Goal: Task Accomplishment & Management: Complete application form

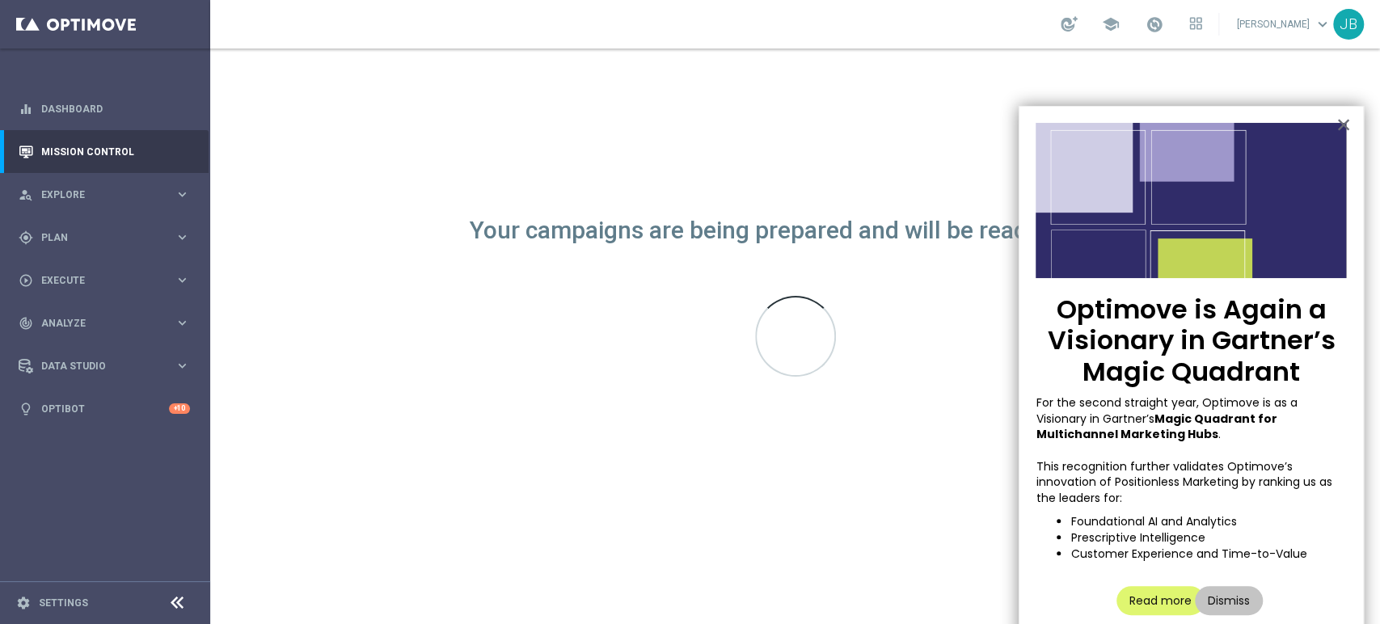
click at [142, 518] on sidenavbar "equalizer Dashboard Mission Control" at bounding box center [105, 312] width 210 height 624
click at [1344, 123] on button "×" at bounding box center [1342, 125] width 15 height 26
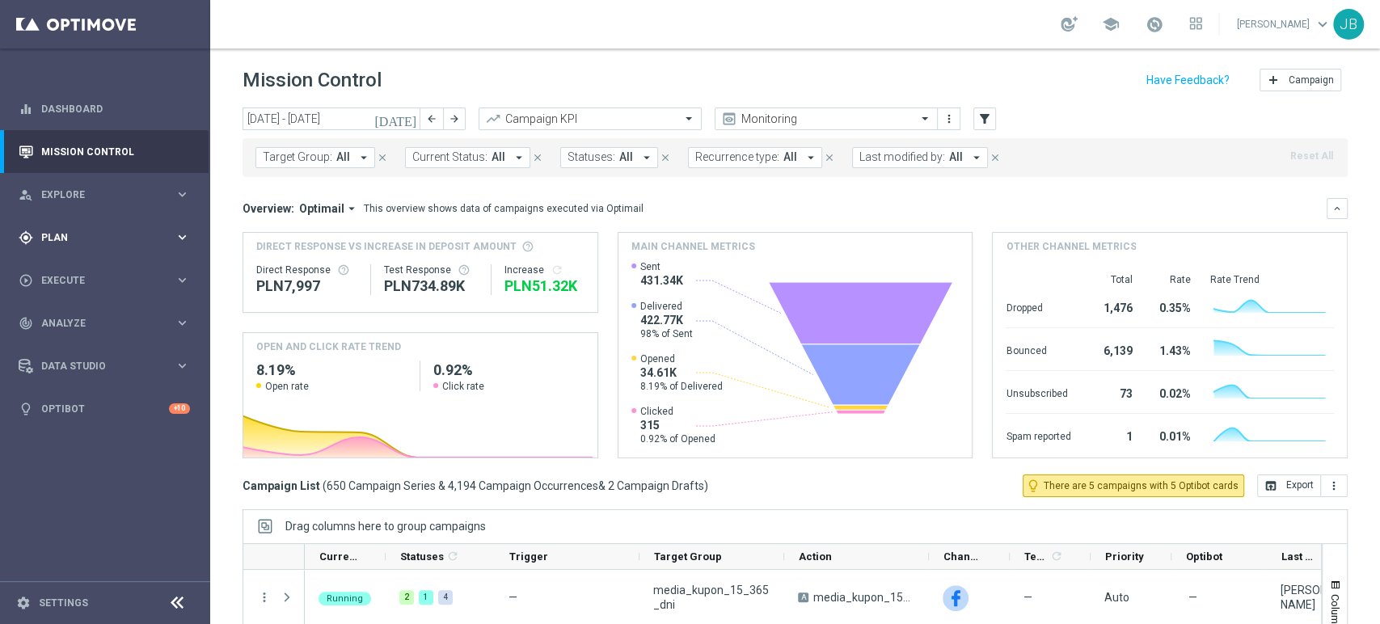
click at [134, 233] on span "Plan" at bounding box center [107, 238] width 133 height 10
click at [123, 274] on link "Target Groups" at bounding box center [105, 270] width 126 height 13
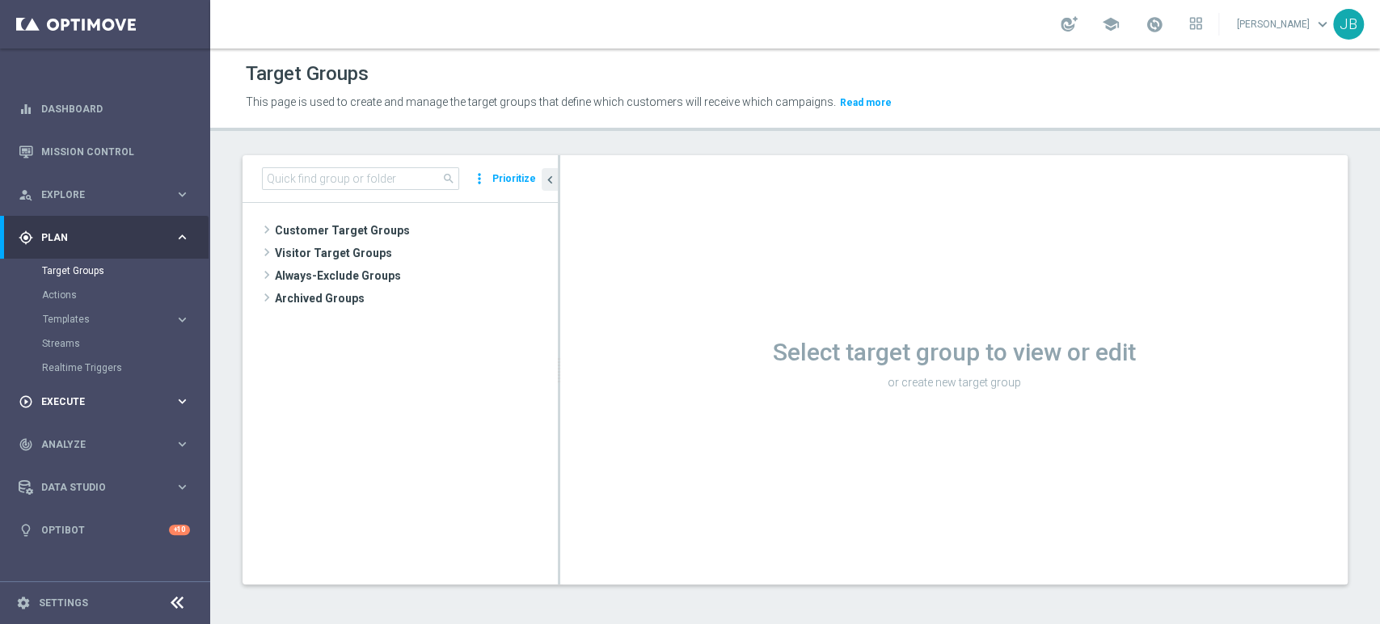
click at [102, 390] on div "play_circle_outline Execute keyboard_arrow_right" at bounding box center [104, 401] width 209 height 43
click at [121, 318] on link "Campaign Builder" at bounding box center [105, 313] width 126 height 13
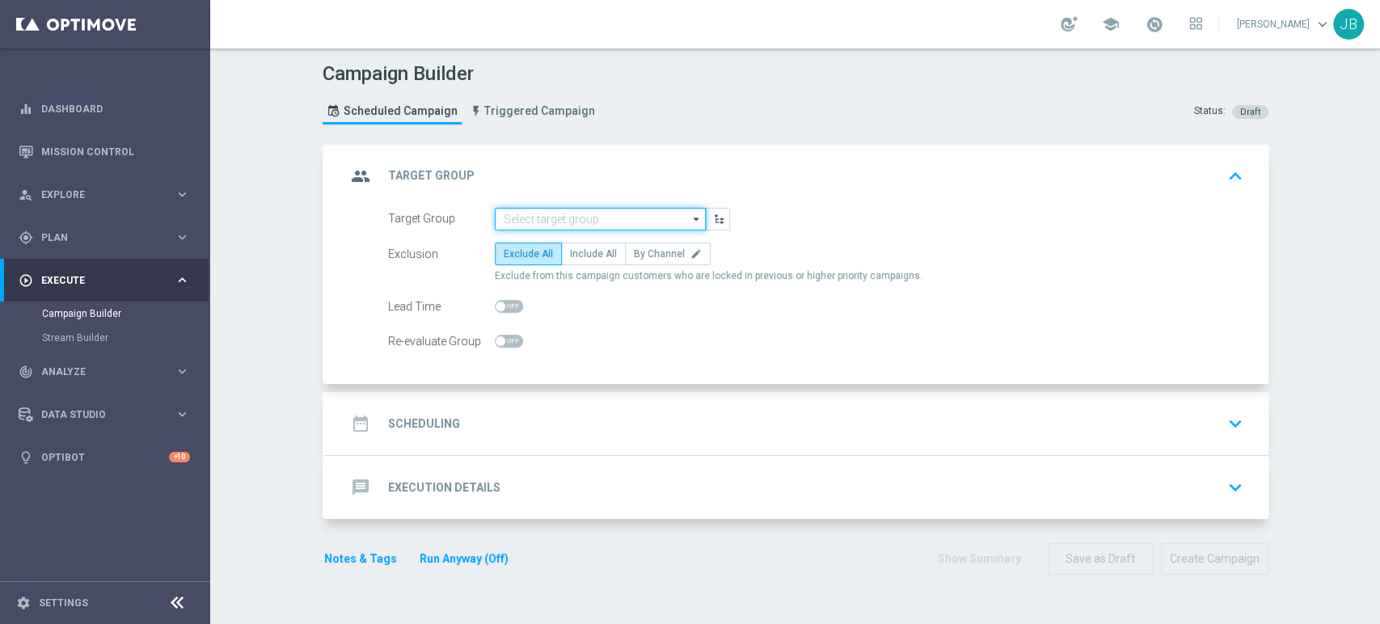
click at [592, 219] on input at bounding box center [600, 219] width 211 height 23
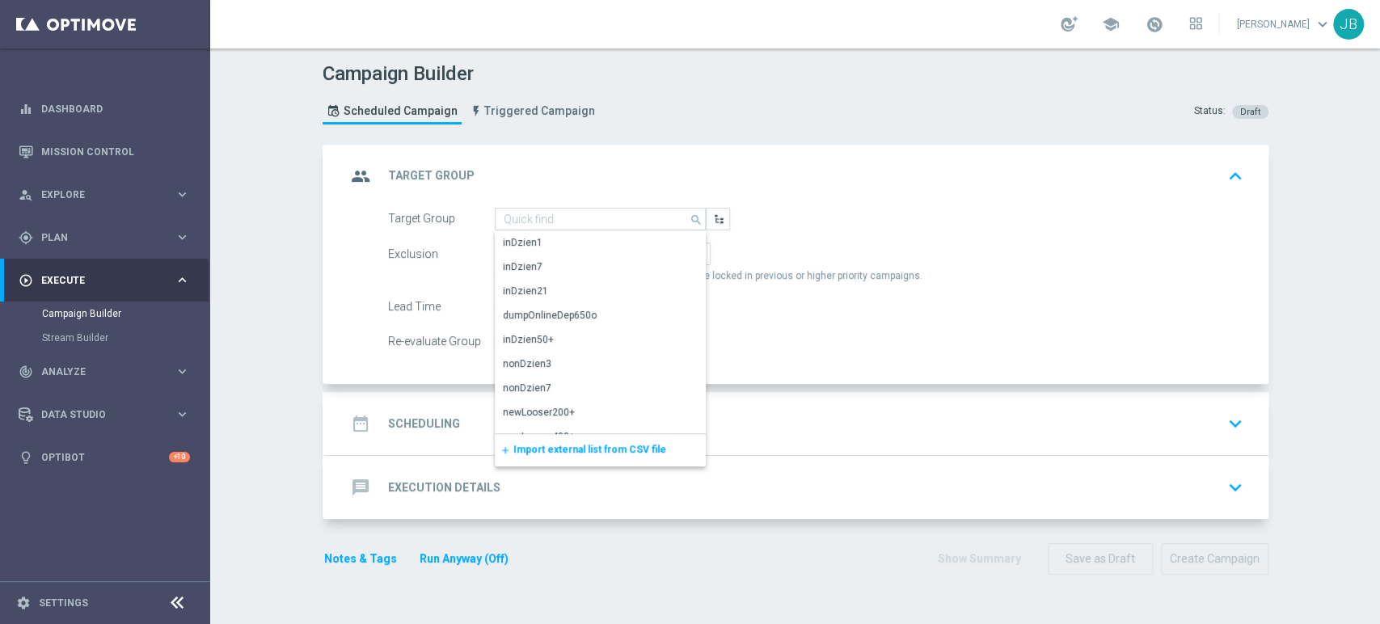
click at [557, 445] on span "Import external list from CSV file" at bounding box center [589, 449] width 153 height 11
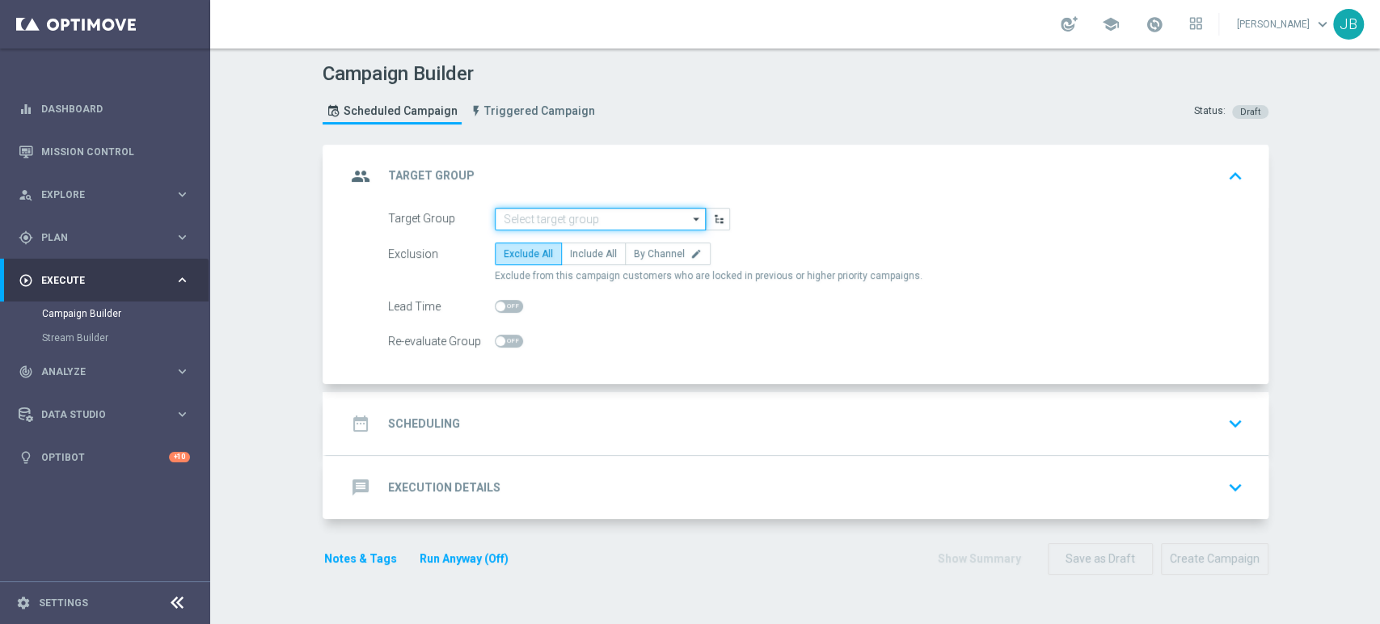
click at [607, 218] on input at bounding box center [600, 219] width 211 height 23
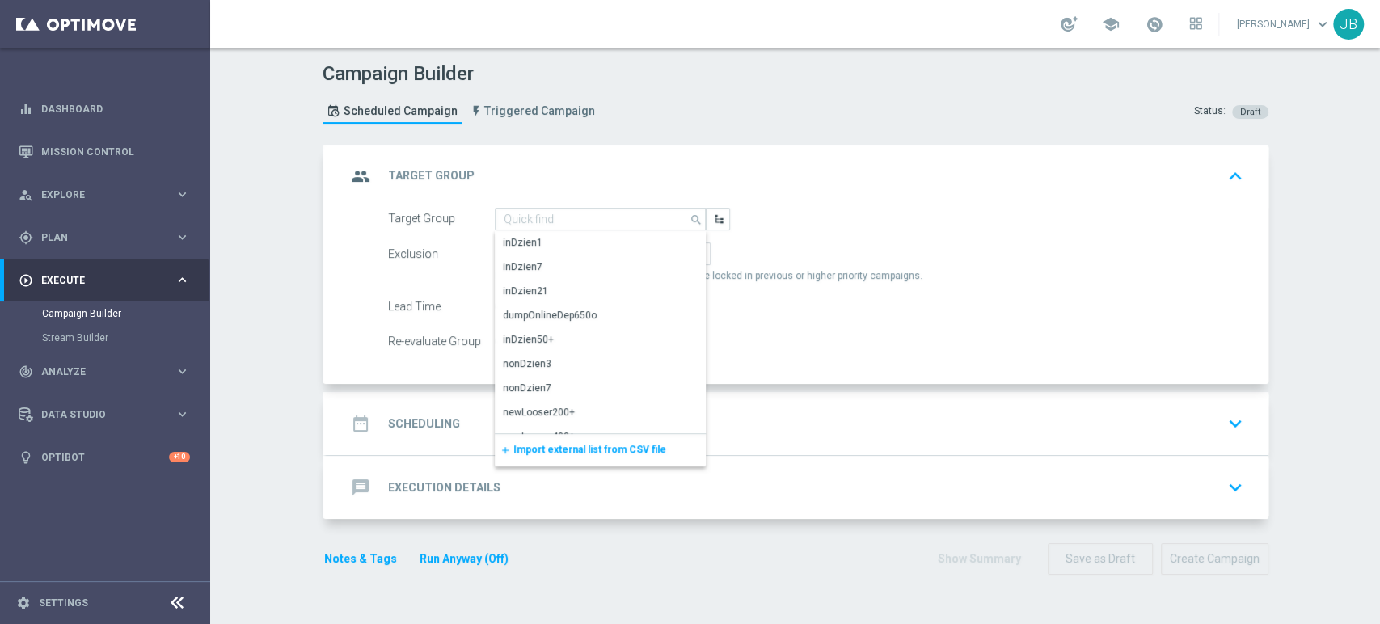
click at [588, 451] on span "Import external list from CSV file" at bounding box center [589, 449] width 153 height 11
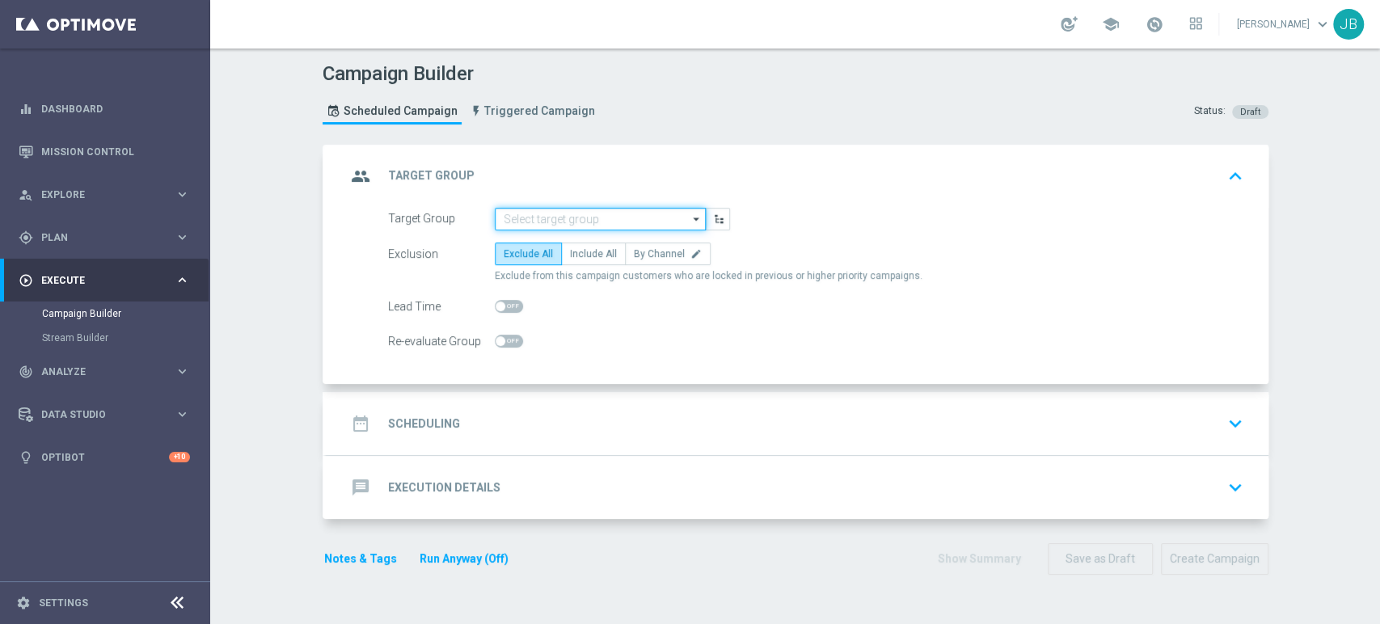
click at [516, 211] on input at bounding box center [600, 219] width 211 height 23
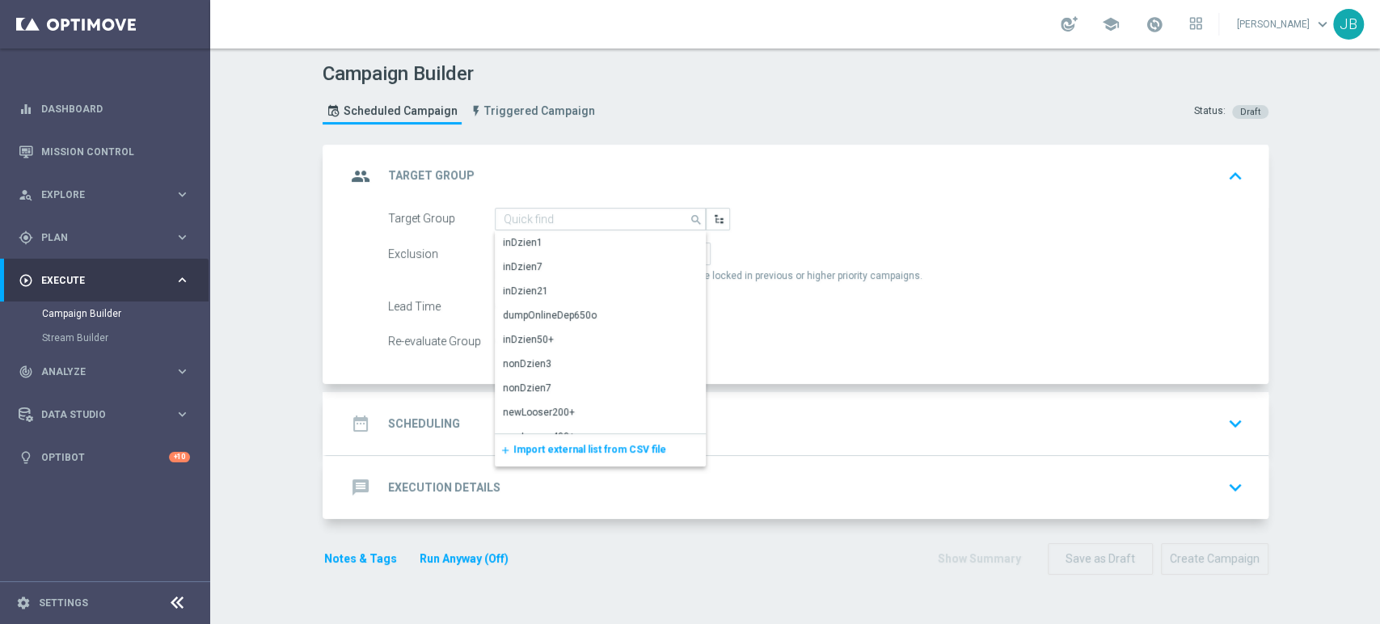
click at [517, 446] on span "Import external list from CSV file" at bounding box center [589, 449] width 153 height 11
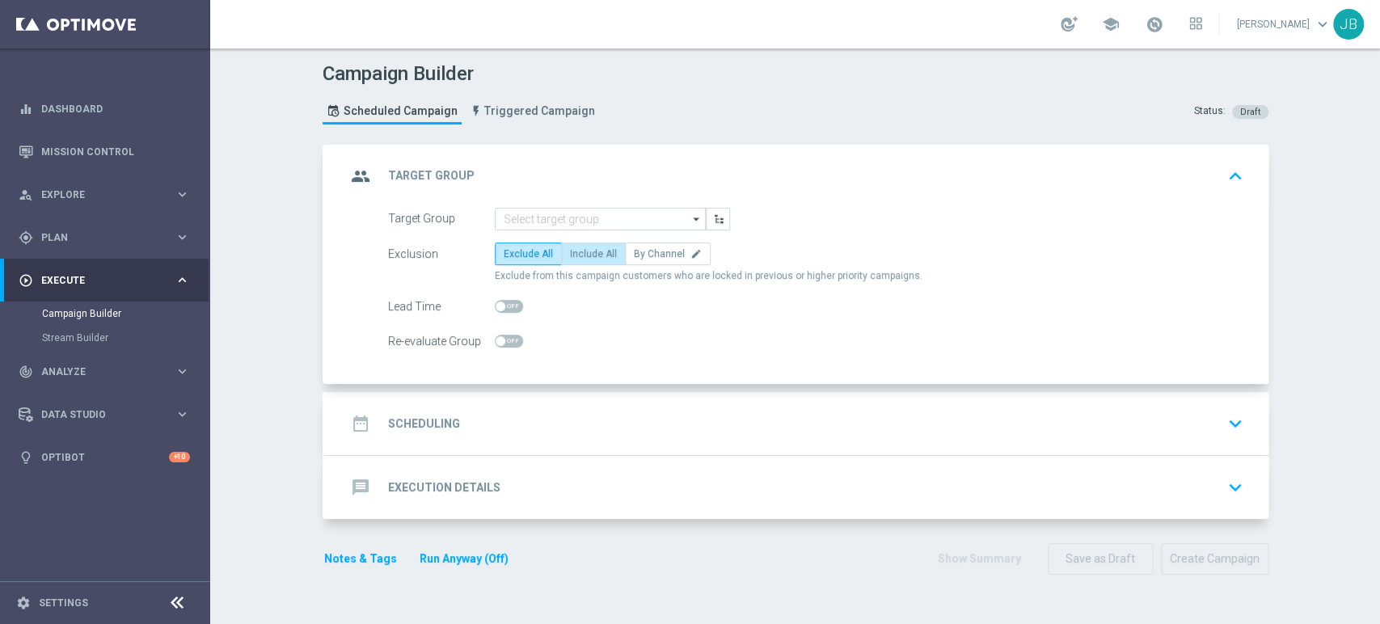
click at [597, 251] on span "Include All" at bounding box center [593, 253] width 47 height 11
click at [580, 251] on input "Include All" at bounding box center [575, 256] width 11 height 11
radio input "true"
click at [595, 427] on div "date_range Scheduling keyboard_arrow_down" at bounding box center [797, 423] width 903 height 31
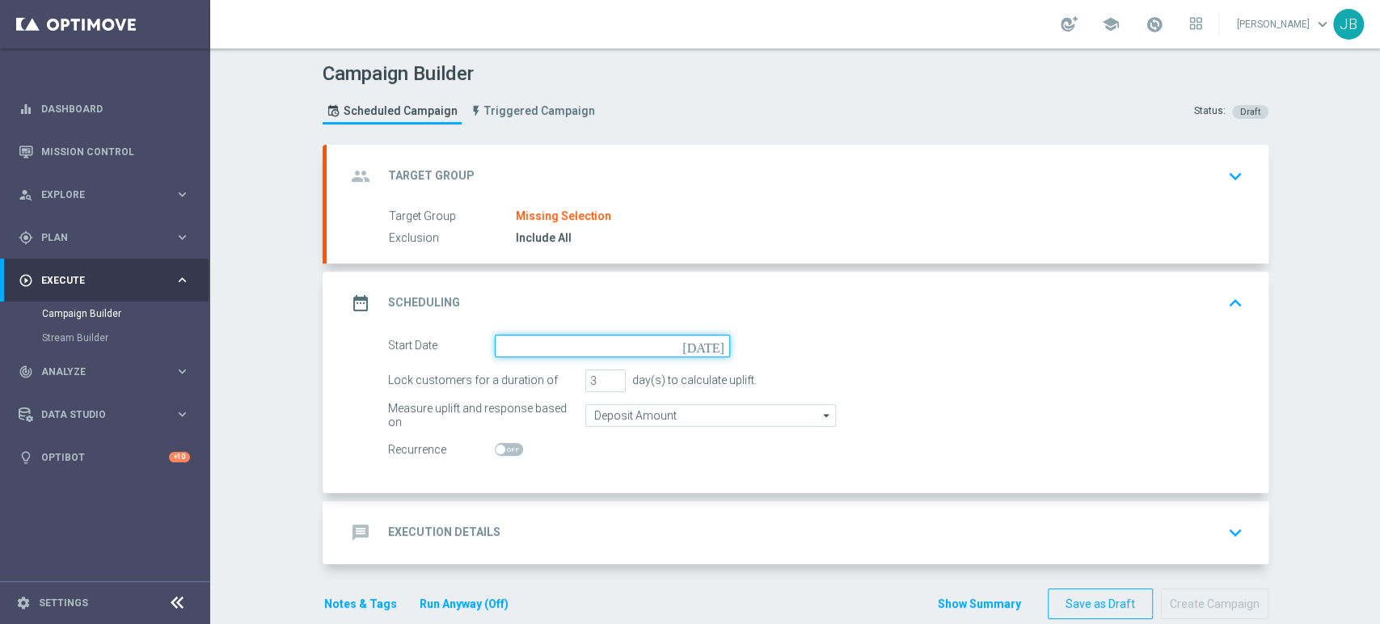
click at [556, 342] on input at bounding box center [612, 346] width 235 height 23
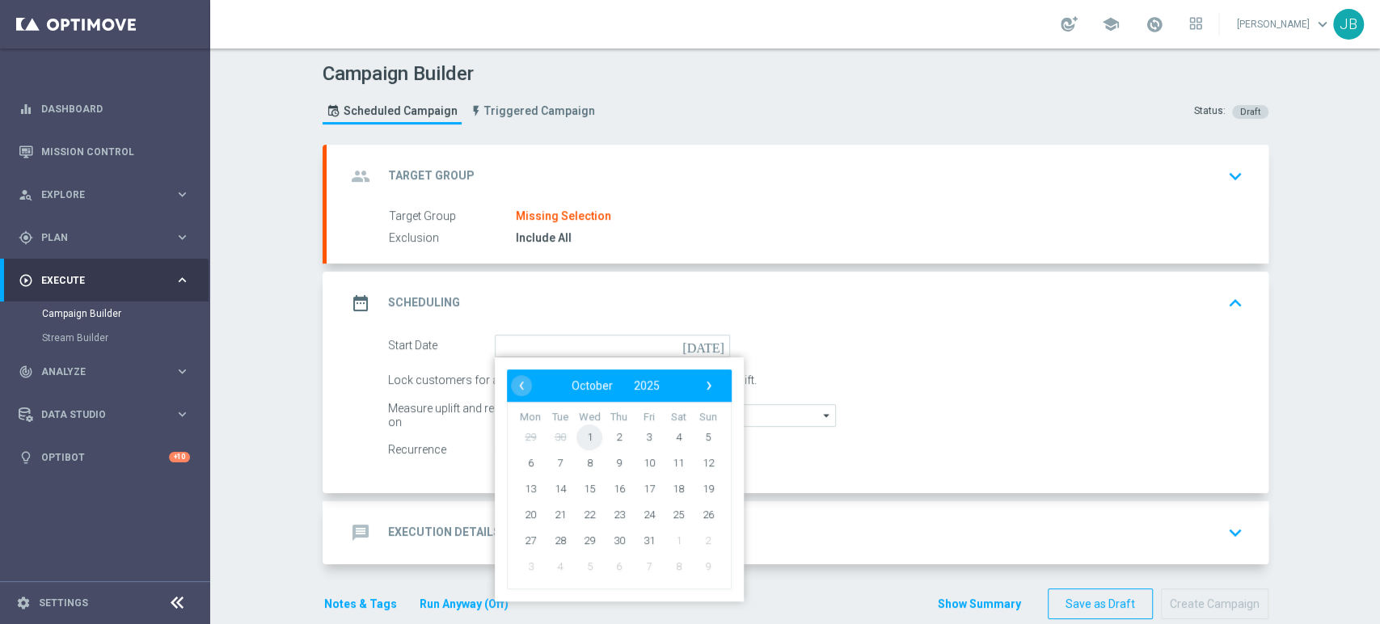
click at [584, 438] on span "1" at bounding box center [589, 437] width 26 height 26
type input "01 Oct 2025"
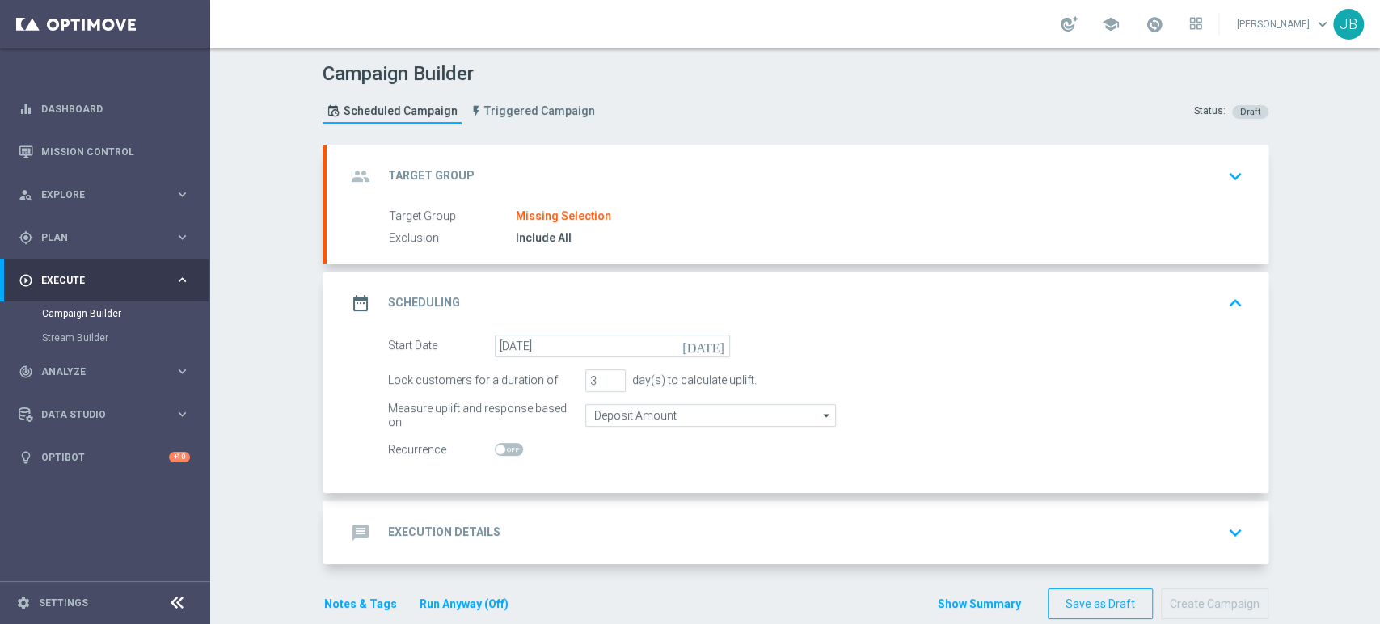
click at [605, 209] on div "Target Group Missing Selection" at bounding box center [813, 217] width 848 height 18
click at [896, 170] on div "group Target Group keyboard_arrow_down" at bounding box center [797, 176] width 903 height 31
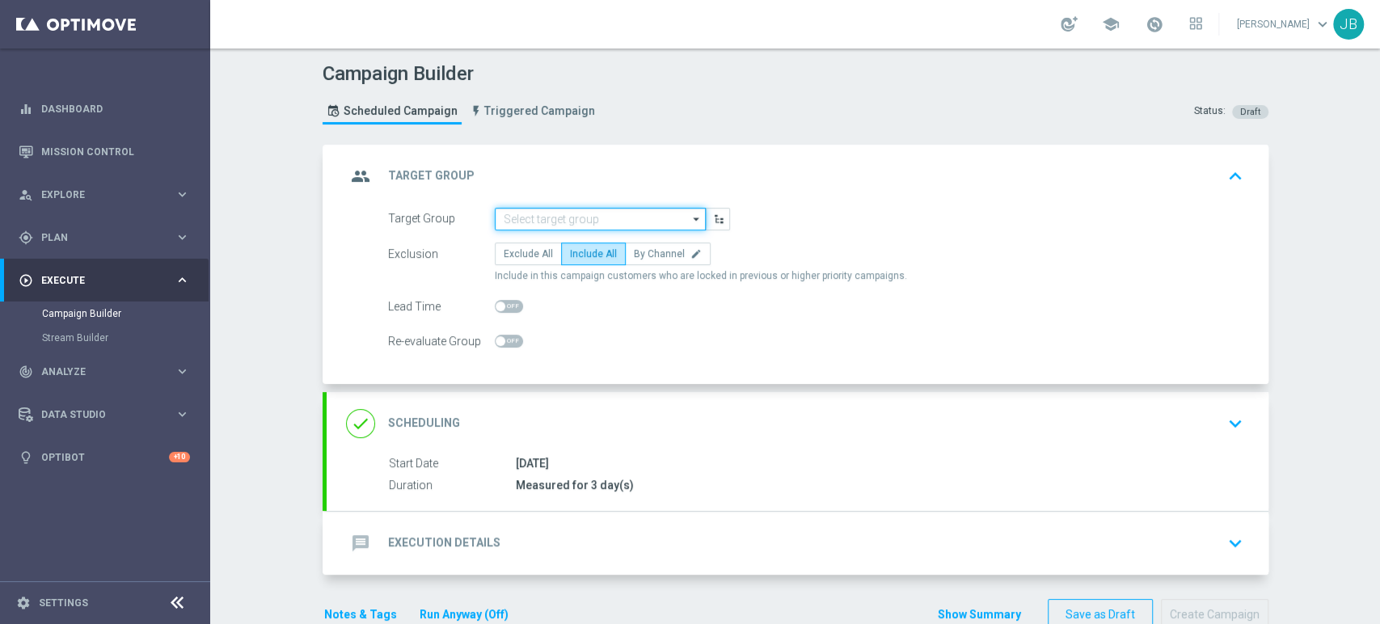
click at [609, 224] on input at bounding box center [600, 219] width 211 height 23
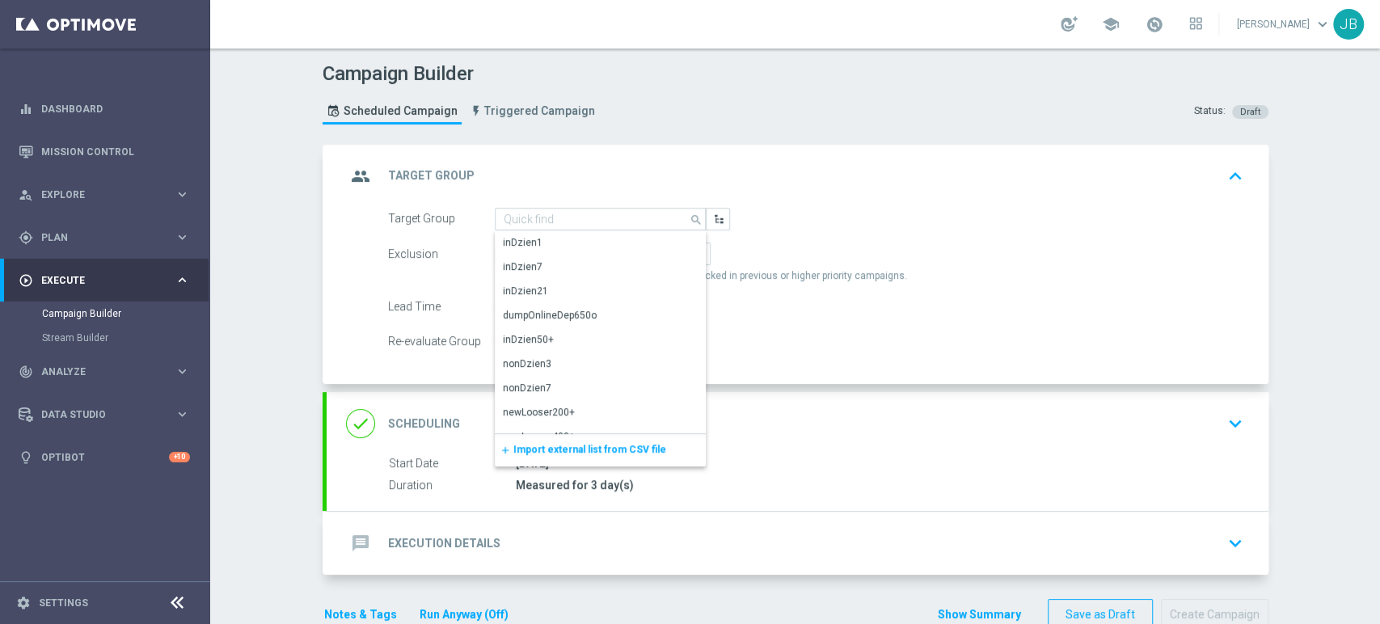
click at [568, 449] on span "Import external list from CSV file" at bounding box center [589, 449] width 153 height 11
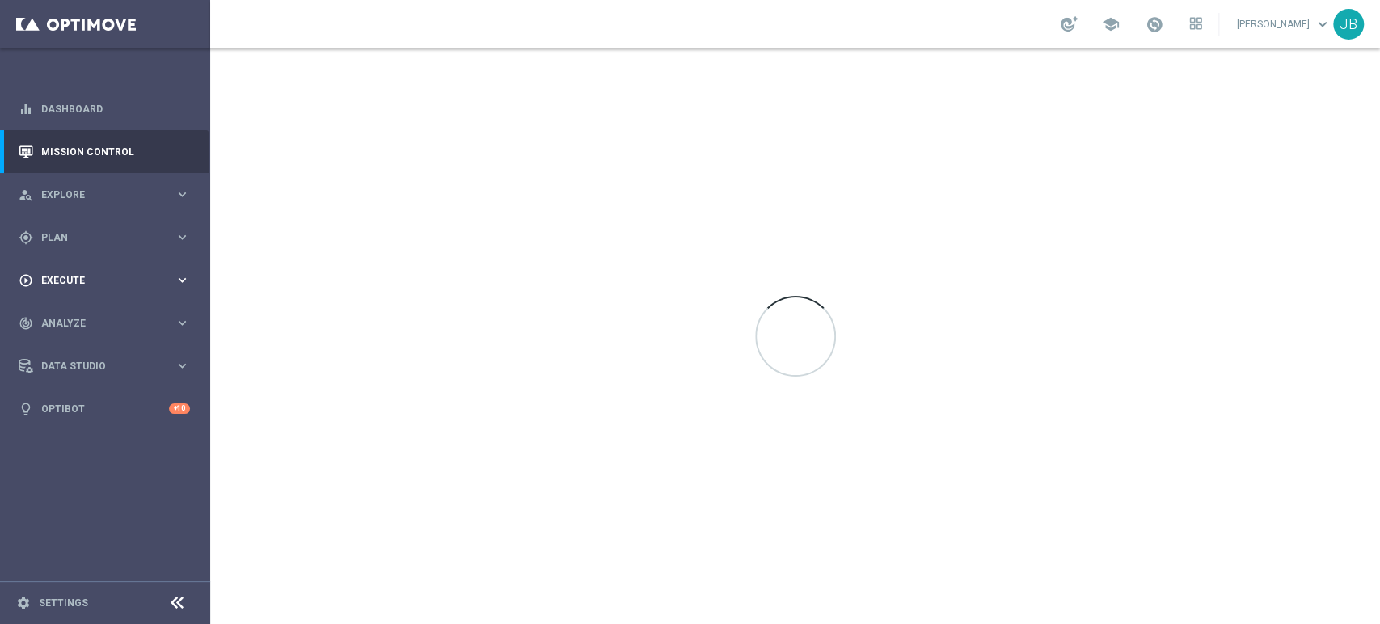
click at [76, 287] on div "play_circle_outline Execute" at bounding box center [97, 280] width 156 height 15
click at [96, 307] on link "Campaign Builder" at bounding box center [105, 313] width 126 height 13
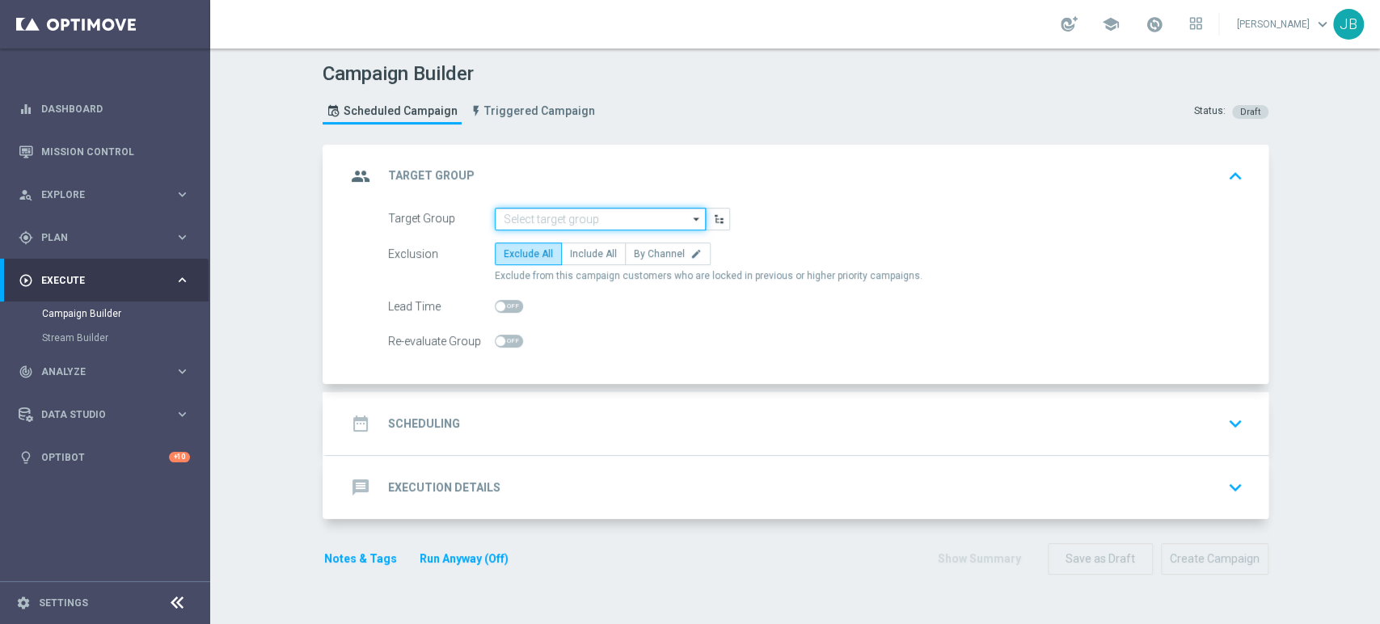
click at [579, 222] on input at bounding box center [600, 219] width 211 height 23
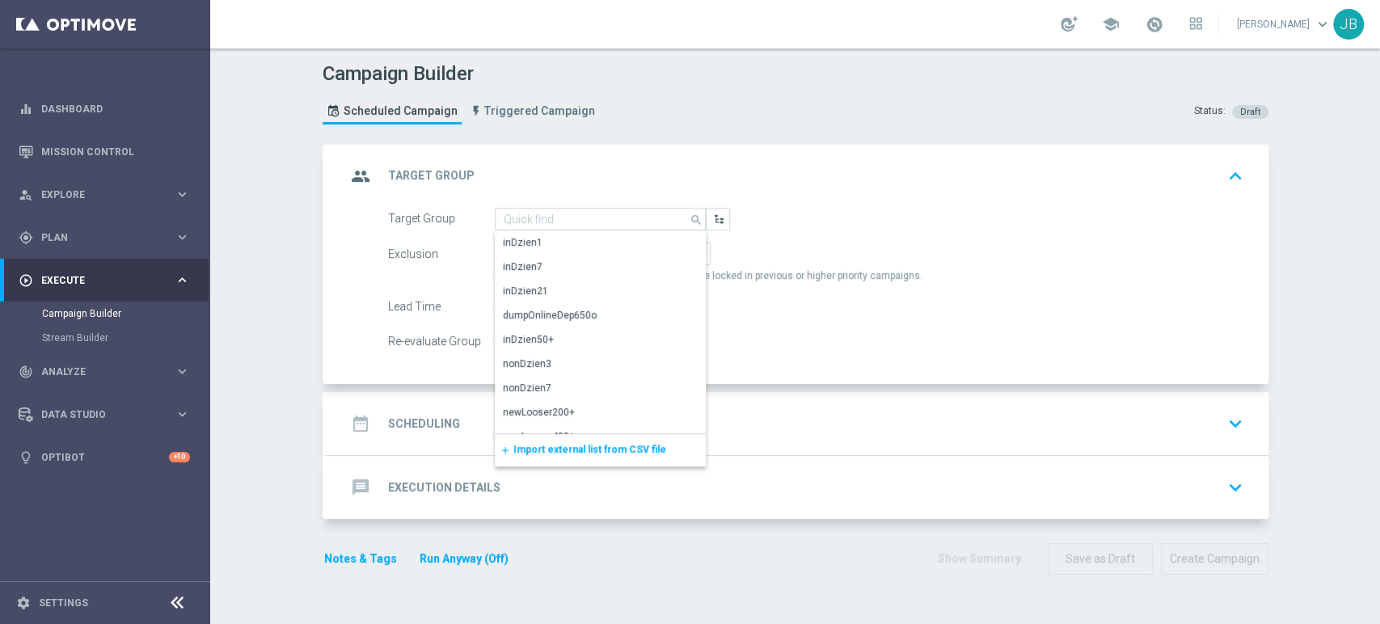
click at [564, 456] on div "add Import external list from CSV file" at bounding box center [600, 450] width 211 height 32
click at [584, 453] on span "Import external list from CSV file" at bounding box center [589, 449] width 153 height 11
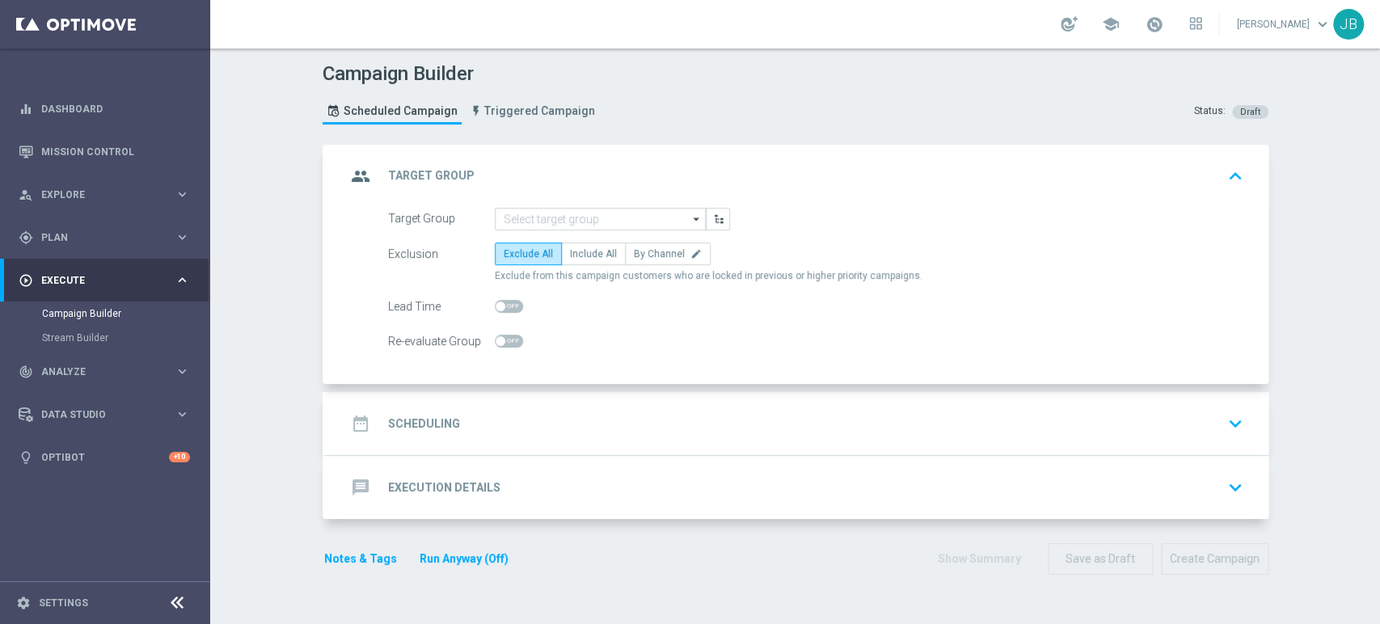
click at [577, 265] on div "Exclusion Exclude All Include All By Channel edit Exclude from this campaign cu…" at bounding box center [815, 262] width 855 height 40
click at [584, 257] on span "Include All" at bounding box center [593, 253] width 47 height 11
click at [580, 257] on input "Include All" at bounding box center [575, 256] width 11 height 11
radio input "true"
click at [564, 432] on div "date_range Scheduling keyboard_arrow_down" at bounding box center [797, 423] width 903 height 31
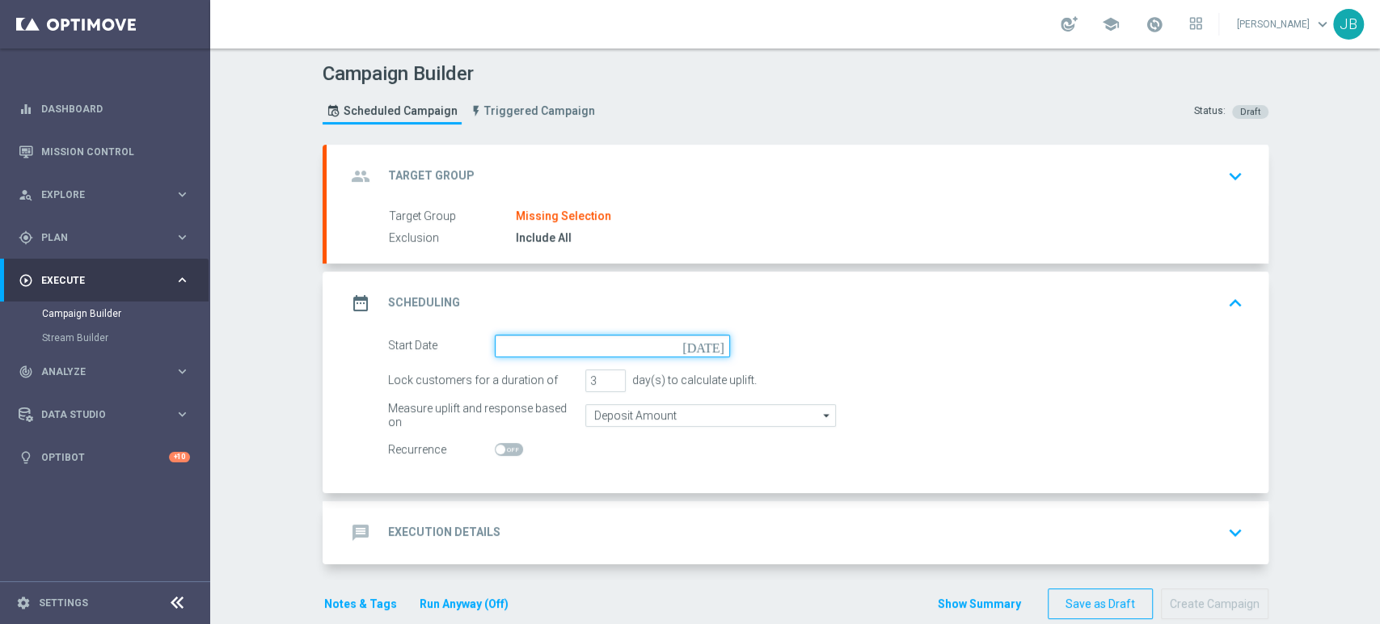
click at [551, 347] on input at bounding box center [612, 346] width 235 height 23
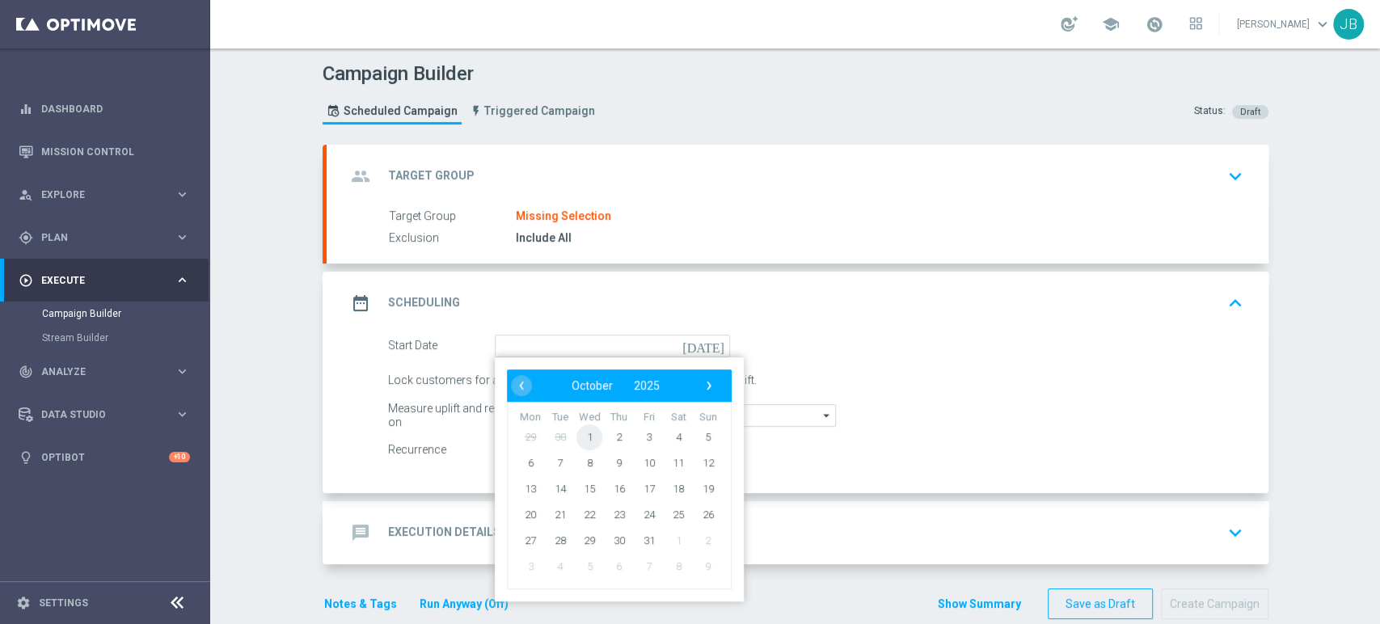
click at [586, 430] on span "1" at bounding box center [589, 437] width 26 height 26
type input "[DATE]"
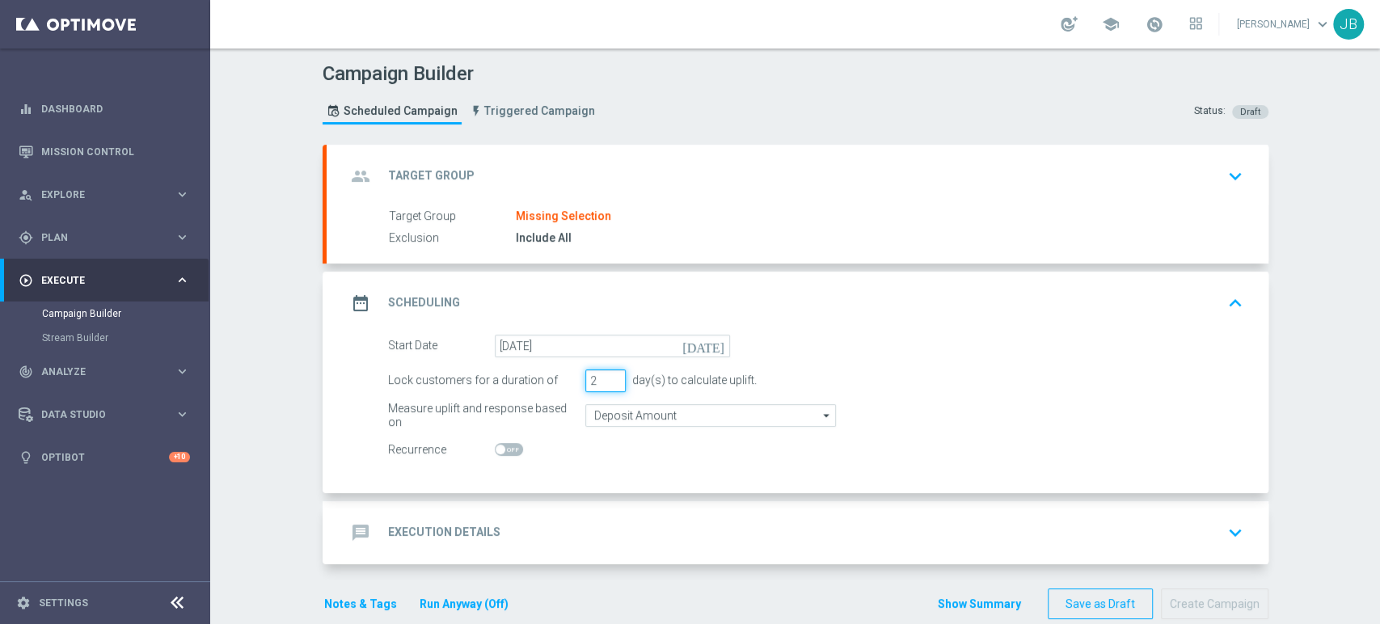
click at [609, 383] on input "2" at bounding box center [605, 380] width 40 height 23
type input "1"
click at [609, 383] on input "1" at bounding box center [605, 380] width 40 height 23
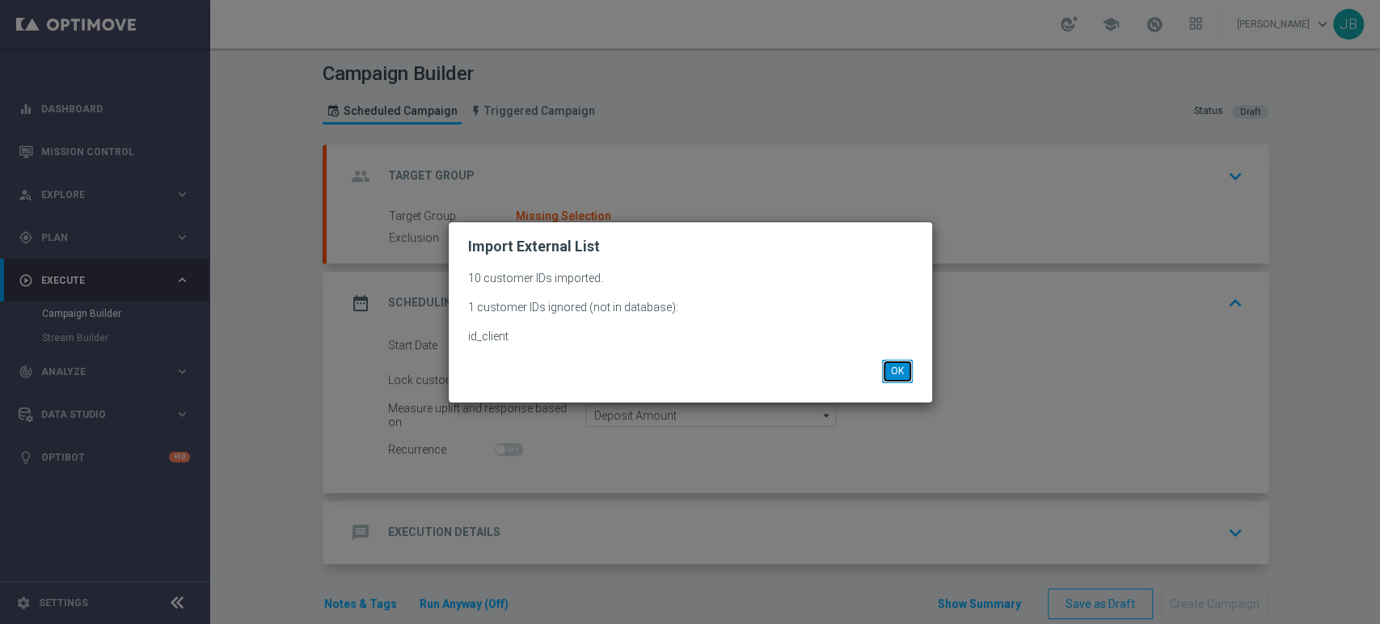
click at [905, 379] on button "OK" at bounding box center [897, 371] width 31 height 23
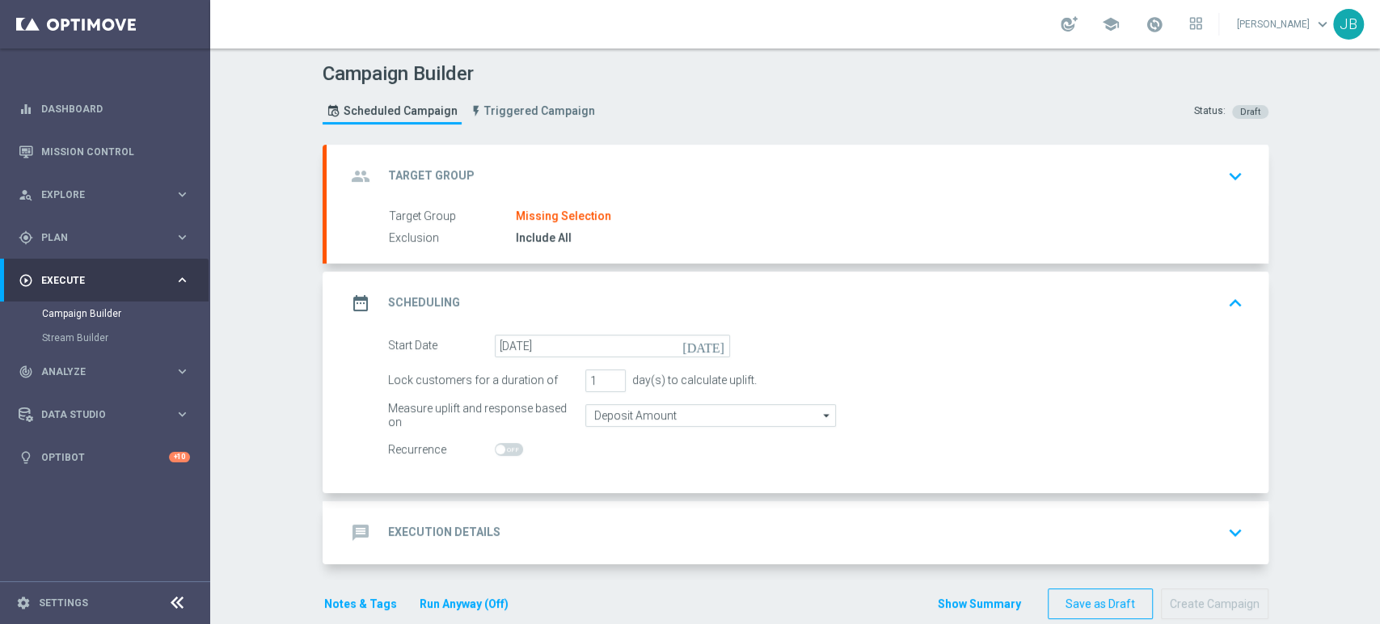
click at [647, 231] on div "Include All" at bounding box center [876, 238] width 721 height 16
click at [659, 208] on div "Target Group Missing Selection" at bounding box center [813, 217] width 848 height 18
click at [685, 177] on div "group Target Group keyboard_arrow_down" at bounding box center [797, 176] width 903 height 31
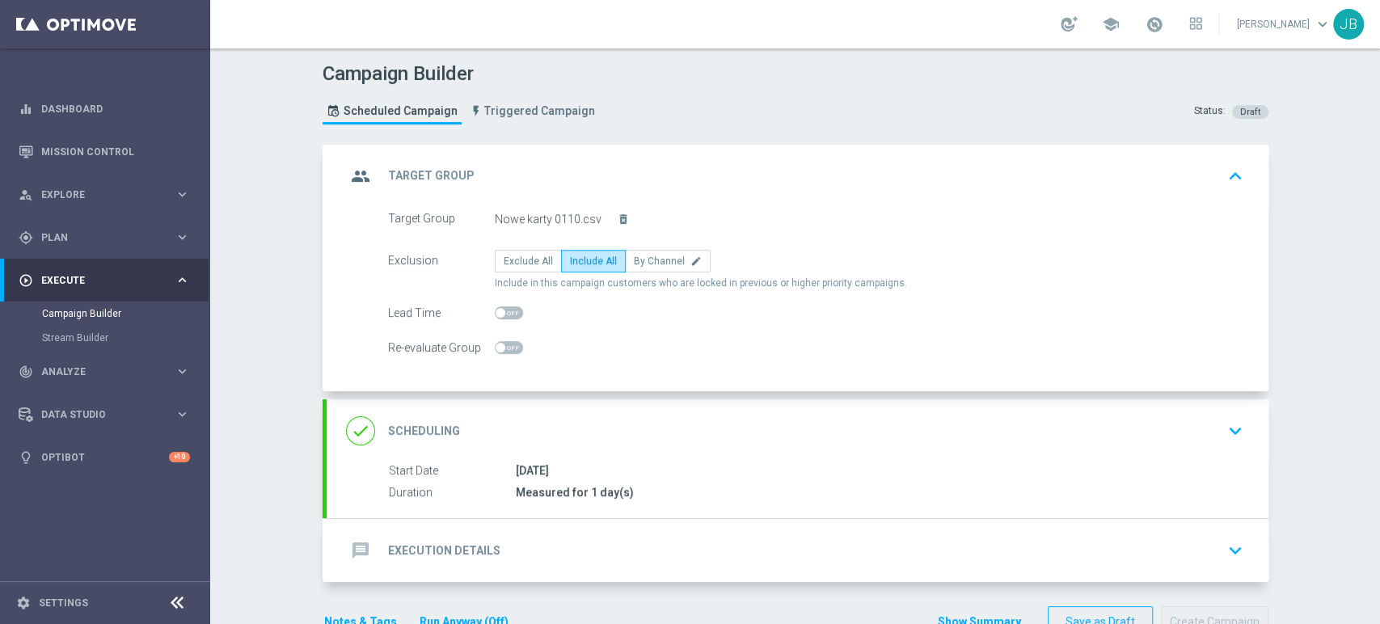
click at [669, 432] on div "done Scheduling keyboard_arrow_down" at bounding box center [797, 430] width 903 height 31
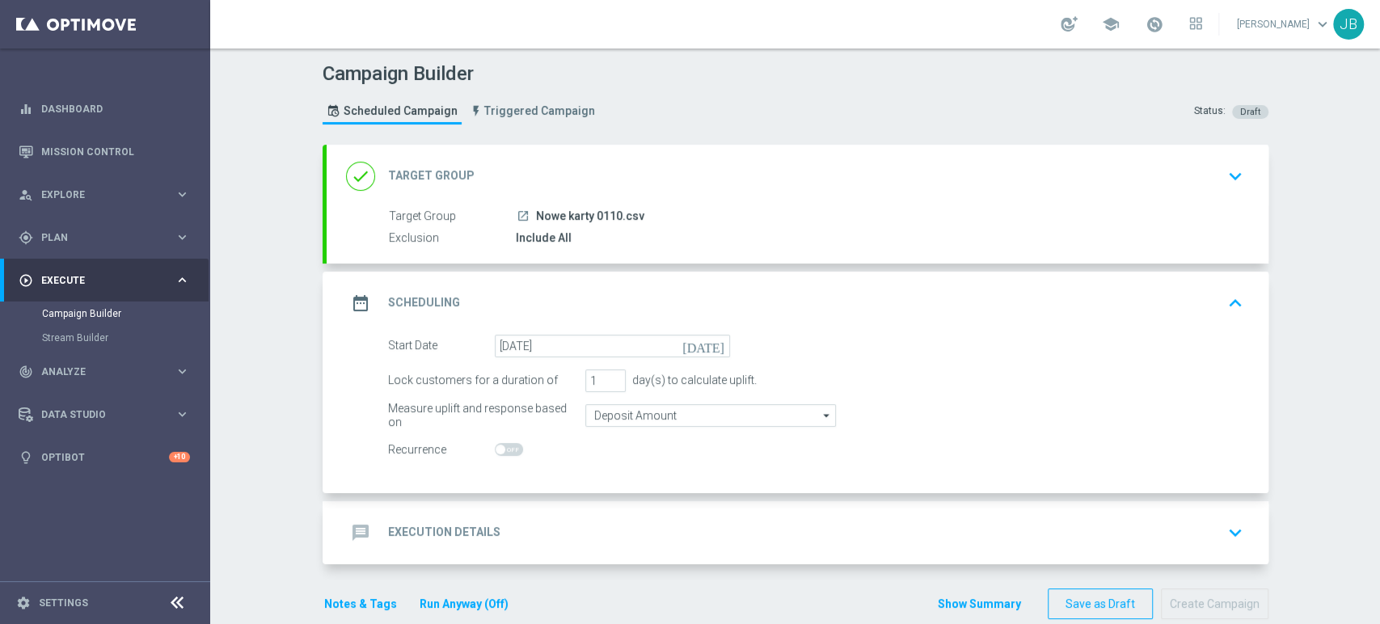
click at [553, 512] on div "message Execution Details keyboard_arrow_down" at bounding box center [798, 532] width 942 height 63
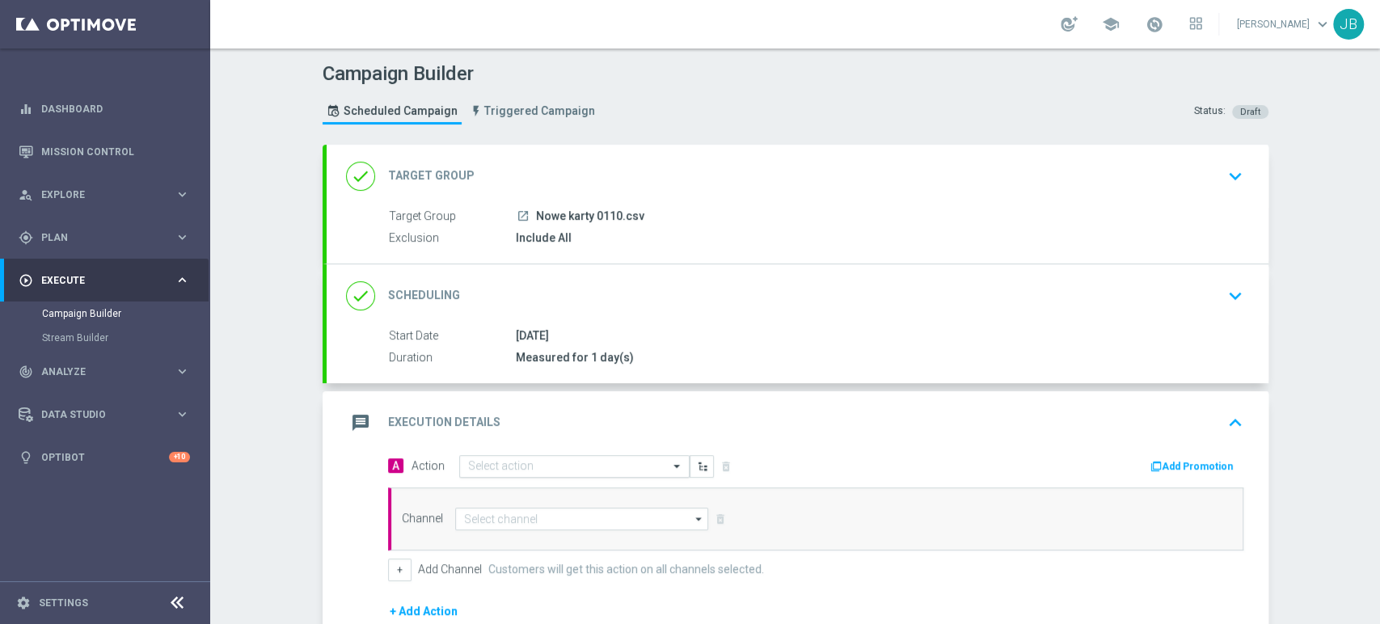
click at [516, 470] on input "text" at bounding box center [558, 467] width 180 height 14
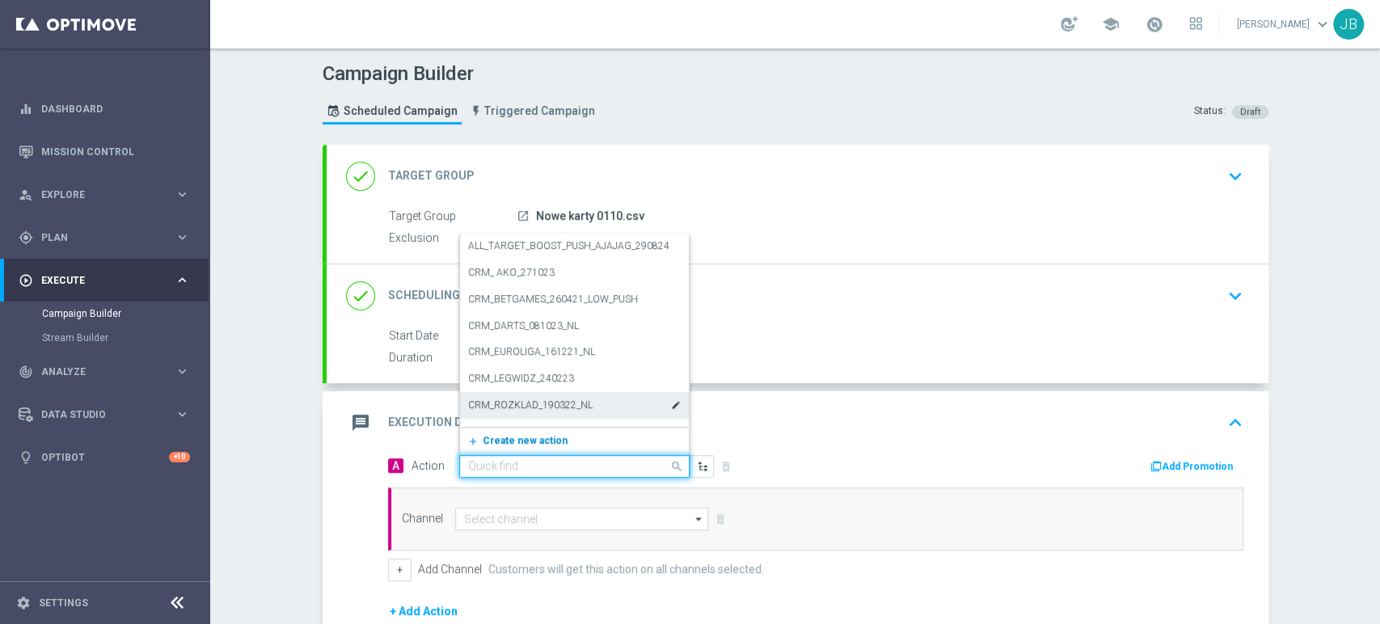
click at [500, 439] on span "Create new action" at bounding box center [525, 440] width 85 height 11
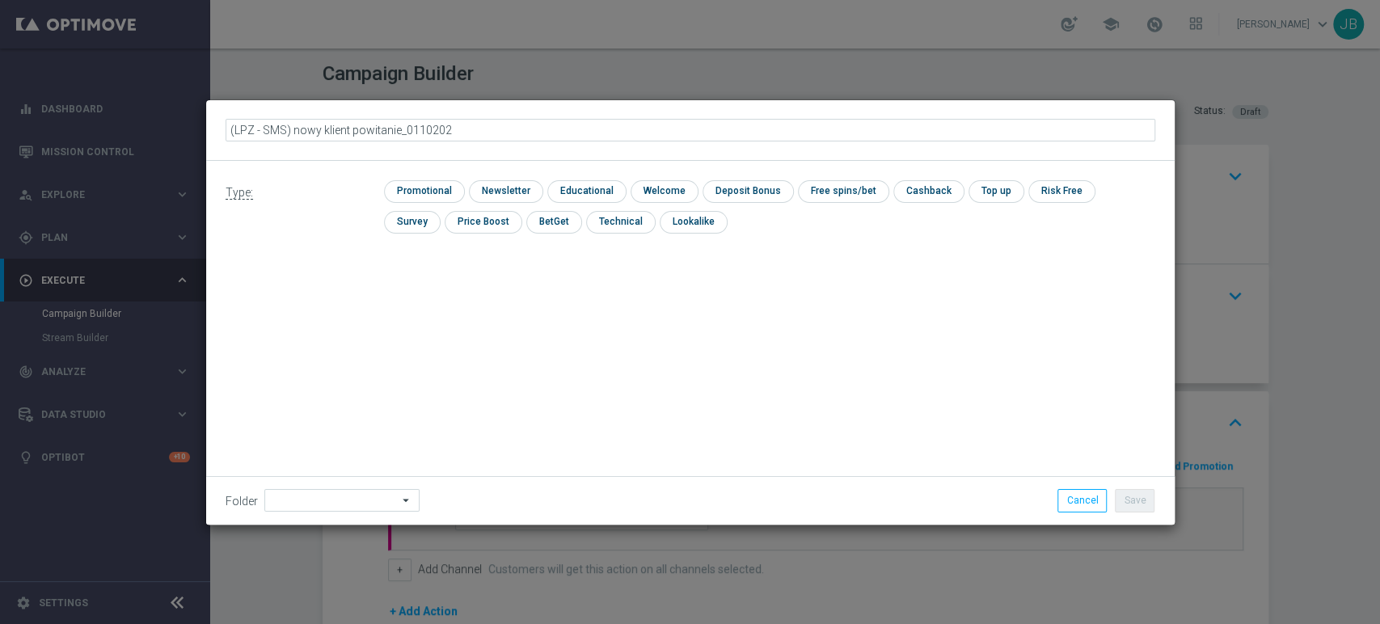
type input "(LPZ - SMS) nowy klient powitanie_01102025"
click at [495, 182] on input "checkbox" at bounding box center [504, 191] width 70 height 22
checkbox input "true"
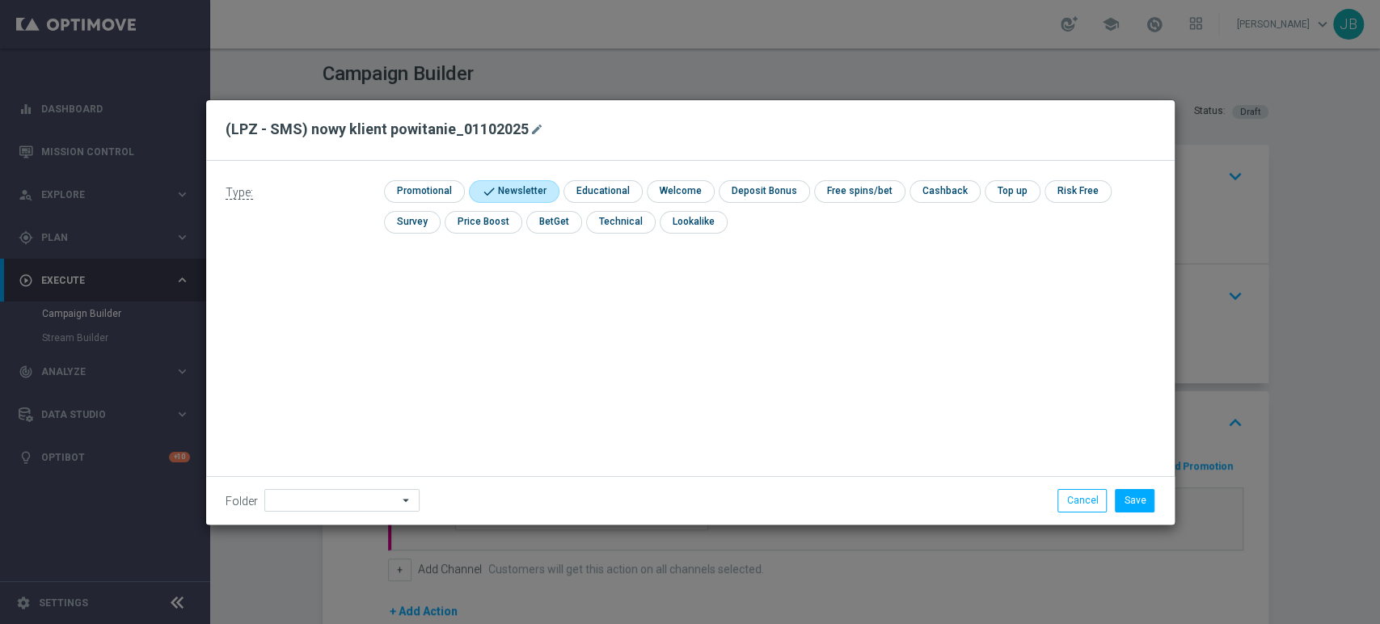
click at [278, 516] on div "Folder arrow_drop_down Show Selected 0 of 479 !ARCHIVE" at bounding box center [690, 500] width 968 height 48
click at [281, 511] on input at bounding box center [341, 500] width 155 height 23
click at [314, 328] on div "[PERSON_NAME]" at bounding box center [339, 337] width 150 height 24
type input "[PERSON_NAME]"
click at [1130, 497] on button "Save" at bounding box center [1135, 500] width 40 height 23
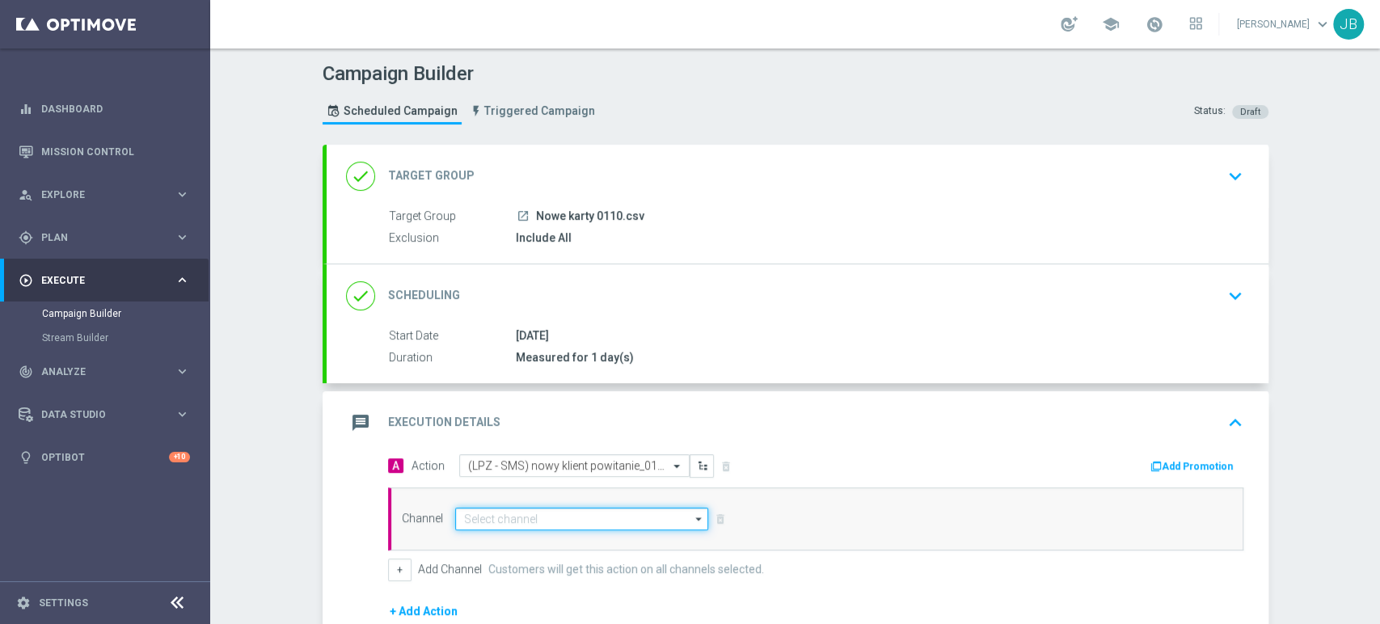
click at [507, 511] on input at bounding box center [582, 519] width 254 height 23
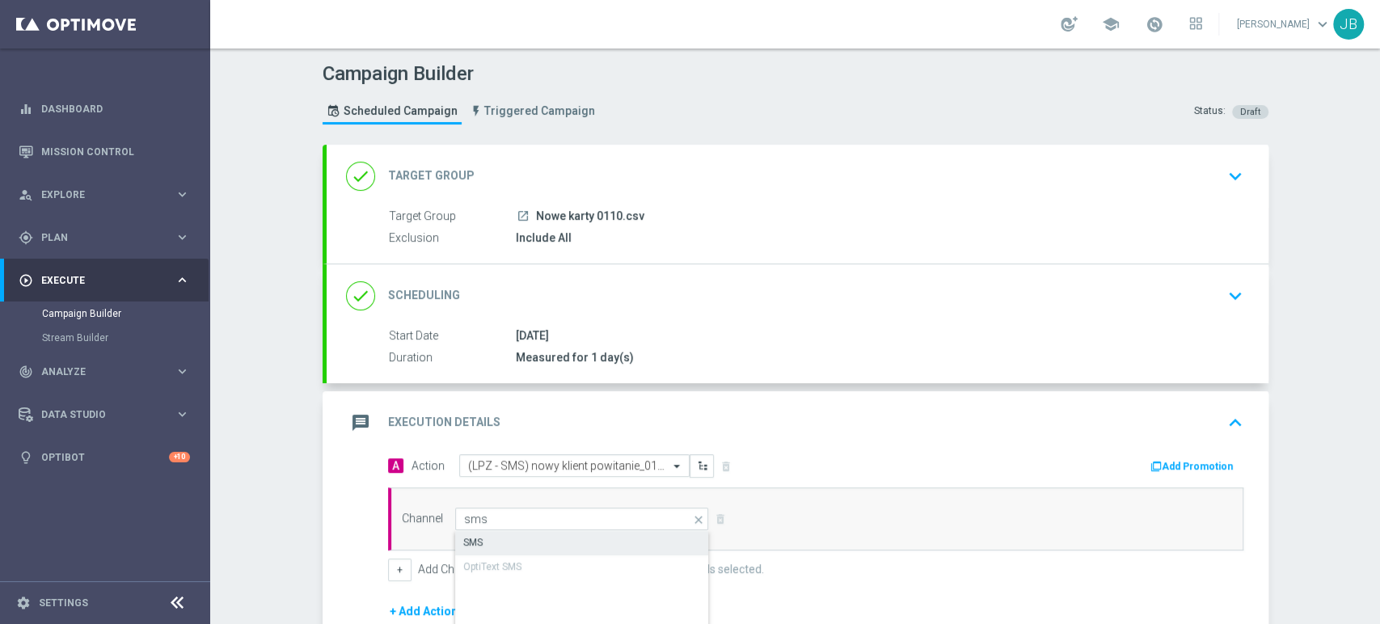
click at [509, 545] on div "SMS" at bounding box center [582, 542] width 255 height 23
type input "SMS"
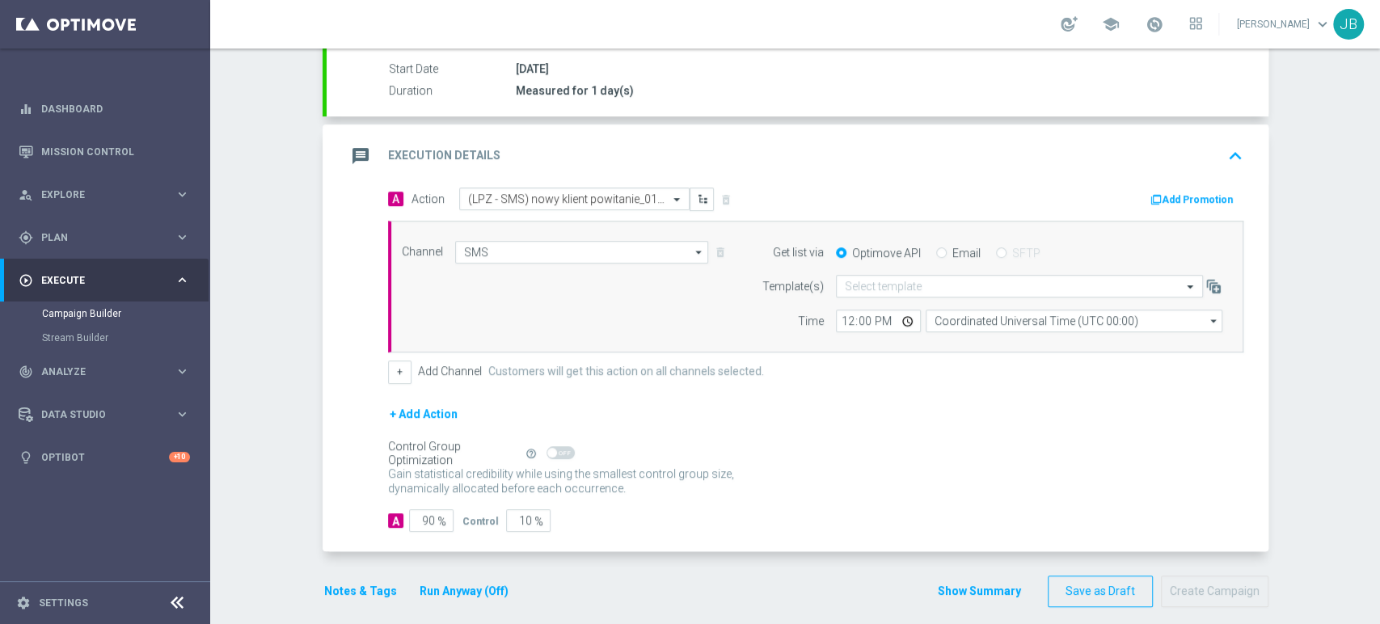
scroll to position [279, 0]
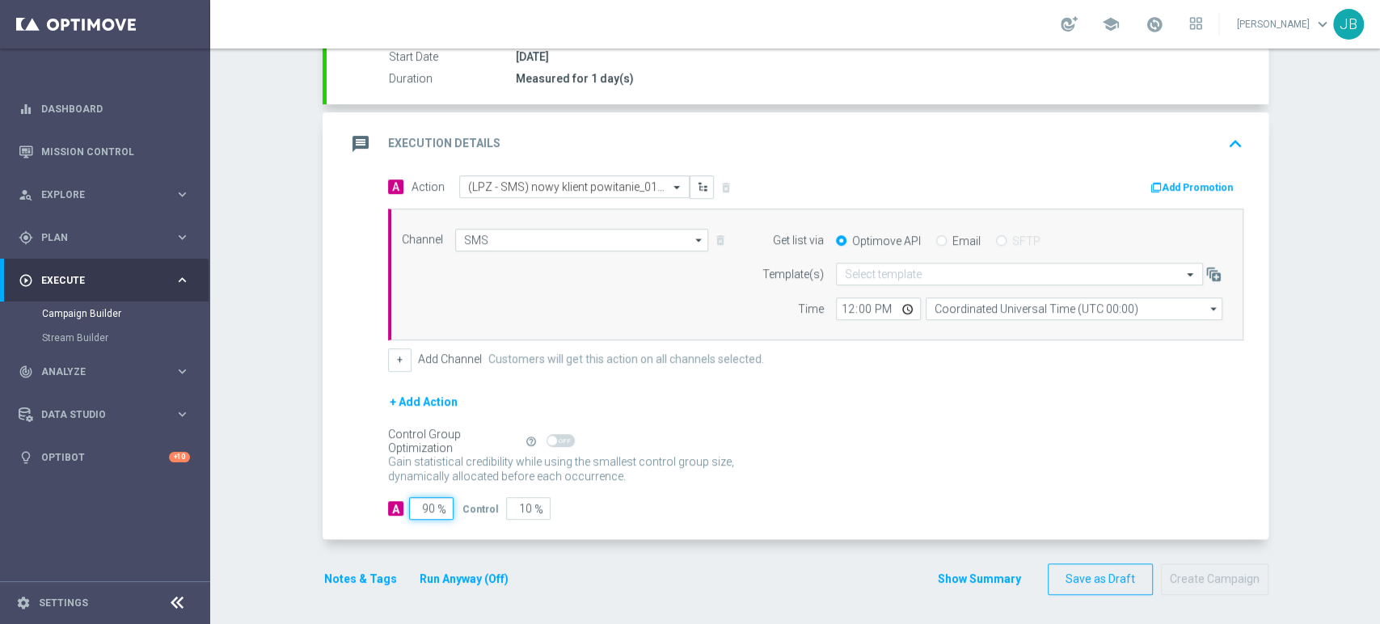
click at [419, 509] on input "90" at bounding box center [431, 508] width 44 height 23
type input "0"
type input "100"
type input "10"
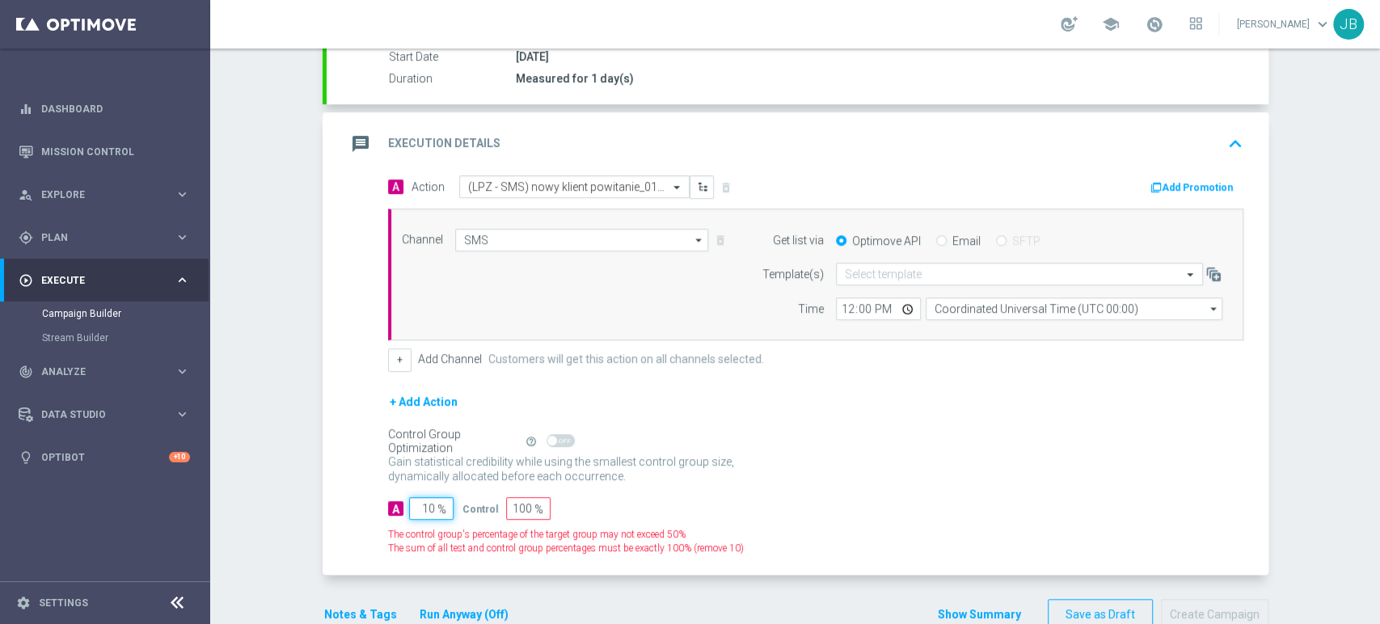
type input "90"
type input "100"
type input "0"
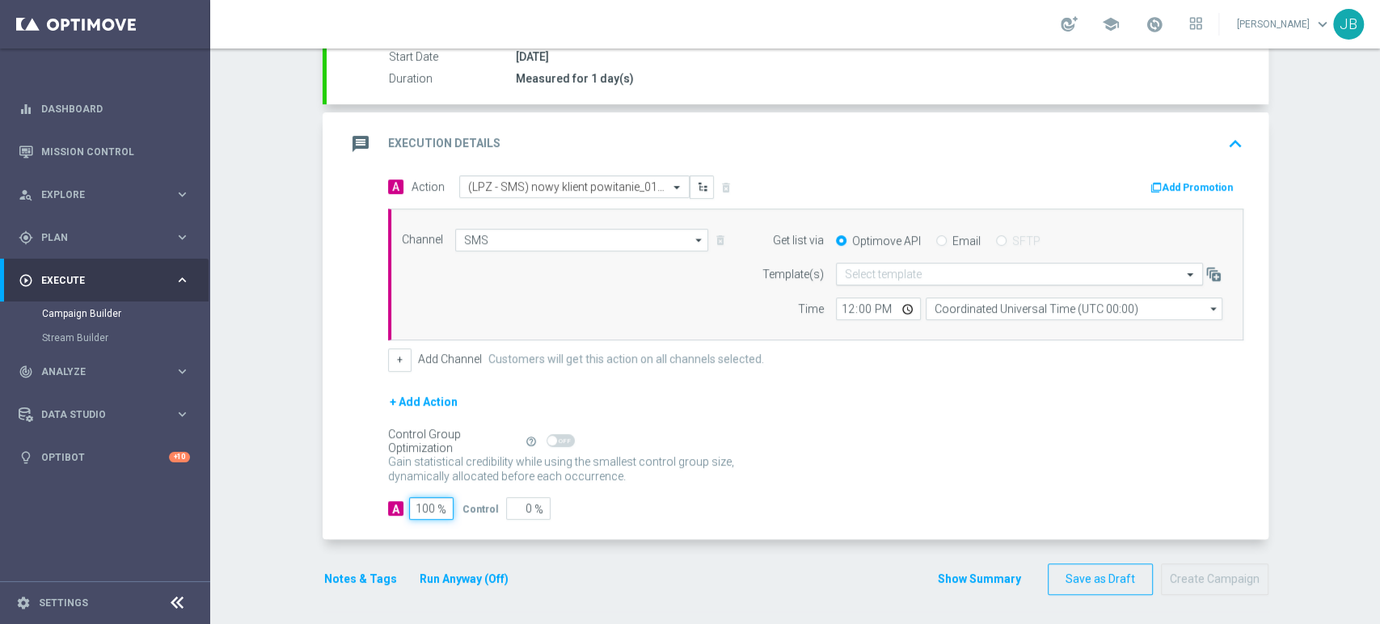
type input "100"
click at [856, 276] on input "text" at bounding box center [1003, 275] width 317 height 14
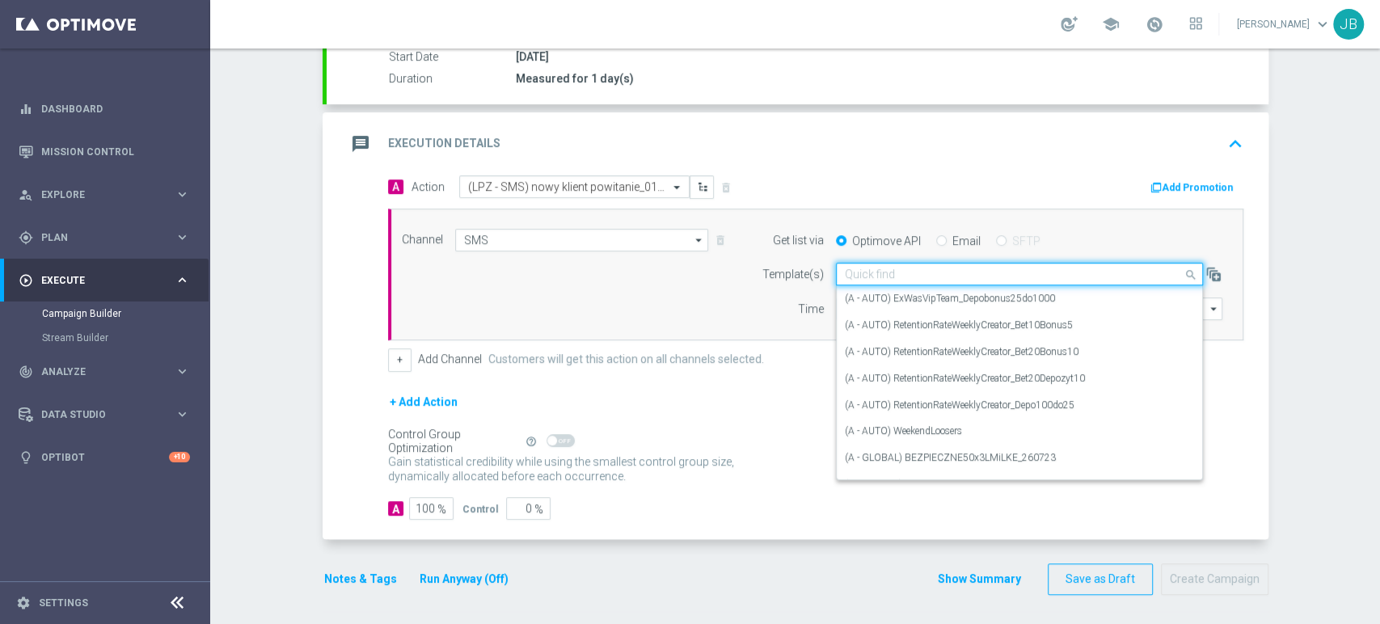
paste input "(LPZ - SMS) nowy klient powitanie_24012024"
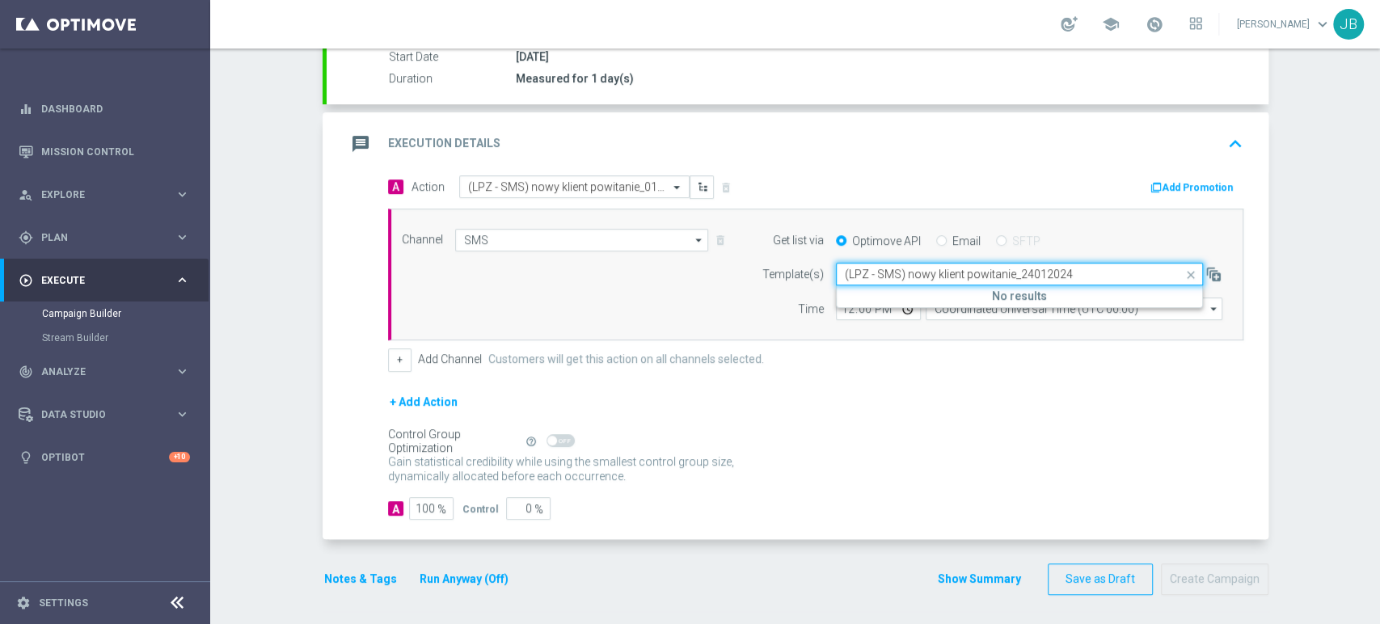
click at [856, 276] on input "(LPZ - SMS) nowy klient powitanie_24012024" at bounding box center [1003, 275] width 317 height 14
click at [1087, 277] on input "(LPZ - SMS) nowy klient powitanie_24012024" at bounding box center [1003, 275] width 317 height 14
click at [862, 294] on label "(LPZ - SMS) nowy klient powitanie" at bounding box center [917, 299] width 144 height 14
type input "(LPZ - SMS) nowy klient powitanie"
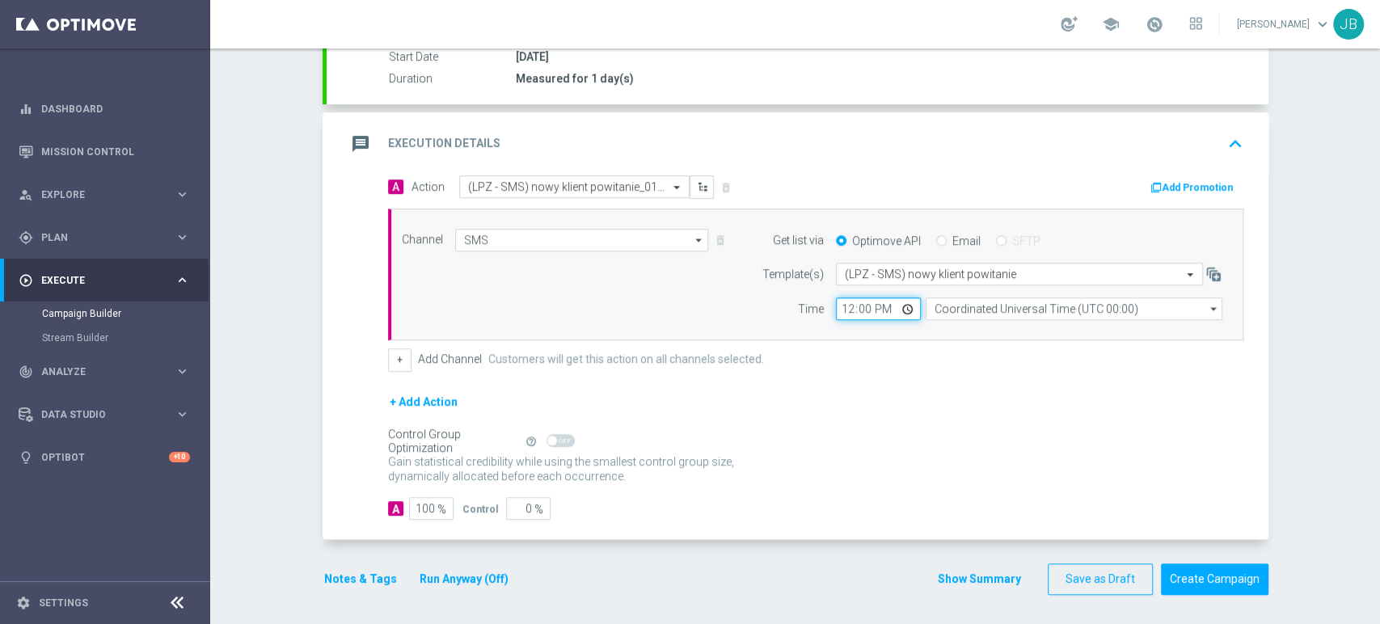
click at [836, 307] on input "12:00" at bounding box center [878, 308] width 85 height 23
type input "10:11"
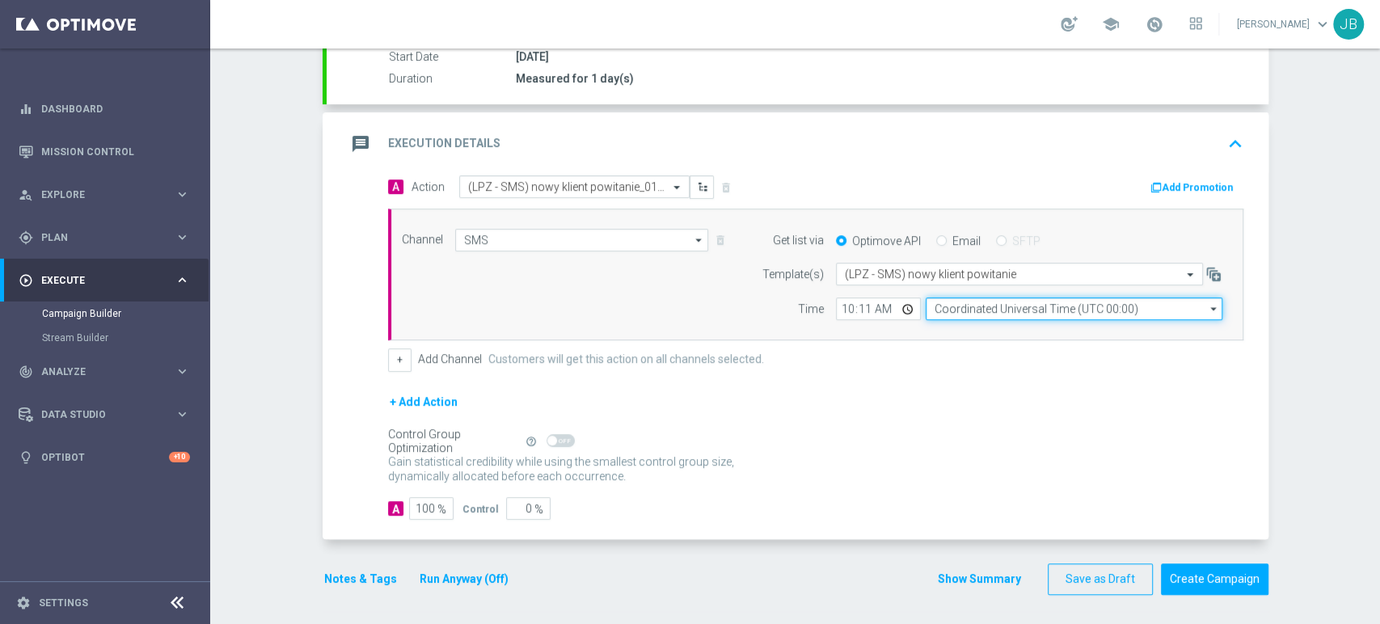
click at [945, 309] on input "Coordinated Universal Time (UTC 00:00)" at bounding box center [1073, 308] width 297 height 23
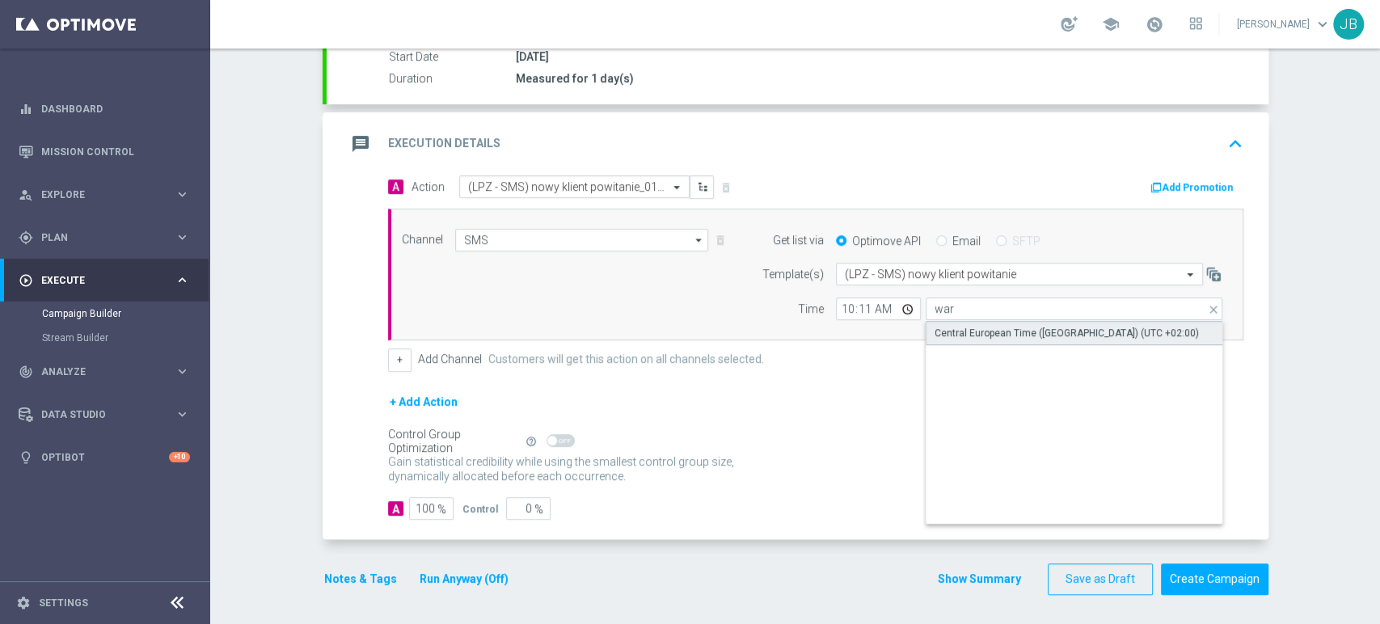
click at [947, 335] on div "Central European Time ([GEOGRAPHIC_DATA]) (UTC +02:00)" at bounding box center [1066, 333] width 264 height 15
type input "Central European Time ([GEOGRAPHIC_DATA]) (UTC +02:00)"
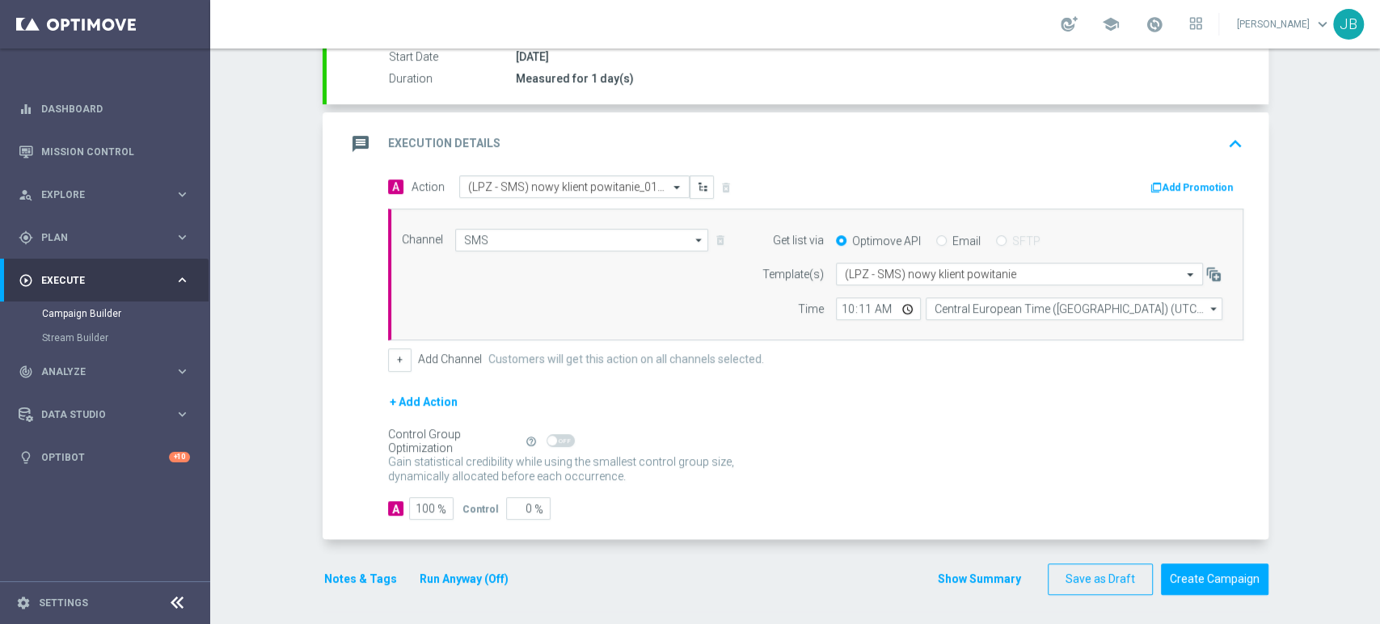
scroll to position [0, 0]
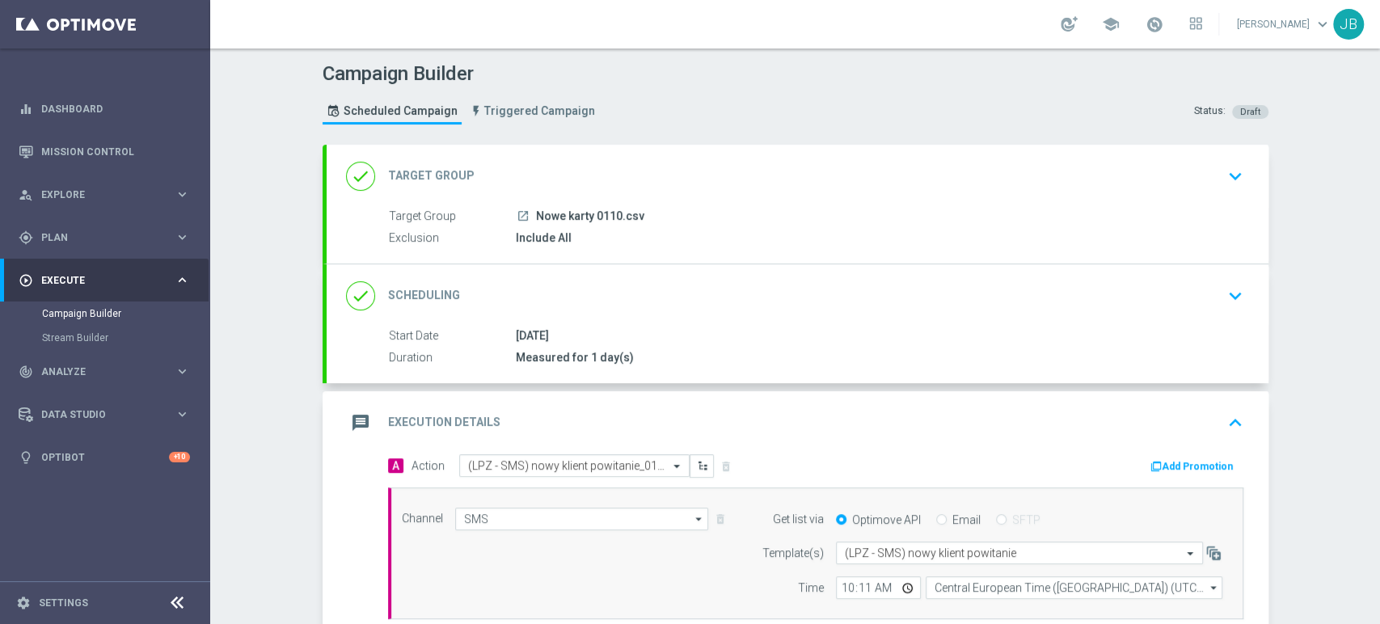
click at [1378, 221] on div "Campaign Builder Scheduled Campaign Triggered Campaign Status: Draft done Targe…" at bounding box center [795, 335] width 1170 height 575
click at [1223, 187] on icon "keyboard_arrow_down" at bounding box center [1235, 176] width 24 height 24
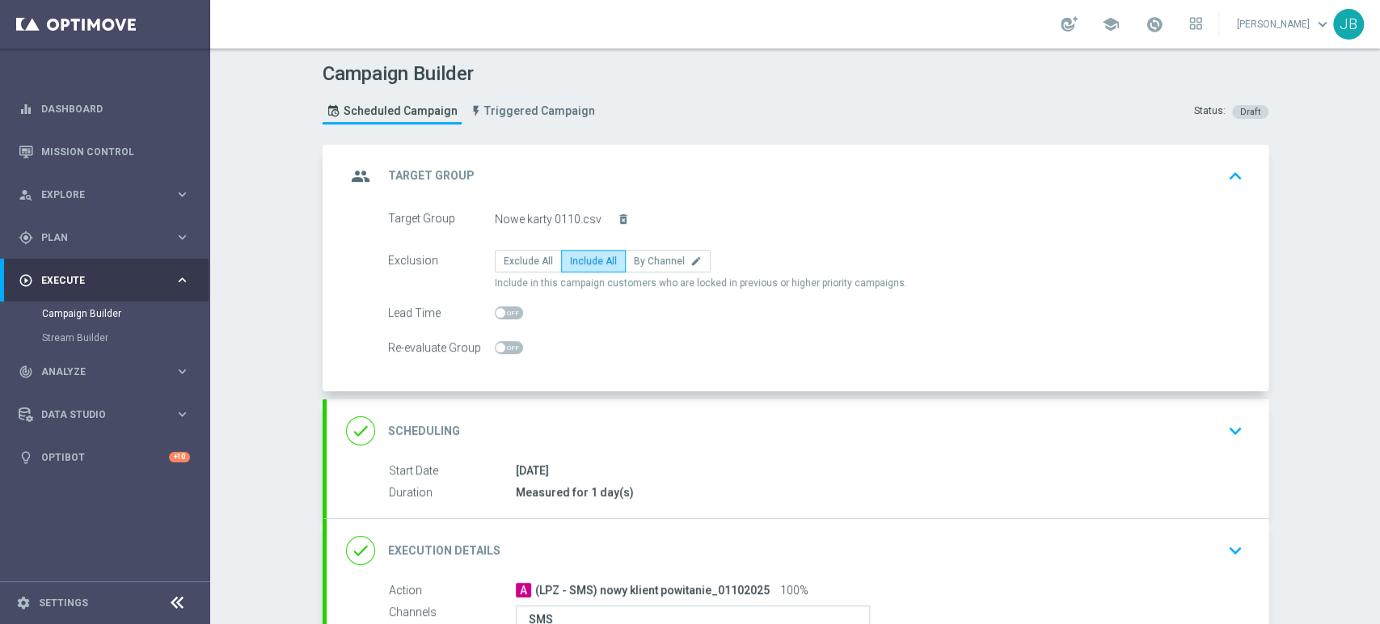
scroll to position [255, 0]
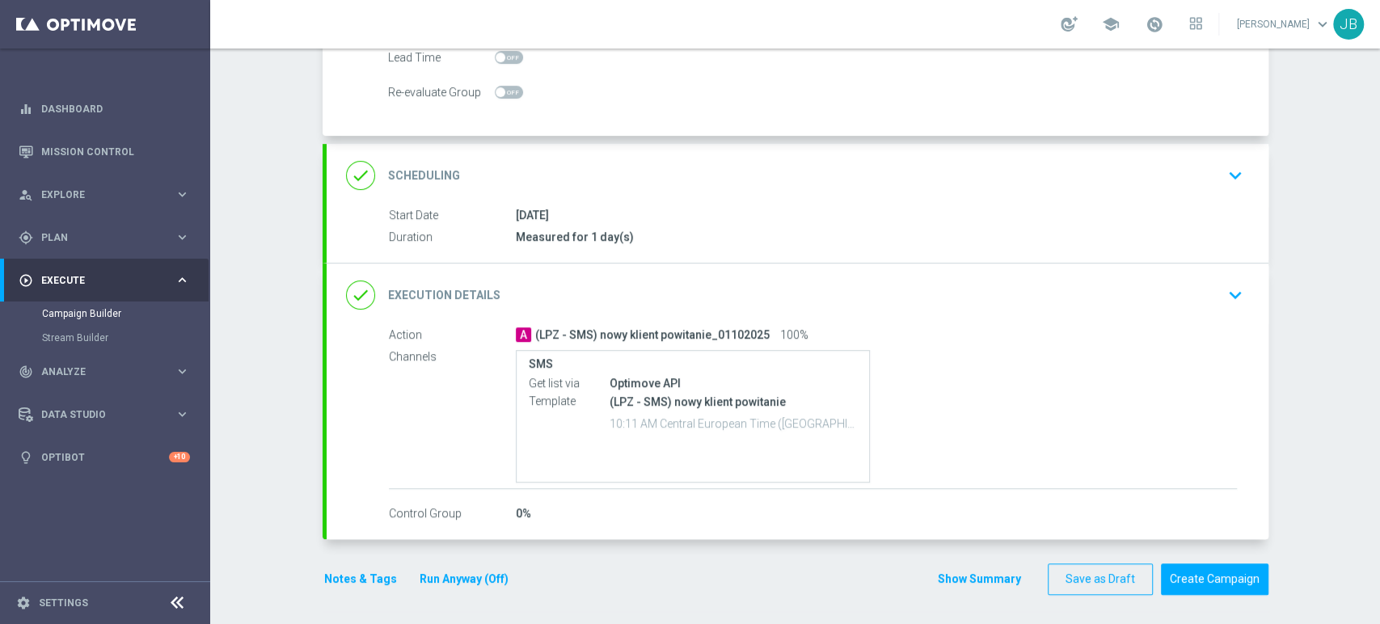
click at [1378, 502] on div "Campaign Builder Scheduled Campaign Triggered Campaign Status: Draft group Targ…" at bounding box center [795, 335] width 1170 height 575
click at [1132, 175] on div "done Scheduling keyboard_arrow_down" at bounding box center [797, 175] width 903 height 31
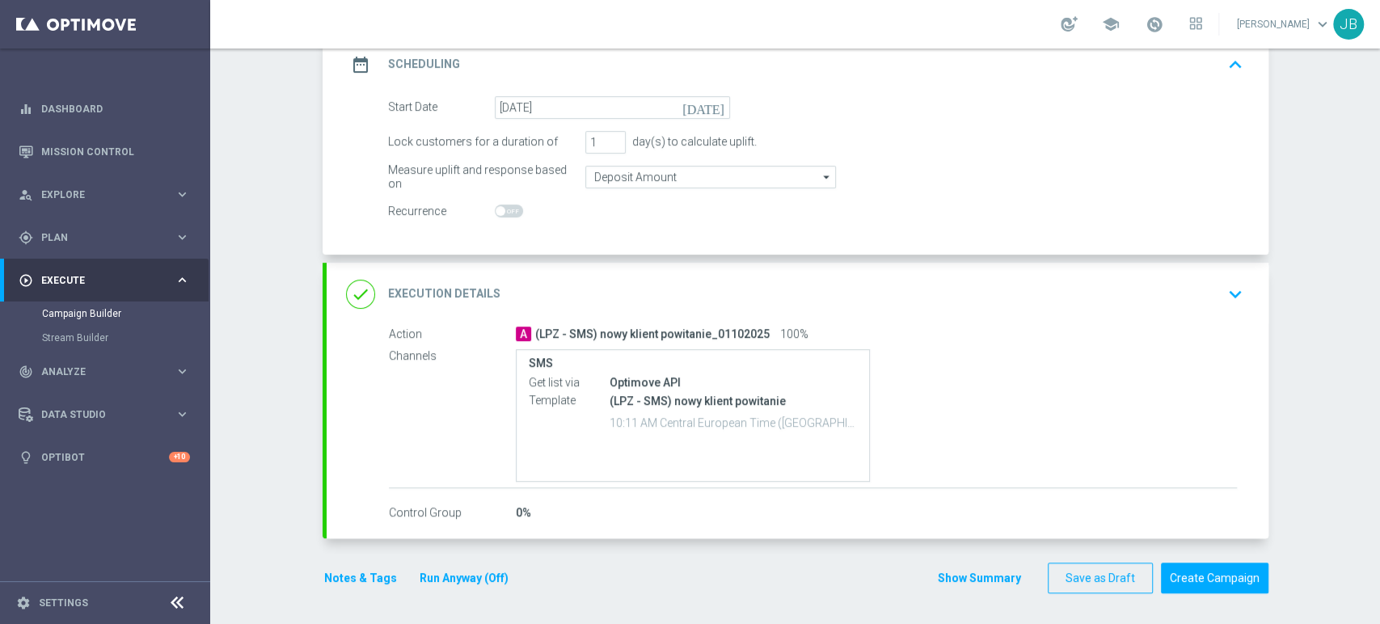
scroll to position [238, 0]
click at [1112, 301] on div "done Execution Details keyboard_arrow_down" at bounding box center [797, 295] width 903 height 31
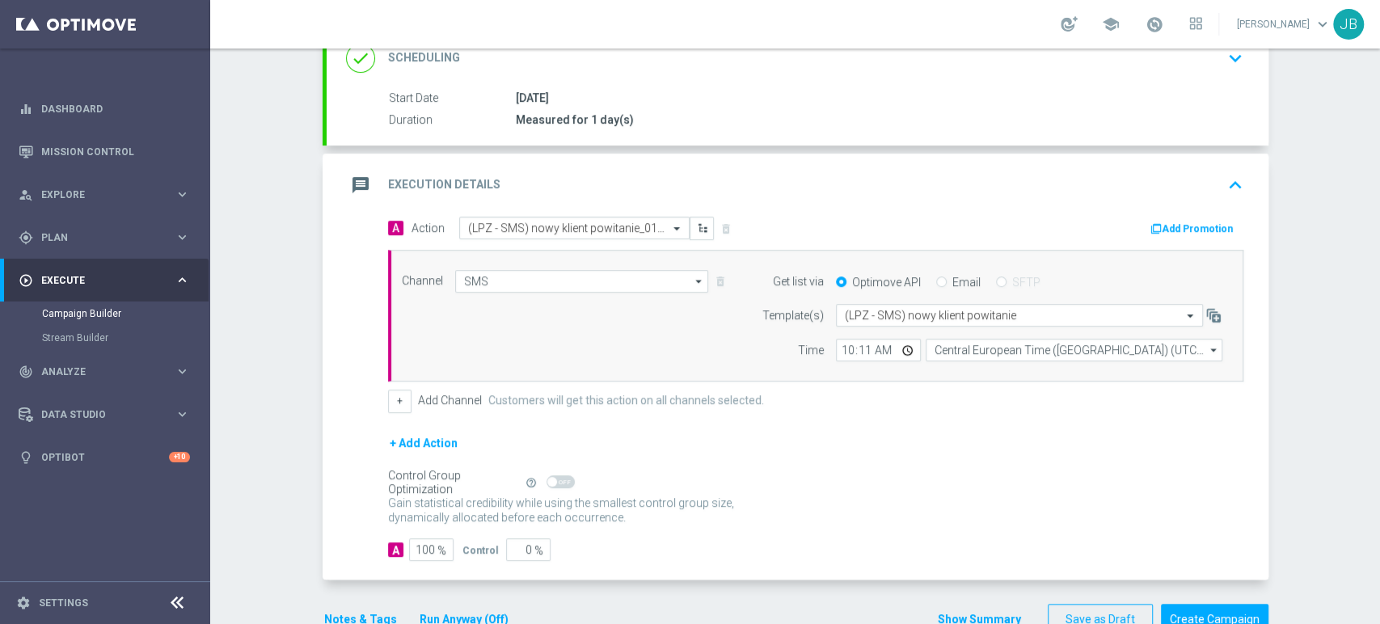
scroll to position [222, 0]
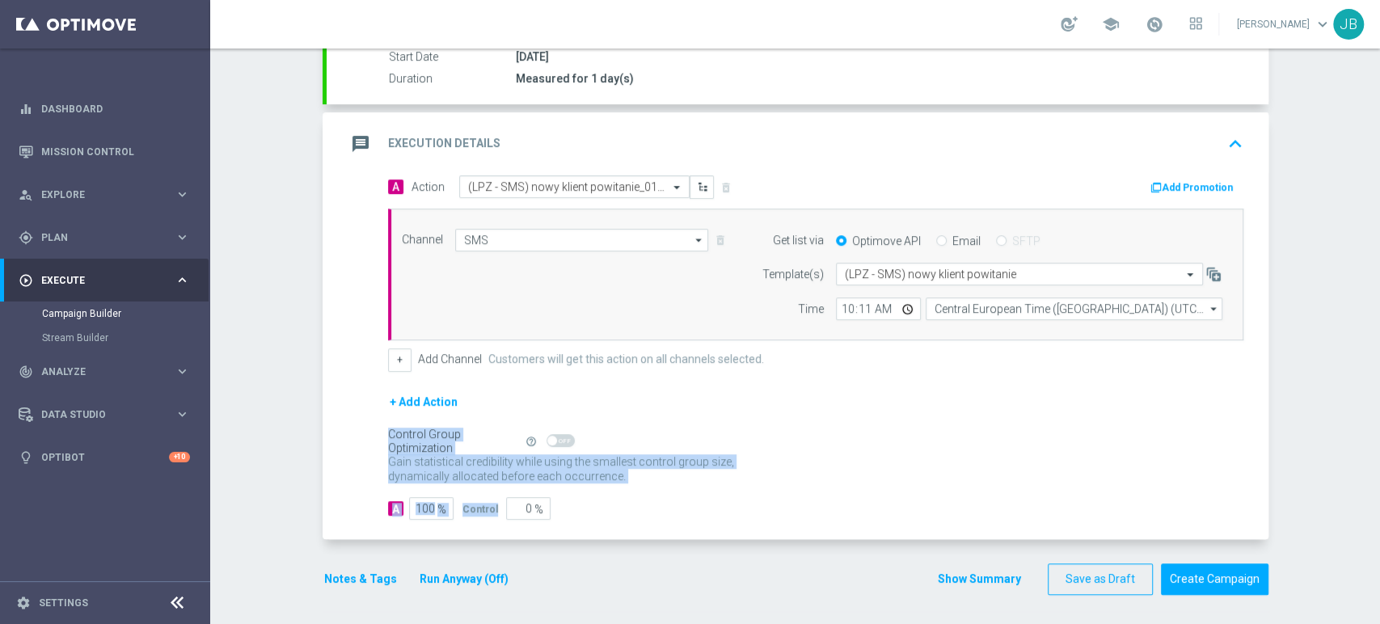
drag, startPoint x: 1378, startPoint y: 417, endPoint x: 1378, endPoint y: 492, distance: 75.2
click at [1378, 492] on div "Campaign Builder Scheduled Campaign Triggered Campaign Status: Draft done Targe…" at bounding box center [795, 335] width 1170 height 575
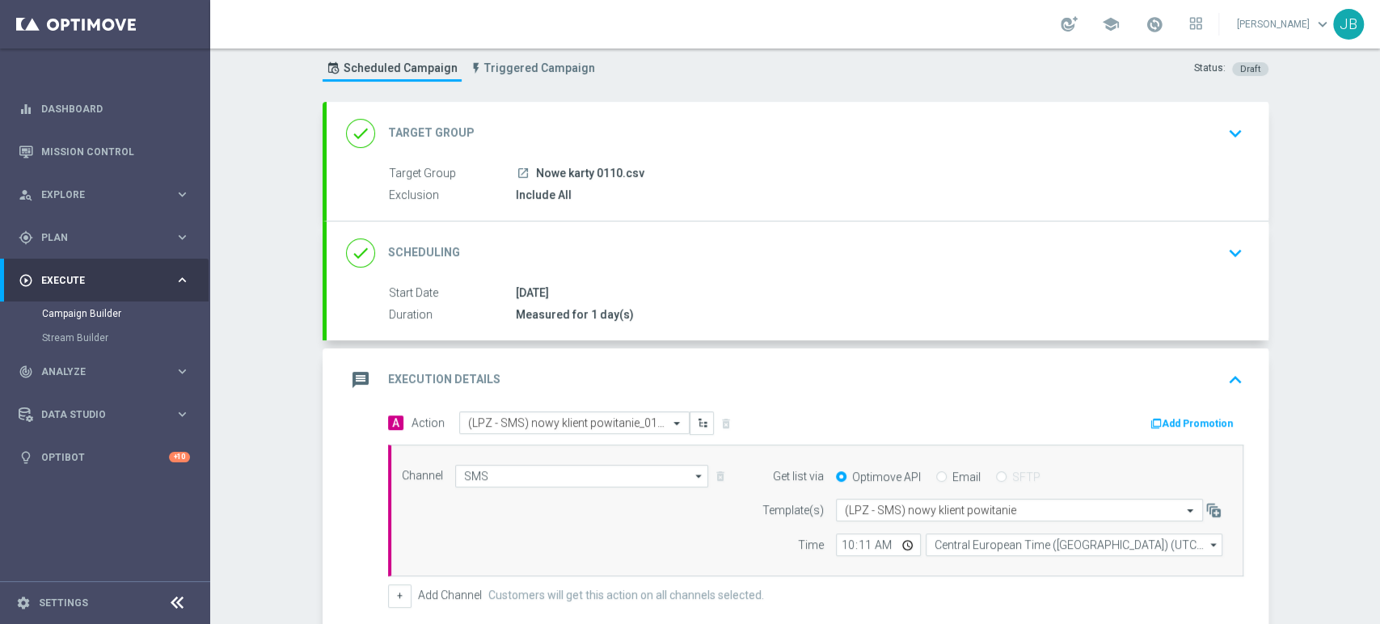
scroll to position [28, 0]
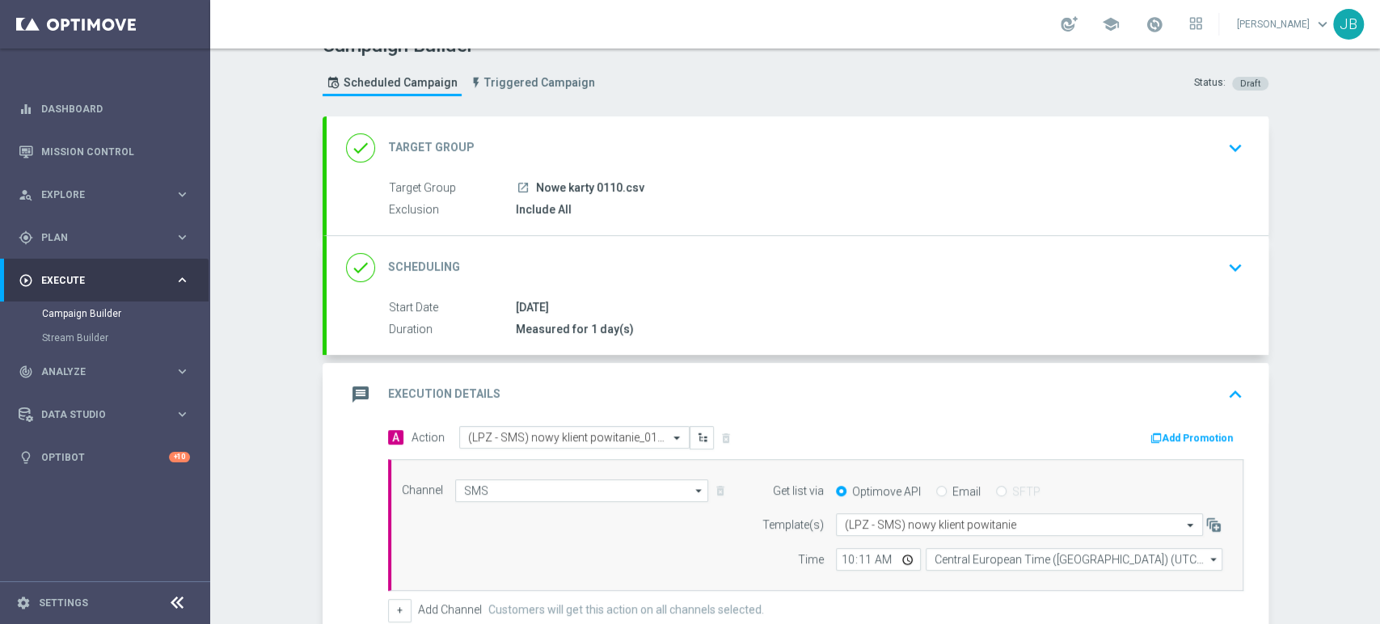
drag, startPoint x: 1378, startPoint y: 492, endPoint x: 1370, endPoint y: 334, distance: 158.6
click at [1370, 334] on div "Campaign Builder Scheduled Campaign Triggered Campaign Status: Draft done Targe…" at bounding box center [795, 335] width 1170 height 575
click at [1345, 429] on div "Campaign Builder Scheduled Campaign Triggered Campaign Status: Draft done Targe…" at bounding box center [795, 335] width 1170 height 575
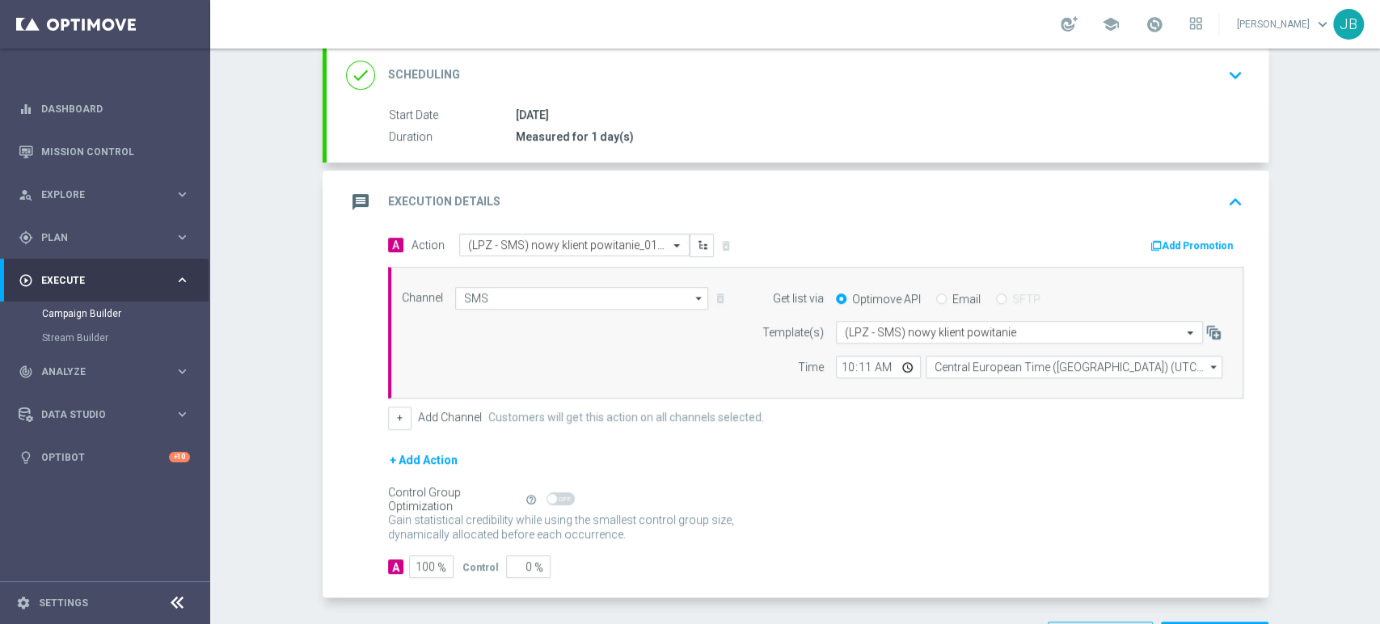
drag, startPoint x: 1378, startPoint y: 400, endPoint x: 1378, endPoint y: 525, distance: 124.5
click at [1378, 525] on div "Campaign Builder Scheduled Campaign Triggered Campaign Status: Draft done Targe…" at bounding box center [795, 335] width 1170 height 575
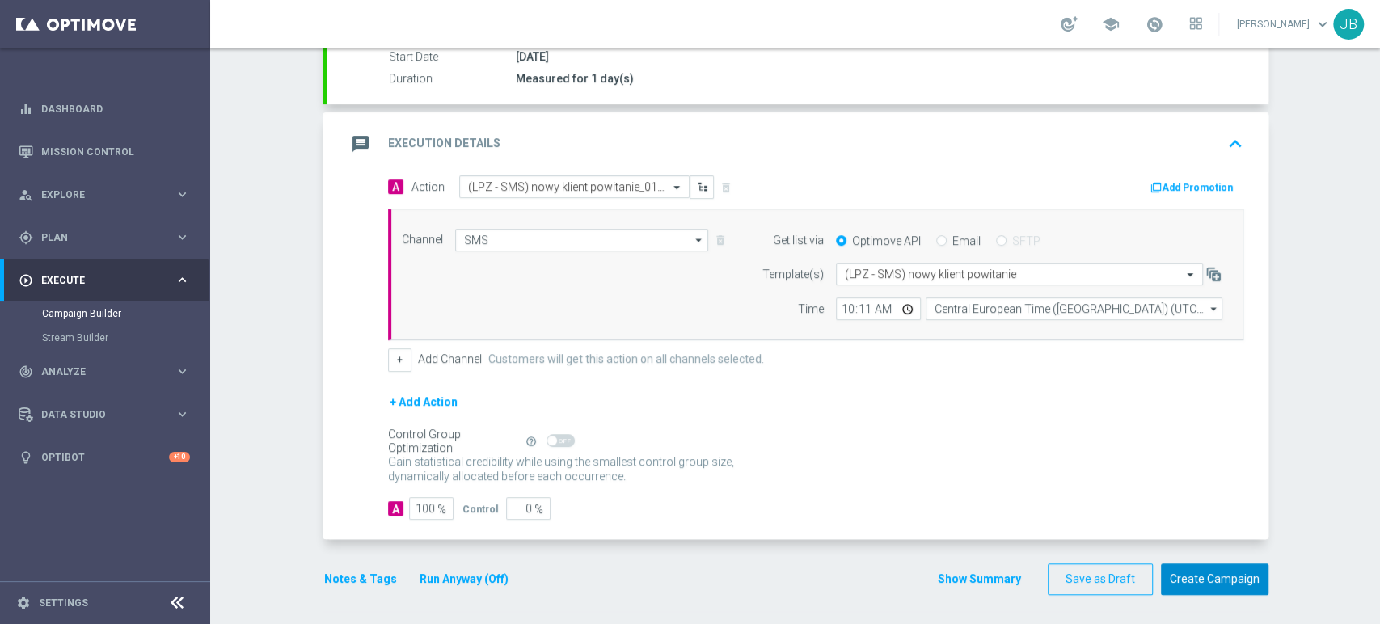
click at [1244, 563] on button "Create Campaign" at bounding box center [1214, 579] width 107 height 32
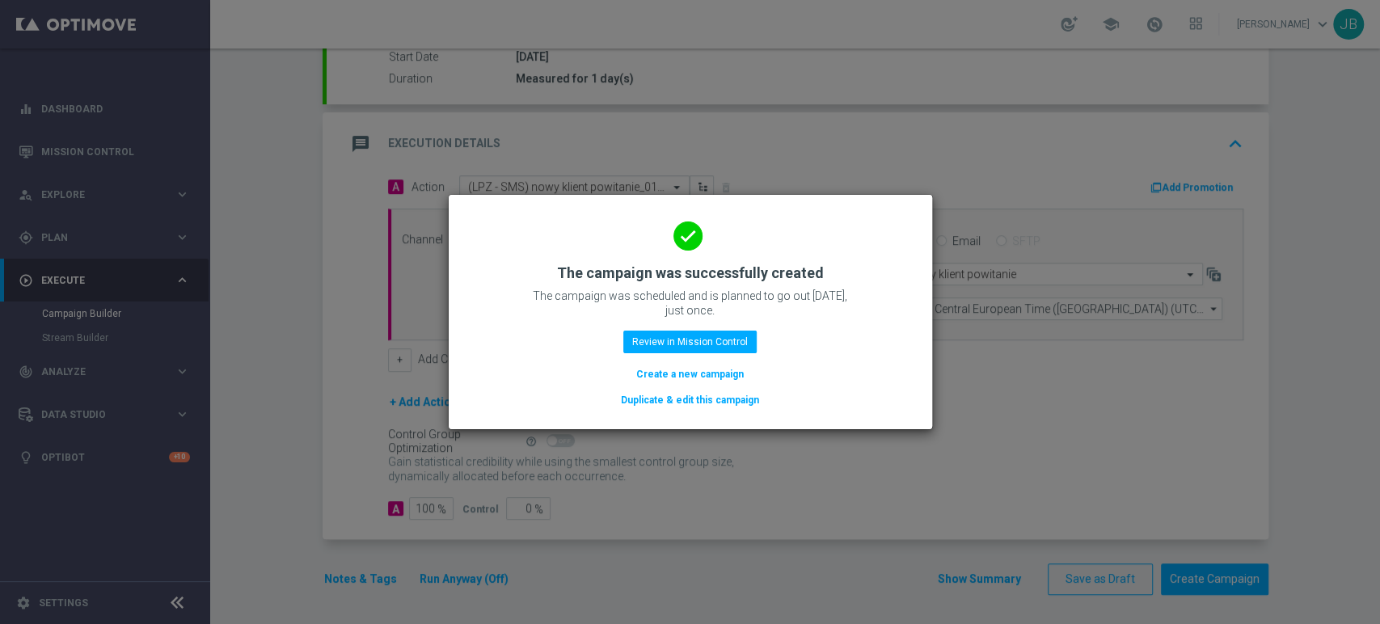
click at [677, 369] on button "Create a new campaign" at bounding box center [689, 374] width 111 height 18
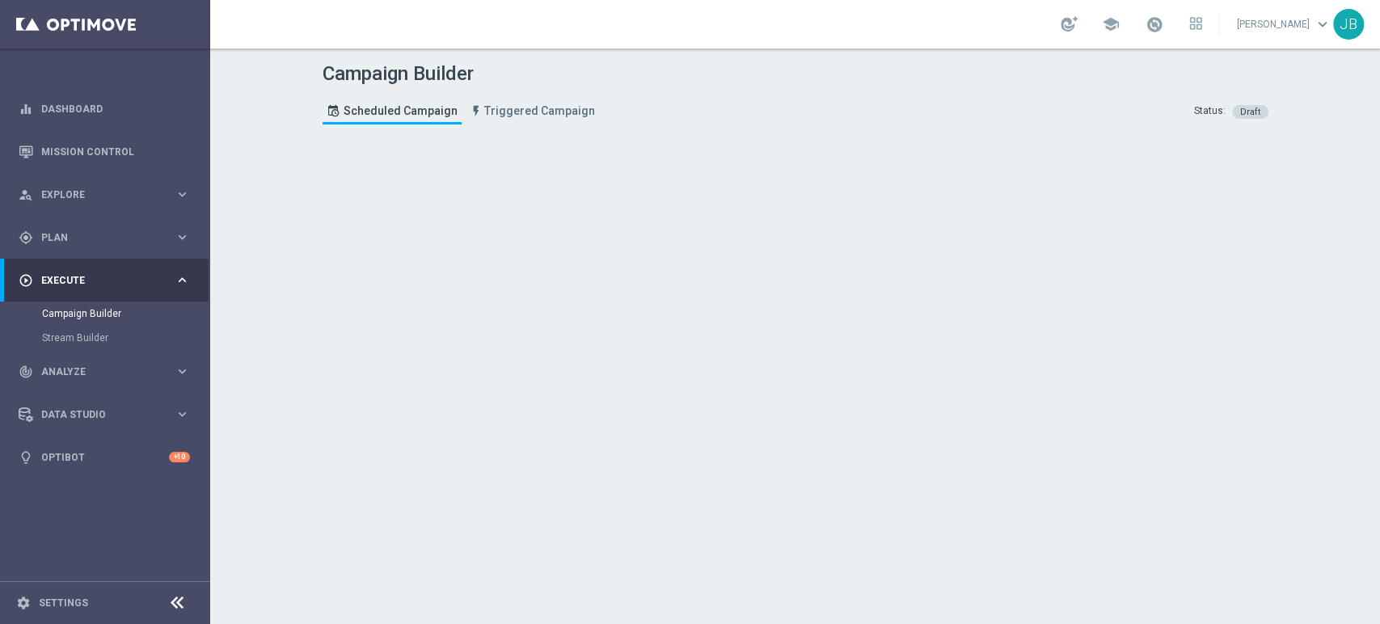
scroll to position [0, 0]
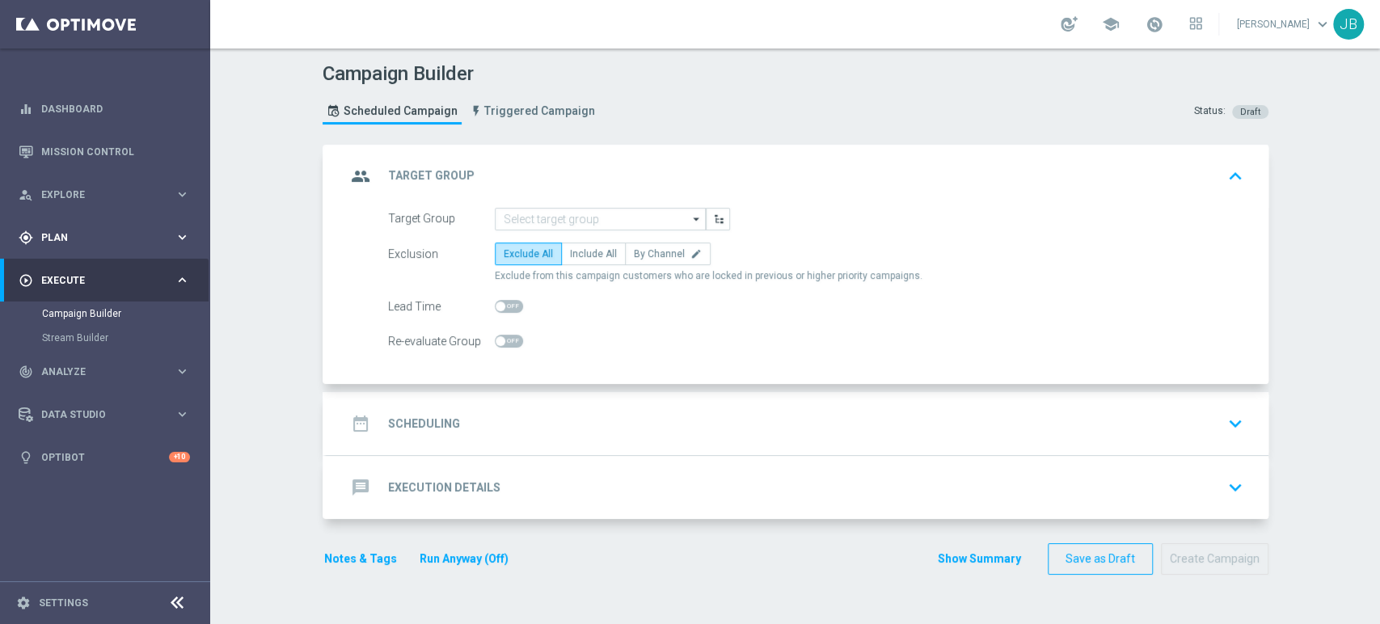
click at [102, 225] on div "gps_fixed Plan keyboard_arrow_right" at bounding box center [104, 237] width 209 height 43
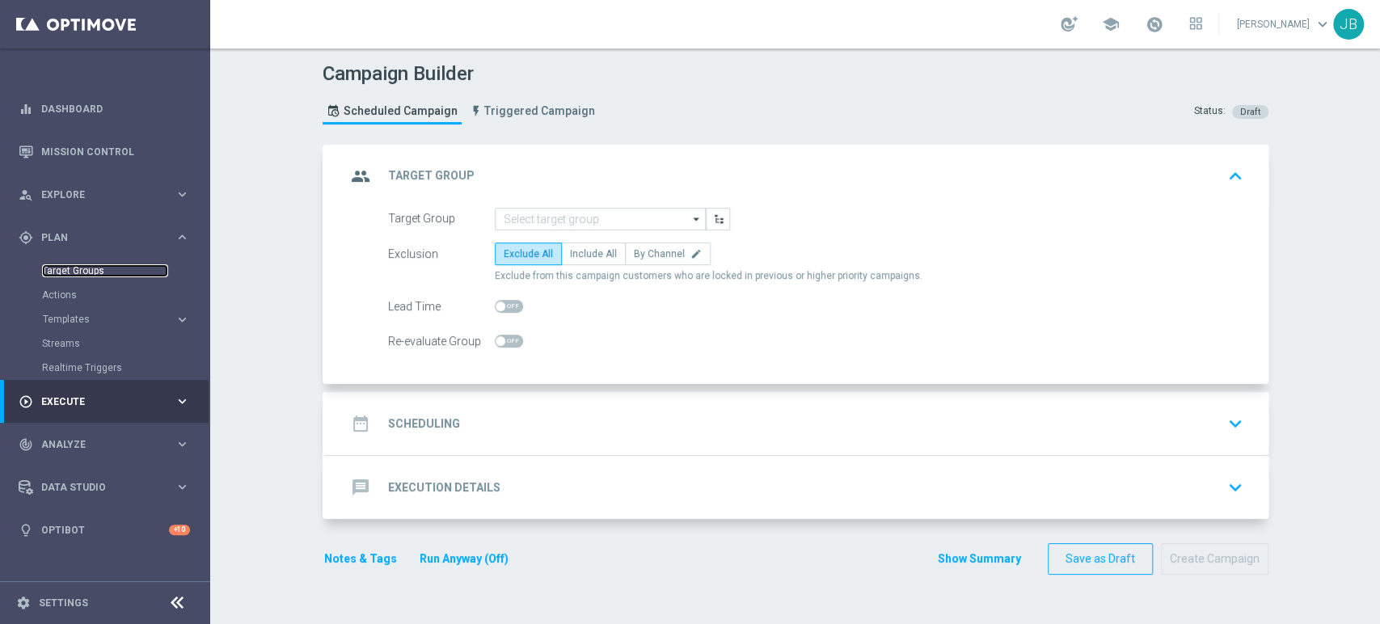
click at [90, 270] on link "Target Groups" at bounding box center [105, 270] width 126 height 13
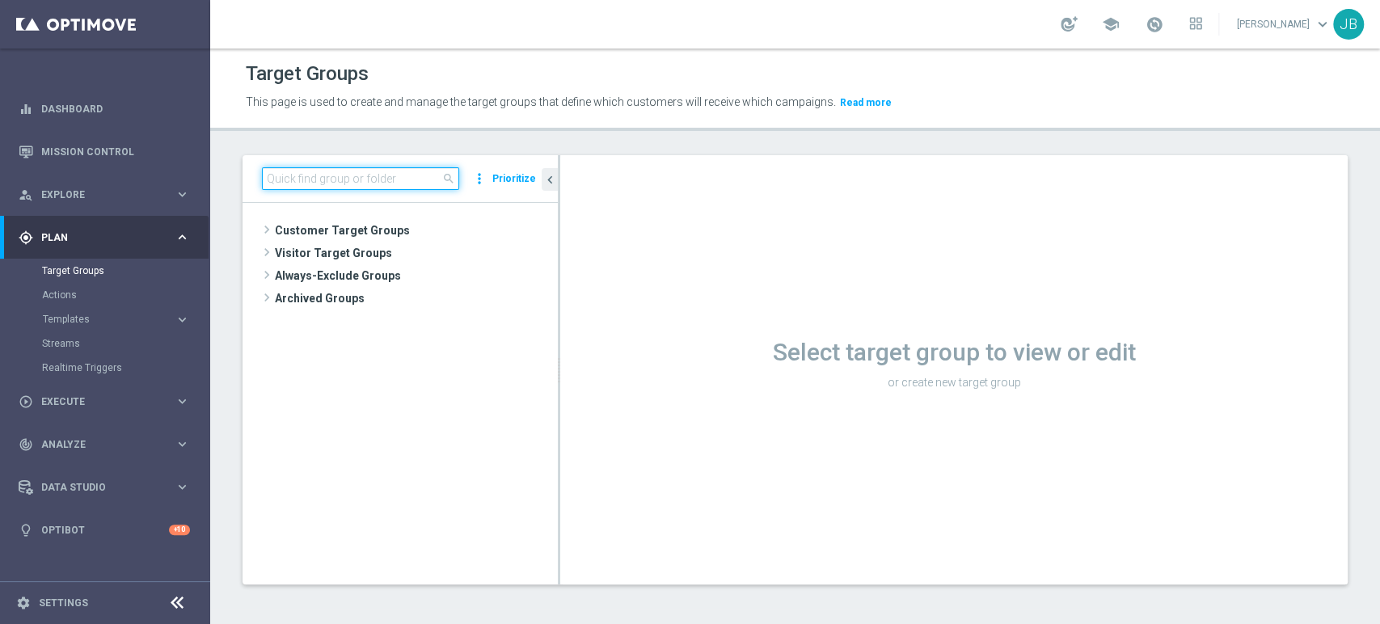
click at [362, 178] on input at bounding box center [360, 178] width 197 height 23
type input "koszulka_rakow"
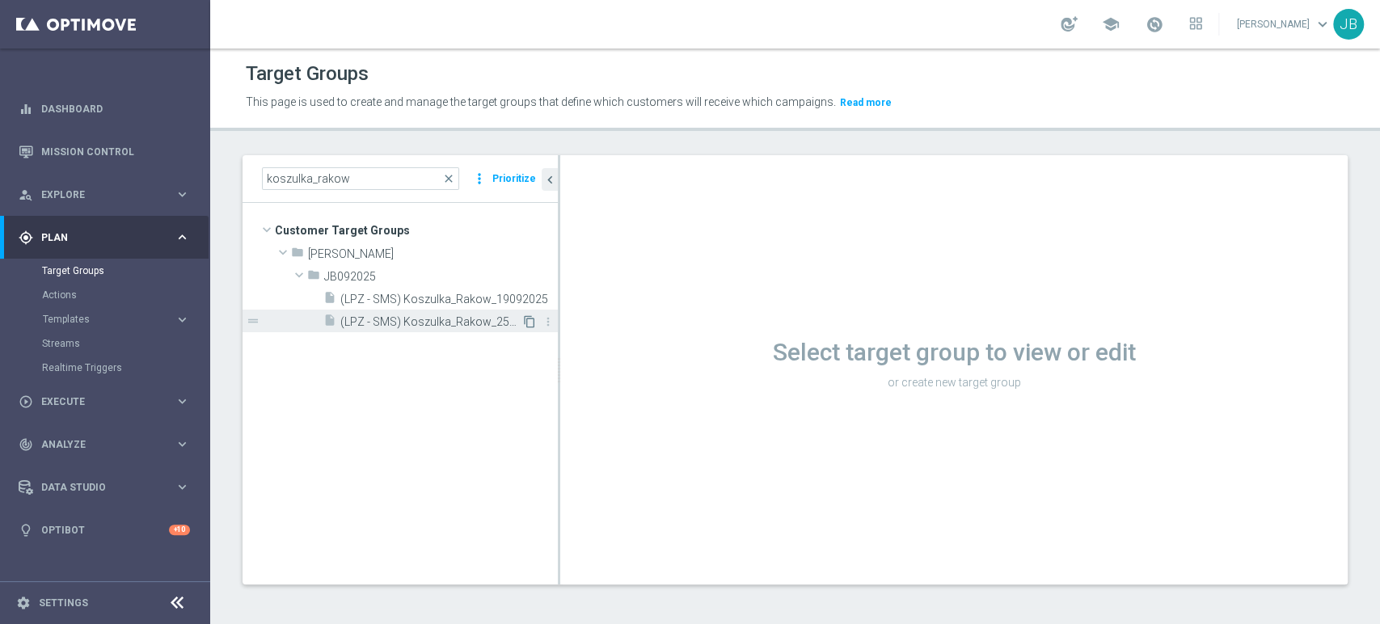
click at [532, 322] on icon "content_copy" at bounding box center [529, 321] width 13 height 13
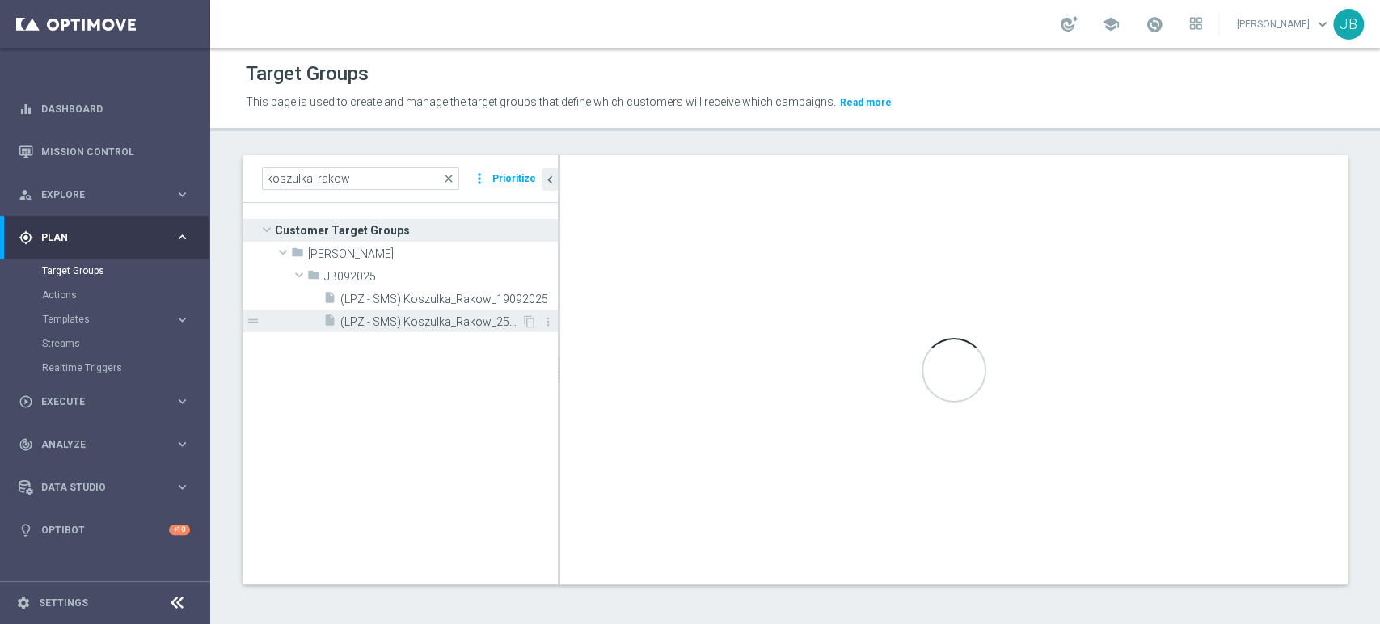
click at [426, 321] on span "(LPZ - SMS) Koszulka_Rakow_25092025" at bounding box center [430, 322] width 181 height 14
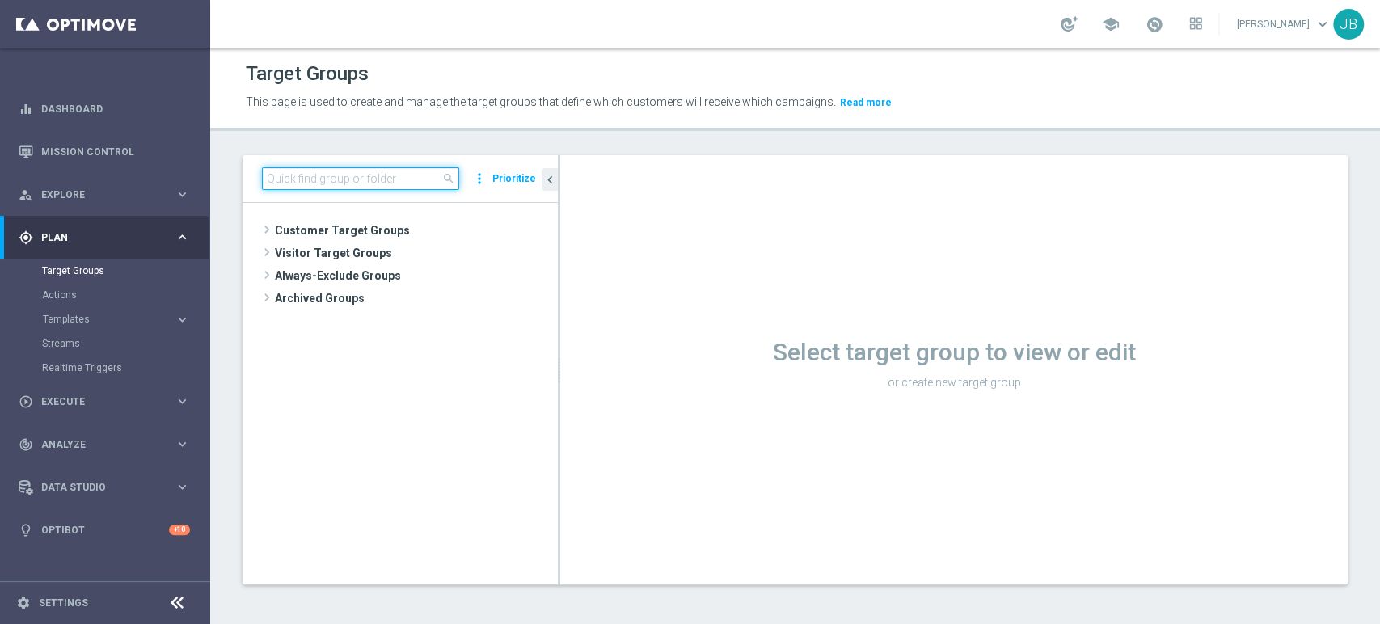
click at [413, 179] on input at bounding box center [360, 178] width 197 height 23
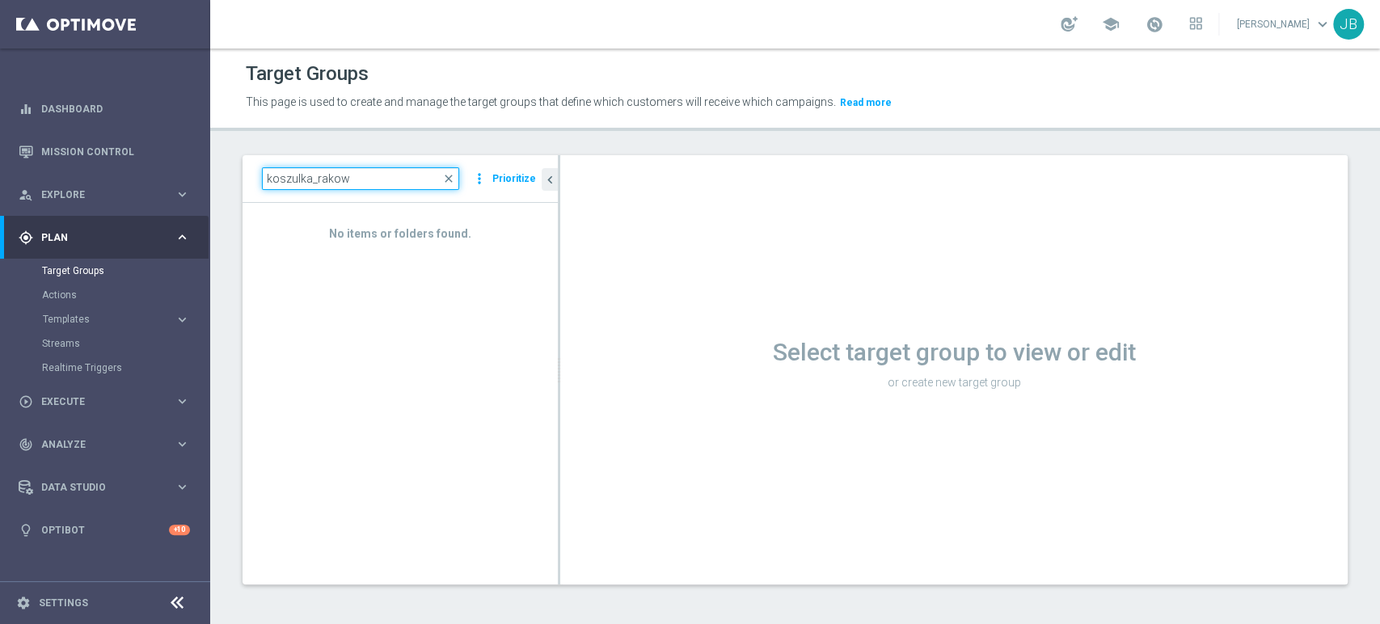
type input "koszulka_rakow"
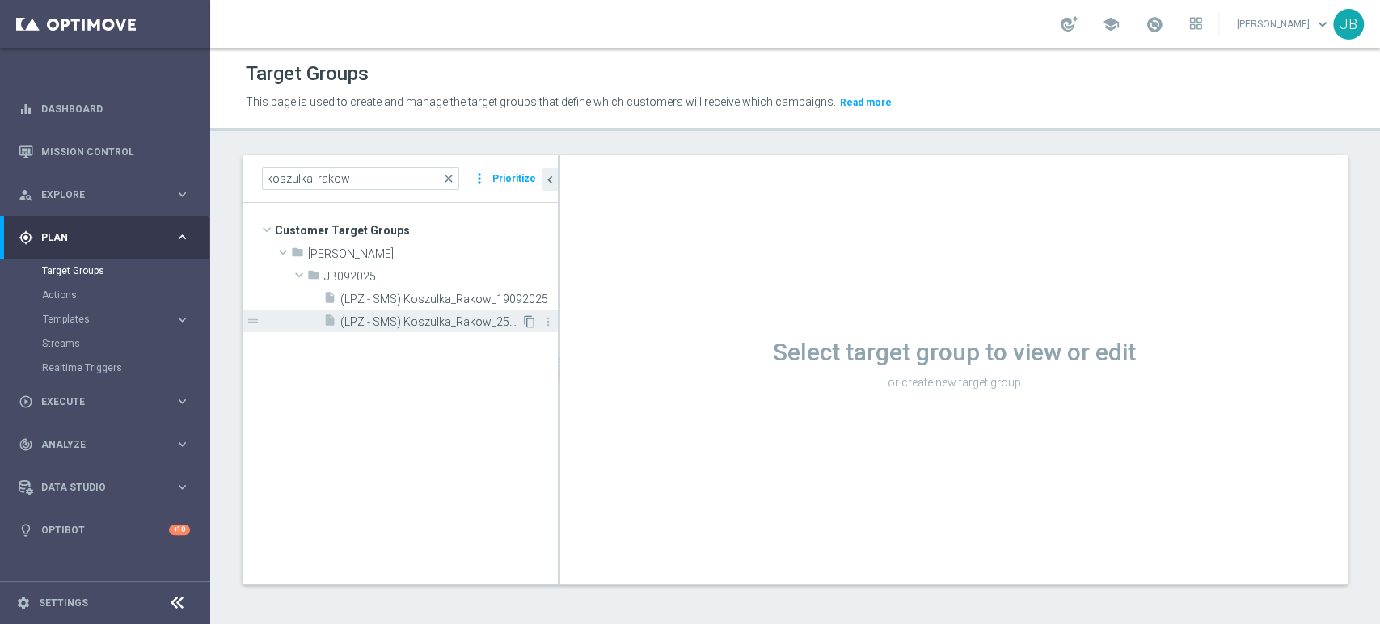
click at [530, 322] on icon "content_copy" at bounding box center [529, 321] width 13 height 13
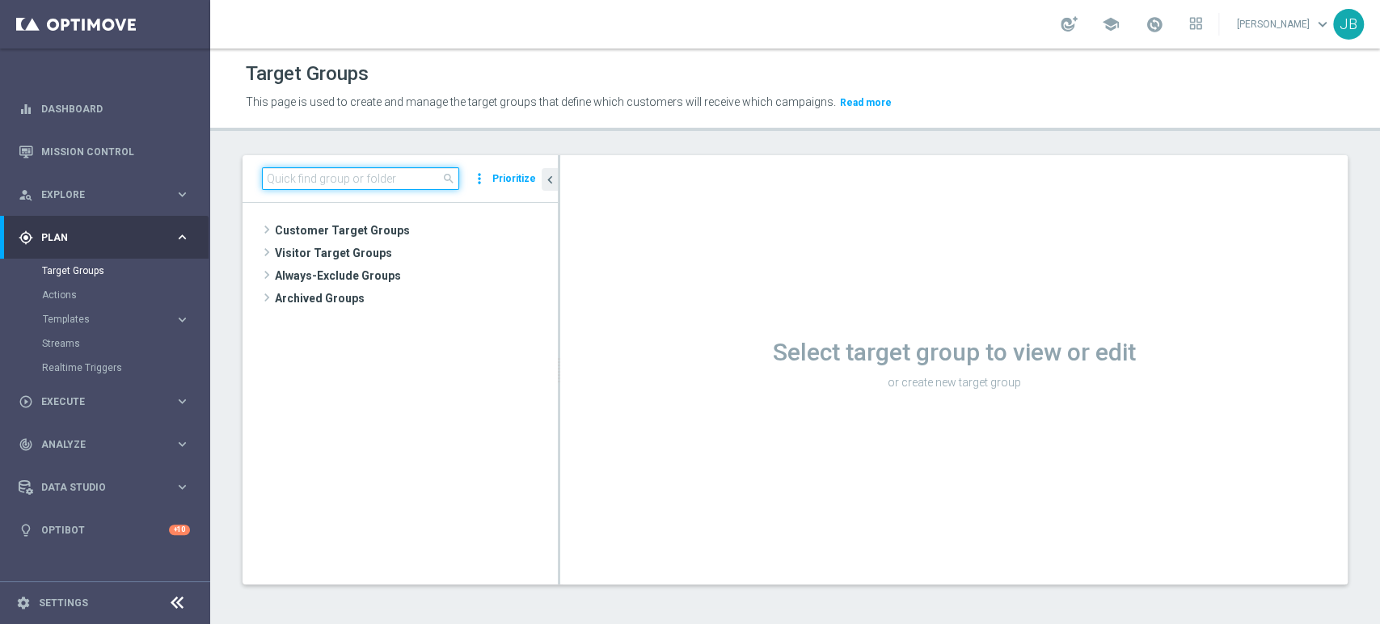
click at [418, 169] on input at bounding box center [360, 178] width 197 height 23
type input "koszulka_rakow"
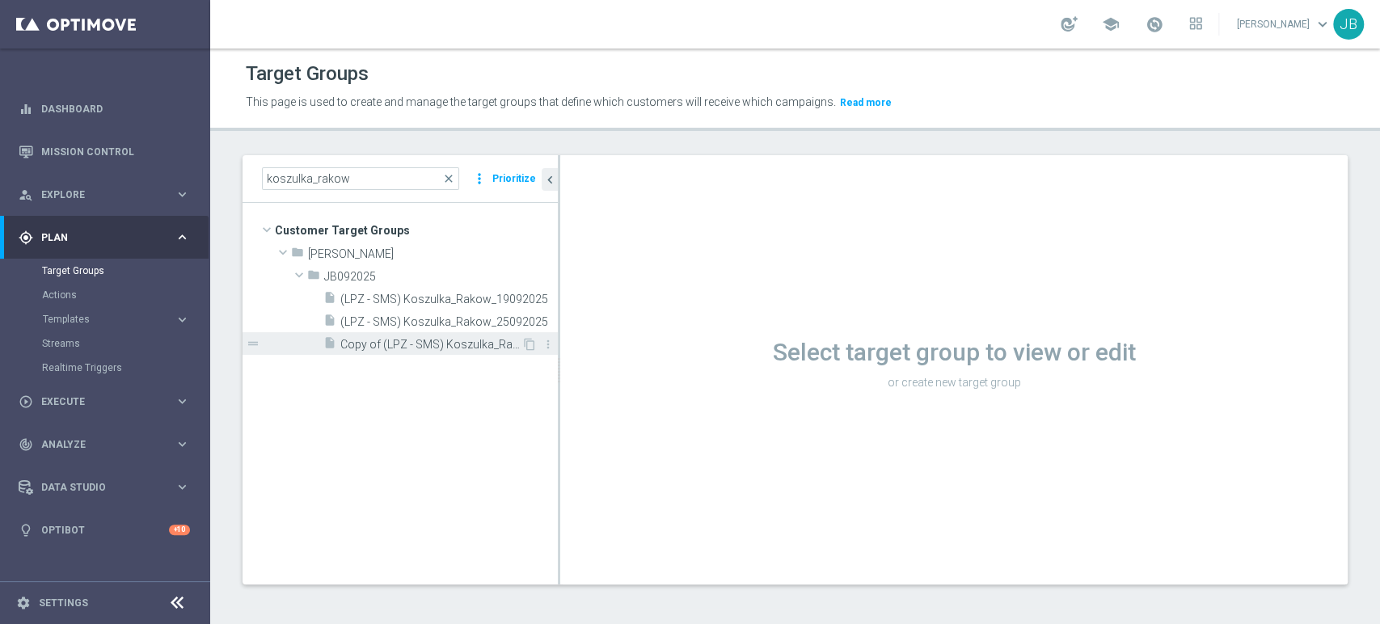
click at [454, 354] on div "insert_drive_file Copy of (LPZ - SMS) Koszulka_Rakow_25092025" at bounding box center [422, 343] width 198 height 23
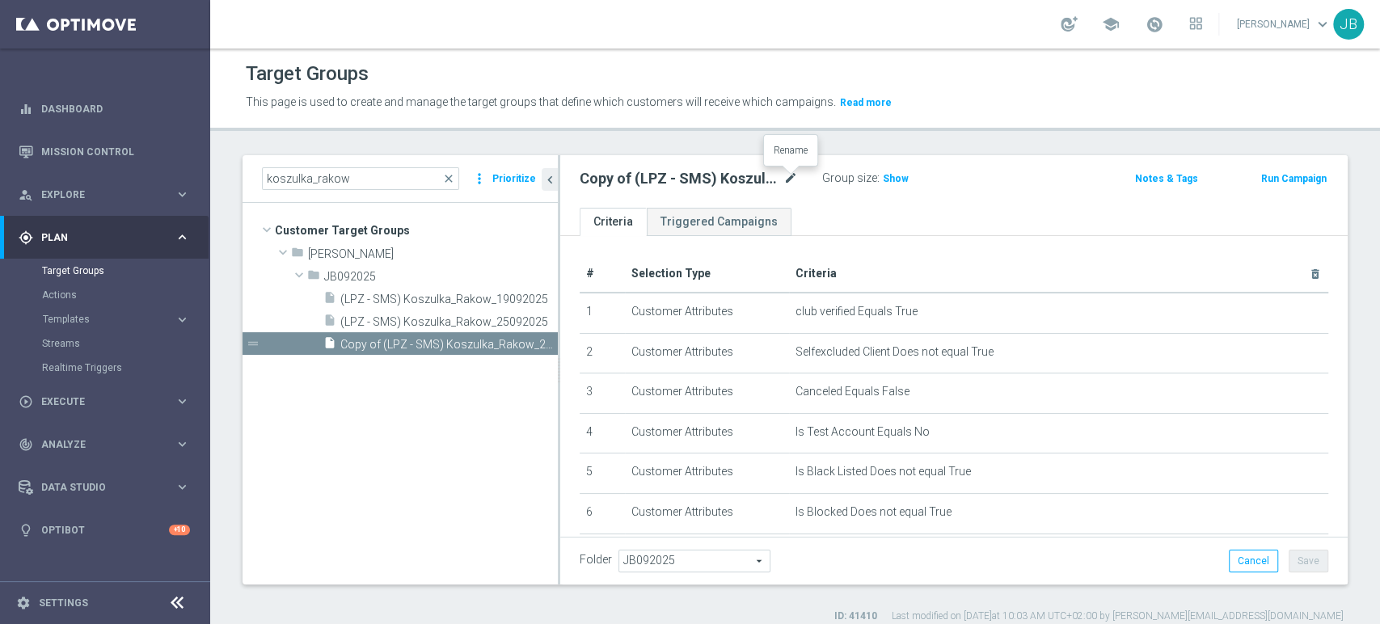
click at [786, 172] on icon "mode_edit" at bounding box center [790, 178] width 15 height 19
type input "(LPZ - SMS) Rakow_Koszulki_01102025"
click at [859, 225] on ul "Criteria Triggered Campaigns" at bounding box center [953, 222] width 787 height 28
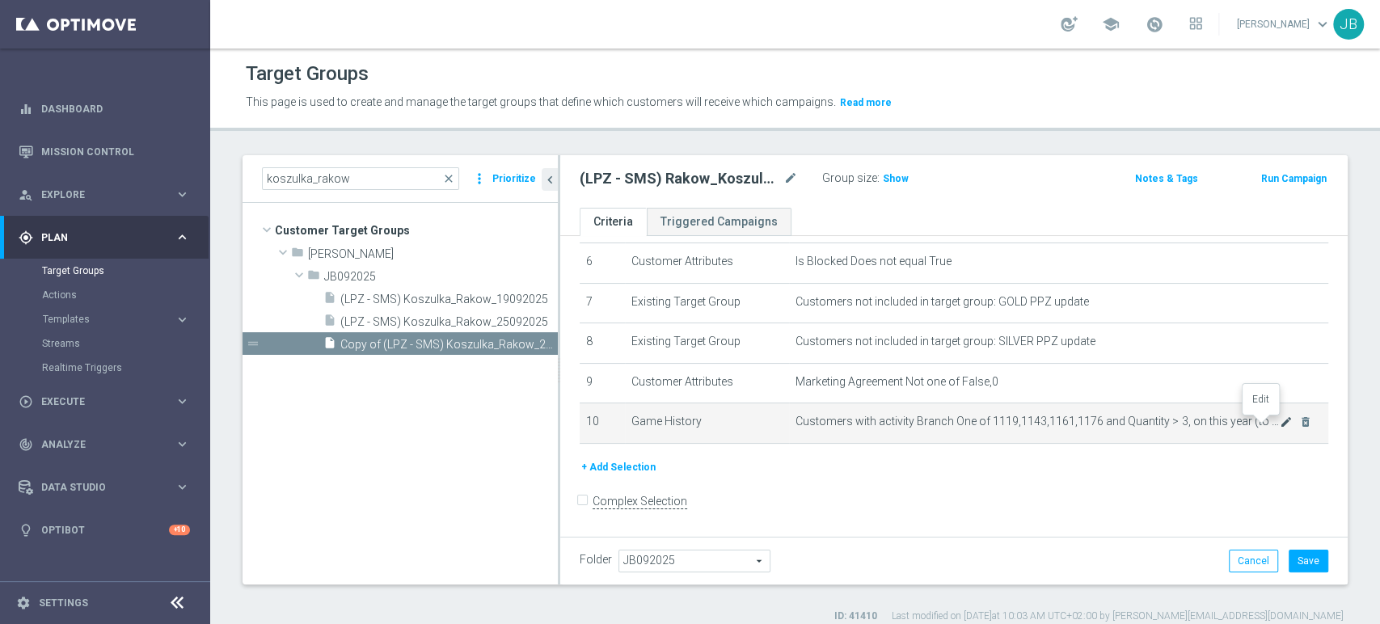
click at [1279, 424] on icon "mode_edit" at bounding box center [1285, 421] width 13 height 13
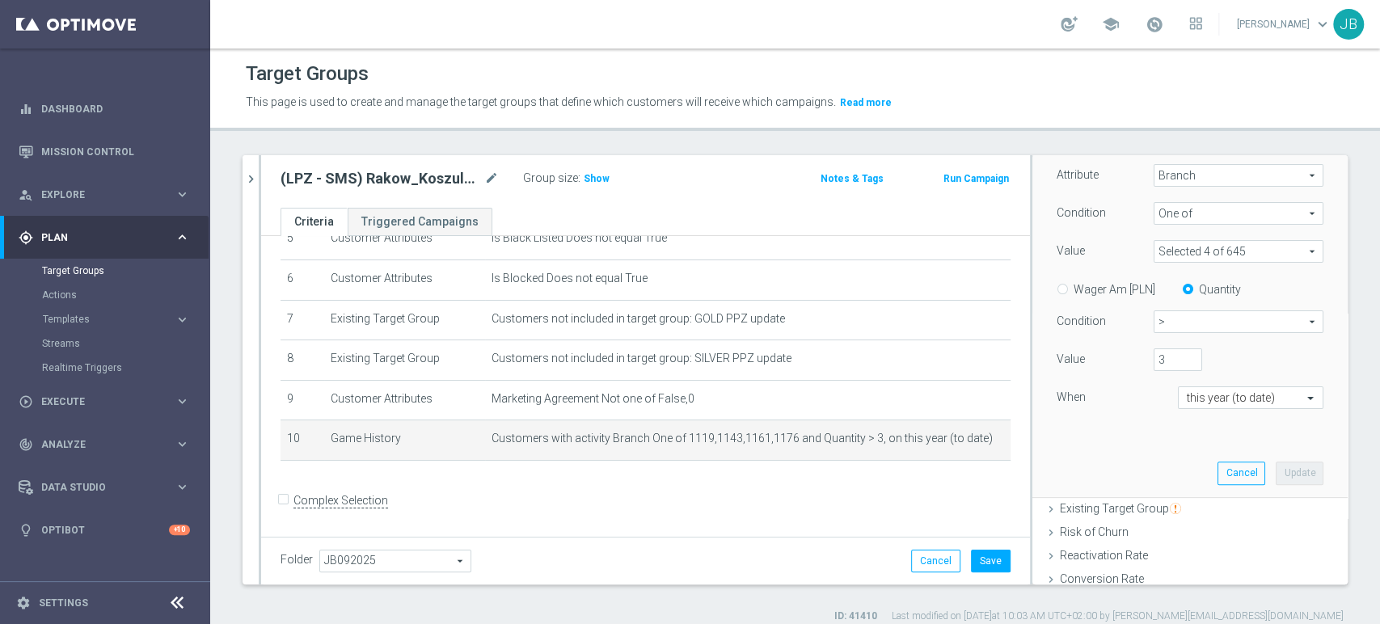
scroll to position [263, 0]
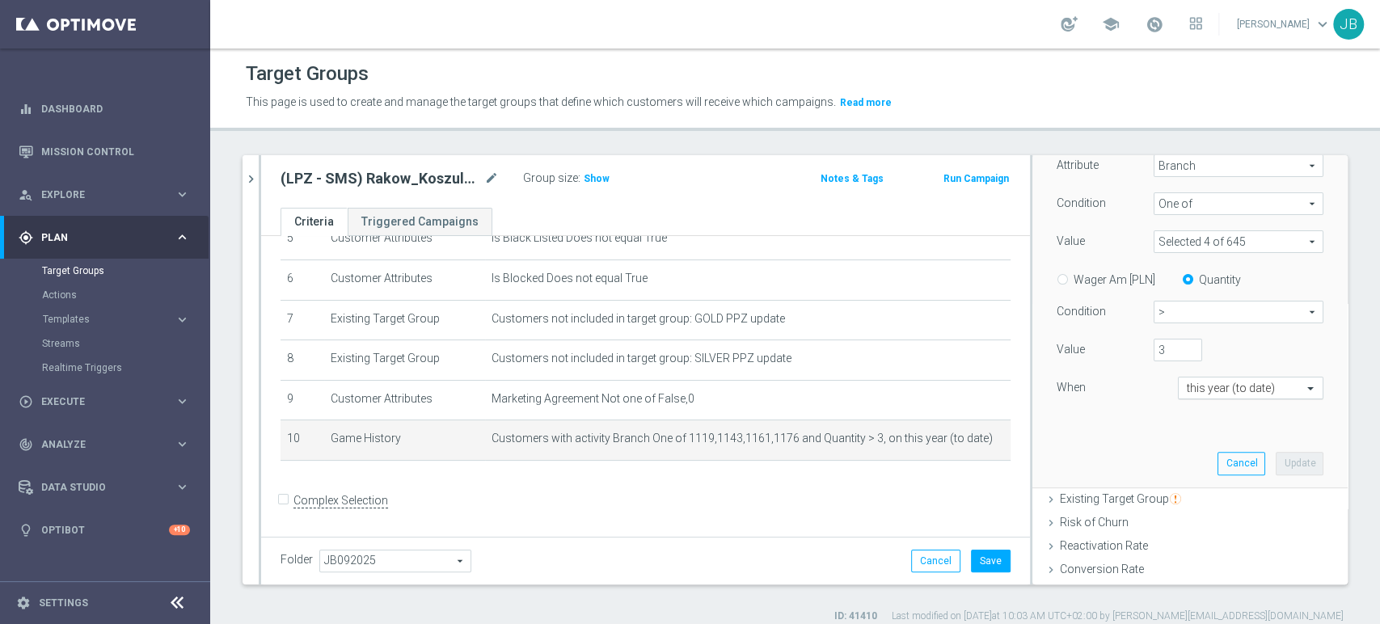
click at [1302, 386] on span at bounding box center [1312, 388] width 20 height 15
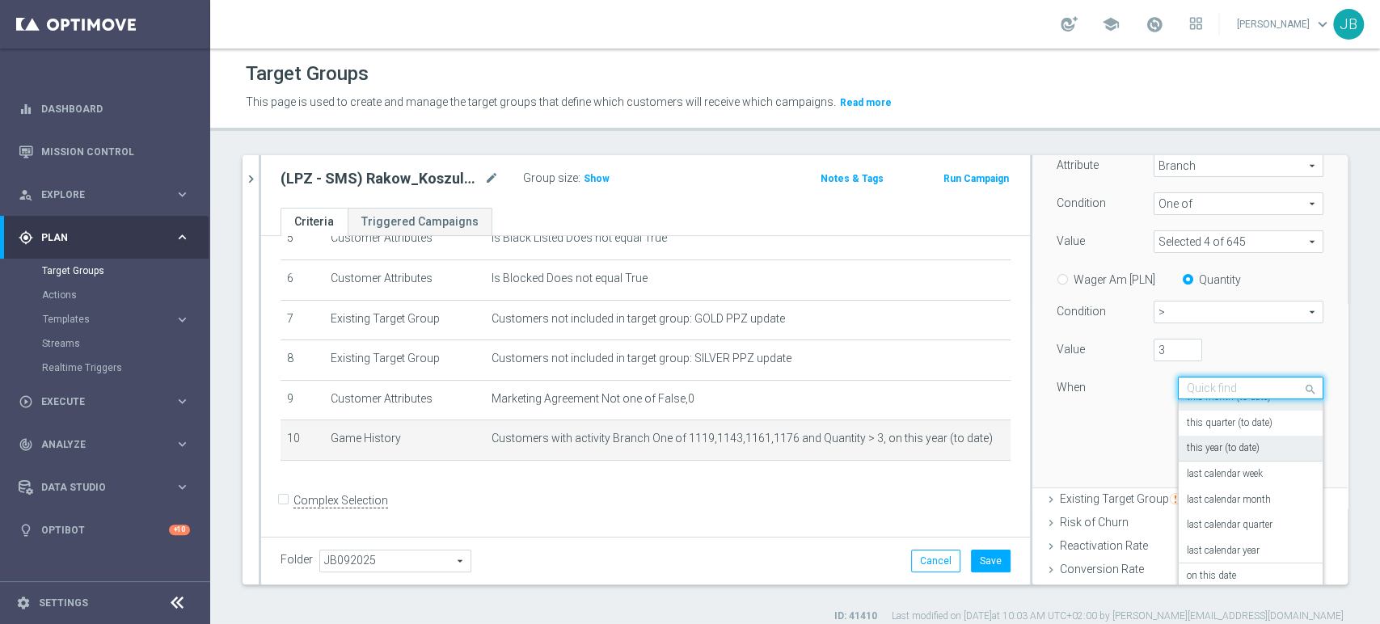
scroll to position [93, 0]
click at [1240, 570] on div "on this date" at bounding box center [1251, 575] width 128 height 26
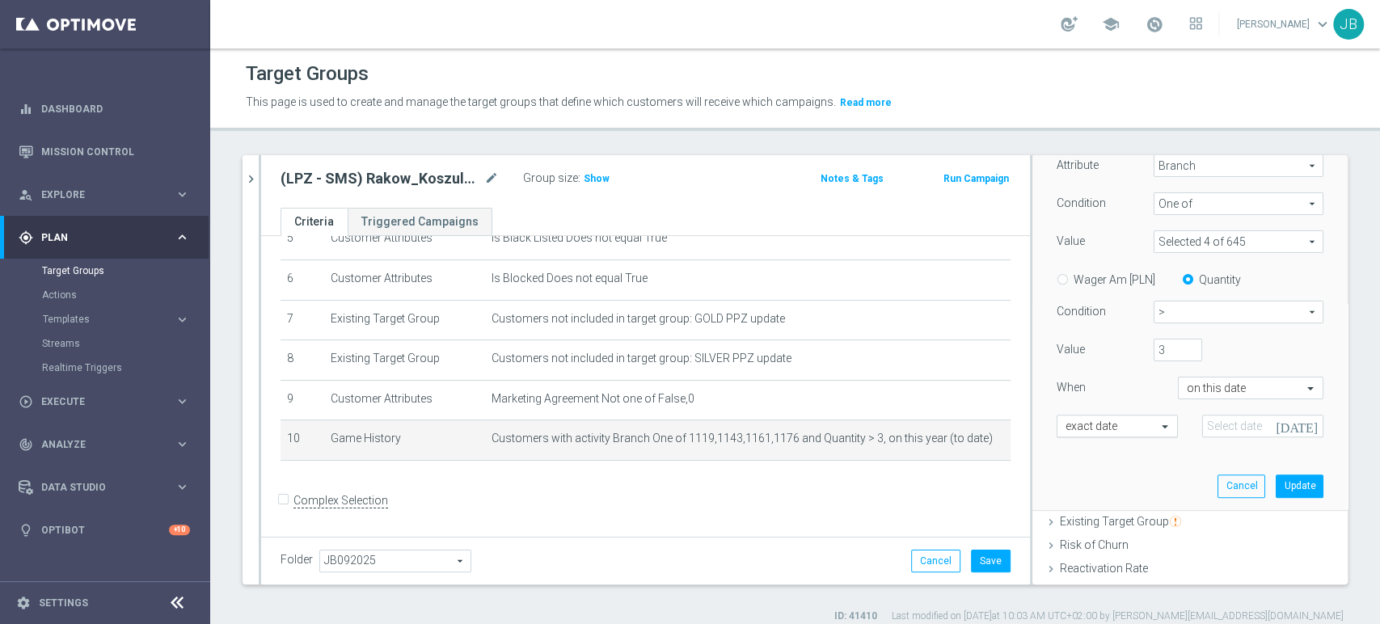
click at [1103, 416] on div "exact date" at bounding box center [1116, 426] width 121 height 23
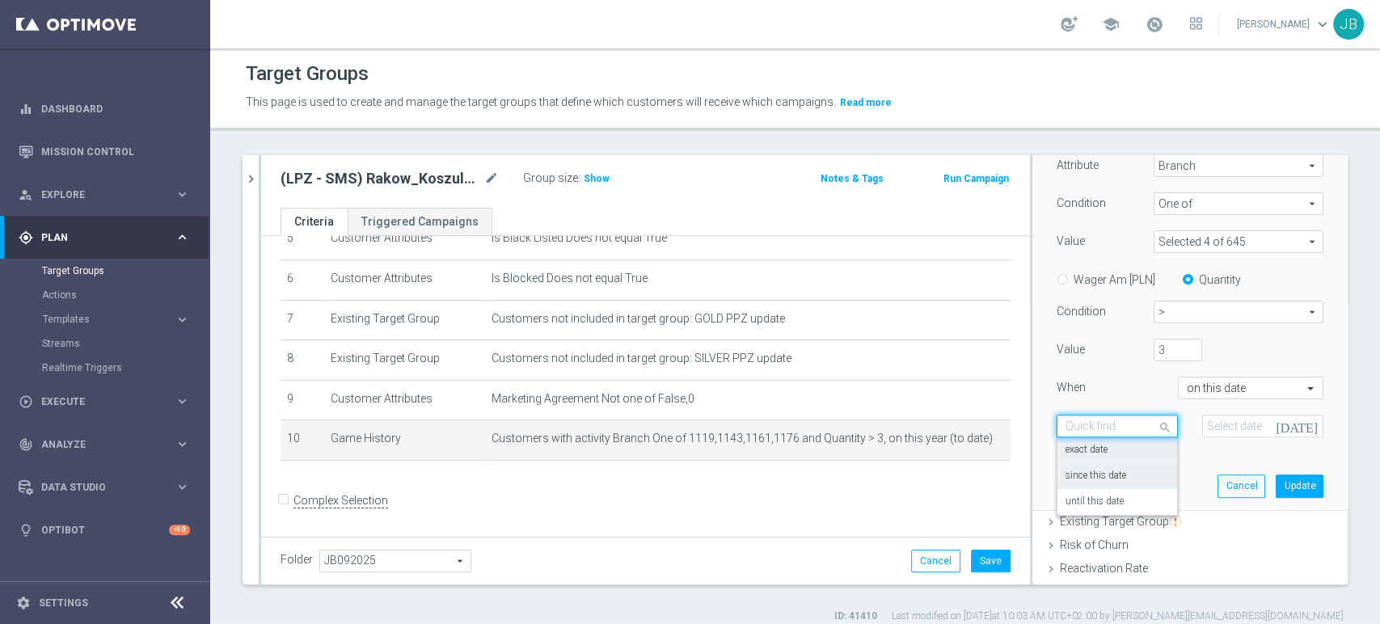
click at [1093, 476] on label "since this date" at bounding box center [1095, 476] width 61 height 13
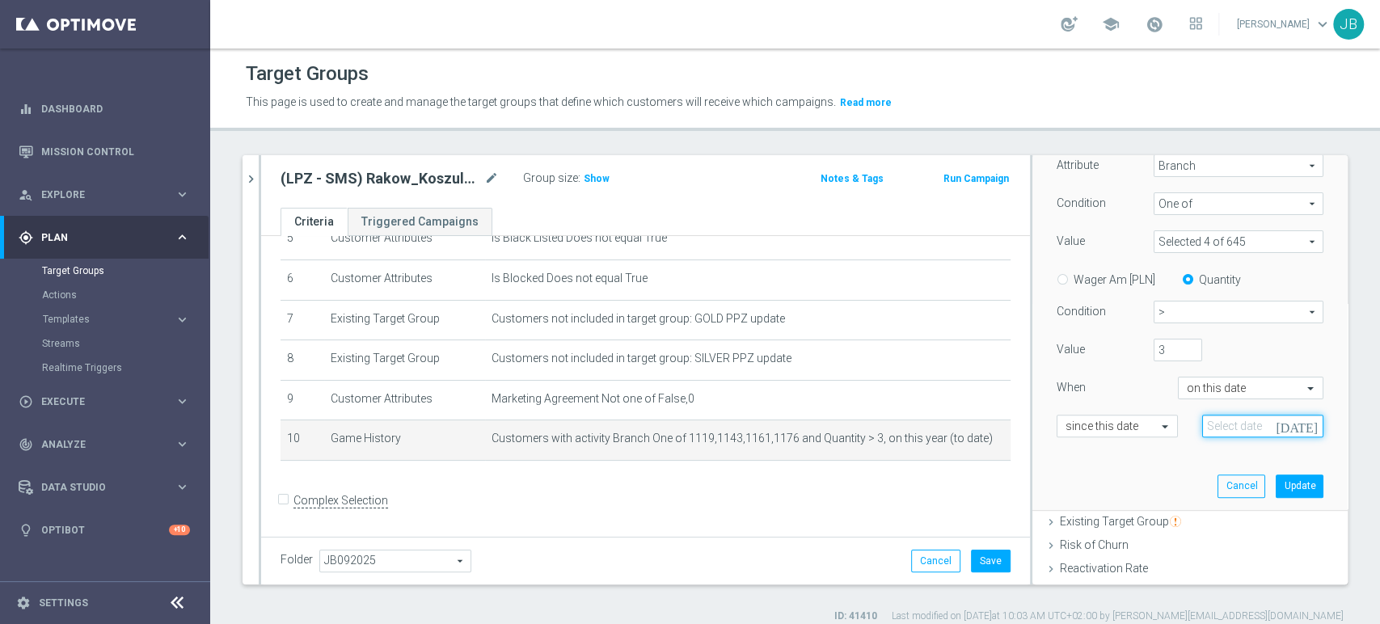
click at [1204, 426] on input at bounding box center [1262, 426] width 121 height 23
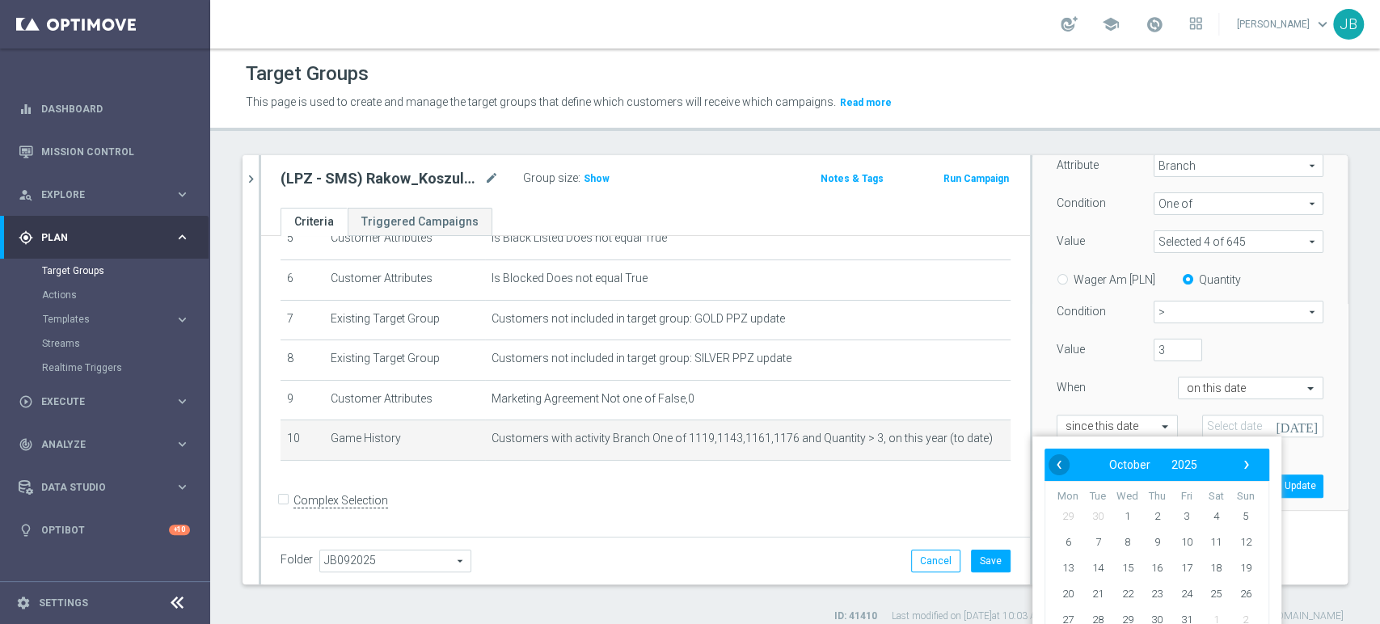
click at [1054, 461] on span "‹" at bounding box center [1058, 464] width 21 height 21
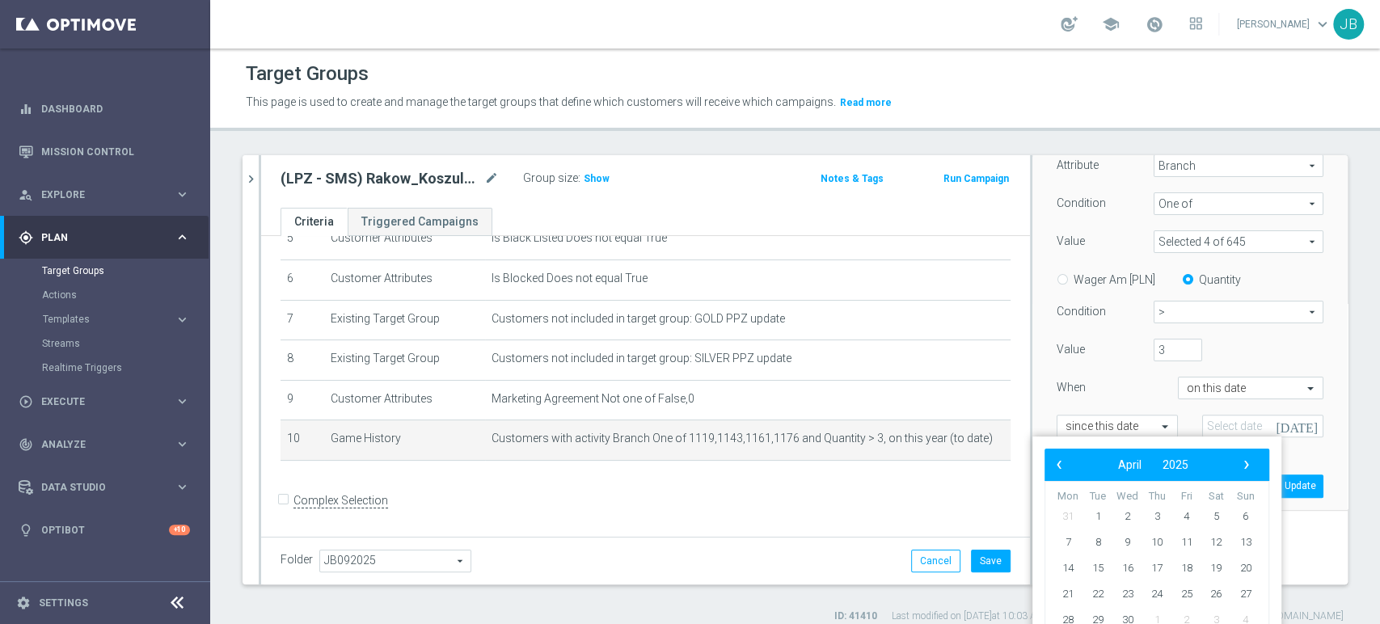
click at [1054, 461] on span "‹" at bounding box center [1058, 464] width 21 height 21
click at [1051, 470] on span "‹" at bounding box center [1058, 464] width 21 height 21
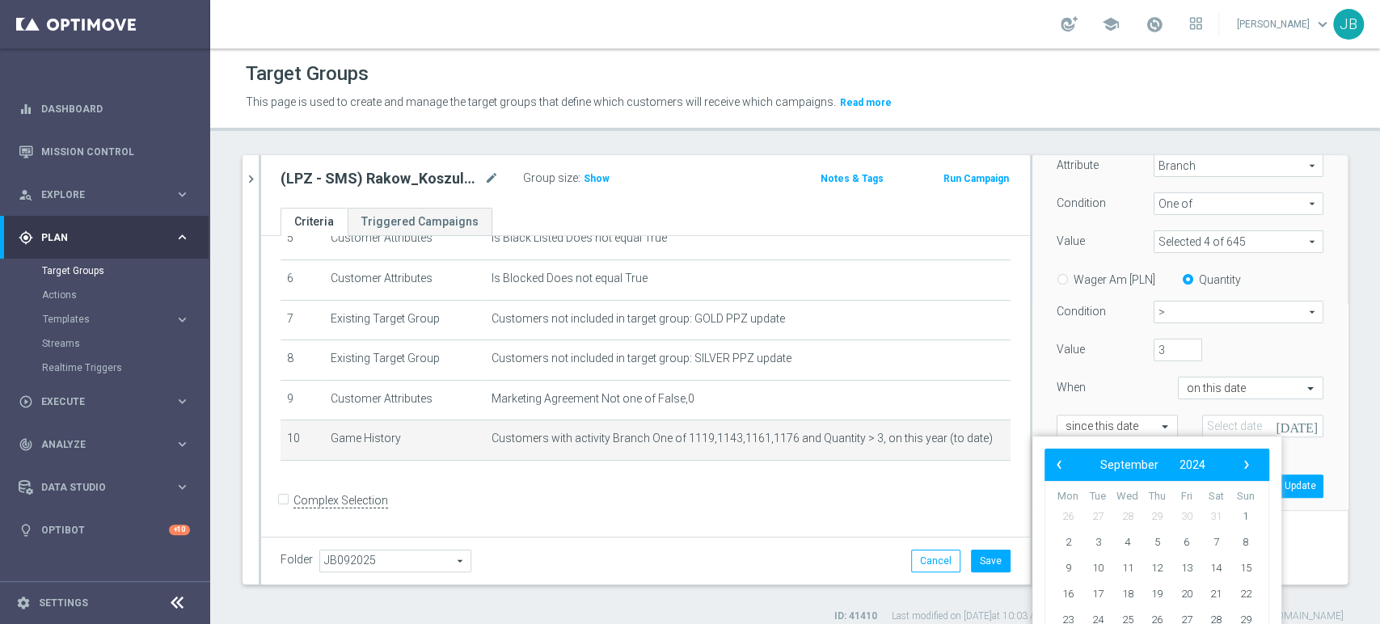
click at [1051, 470] on span "‹" at bounding box center [1058, 464] width 21 height 21
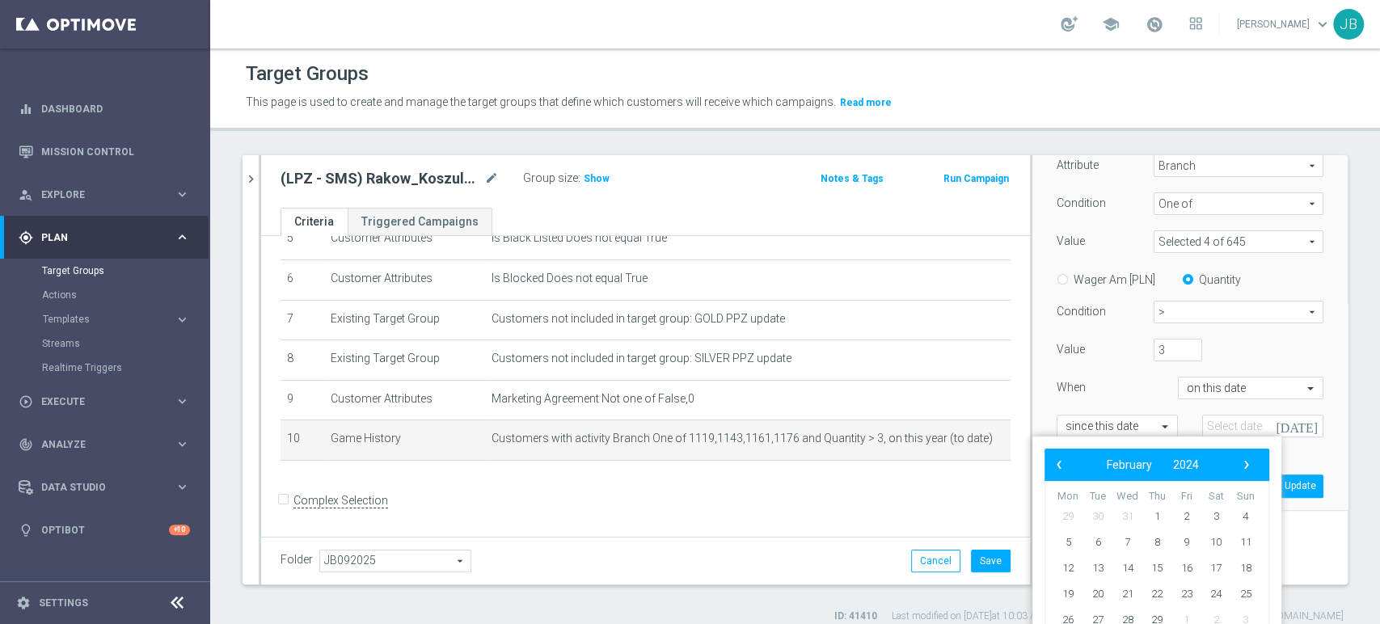
click at [1051, 470] on span "‹" at bounding box center [1058, 464] width 21 height 21
click at [1259, 467] on div "‹ ​ November ​ 2023 ​ ›" at bounding box center [1156, 465] width 225 height 32
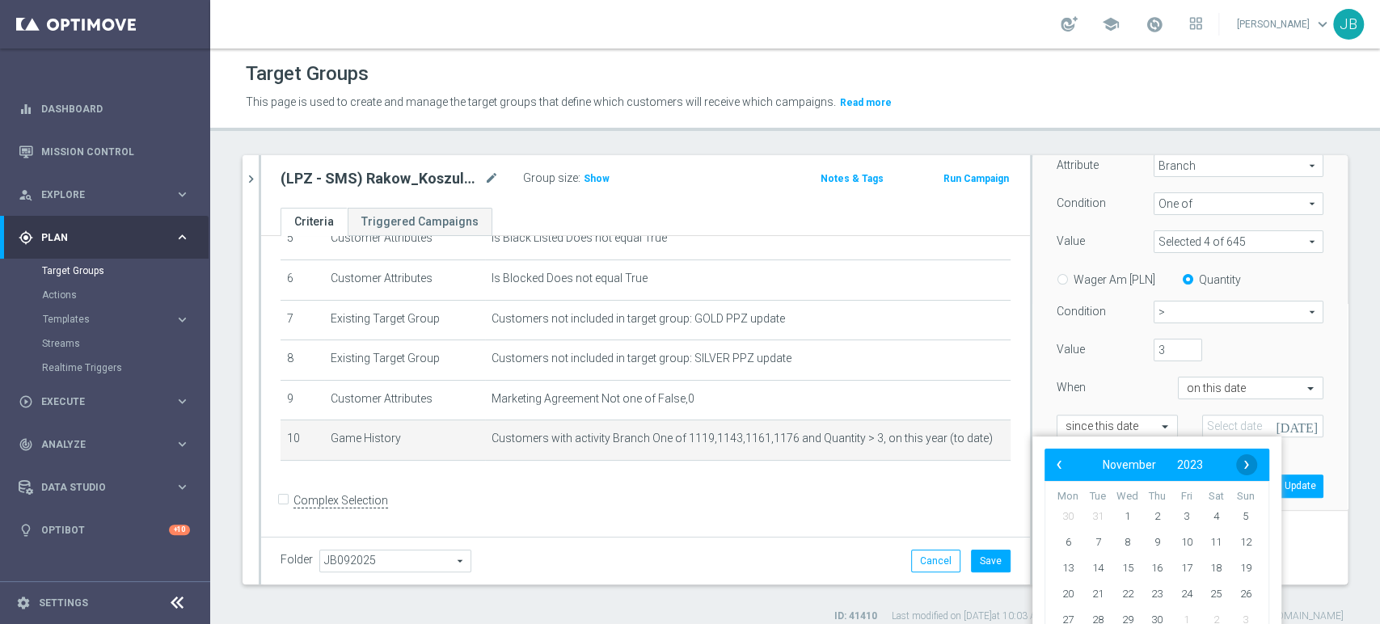
click at [1253, 465] on span "›" at bounding box center [1246, 464] width 21 height 21
click at [1078, 511] on span "1" at bounding box center [1068, 517] width 26 height 26
type input "01 Jan 2024"
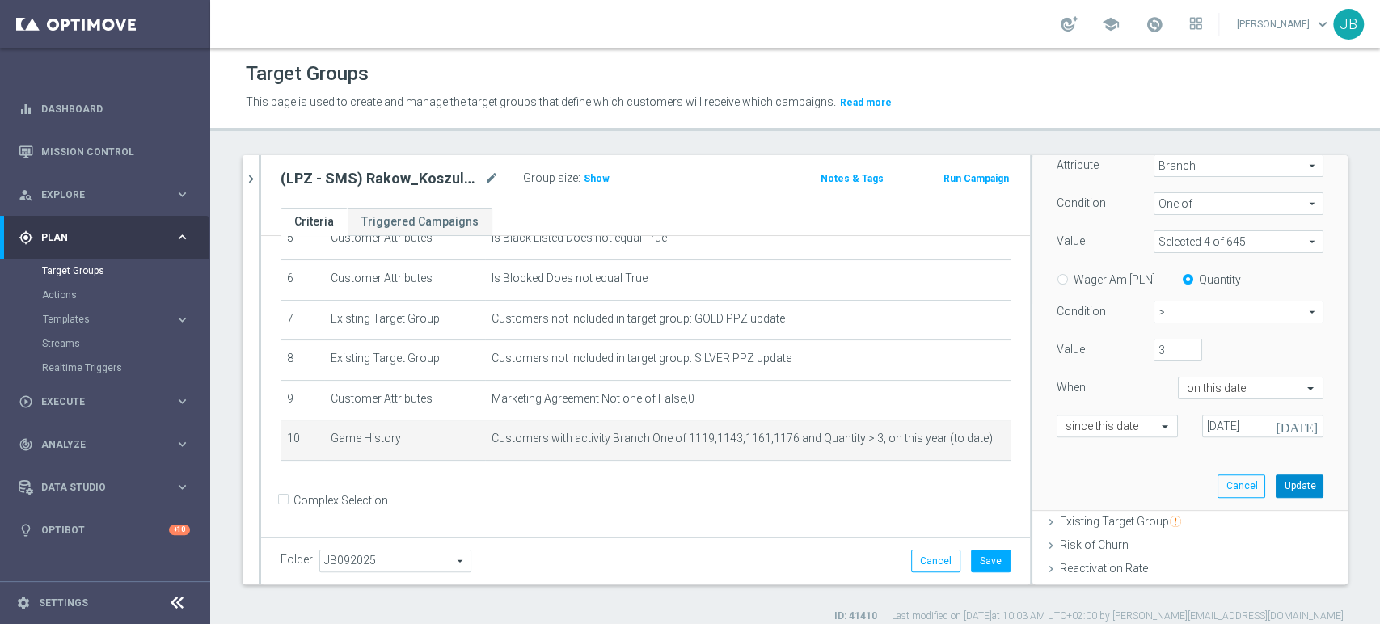
click at [1275, 490] on button "Update" at bounding box center [1299, 485] width 48 height 23
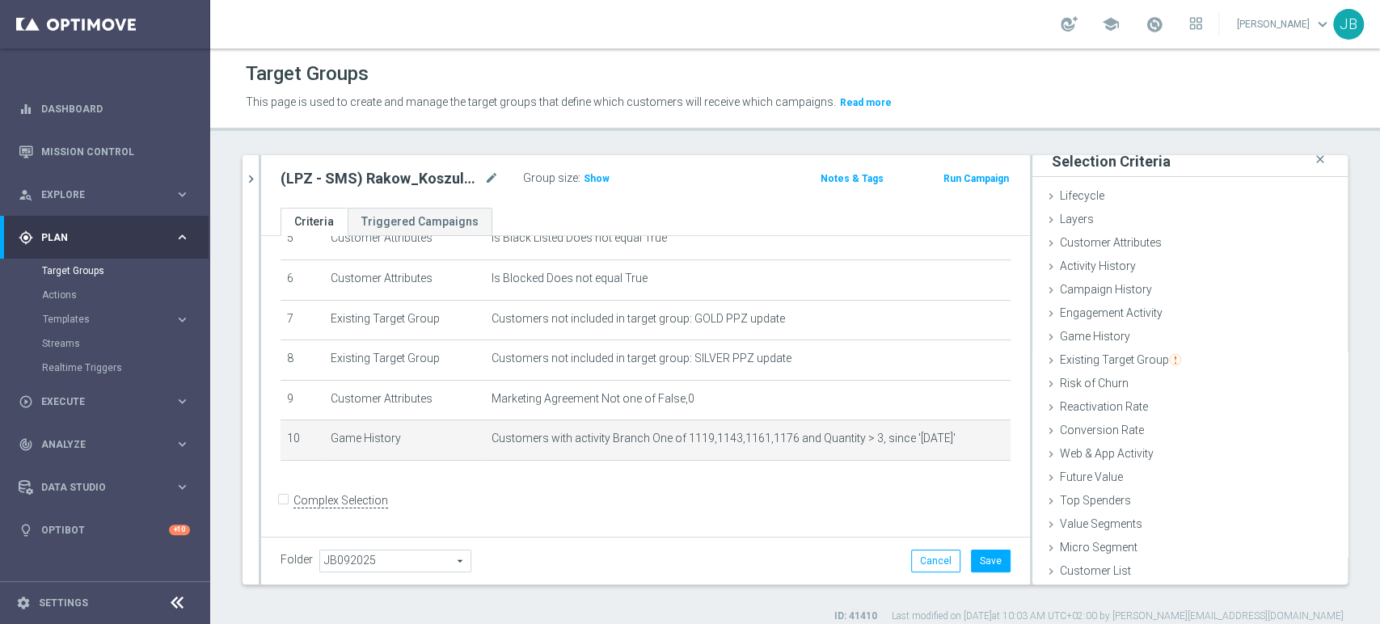
scroll to position [8, 0]
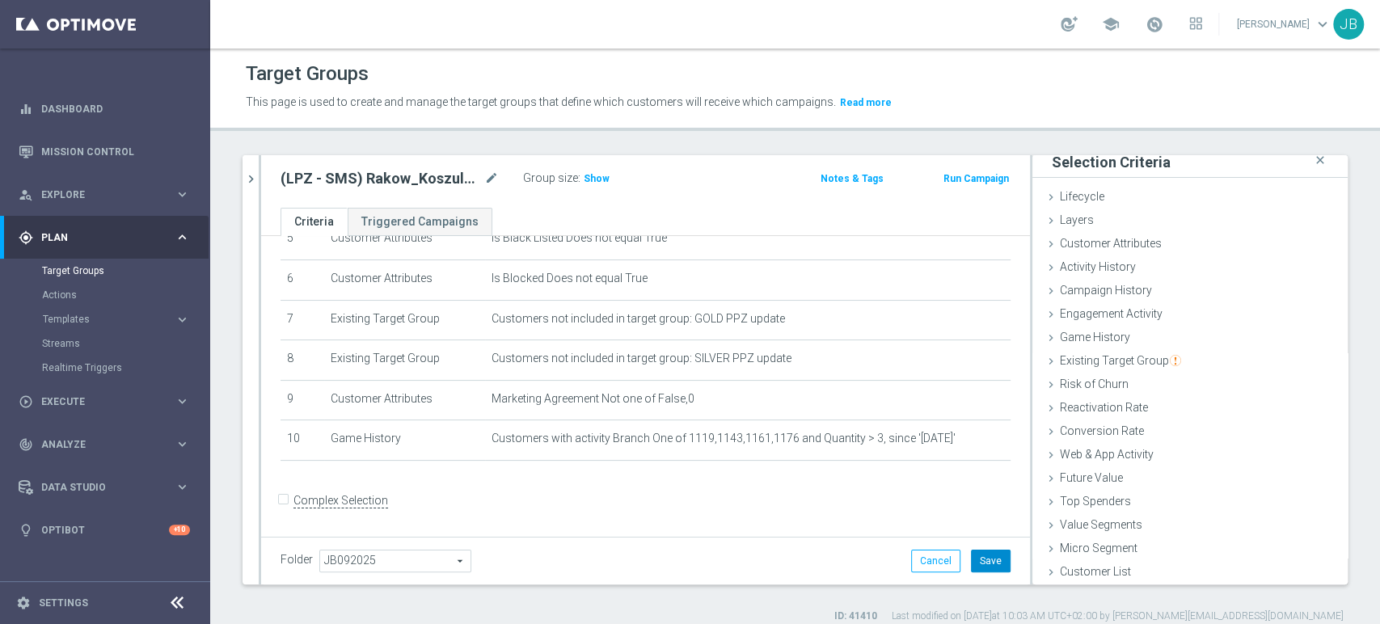
click at [992, 563] on button "Save" at bounding box center [991, 561] width 40 height 23
click at [602, 183] on span "Show" at bounding box center [597, 178] width 26 height 11
click at [119, 407] on div "play_circle_outline Execute" at bounding box center [97, 401] width 156 height 15
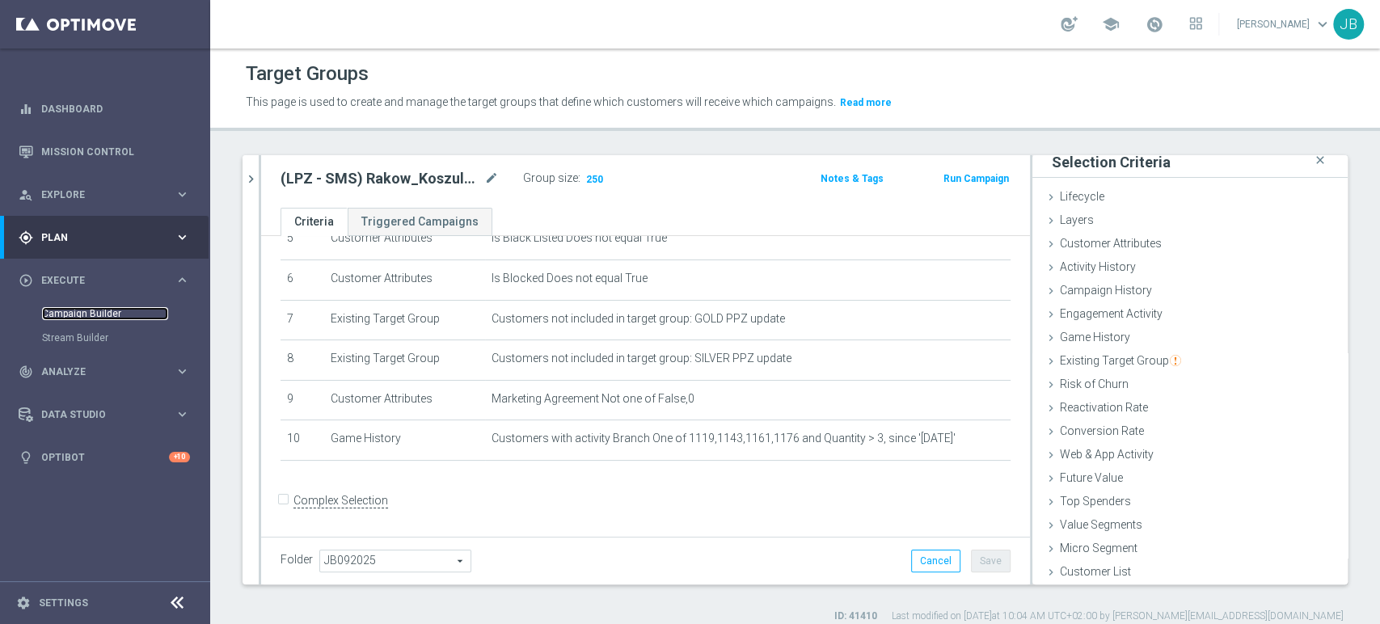
click at [123, 311] on link "Campaign Builder" at bounding box center [105, 313] width 126 height 13
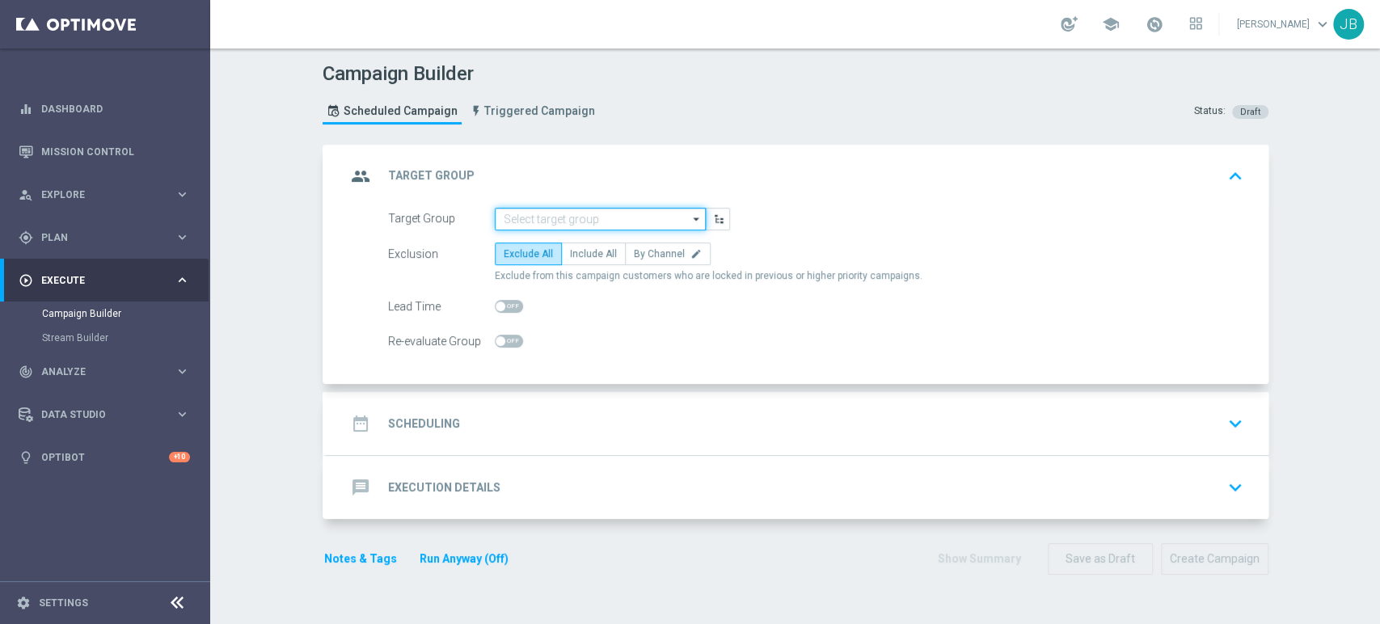
click at [565, 223] on input at bounding box center [600, 219] width 211 height 23
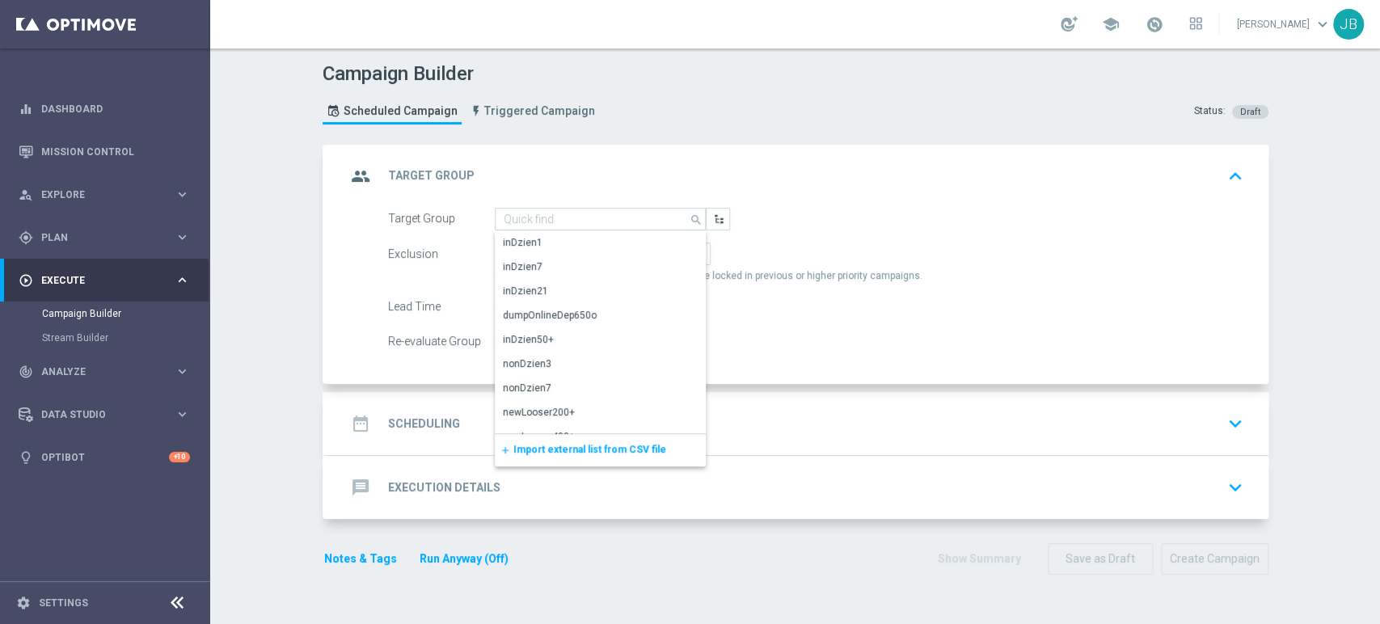
click at [559, 456] on div "add Import external list from CSV file" at bounding box center [600, 450] width 211 height 32
click at [562, 452] on span "Import external list from CSV file" at bounding box center [589, 449] width 153 height 11
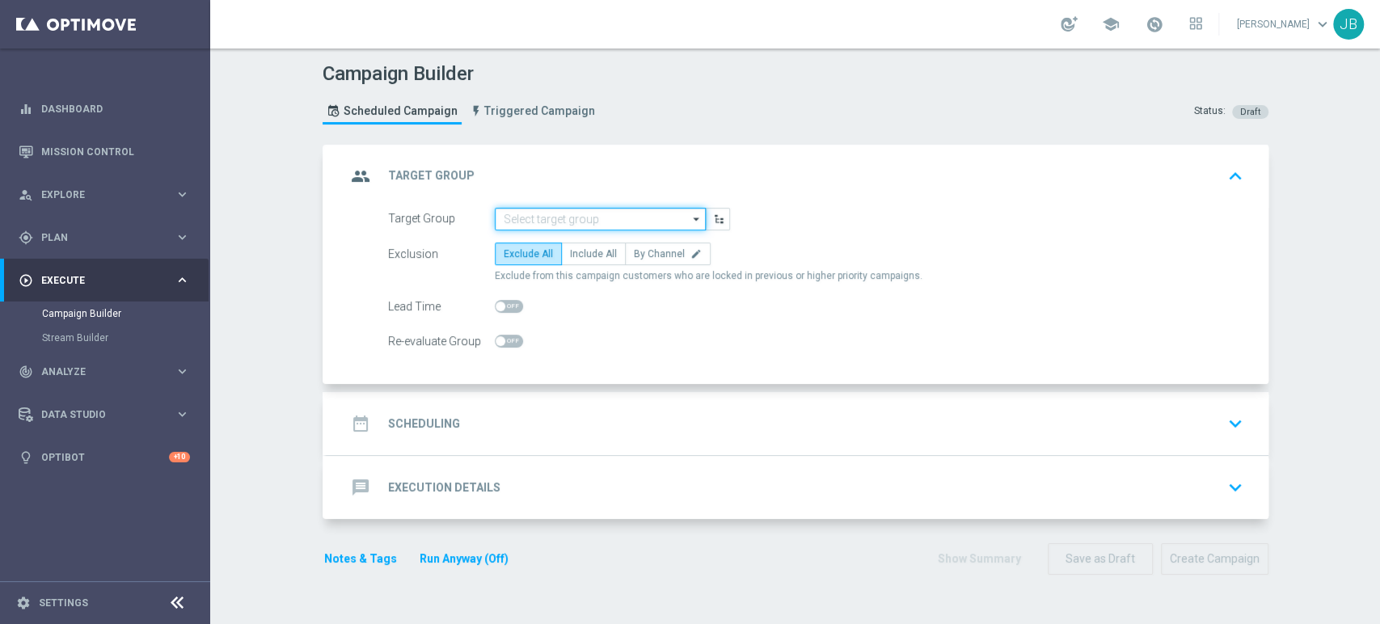
click at [553, 210] on input at bounding box center [600, 219] width 211 height 23
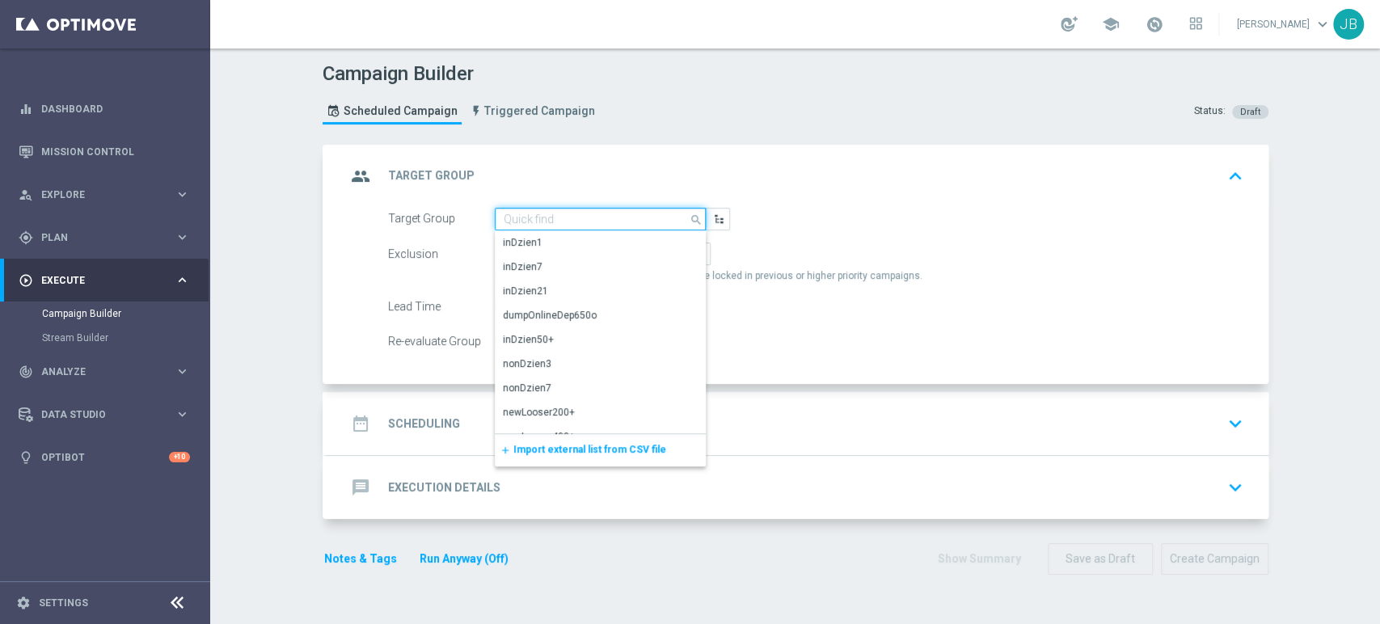
paste input "(LPZ - SMS) Rakow_Koszulki_01102025"
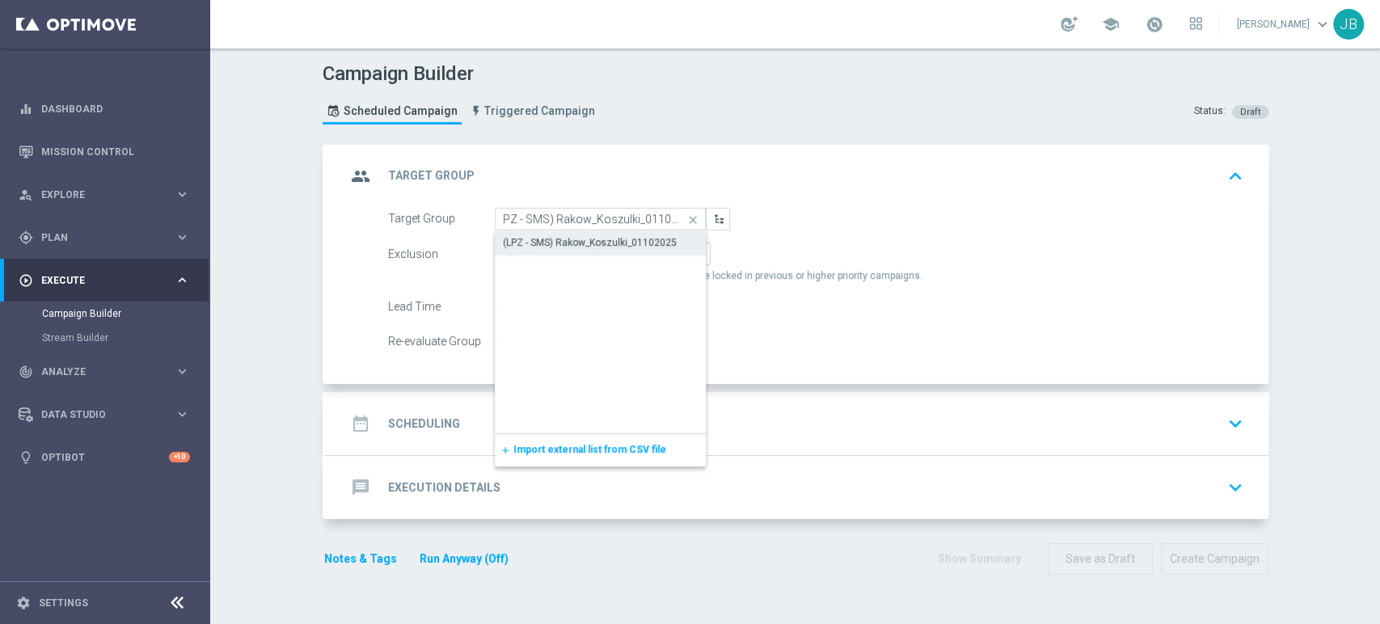
click at [554, 242] on div "(LPZ - SMS) Rakow_Koszulki_01102025" at bounding box center [590, 242] width 174 height 15
type input "(LPZ - SMS) Rakow_Koszulki_01102025"
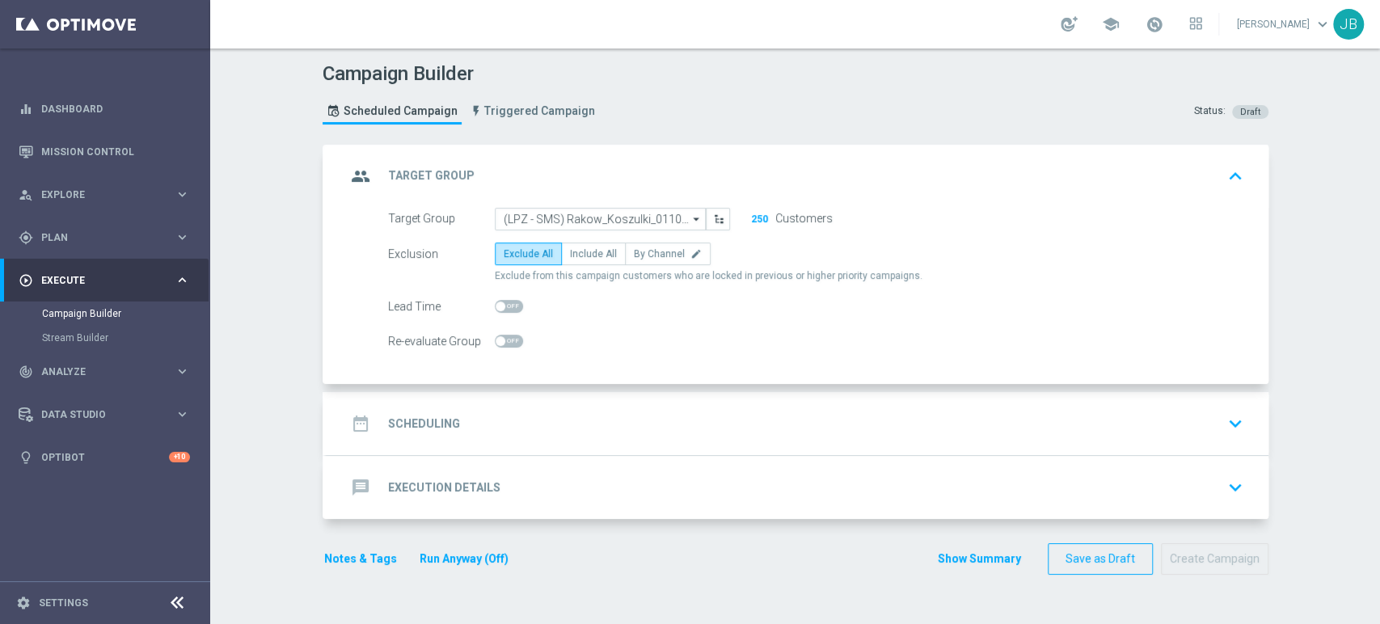
click at [616, 415] on div "date_range Scheduling keyboard_arrow_down" at bounding box center [797, 423] width 903 height 31
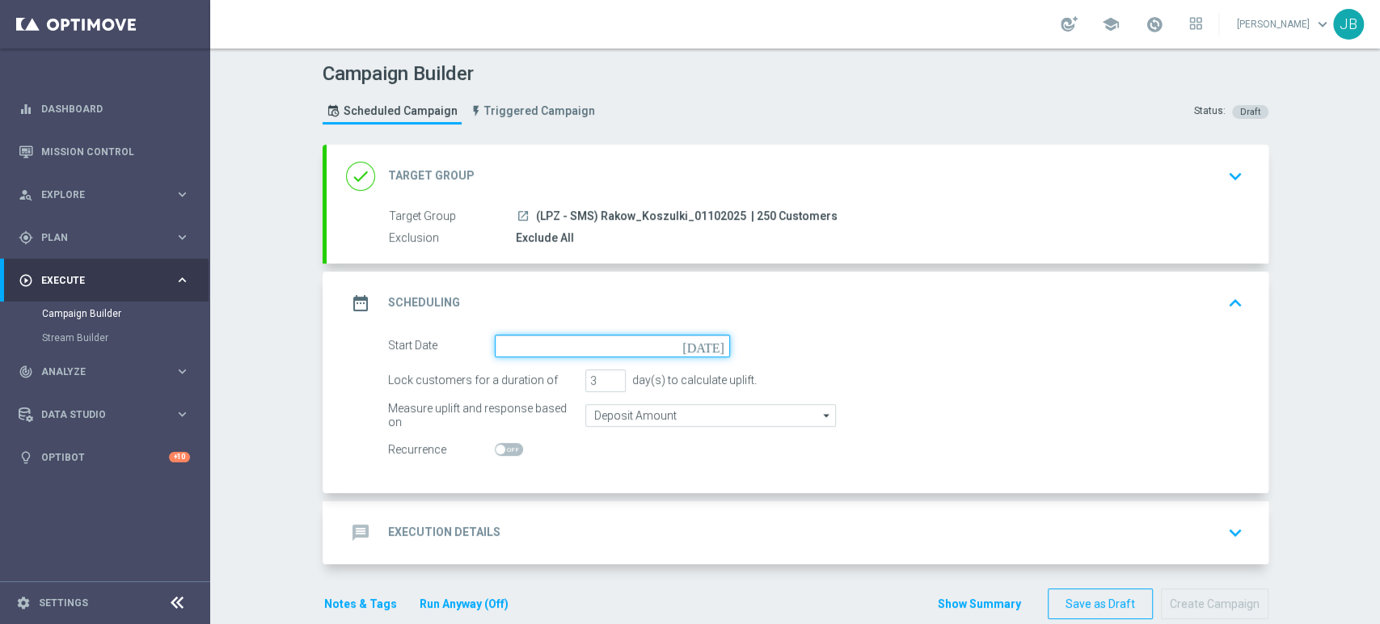
click at [581, 345] on input at bounding box center [612, 346] width 235 height 23
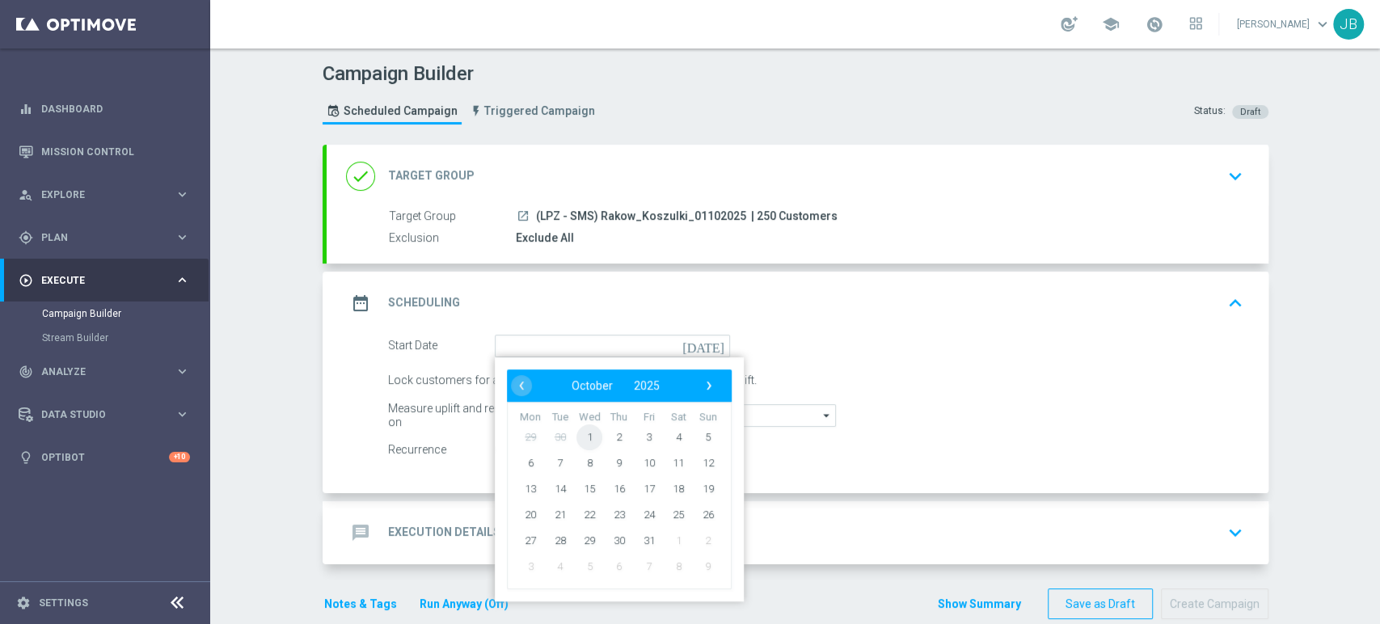
click at [582, 441] on span "1" at bounding box center [589, 437] width 26 height 26
type input "01 Oct 2025"
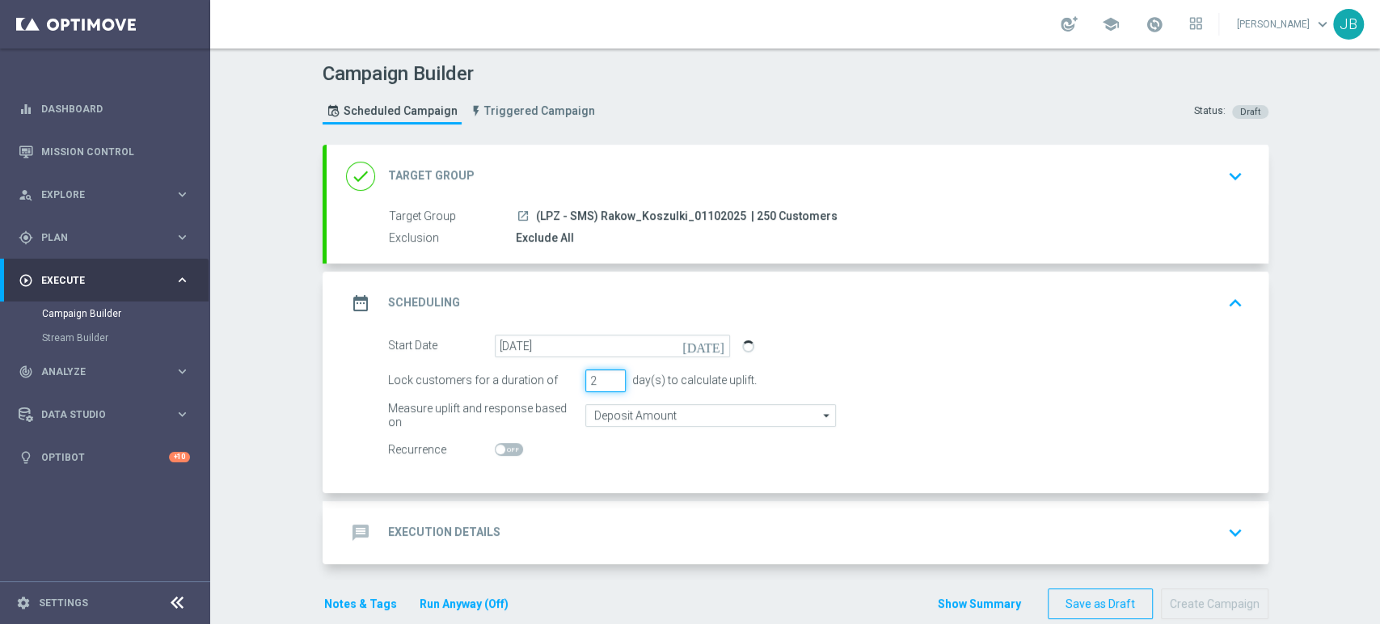
click at [608, 382] on input "2" at bounding box center [605, 380] width 40 height 23
type input "1"
click at [608, 382] on input "1" at bounding box center [605, 380] width 40 height 23
click at [493, 535] on div "message Execution Details keyboard_arrow_down" at bounding box center [797, 532] width 903 height 31
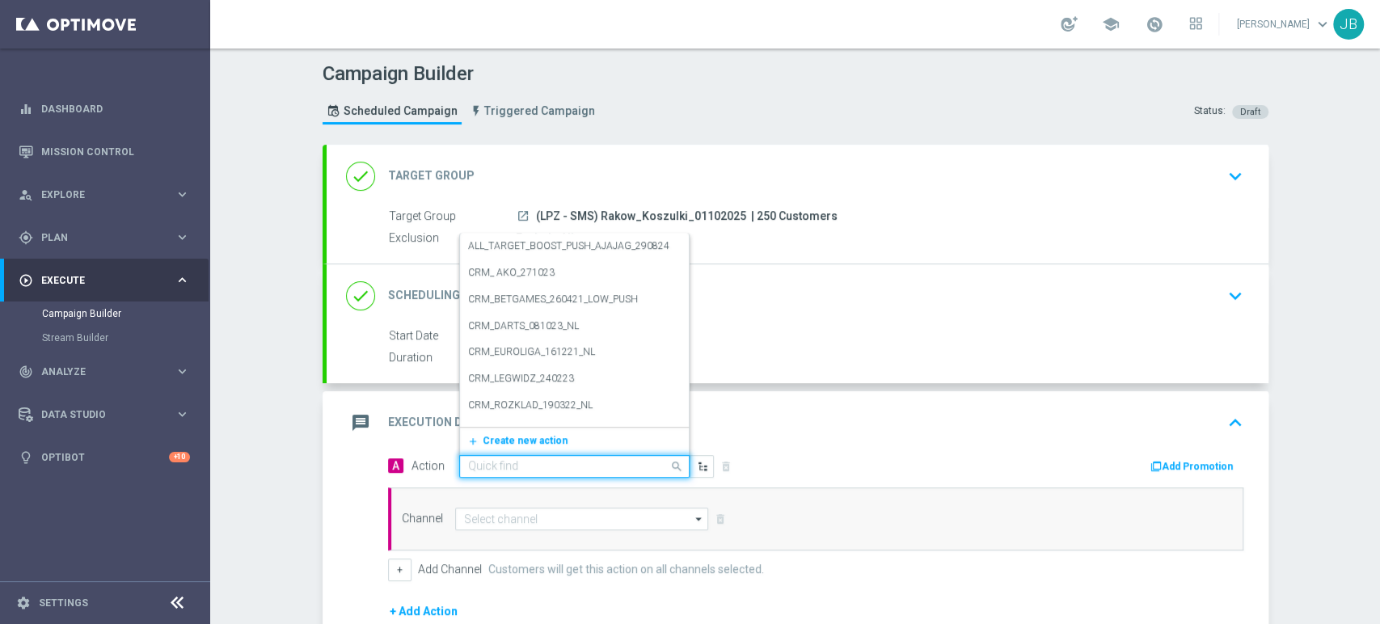
click at [512, 455] on div "Quick find" at bounding box center [574, 466] width 230 height 23
click at [512, 449] on button "add_new Create new action" at bounding box center [571, 441] width 223 height 19
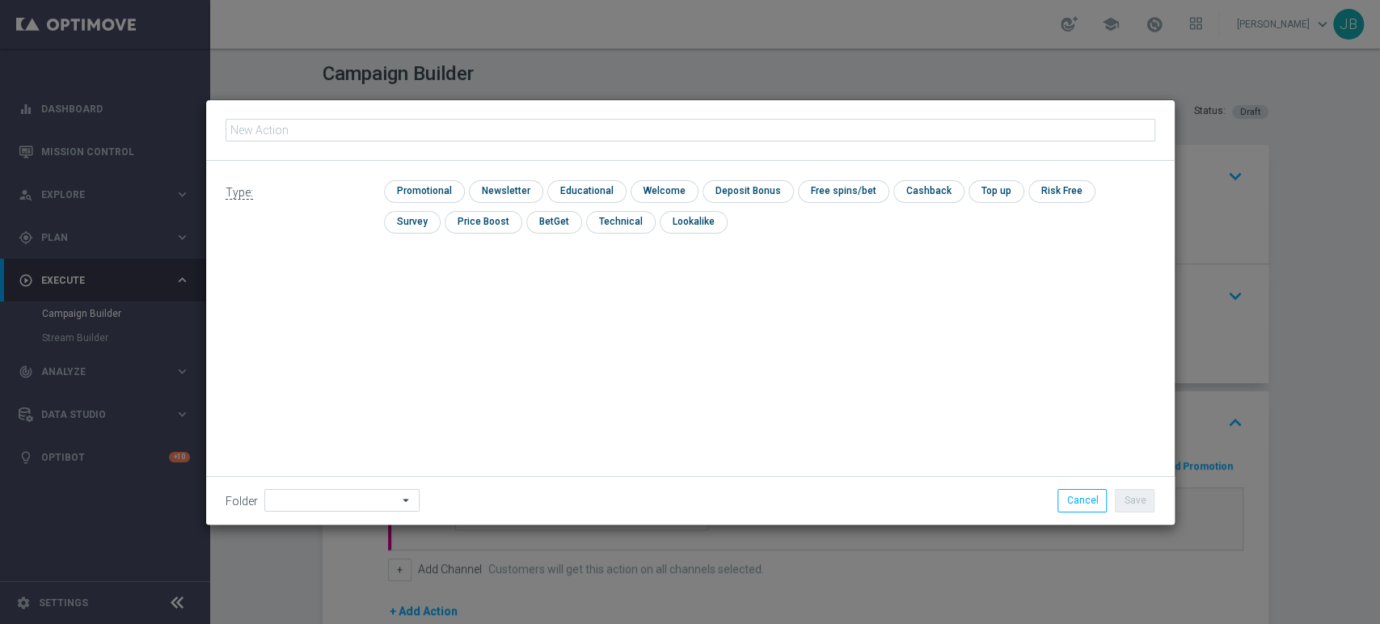
type input "(LPZ - SMS) Rakow_Koszulki_01102025"
click at [500, 183] on input "checkbox" at bounding box center [504, 191] width 70 height 22
checkbox input "true"
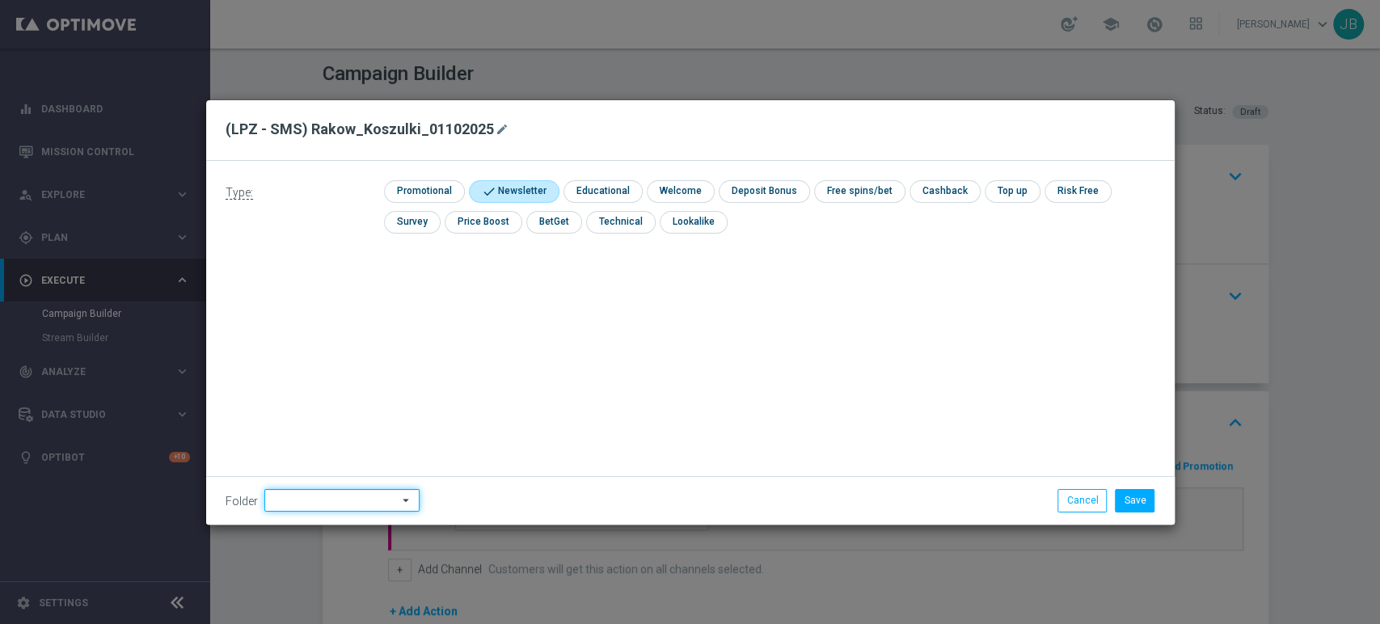
click at [285, 496] on input at bounding box center [341, 500] width 155 height 23
click at [320, 341] on div "[PERSON_NAME]" at bounding box center [339, 337] width 150 height 24
type input "[PERSON_NAME]"
click at [1123, 500] on button "Save" at bounding box center [1135, 500] width 40 height 23
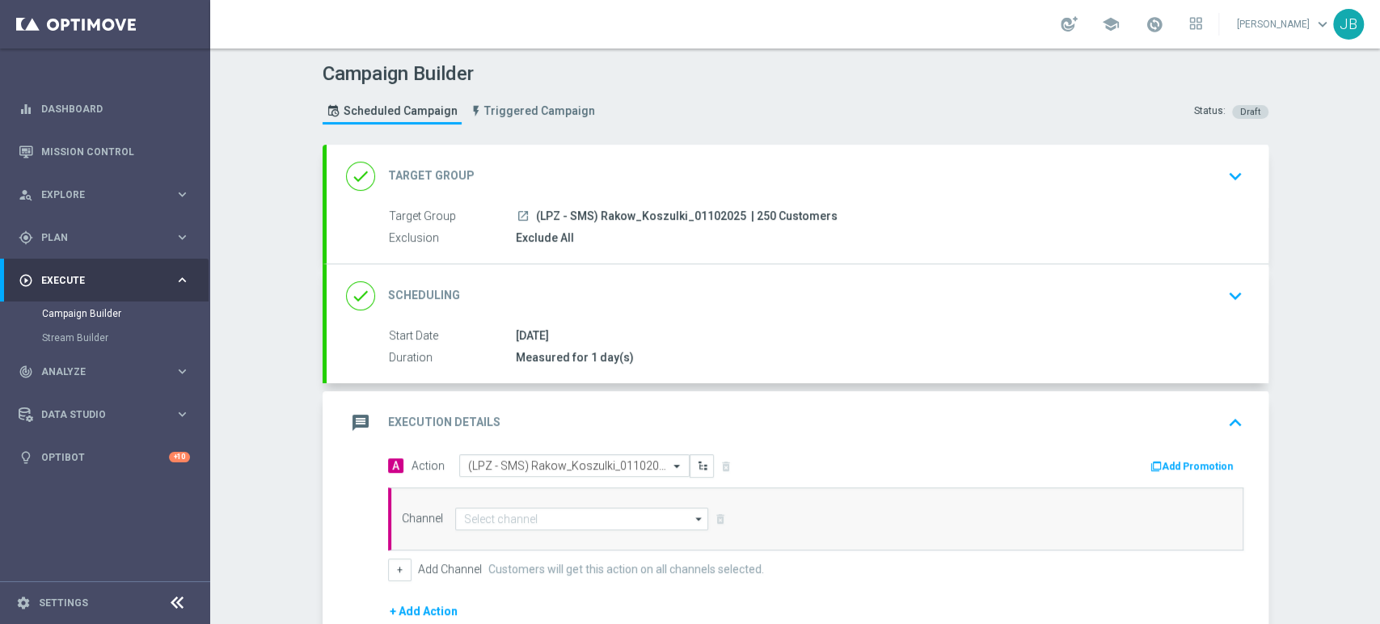
scroll to position [172, 0]
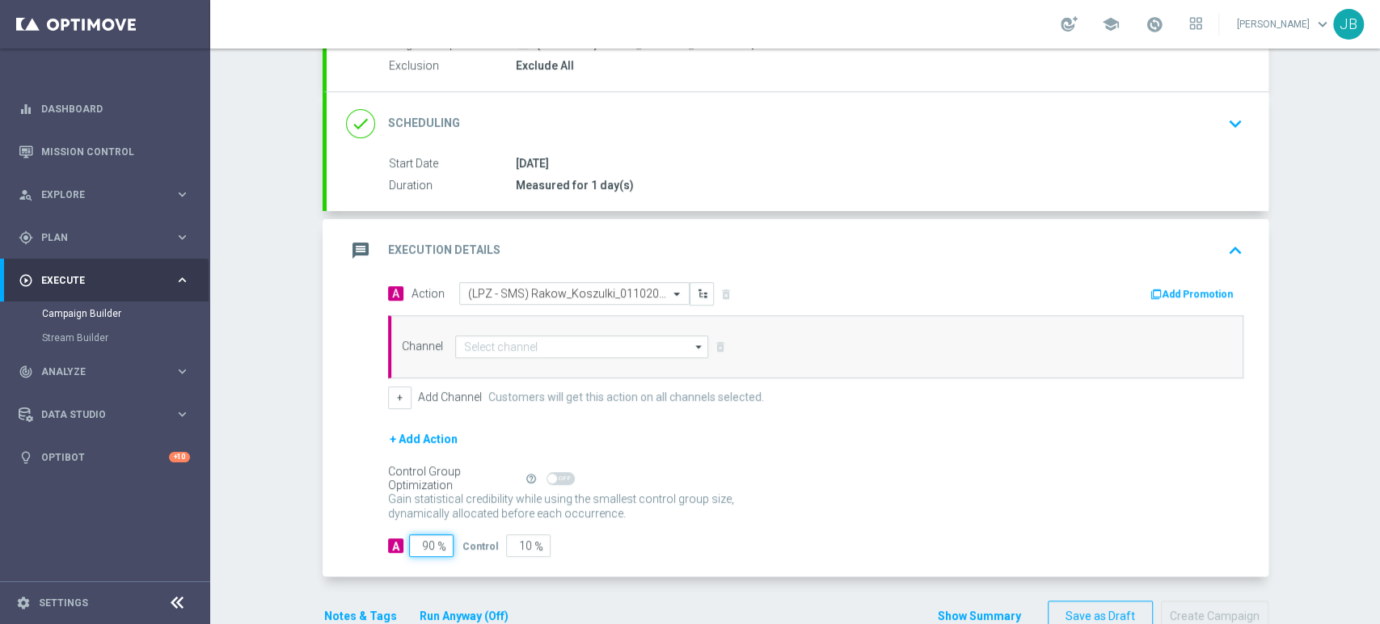
click at [421, 542] on input "90" at bounding box center [431, 545] width 44 height 23
type input "0"
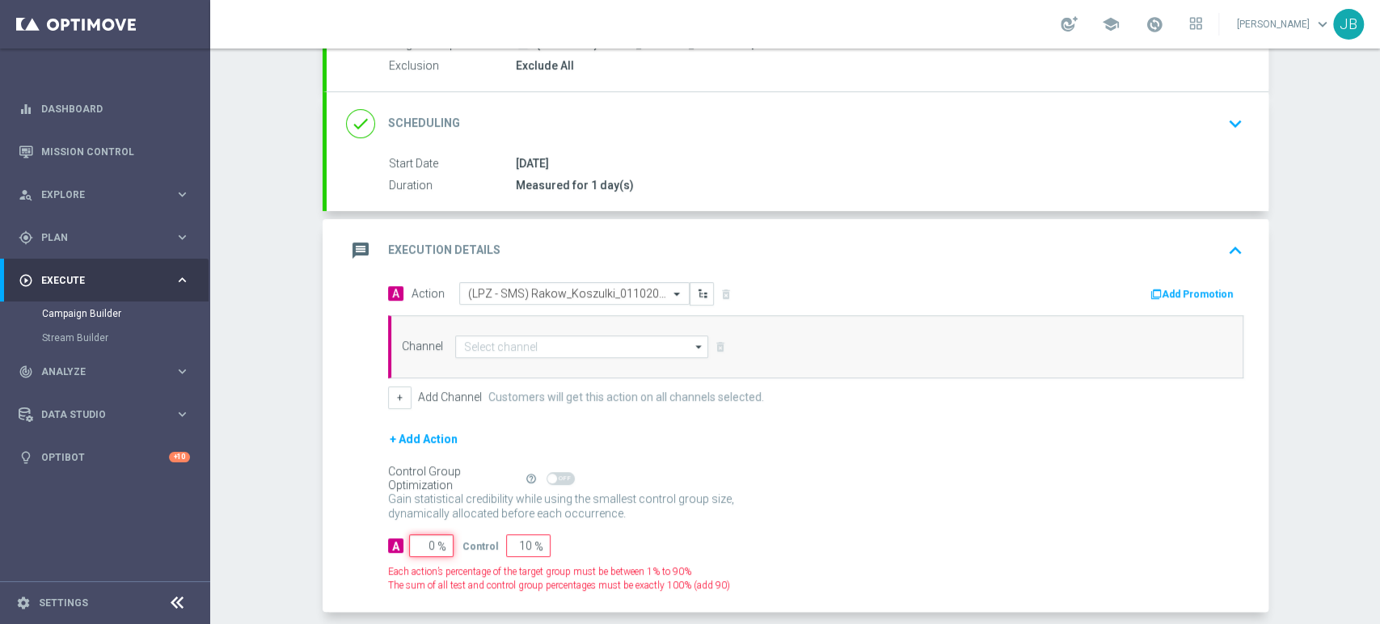
type input "100"
type input "10"
type input "90"
type input "100"
type input "0"
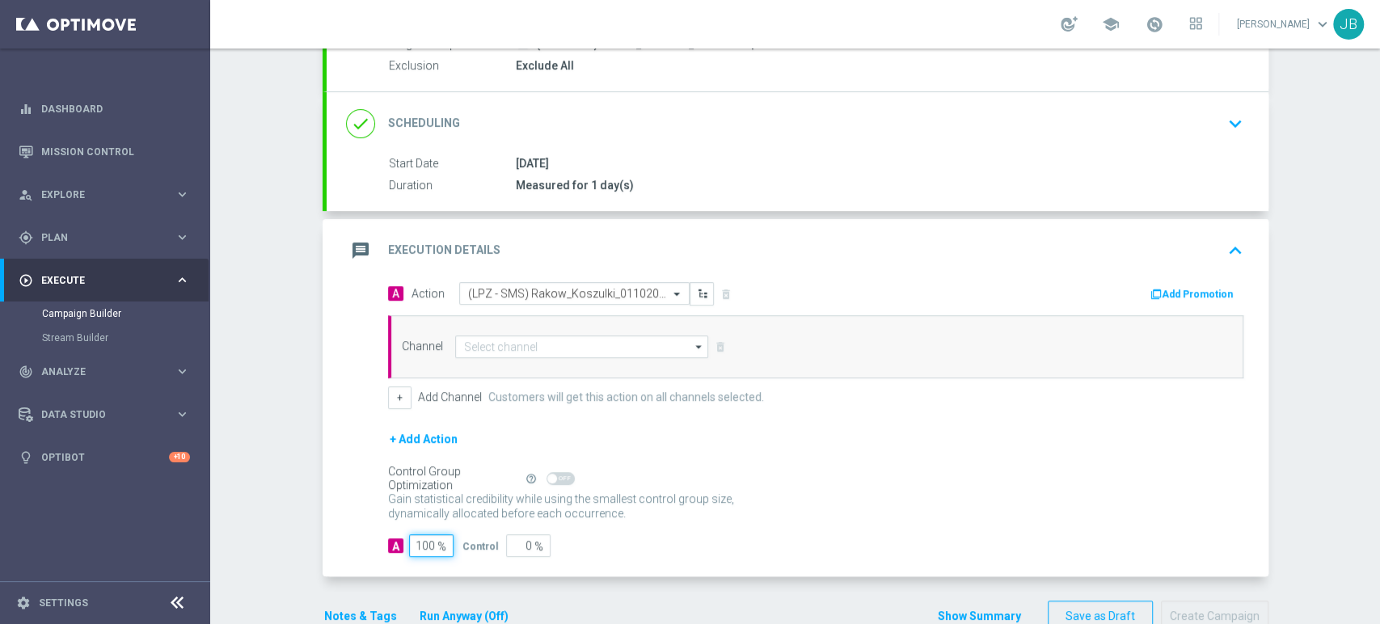
type input "100"
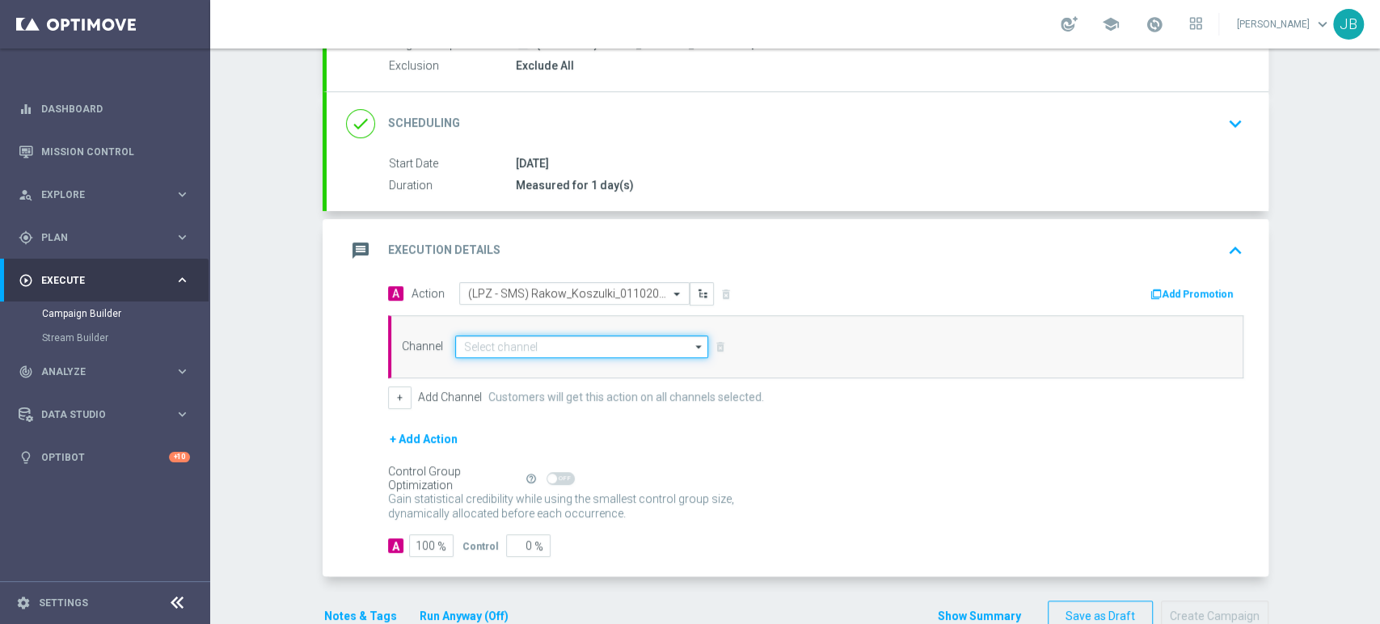
click at [525, 345] on input at bounding box center [582, 346] width 254 height 23
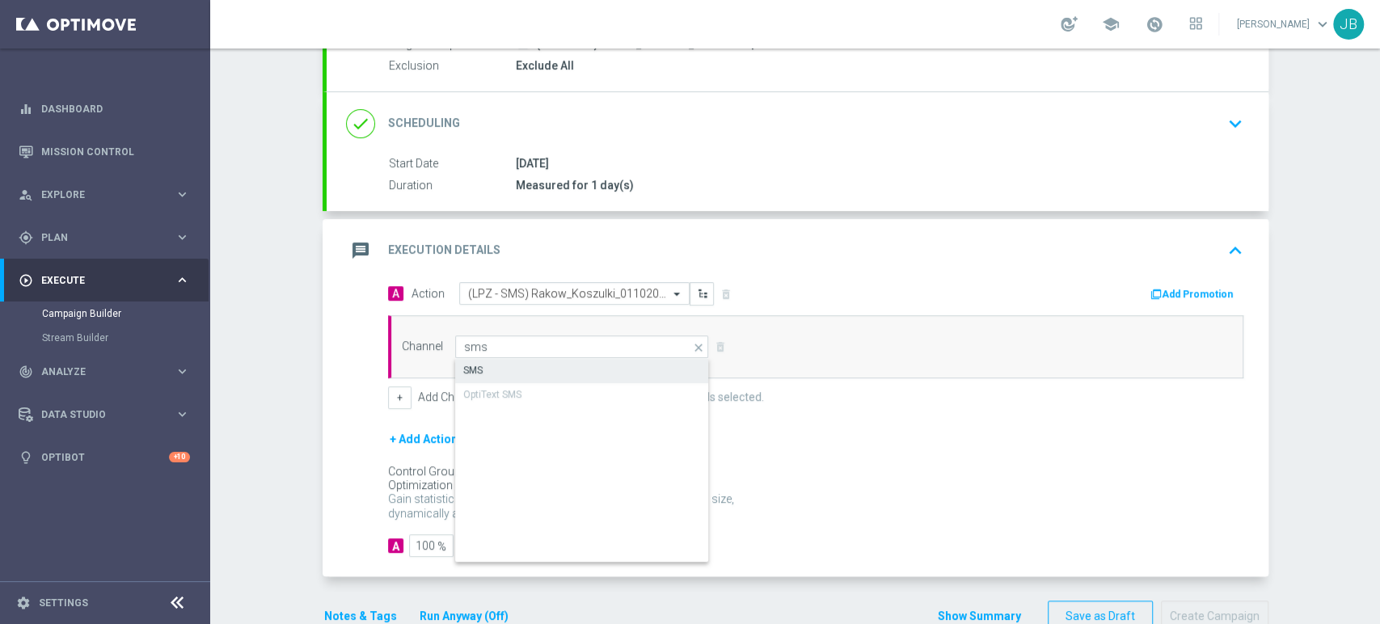
click at [522, 367] on div "SMS" at bounding box center [582, 370] width 255 height 23
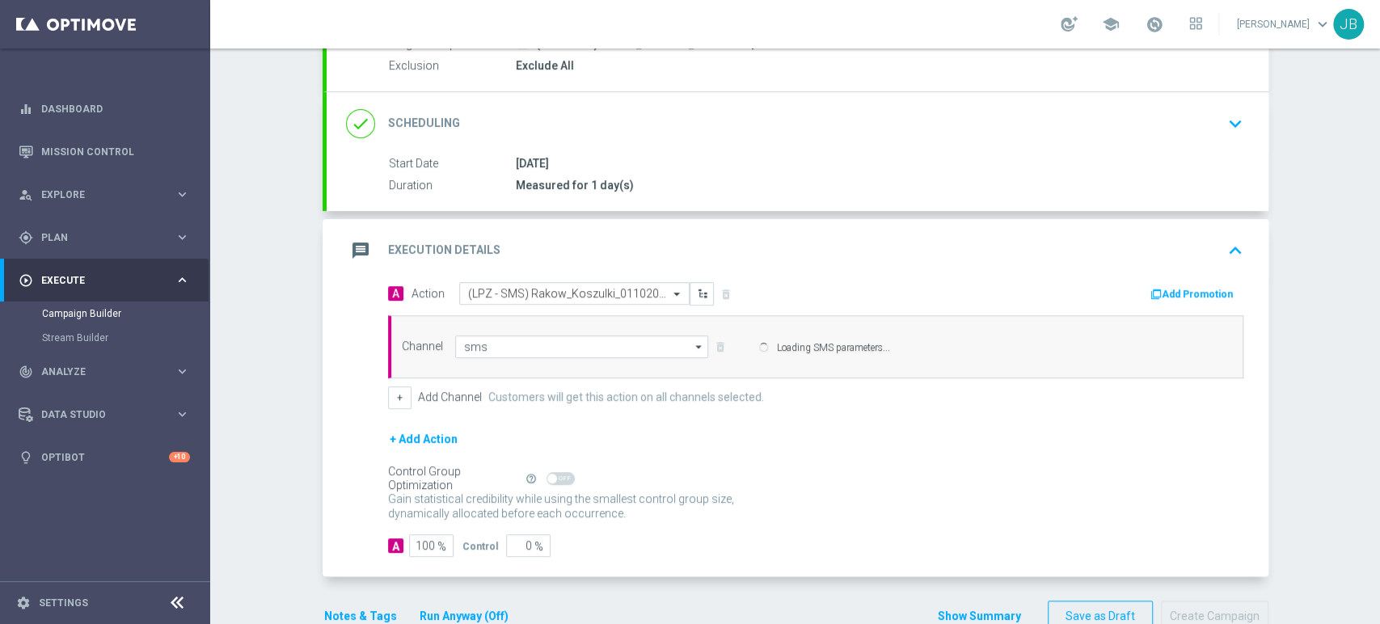
type input "SMS"
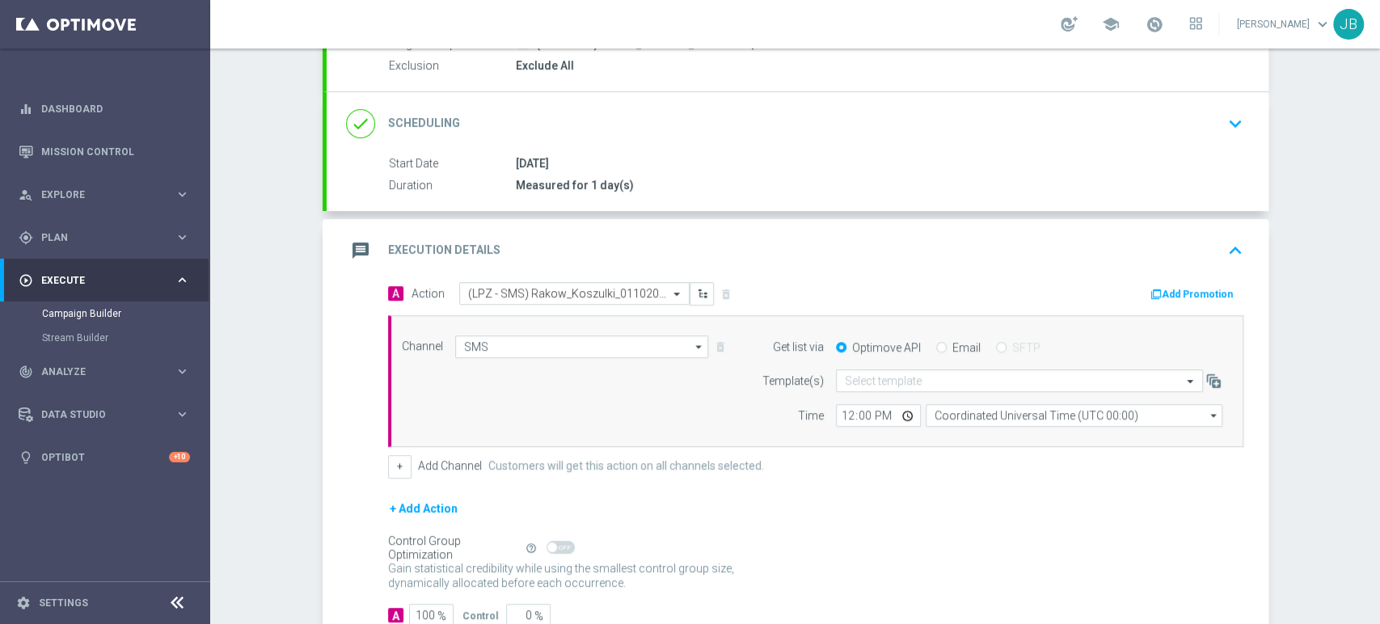
click at [1378, 134] on div "Campaign Builder Scheduled Campaign Triggered Campaign Status: Draft done Targe…" at bounding box center [795, 335] width 1170 height 575
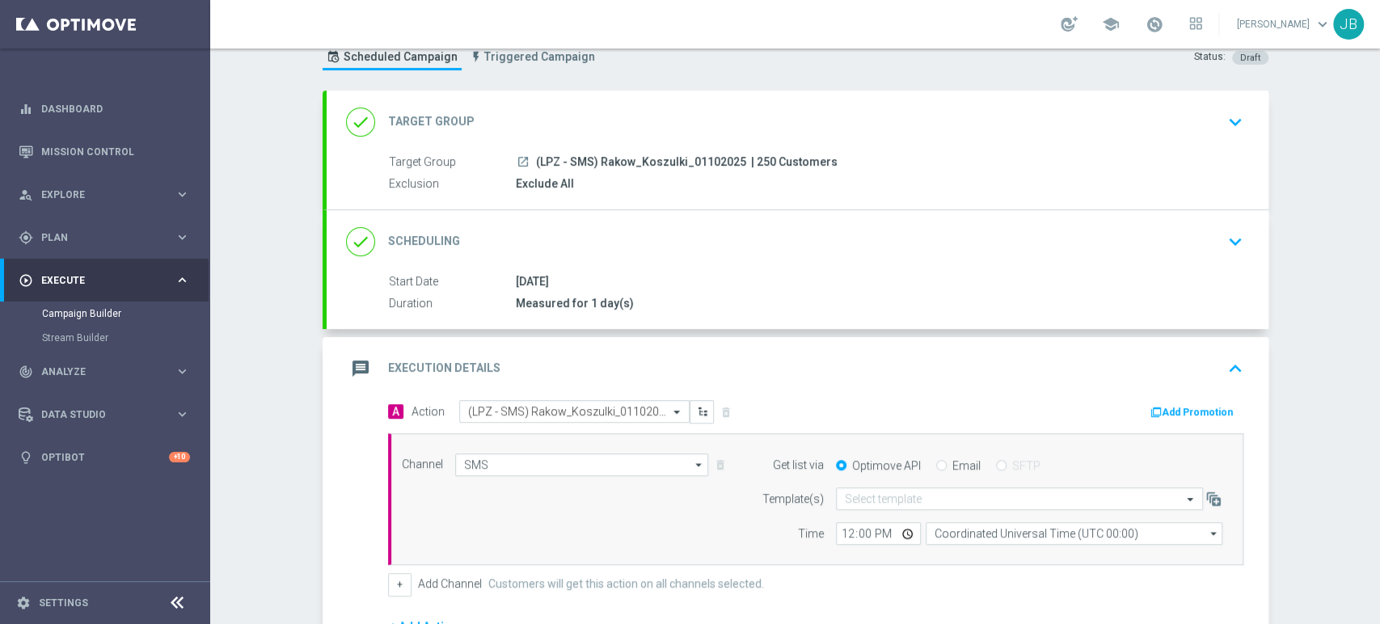
scroll to position [0, 0]
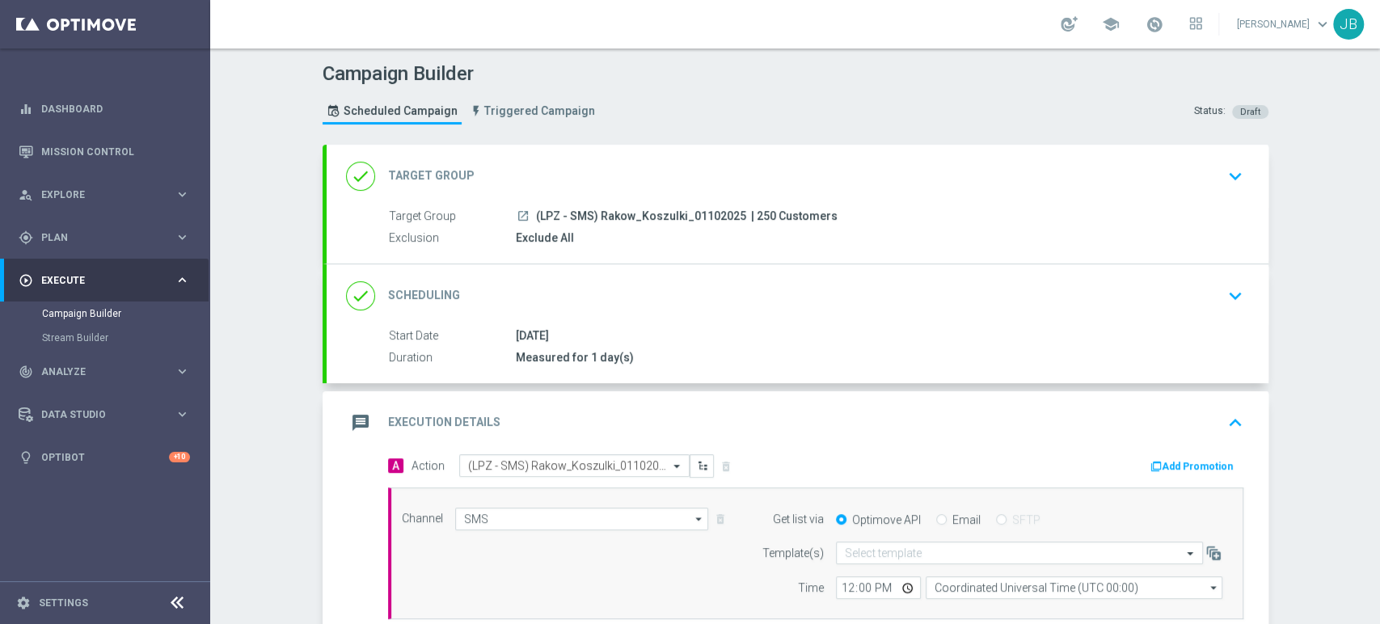
click at [839, 204] on div "done Target Group keyboard_arrow_down" at bounding box center [798, 176] width 942 height 63
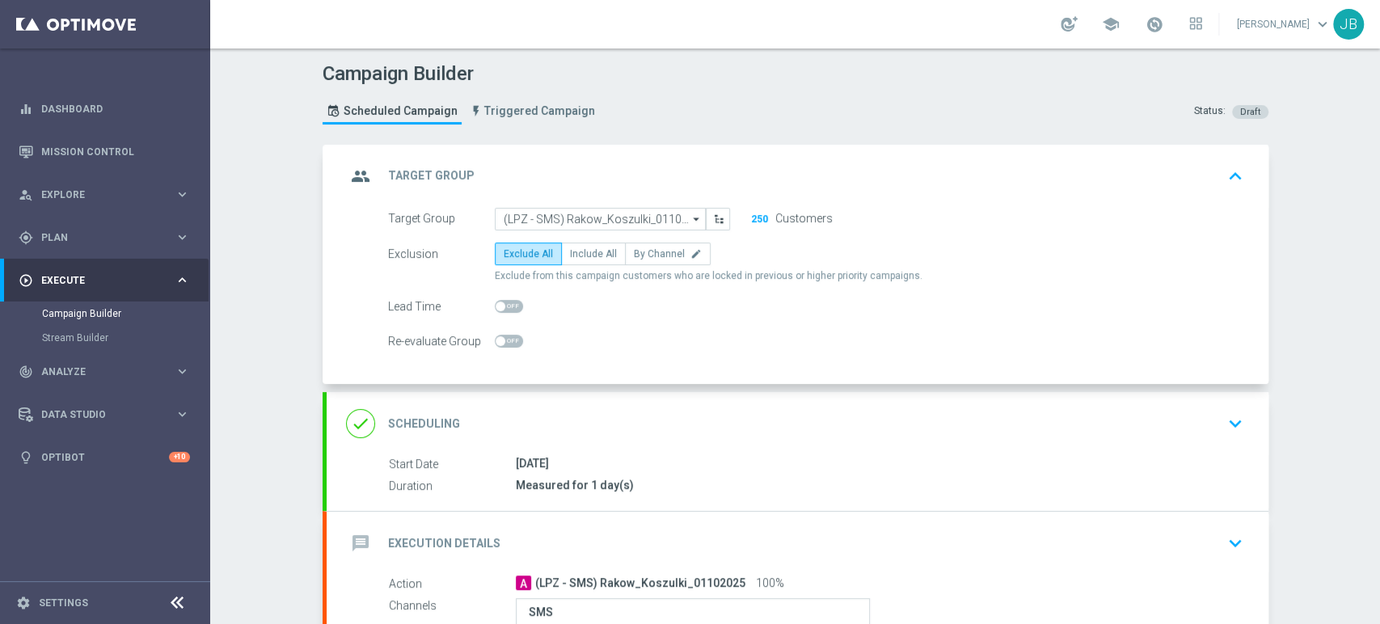
click at [789, 425] on div "done Scheduling keyboard_arrow_down" at bounding box center [797, 423] width 903 height 31
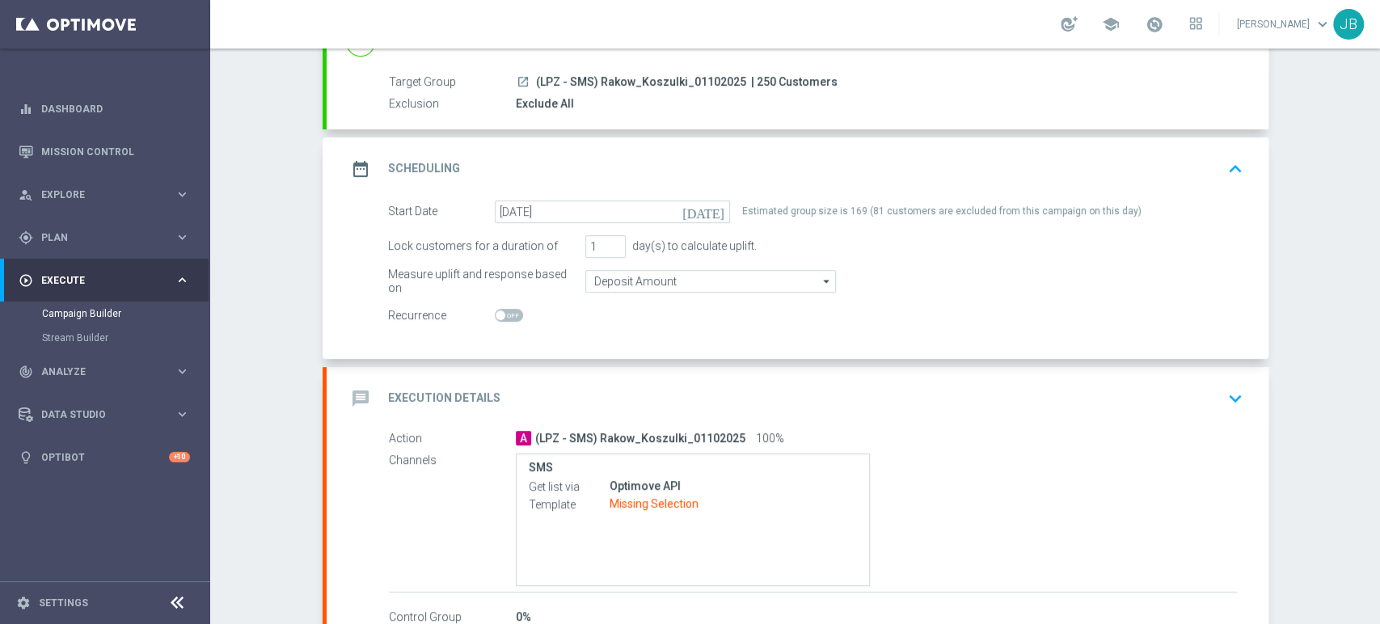
scroll to position [168, 0]
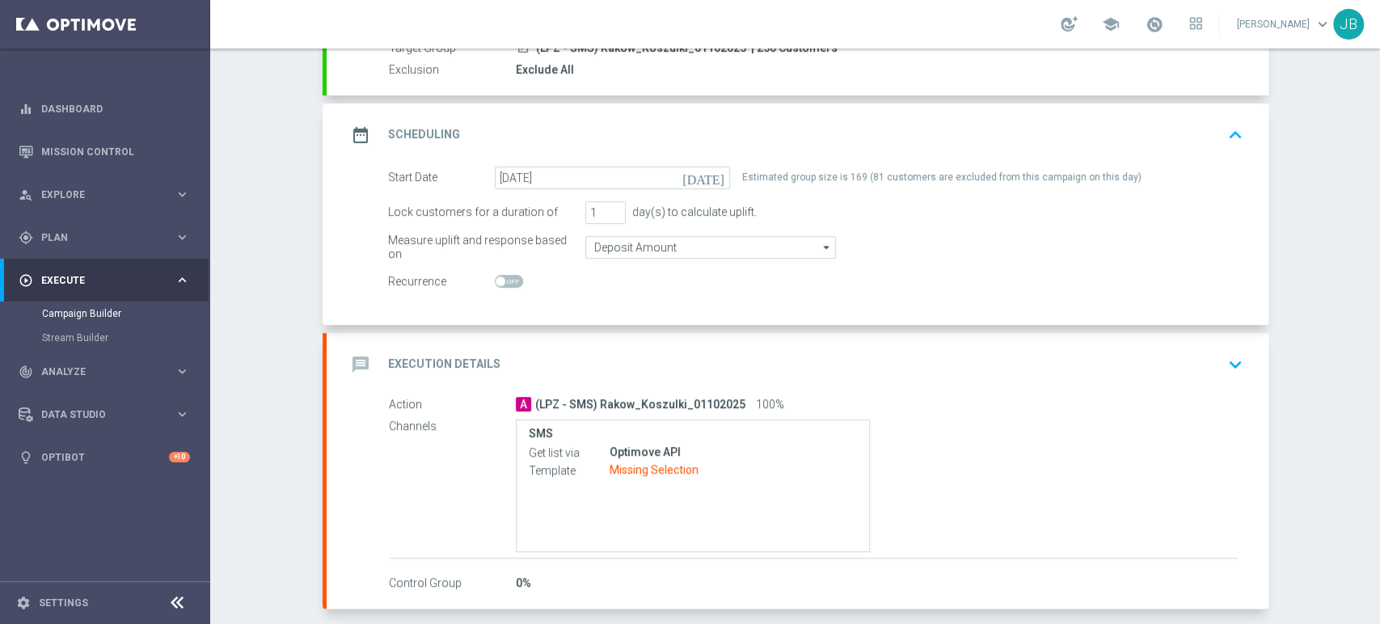
click at [1148, 373] on div "message Execution Details keyboard_arrow_down" at bounding box center [797, 364] width 903 height 31
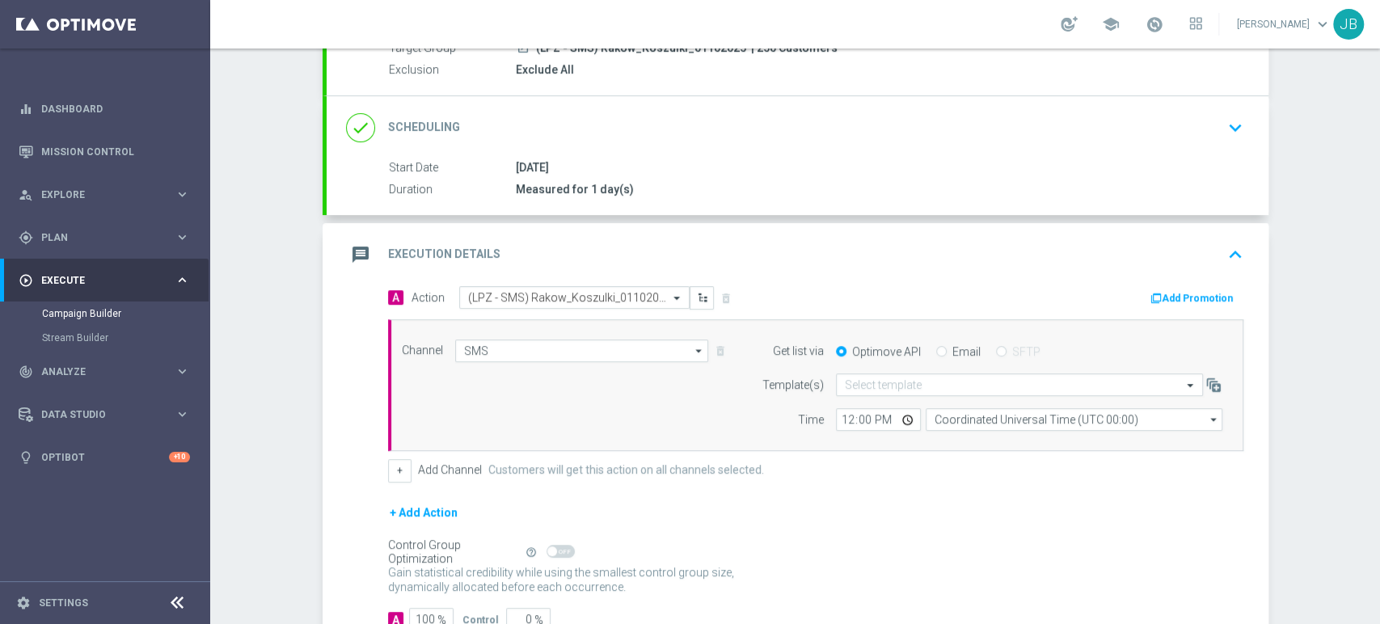
scroll to position [246, 0]
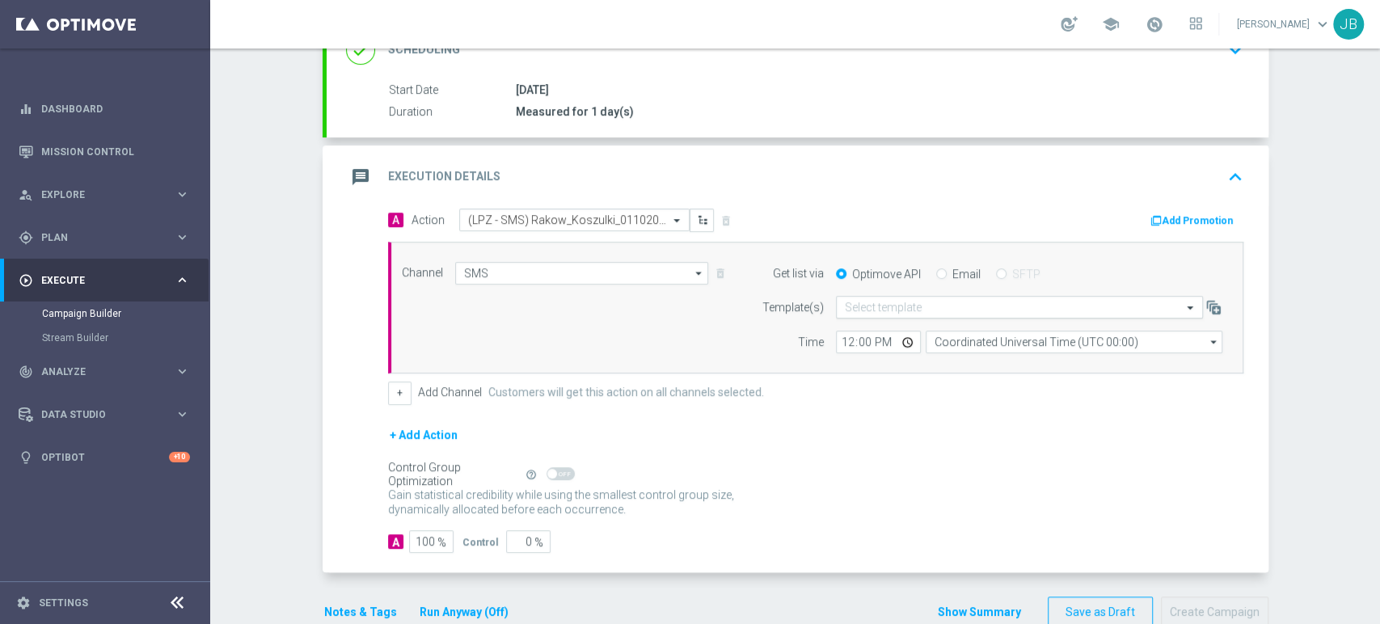
click at [890, 301] on input "text" at bounding box center [1003, 308] width 317 height 14
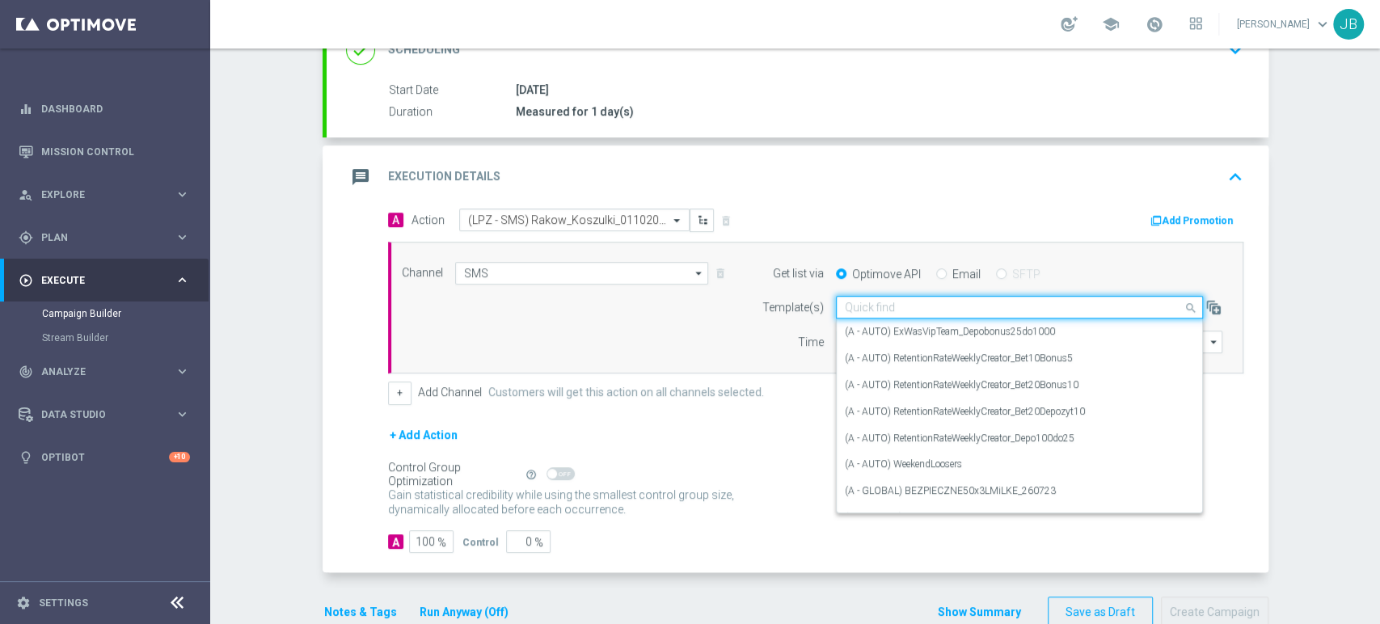
paste input "(LPZ - SMS) Rakow_Koszulki_01102025"
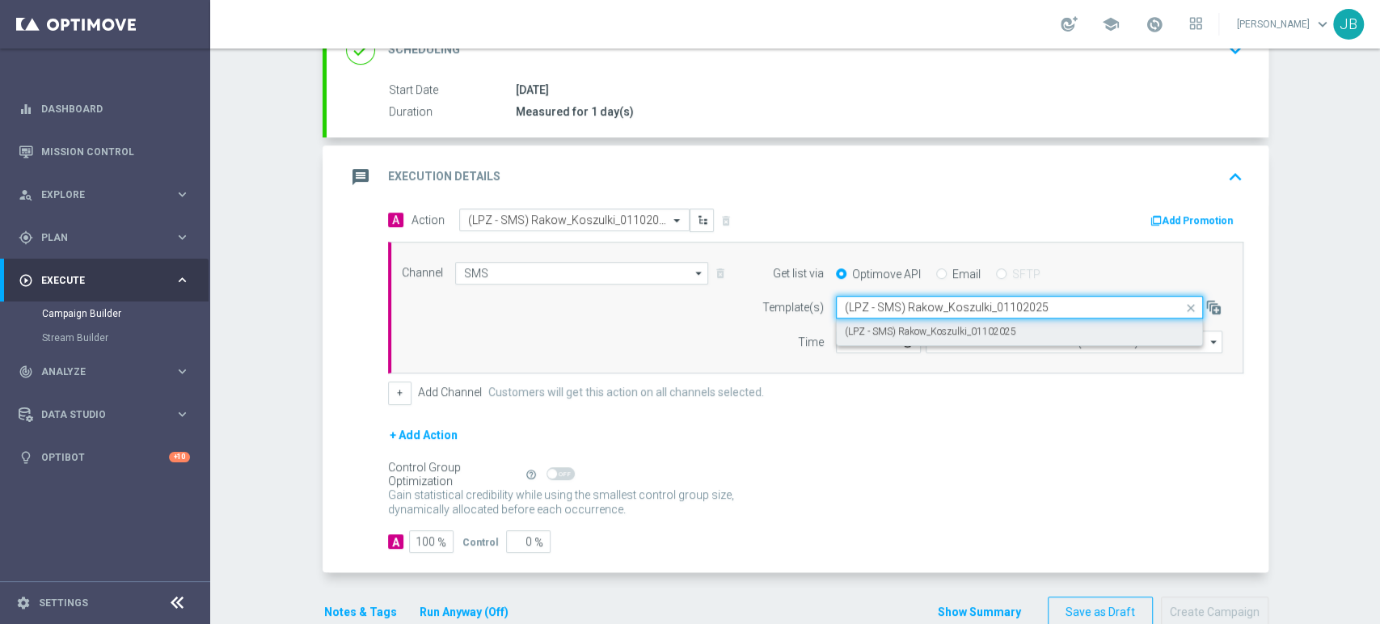
click at [883, 328] on label "(LPZ - SMS) Rakow_Koszulki_01102025" at bounding box center [930, 332] width 171 height 14
type input "(LPZ - SMS) Rakow_Koszulki_01102025"
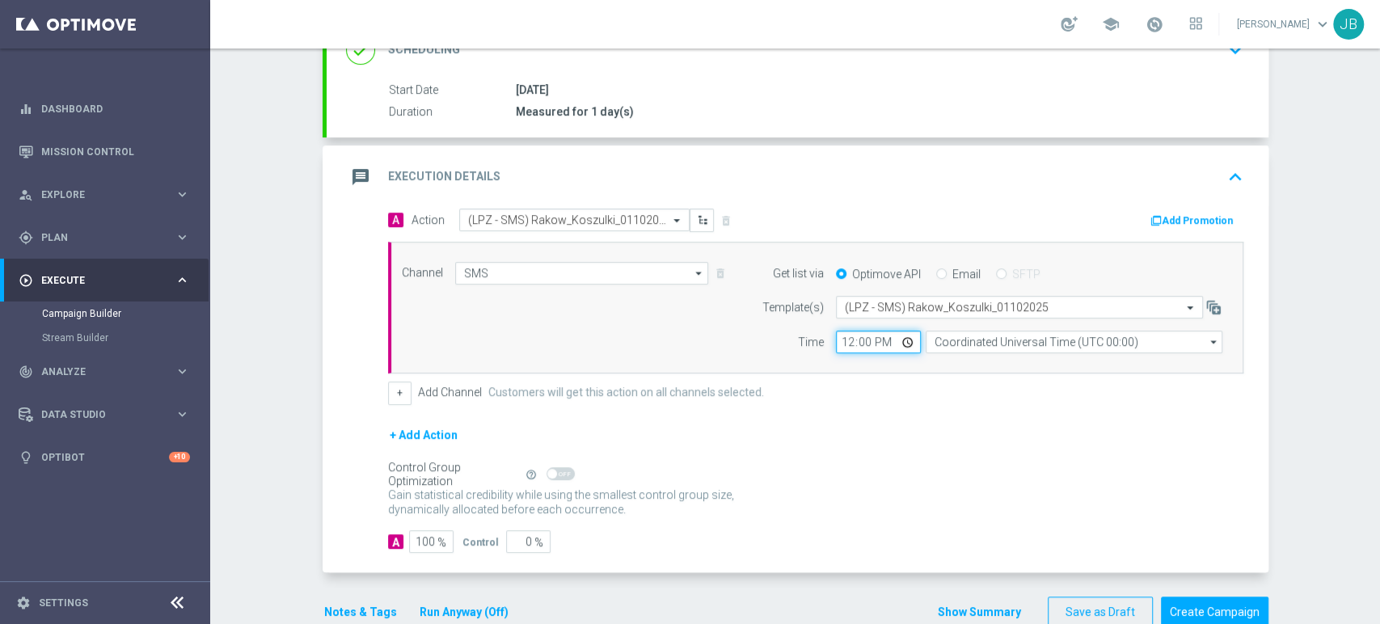
click at [836, 341] on input "12:00" at bounding box center [878, 342] width 85 height 23
click at [836, 341] on input "11:00" at bounding box center [878, 342] width 85 height 23
type input "10:21"
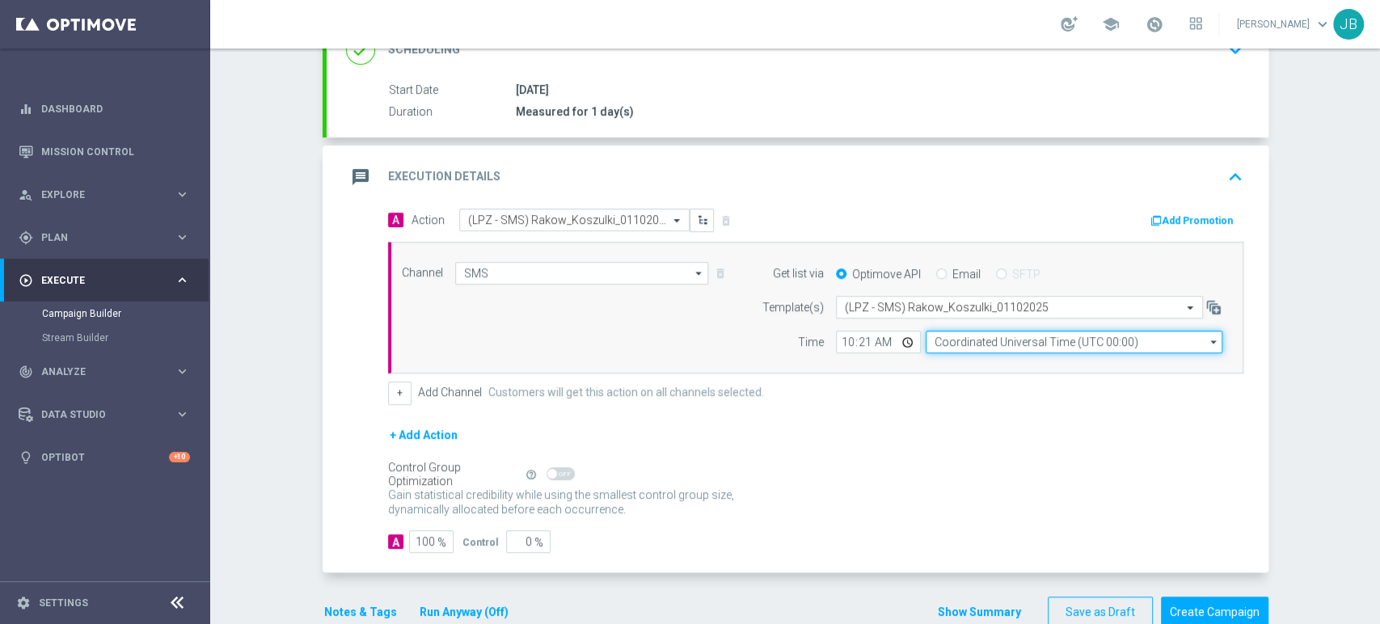
click at [932, 335] on input "Coordinated Universal Time (UTC 00:00)" at bounding box center [1073, 342] width 297 height 23
click at [932, 349] on input "war" at bounding box center [1073, 342] width 297 height 23
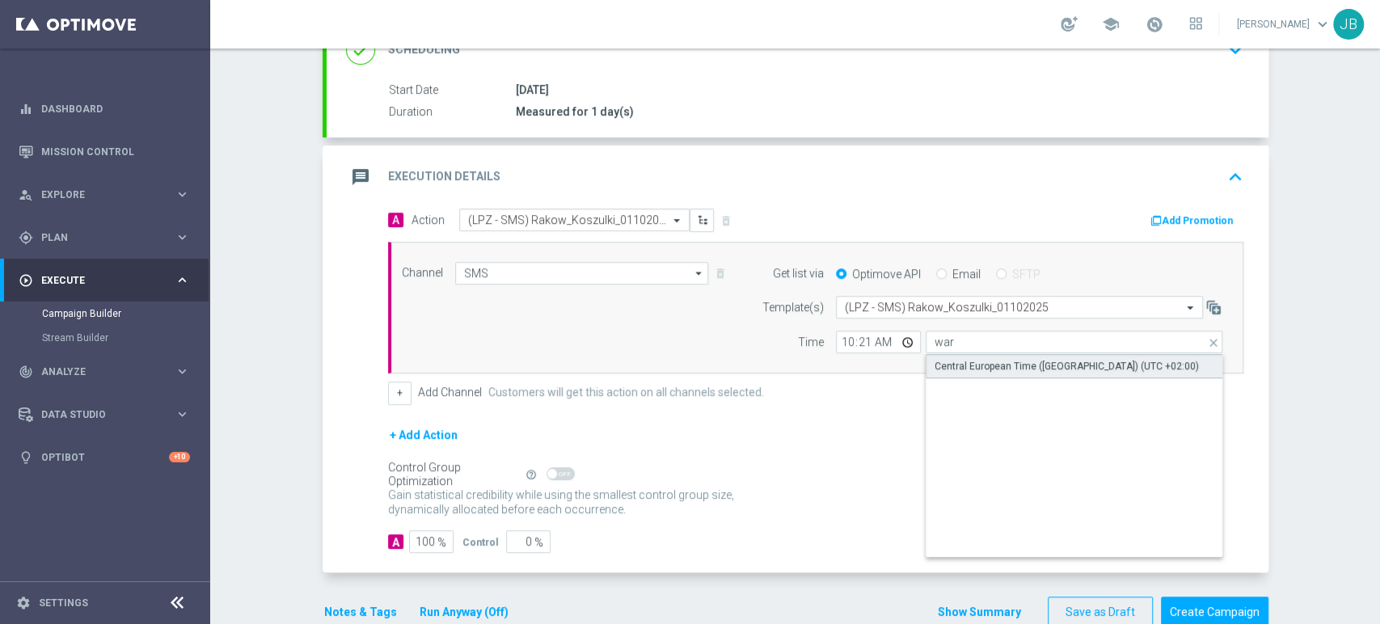
click at [935, 359] on div "Central European Time (Warsaw) (UTC +02:00)" at bounding box center [1066, 366] width 264 height 15
type input "Central European Time (Warsaw) (UTC +02:00)"
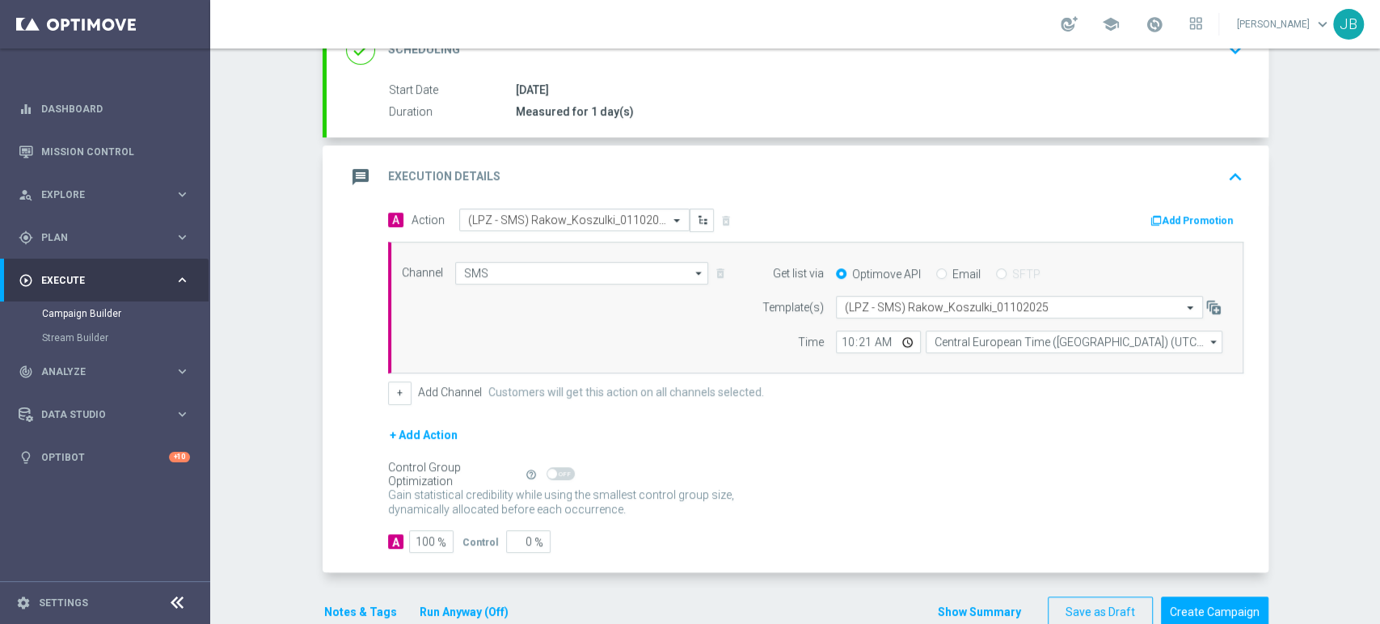
scroll to position [54, 0]
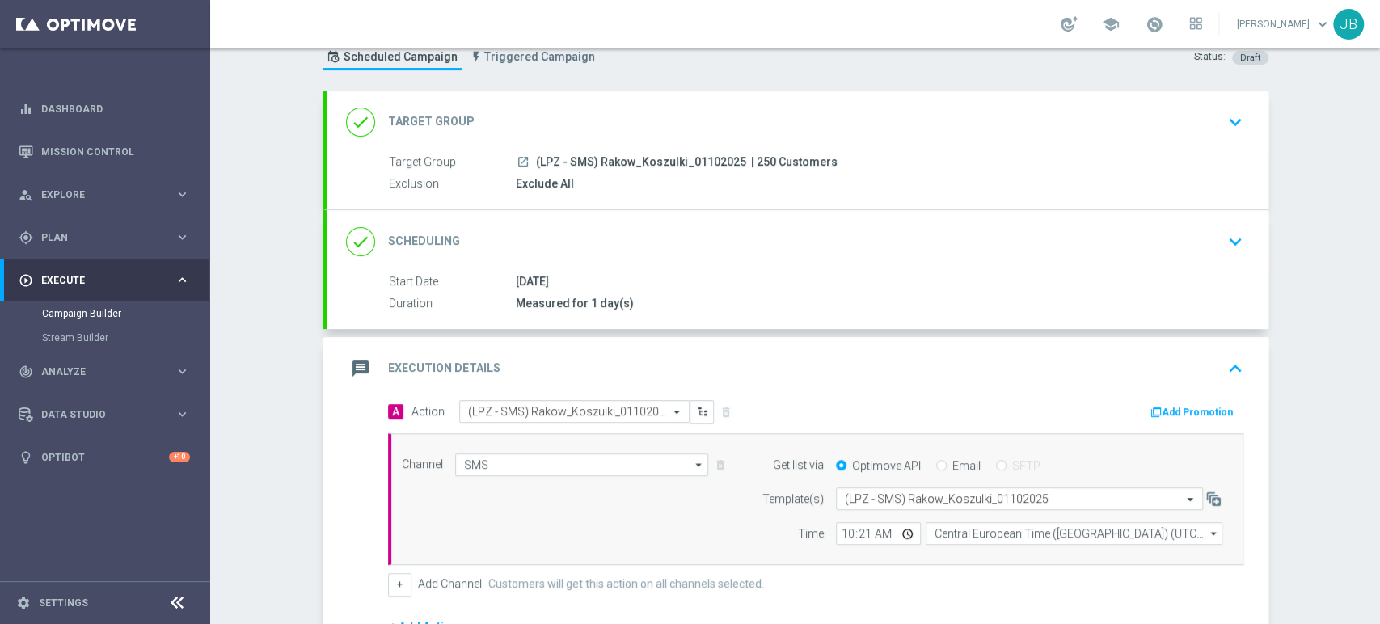
click at [1378, 133] on div "Campaign Builder Scheduled Campaign Triggered Campaign Status: Draft done Targe…" at bounding box center [795, 335] width 1170 height 575
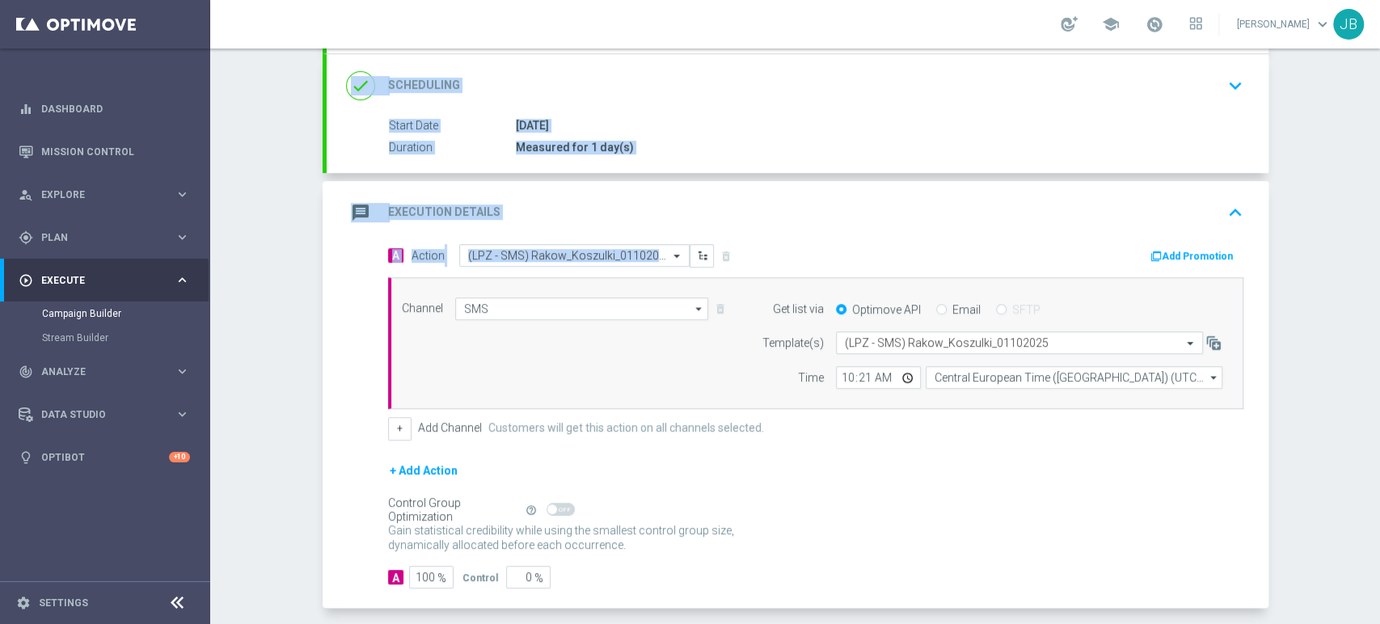
scroll to position [223, 0]
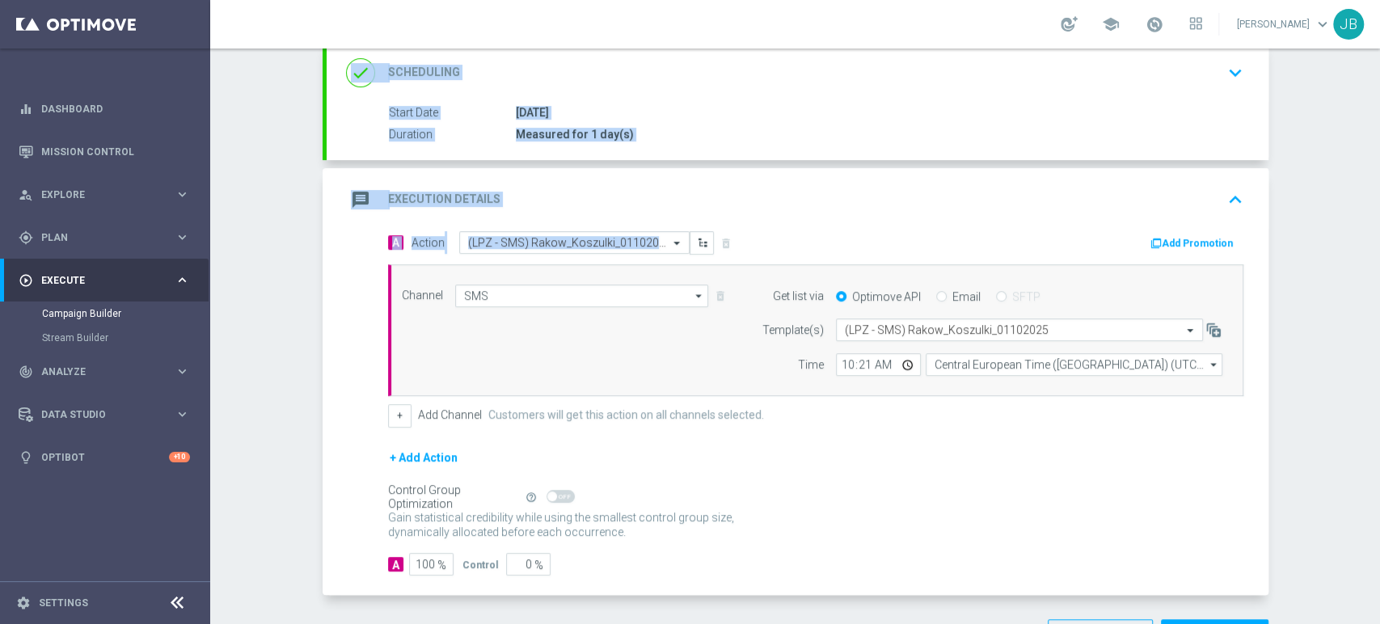
drag, startPoint x: 1378, startPoint y: 167, endPoint x: 1378, endPoint y: 309, distance: 142.3
click at [1378, 309] on div "Campaign Builder Scheduled Campaign Triggered Campaign Status: Draft done Targe…" at bounding box center [795, 335] width 1170 height 575
click at [1338, 308] on div "Campaign Builder Scheduled Campaign Triggered Campaign Status: Draft done Targe…" at bounding box center [795, 335] width 1170 height 575
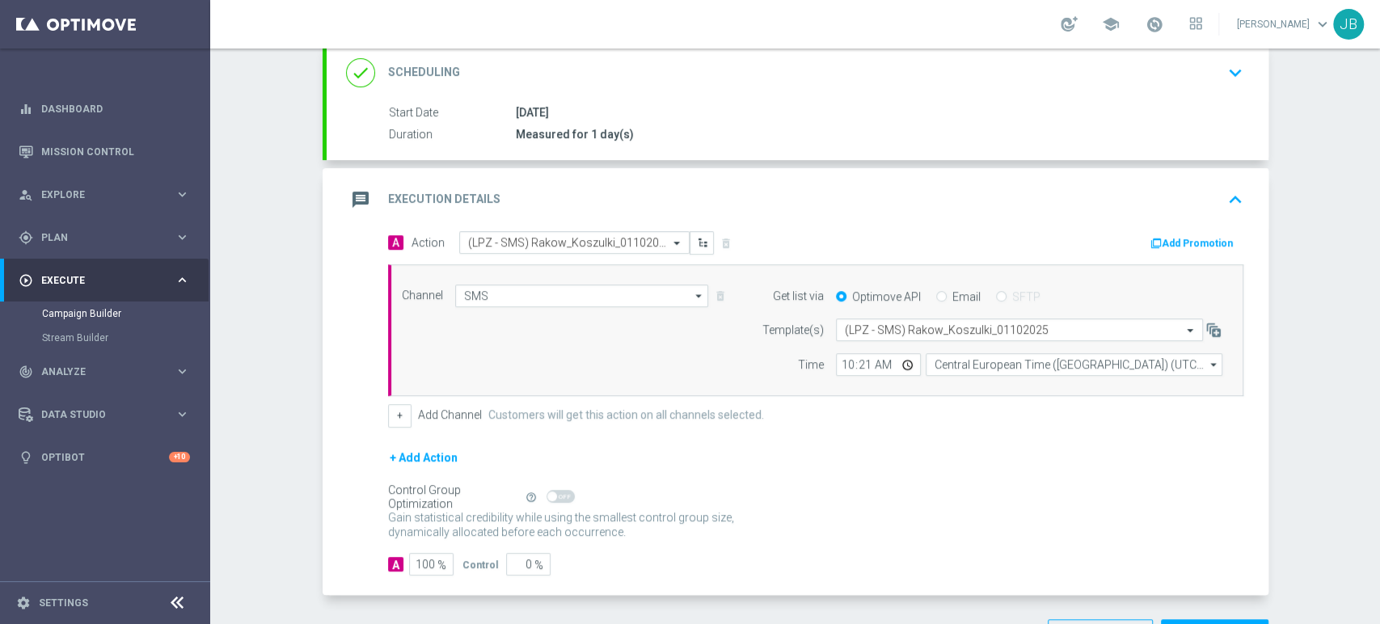
scroll to position [16, 0]
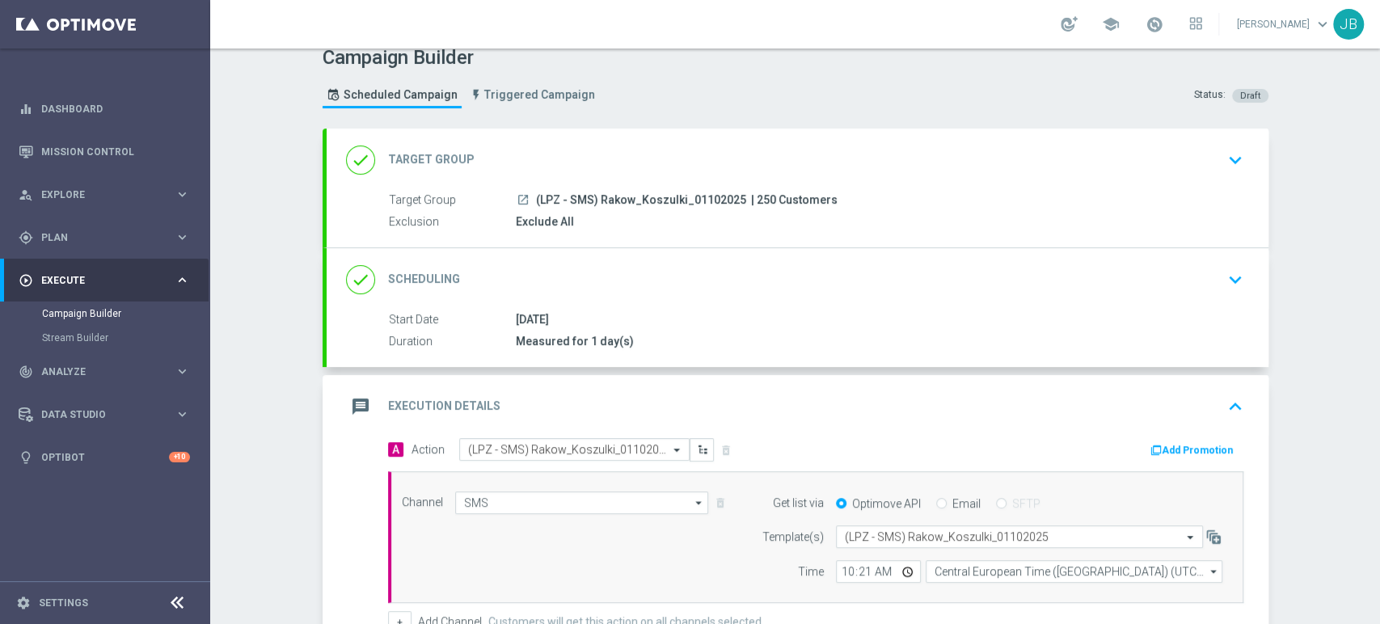
click at [1378, 196] on div "Campaign Builder Scheduled Campaign Triggered Campaign Status: Draft done Targe…" at bounding box center [795, 335] width 1170 height 575
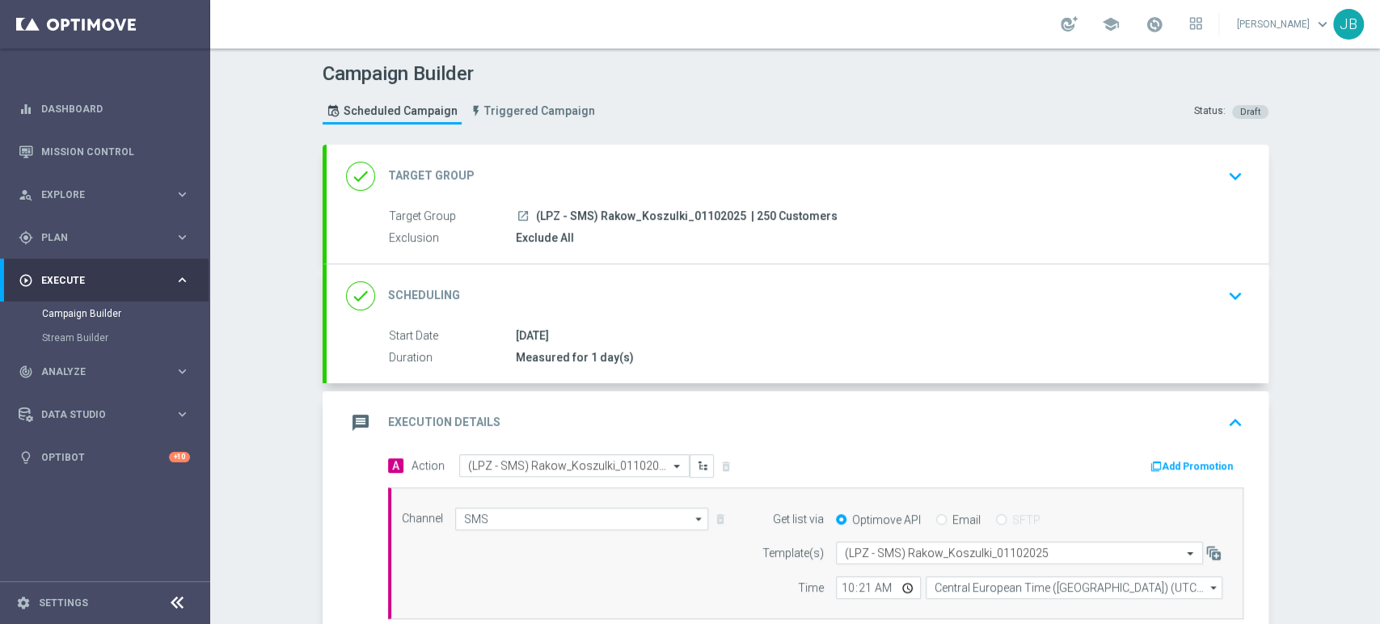
click at [1378, 196] on div "Campaign Builder Scheduled Campaign Triggered Campaign Status: Draft done Targe…" at bounding box center [795, 335] width 1170 height 575
click at [1206, 193] on div "done Target Group keyboard_arrow_down" at bounding box center [798, 176] width 942 height 63
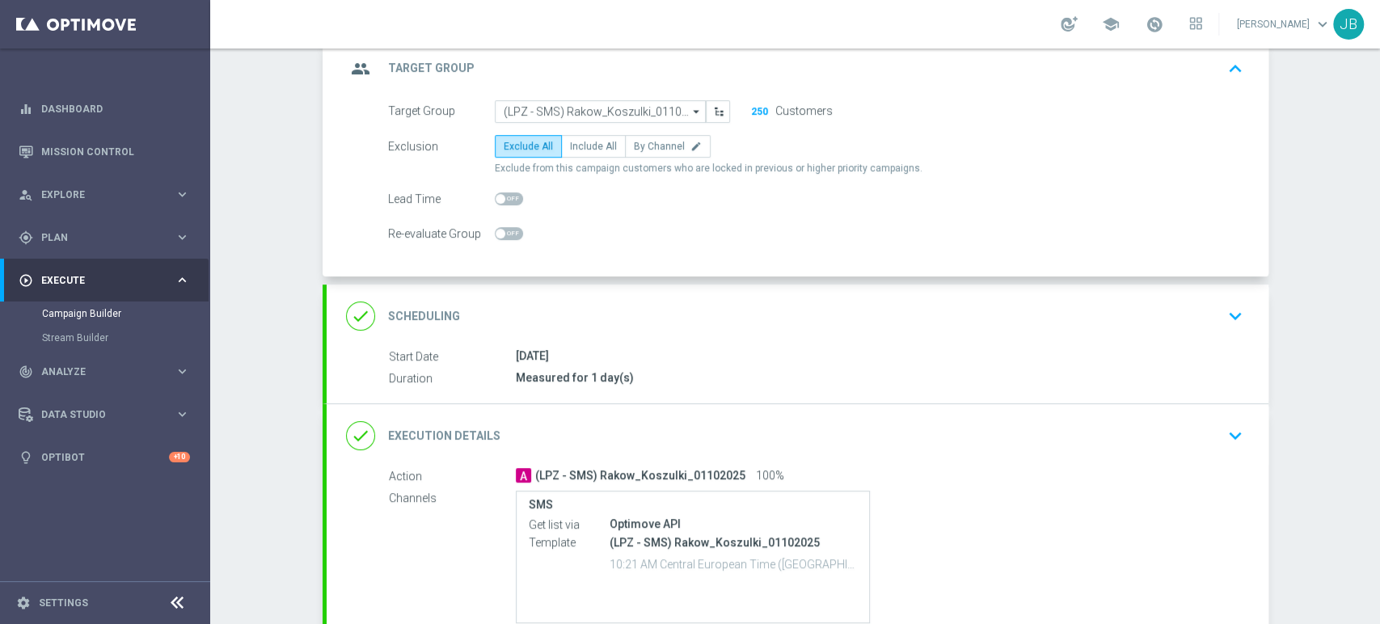
scroll to position [133, 0]
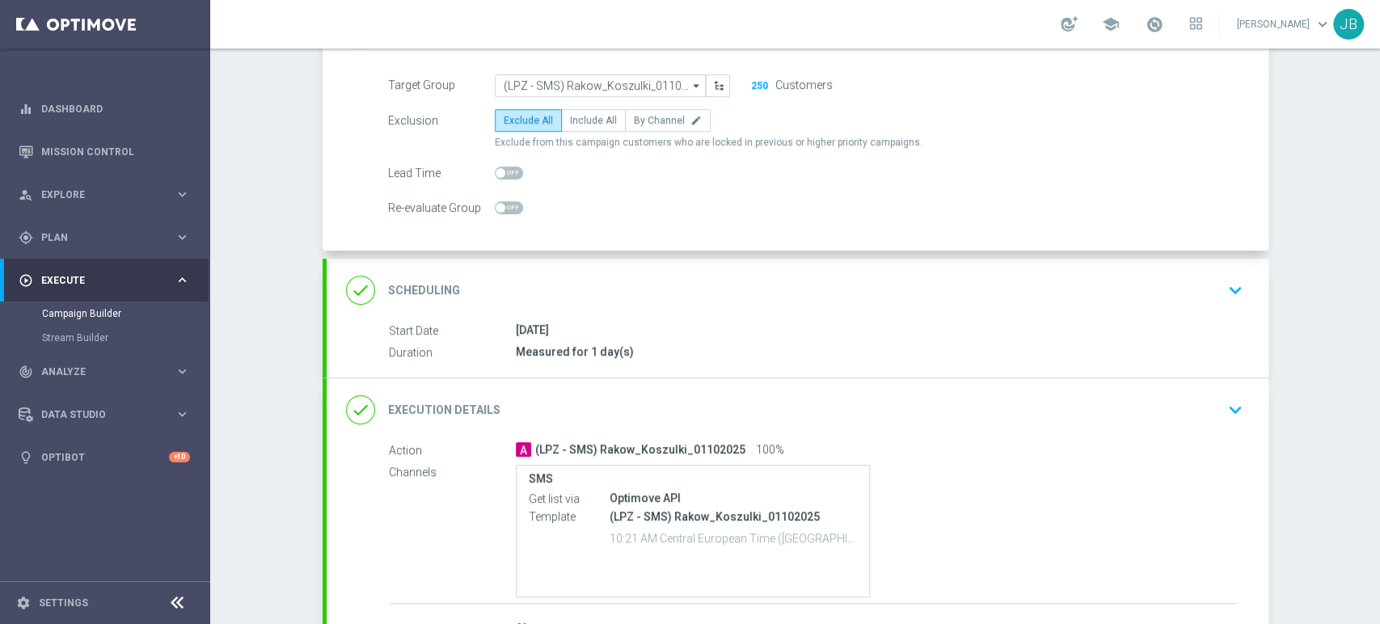
click at [1190, 283] on div "done Scheduling keyboard_arrow_down" at bounding box center [797, 290] width 903 height 31
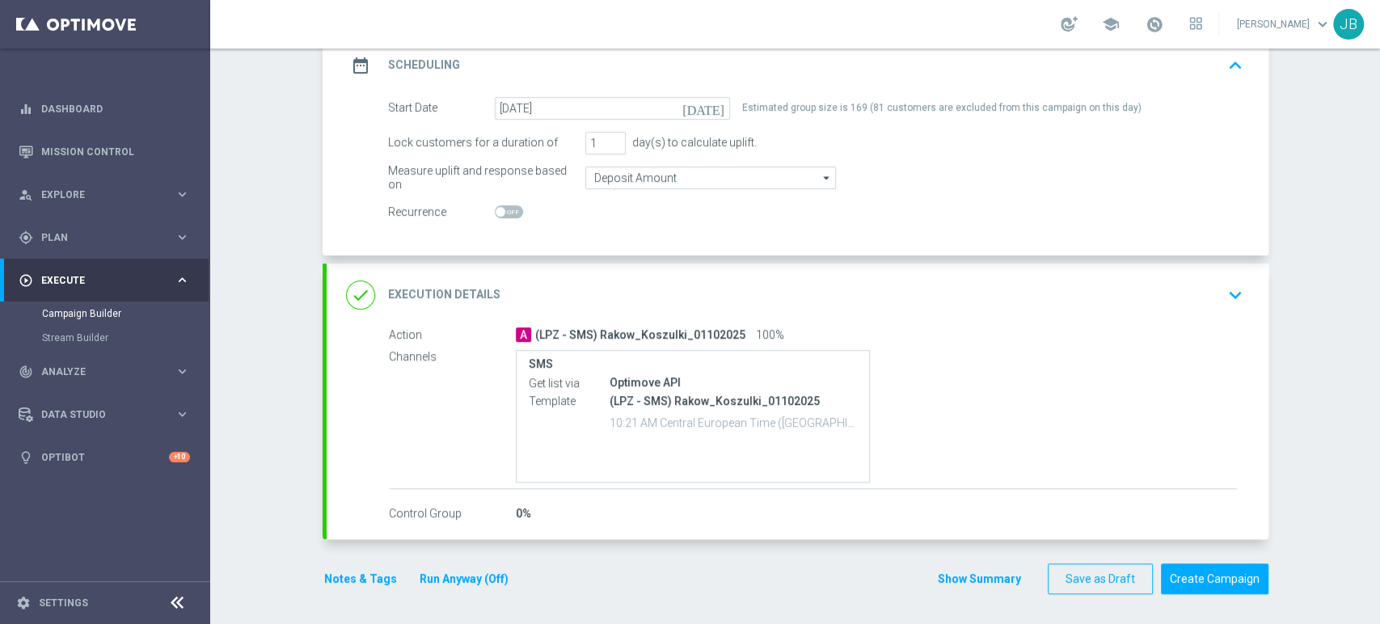
scroll to position [238, 0]
click at [1190, 311] on div "done Execution Details keyboard_arrow_down" at bounding box center [798, 294] width 942 height 63
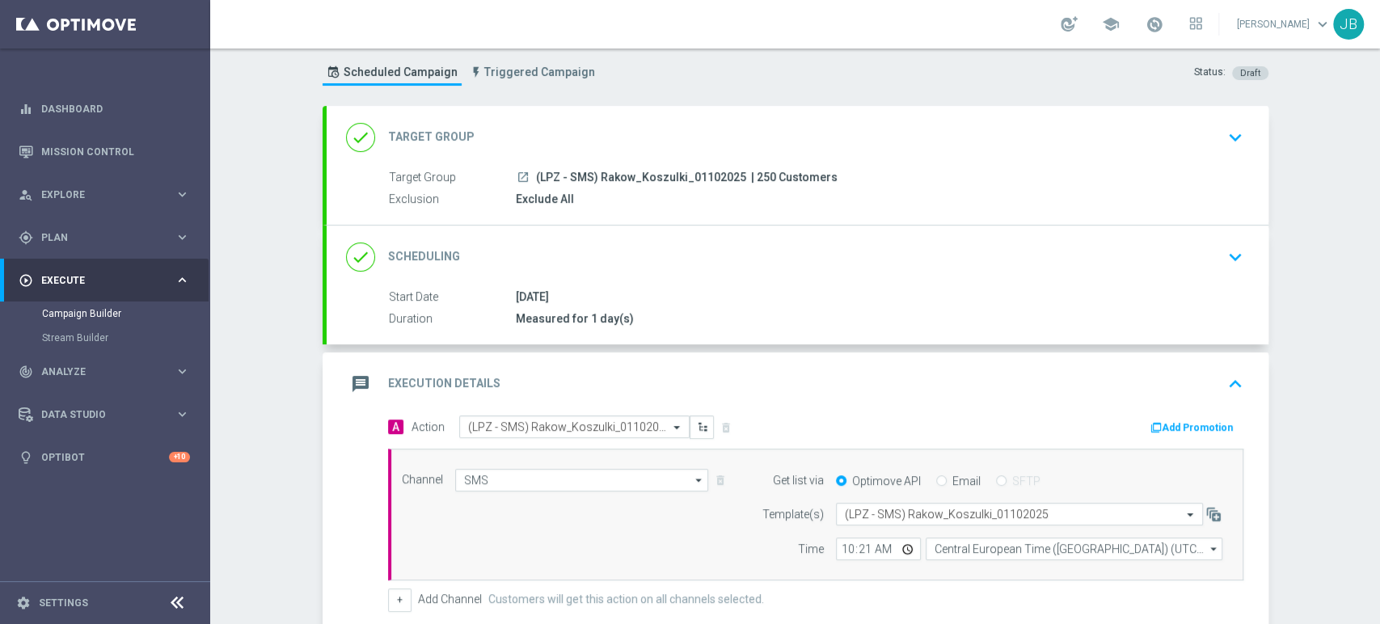
scroll to position [36, 0]
click at [1173, 139] on div "done Target Group keyboard_arrow_down" at bounding box center [797, 139] width 903 height 31
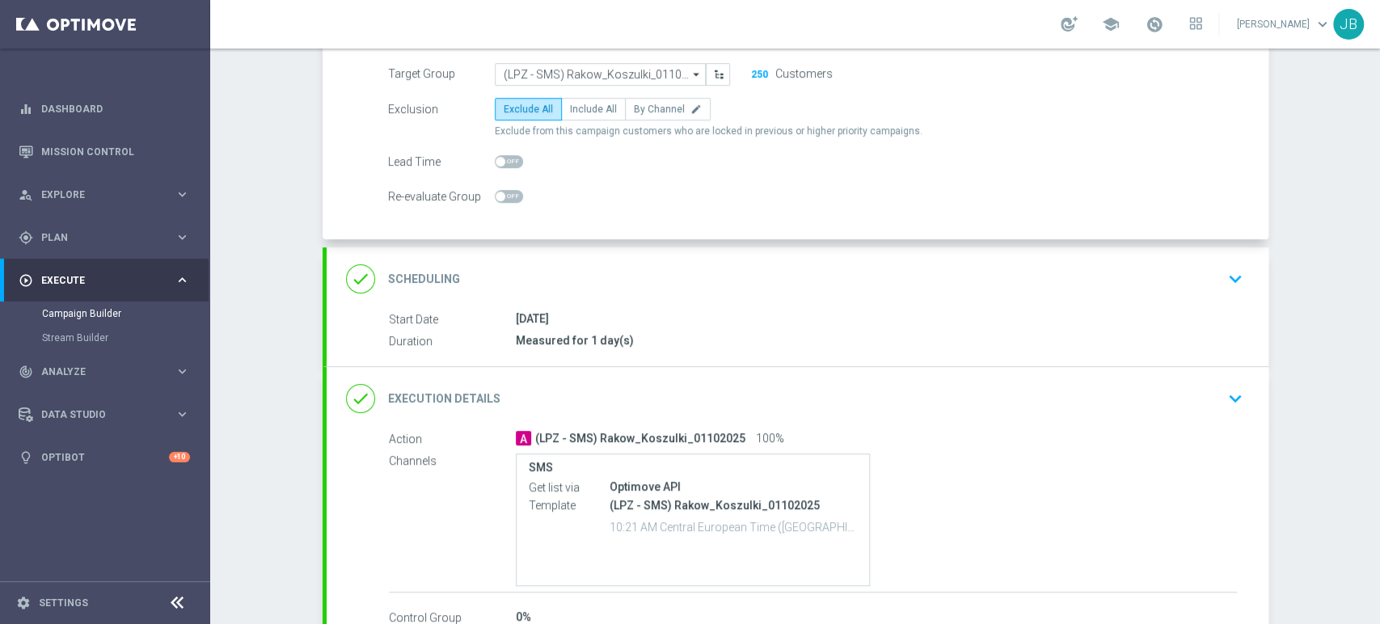
scroll to position [145, 0]
click at [1196, 248] on div "done Scheduling keyboard_arrow_down" at bounding box center [798, 278] width 942 height 63
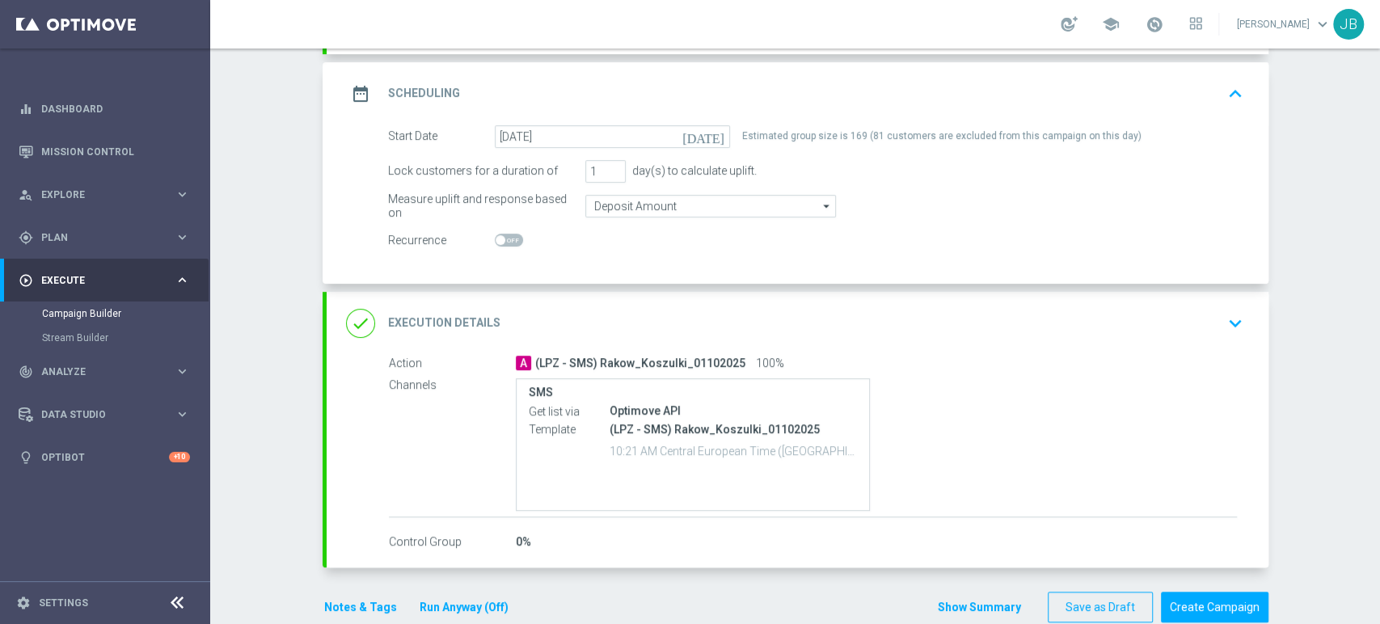
scroll to position [211, 0]
click at [1145, 312] on div "done Execution Details keyboard_arrow_down" at bounding box center [797, 321] width 903 height 31
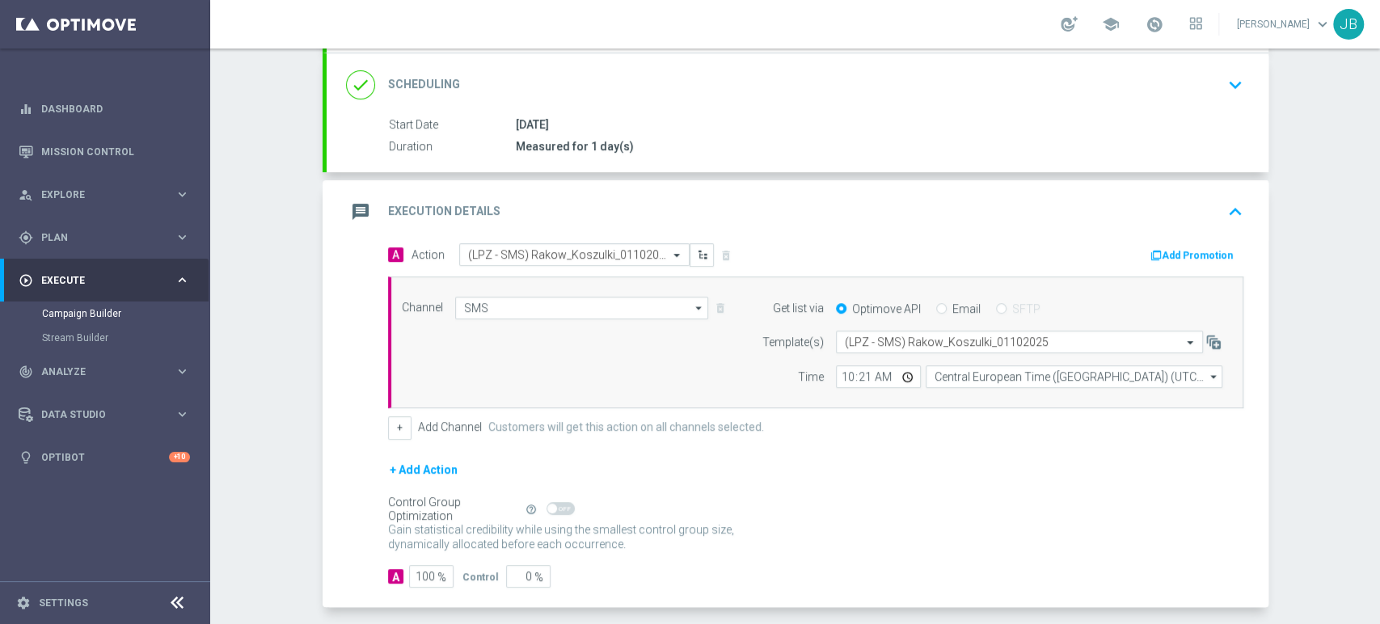
scroll to position [279, 0]
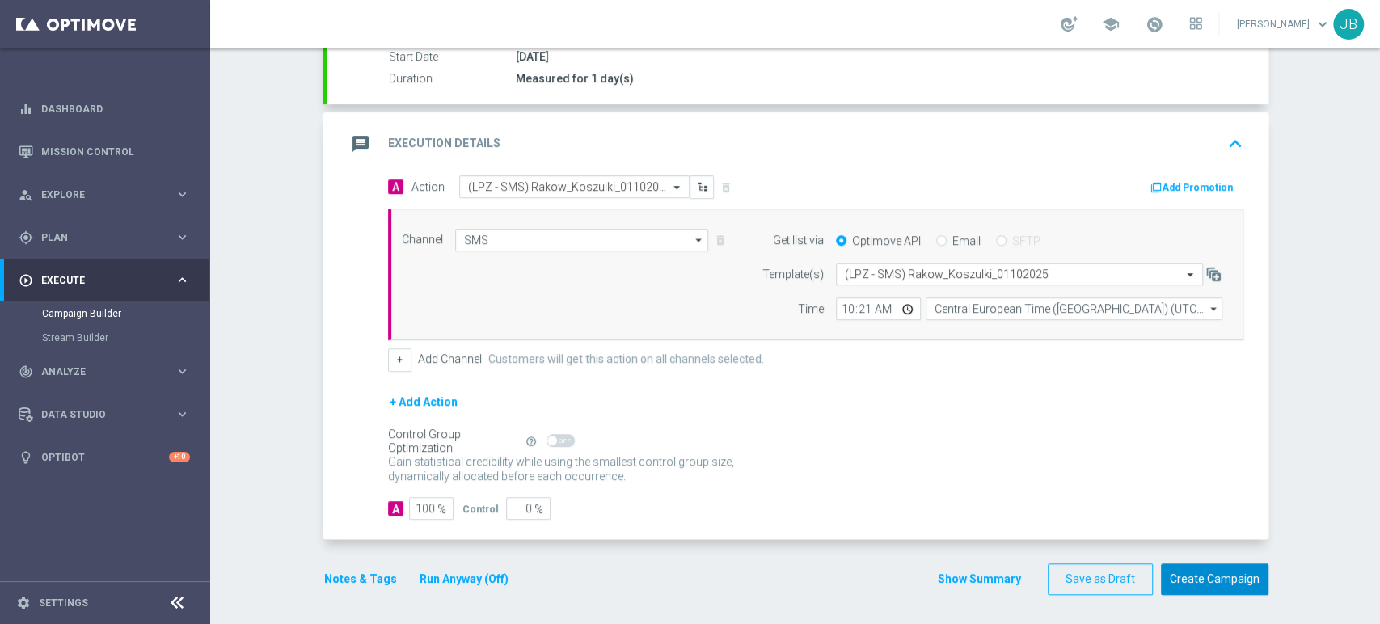
click at [1224, 570] on button "Create Campaign" at bounding box center [1214, 579] width 107 height 32
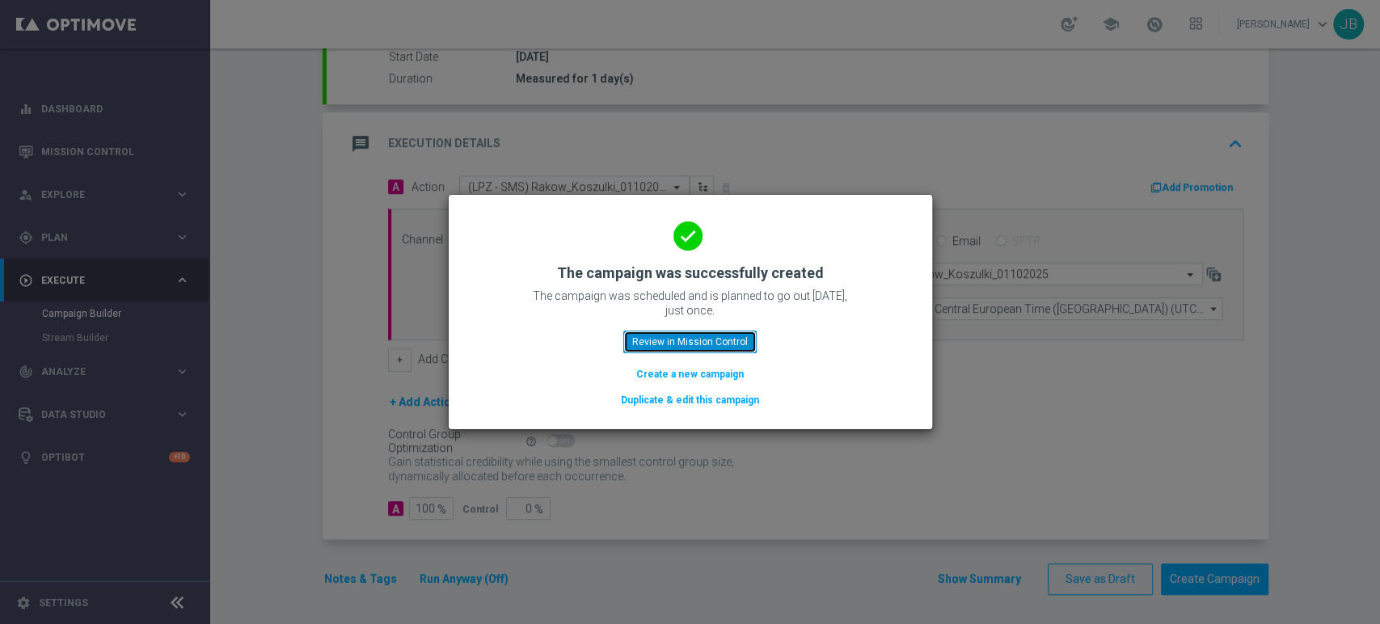
click at [705, 348] on button "Review in Mission Control" at bounding box center [689, 342] width 133 height 23
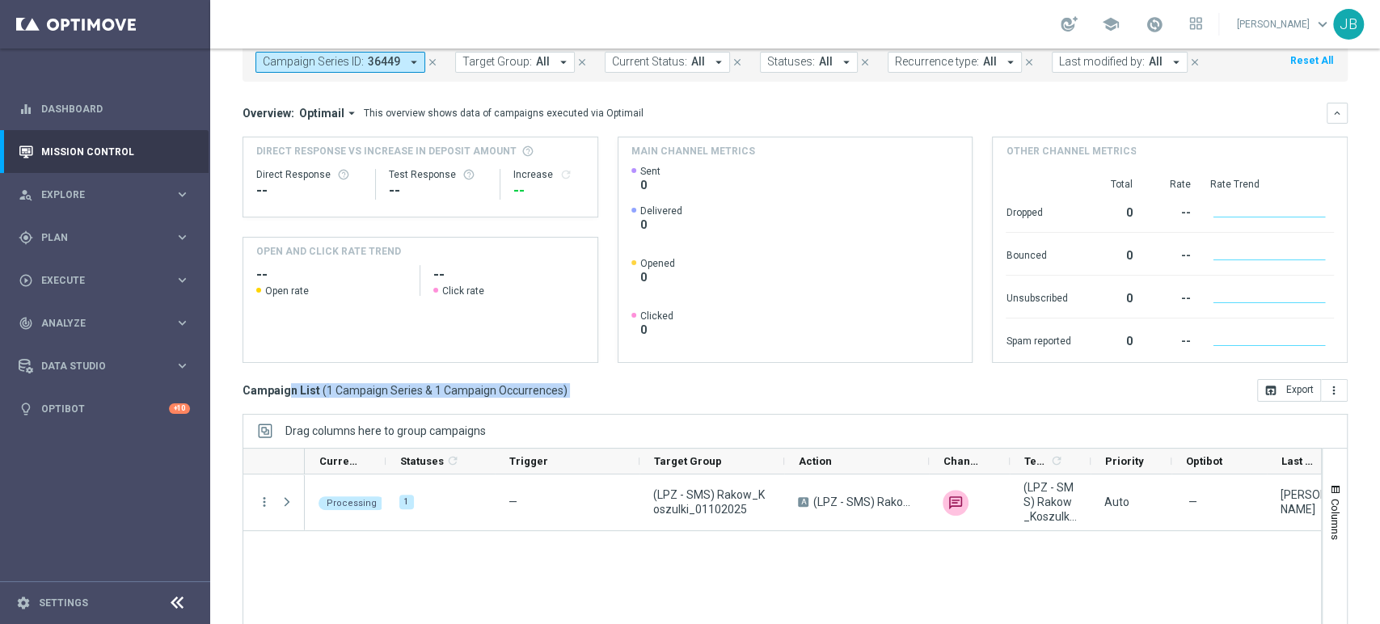
drag, startPoint x: 1378, startPoint y: 460, endPoint x: 1378, endPoint y: 529, distance: 68.7
click at [1378, 529] on div "Mission Control add Campaign today 01 Oct 2025 - 01 Oct 2025 arrow_back arrow_f…" at bounding box center [795, 335] width 1170 height 575
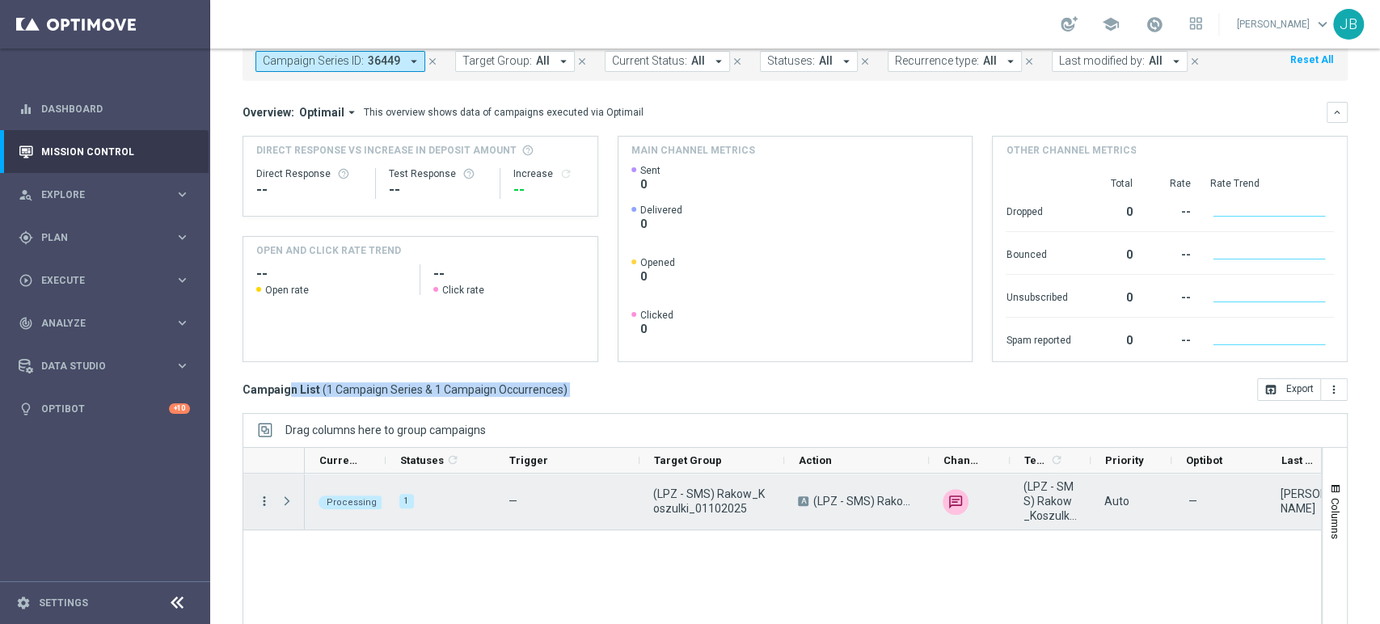
click at [263, 500] on icon "more_vert" at bounding box center [264, 501] width 15 height 15
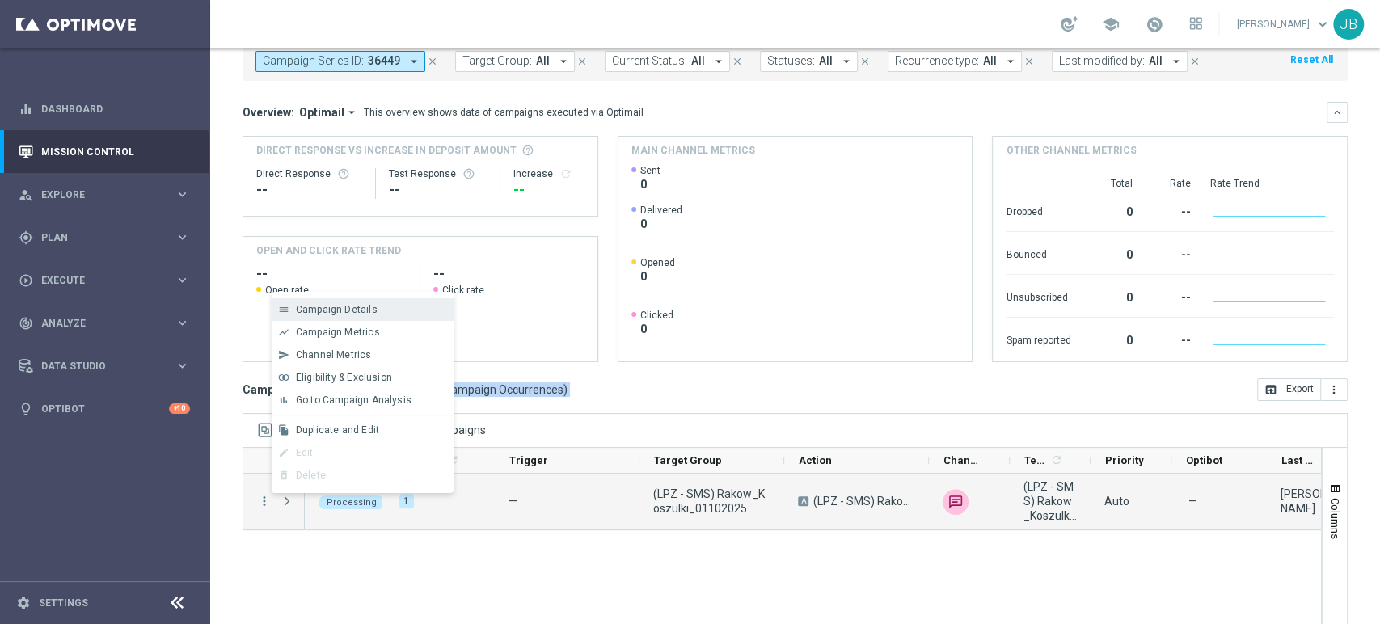
click at [373, 306] on span "Campaign Details" at bounding box center [337, 309] width 82 height 11
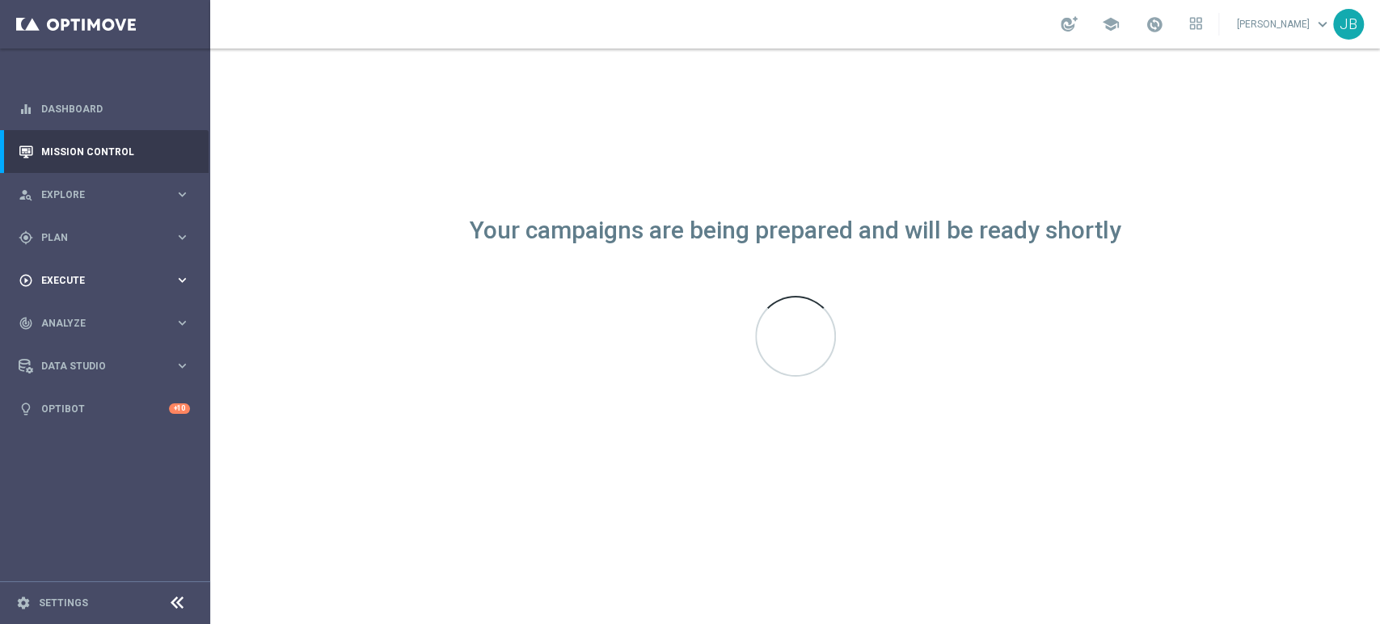
click at [110, 268] on div "play_circle_outline Execute keyboard_arrow_right" at bounding box center [104, 280] width 209 height 43
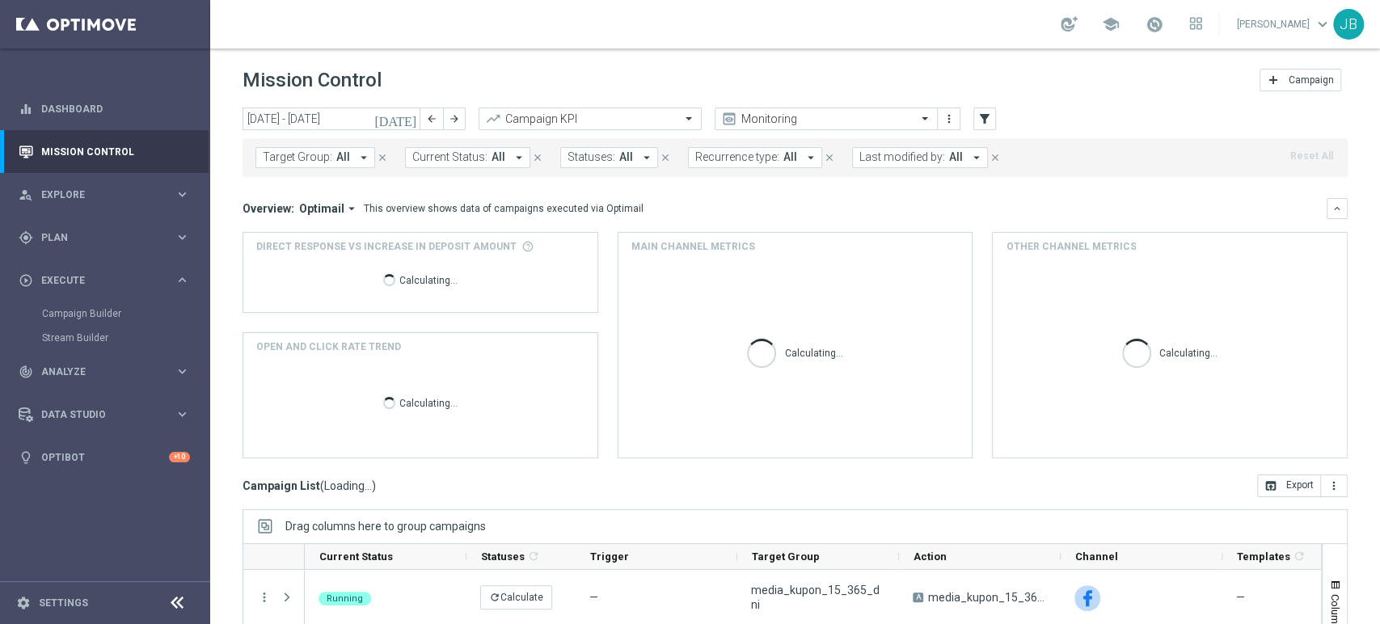
click at [96, 306] on div "Campaign Builder" at bounding box center [125, 313] width 167 height 24
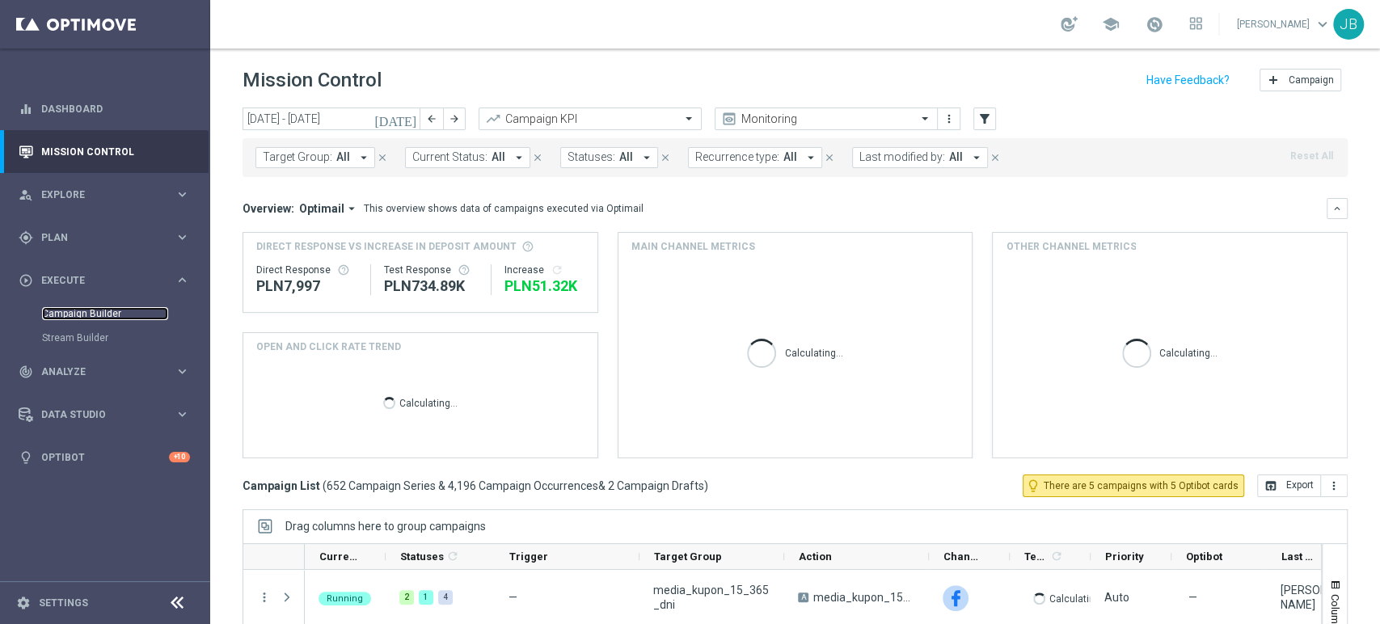
click at [98, 311] on link "Campaign Builder" at bounding box center [105, 313] width 126 height 13
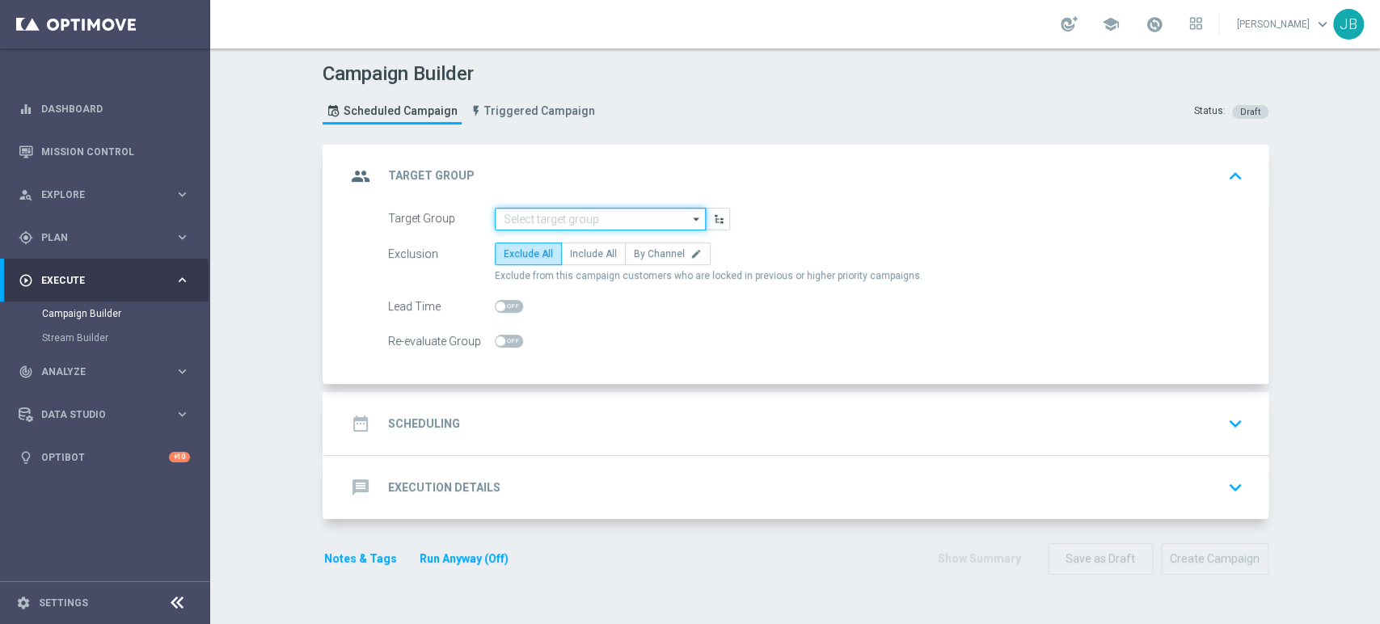
click at [552, 215] on input at bounding box center [600, 219] width 211 height 23
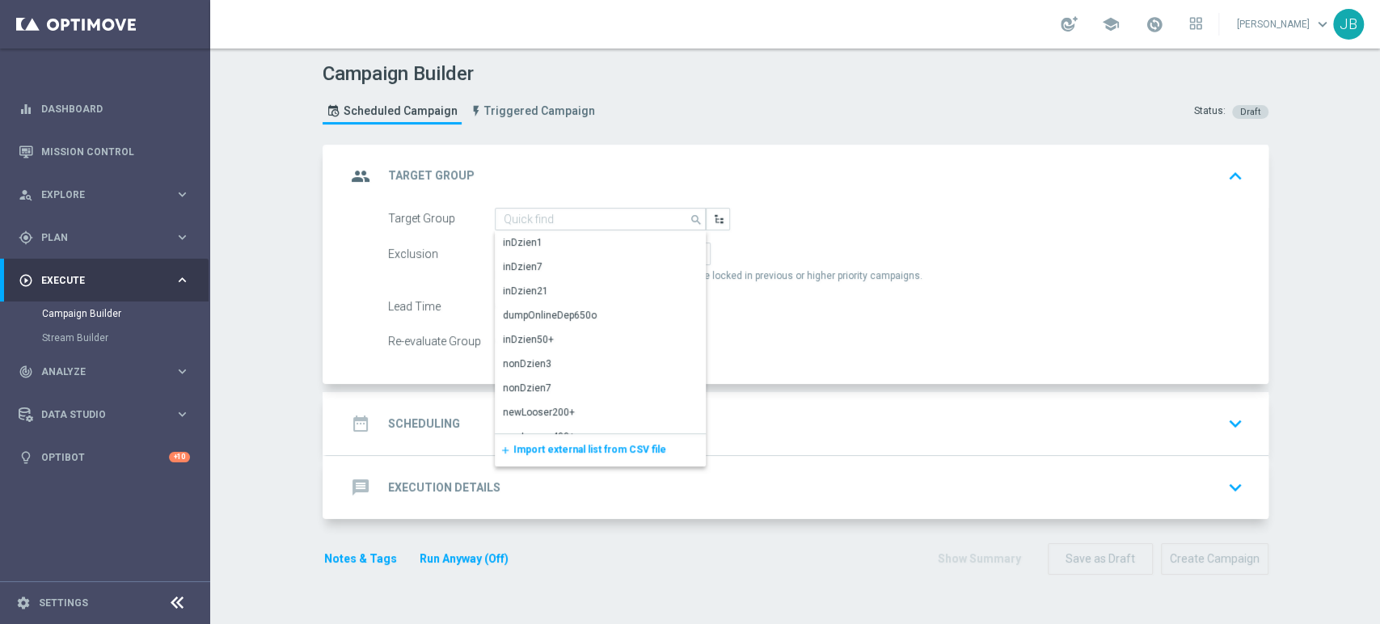
click at [514, 452] on span "Import external list from CSV file" at bounding box center [589, 449] width 153 height 11
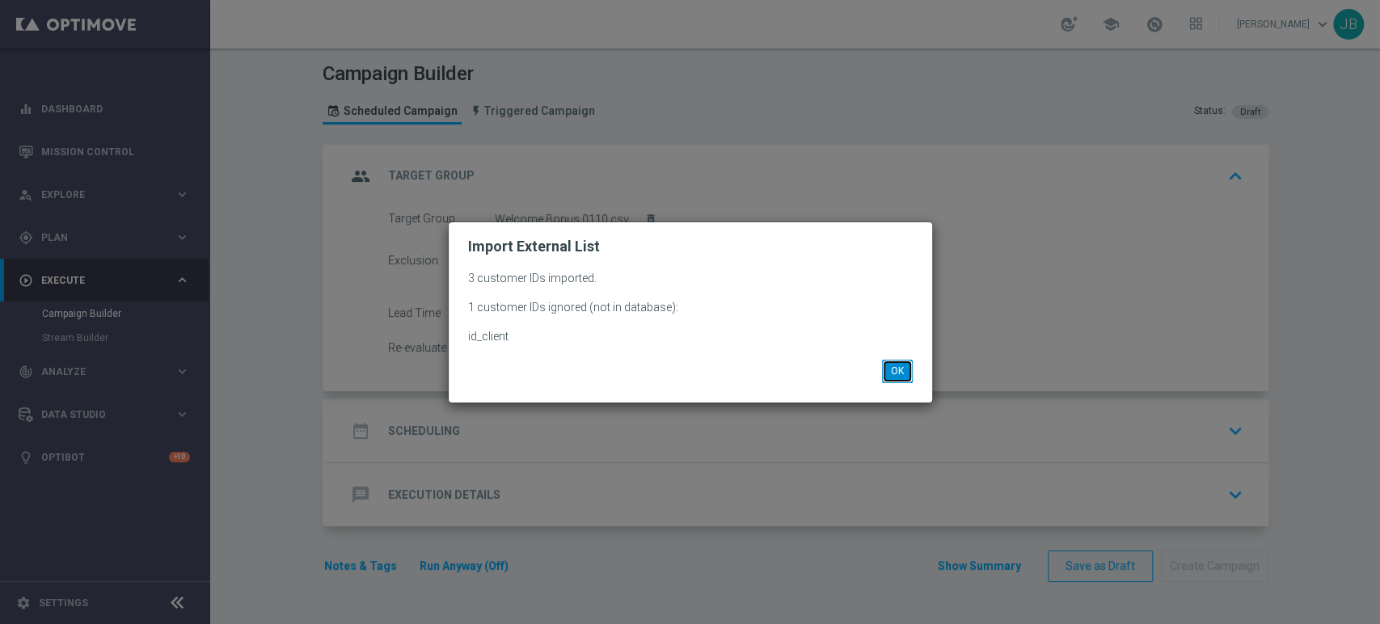
click at [911, 361] on button "OK" at bounding box center [897, 371] width 31 height 23
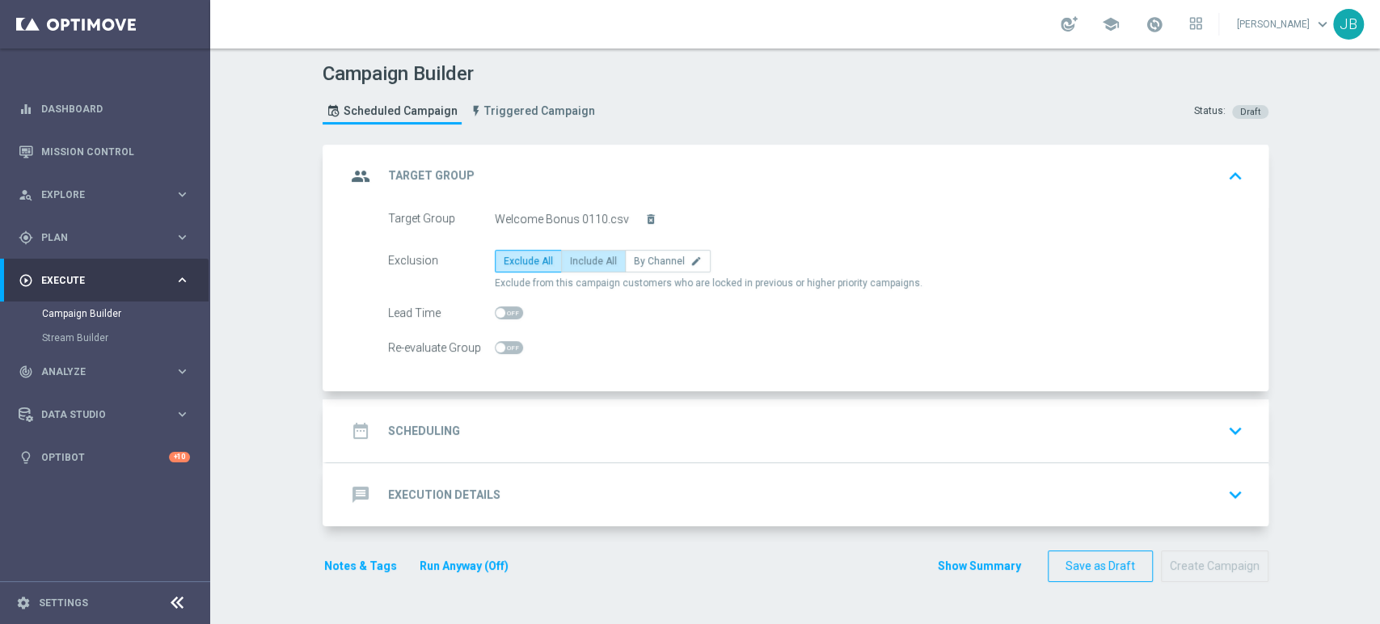
click at [599, 259] on span "Include All" at bounding box center [593, 260] width 47 height 11
click at [580, 259] on input "Include All" at bounding box center [575, 264] width 11 height 11
radio input "true"
click at [521, 438] on div "date_range Scheduling keyboard_arrow_down" at bounding box center [797, 430] width 903 height 31
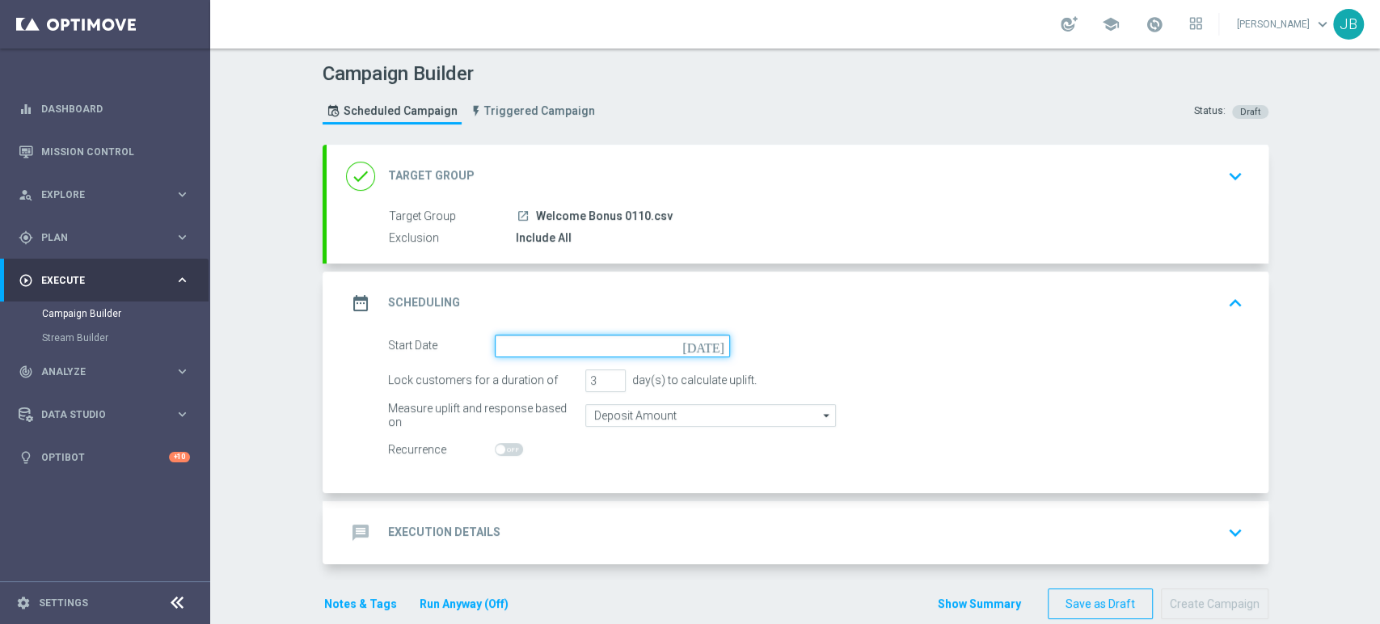
click at [528, 346] on input at bounding box center [612, 346] width 235 height 23
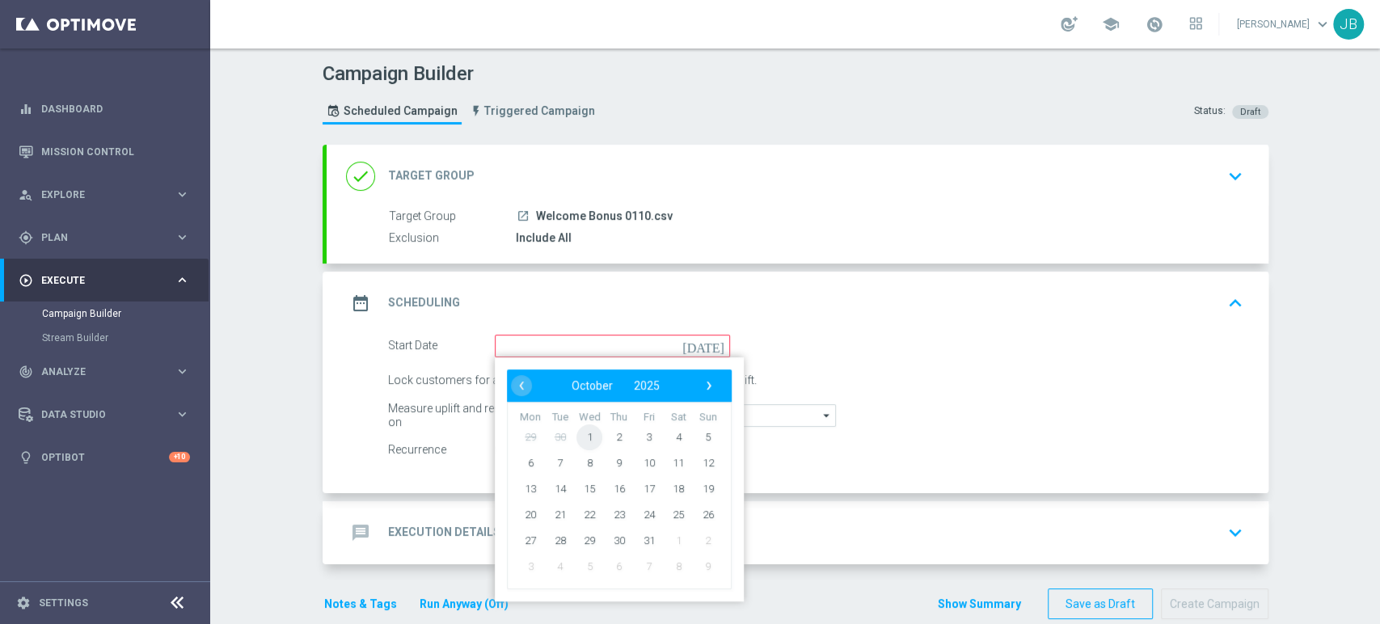
click at [576, 432] on span "1" at bounding box center [589, 437] width 26 height 26
type input "01 Oct 2025"
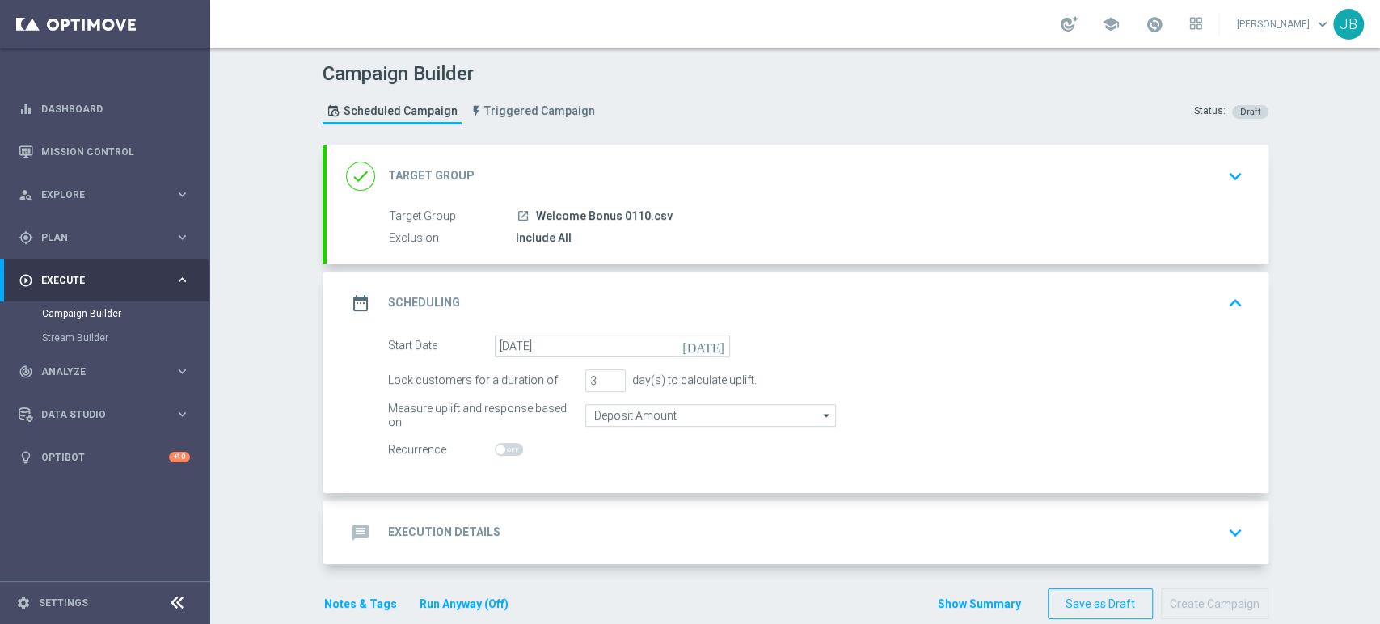
click at [574, 525] on div "message Execution Details keyboard_arrow_down" at bounding box center [797, 532] width 903 height 31
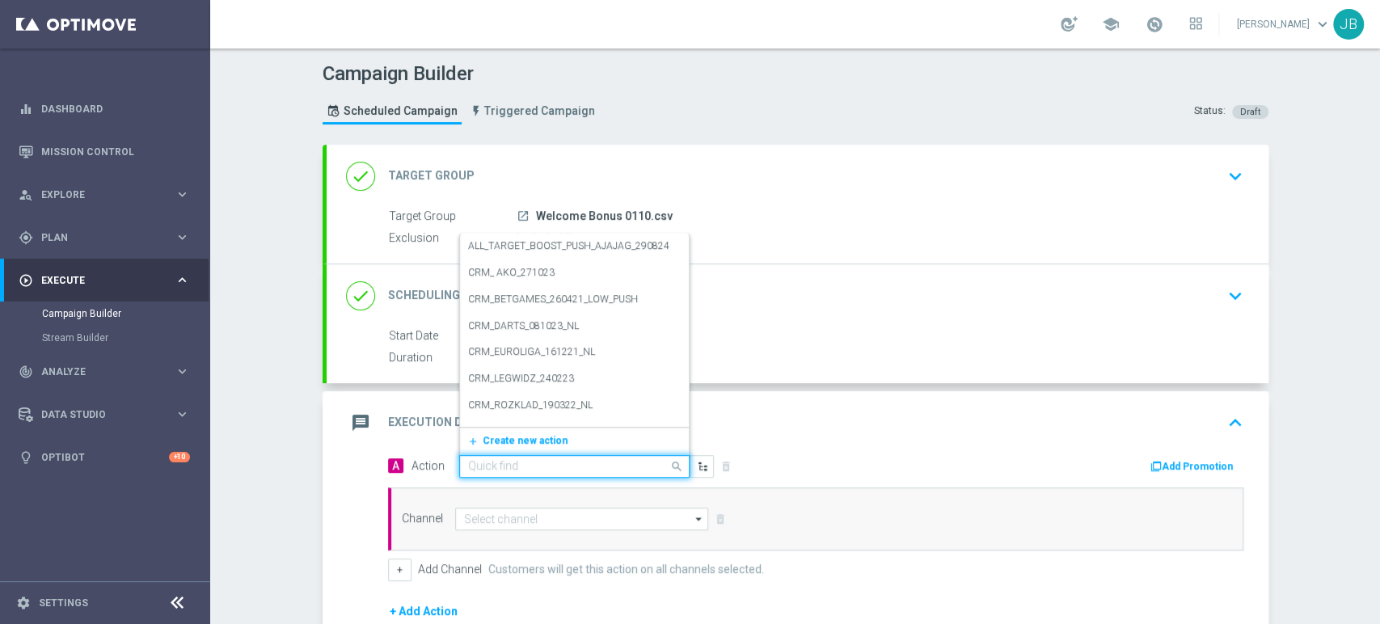
click at [500, 468] on input "text" at bounding box center [558, 467] width 180 height 14
click at [499, 438] on span "Create new action" at bounding box center [525, 440] width 85 height 11
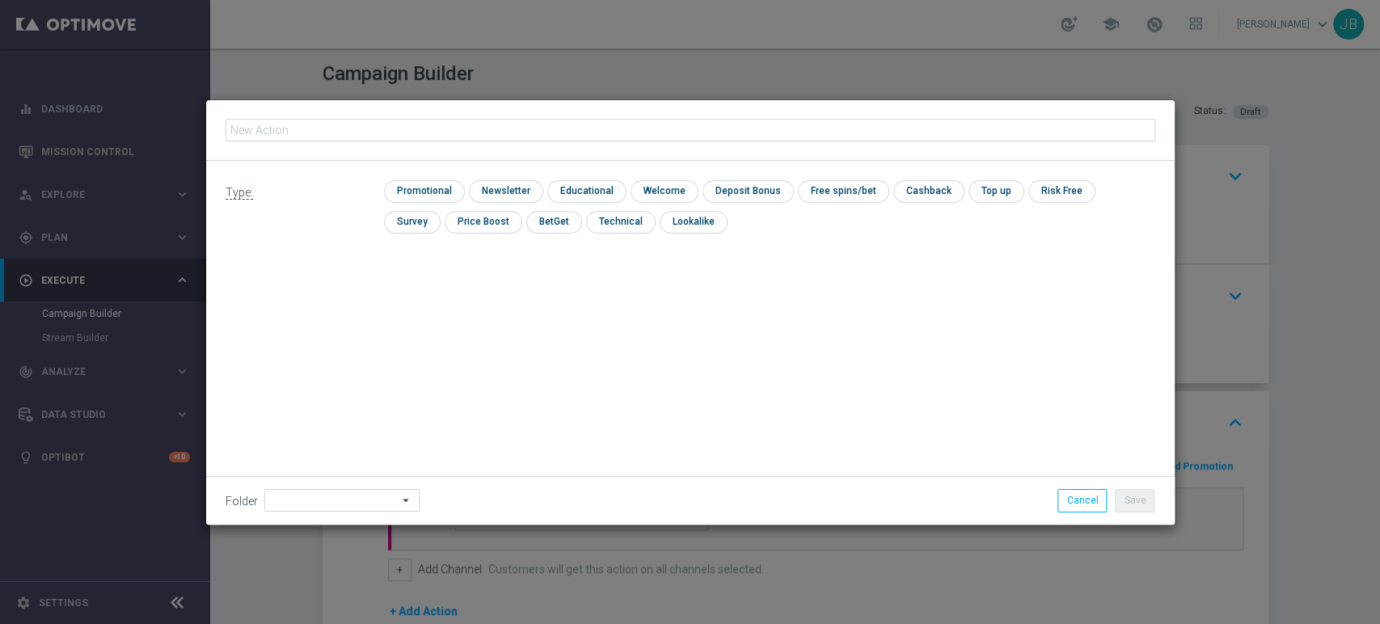
type input "(LPZ - TARGET) Welcome Bonus_01102025"
click at [509, 193] on input "checkbox" at bounding box center [504, 191] width 70 height 22
checkbox input "true"
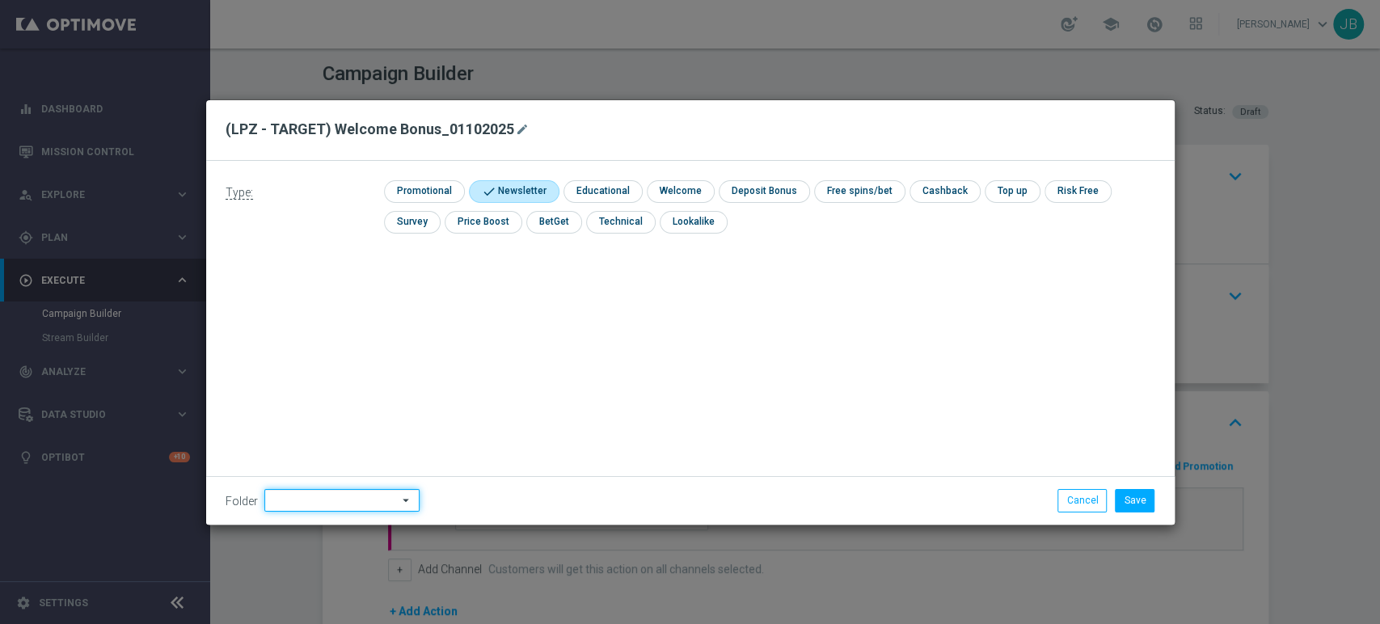
click at [310, 500] on input at bounding box center [341, 500] width 155 height 23
click at [335, 346] on div "[PERSON_NAME]" at bounding box center [339, 336] width 150 height 23
type input "[PERSON_NAME]"
click at [1138, 504] on button "Save" at bounding box center [1135, 500] width 40 height 23
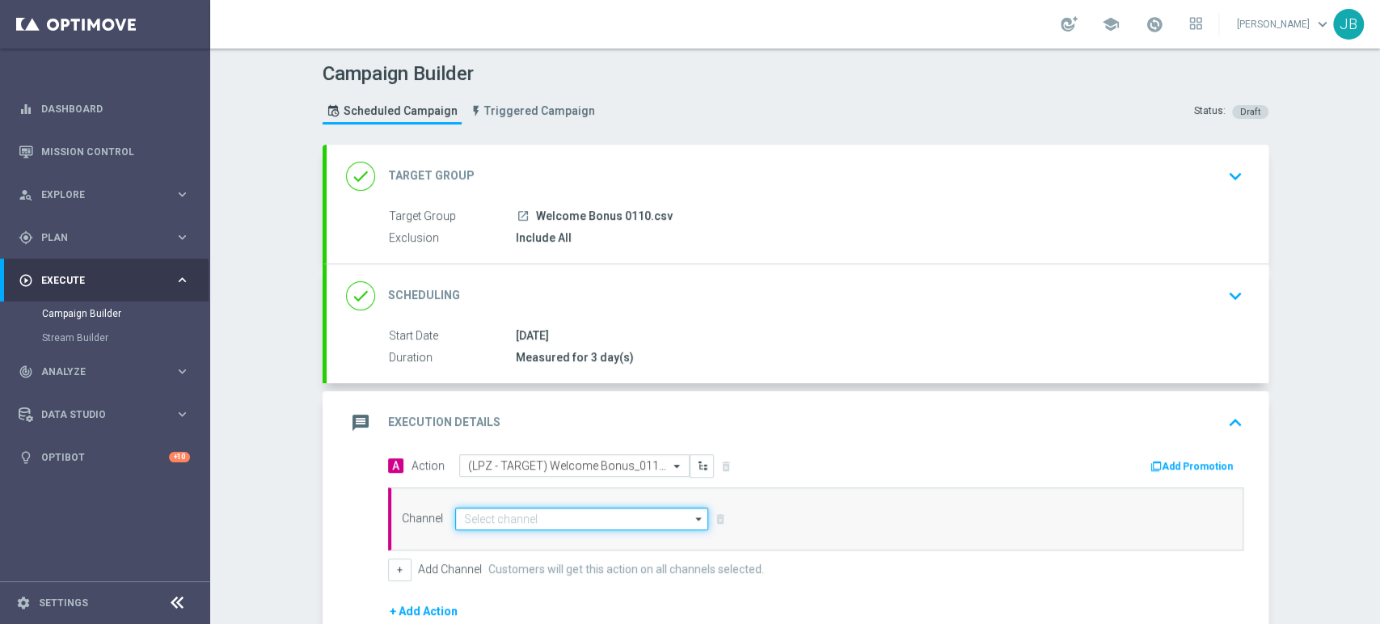
click at [593, 511] on input at bounding box center [582, 519] width 254 height 23
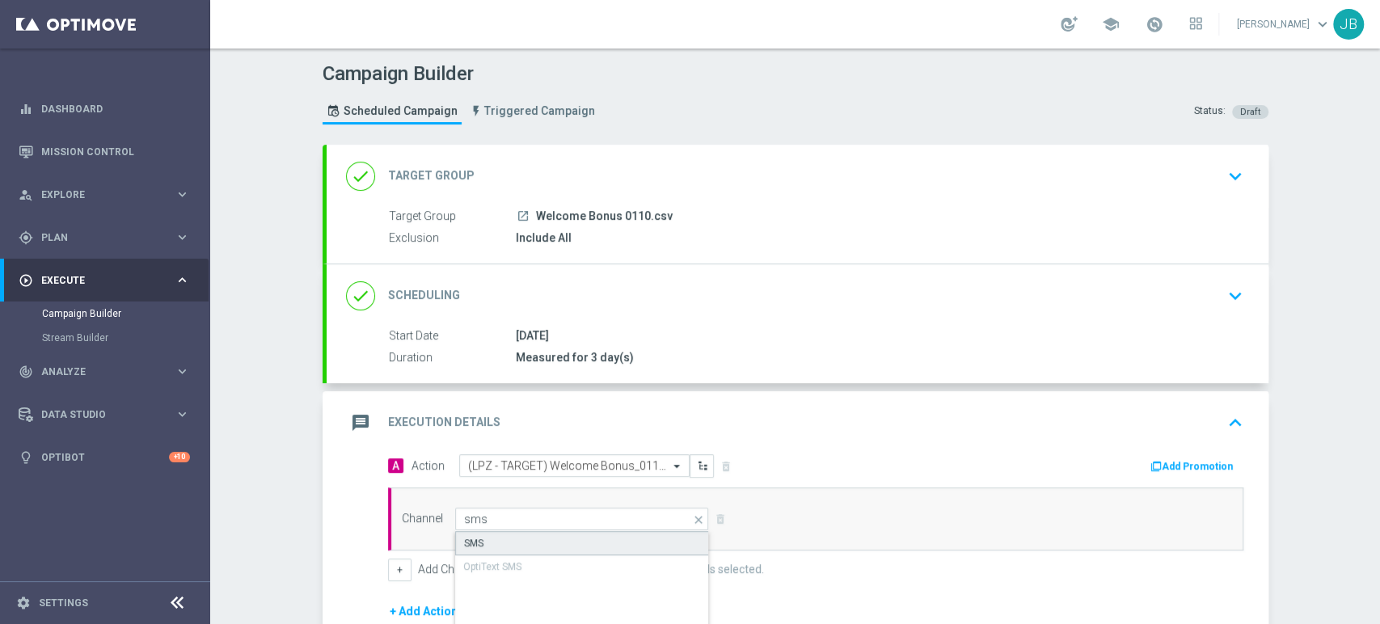
click at [589, 535] on div "SMS" at bounding box center [582, 543] width 255 height 24
type input "SMS"
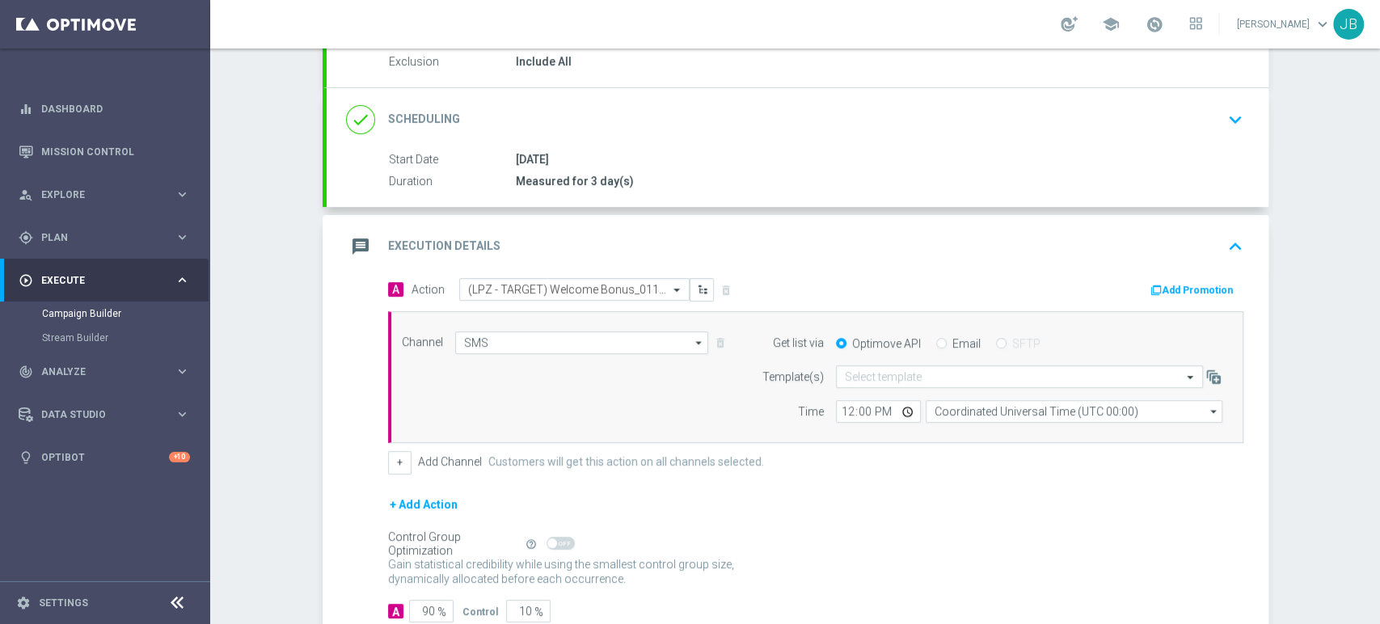
drag, startPoint x: 1378, startPoint y: 390, endPoint x: 1378, endPoint y: 533, distance: 143.9
click at [1378, 533] on div "Campaign Builder Scheduled Campaign Triggered Campaign Status: Draft done Targe…" at bounding box center [795, 335] width 1170 height 575
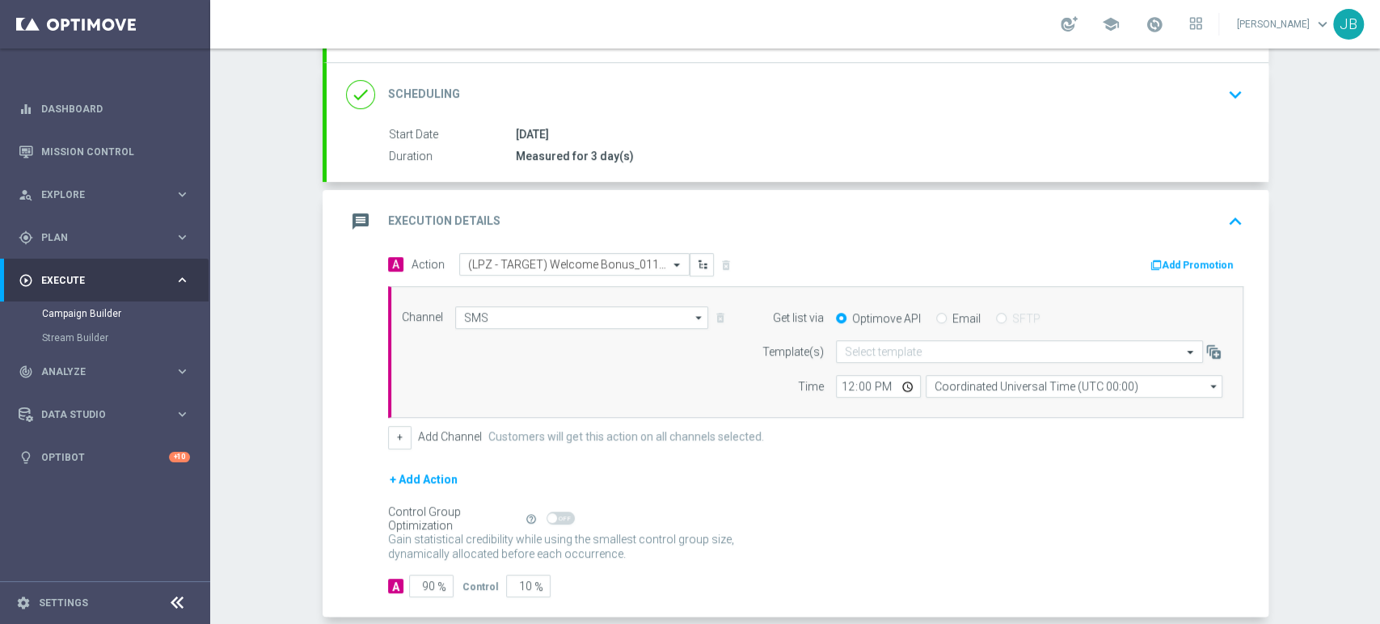
click at [700, 568] on form "A Action Select action (LPZ - TARGET) Welcome Bonus_01102025 delete_forever Add…" at bounding box center [815, 425] width 855 height 344
click at [425, 592] on input "90" at bounding box center [431, 586] width 44 height 23
type input "9"
type input "91"
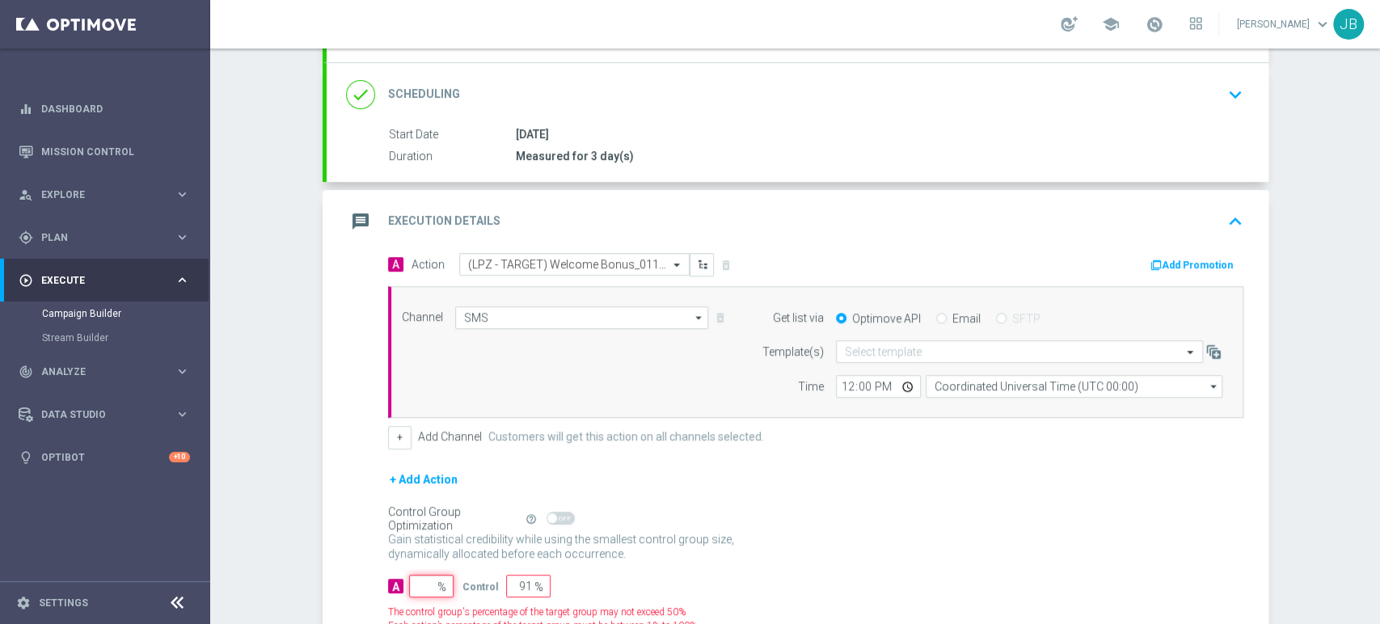
type input "100"
type input "1"
type input "99"
type input "10"
type input "90"
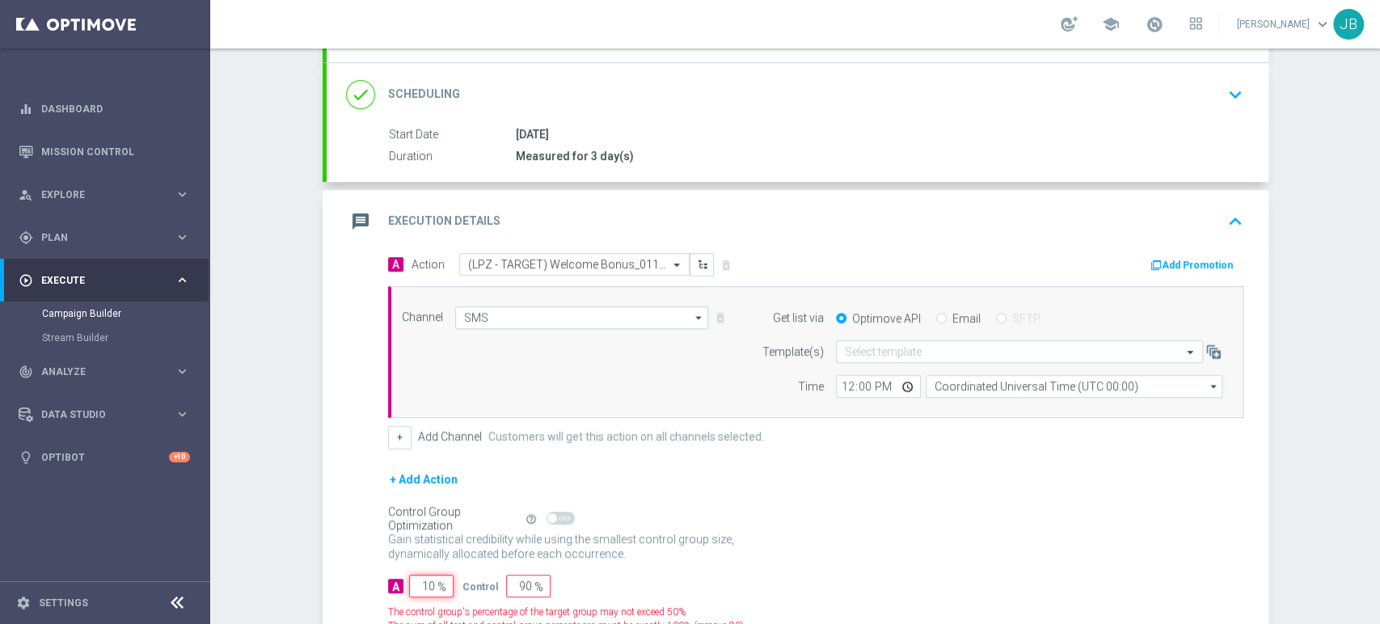
type input "100"
type input "0"
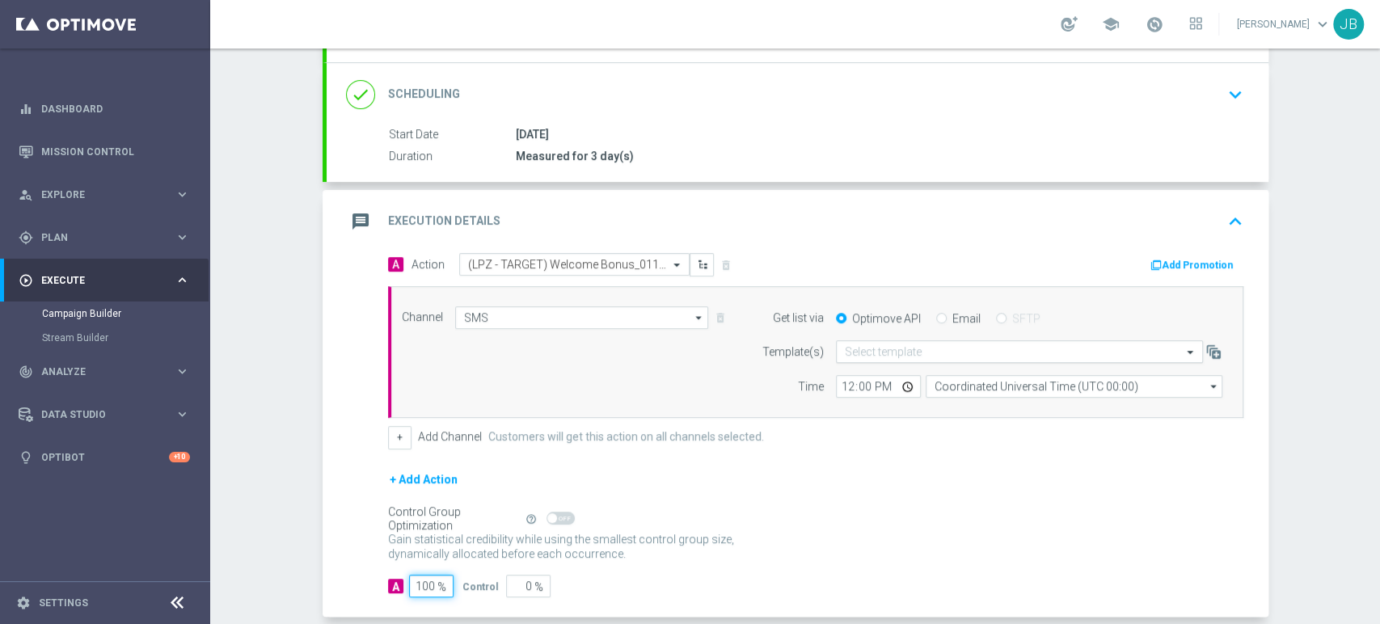
type input "100"
click at [882, 349] on input "text" at bounding box center [1003, 352] width 317 height 14
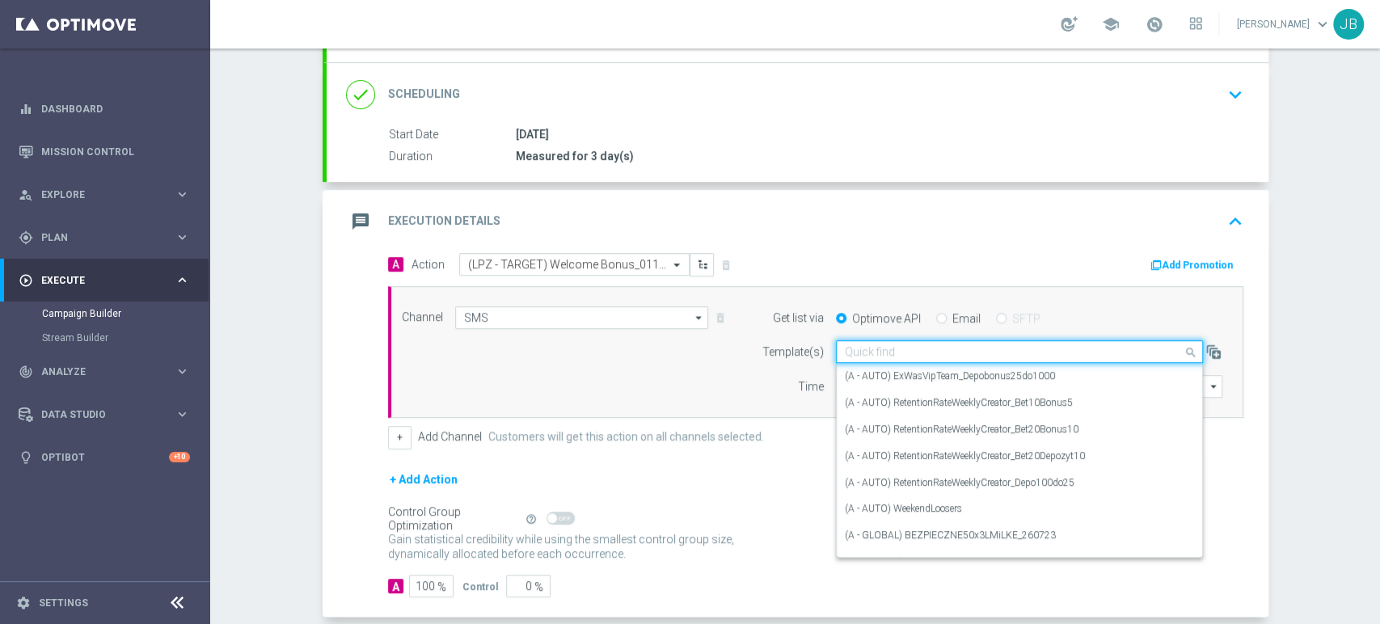
paste input "(LPZ - TARGET) Welcome Bonus_01102025"
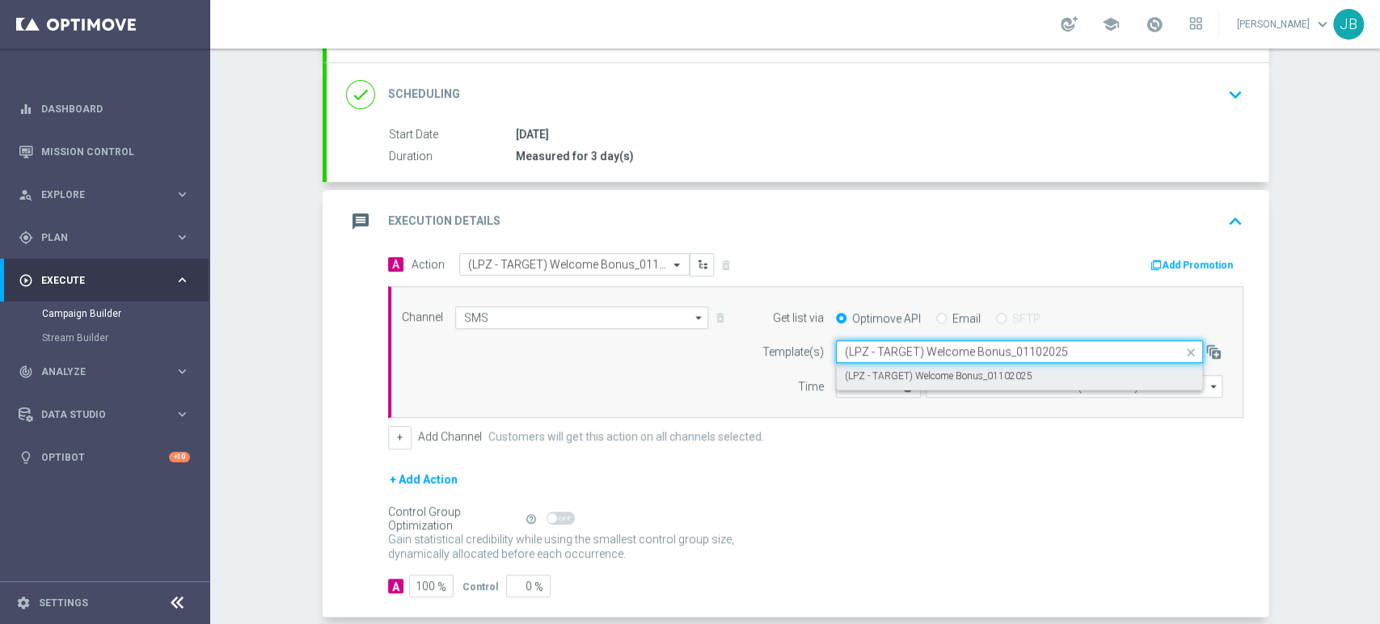
click at [875, 365] on div "(LPZ - TARGET) Welcome Bonus_01102025" at bounding box center [1019, 376] width 349 height 27
type input "(LPZ - TARGET) Welcome Bonus_01102025"
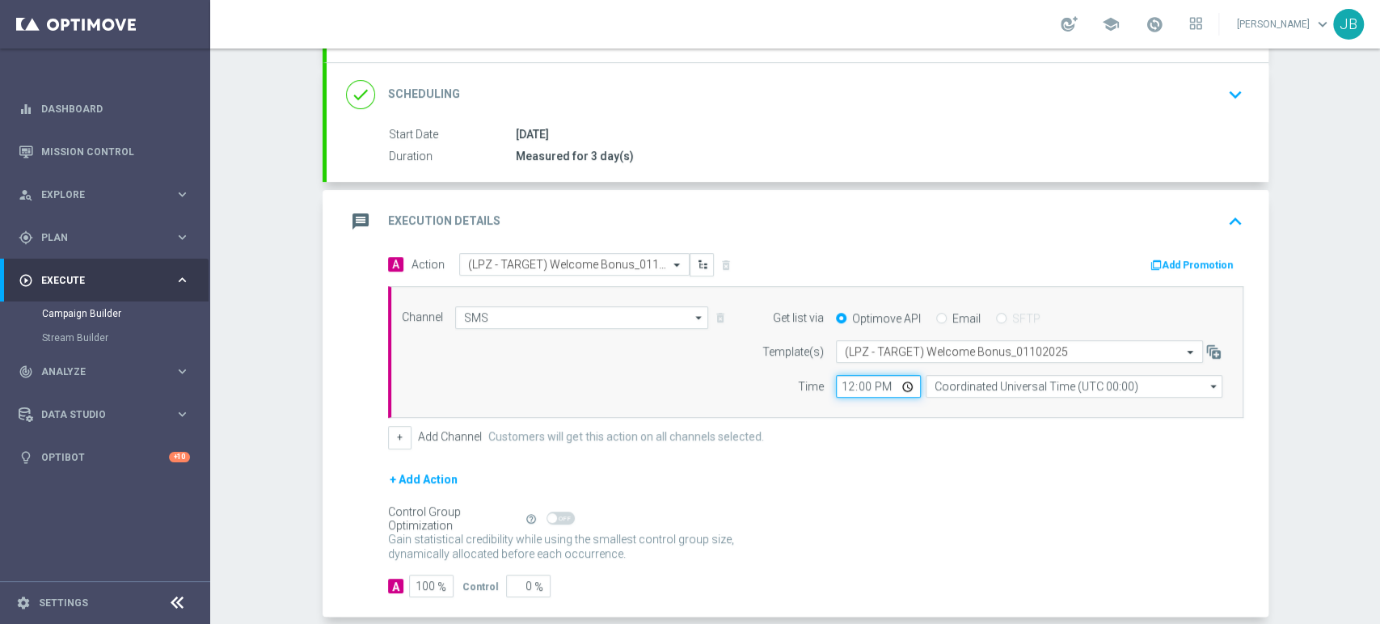
click at [836, 378] on input "12:00" at bounding box center [878, 386] width 85 height 23
type input "10:26"
click at [997, 373] on form "Template(s) Select template (LPZ - TARGET) Welcome Bonus_01102025 Time 10:26 Co…" at bounding box center [987, 368] width 469 height 57
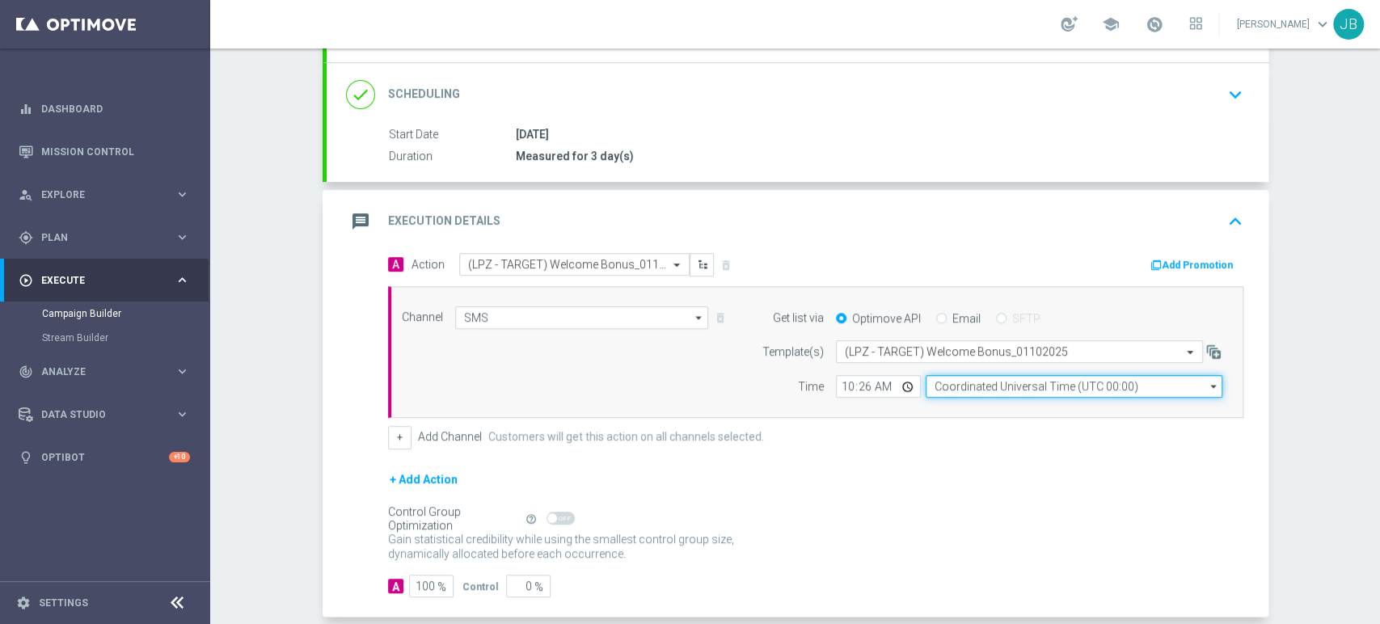
click at [990, 380] on input "Coordinated Universal Time (UTC 00:00)" at bounding box center [1073, 386] width 297 height 23
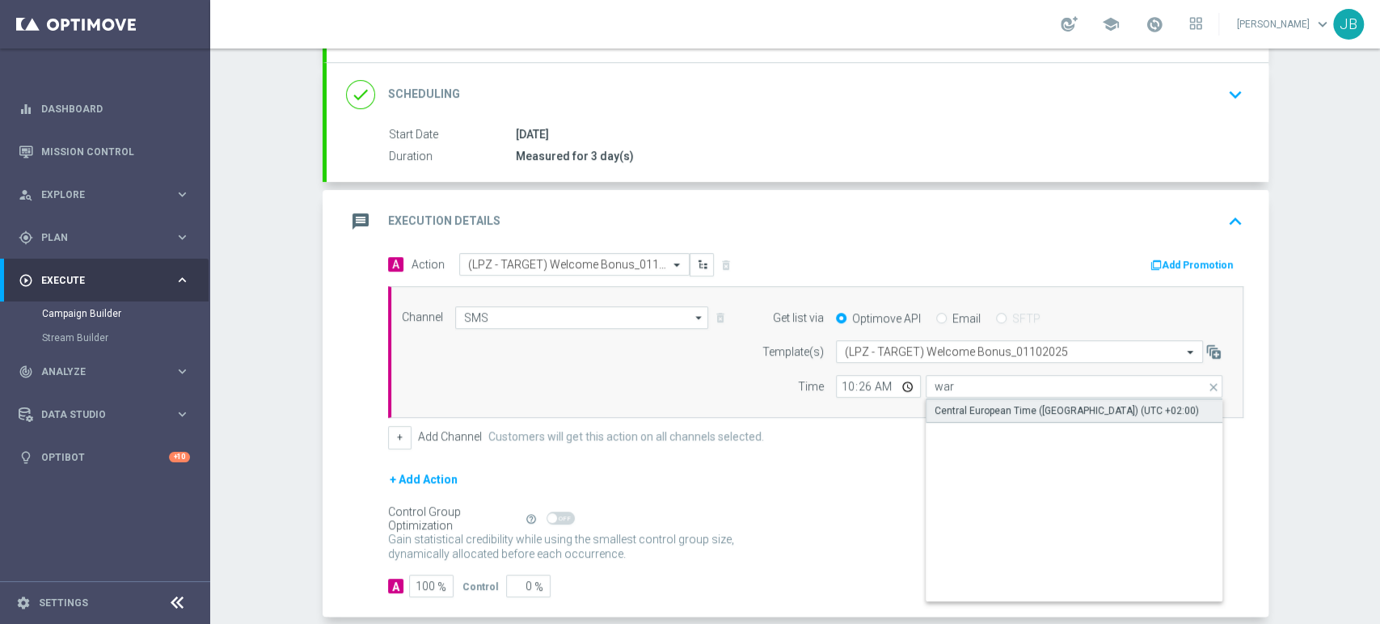
click at [993, 419] on div "Central European Time (Warsaw) (UTC +02:00)" at bounding box center [1073, 410] width 297 height 24
type input "Central European Time (Warsaw) (UTC +02:00)"
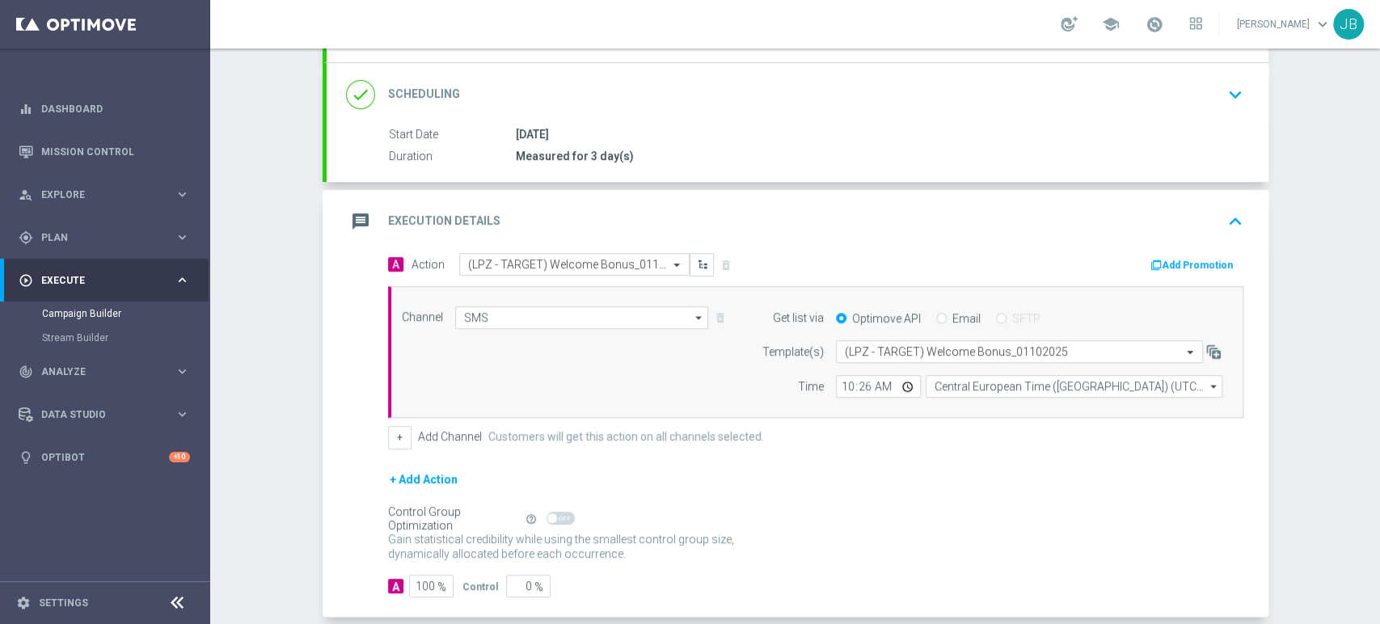
scroll to position [0, 0]
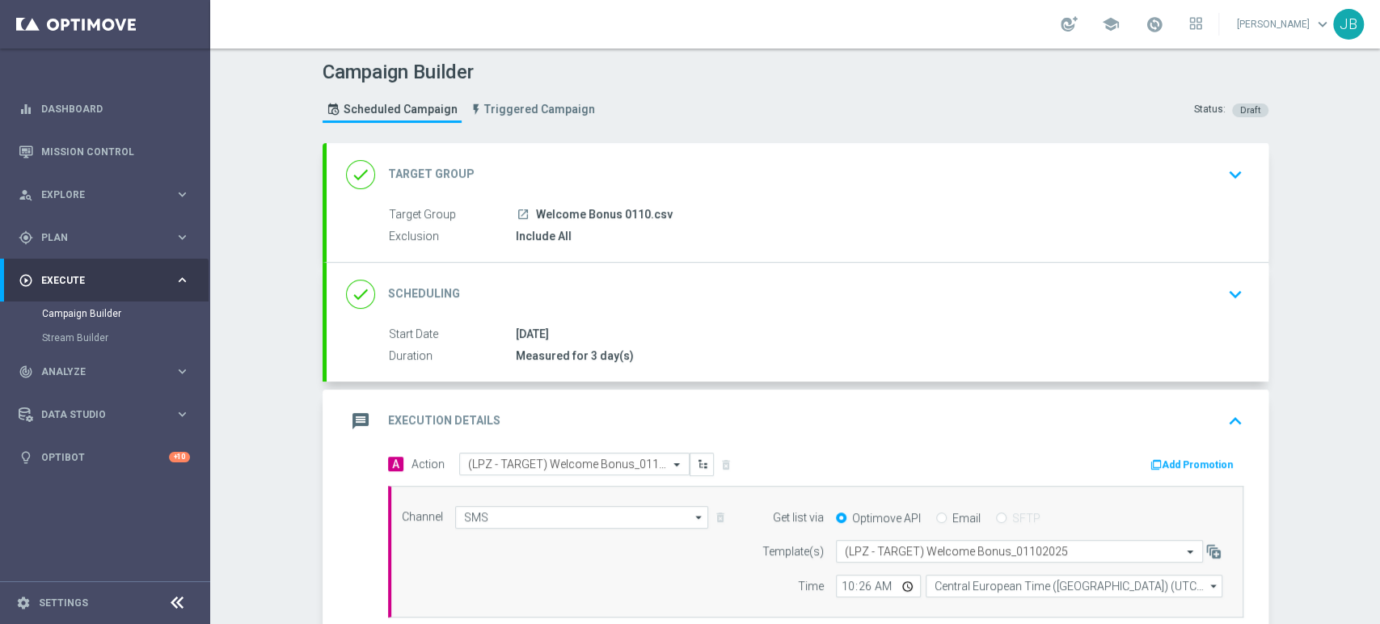
click at [1378, 156] on div "Campaign Builder Scheduled Campaign Triggered Campaign Status: Draft done Targe…" at bounding box center [795, 335] width 1170 height 575
click at [1324, 261] on div "Campaign Builder Scheduled Campaign Triggered Campaign Status: Draft done Targe…" at bounding box center [795, 335] width 1170 height 575
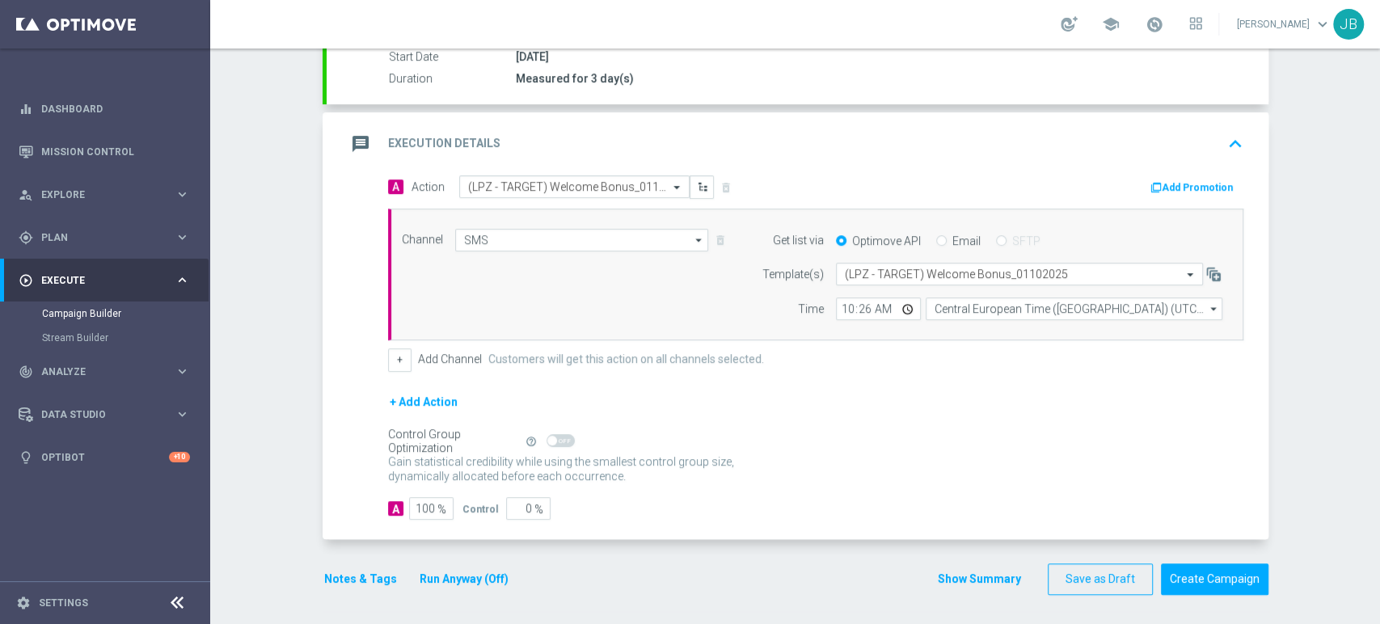
click at [1378, 478] on div "Campaign Builder Scheduled Campaign Triggered Campaign Status: Draft done Targe…" at bounding box center [795, 335] width 1170 height 575
click at [1378, 195] on div "Campaign Builder Scheduled Campaign Triggered Campaign Status: Draft done Targe…" at bounding box center [795, 335] width 1170 height 575
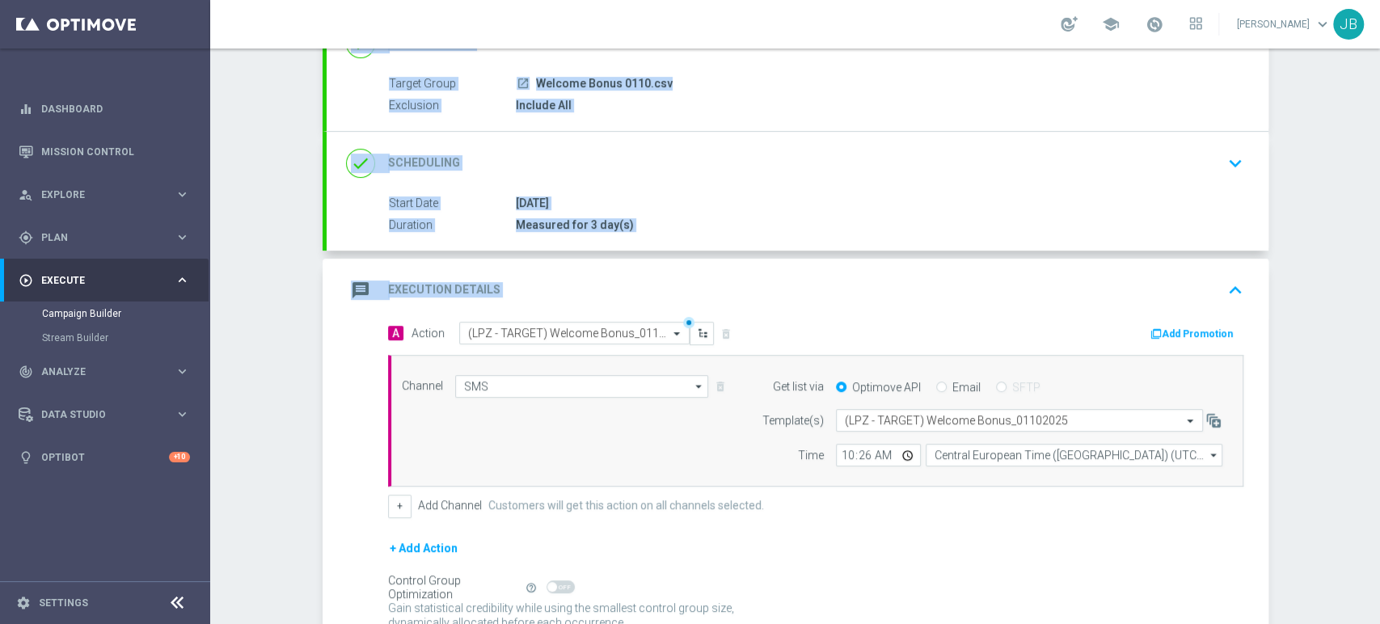
drag, startPoint x: 1378, startPoint y: 195, endPoint x: 1378, endPoint y: 281, distance: 86.5
click at [1378, 281] on div "Campaign Builder Scheduled Campaign Triggered Campaign Status: Draft done Targe…" at bounding box center [795, 335] width 1170 height 575
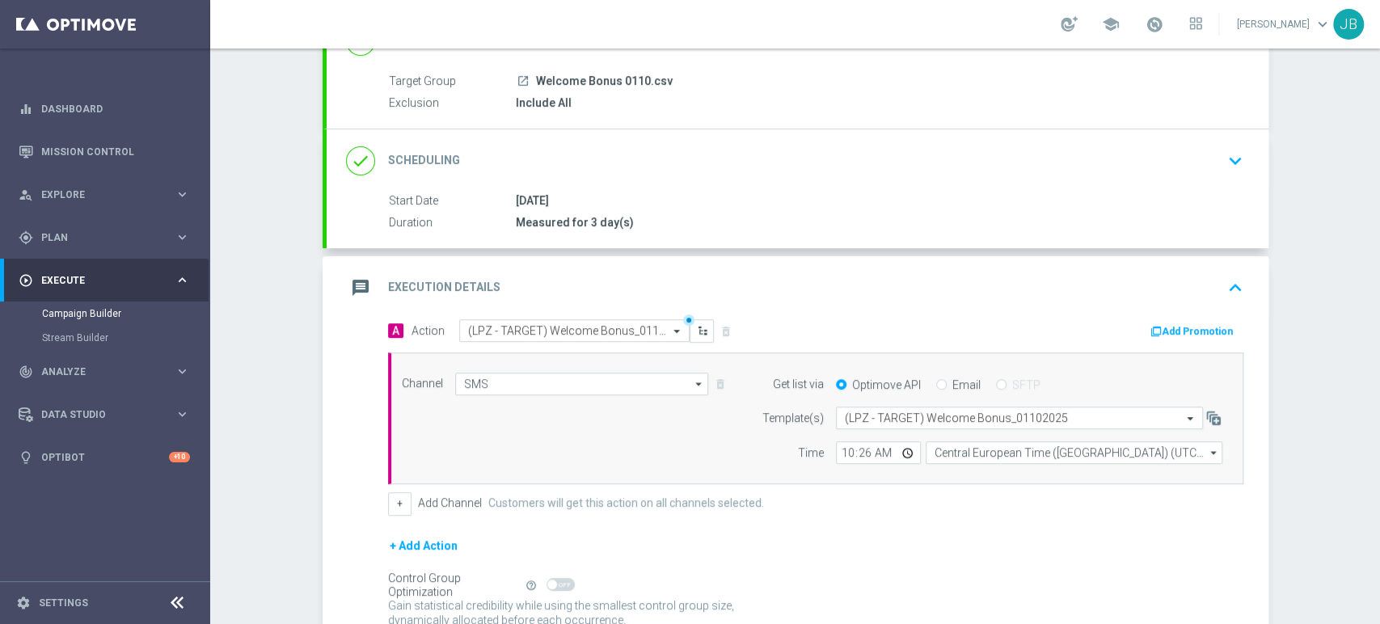
click at [1338, 339] on div "Campaign Builder Scheduled Campaign Triggered Campaign Status: Draft done Targe…" at bounding box center [795, 335] width 1170 height 575
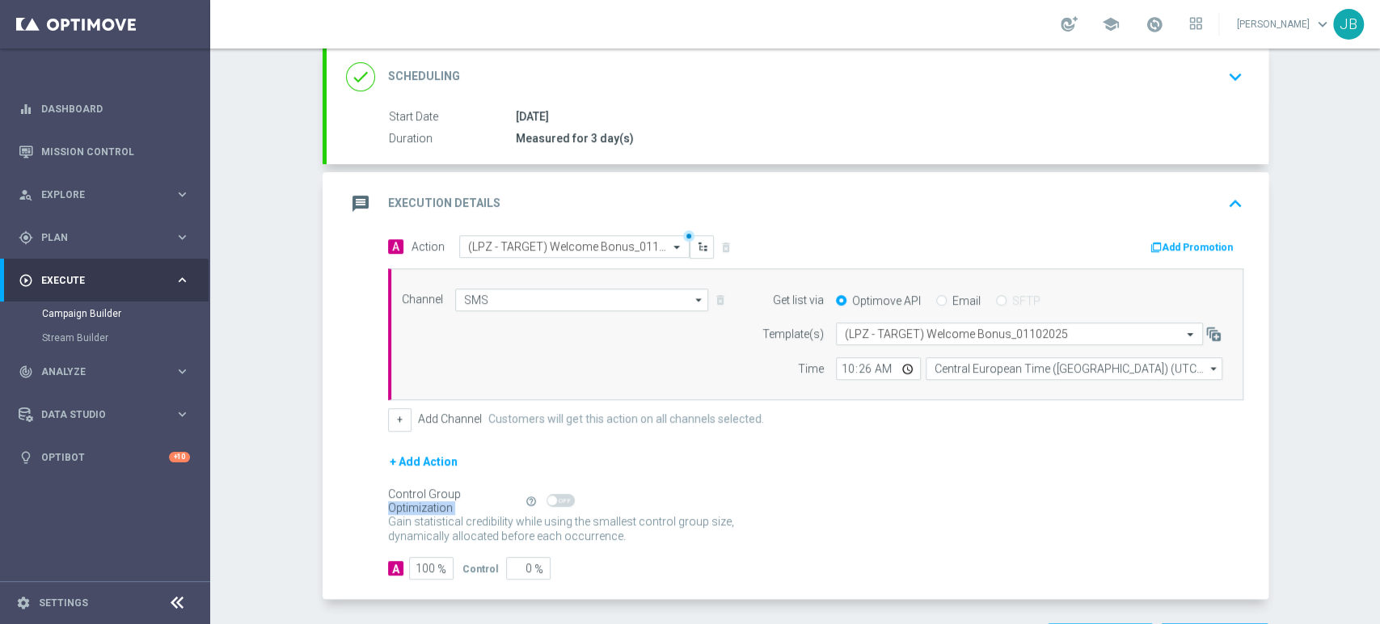
scroll to position [279, 0]
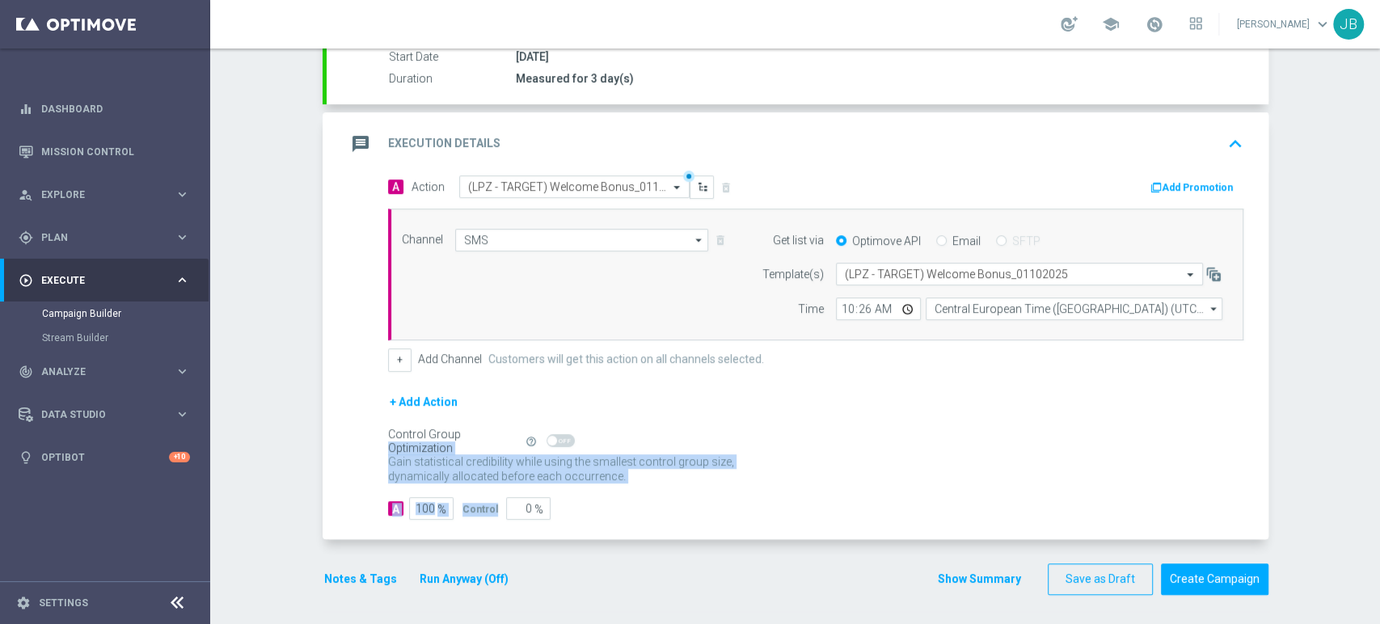
drag, startPoint x: 1378, startPoint y: 430, endPoint x: 1378, endPoint y: 503, distance: 72.7
click at [1378, 503] on div "Campaign Builder Scheduled Campaign Triggered Campaign Status: Draft done Targe…" at bounding box center [795, 335] width 1170 height 575
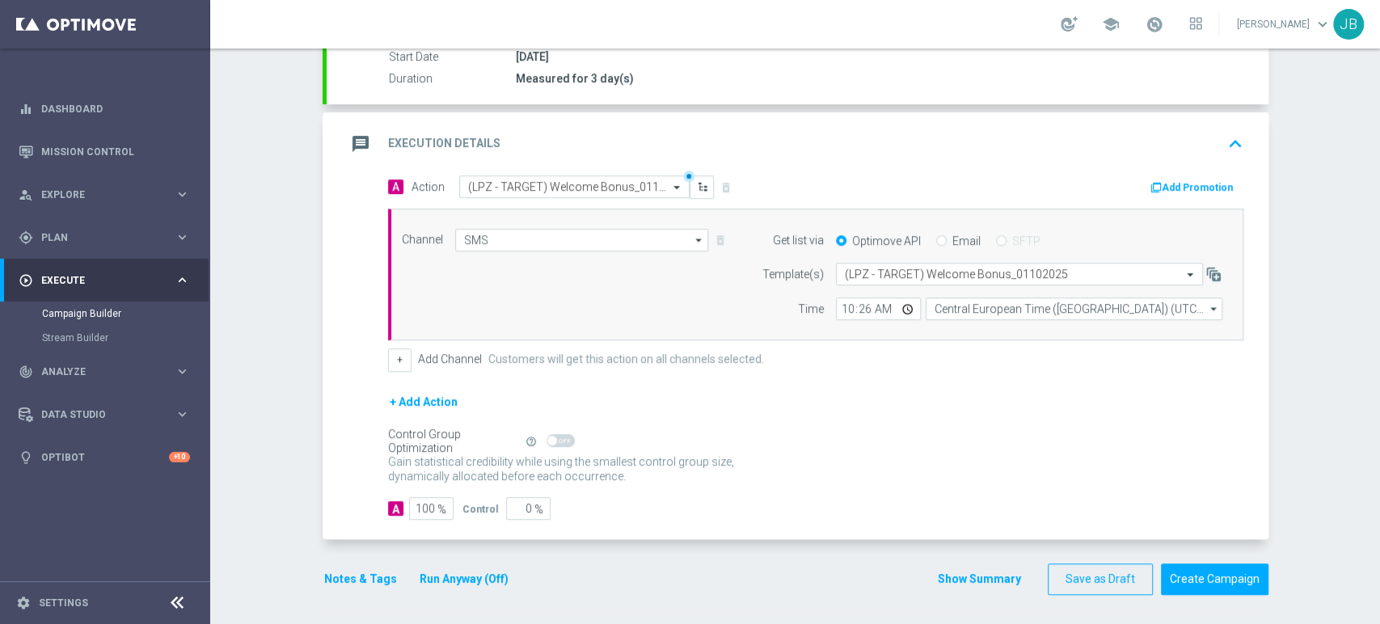
click at [1378, 163] on div "Campaign Builder Scheduled Campaign Triggered Campaign Status: Draft done Targe…" at bounding box center [795, 335] width 1170 height 575
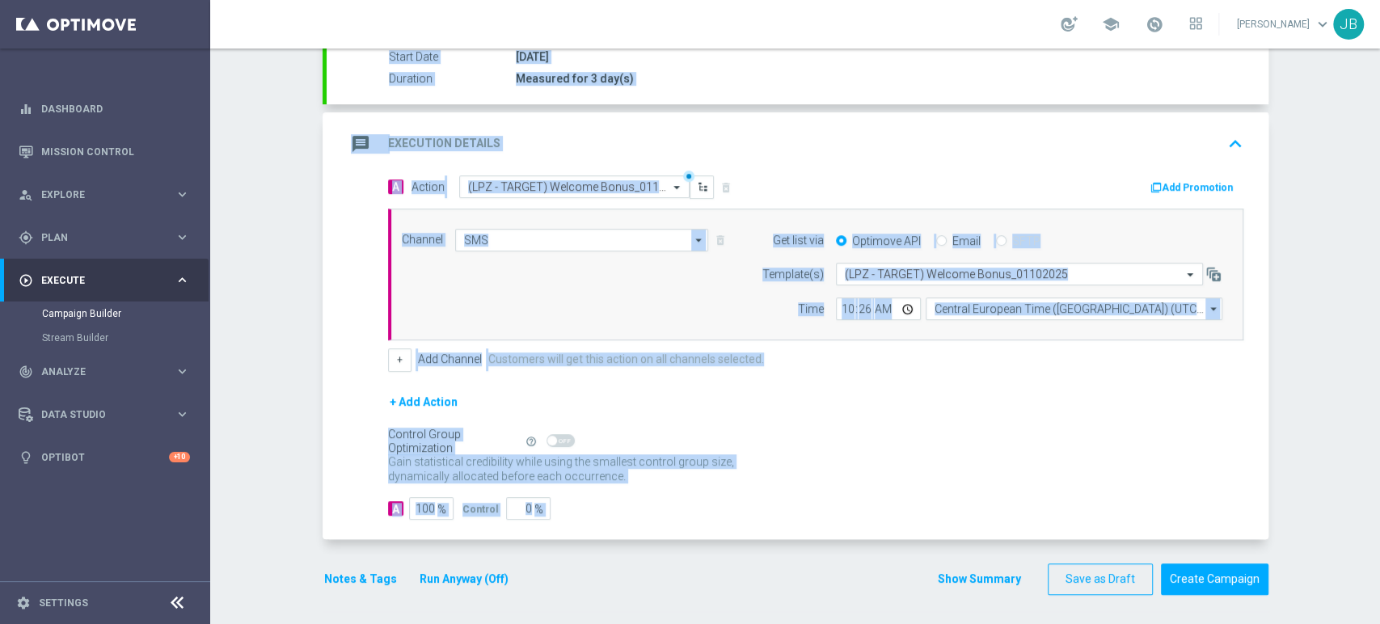
drag, startPoint x: 1378, startPoint y: 278, endPoint x: 1378, endPoint y: 542, distance: 263.5
click at [1378, 542] on div "Campaign Builder Scheduled Campaign Triggered Campaign Status: Draft done Targe…" at bounding box center [795, 335] width 1170 height 575
click at [1349, 525] on div "Campaign Builder Scheduled Campaign Triggered Campaign Status: Draft done Targe…" at bounding box center [795, 335] width 1170 height 575
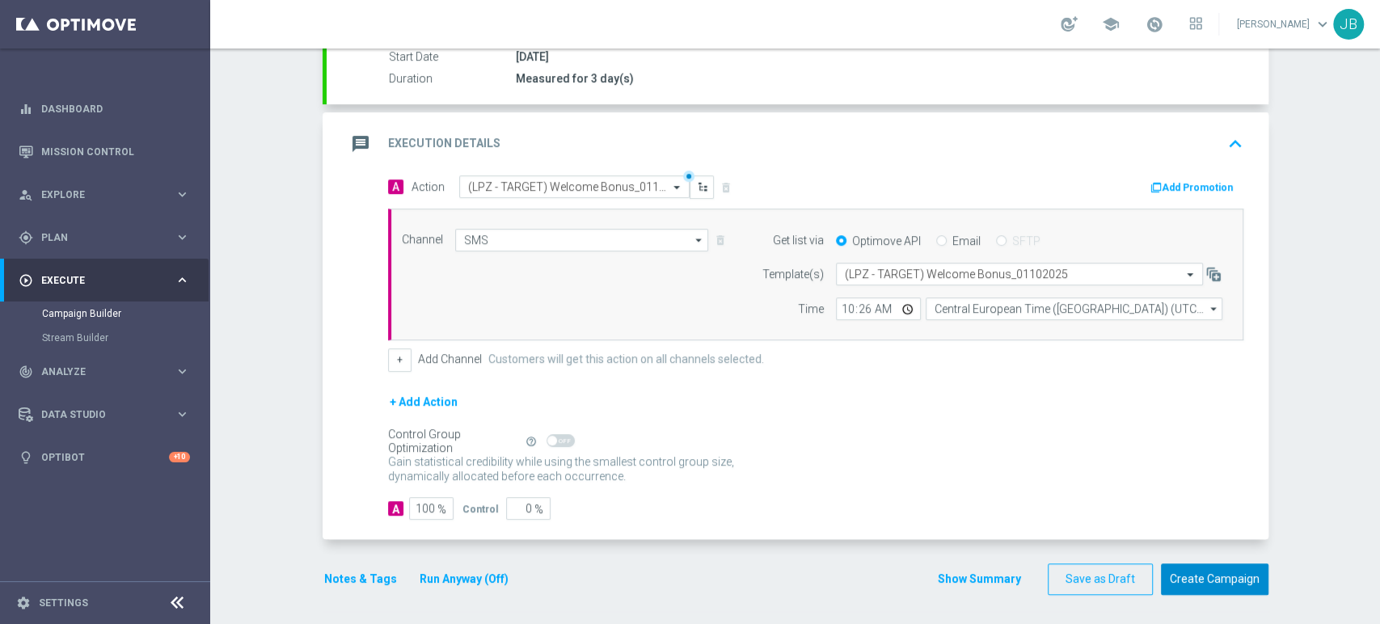
click at [1256, 574] on button "Create Campaign" at bounding box center [1214, 579] width 107 height 32
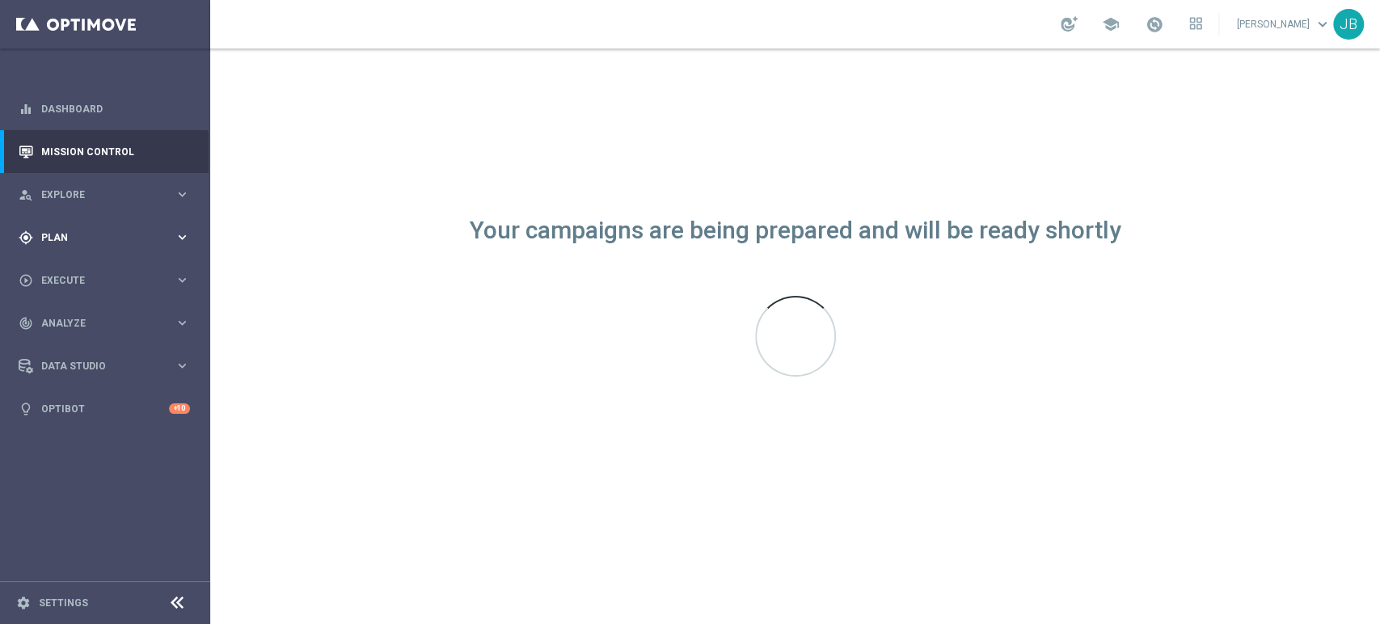
click at [165, 240] on span "Plan" at bounding box center [107, 238] width 133 height 10
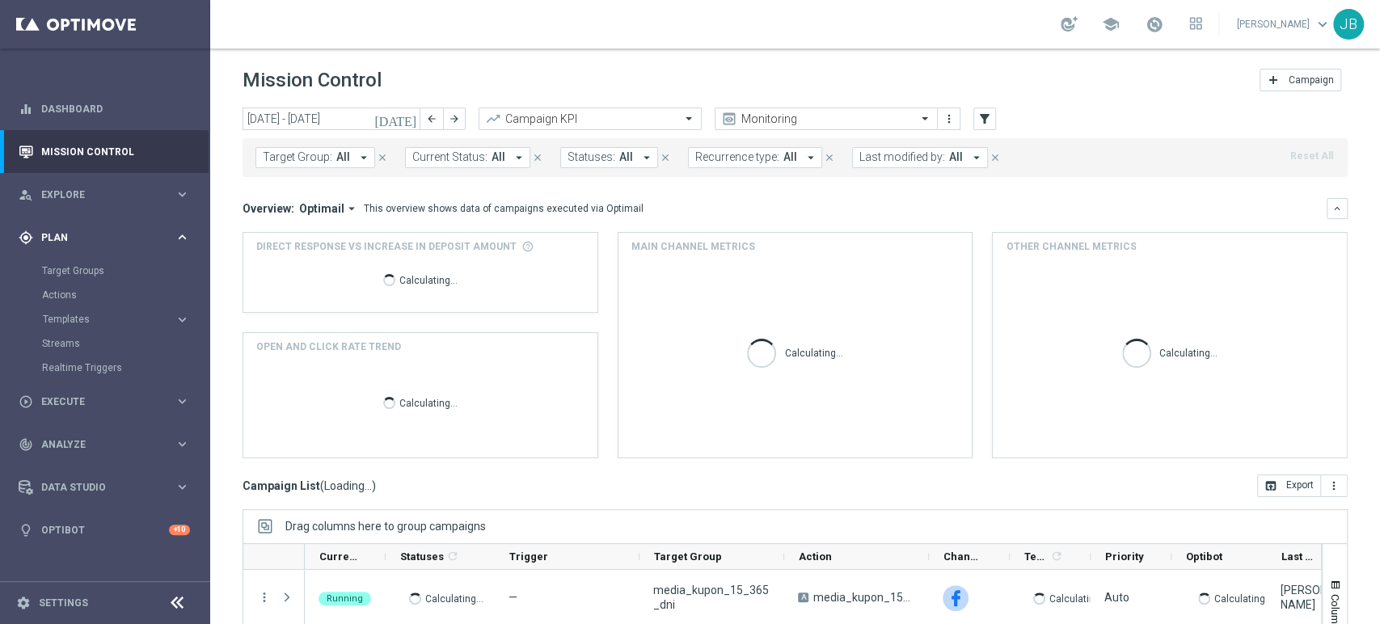
click at [98, 230] on div "gps_fixed Plan" at bounding box center [97, 237] width 156 height 15
click at [90, 234] on span "Plan" at bounding box center [107, 238] width 133 height 10
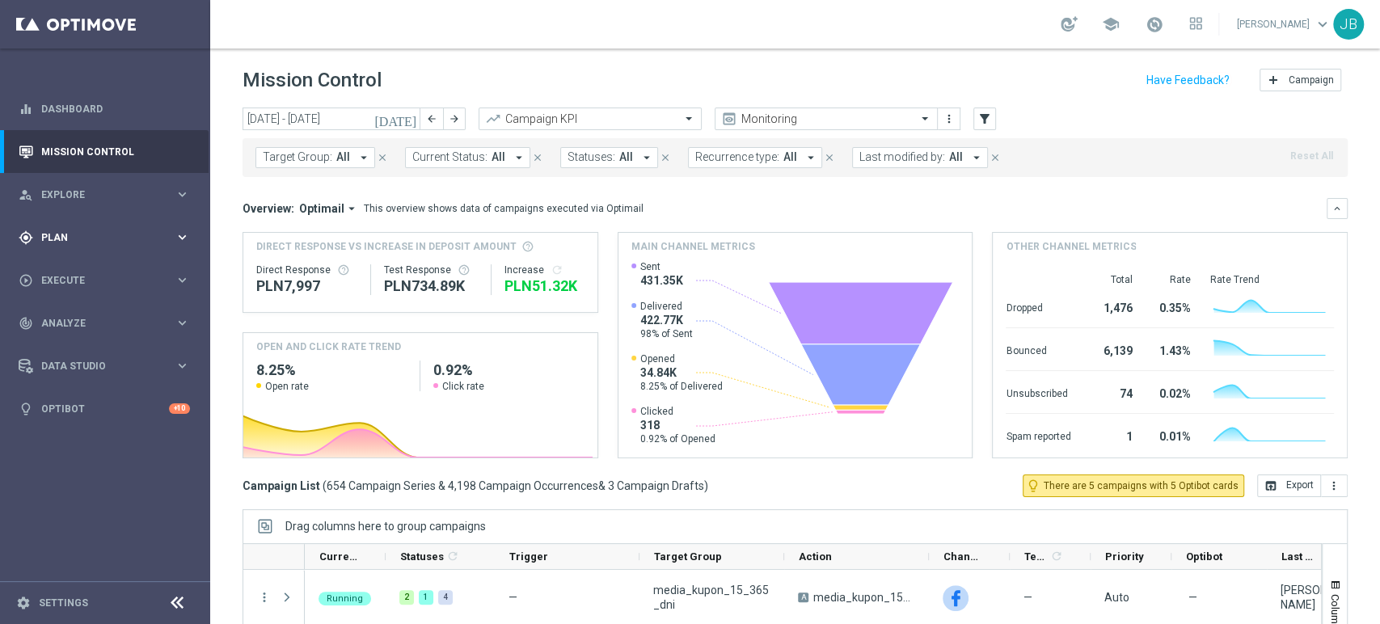
click at [89, 228] on div "gps_fixed Plan keyboard_arrow_right" at bounding box center [104, 237] width 209 height 43
click at [94, 268] on link "Target Groups" at bounding box center [105, 270] width 126 height 13
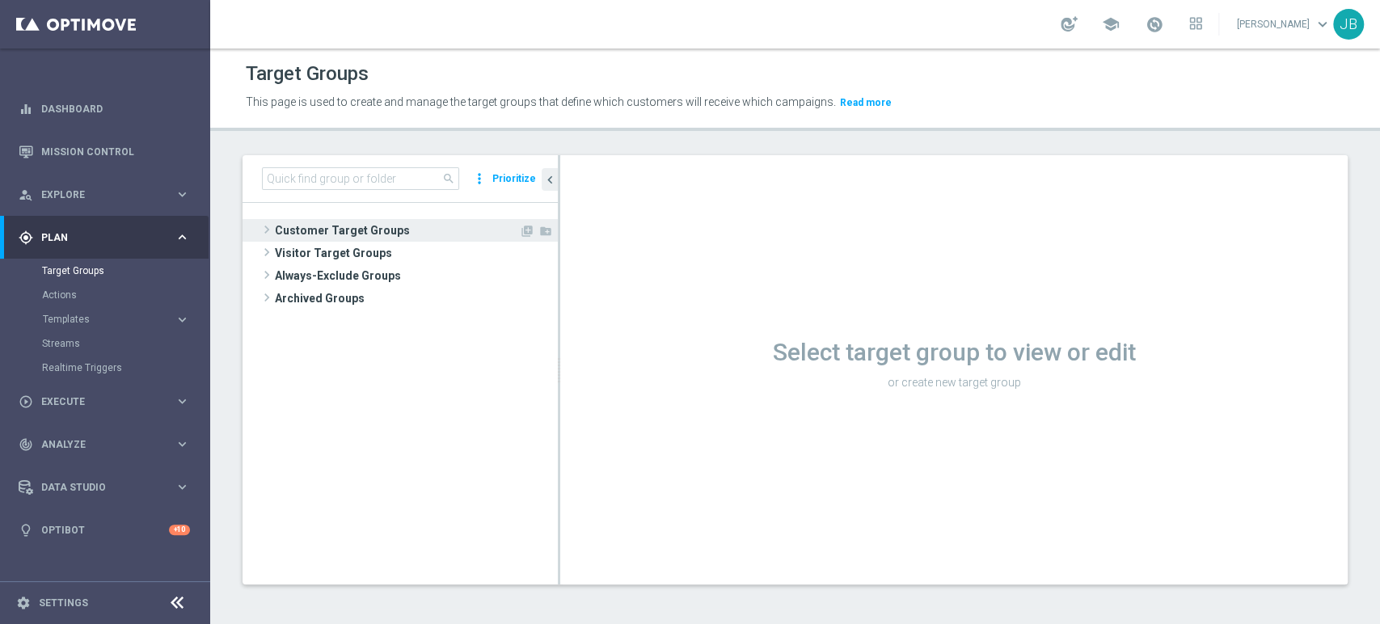
click at [348, 231] on span "Customer Target Groups" at bounding box center [397, 230] width 244 height 23
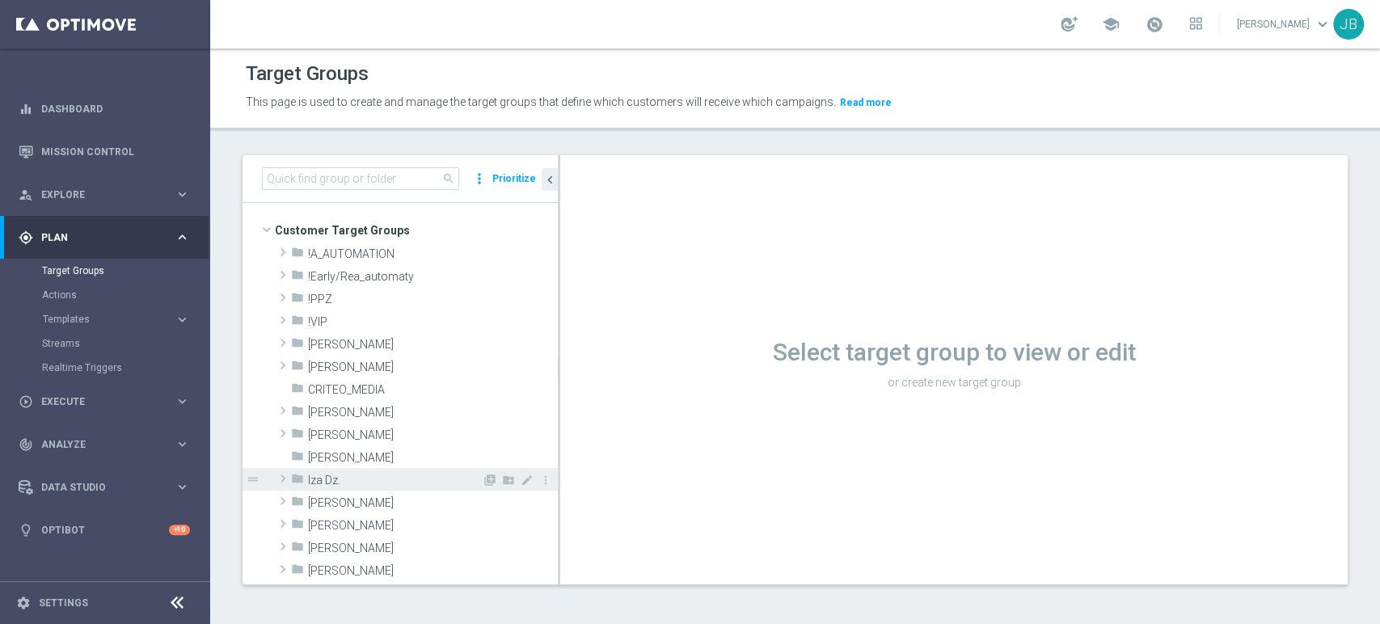
click at [282, 478] on span at bounding box center [283, 478] width 16 height 19
click at [282, 478] on span at bounding box center [282, 478] width 19 height 16
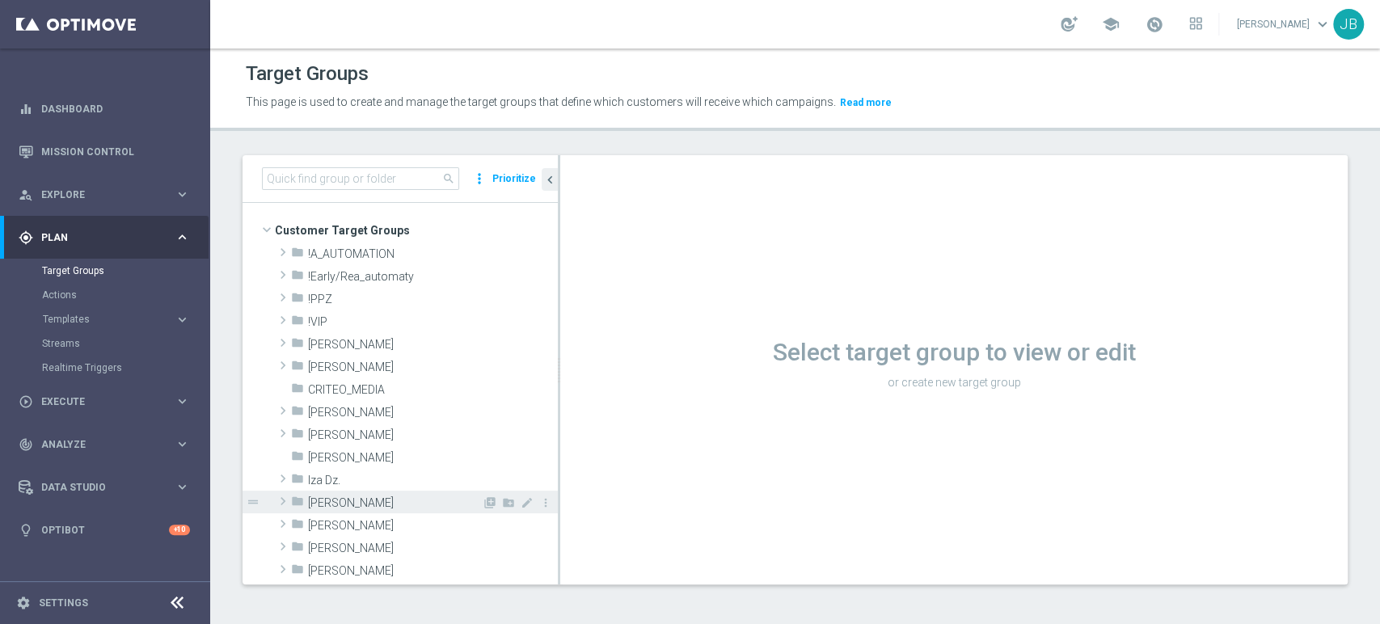
click at [289, 501] on span at bounding box center [283, 500] width 16 height 19
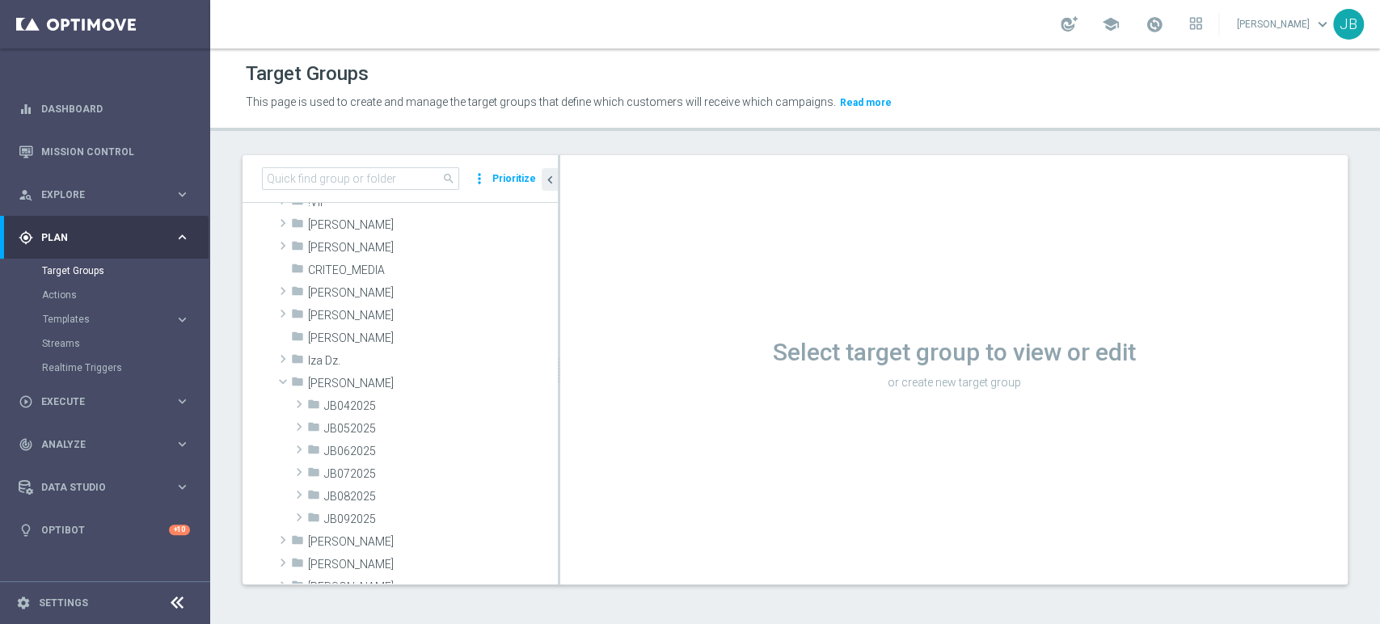
scroll to position [203, 0]
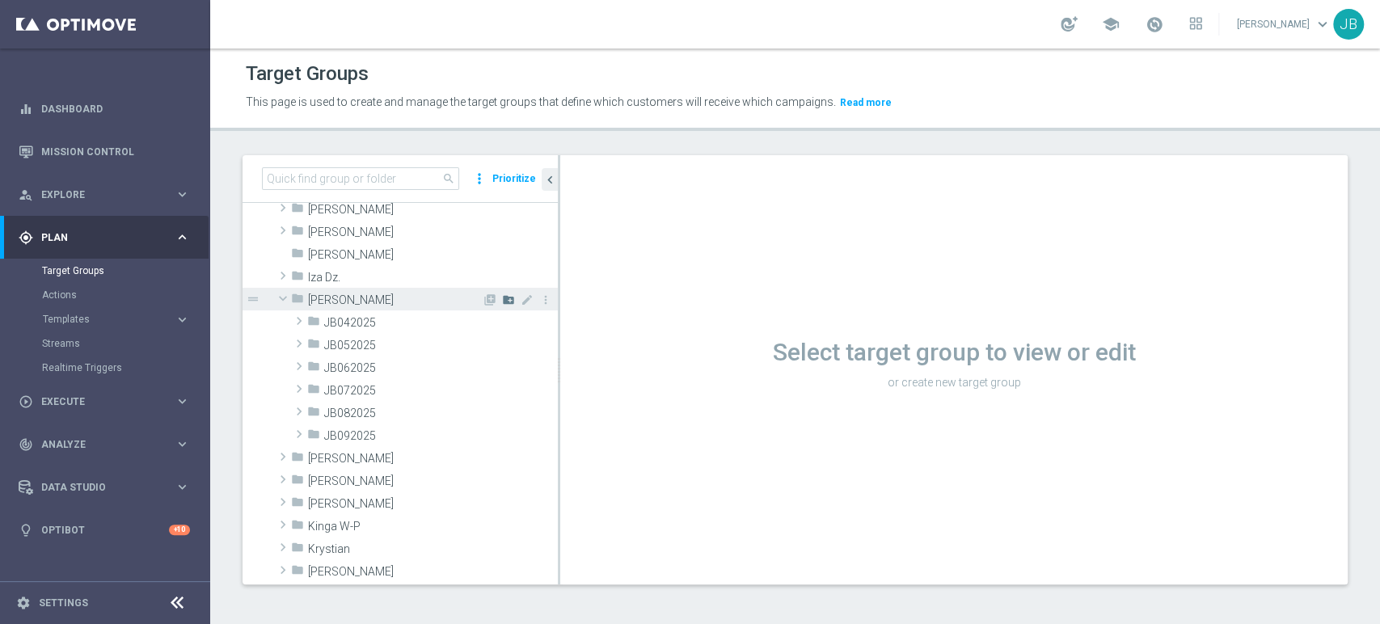
click at [502, 297] on icon "create_new_folder" at bounding box center [508, 299] width 13 height 13
type input "JB102025"
click at [495, 388] on span "JB062025" at bounding box center [441, 391] width 234 height 14
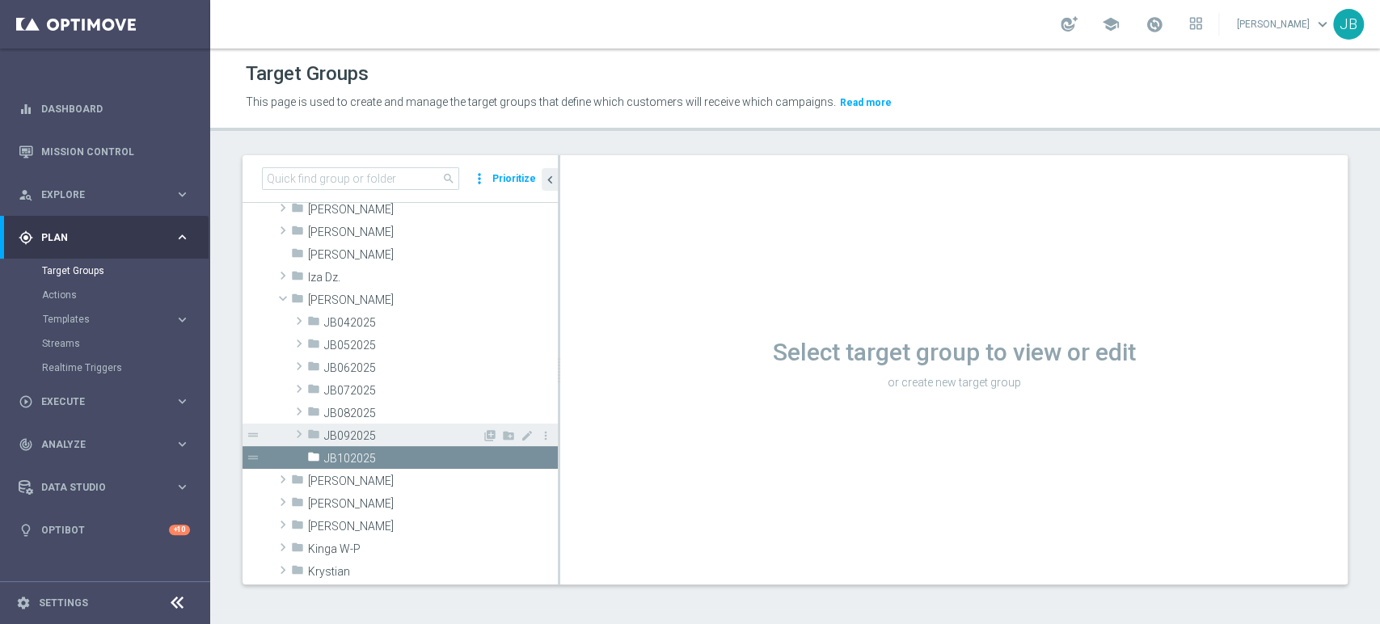
click at [415, 432] on span "JB092025" at bounding box center [403, 436] width 158 height 14
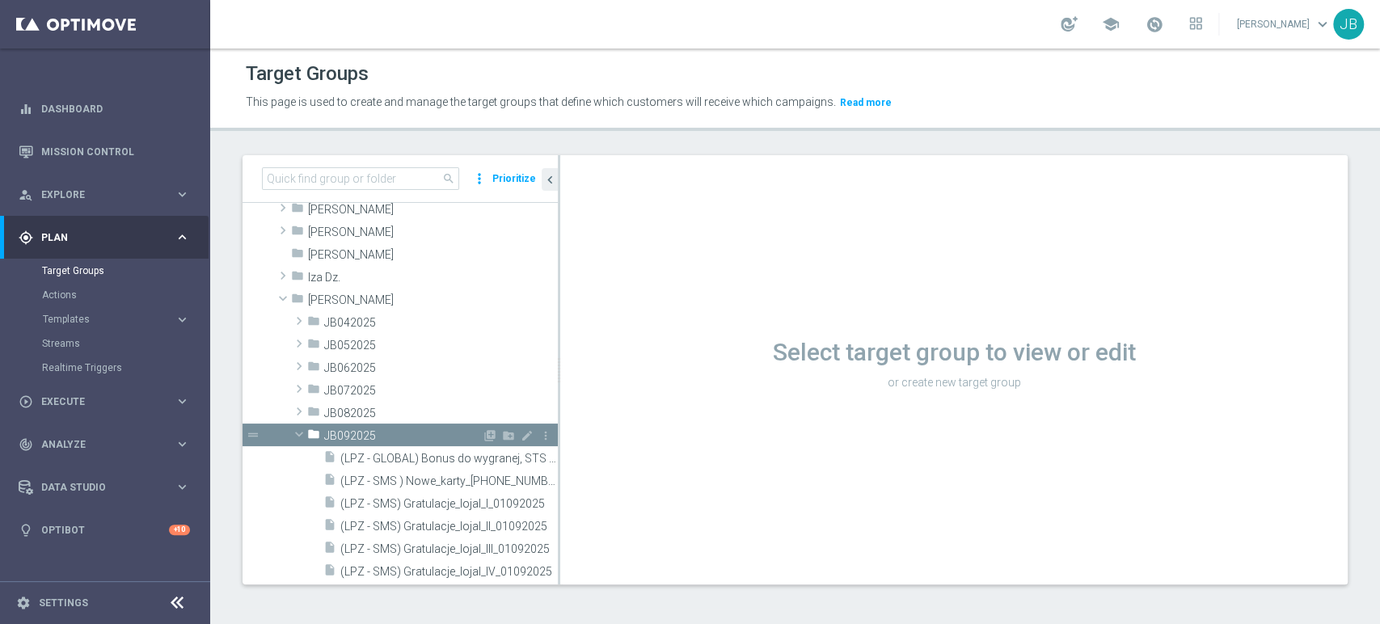
click at [439, 429] on span "JB092025" at bounding box center [403, 436] width 158 height 14
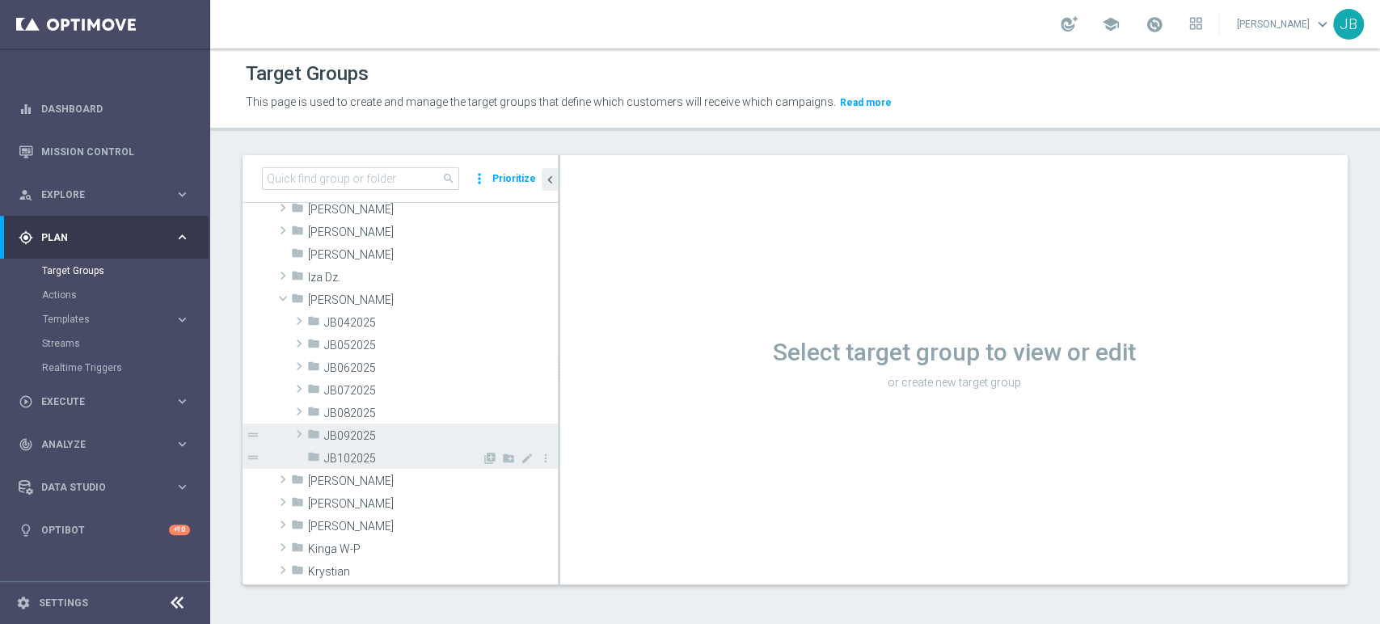
click at [419, 452] on span "JB102025" at bounding box center [403, 459] width 158 height 14
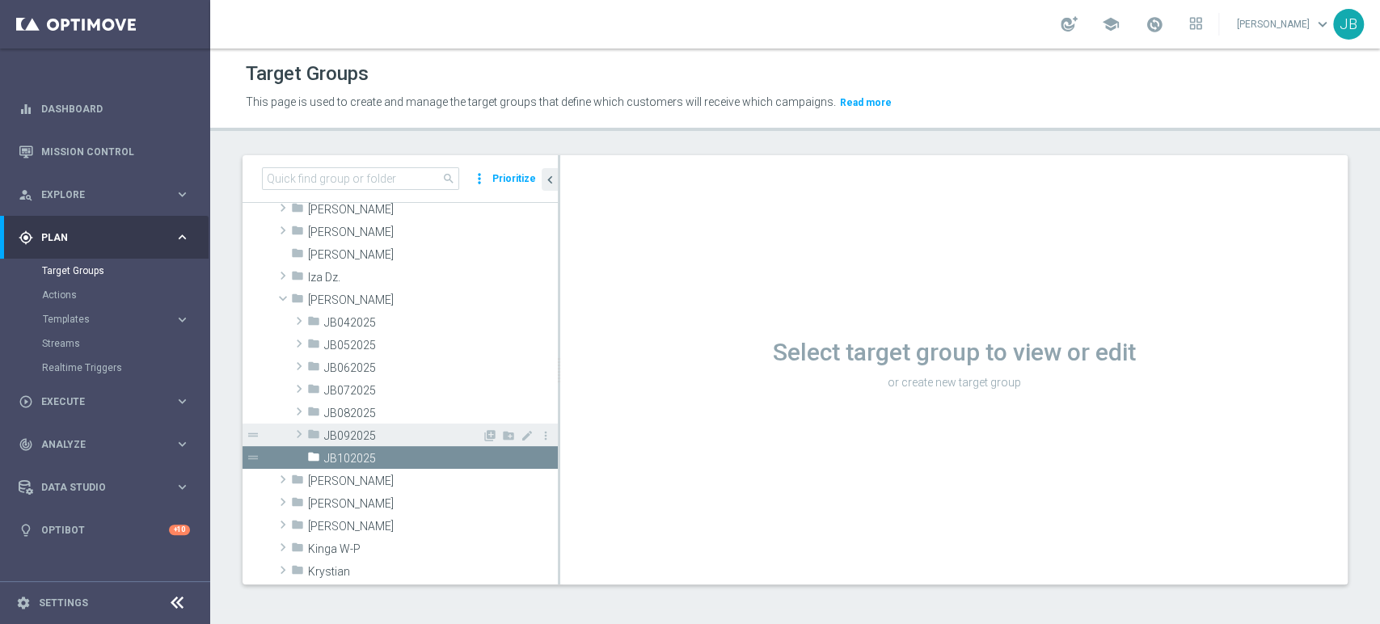
click at [419, 436] on span "JB092025" at bounding box center [403, 436] width 158 height 14
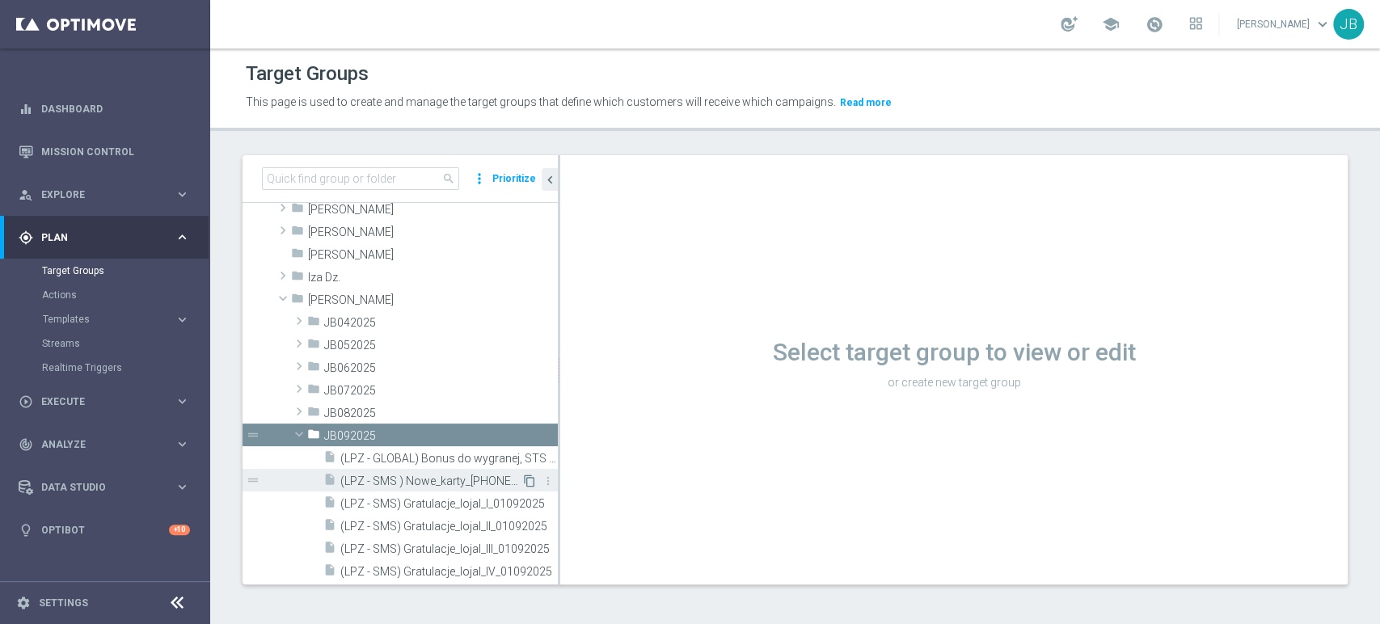
click at [523, 483] on icon "content_copy" at bounding box center [529, 480] width 13 height 13
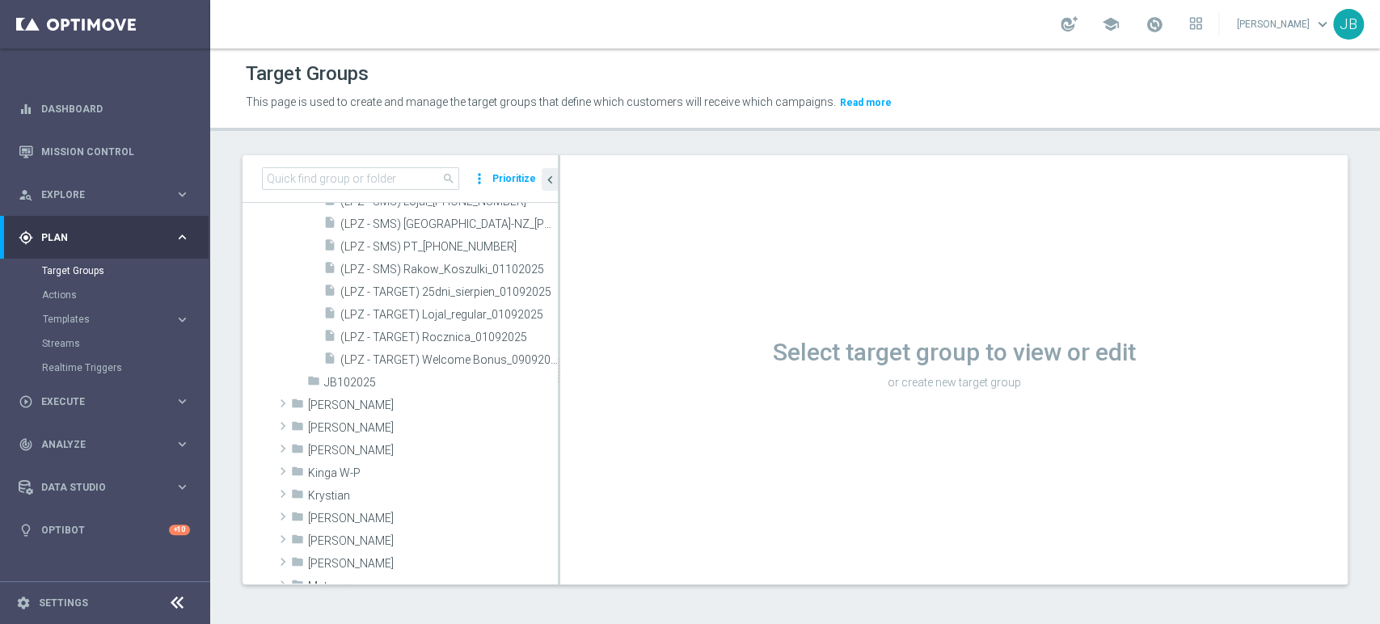
scroll to position [653, 0]
click at [523, 304] on icon "content_copy" at bounding box center [529, 310] width 13 height 13
click at [523, 308] on icon "content_copy" at bounding box center [529, 310] width 13 height 13
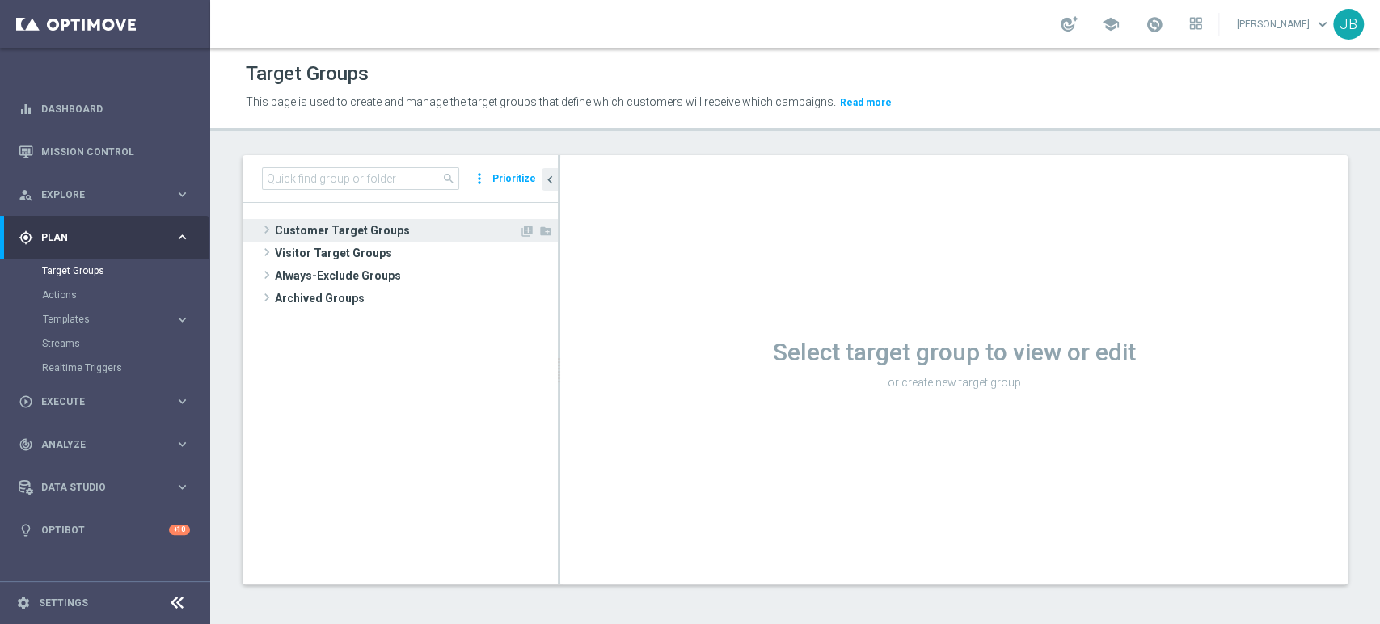
click at [264, 228] on span at bounding box center [267, 229] width 16 height 19
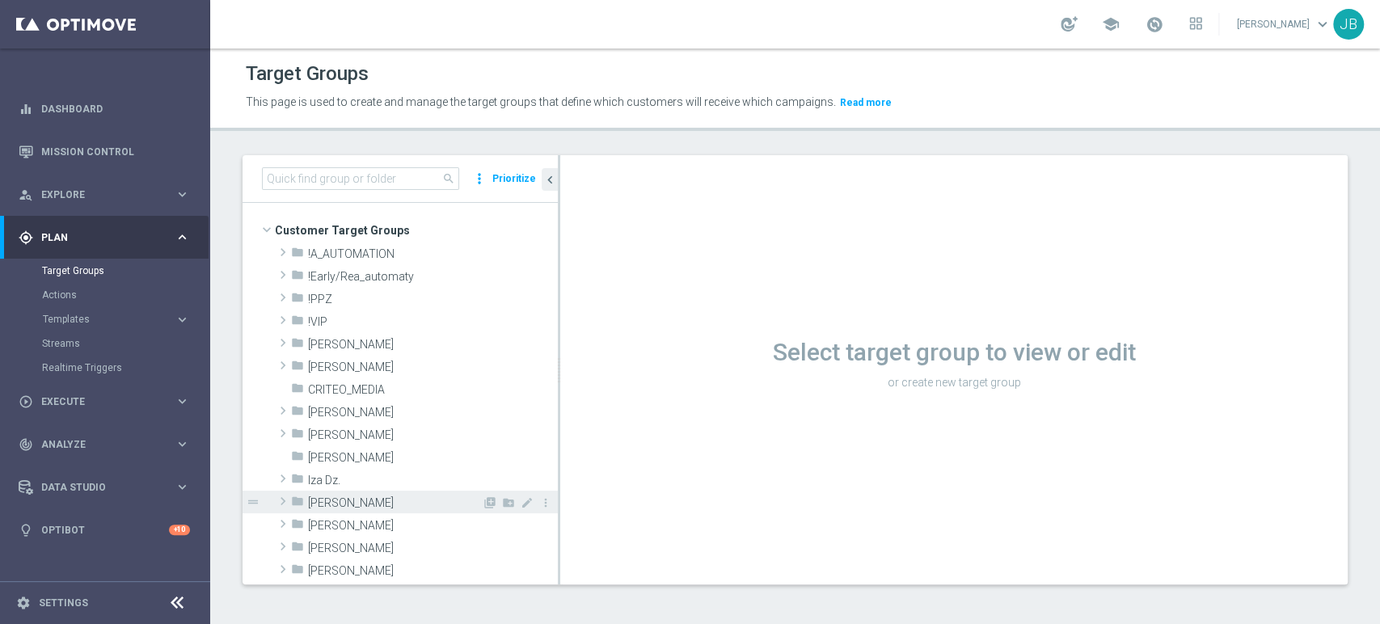
click at [289, 504] on span at bounding box center [283, 500] width 16 height 19
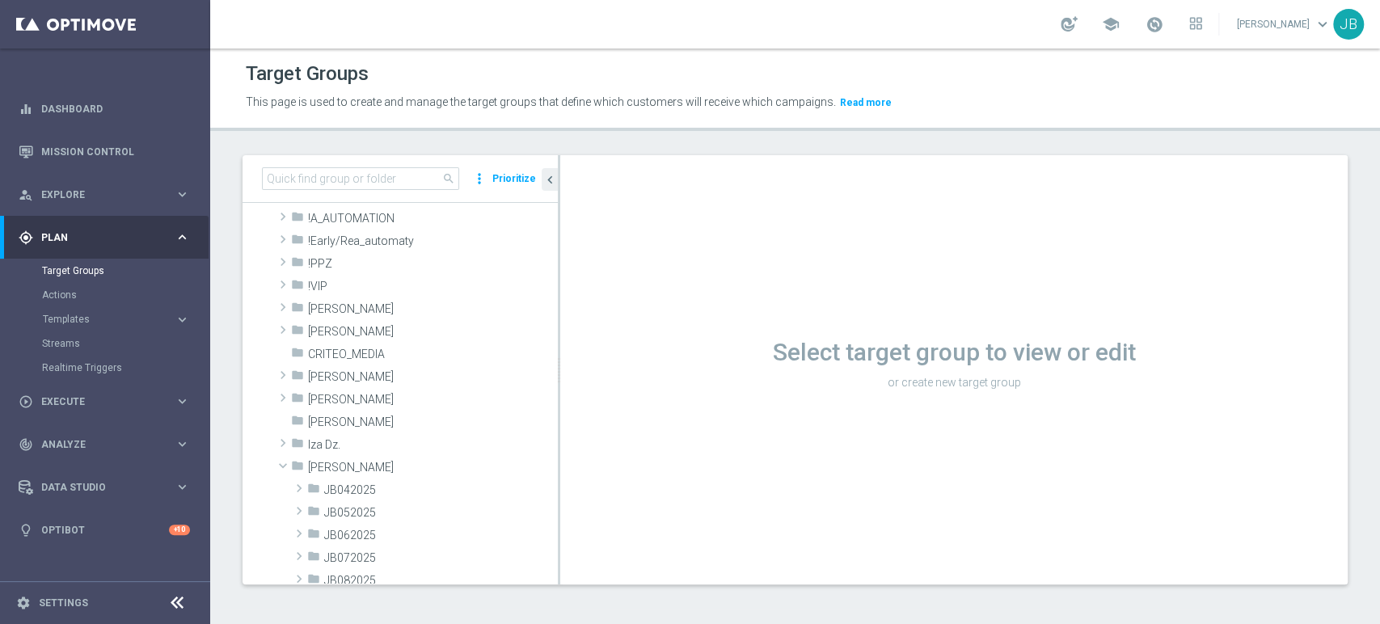
scroll to position [96, 0]
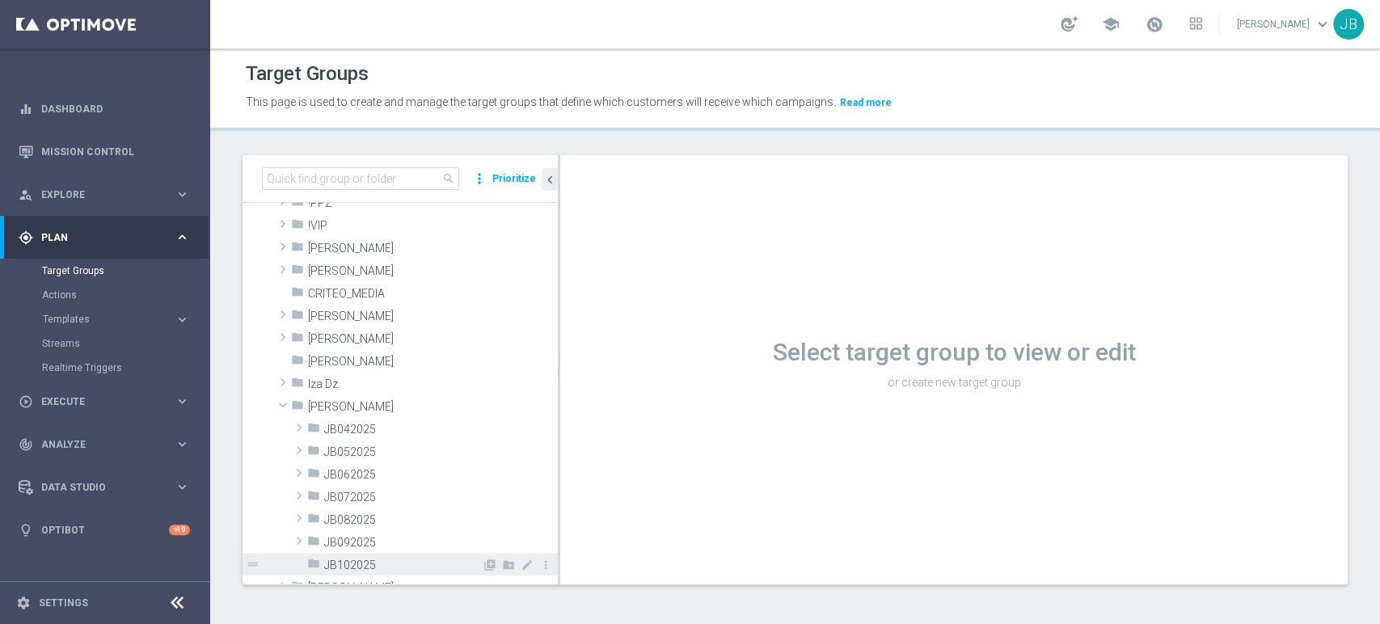
click at [341, 563] on span "JB102025" at bounding box center [403, 566] width 158 height 14
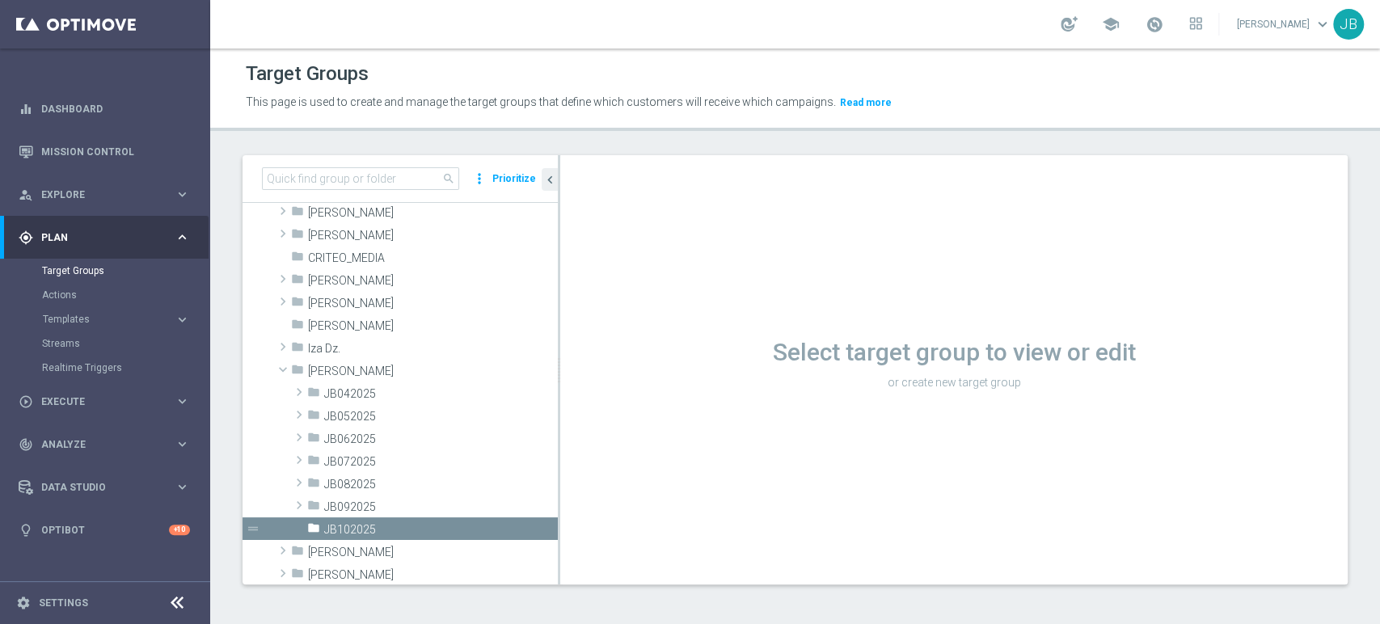
scroll to position [180, 0]
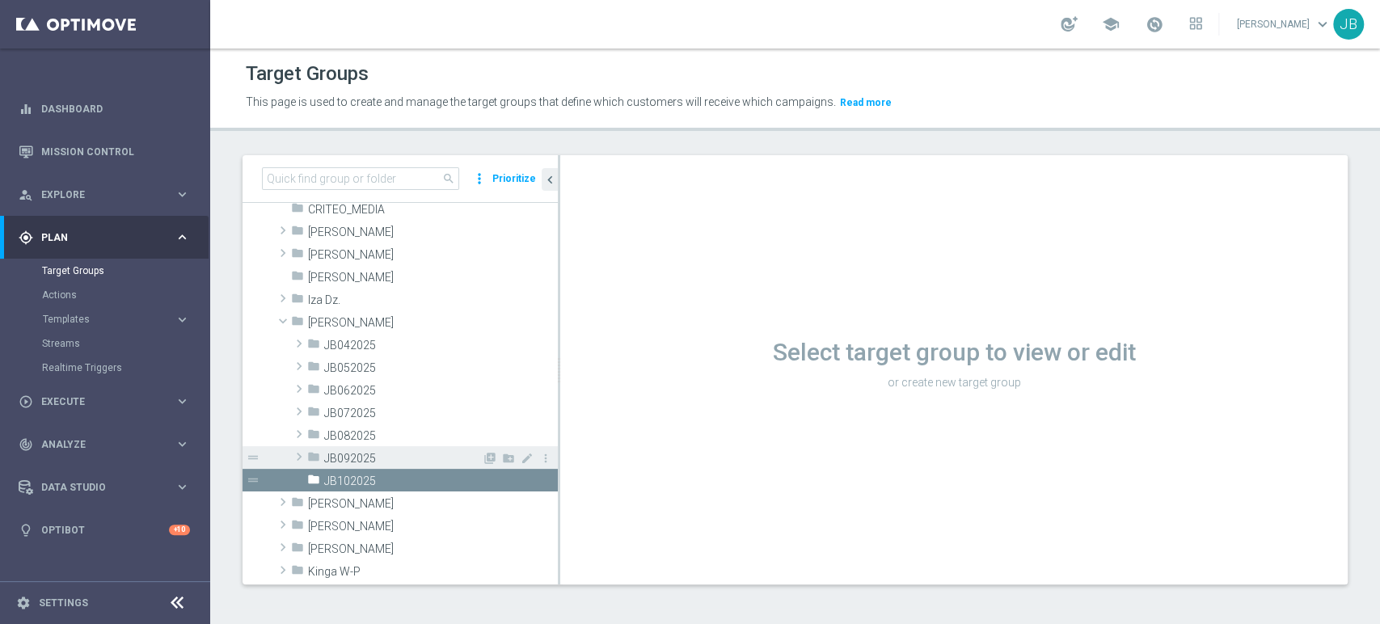
click at [389, 457] on span "JB092025" at bounding box center [403, 459] width 158 height 14
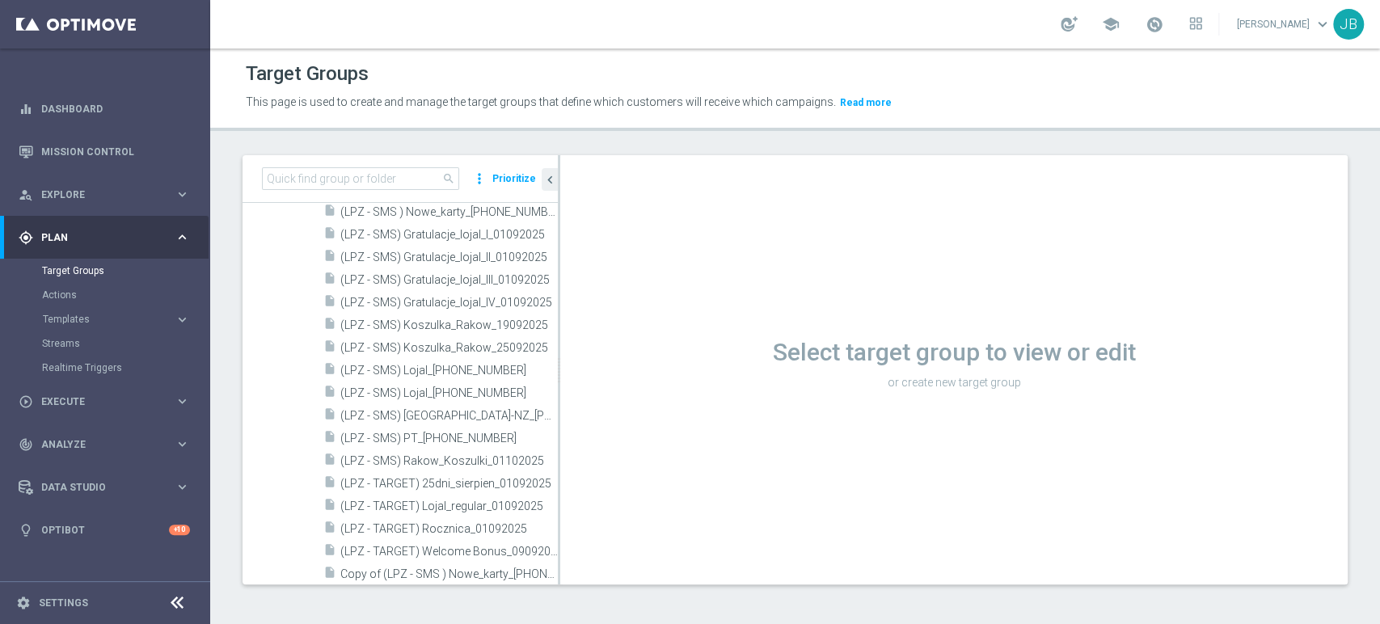
scroll to position [539, 0]
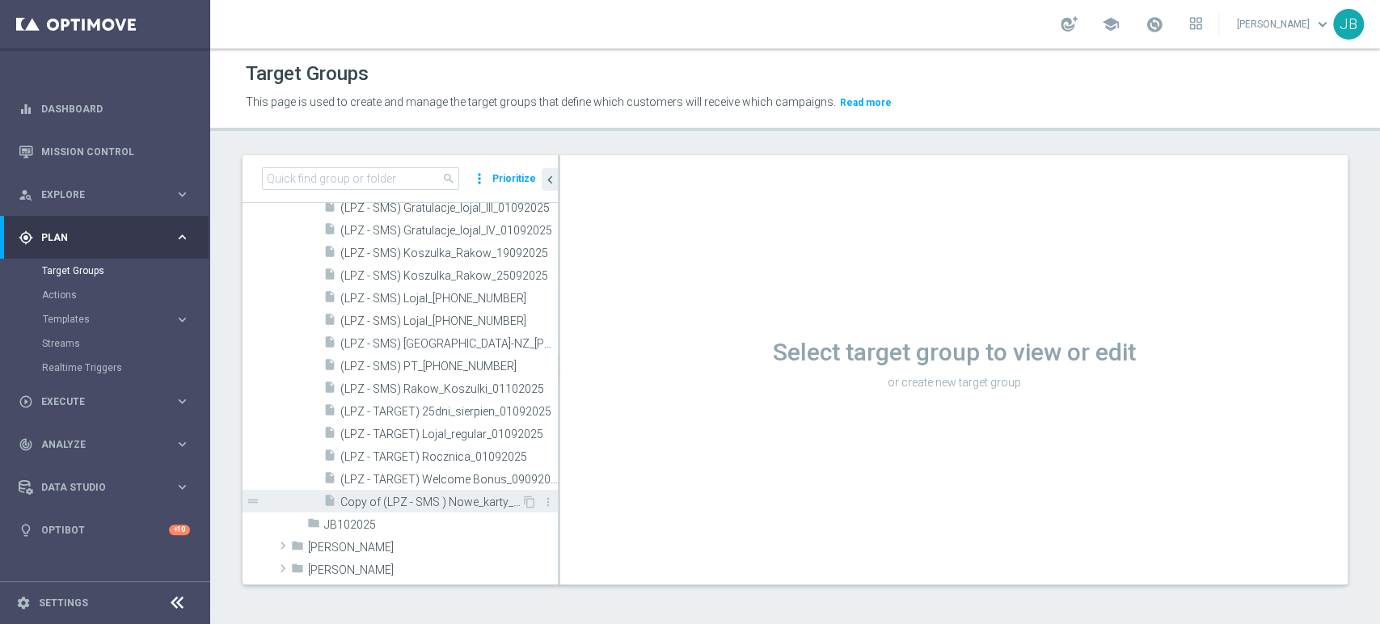
click at [483, 495] on span "Copy of (LPZ - SMS ) Nowe_karty_01092025" at bounding box center [430, 502] width 181 height 14
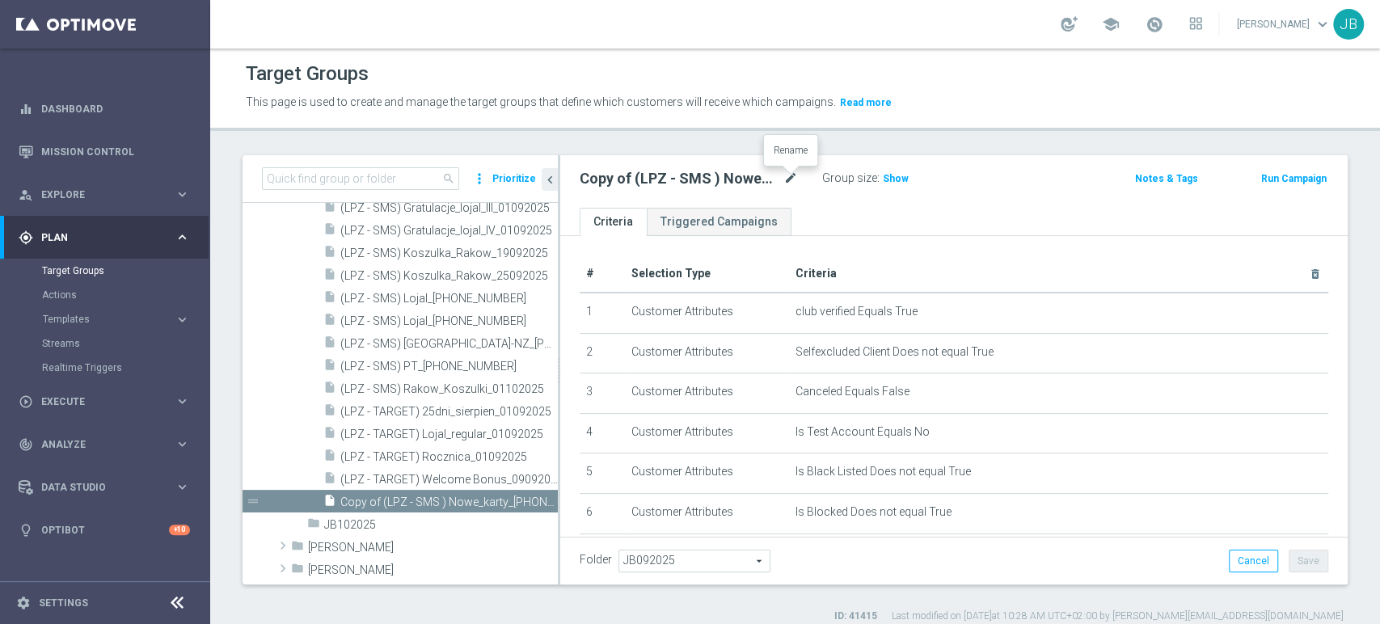
click at [785, 175] on icon "mode_edit" at bounding box center [790, 178] width 15 height 19
type input "(LPZ - SMS ) Nowe_karty_01102025"
click at [870, 218] on ul "Criteria Triggered Campaigns" at bounding box center [953, 222] width 787 height 28
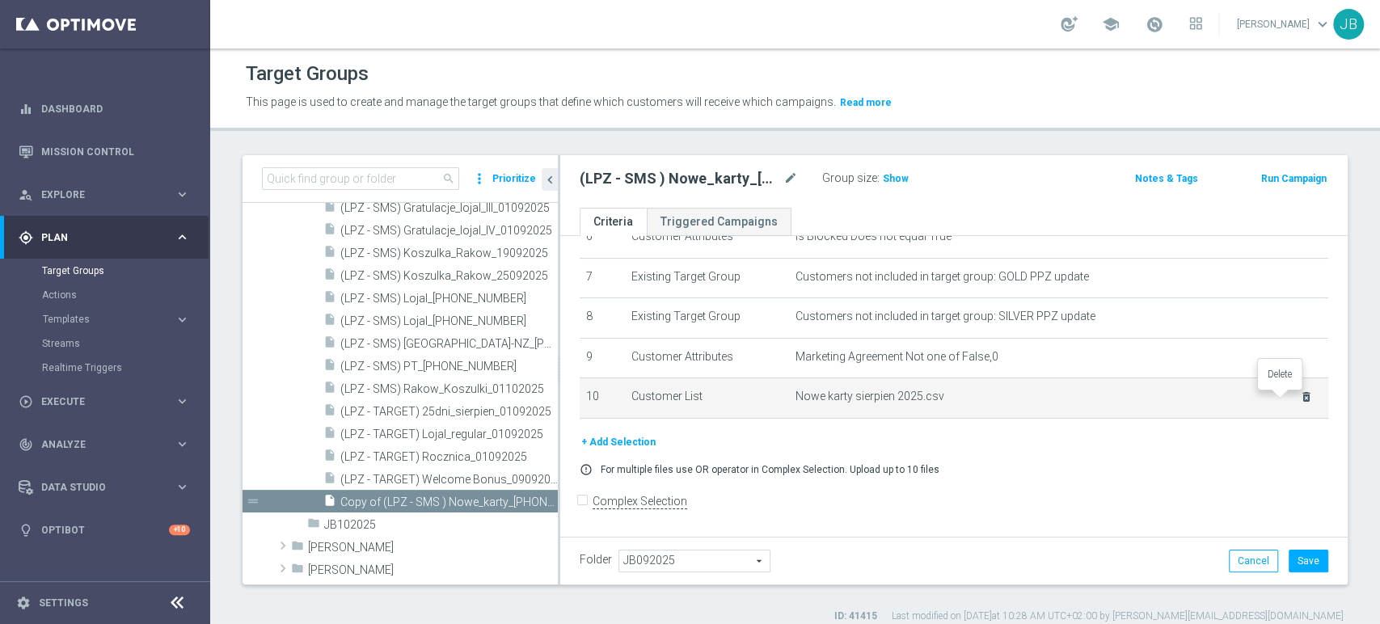
click at [1300, 403] on icon "delete_forever" at bounding box center [1306, 396] width 13 height 13
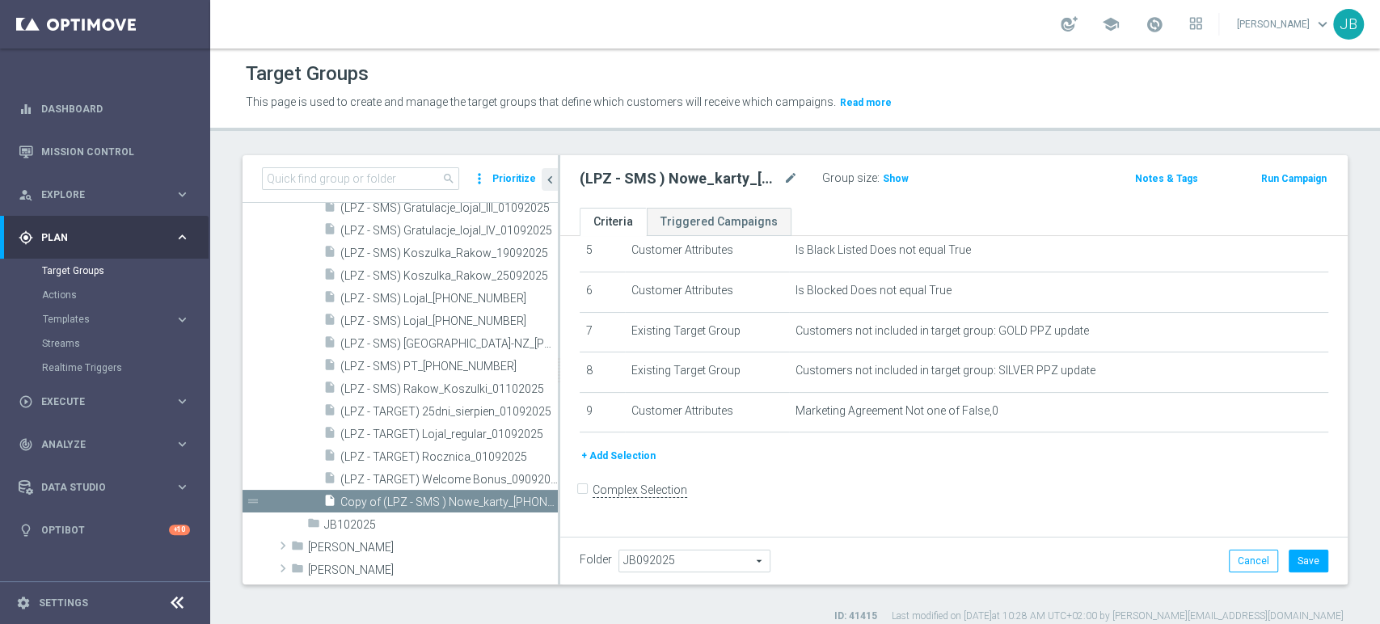
scroll to position [210, 0]
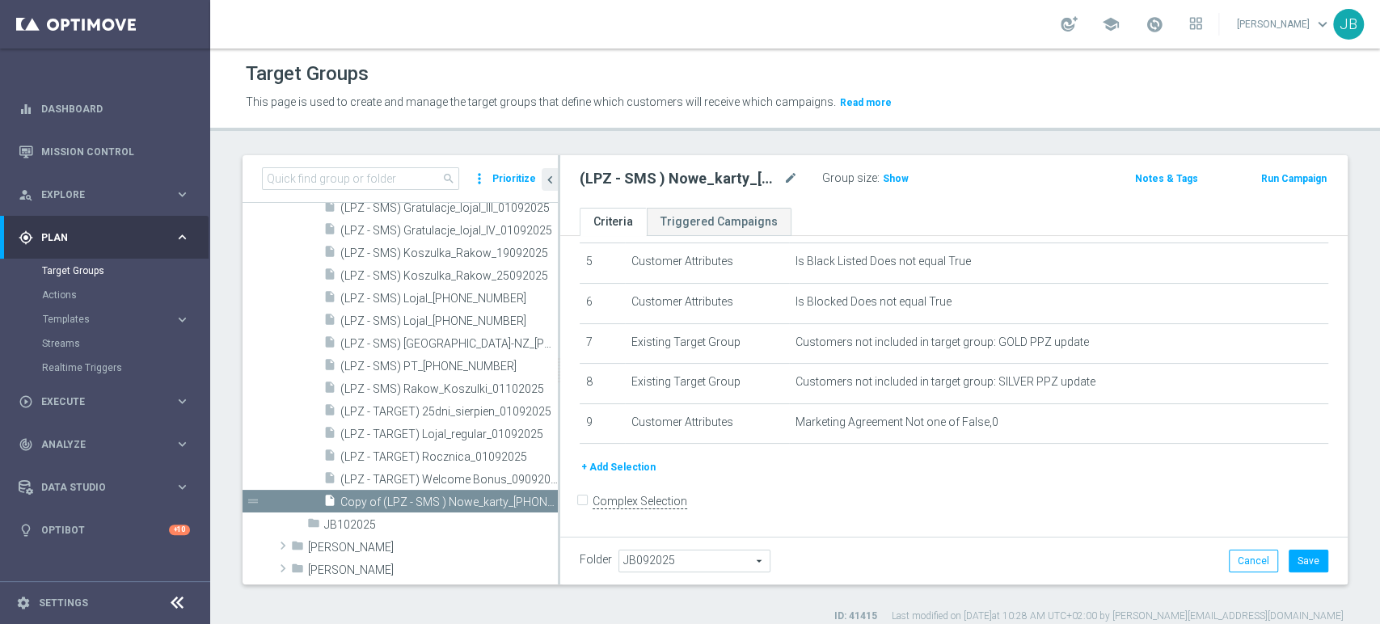
click at [647, 562] on span "JB092025" at bounding box center [694, 560] width 150 height 21
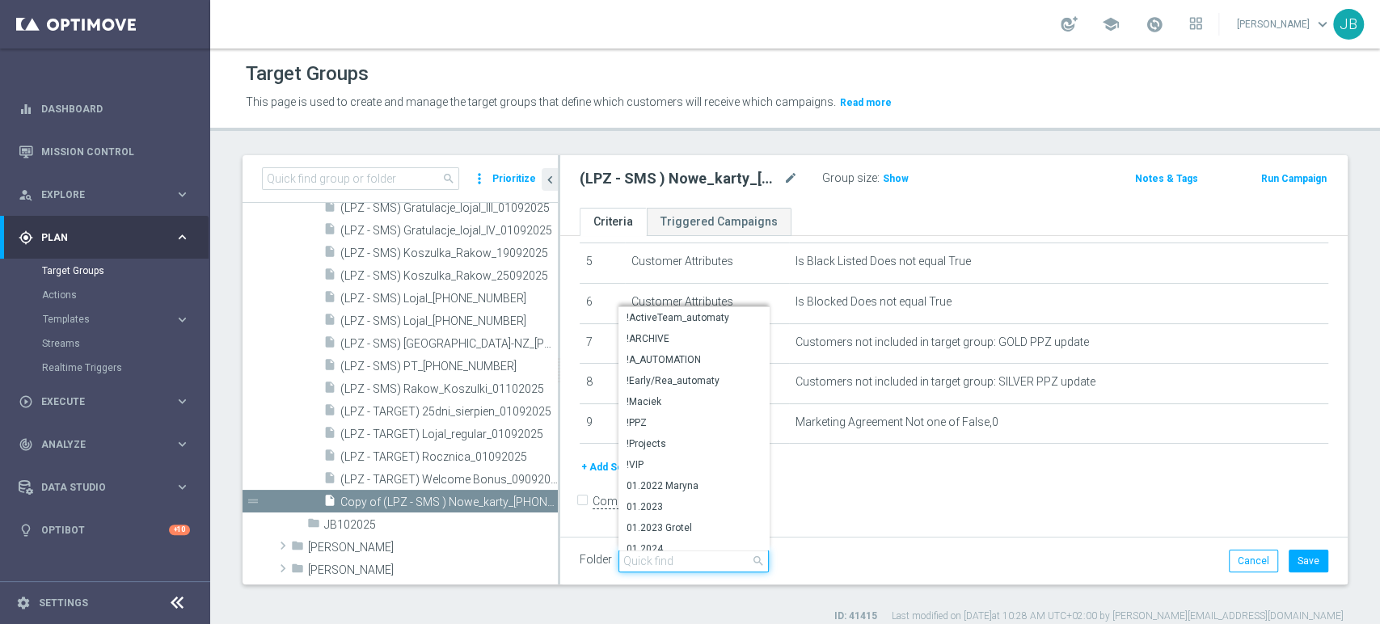
click at [680, 555] on input "search" at bounding box center [693, 561] width 150 height 23
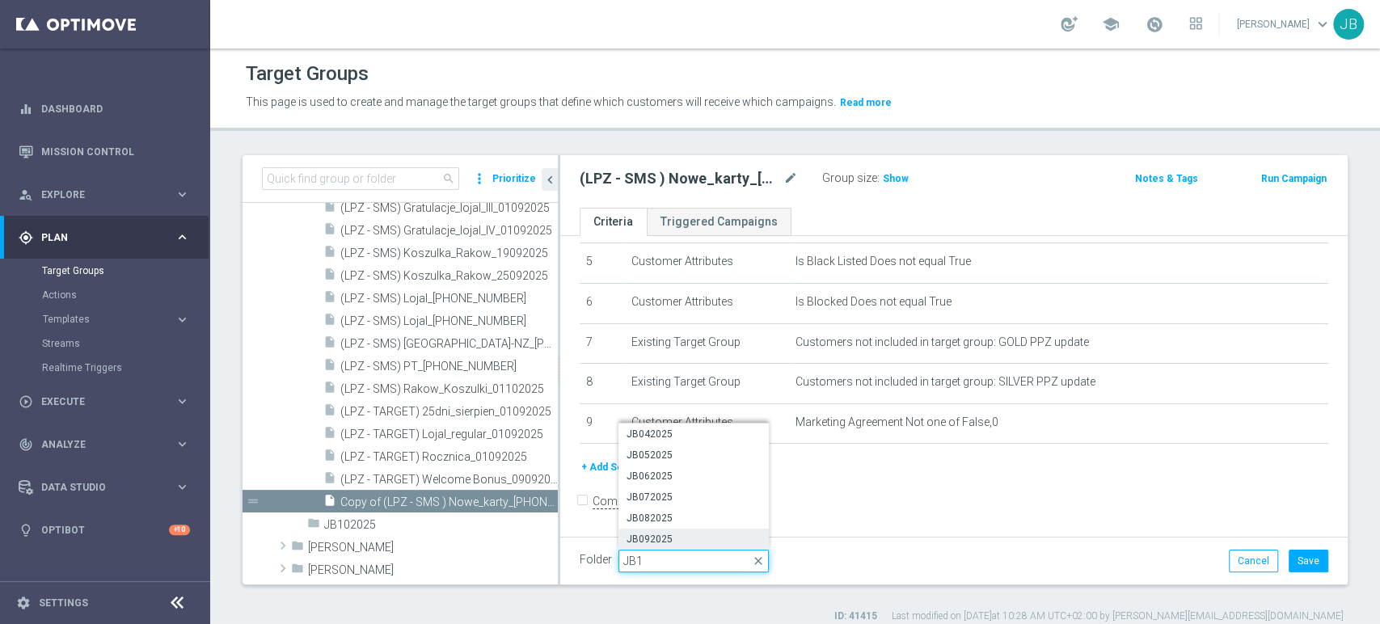
type input "JB10"
click at [678, 545] on span "JB102025" at bounding box center [693, 539] width 134 height 13
type input "JB102025"
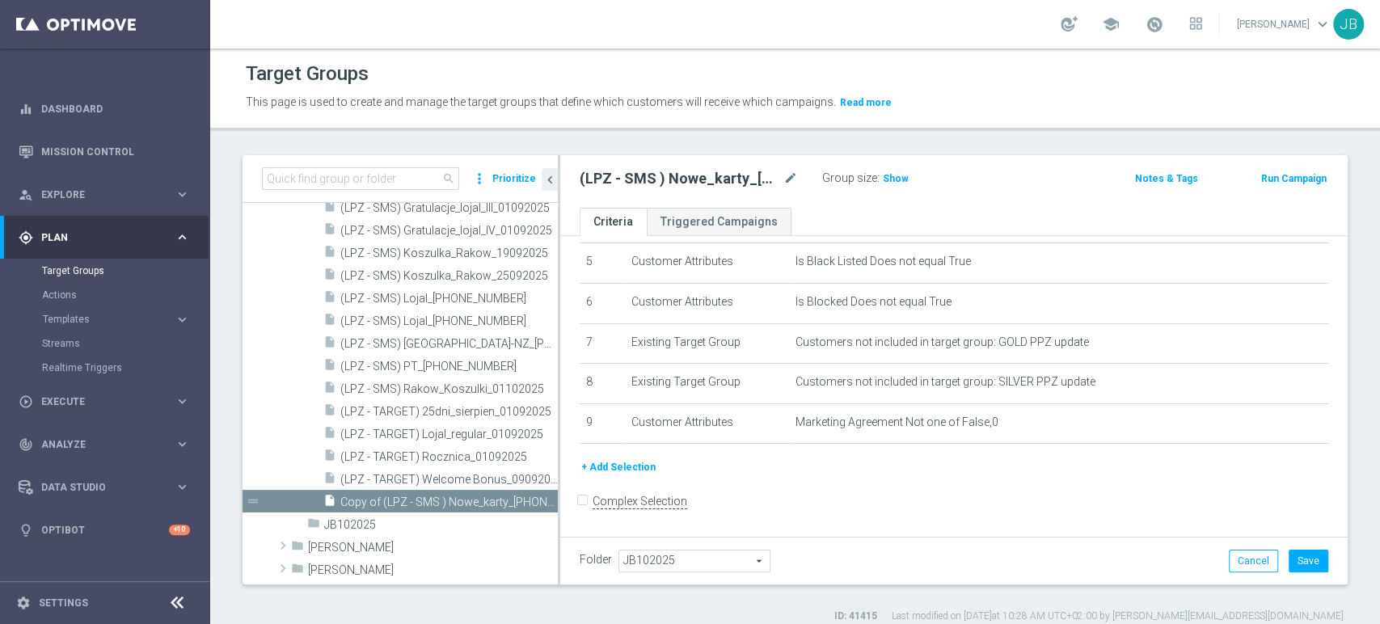
click at [616, 464] on button "+ Add Selection" at bounding box center [619, 467] width 78 height 18
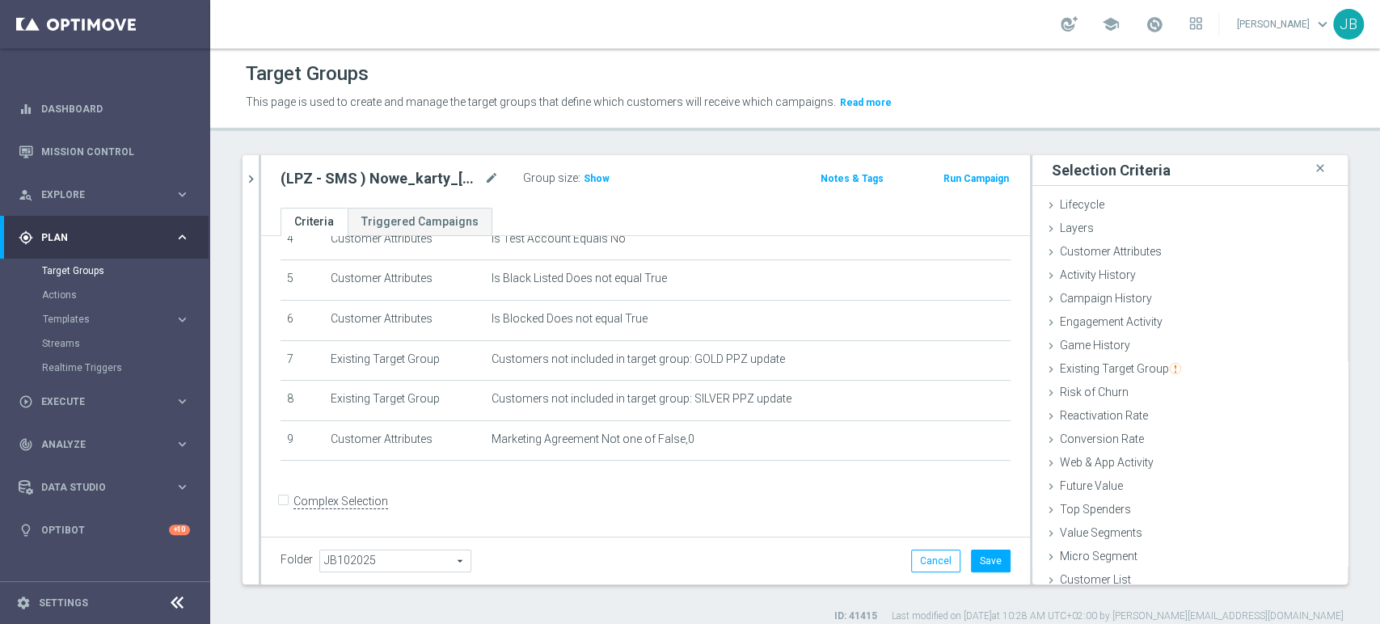
scroll to position [8, 0]
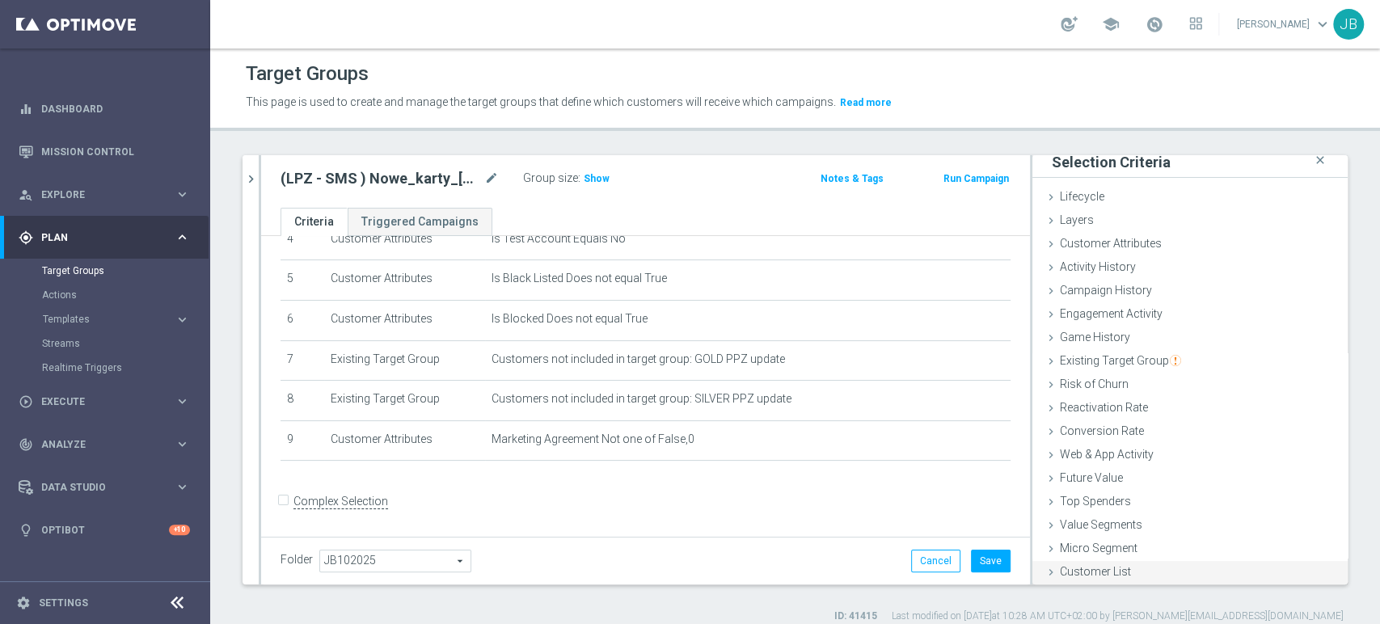
click at [1060, 570] on span "Customer List" at bounding box center [1095, 571] width 71 height 13
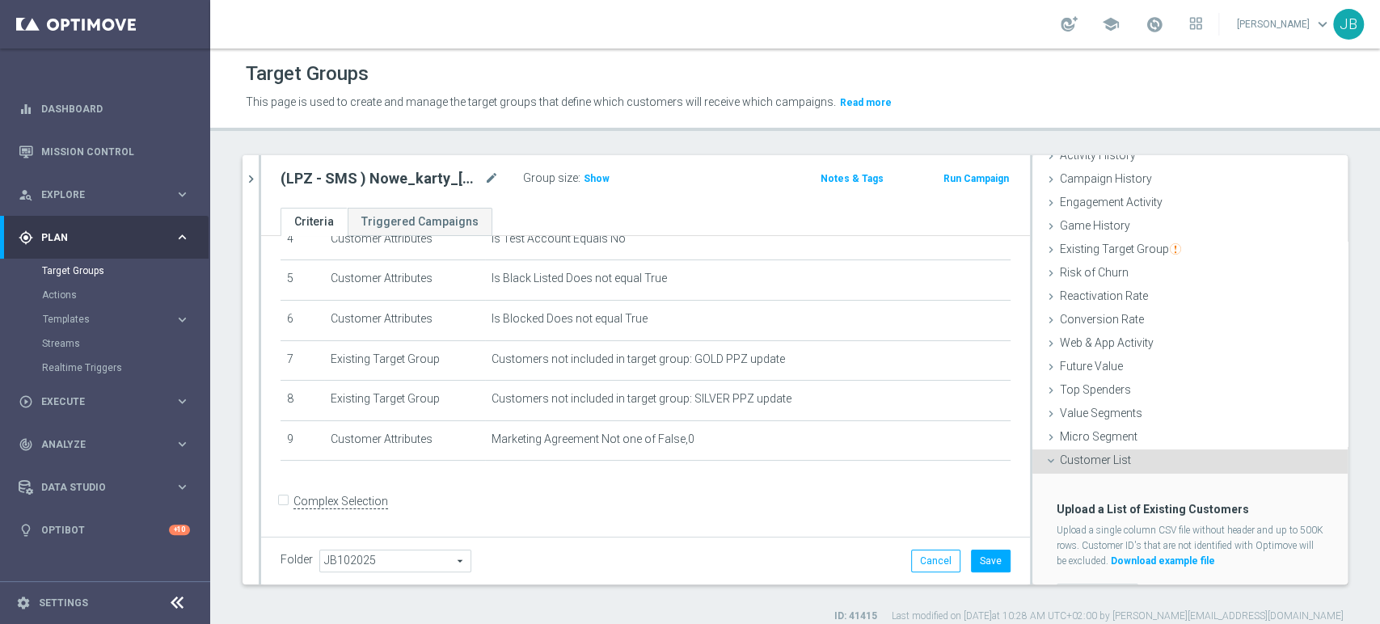
scroll to position [153, 0]
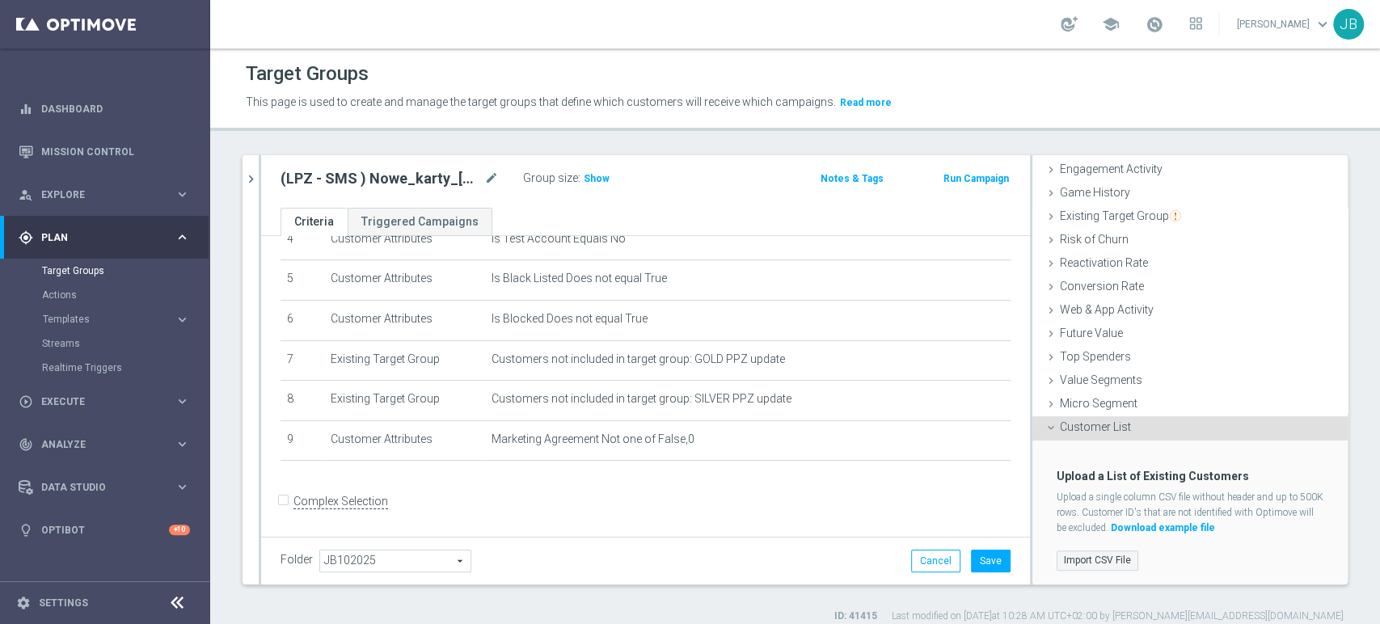
click at [1119, 562] on label "Import CSV File" at bounding box center [1097, 560] width 82 height 20
click at [0, 0] on input "Import CSV File" at bounding box center [0, 0] width 0 height 0
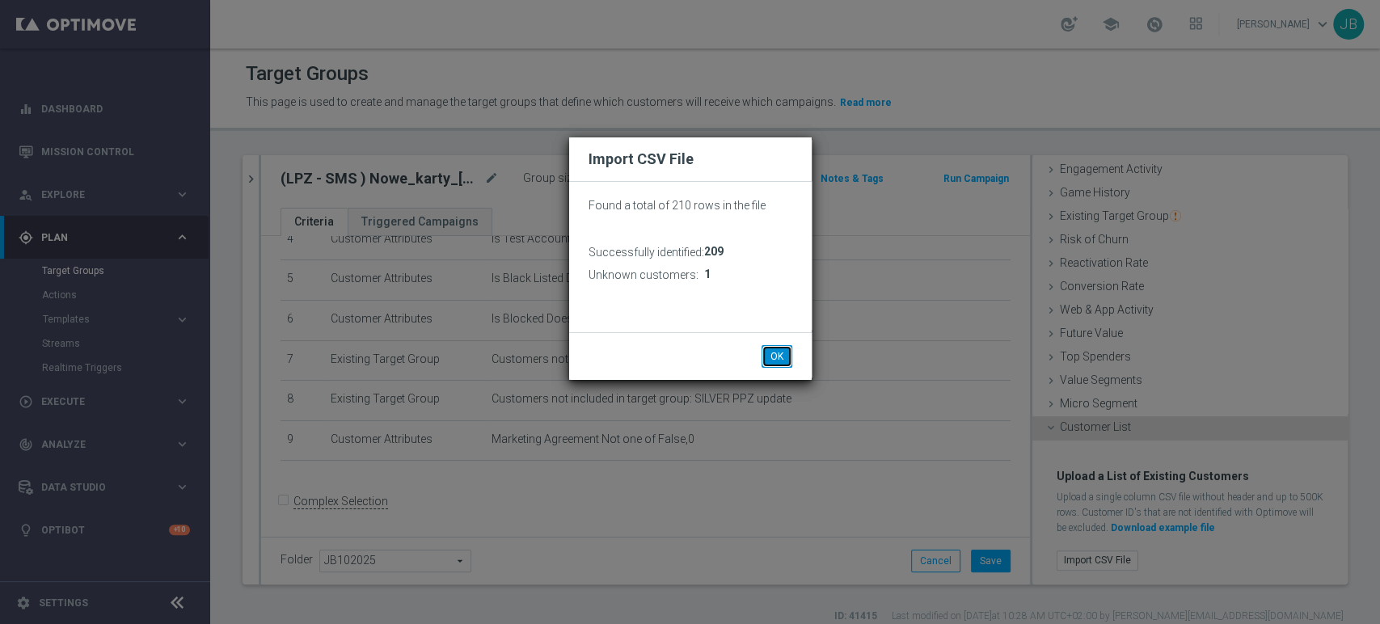
click at [776, 345] on button "OK" at bounding box center [776, 356] width 31 height 23
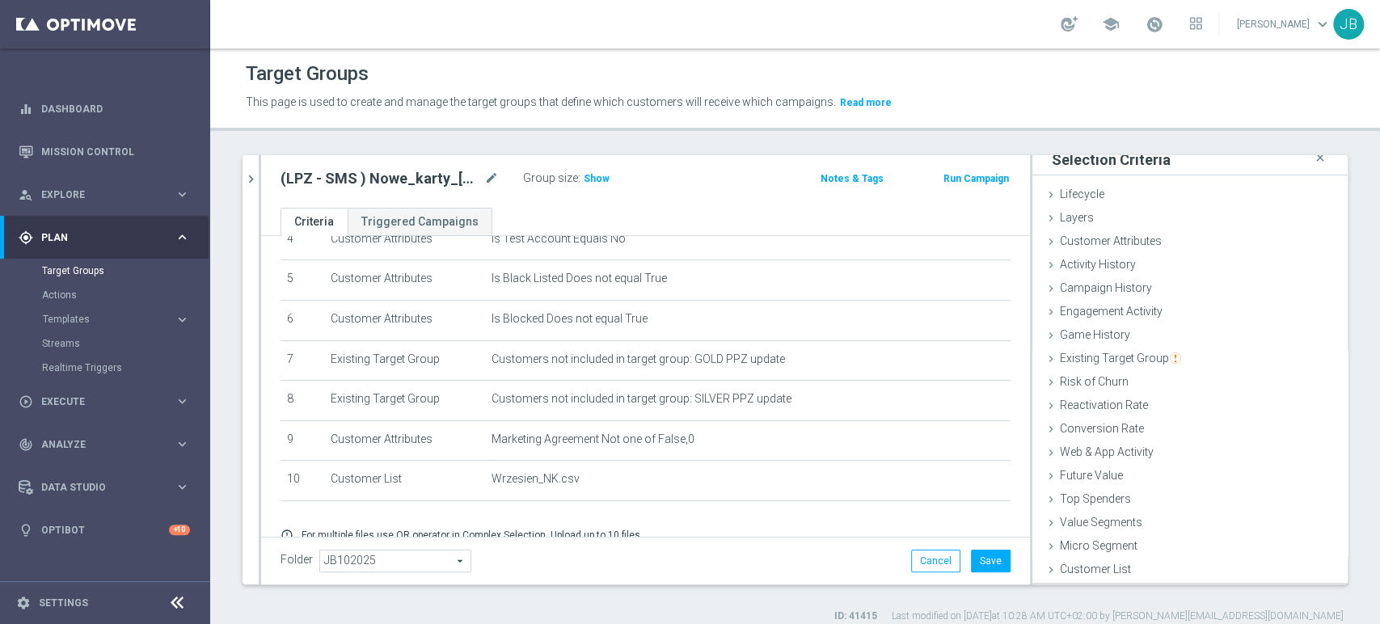
scroll to position [8, 0]
click at [976, 561] on button "Save" at bounding box center [991, 561] width 40 height 23
click at [584, 175] on span "Show" at bounding box center [597, 178] width 26 height 11
click at [82, 405] on span "Execute" at bounding box center [107, 402] width 133 height 10
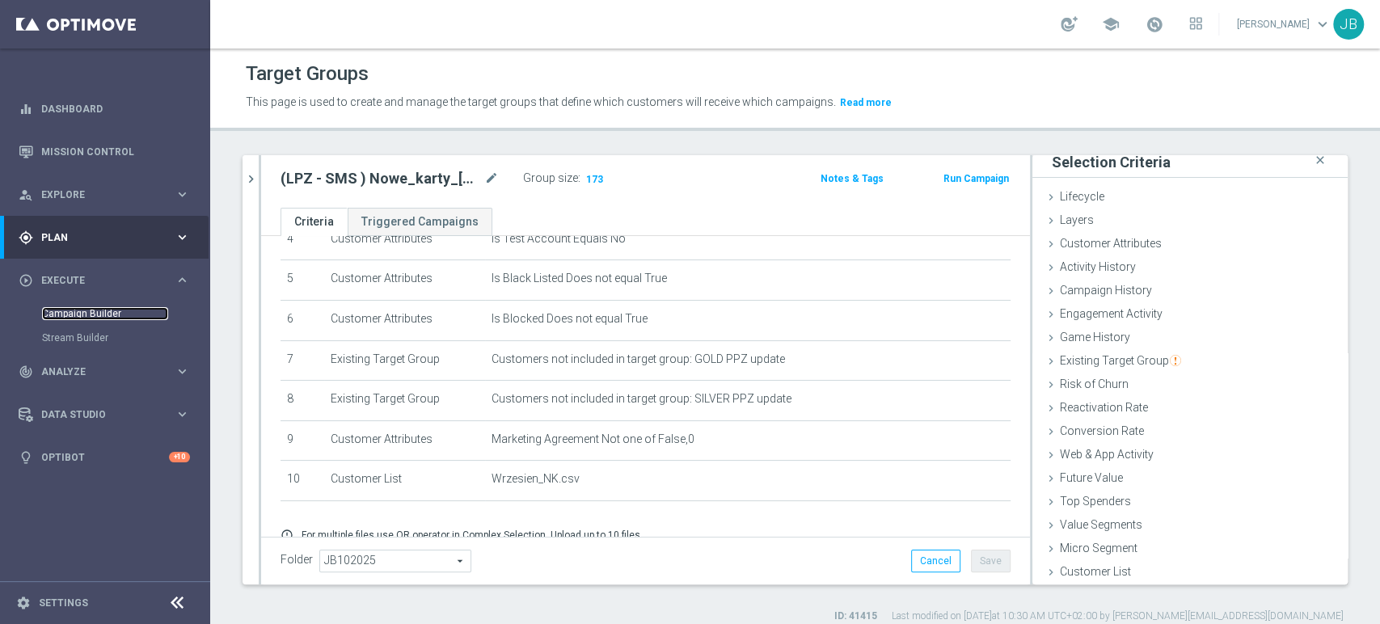
click at [121, 317] on link "Campaign Builder" at bounding box center [105, 313] width 126 height 13
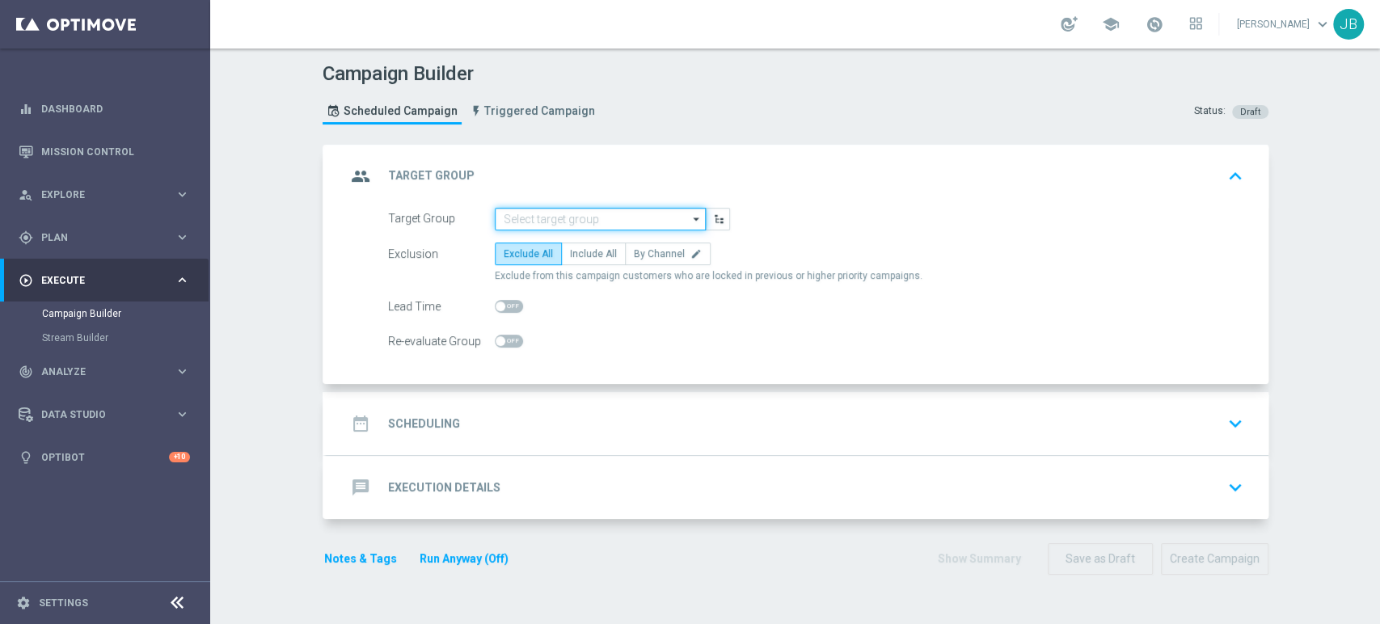
click at [517, 208] on input at bounding box center [600, 219] width 211 height 23
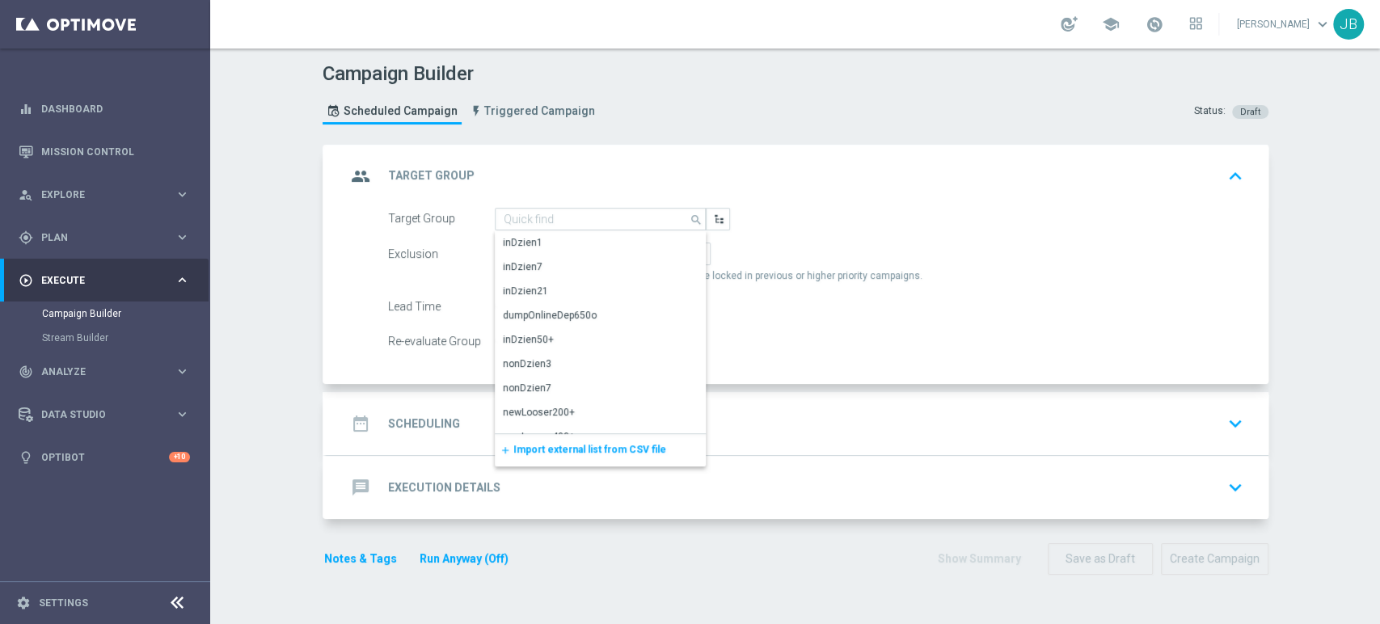
click at [551, 457] on div "add Import external list from CSV file" at bounding box center [600, 450] width 211 height 32
click at [543, 221] on input at bounding box center [600, 219] width 211 height 23
paste input "(LPZ - SMS ) Nowe_karty_[PHONE_NUMBER]"
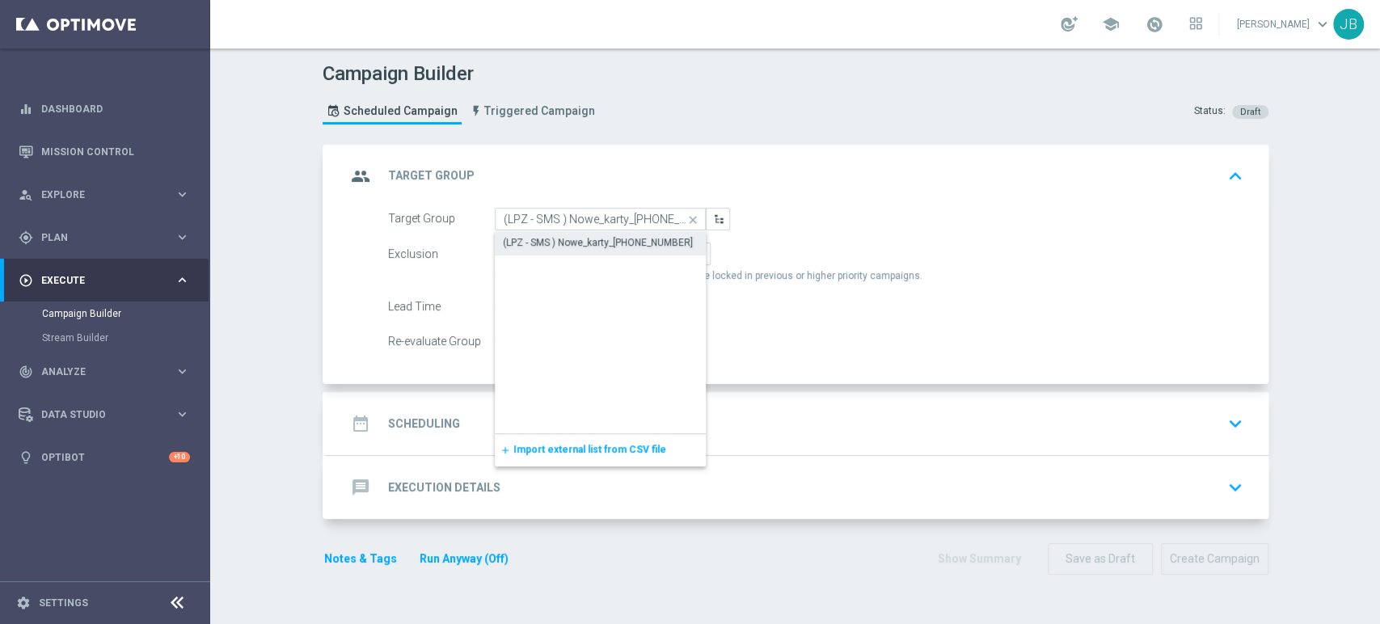
click at [546, 237] on div "(LPZ - SMS ) Nowe_karty_[PHONE_NUMBER]" at bounding box center [598, 242] width 190 height 15
type input "(LPZ - SMS ) Nowe_karty_[PHONE_NUMBER]"
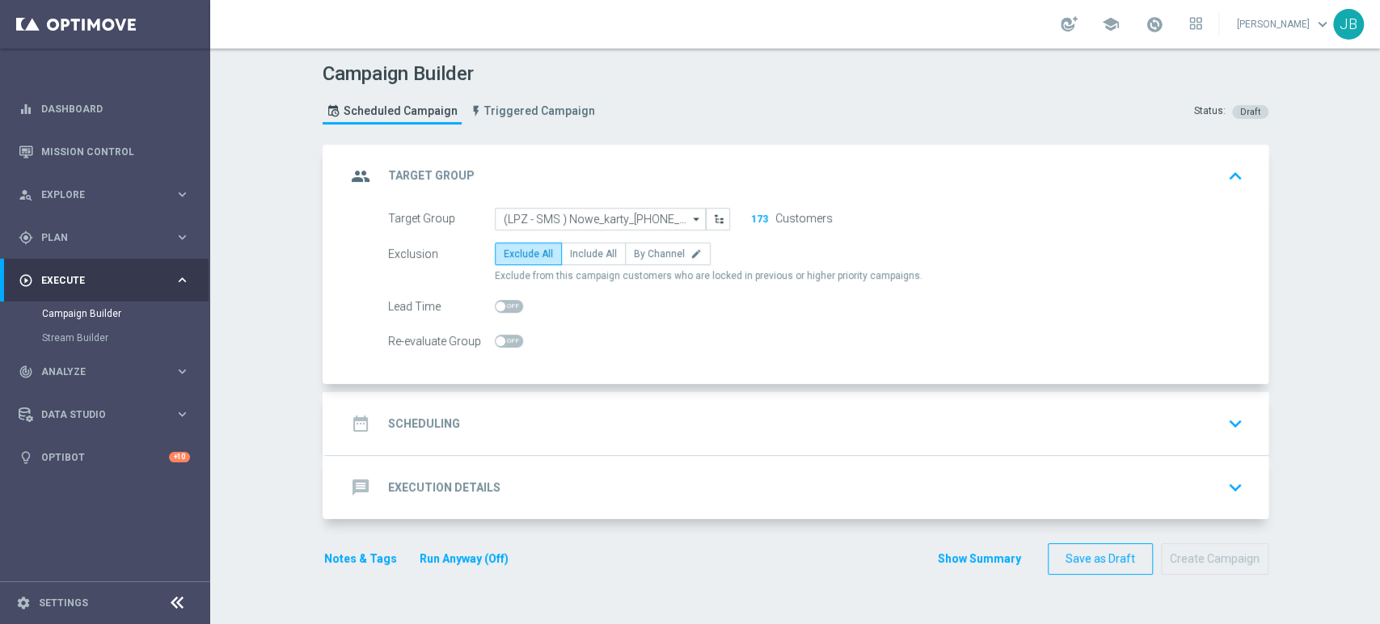
click at [515, 428] on div "date_range Scheduling keyboard_arrow_down" at bounding box center [797, 423] width 903 height 31
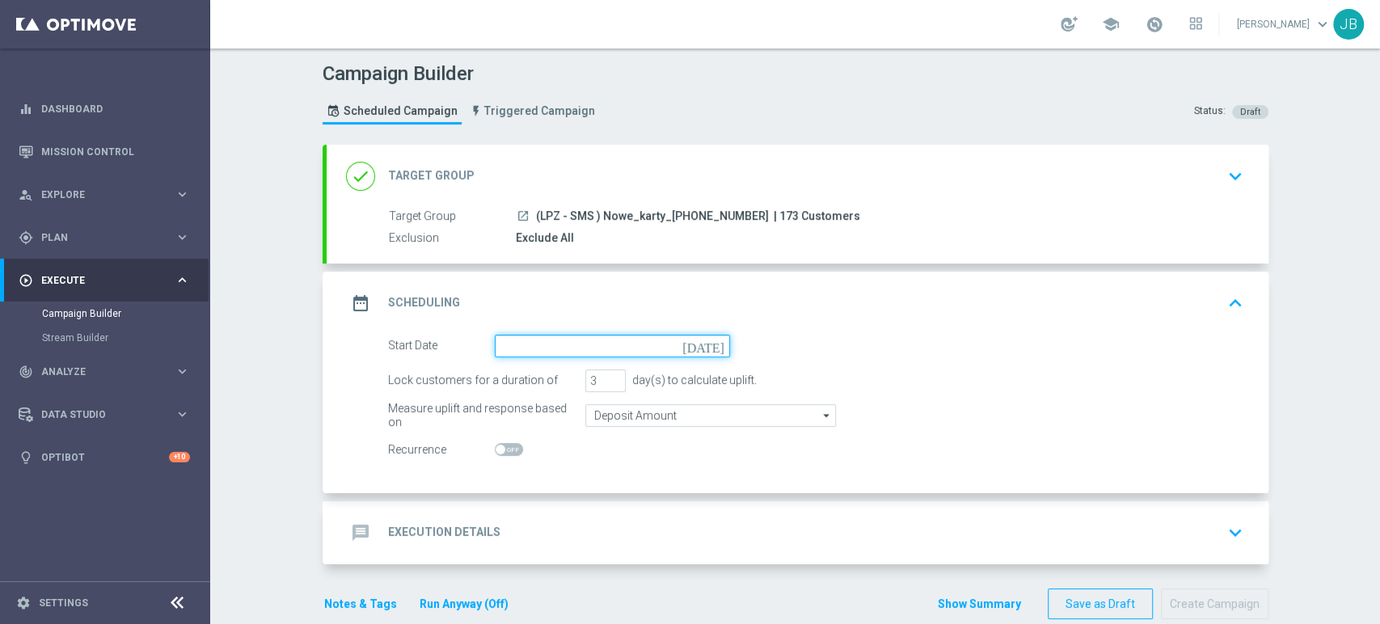
click at [515, 350] on input at bounding box center [612, 346] width 235 height 23
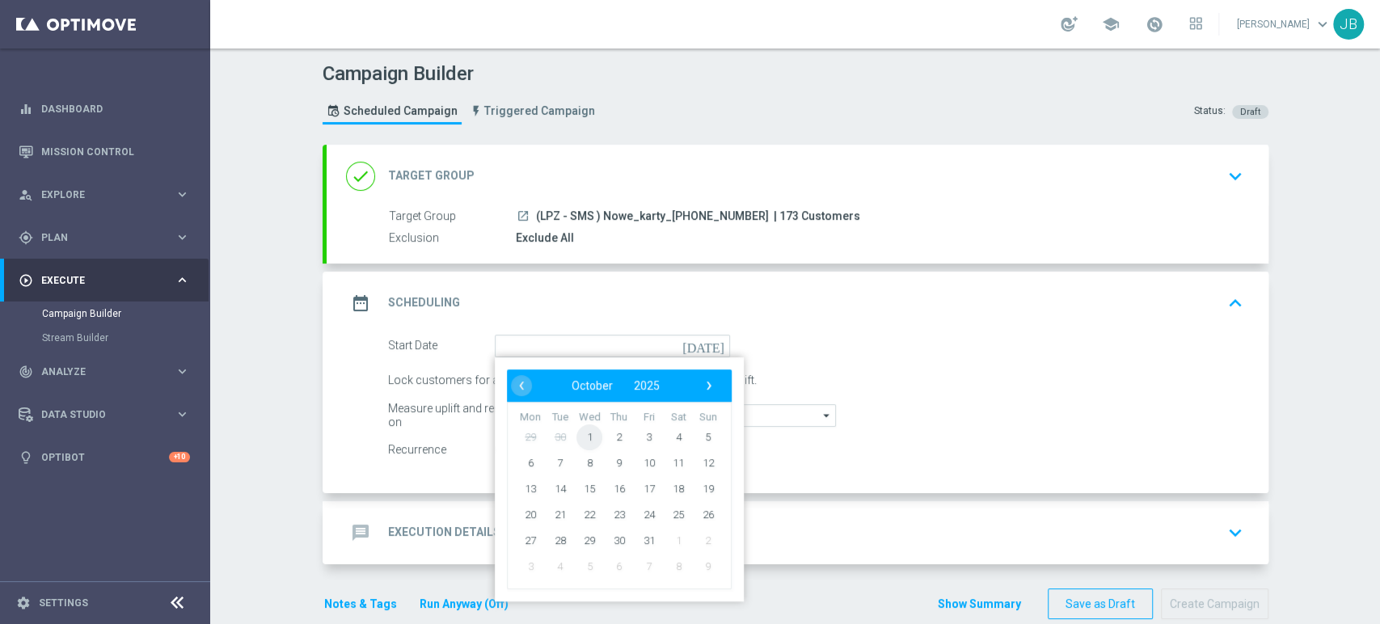
click at [578, 437] on span "1" at bounding box center [589, 437] width 26 height 26
type input "[DATE]"
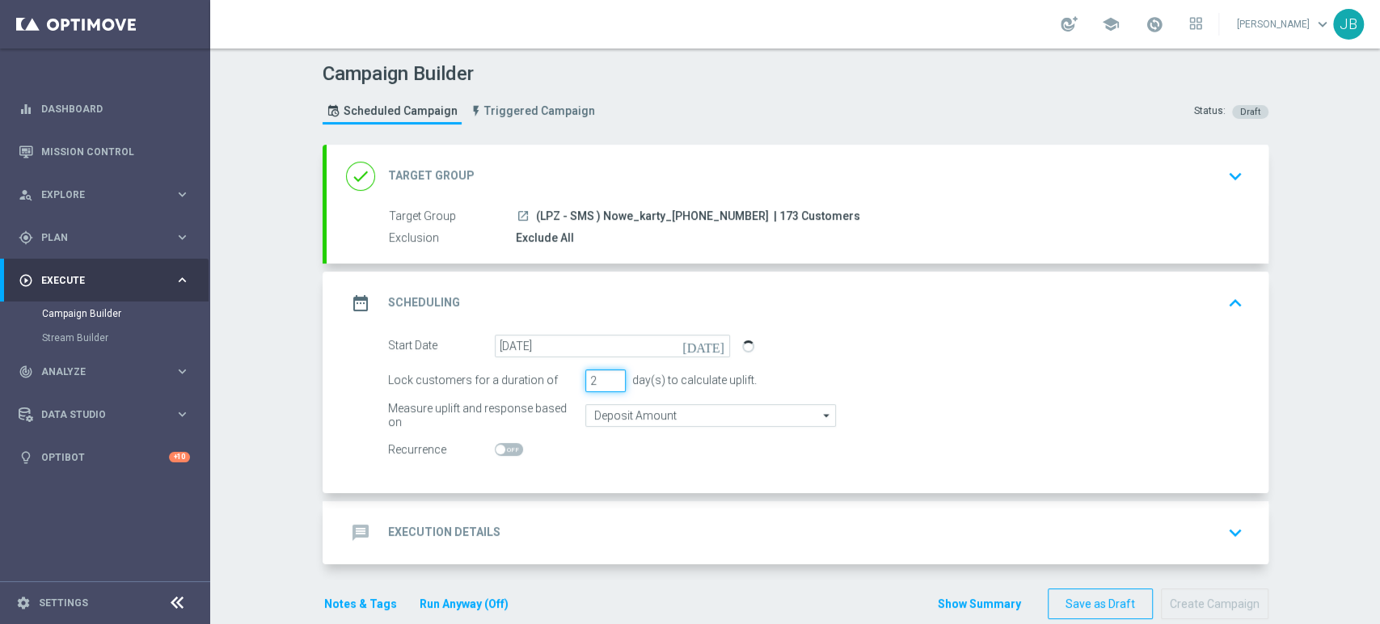
click at [608, 385] on input "2" at bounding box center [605, 380] width 40 height 23
click at [608, 385] on input "1" at bounding box center [605, 380] width 40 height 23
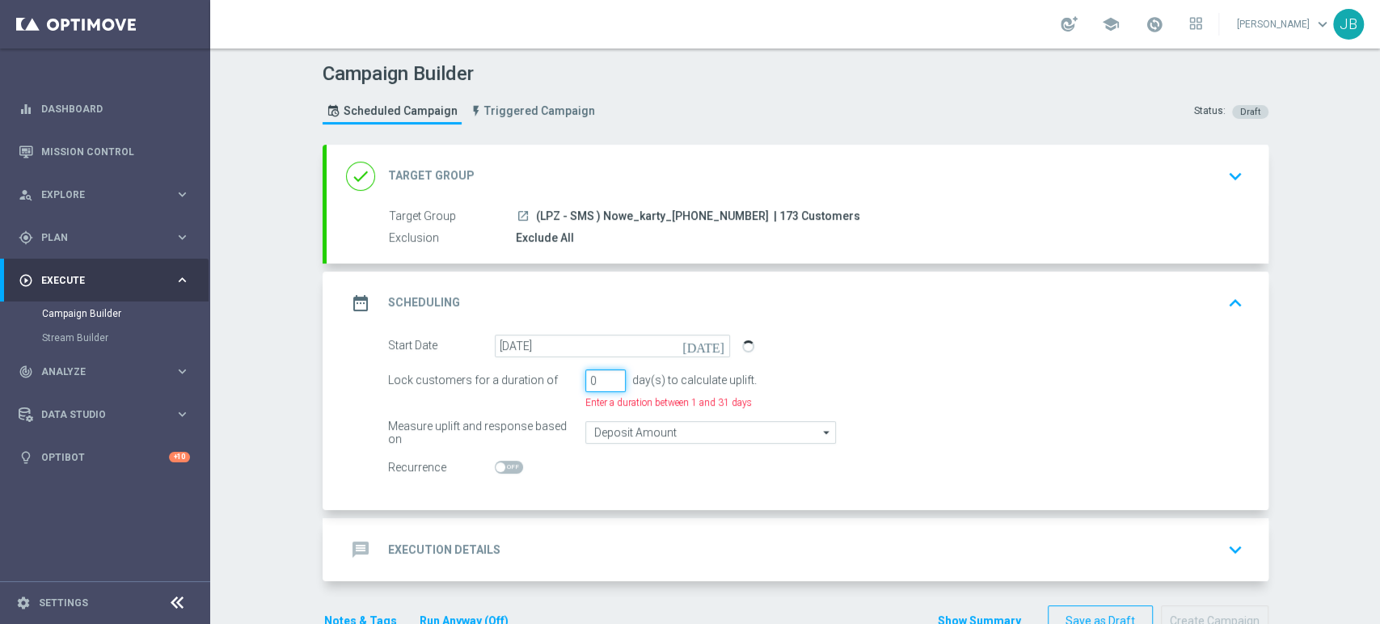
click at [608, 385] on input "0" at bounding box center [605, 380] width 40 height 23
click at [537, 542] on div "message Execution Details keyboard_arrow_down" at bounding box center [797, 549] width 903 height 31
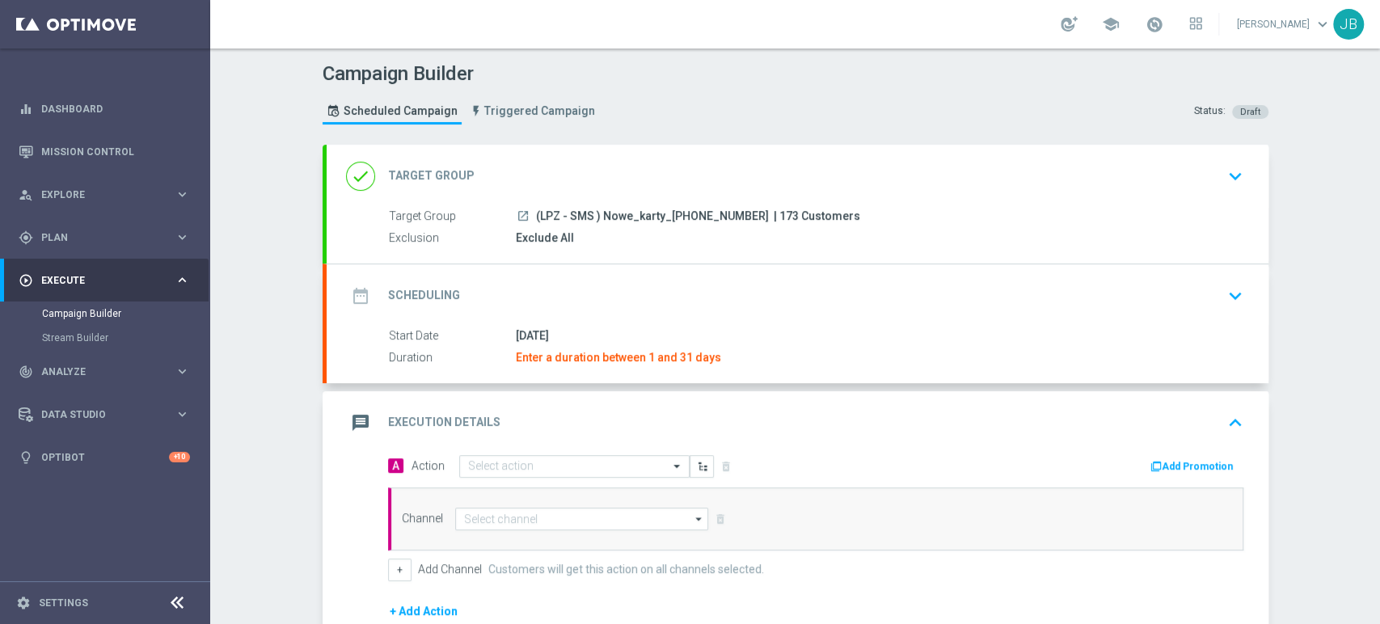
click at [554, 324] on div "date_range Scheduling keyboard_arrow_down" at bounding box center [798, 295] width 942 height 63
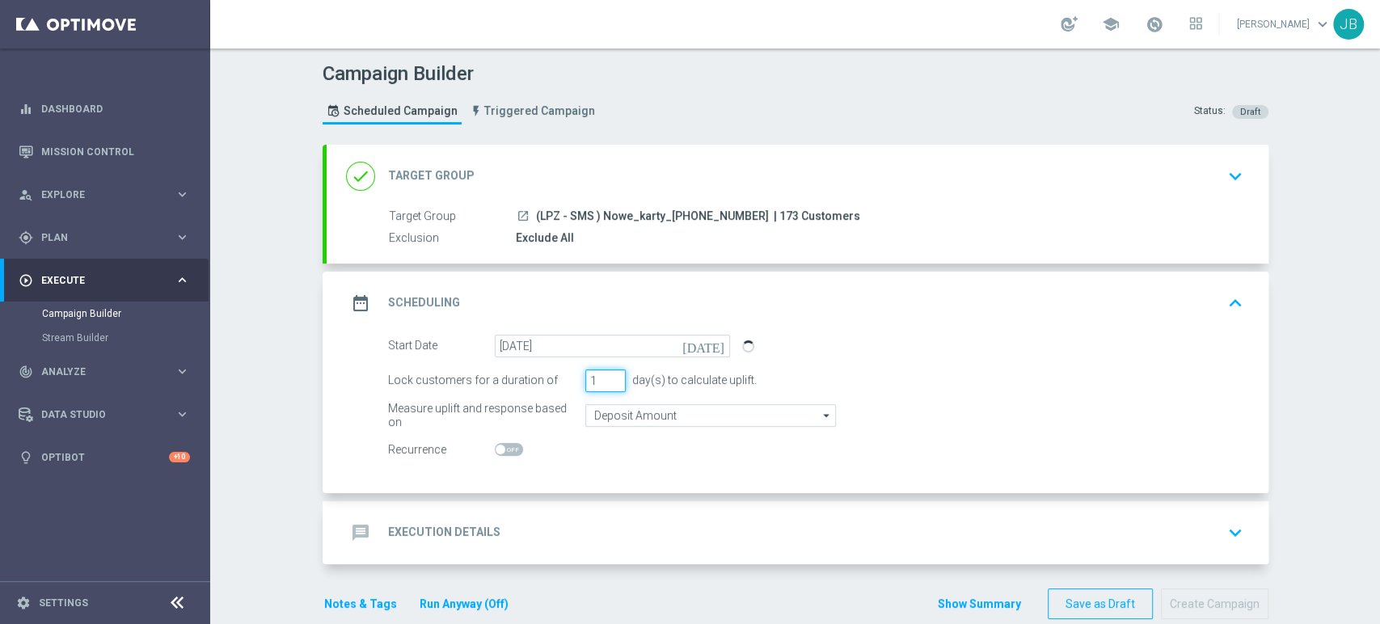
type input "1"
click at [608, 374] on input "1" at bounding box center [605, 380] width 40 height 23
click at [578, 499] on accordion "done Target Group keyboard_arrow_down Target Group launch (LPZ - SMS ) Nowe_kar…" at bounding box center [795, 354] width 946 height 419
click at [567, 521] on div "message Execution Details keyboard_arrow_down" at bounding box center [797, 532] width 903 height 31
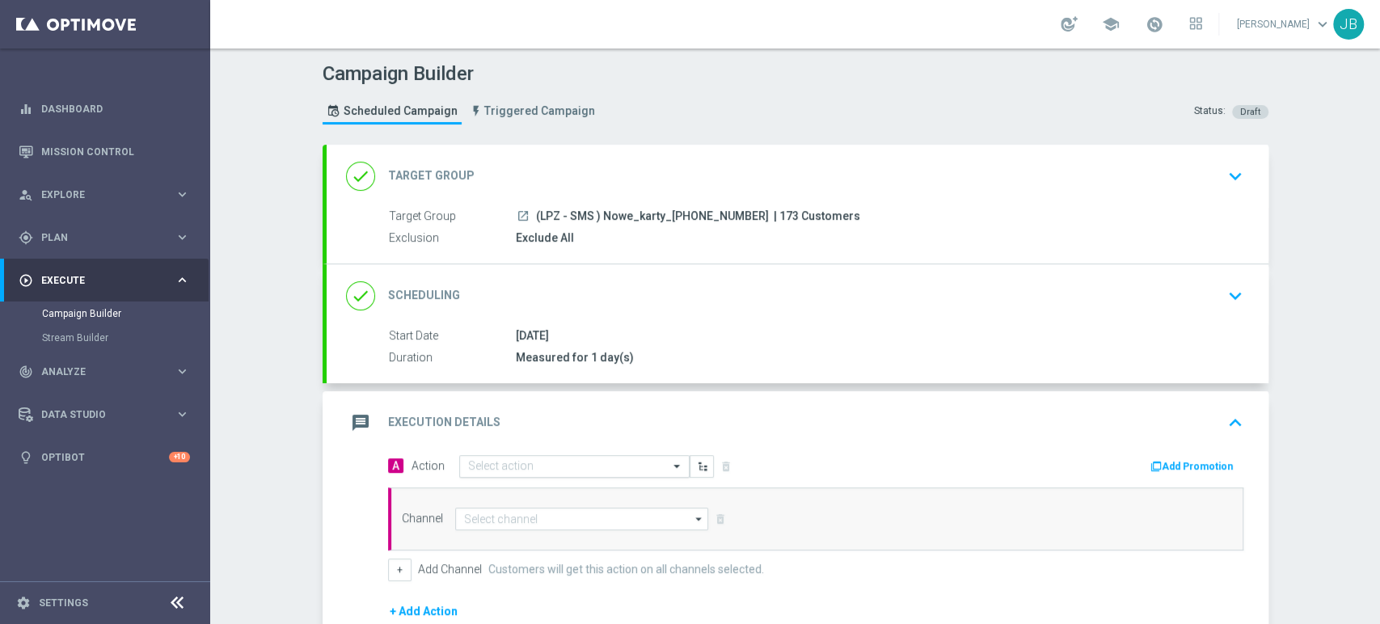
click at [491, 459] on div "Select action" at bounding box center [500, 466] width 65 height 14
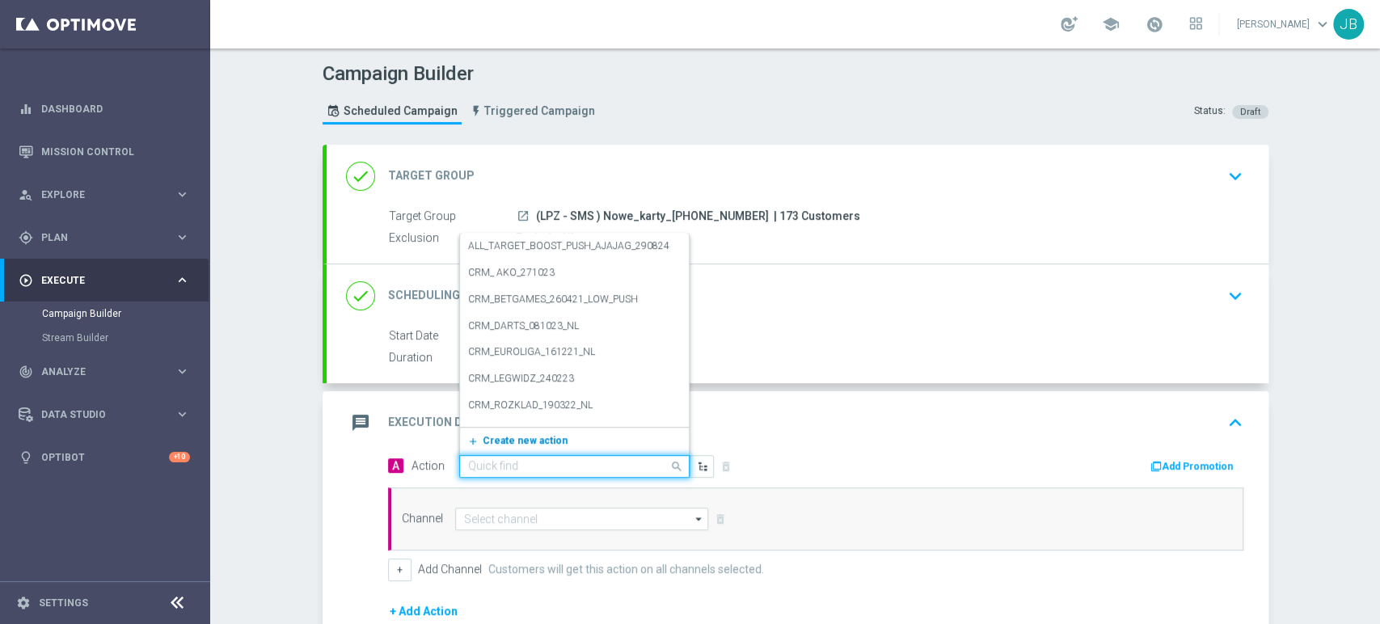
click at [491, 438] on span "Create new action" at bounding box center [525, 440] width 85 height 11
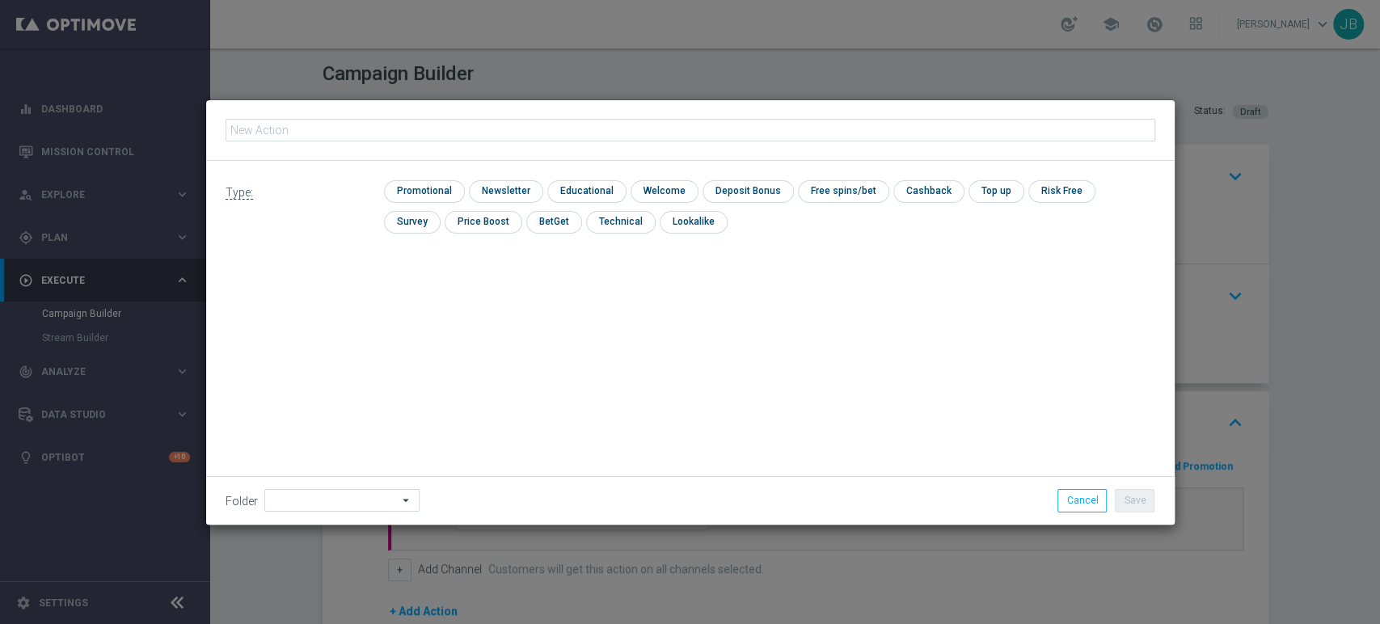
type input "(LPZ - SMS ) Nowe_karty_[PHONE_NUMBER]"
click at [499, 191] on input "checkbox" at bounding box center [504, 191] width 70 height 22
checkbox input "true"
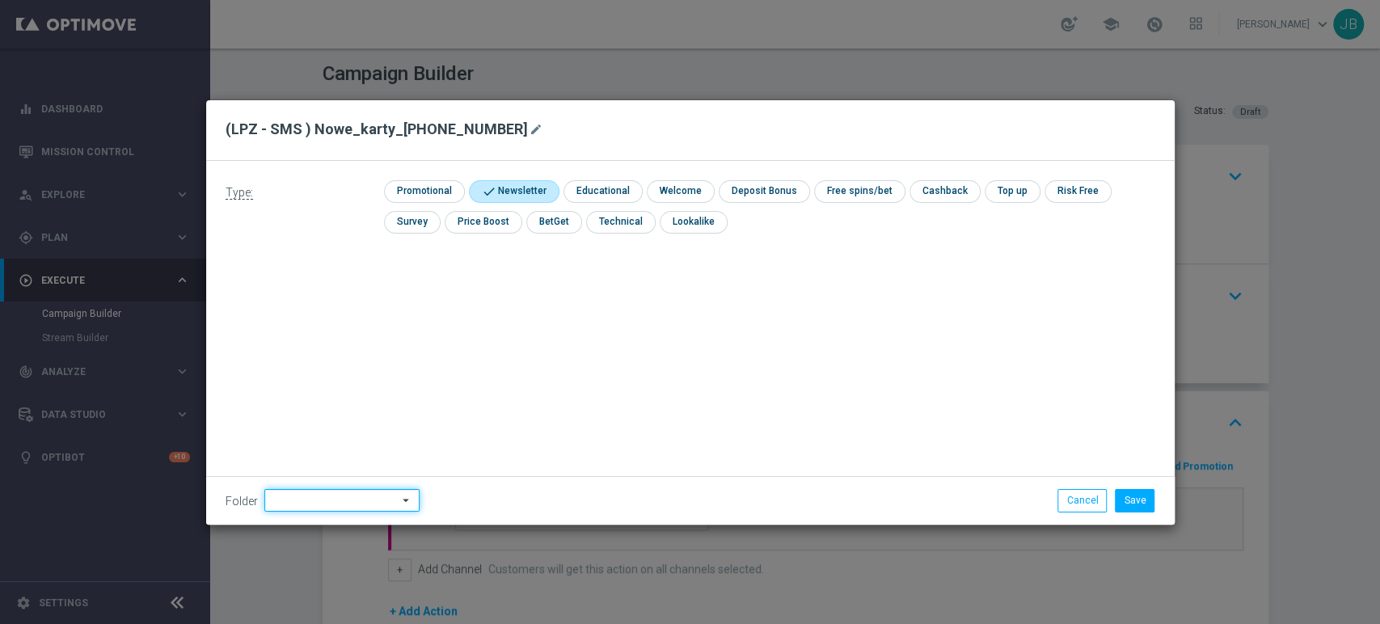
click at [336, 493] on input at bounding box center [341, 500] width 155 height 23
click at [346, 335] on div "[PERSON_NAME]" at bounding box center [339, 336] width 150 height 23
type input "[PERSON_NAME]"
click at [1138, 507] on button "Save" at bounding box center [1135, 500] width 40 height 23
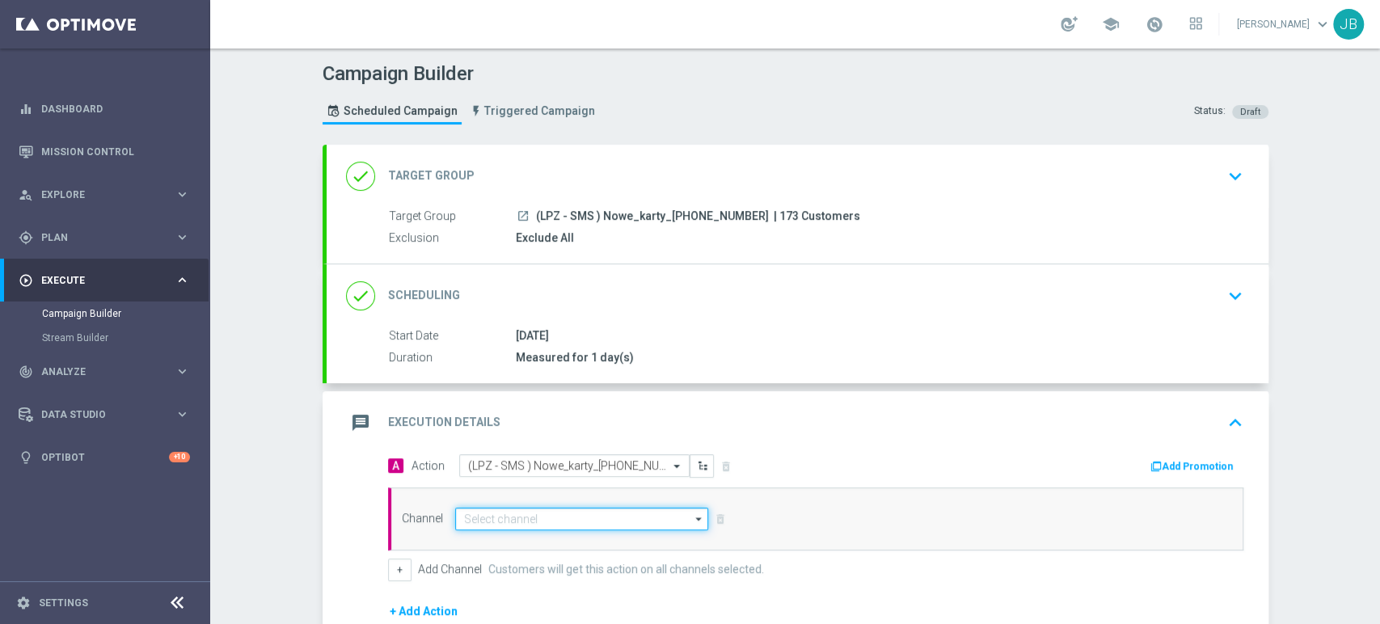
click at [520, 515] on input at bounding box center [582, 519] width 254 height 23
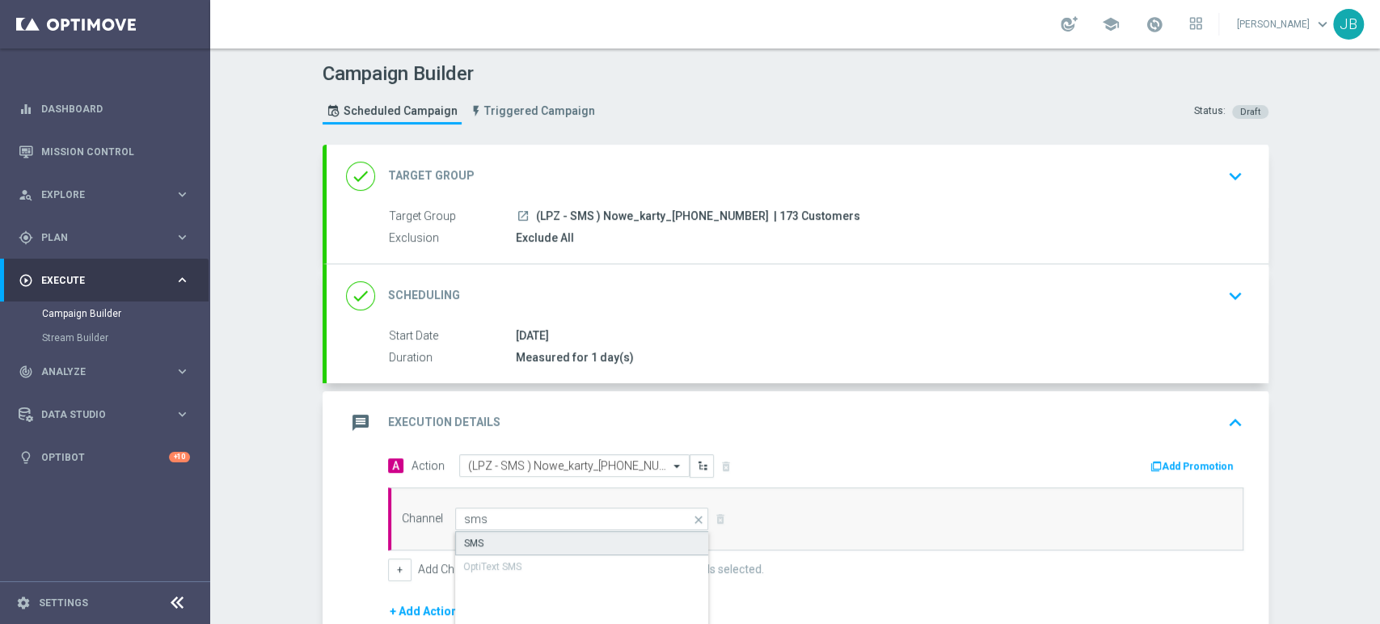
click at [518, 537] on div "SMS" at bounding box center [582, 543] width 255 height 24
type input "SMS"
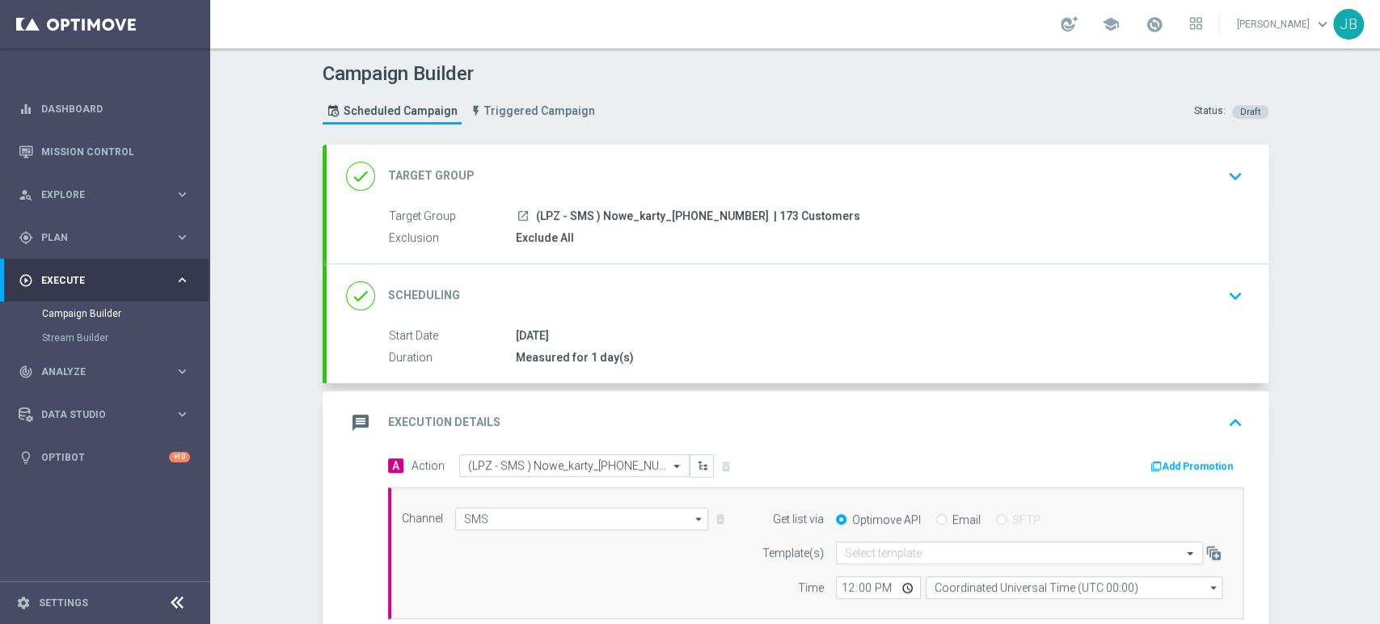
click at [927, 145] on div "done Target Group keyboard_arrow_down" at bounding box center [798, 176] width 942 height 63
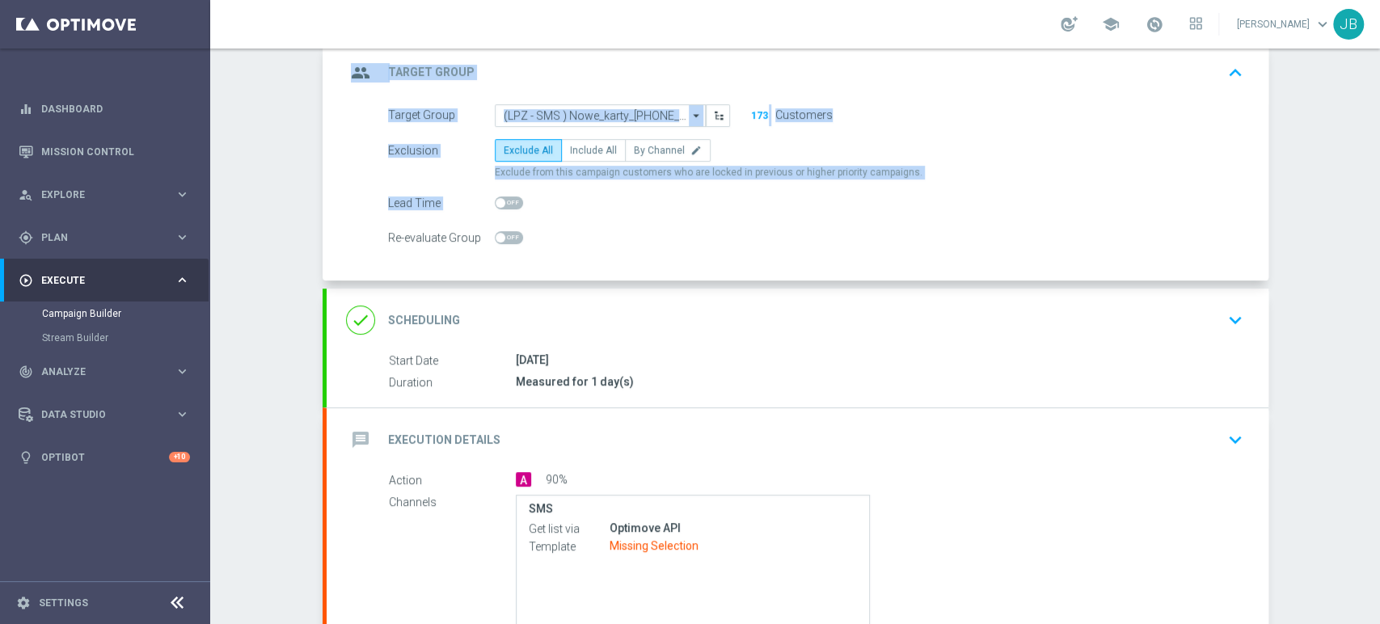
drag, startPoint x: 1378, startPoint y: 150, endPoint x: 1378, endPoint y: 226, distance: 76.8
click at [1378, 226] on div "Campaign Builder Scheduled Campaign Triggered Campaign Status: Draft group Targ…" at bounding box center [795, 335] width 1170 height 575
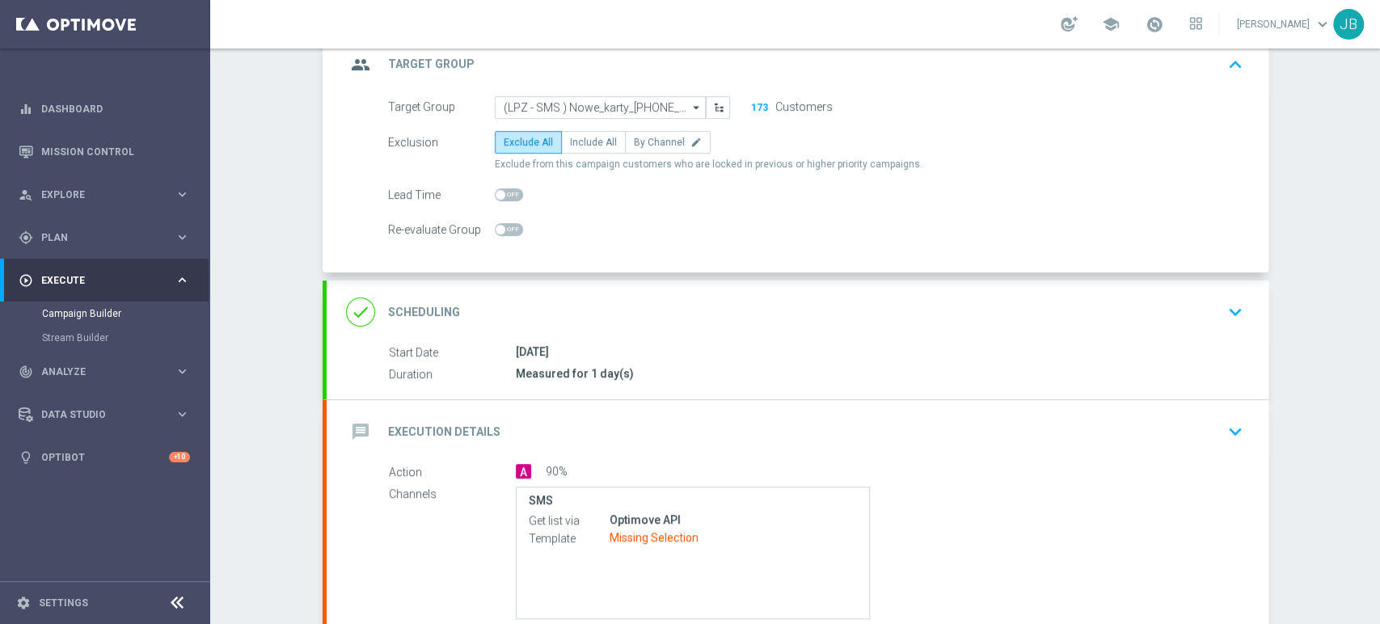
click at [1011, 301] on div "done Scheduling keyboard_arrow_down" at bounding box center [797, 312] width 903 height 31
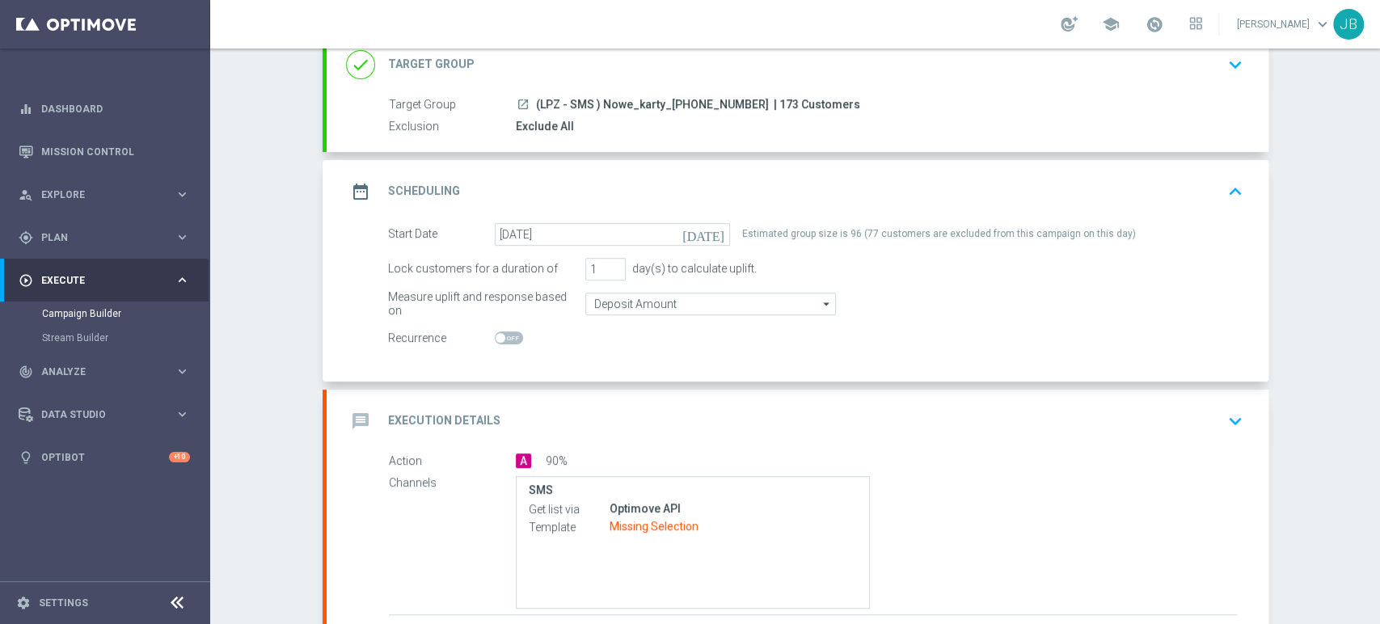
scroll to position [238, 0]
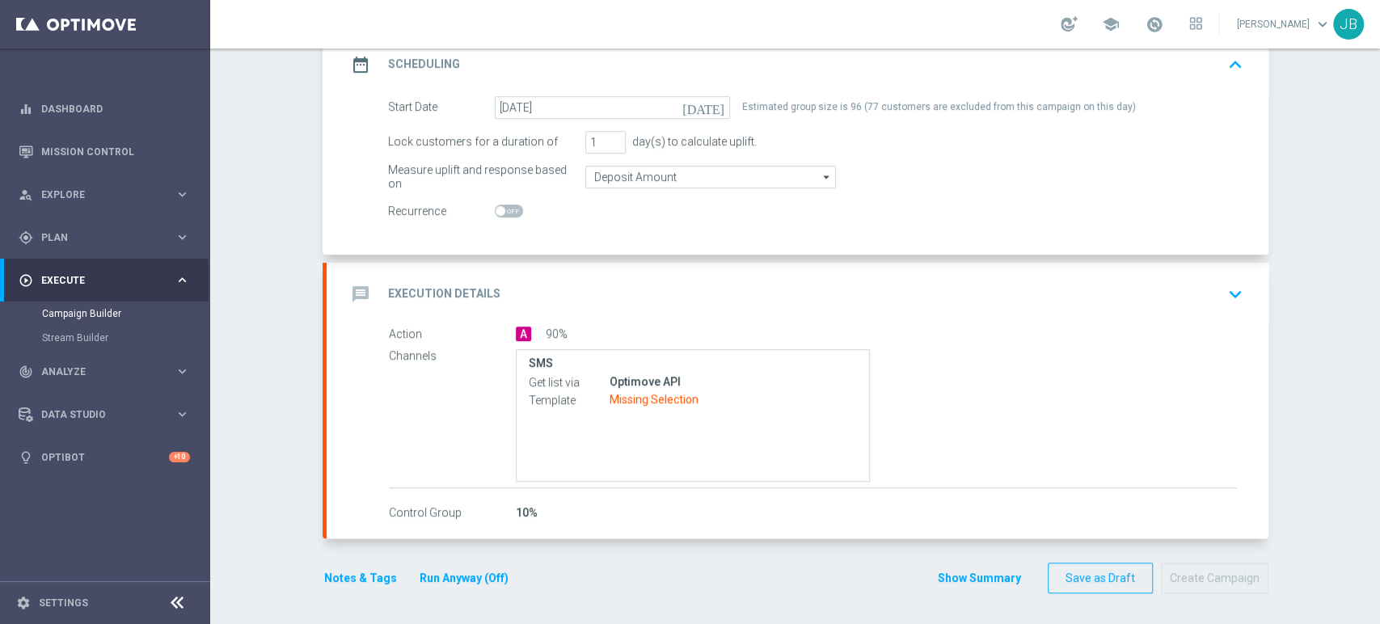
click at [1137, 291] on div "message Execution Details keyboard_arrow_down" at bounding box center [797, 294] width 903 height 31
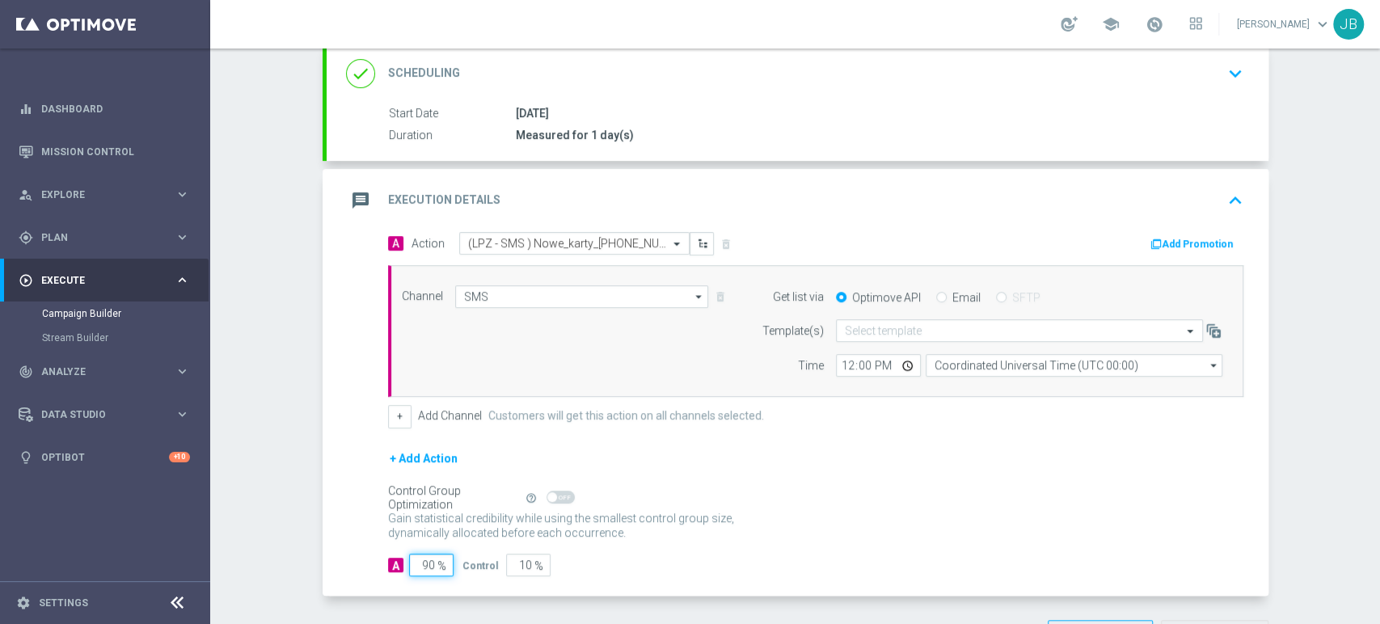
click at [424, 570] on input "90" at bounding box center [431, 565] width 44 height 23
type input "9"
type input "91"
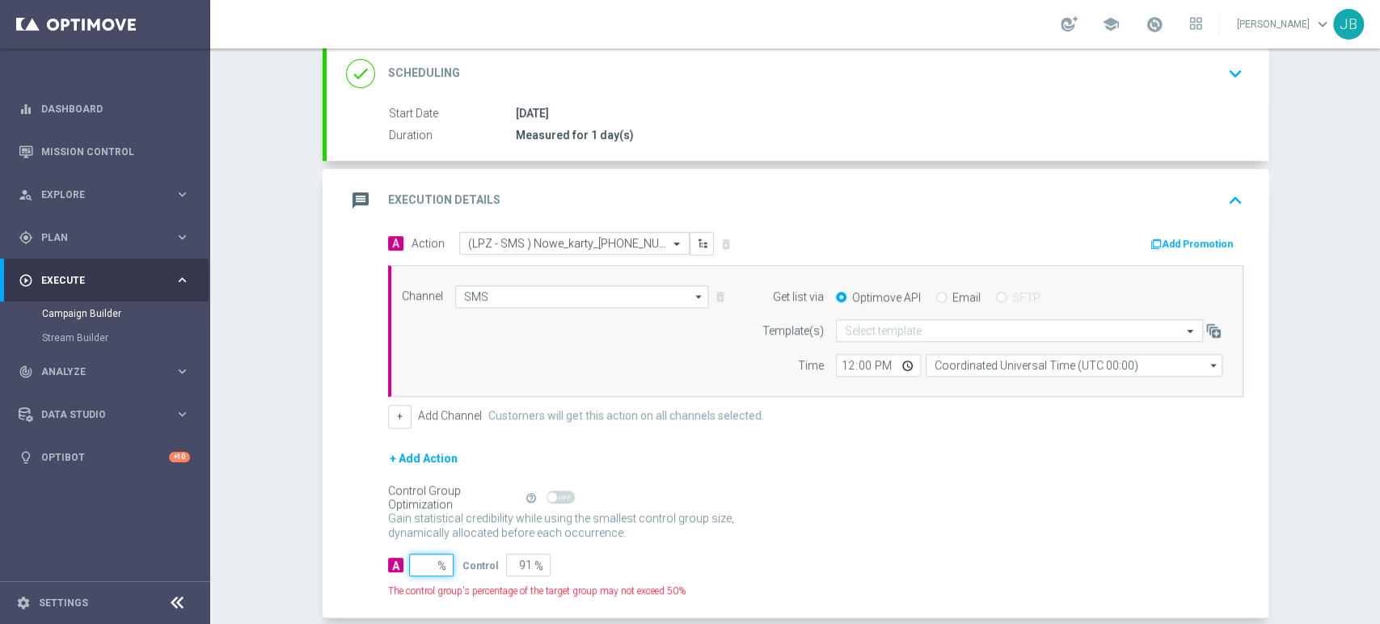
type input "100"
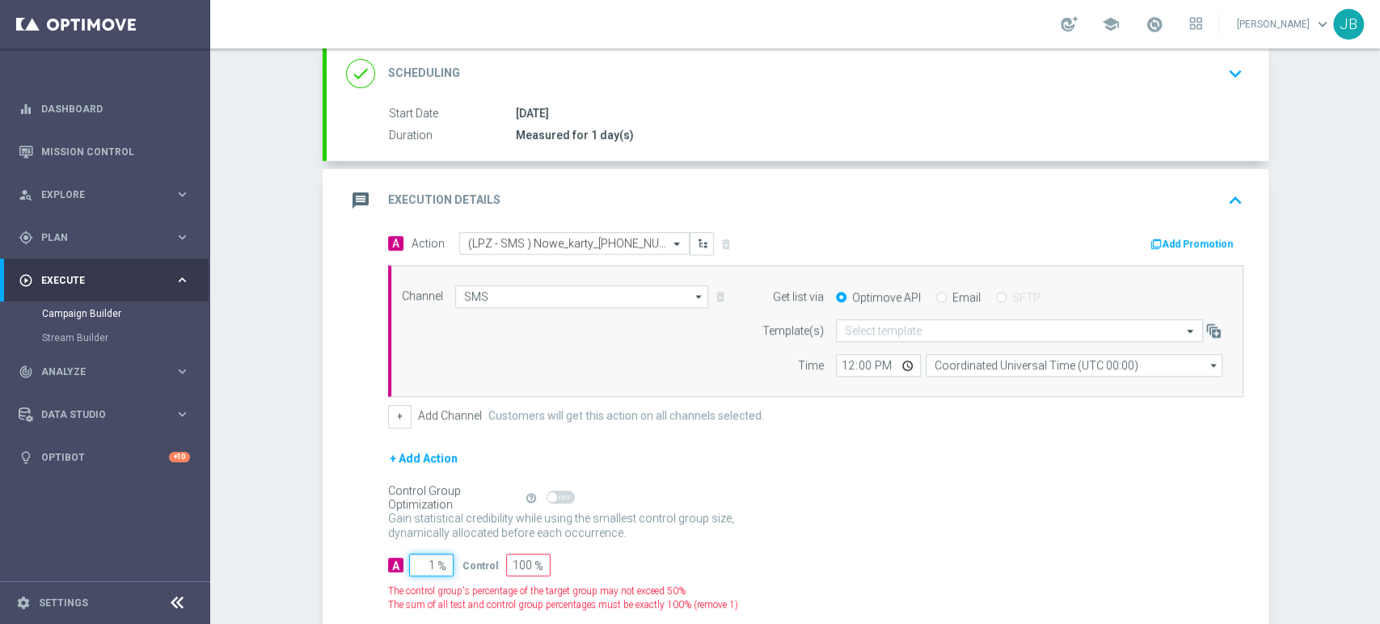
type input "10"
type input "90"
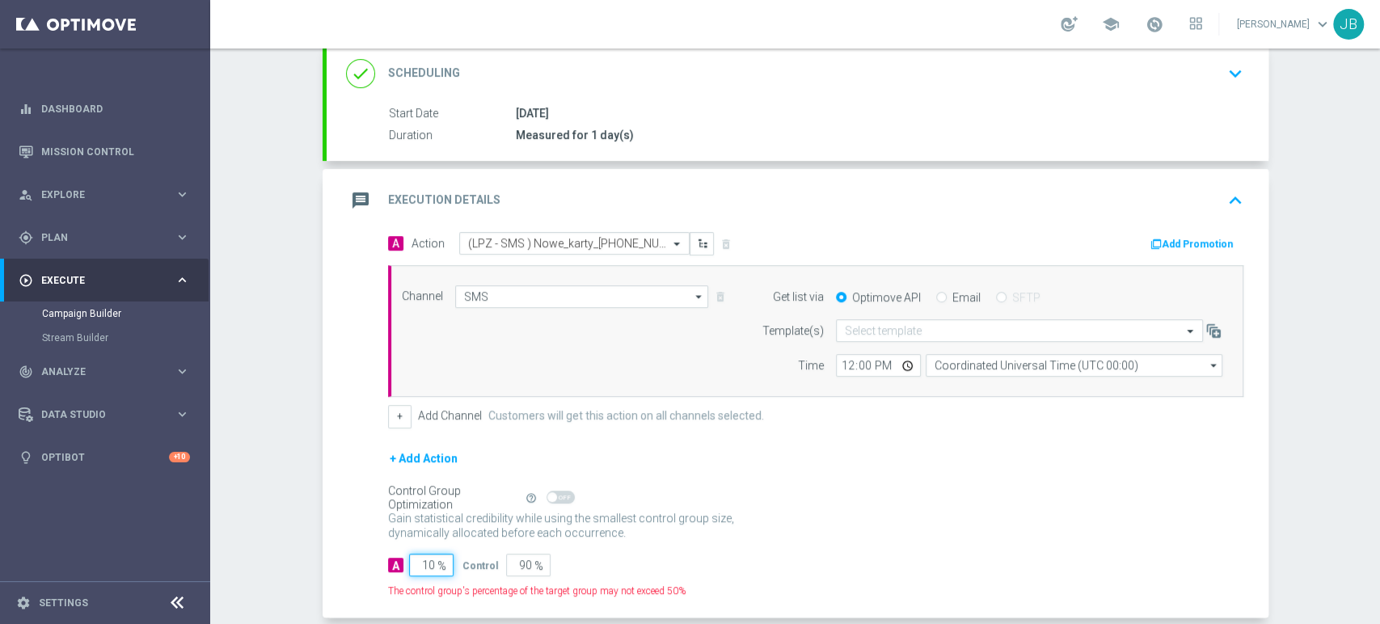
type input "100"
type input "0"
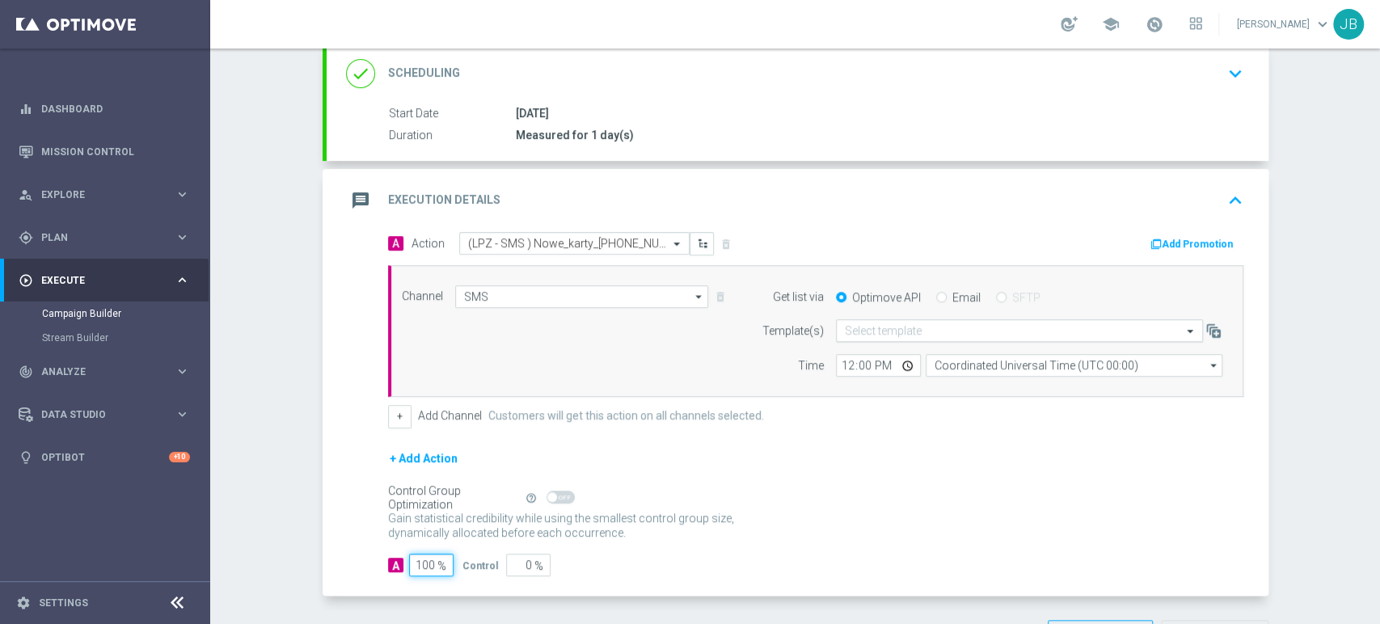
type input "100"
click at [891, 330] on input "text" at bounding box center [1003, 331] width 317 height 14
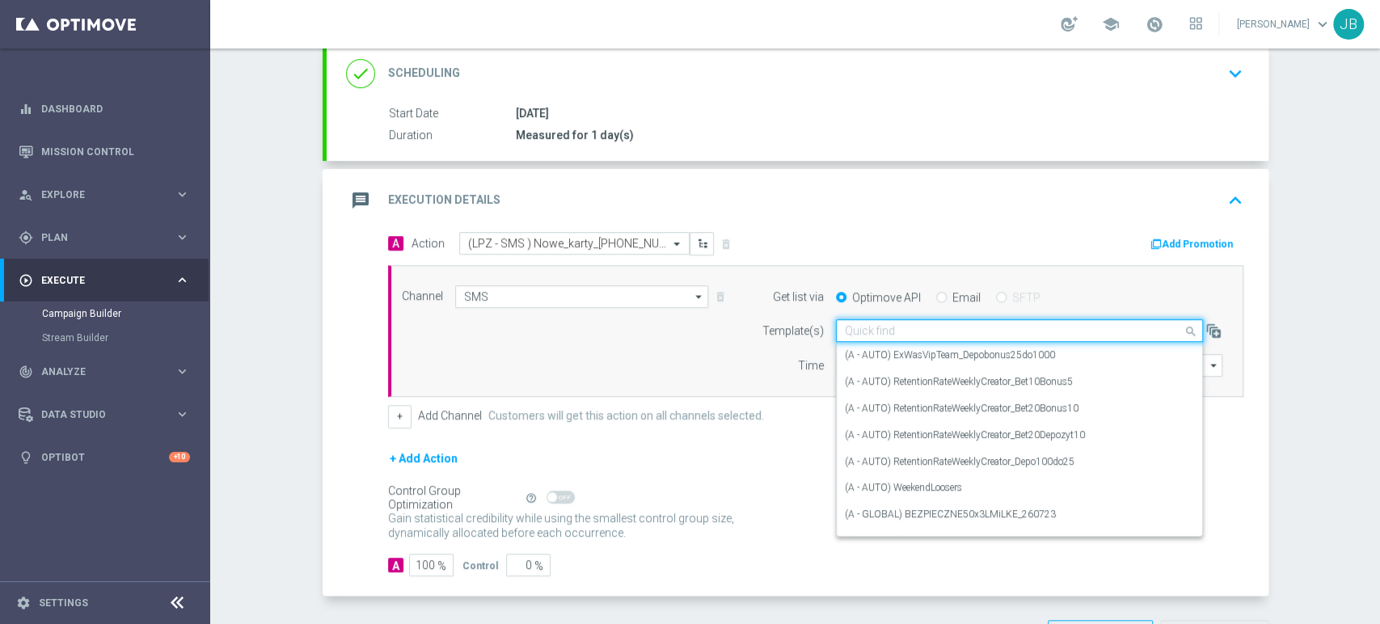
paste input "(LPZ - SMS ) Nowe_karty_[PHONE_NUMBER]"
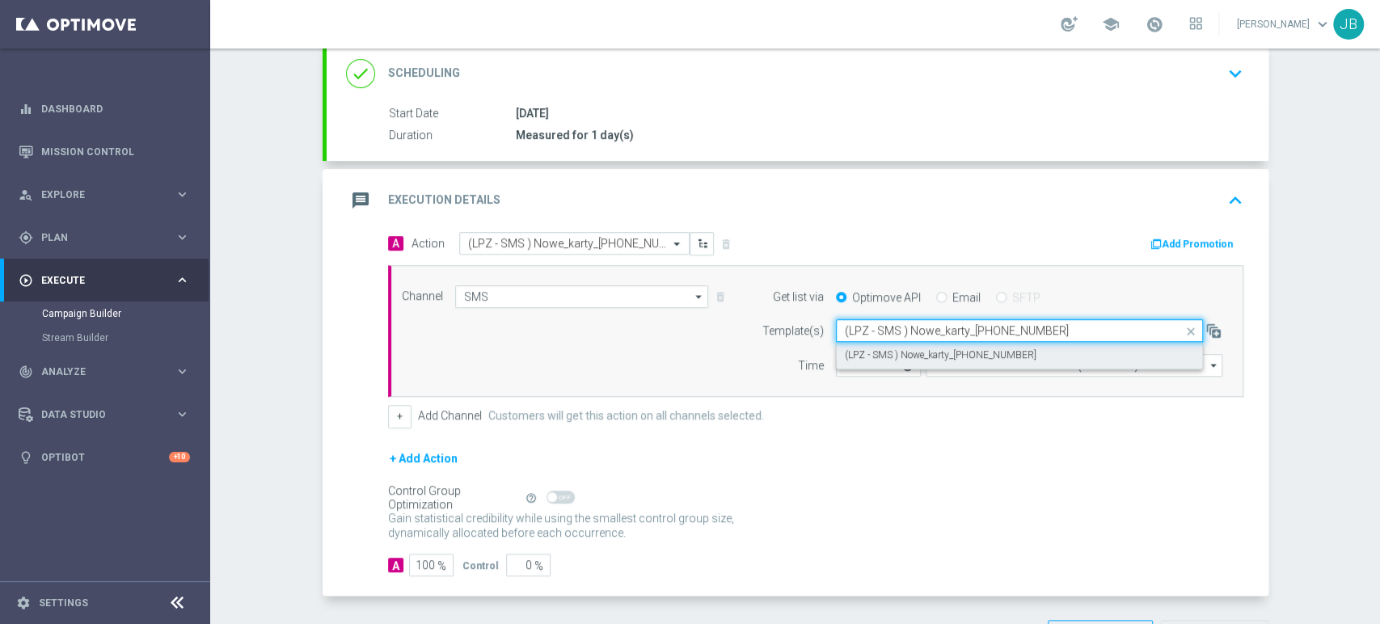
click at [872, 350] on label "(LPZ - SMS ) Nowe_karty_[PHONE_NUMBER]" at bounding box center [941, 355] width 192 height 14
type input "(LPZ - SMS ) Nowe_karty_[PHONE_NUMBER]"
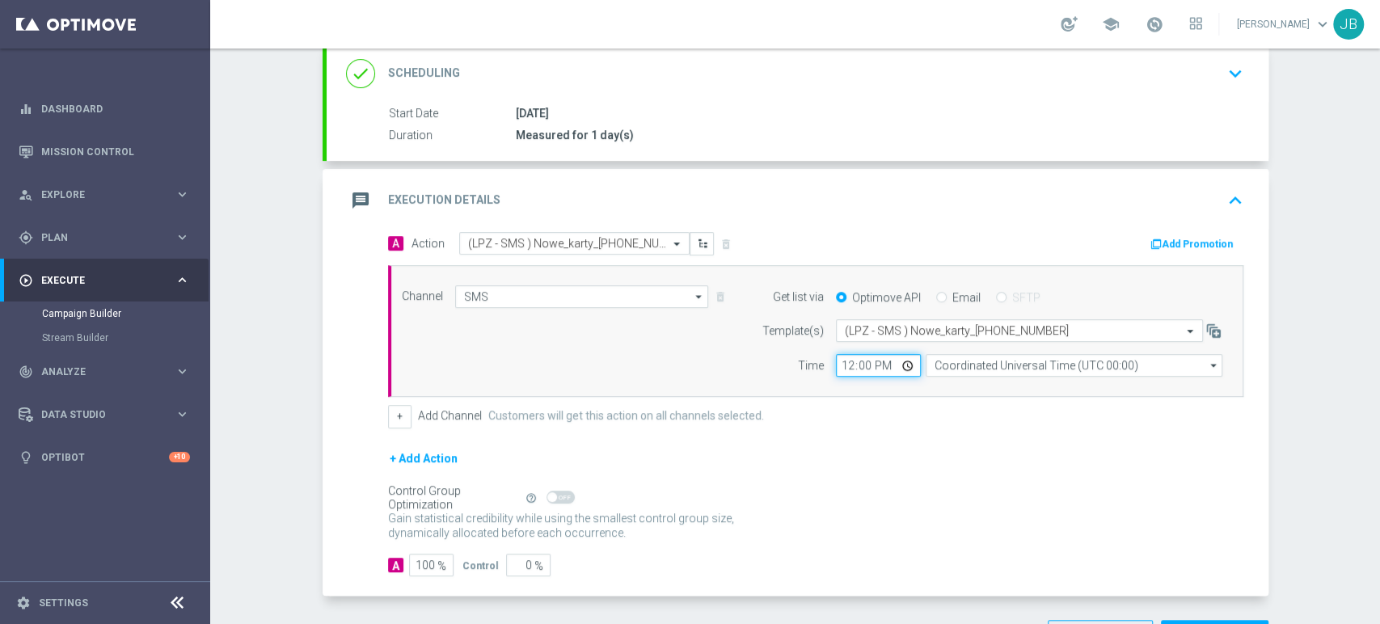
click at [836, 362] on input "12:00" at bounding box center [878, 365] width 85 height 23
type input "10:38"
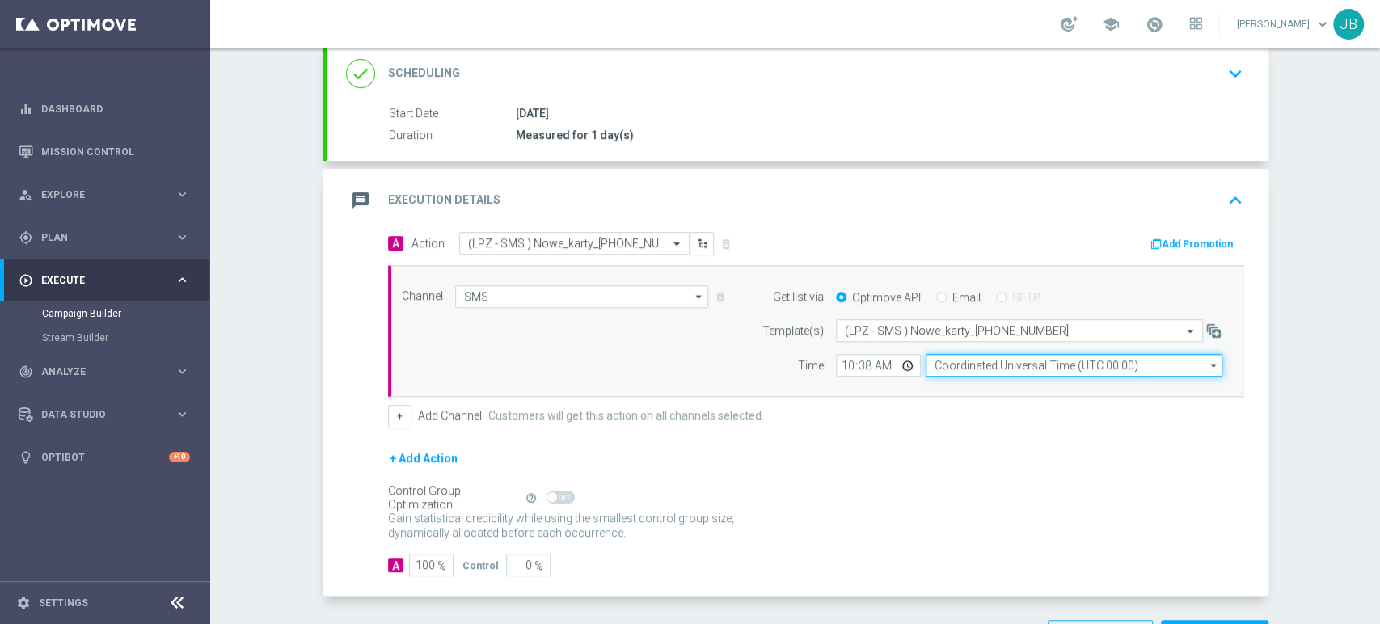
click at [971, 356] on input "Coordinated Universal Time (UTC 00:00)" at bounding box center [1073, 365] width 297 height 23
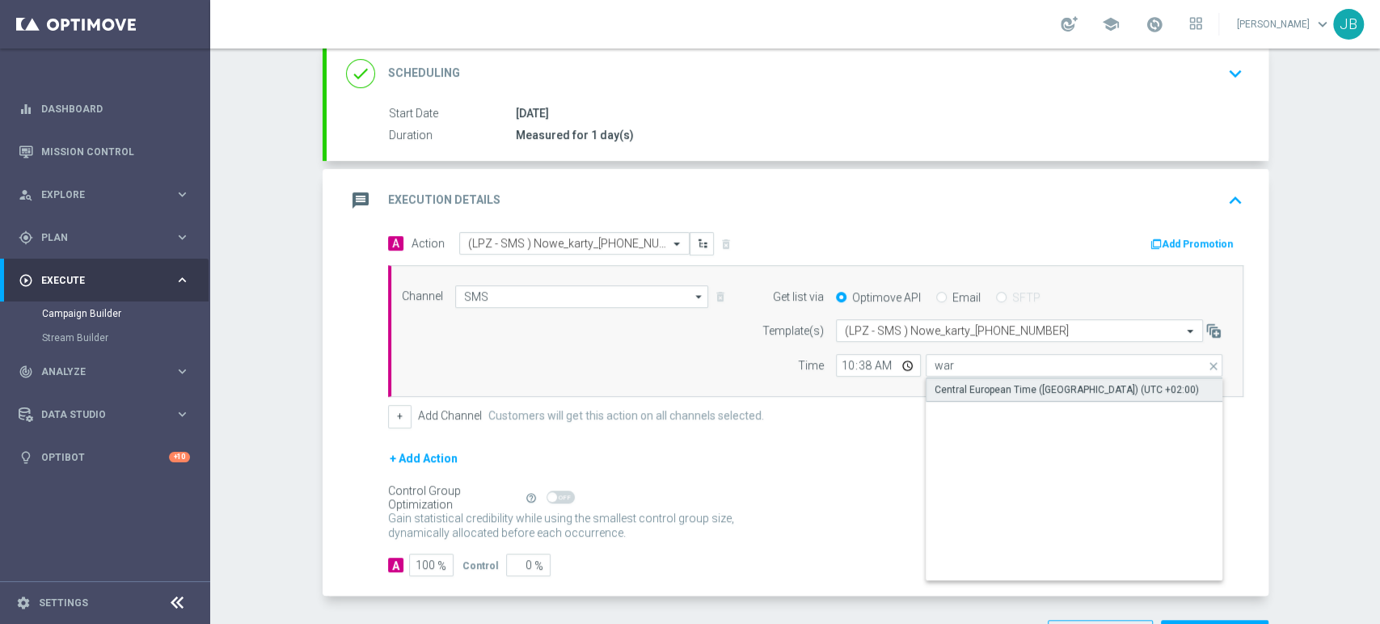
click at [970, 385] on div "Central European Time ([GEOGRAPHIC_DATA]) (UTC +02:00)" at bounding box center [1066, 389] width 264 height 15
type input "Central European Time ([GEOGRAPHIC_DATA]) (UTC +02:00)"
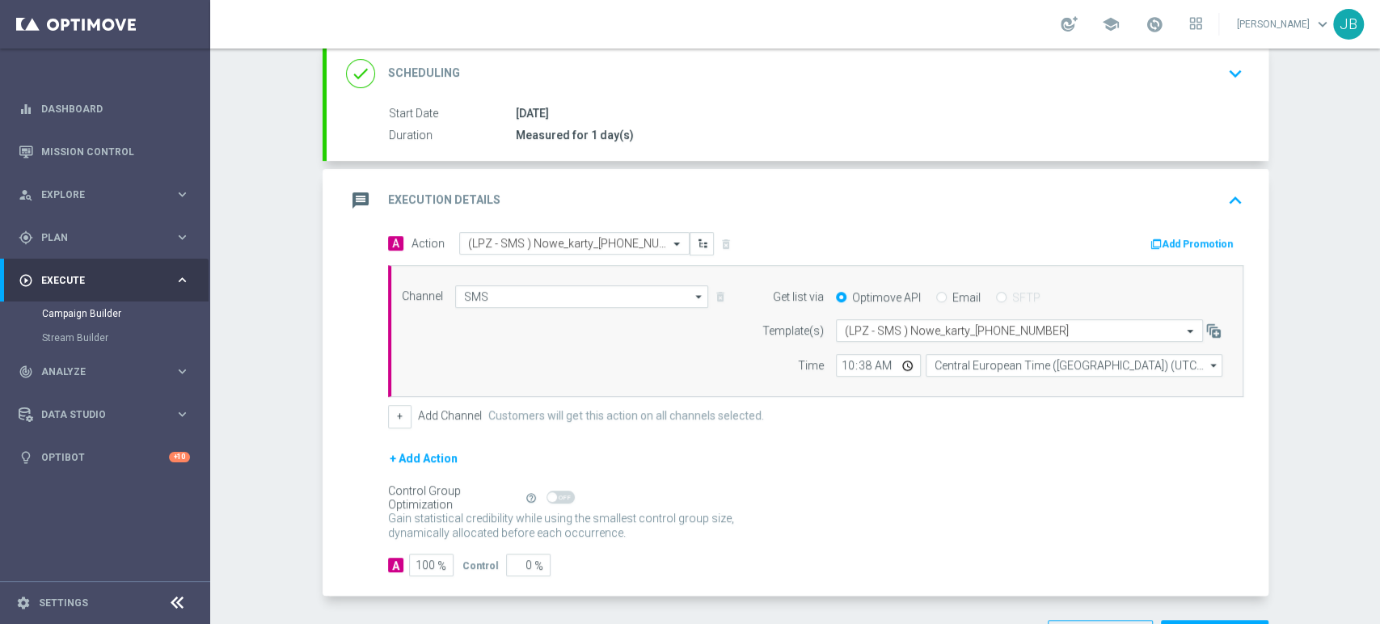
scroll to position [0, 0]
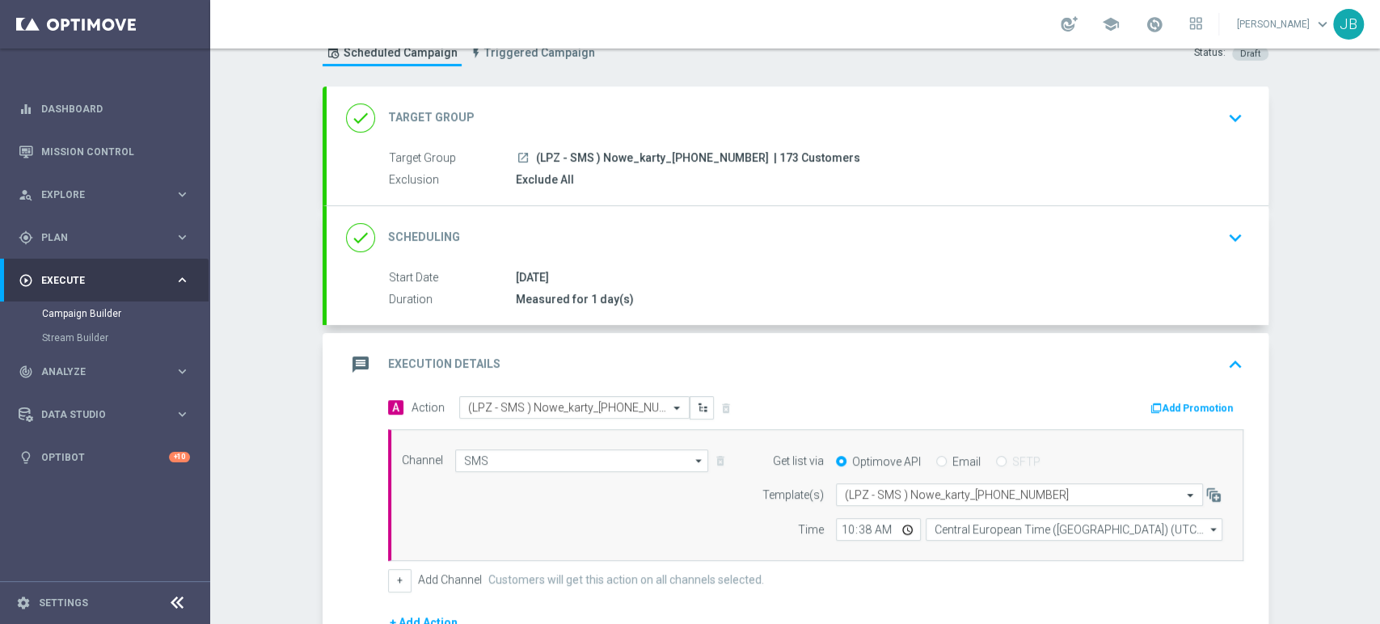
drag, startPoint x: 1378, startPoint y: 198, endPoint x: 1372, endPoint y: 145, distance: 52.8
click at [1372, 145] on div "Campaign Builder Scheduled Campaign Triggered Campaign Status: Draft done Targe…" at bounding box center [795, 335] width 1170 height 575
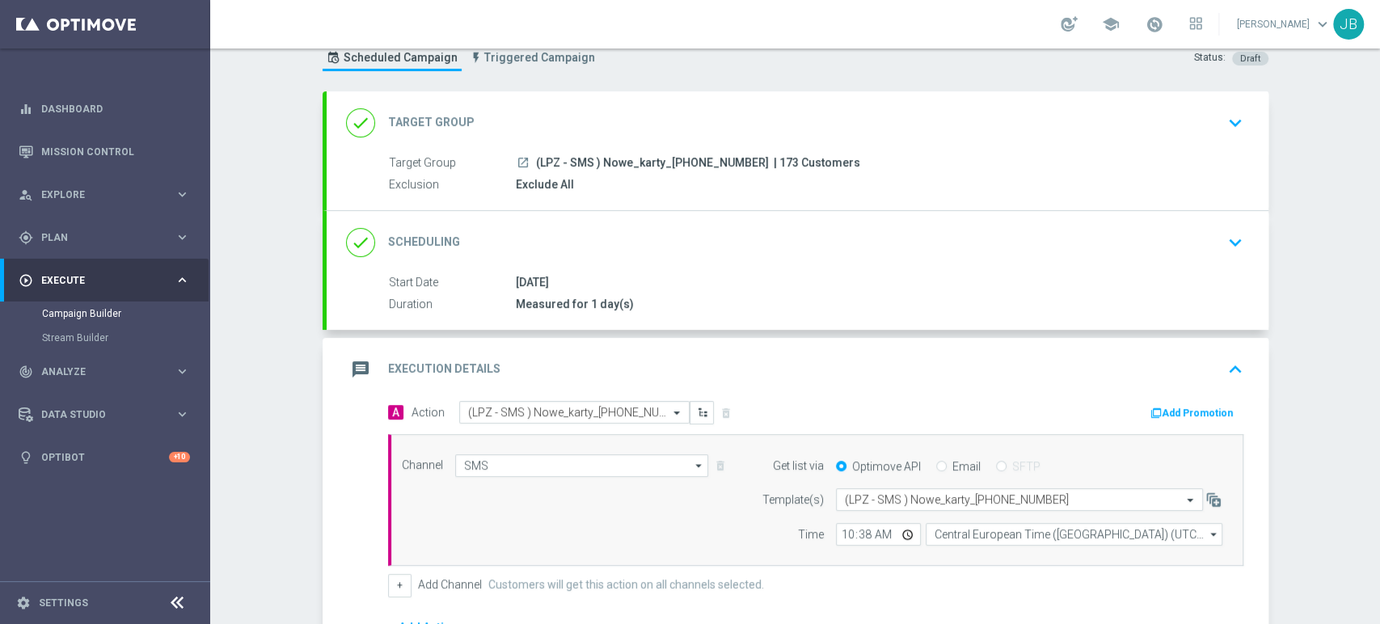
click at [1206, 123] on div "done Target Group keyboard_arrow_down" at bounding box center [797, 122] width 903 height 31
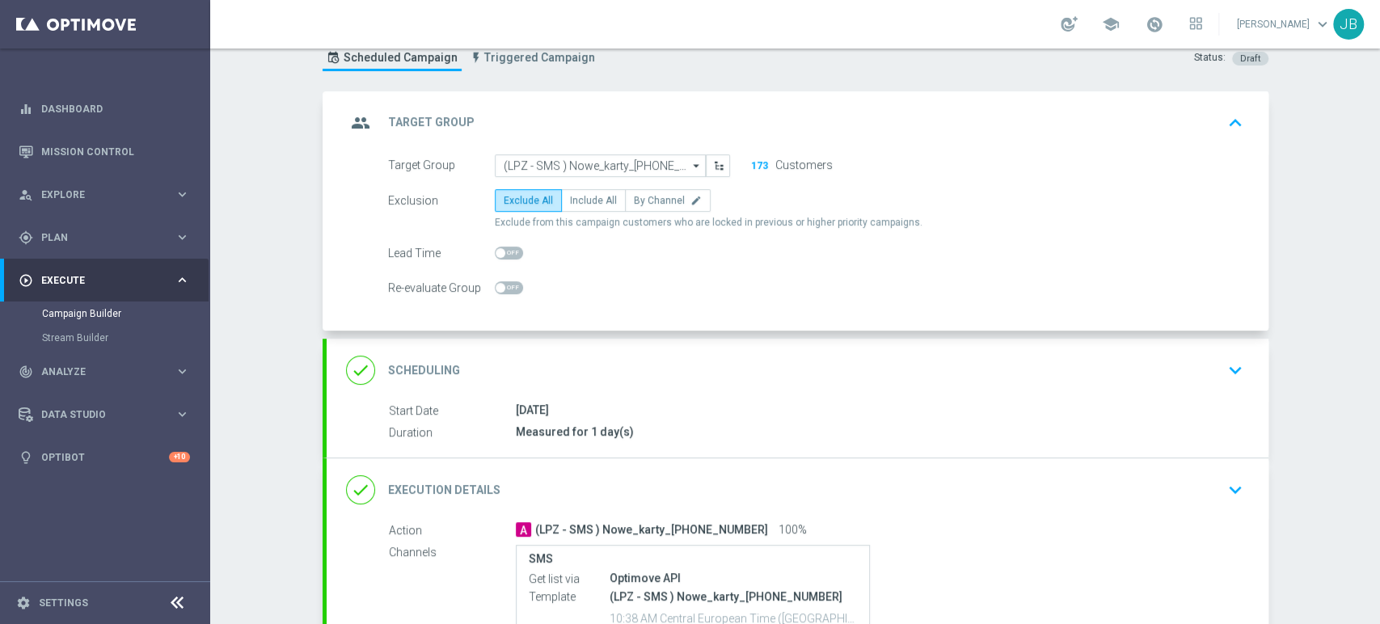
click at [1193, 356] on div "done Scheduling keyboard_arrow_down" at bounding box center [797, 370] width 903 height 31
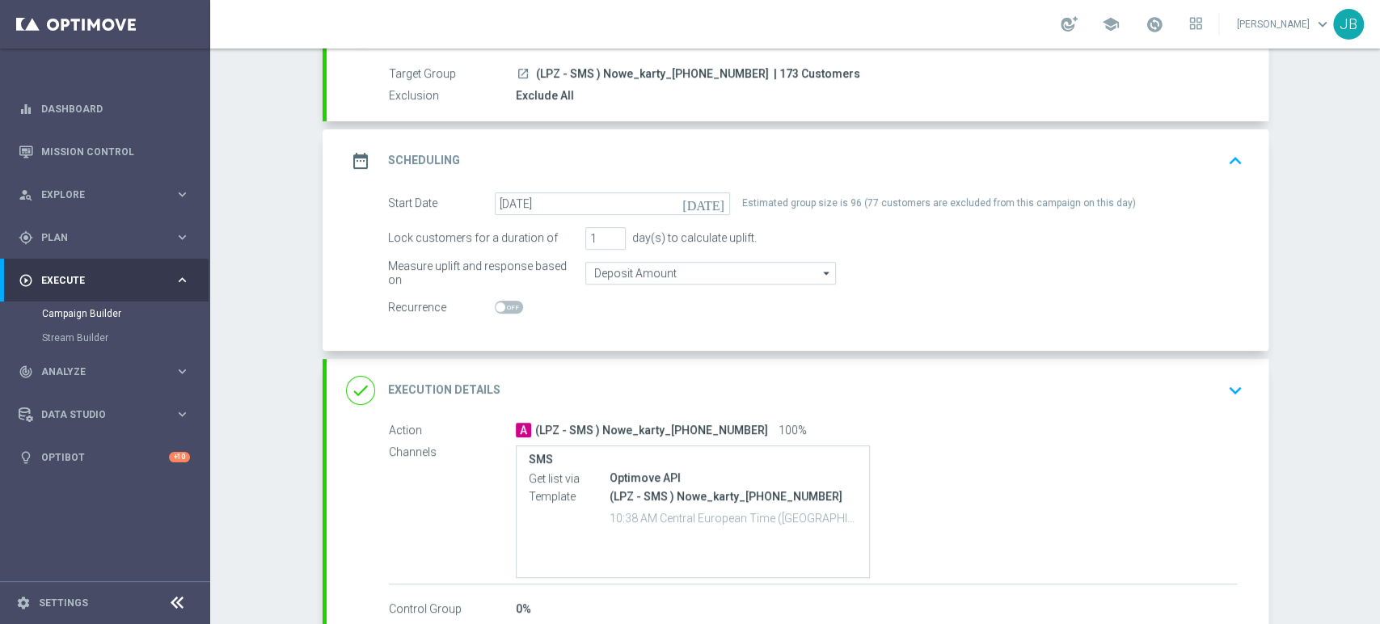
scroll to position [154, 0]
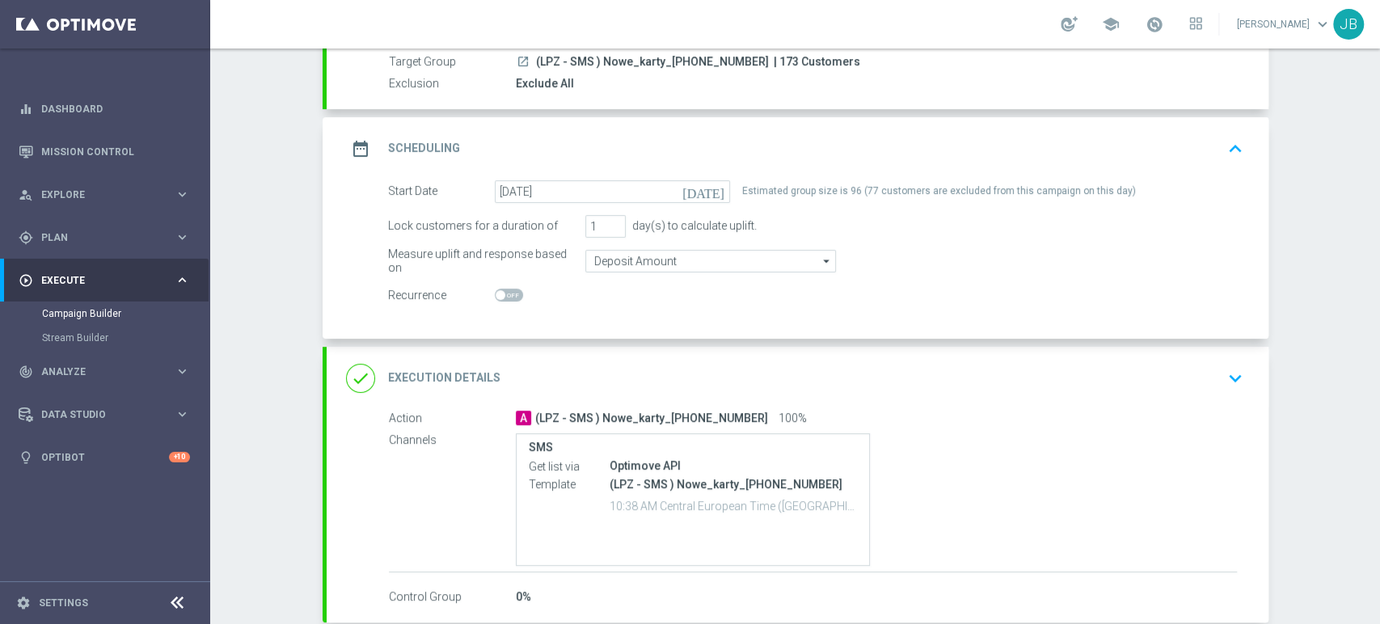
click at [1230, 369] on icon "keyboard_arrow_down" at bounding box center [1235, 378] width 24 height 24
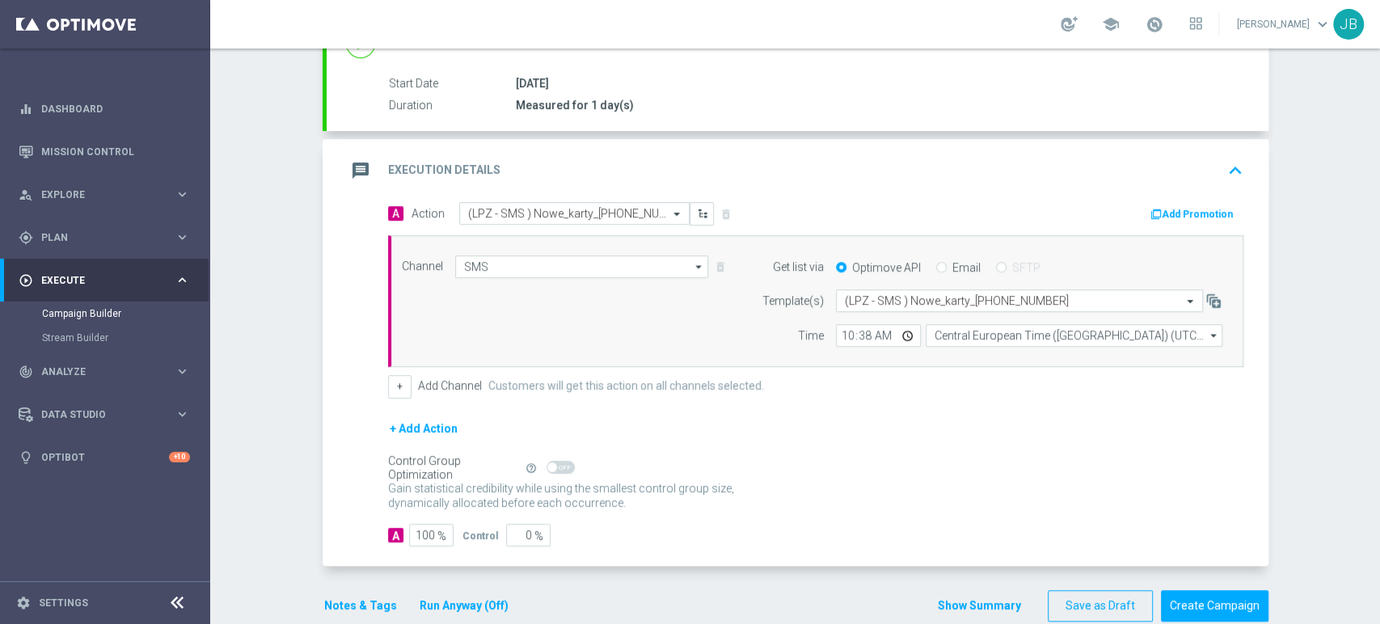
scroll to position [252, 0]
click at [1332, 522] on div "Campaign Builder Scheduled Campaign Triggered Campaign Status: Draft done Targe…" at bounding box center [795, 335] width 1170 height 575
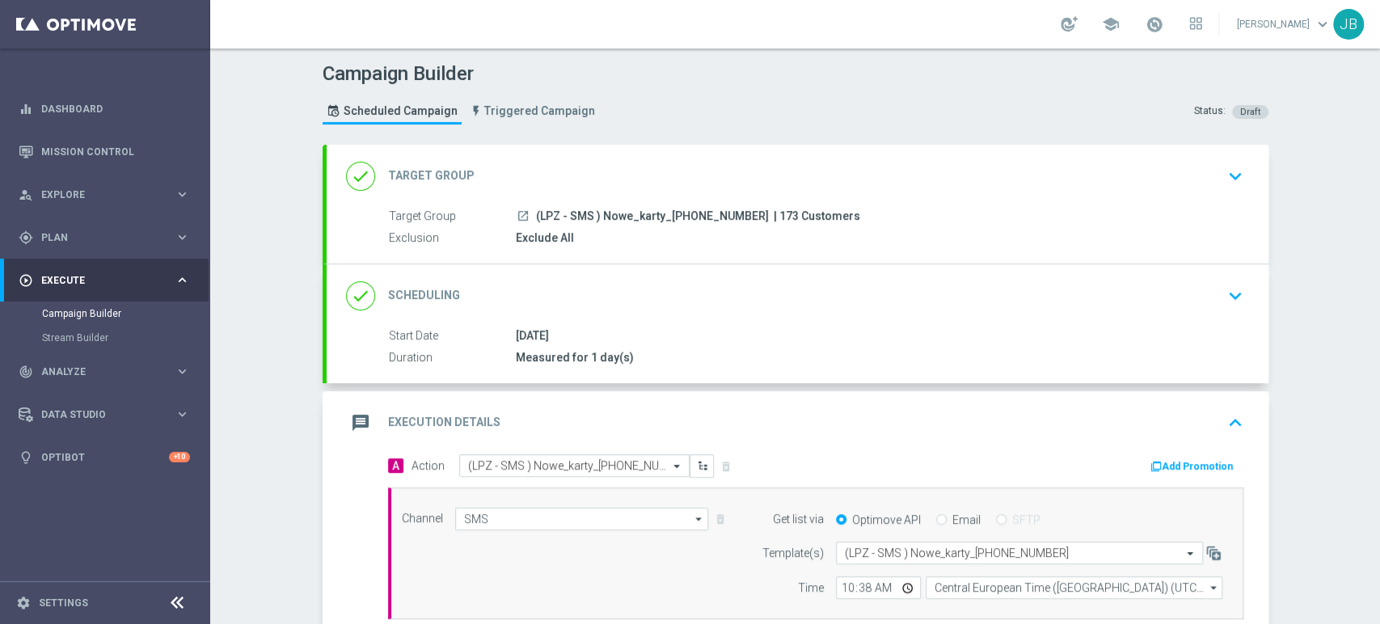
scroll to position [279, 0]
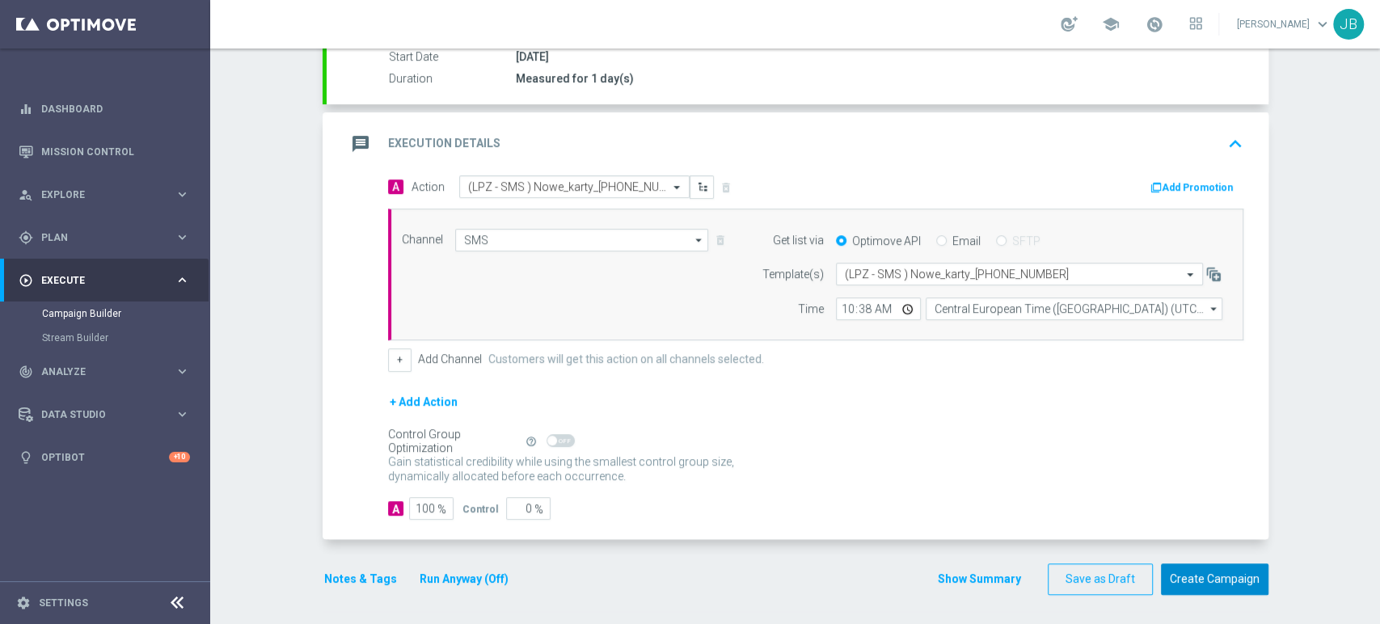
click at [1228, 574] on button "Create Campaign" at bounding box center [1214, 579] width 107 height 32
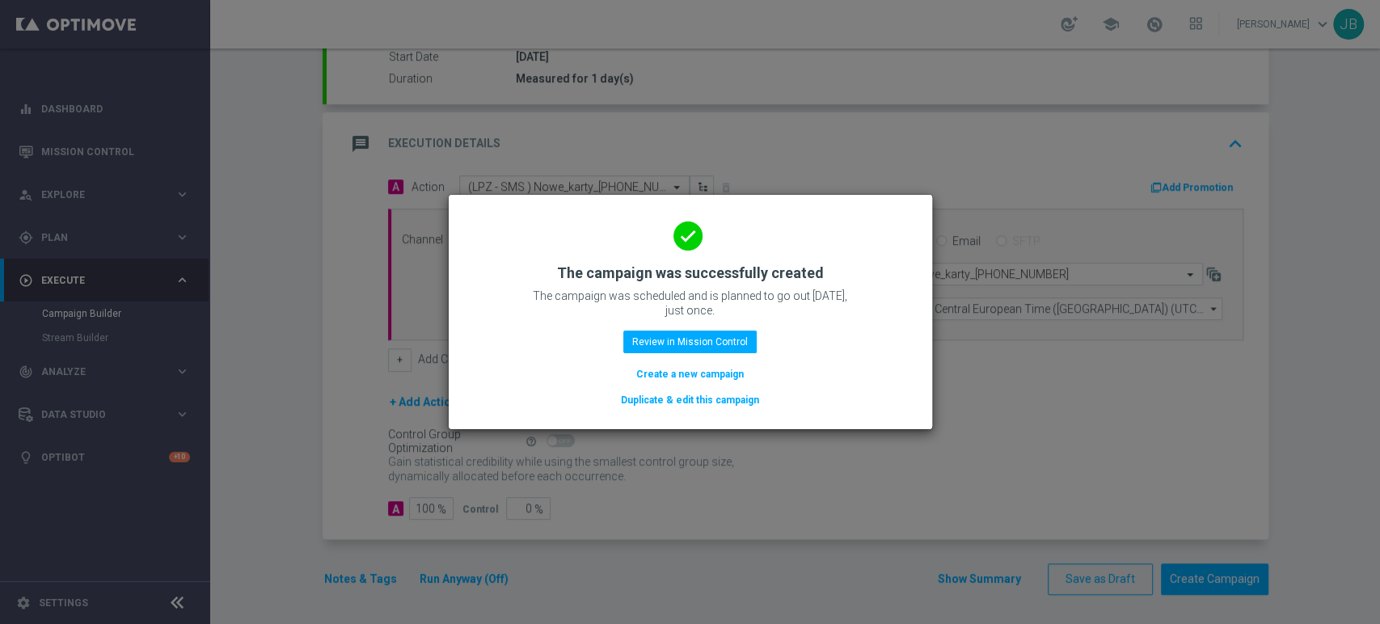
click at [674, 377] on button "Create a new campaign" at bounding box center [689, 374] width 111 height 18
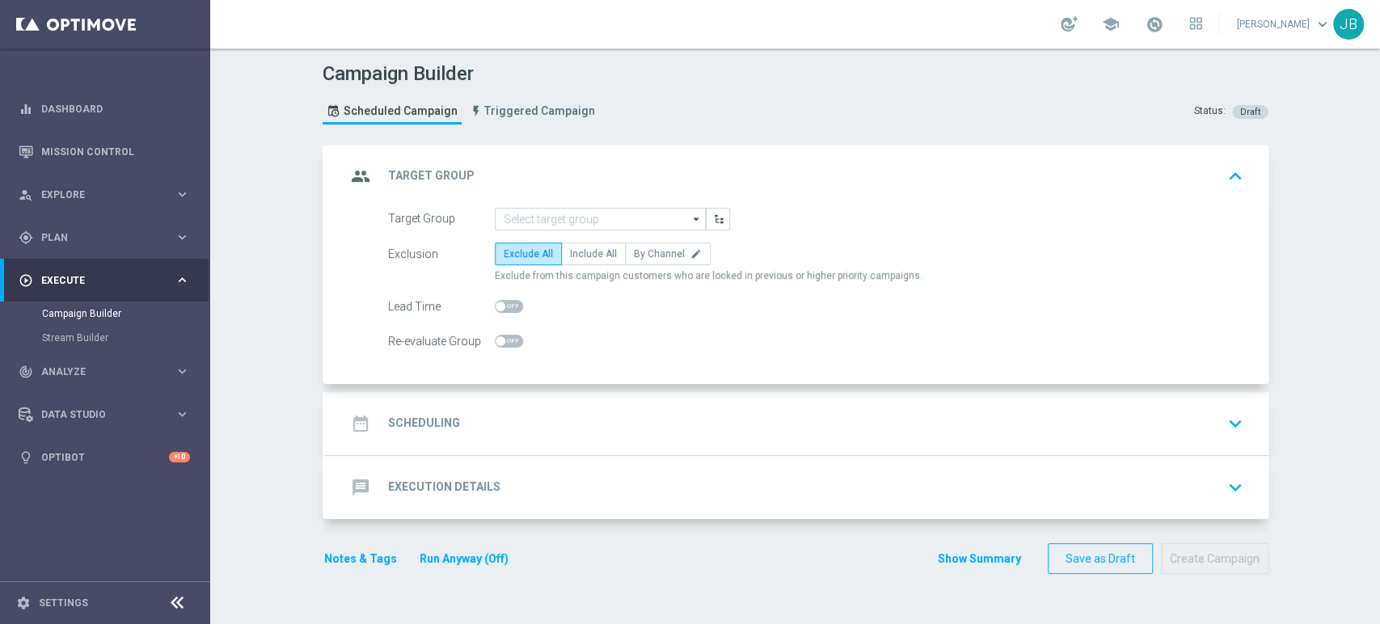
scroll to position [0, 0]
click at [71, 241] on span "Plan" at bounding box center [107, 238] width 133 height 10
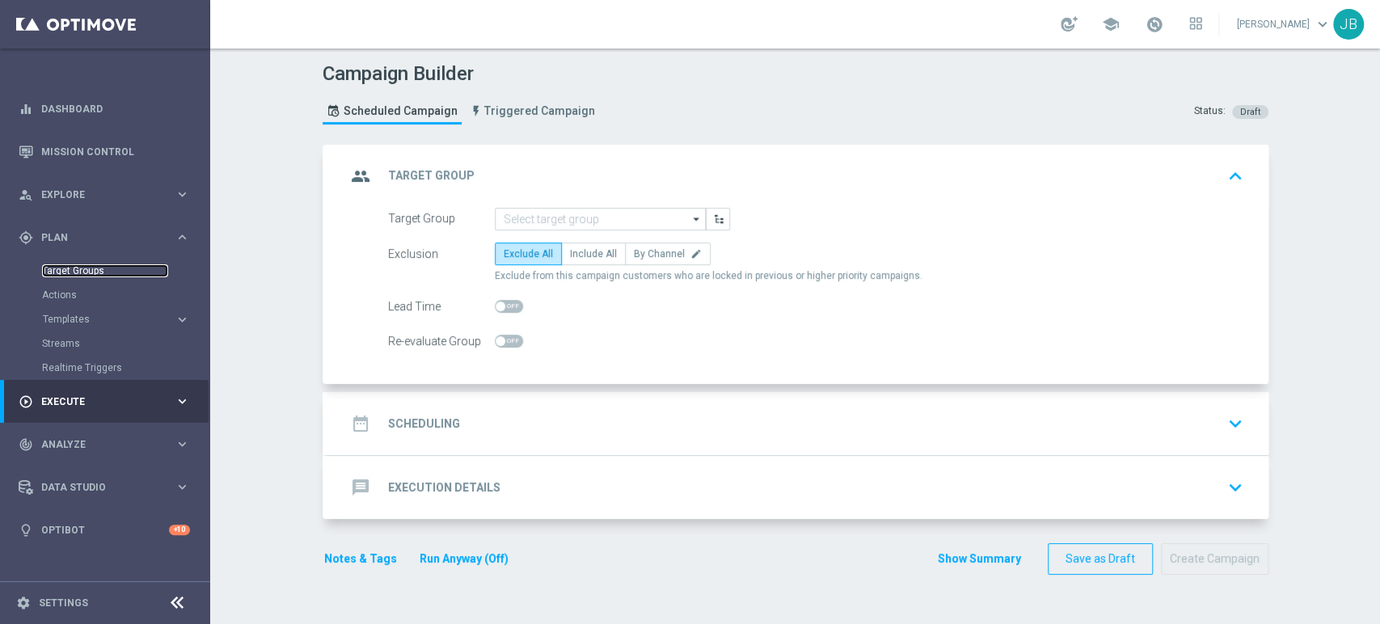
click at [84, 270] on link "Target Groups" at bounding box center [105, 270] width 126 height 13
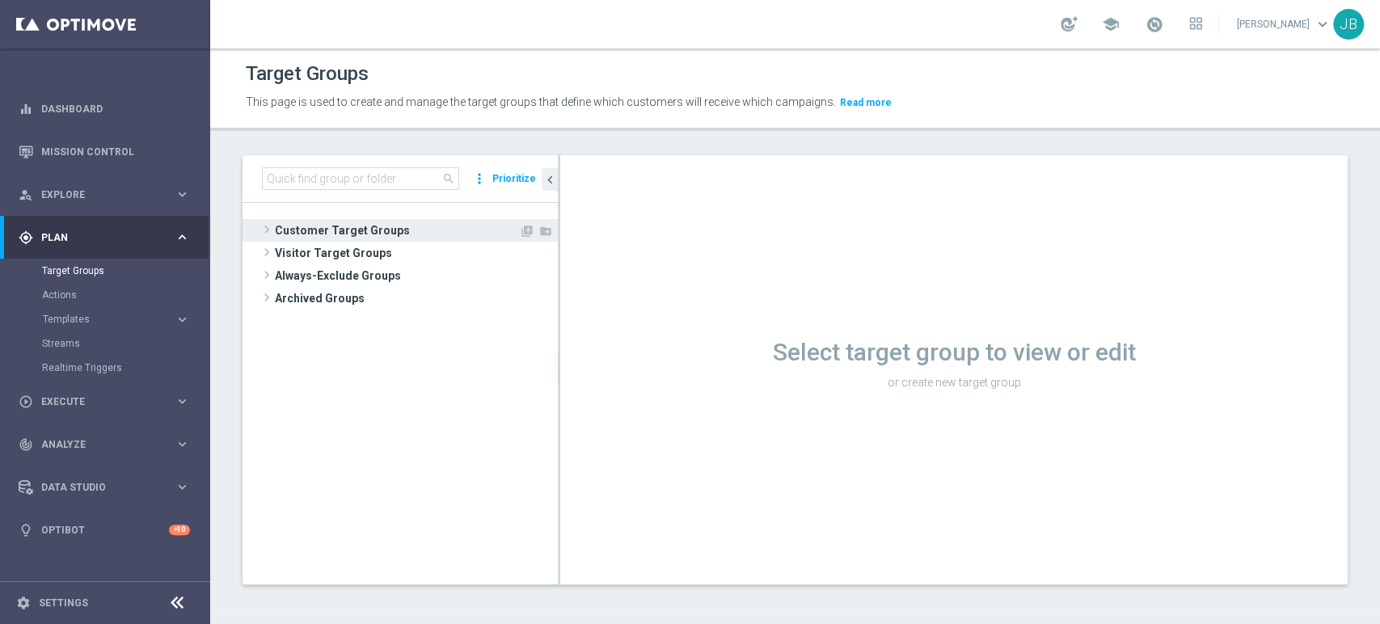
click at [291, 227] on span "Customer Target Groups" at bounding box center [397, 230] width 244 height 23
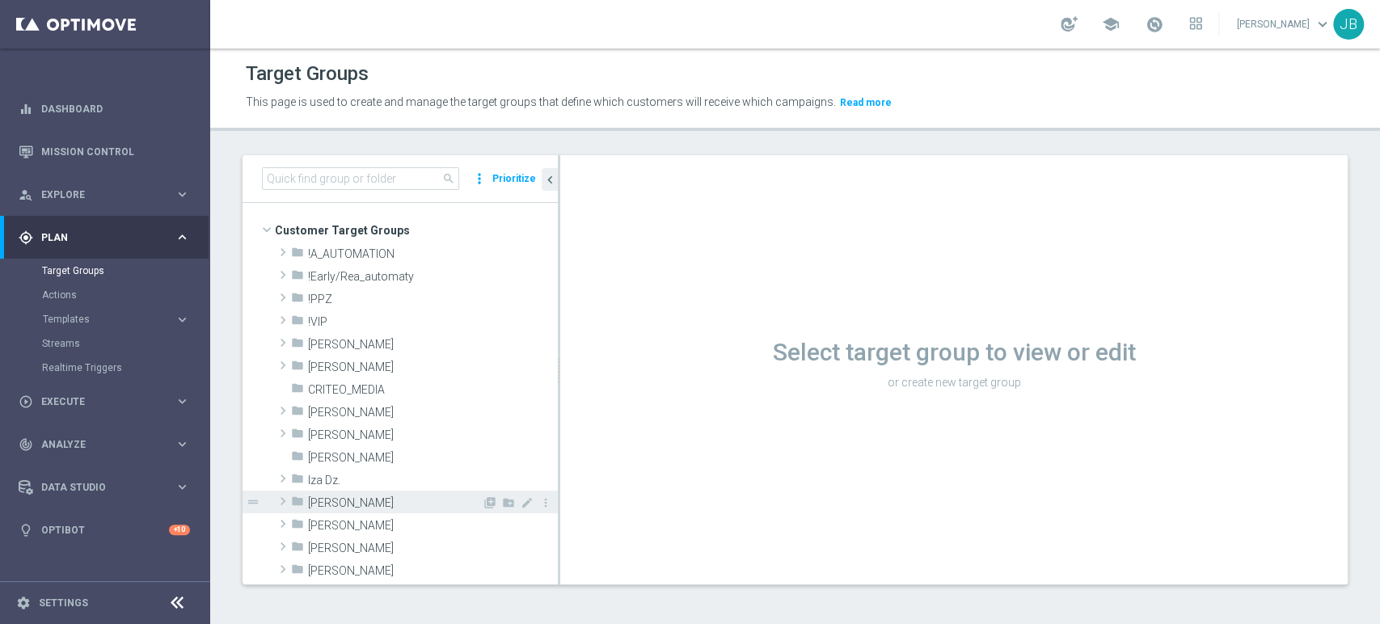
click at [322, 508] on span "[PERSON_NAME]" at bounding box center [395, 503] width 174 height 14
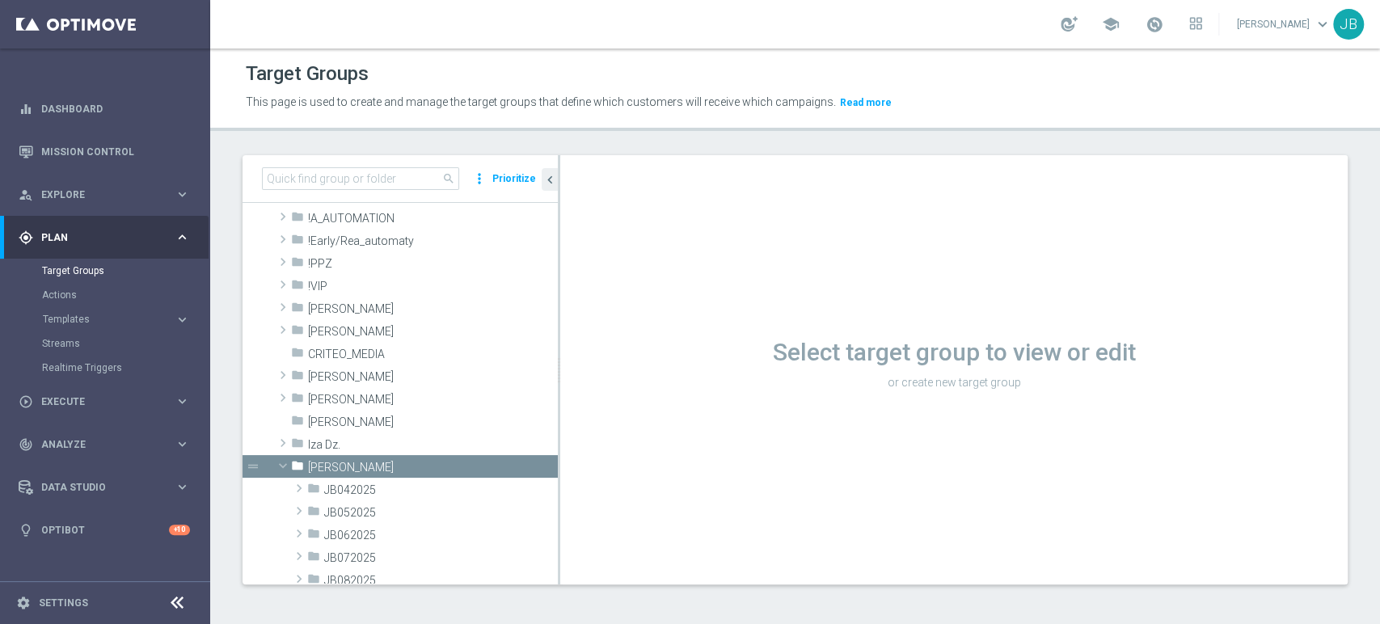
scroll to position [143, 0]
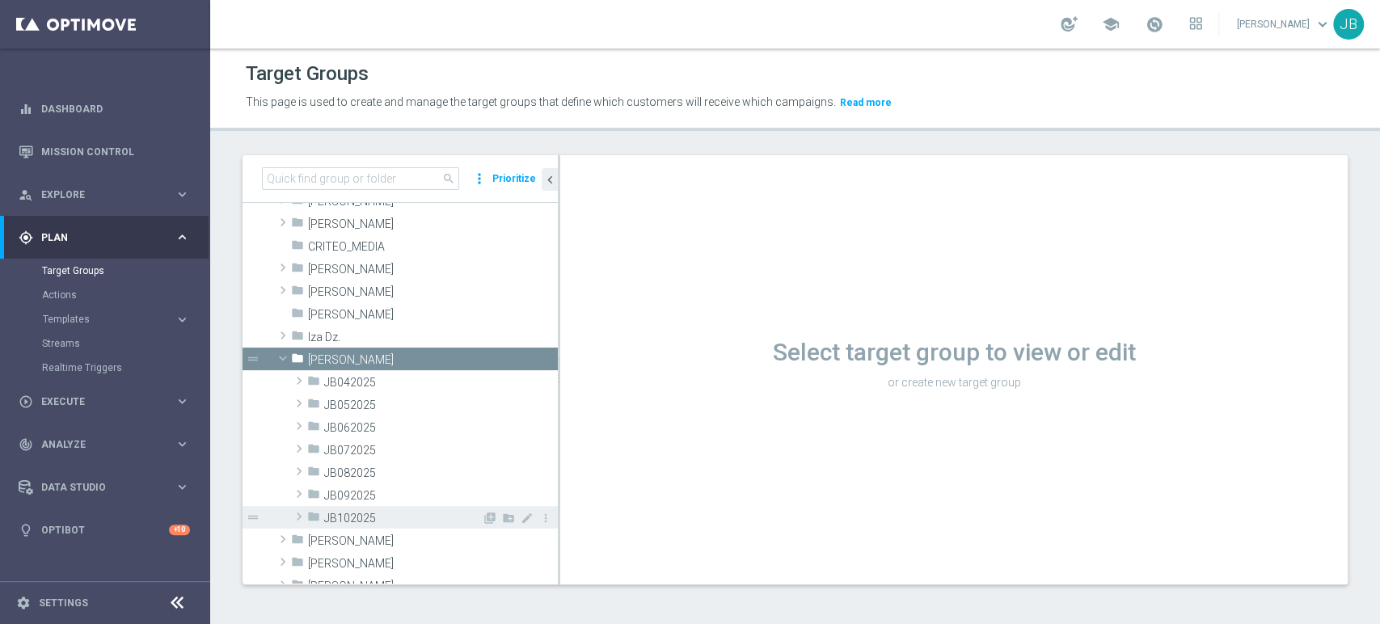
click at [413, 516] on span "JB102025" at bounding box center [403, 519] width 158 height 14
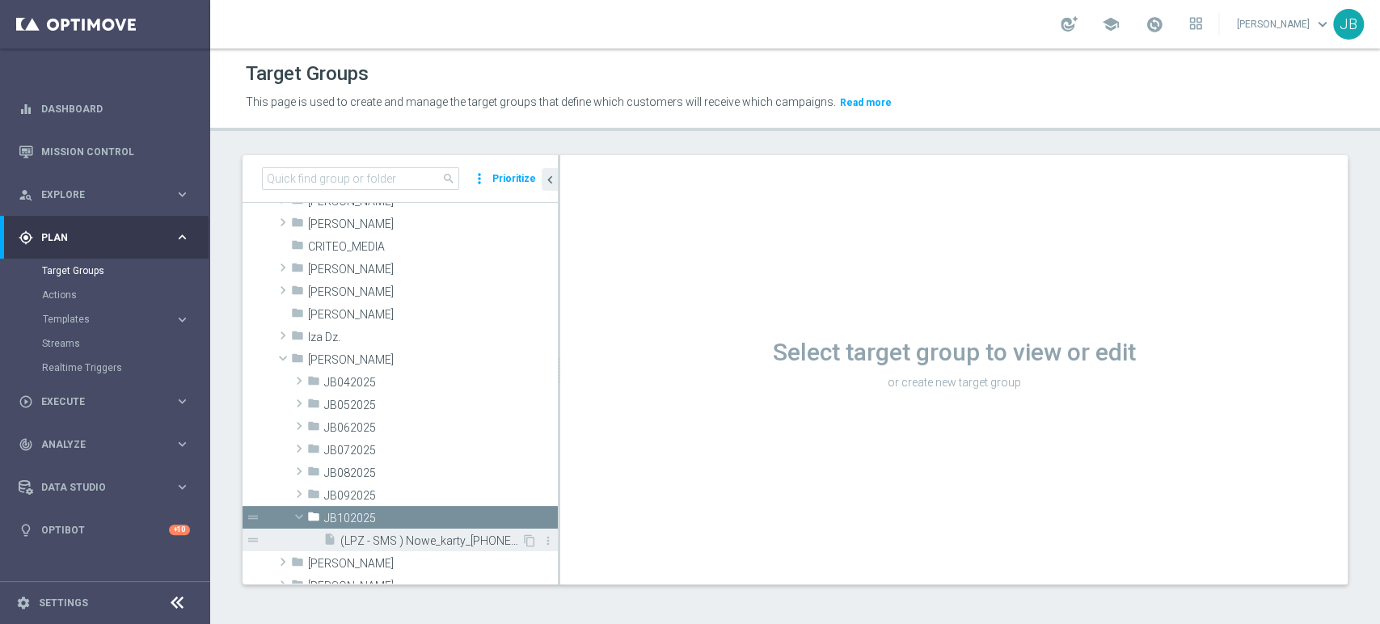
click at [408, 548] on div "insert_drive_file (LPZ - SMS ) Nowe_karty_01102025" at bounding box center [422, 540] width 198 height 23
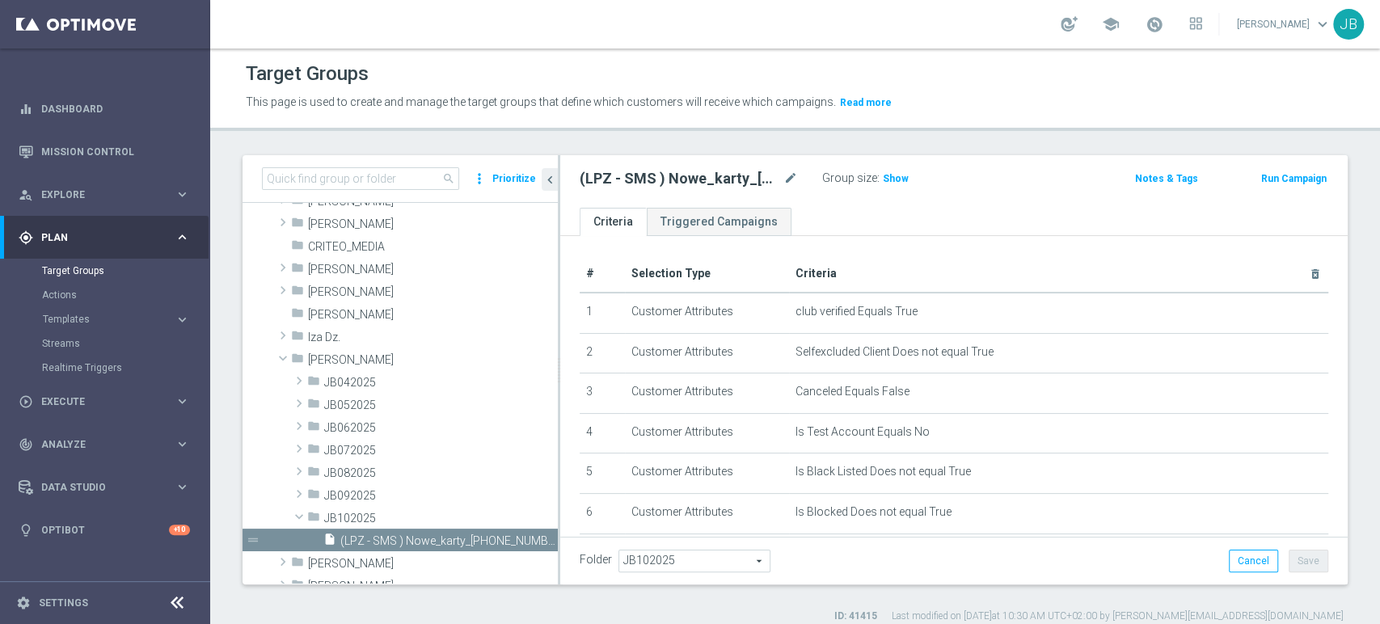
scroll to position [276, 0]
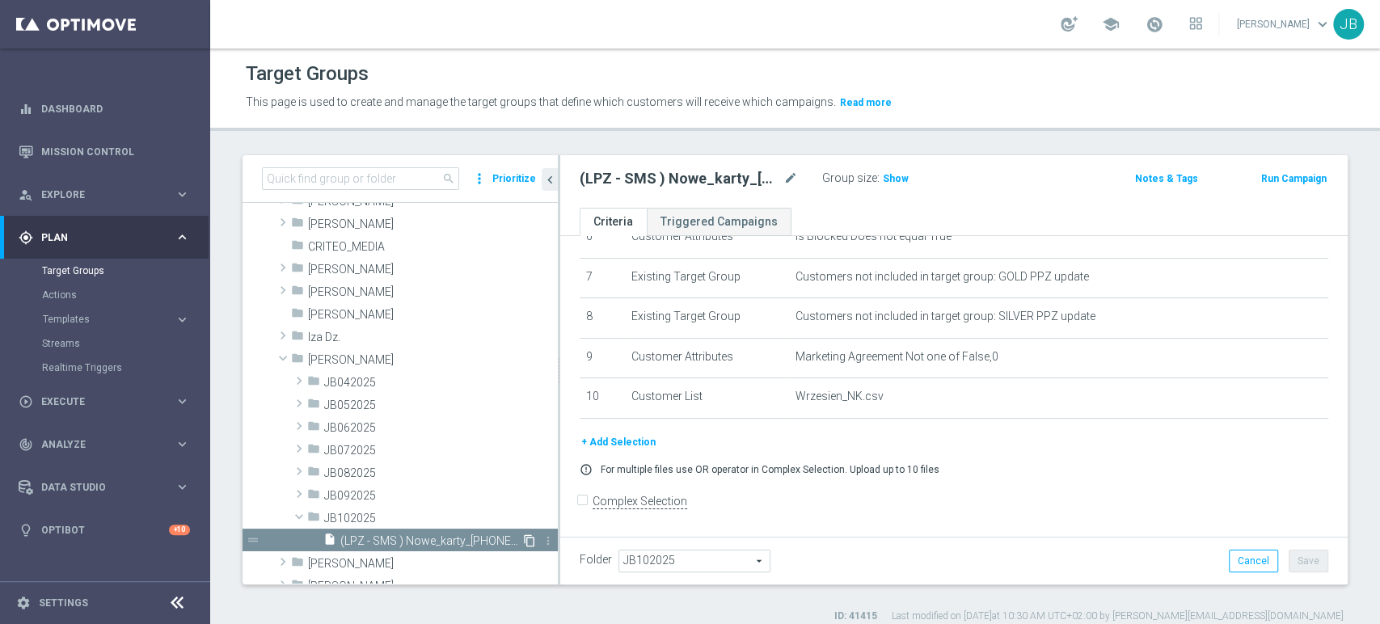
click at [523, 536] on icon "content_copy" at bounding box center [529, 540] width 13 height 13
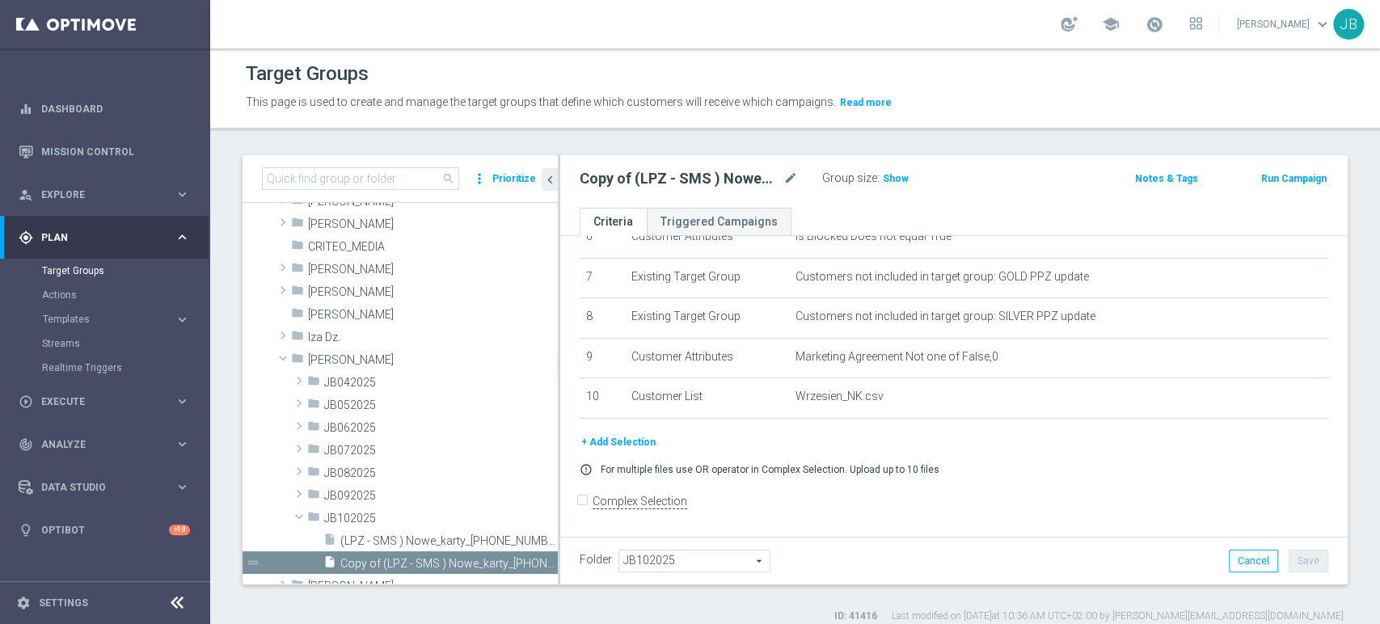
scroll to position [251, 0]
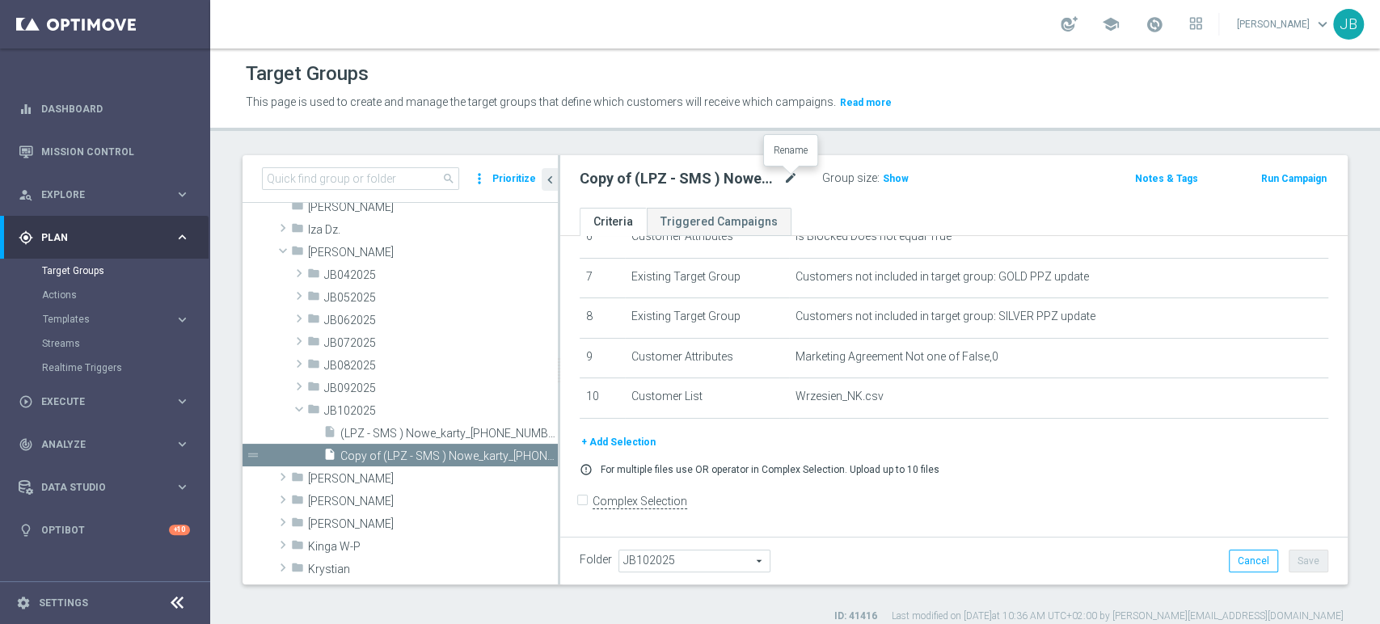
click at [789, 173] on icon "mode_edit" at bounding box center [790, 178] width 15 height 19
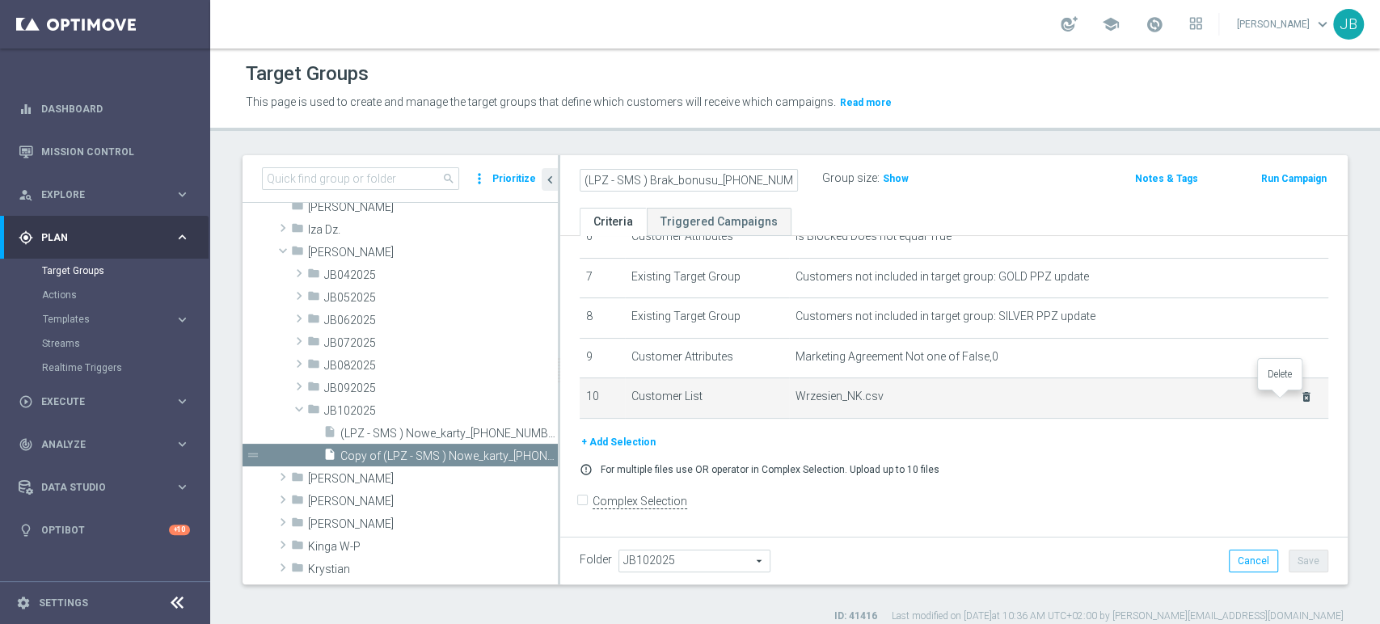
type input "(LPZ - SMS ) Brak_bonusu_[PHONE_NUMBER]"
click at [1300, 398] on icon "delete_forever" at bounding box center [1306, 396] width 13 height 13
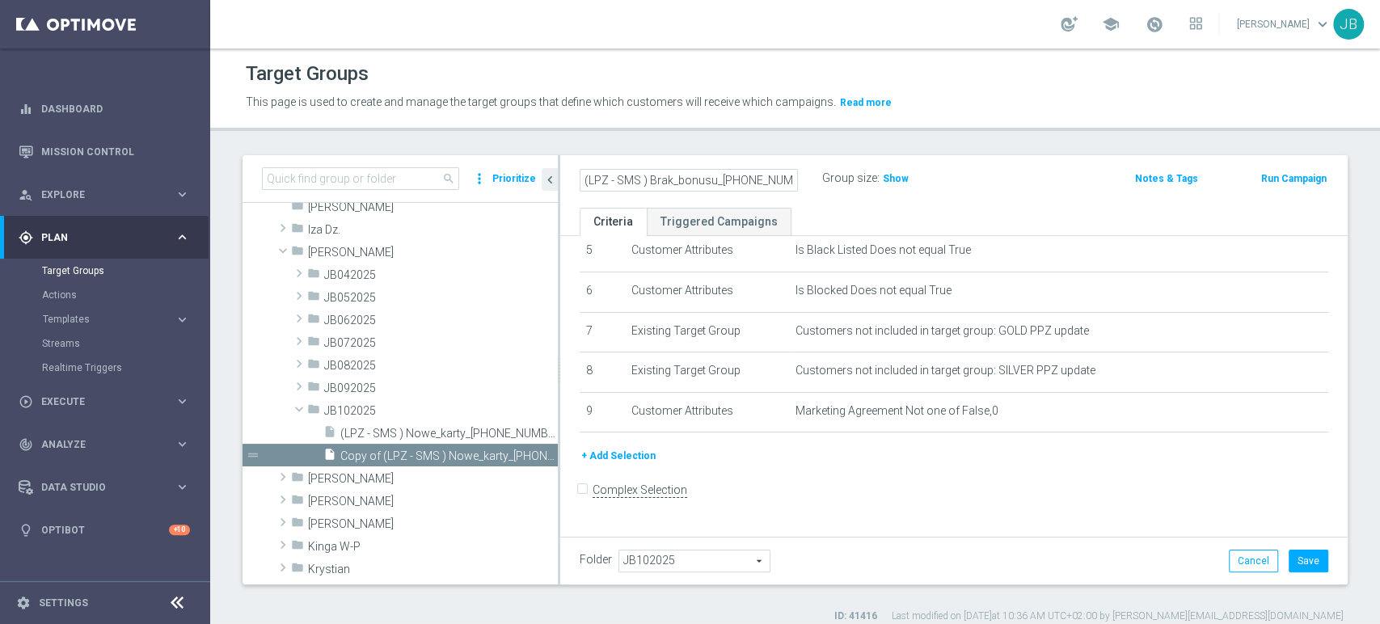
scroll to position [210, 0]
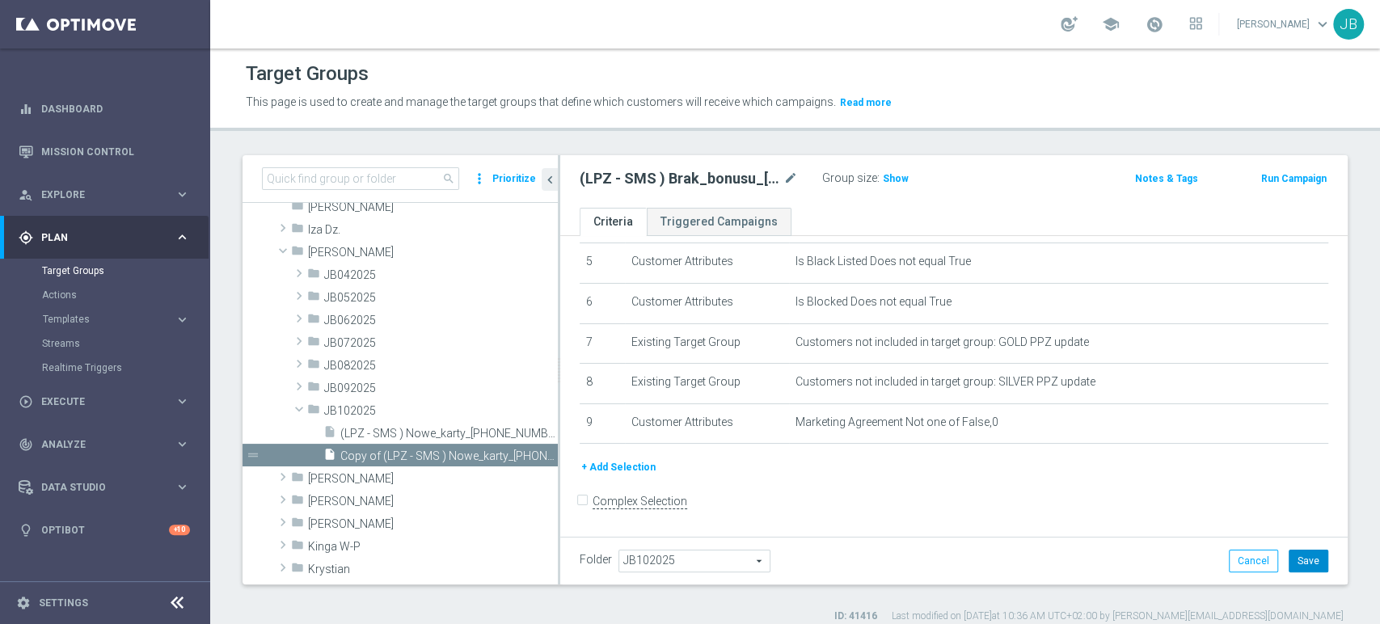
click at [1292, 554] on button "Save" at bounding box center [1308, 561] width 40 height 23
click at [630, 469] on button "+ Add Selection" at bounding box center [619, 467] width 78 height 18
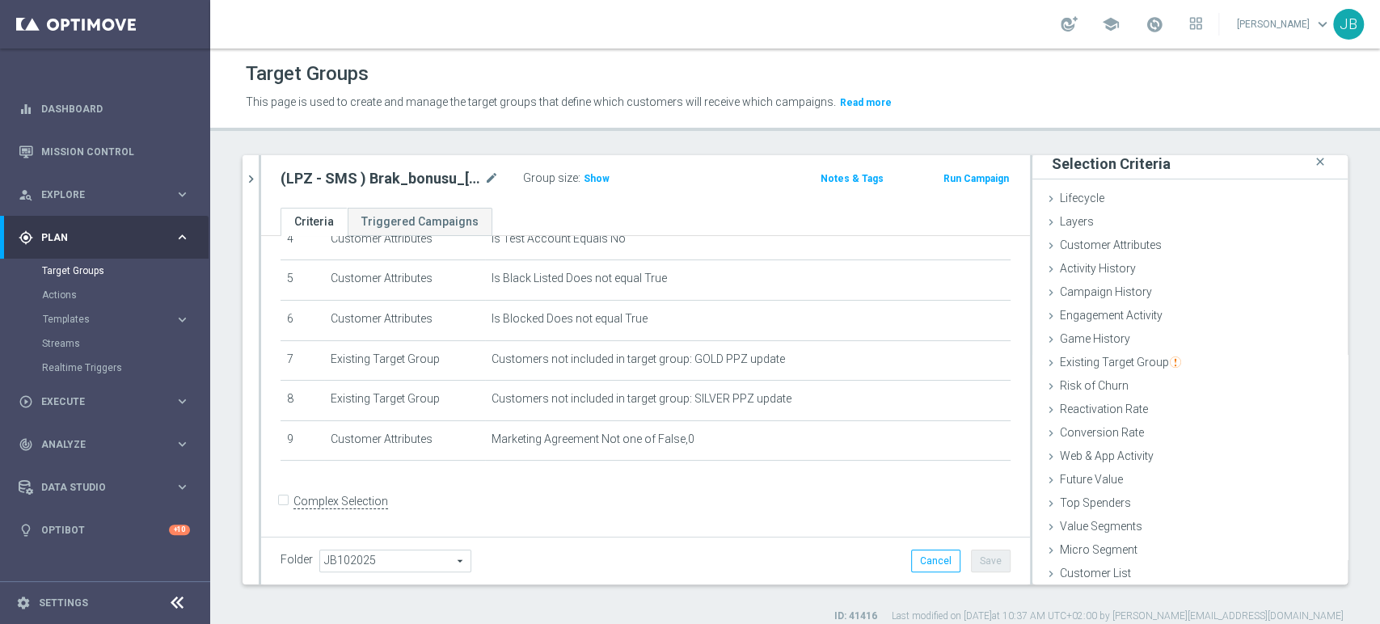
scroll to position [8, 0]
click at [1116, 567] on div "Customer List done" at bounding box center [1189, 573] width 315 height 24
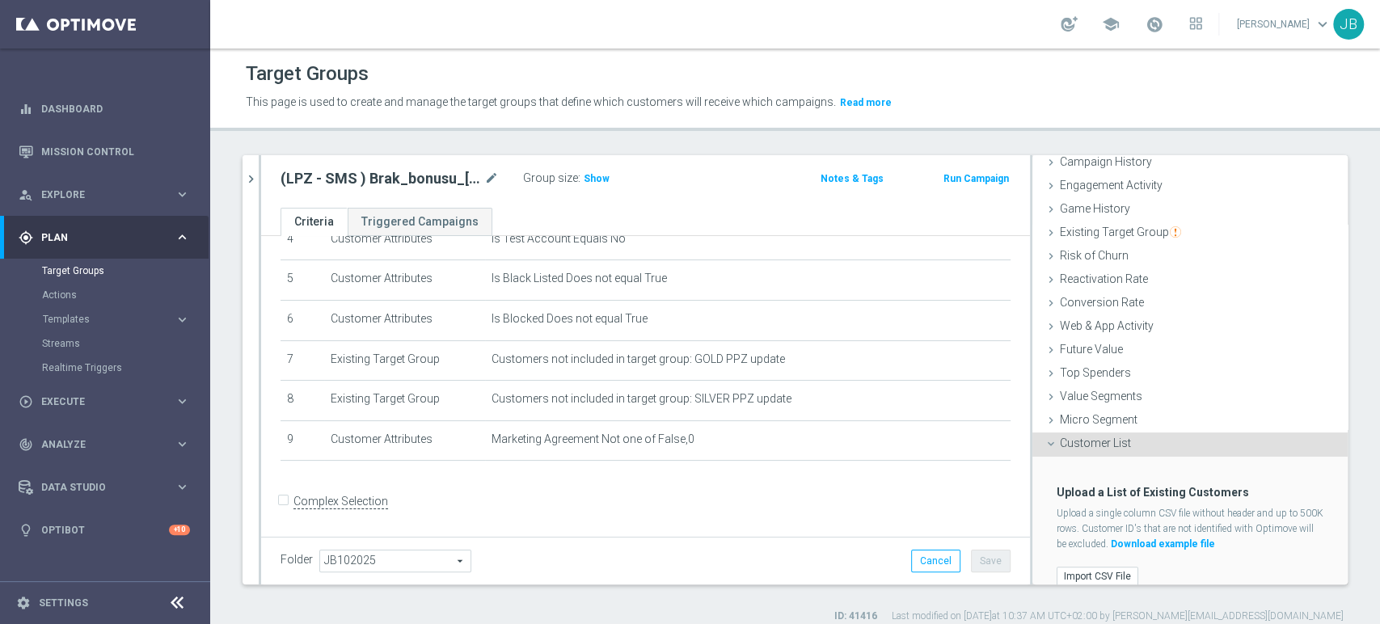
scroll to position [153, 0]
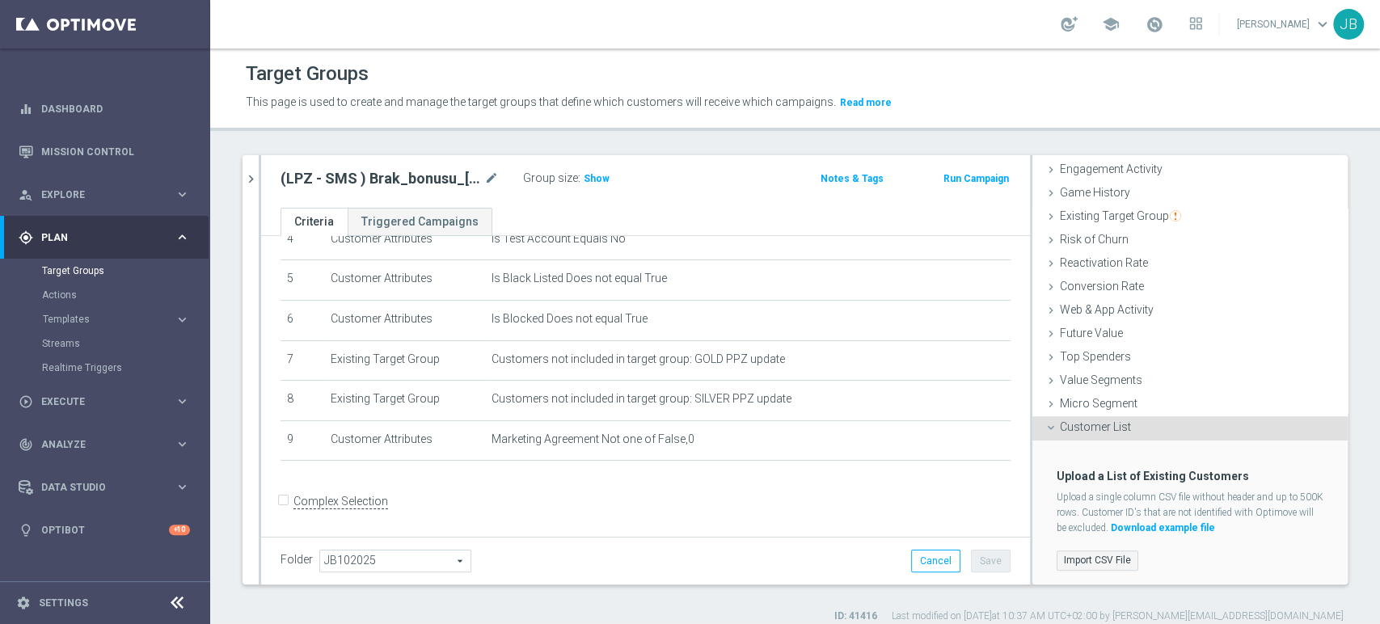
click at [1090, 562] on label "Import CSV File" at bounding box center [1097, 560] width 82 height 20
click at [0, 0] on input "Import CSV File" at bounding box center [0, 0] width 0 height 0
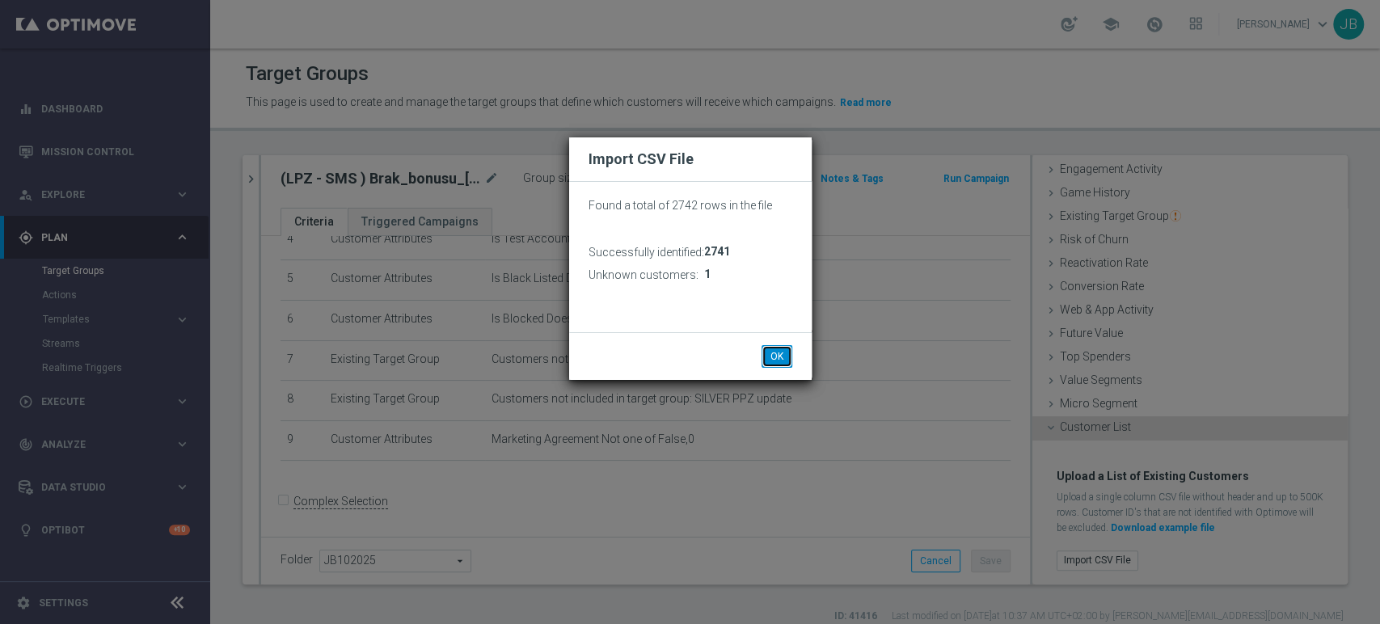
click at [769, 355] on button "OK" at bounding box center [776, 356] width 31 height 23
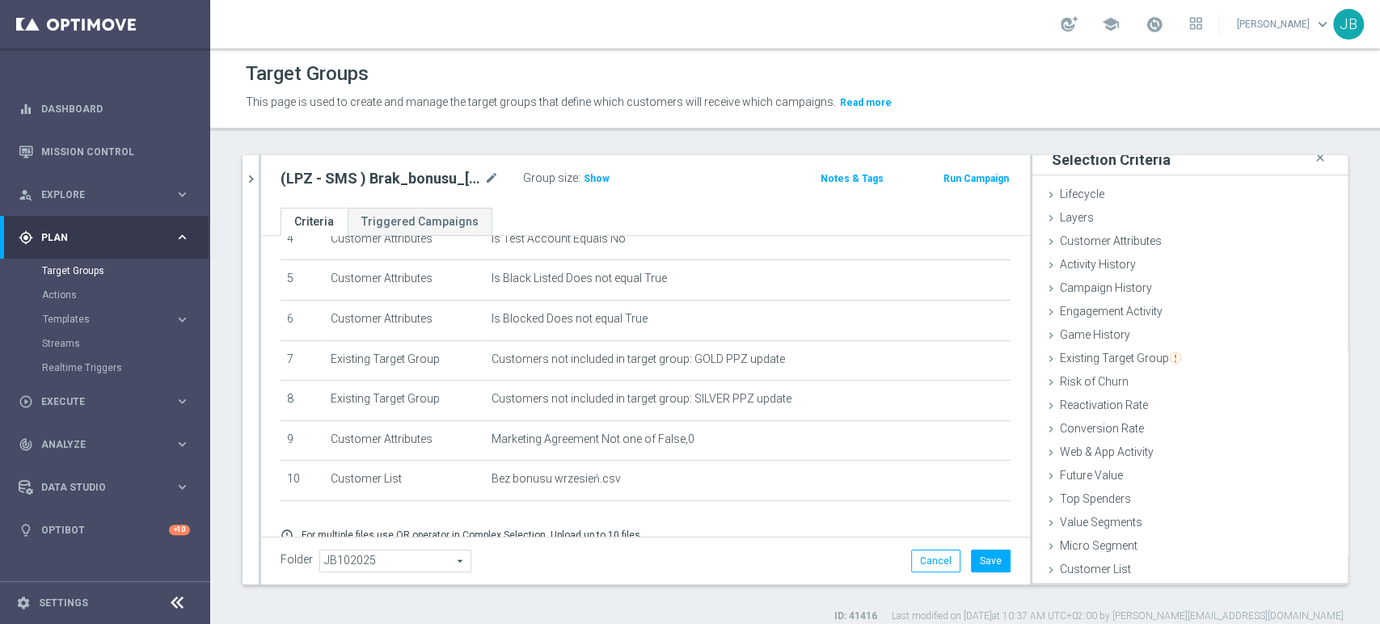
scroll to position [8, 0]
click at [989, 559] on button "Save" at bounding box center [991, 561] width 40 height 23
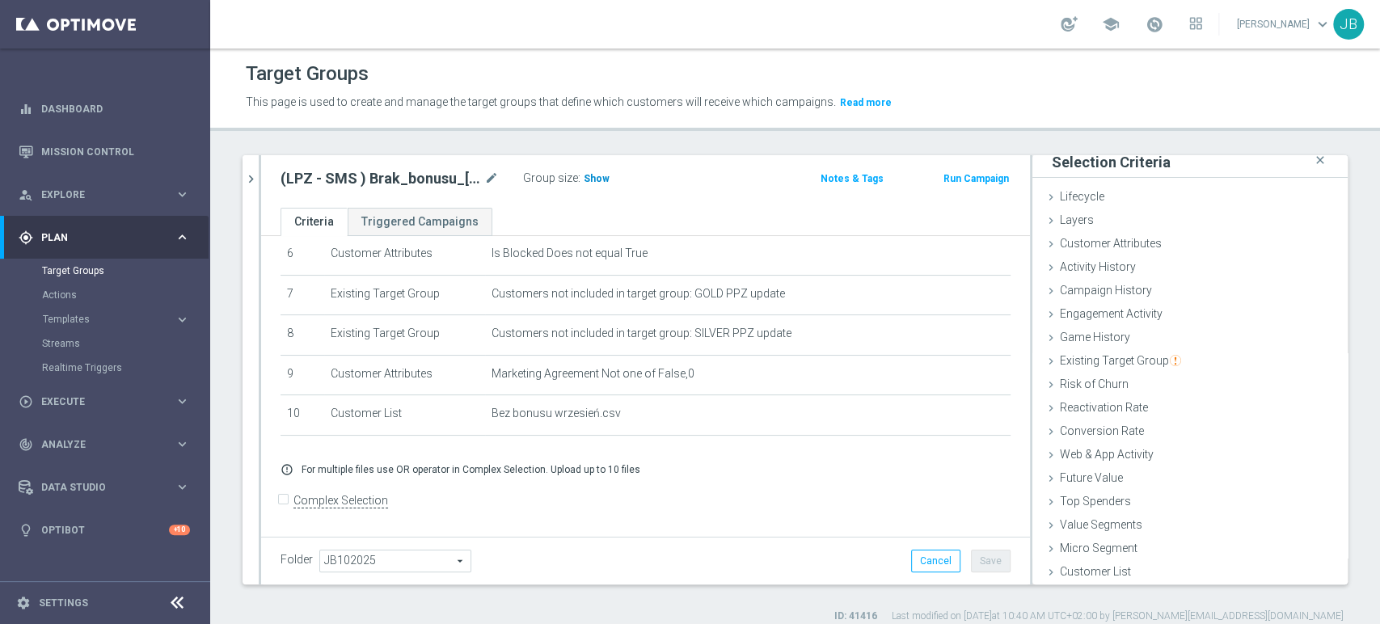
click at [584, 174] on span "Show" at bounding box center [597, 178] width 26 height 11
click at [494, 175] on icon "mode_edit" at bounding box center [491, 178] width 15 height 19
click at [108, 402] on span "Execute" at bounding box center [107, 402] width 133 height 10
click at [86, 318] on link "Campaign Builder" at bounding box center [105, 313] width 126 height 13
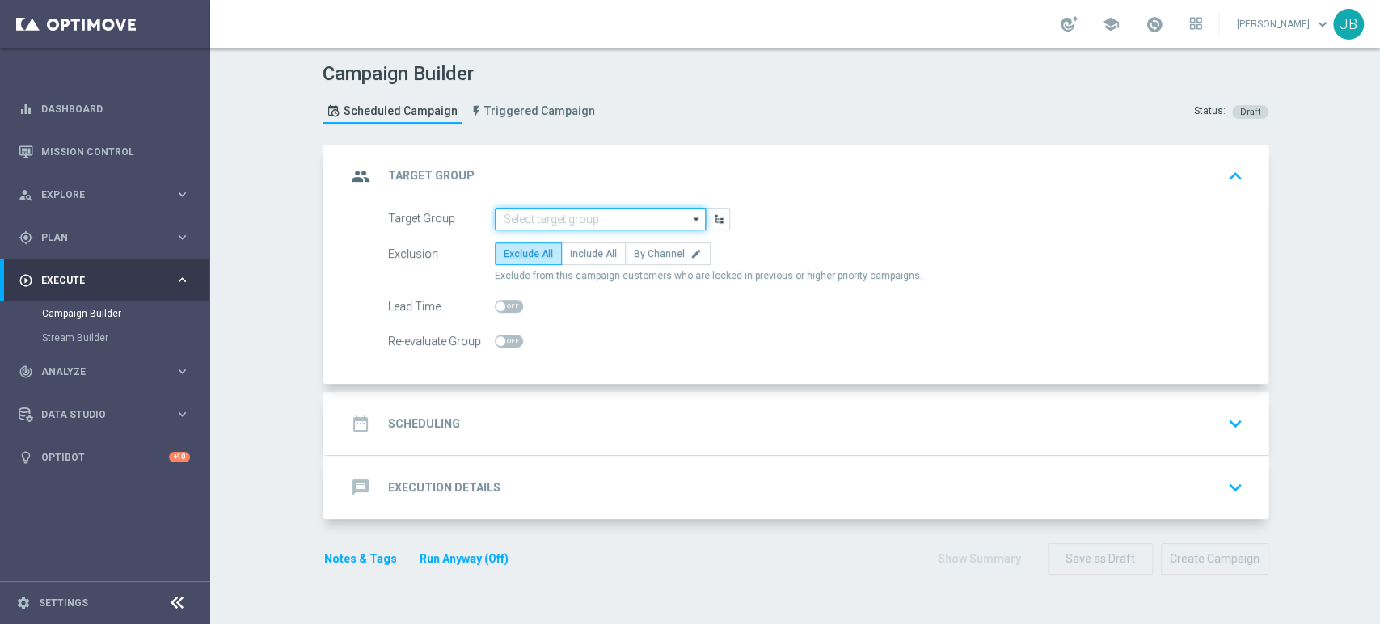
click at [535, 213] on input at bounding box center [600, 219] width 211 height 23
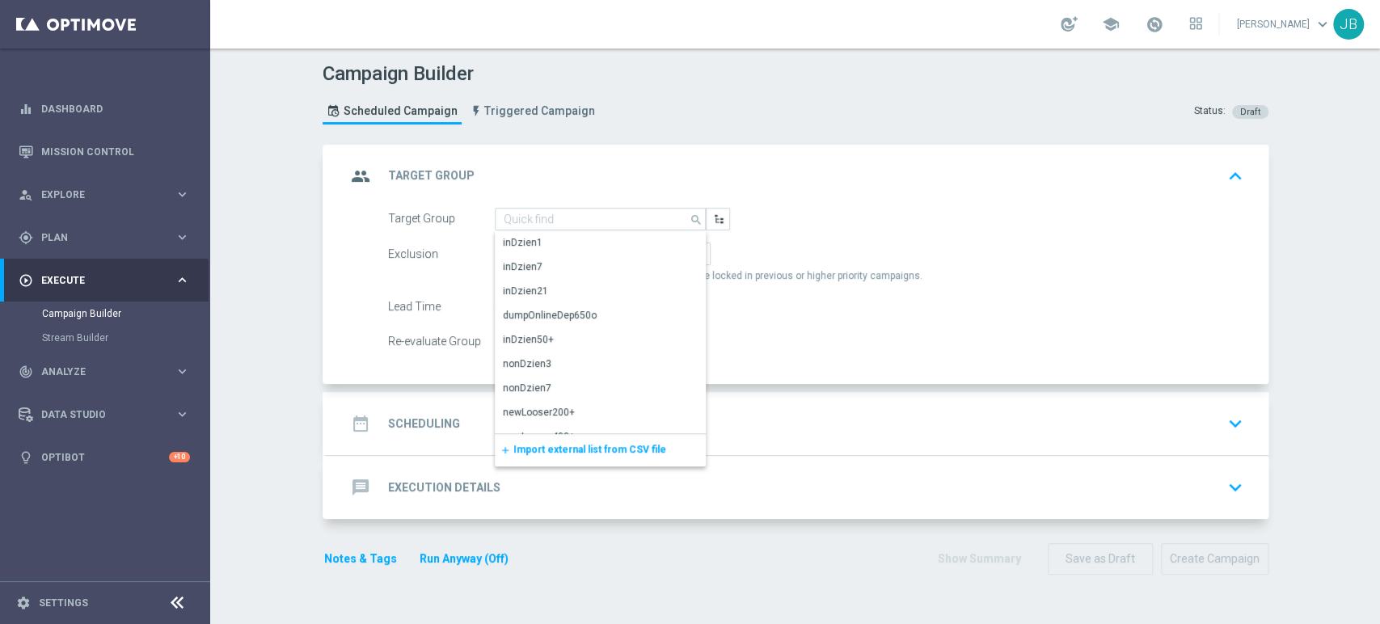
click at [525, 449] on span "Import external list from CSV file" at bounding box center [589, 449] width 153 height 11
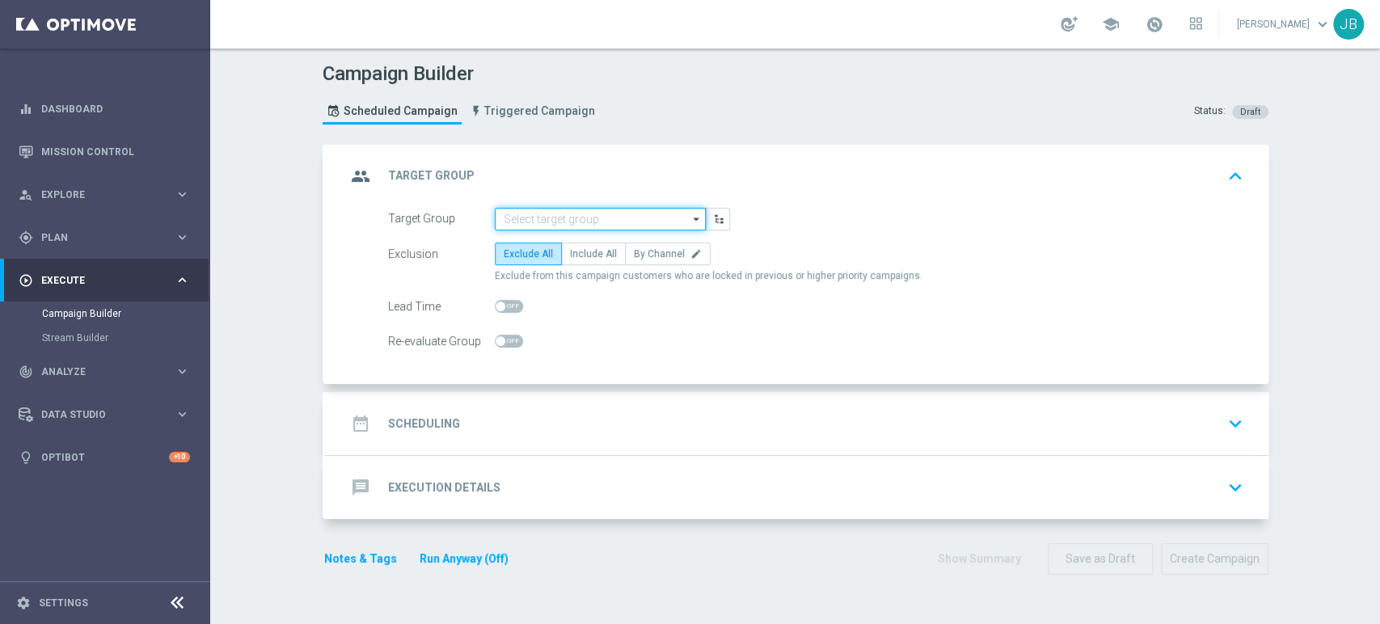
click at [556, 212] on input at bounding box center [600, 219] width 211 height 23
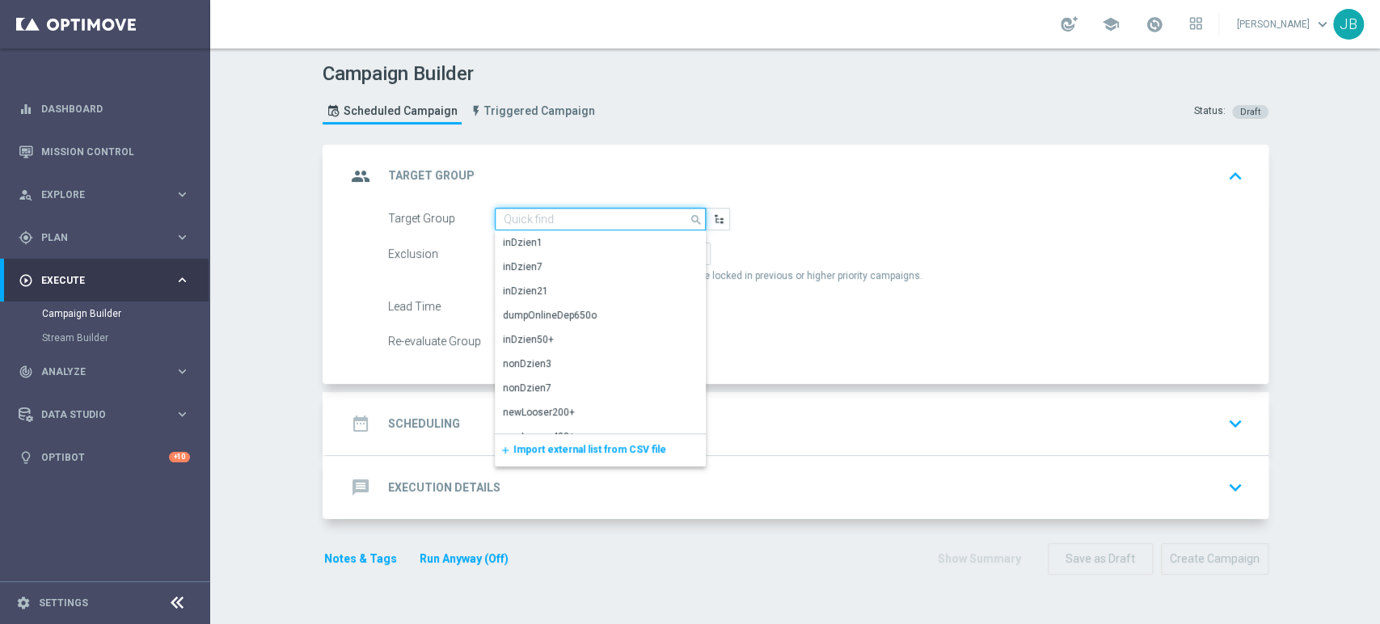
paste input "(LPZ - SMS ) Brak_bonusu_[PHONE_NUMBER]"
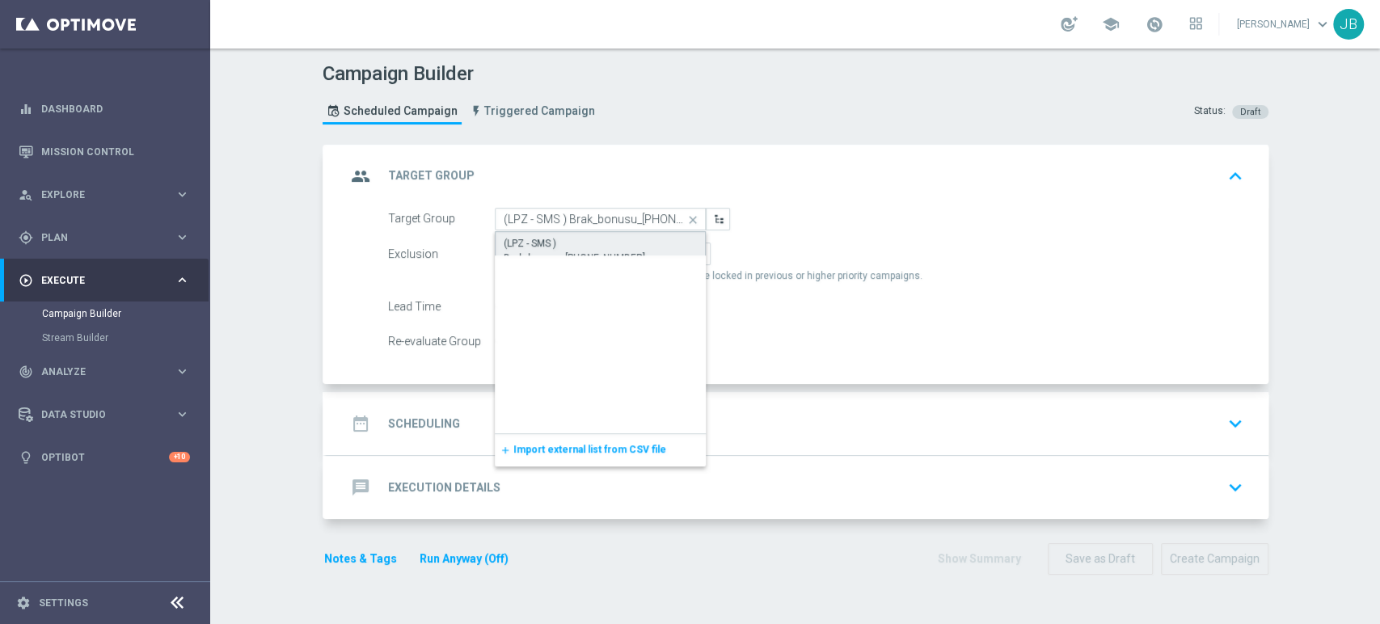
click at [550, 239] on div "(LPZ - SMS ) Brak_bonusu_[PHONE_NUMBER]" at bounding box center [601, 250] width 194 height 29
type input "(LPZ - SMS ) Brak_bonusu_[PHONE_NUMBER]"
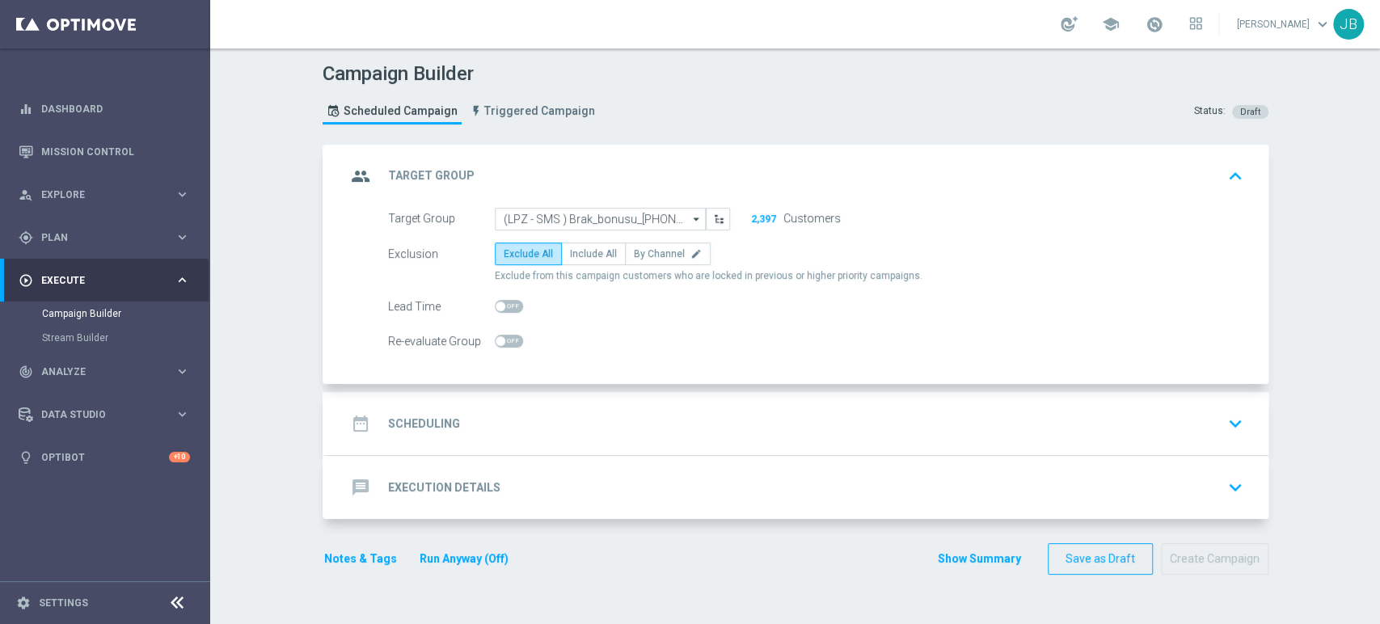
click at [521, 411] on div "date_range Scheduling keyboard_arrow_down" at bounding box center [797, 423] width 903 height 31
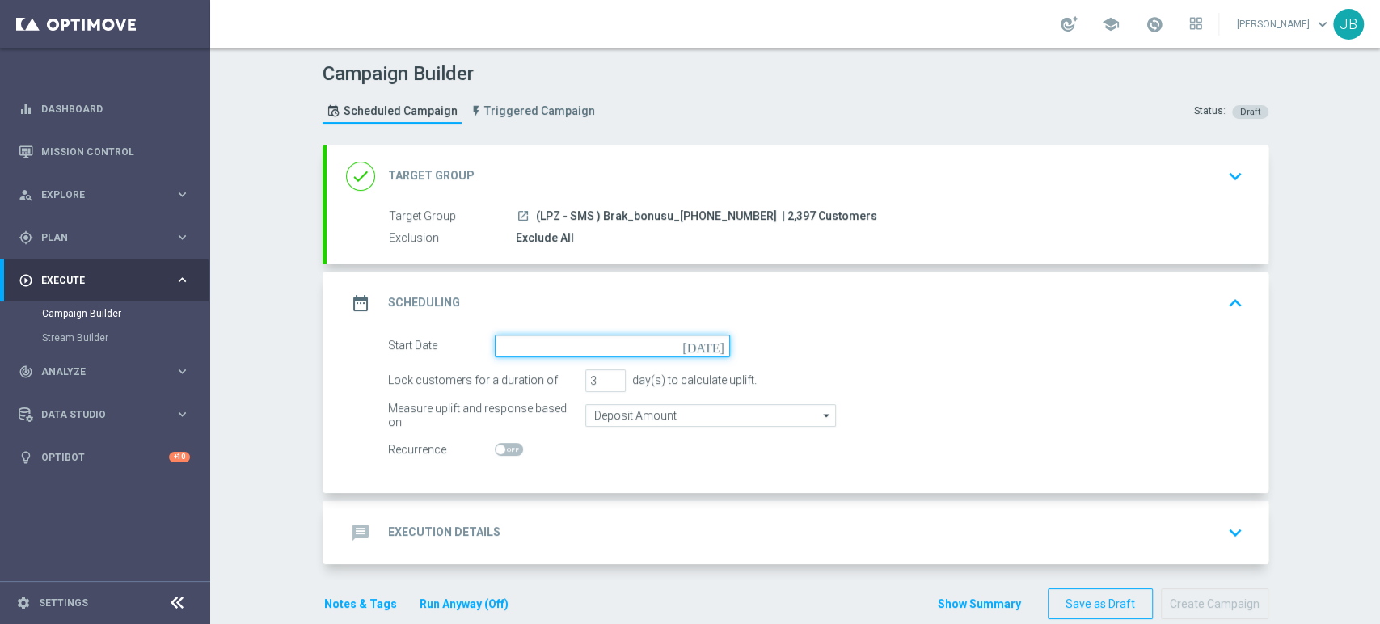
click at [541, 343] on input at bounding box center [612, 346] width 235 height 23
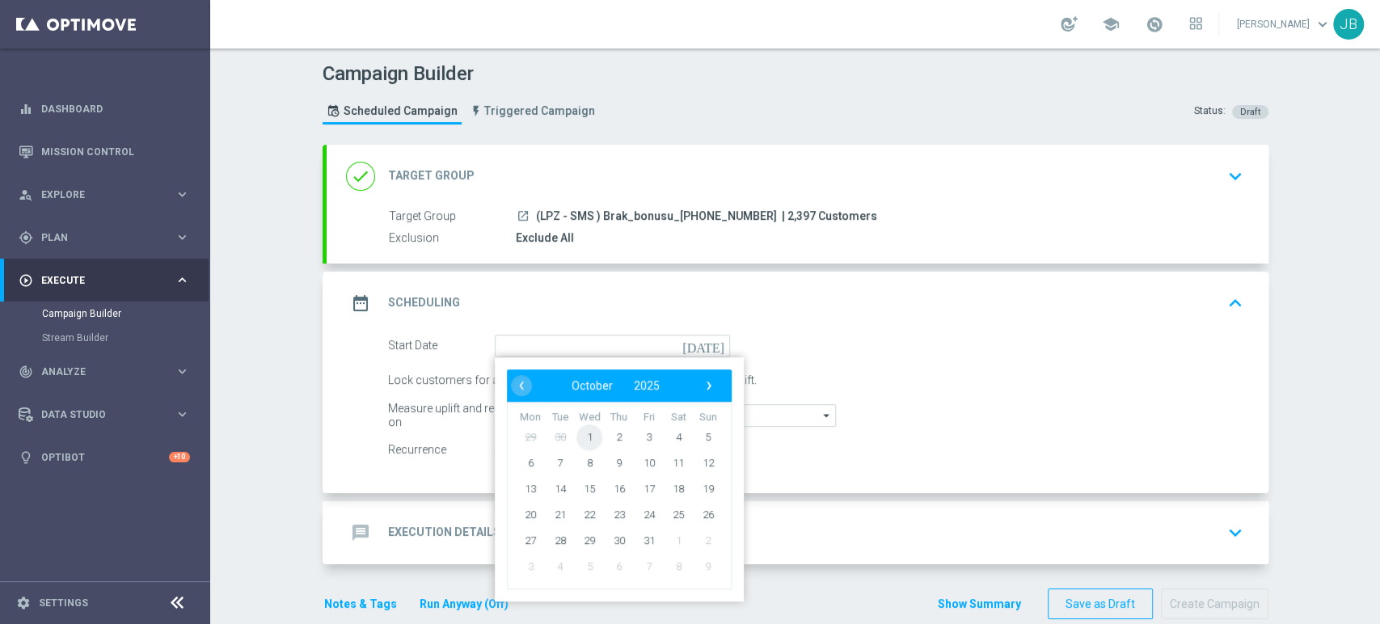
click at [576, 438] on span "1" at bounding box center [589, 437] width 26 height 26
type input "[DATE]"
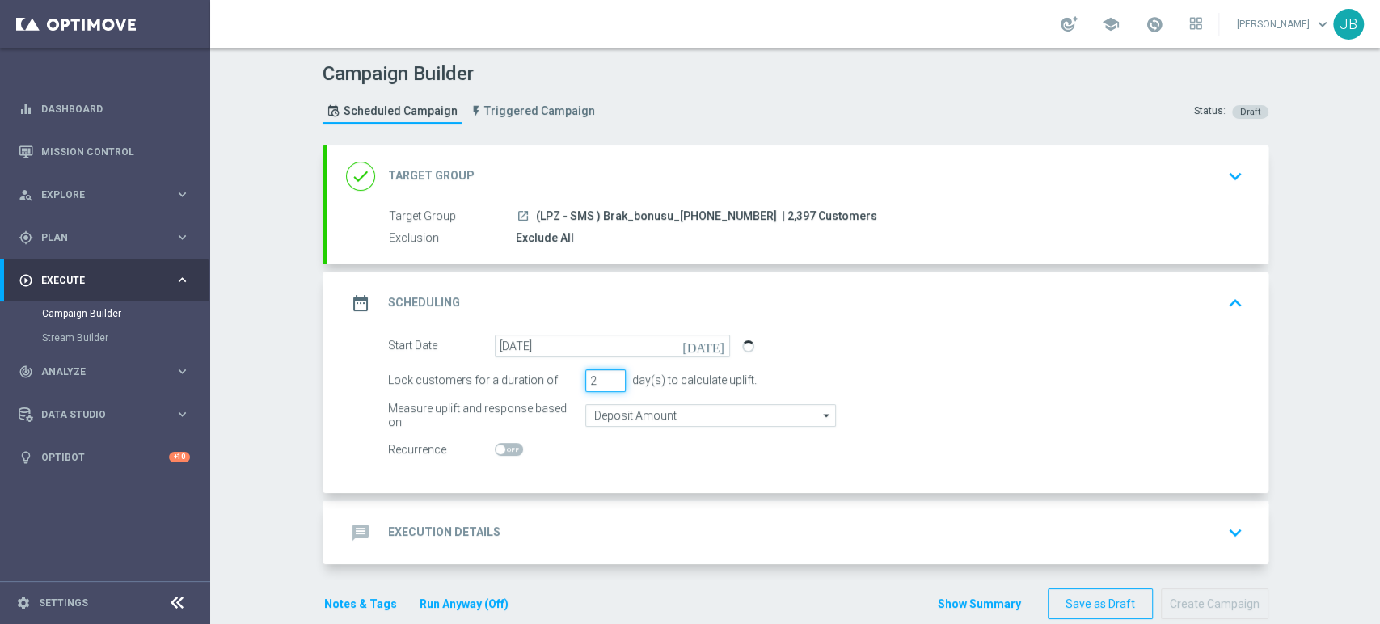
click at [608, 382] on input "2" at bounding box center [605, 380] width 40 height 23
type input "1"
click at [608, 382] on input "1" at bounding box center [605, 380] width 40 height 23
click at [597, 522] on div "message Execution Details keyboard_arrow_down" at bounding box center [797, 532] width 903 height 31
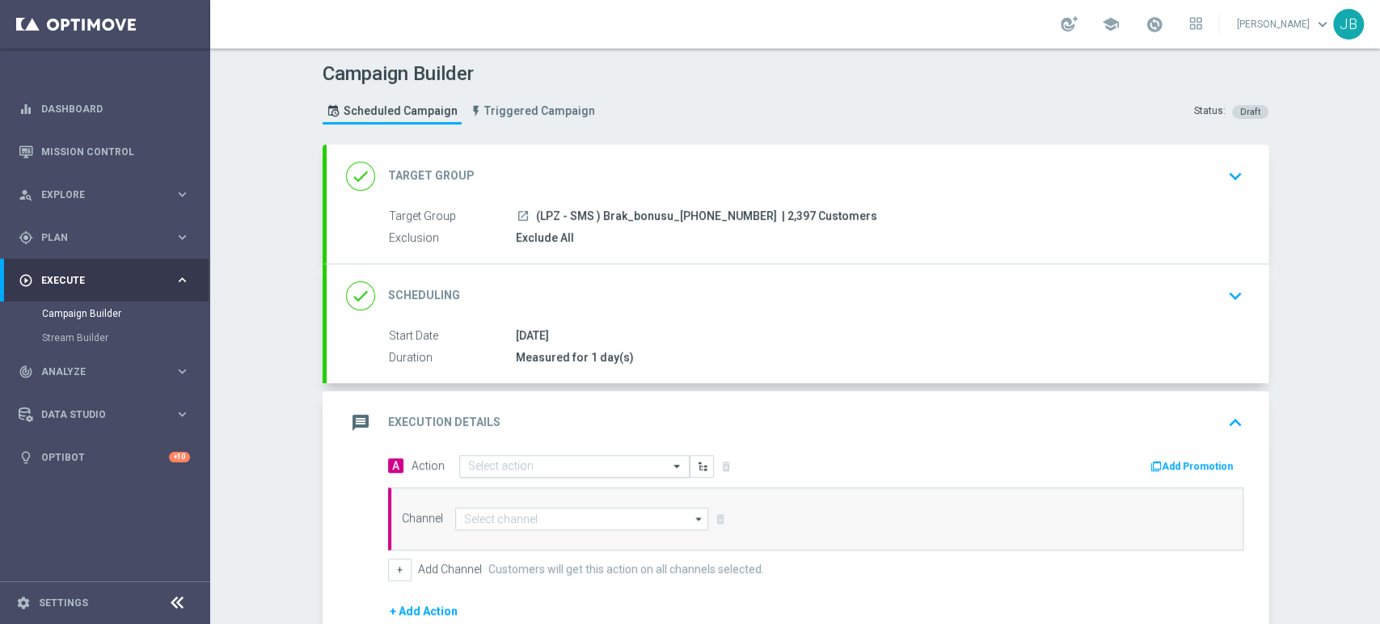
click at [533, 465] on input "text" at bounding box center [558, 467] width 180 height 14
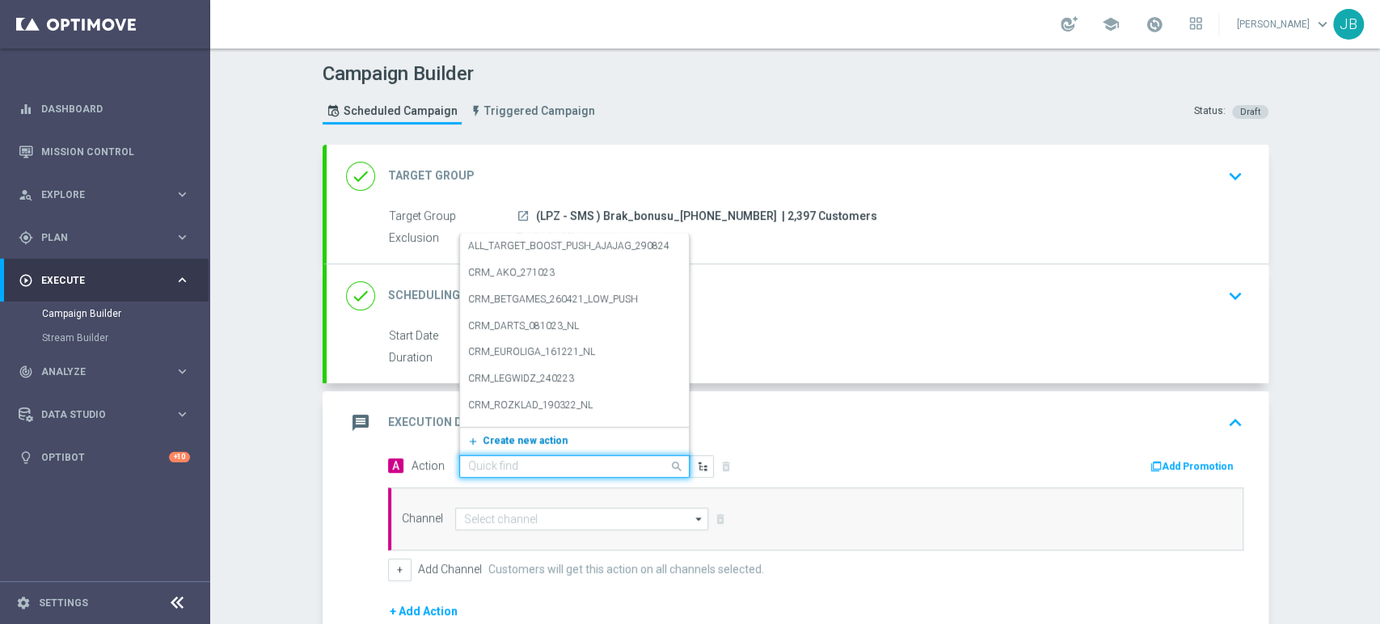
click at [523, 438] on span "Create new action" at bounding box center [525, 440] width 85 height 11
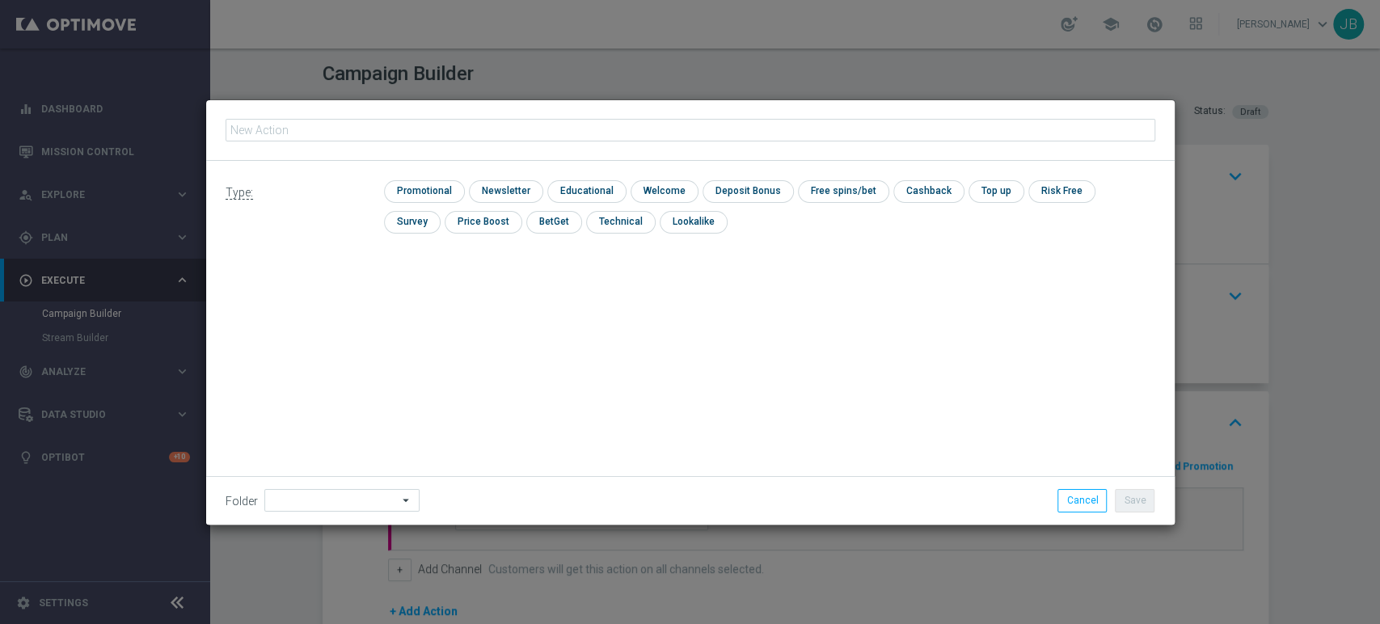
type input "(LPZ - SMS ) Brak_bonusu_[PHONE_NUMBER]"
click at [495, 205] on div "check Promotional check Newsletter check Educational check Welcome check Deposi…" at bounding box center [769, 210] width 770 height 61
click at [502, 186] on input "checkbox" at bounding box center [504, 191] width 70 height 22
checkbox input "true"
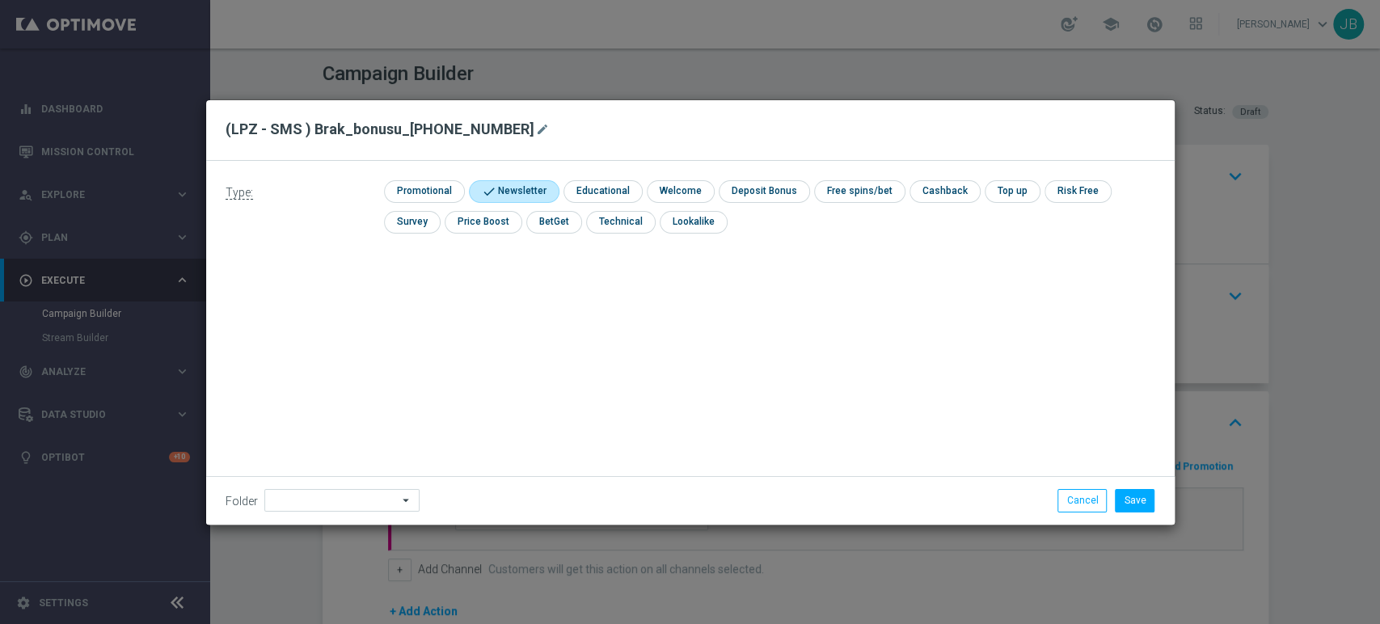
click at [339, 483] on div "Folder arrow_drop_down Show Selected 0 of 479 !ARCHIVE" at bounding box center [690, 500] width 968 height 48
click at [336, 496] on input at bounding box center [341, 500] width 155 height 23
click at [339, 329] on div "[PERSON_NAME]" at bounding box center [339, 336] width 150 height 23
type input "Justyna B."
click at [1132, 501] on button "Save" at bounding box center [1135, 500] width 40 height 23
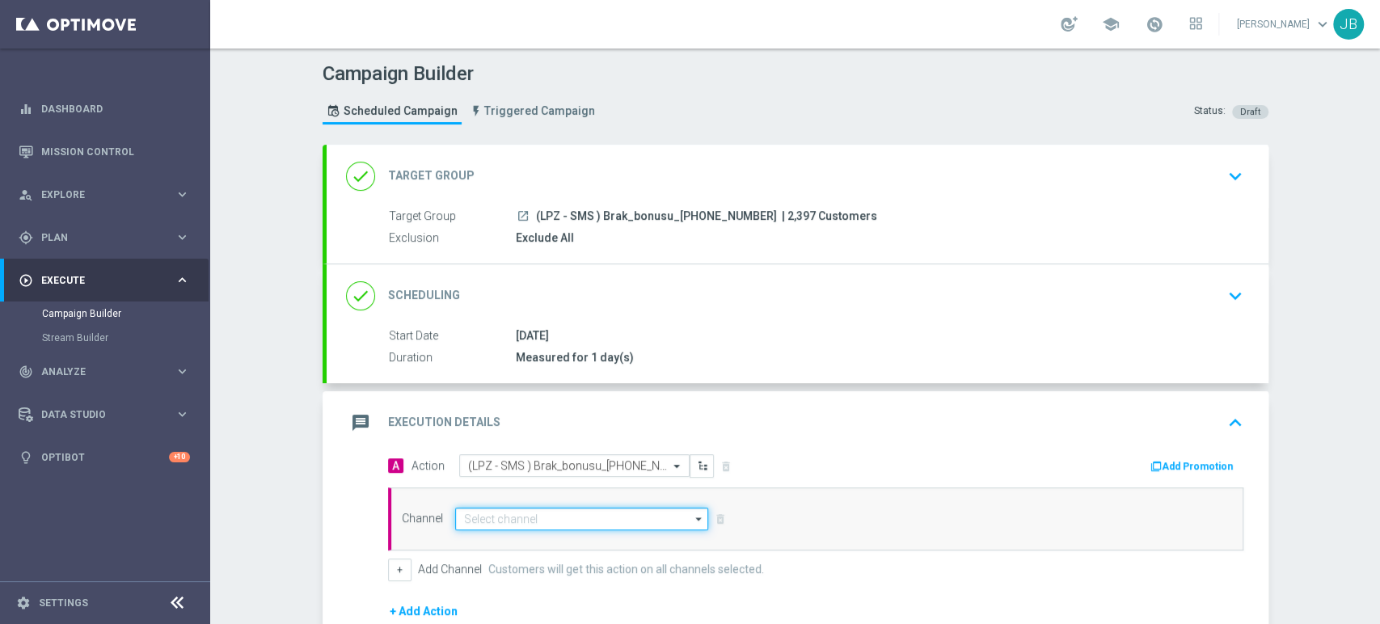
click at [628, 508] on input at bounding box center [582, 519] width 254 height 23
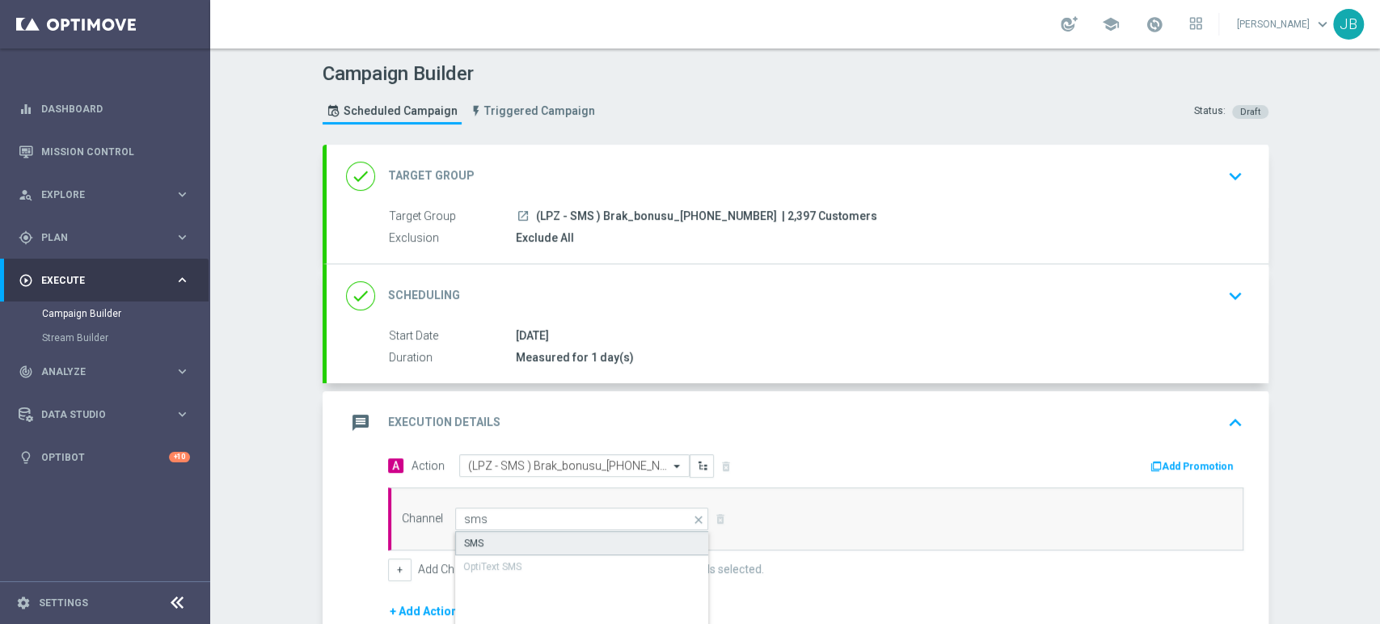
click at [608, 535] on div "SMS" at bounding box center [582, 543] width 255 height 24
type input "SMS"
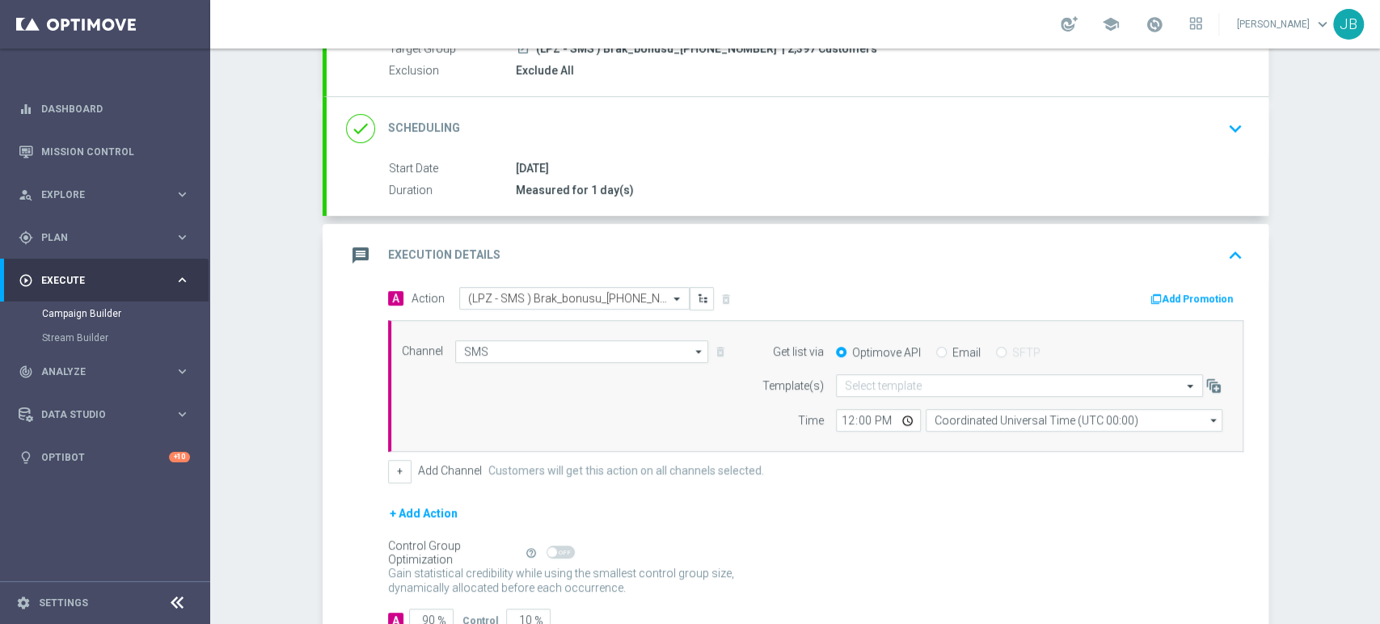
drag, startPoint x: 1378, startPoint y: 378, endPoint x: 1378, endPoint y: 516, distance: 137.4
click at [1378, 516] on div "Campaign Builder Scheduled Campaign Triggered Campaign Status: Draft done Targe…" at bounding box center [795, 335] width 1170 height 575
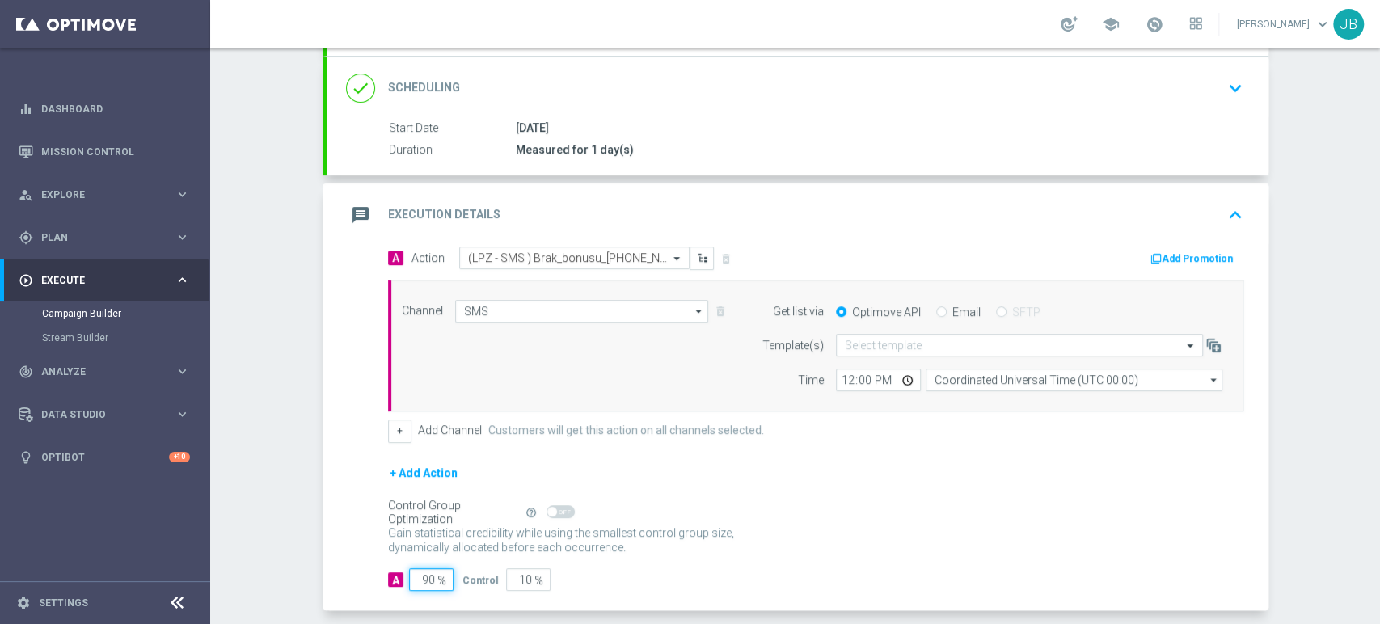
click at [417, 574] on input "90" at bounding box center [431, 579] width 44 height 23
type input "0"
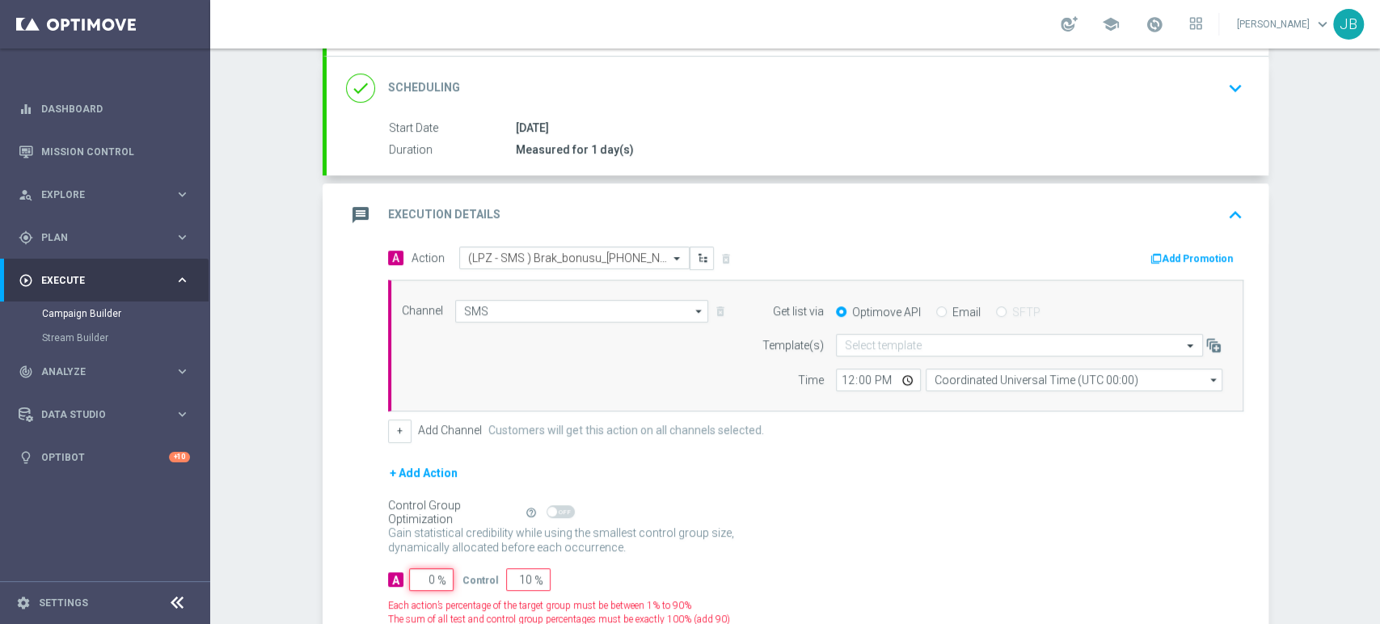
type input "100"
type input "10"
type input "90"
type input "100"
type input "0"
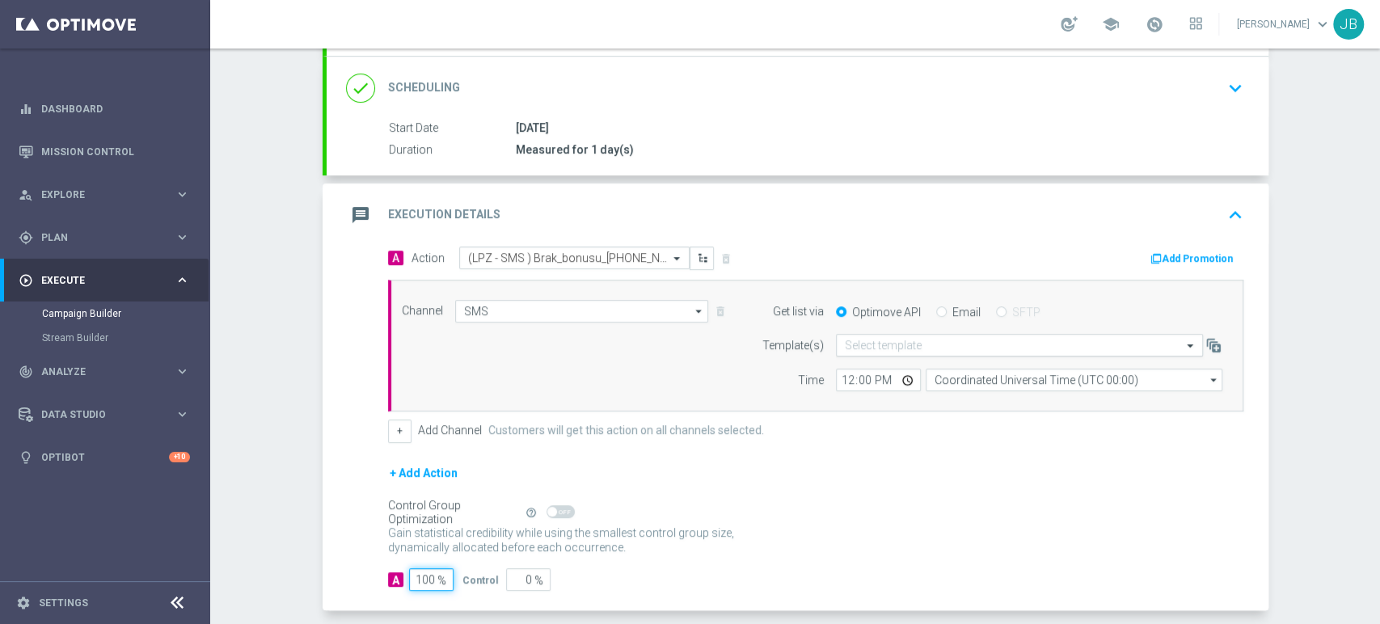
type input "100"
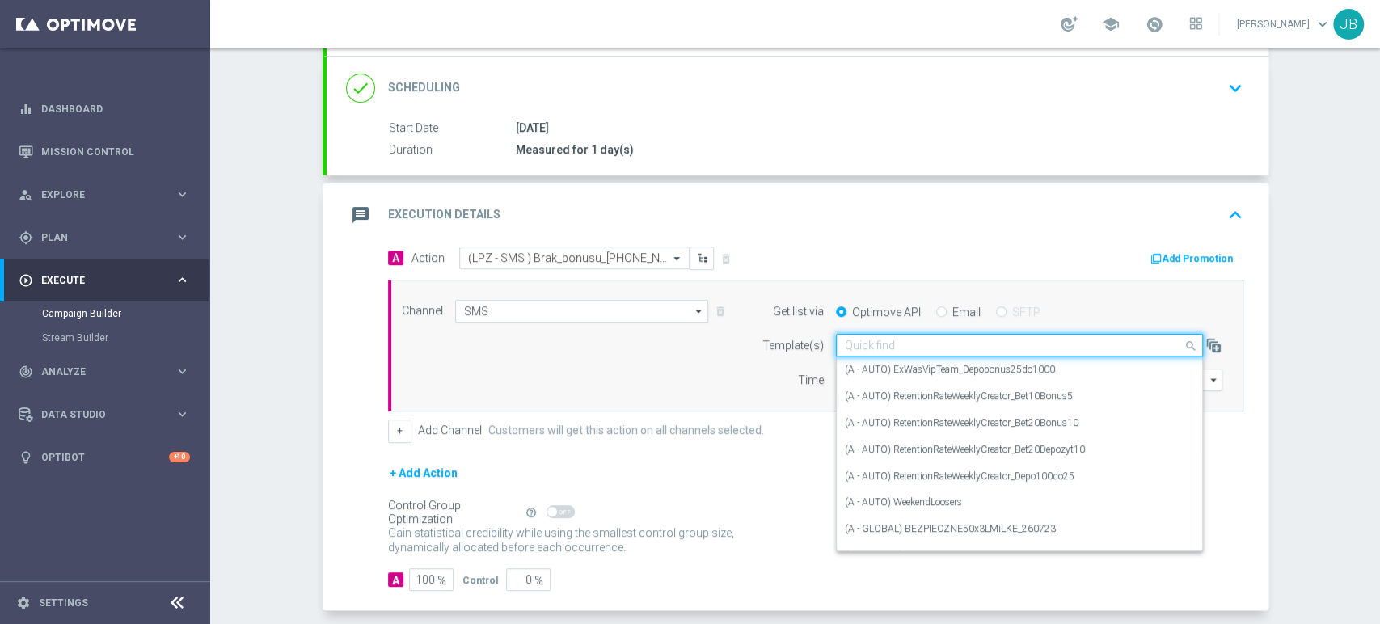
click at [900, 345] on input "text" at bounding box center [1003, 346] width 317 height 14
paste input "(LPZ - SMS ) Brak_bonusu_01102025"
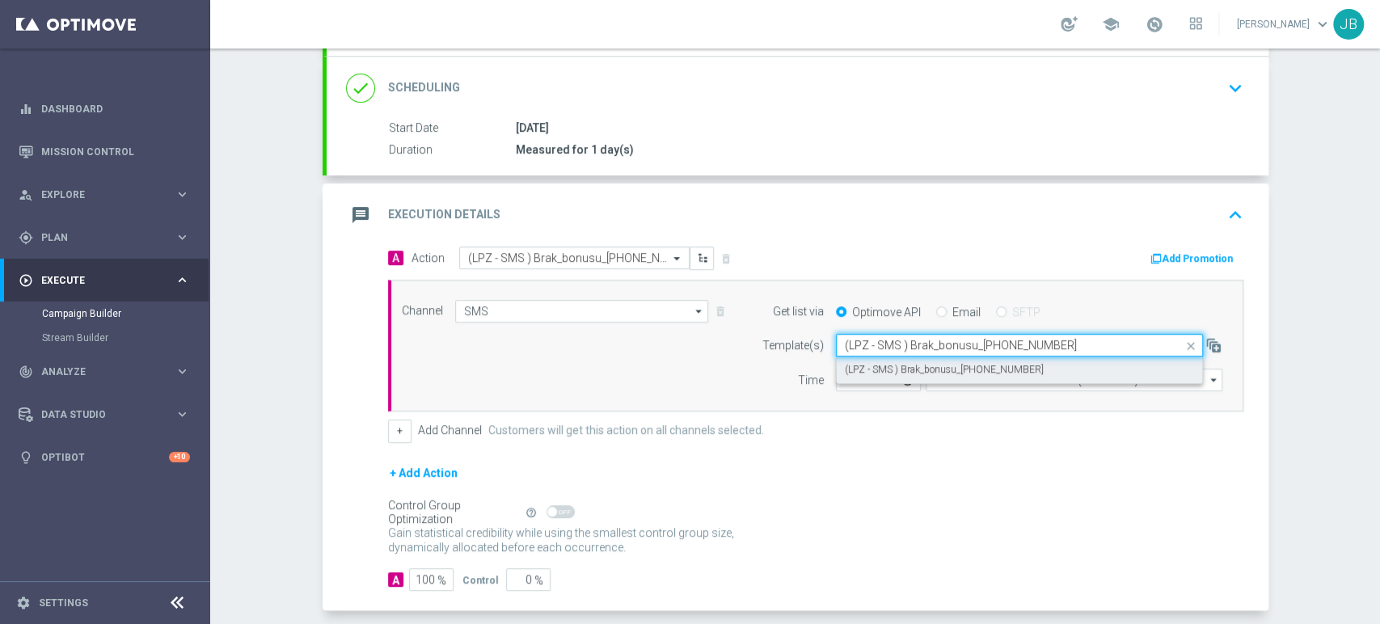
click at [875, 369] on label "(LPZ - SMS ) Brak_bonusu_01102025" at bounding box center [944, 370] width 199 height 14
type input "(LPZ - SMS ) Brak_bonusu_01102025"
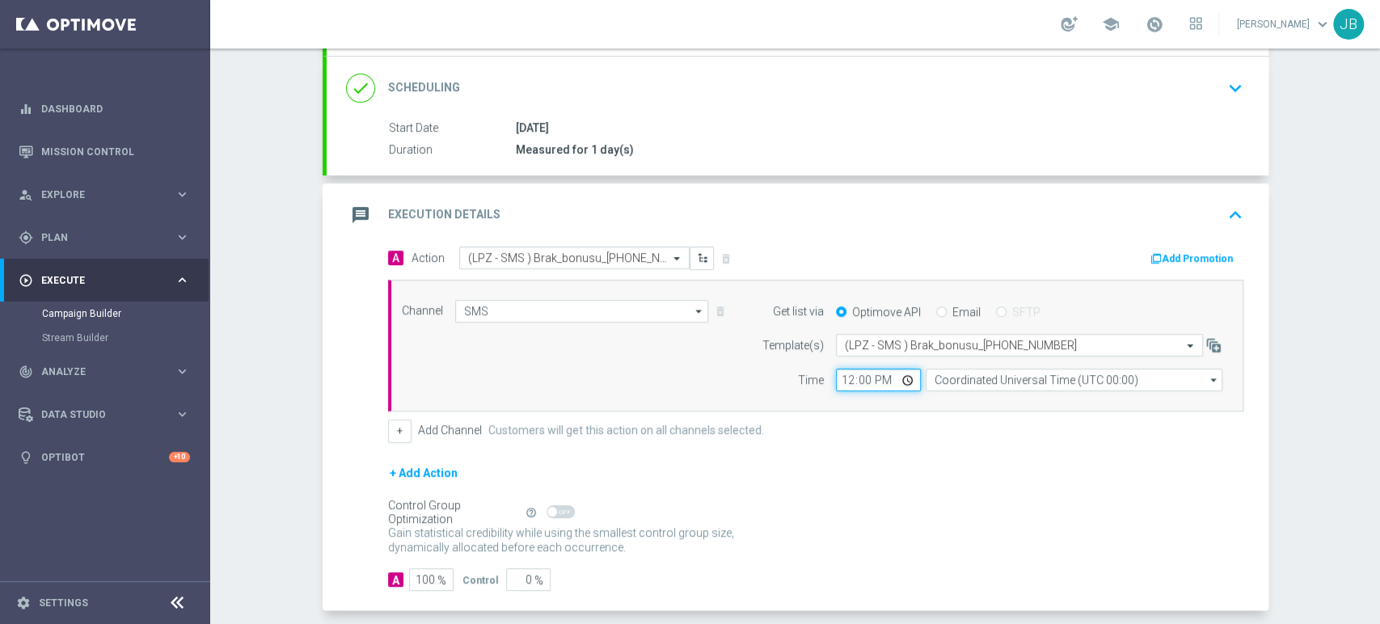
click at [836, 379] on input "12:00" at bounding box center [878, 380] width 85 height 23
type input "10:57"
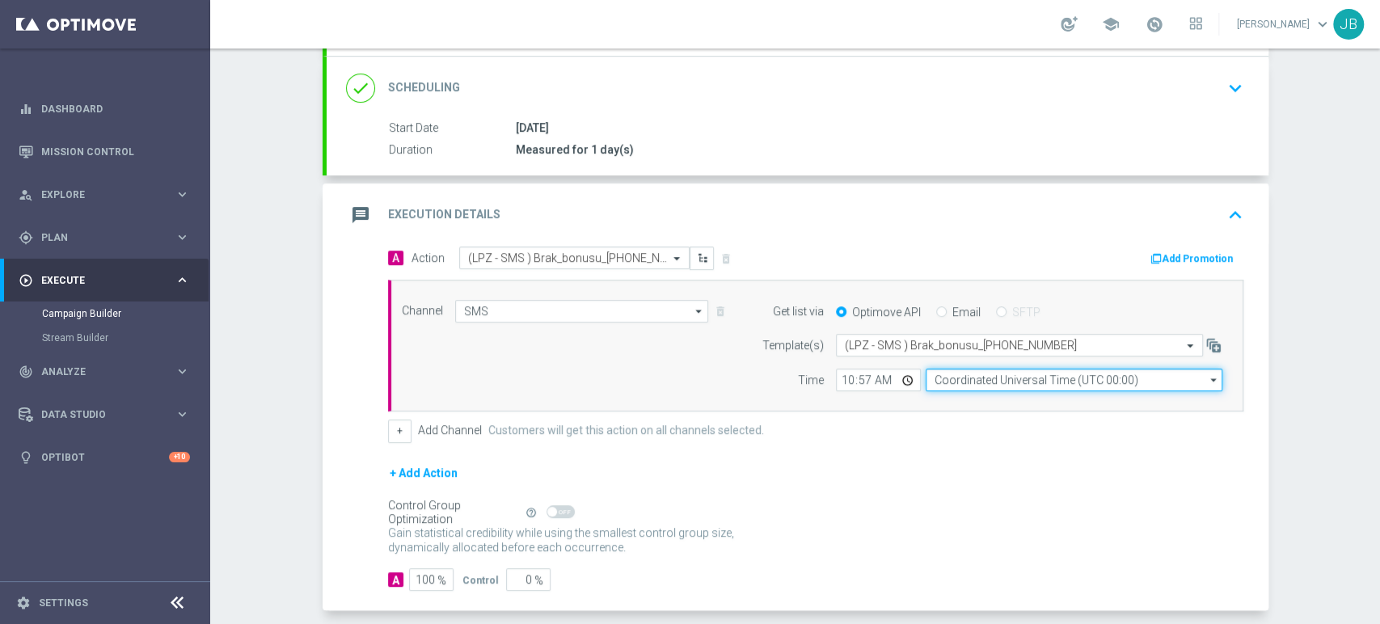
click at [967, 384] on input "Coordinated Universal Time (UTC 00:00)" at bounding box center [1073, 380] width 297 height 23
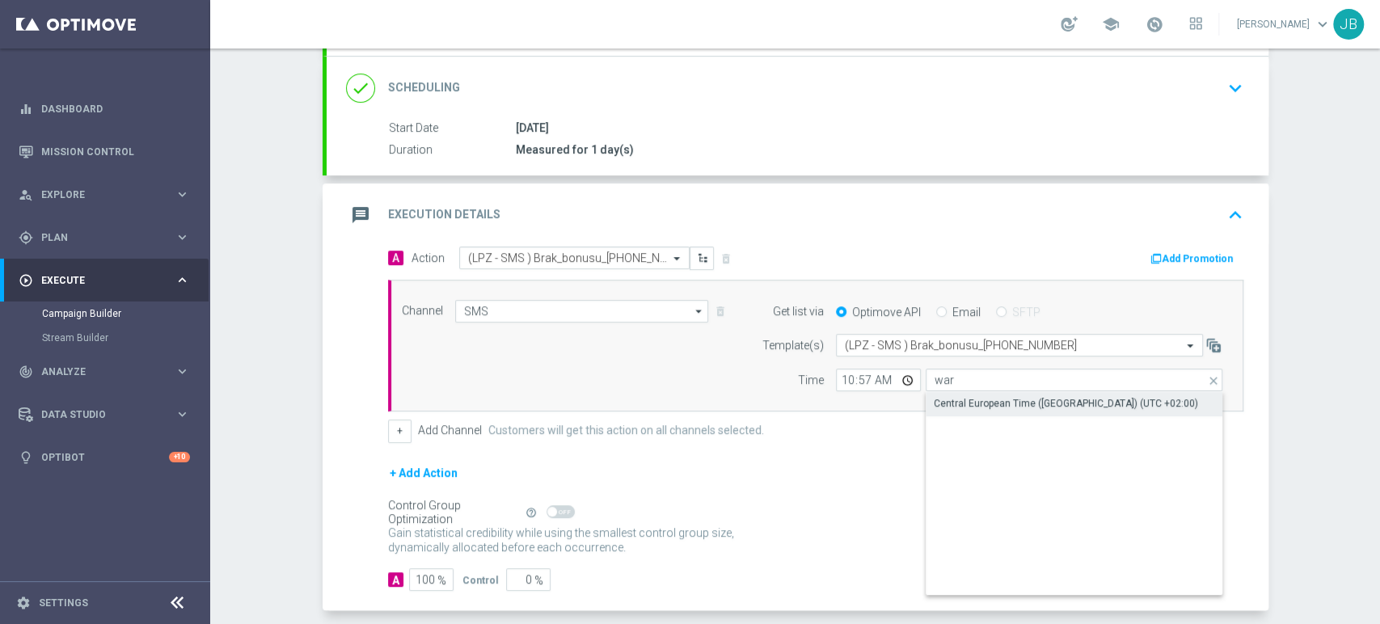
click at [967, 399] on div "Central European Time (Warsaw) (UTC +02:00)" at bounding box center [1066, 403] width 264 height 15
type input "Central European Time (Warsaw) (UTC +02:00)"
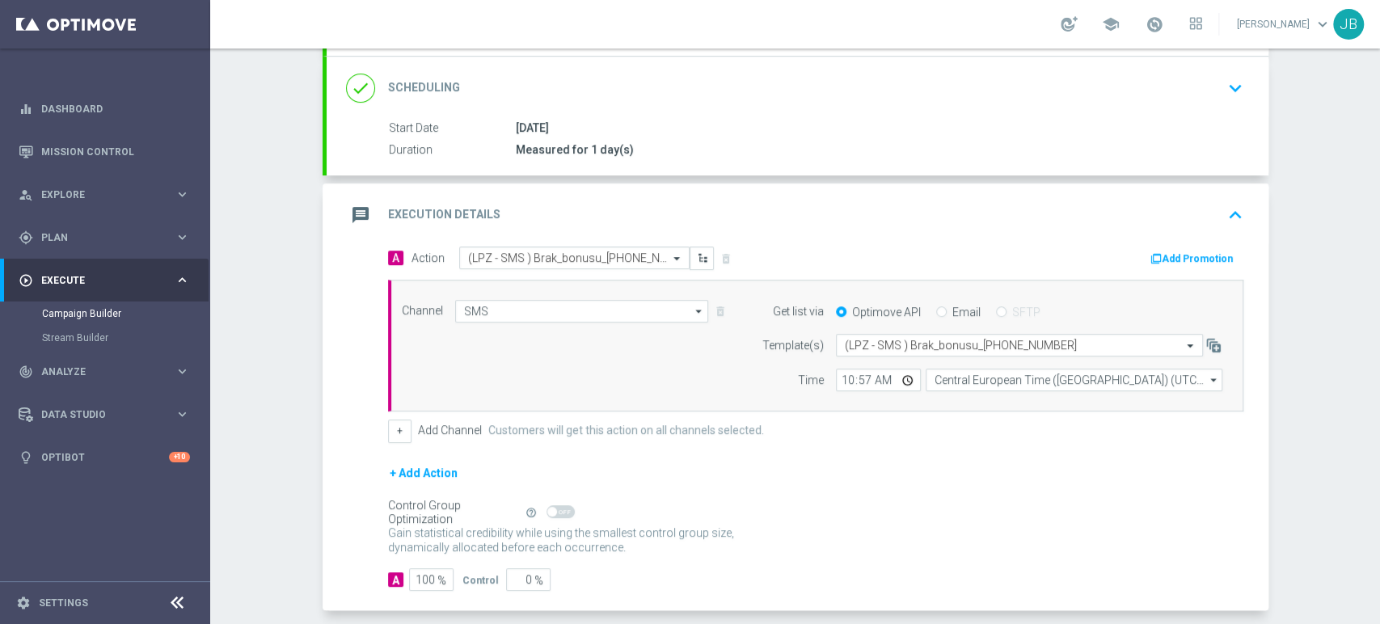
click at [991, 120] on div "01 Oct 2025" at bounding box center [876, 128] width 721 height 16
click at [1039, 94] on div "done Scheduling keyboard_arrow_down" at bounding box center [797, 88] width 903 height 31
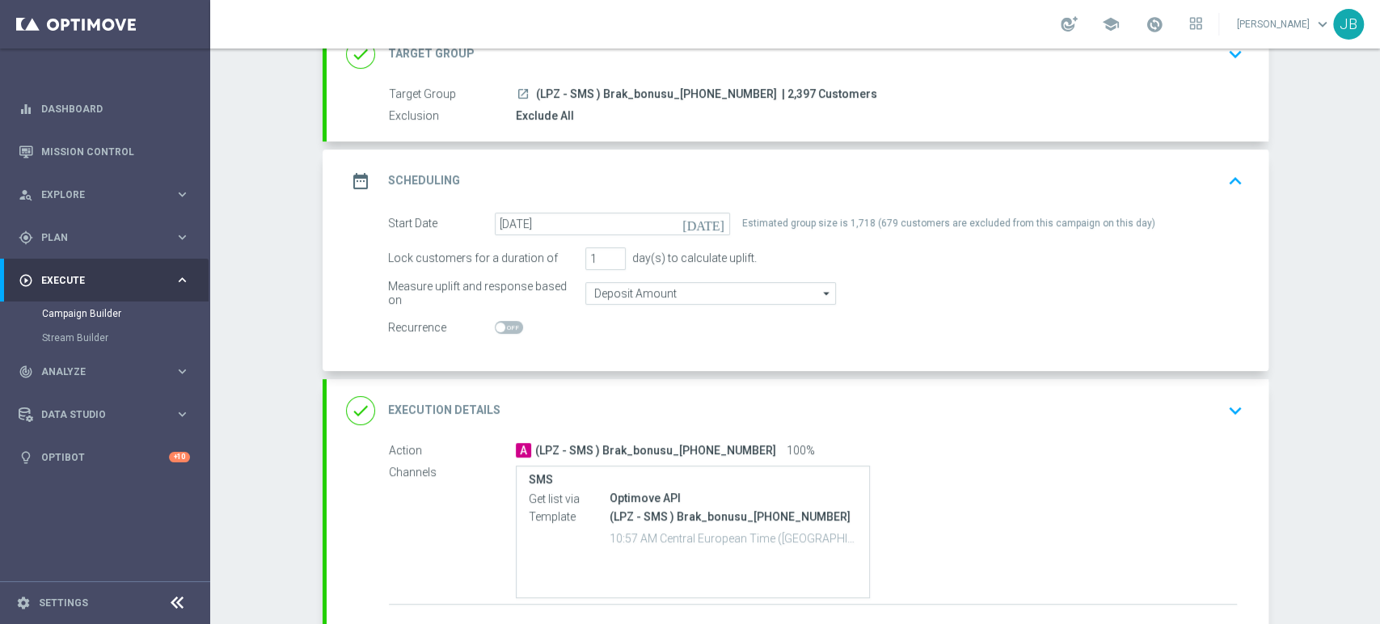
scroll to position [61, 0]
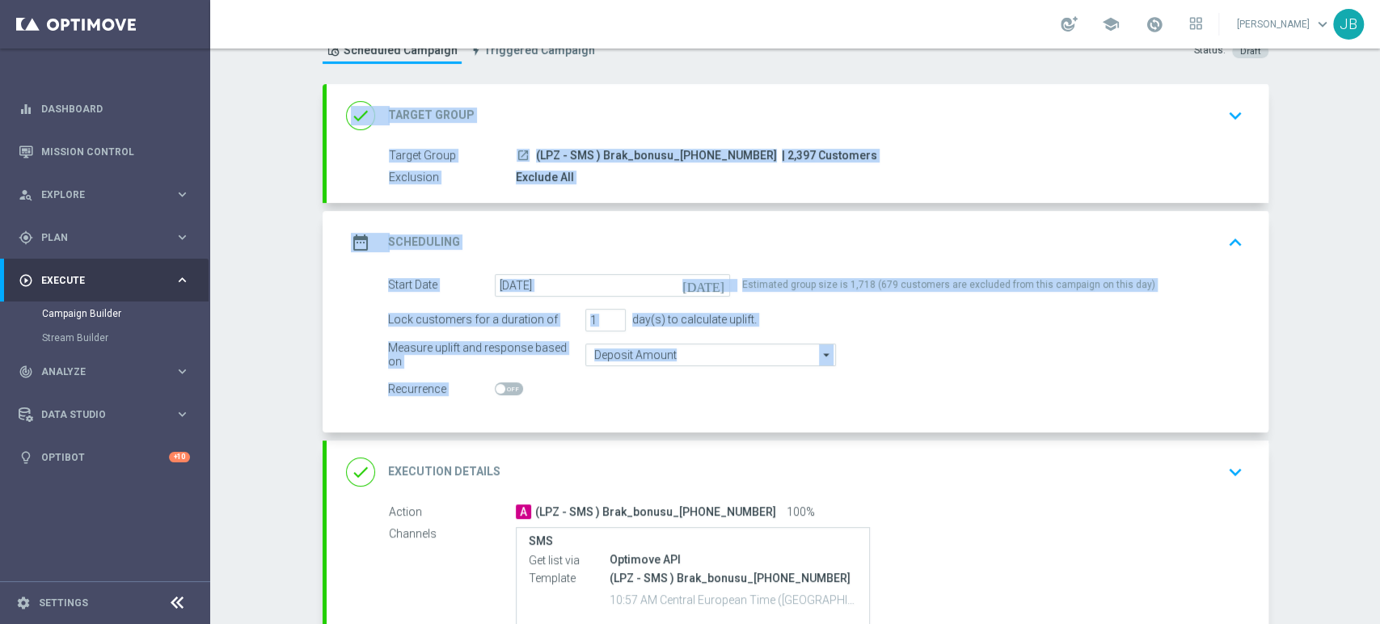
drag, startPoint x: 1378, startPoint y: 272, endPoint x: 1374, endPoint y: 173, distance: 98.7
click at [1374, 173] on div "Campaign Builder Scheduled Campaign Triggered Campaign Status: Draft done Targe…" at bounding box center [795, 335] width 1170 height 575
click at [1223, 96] on div "done Target Group keyboard_arrow_down" at bounding box center [798, 115] width 942 height 63
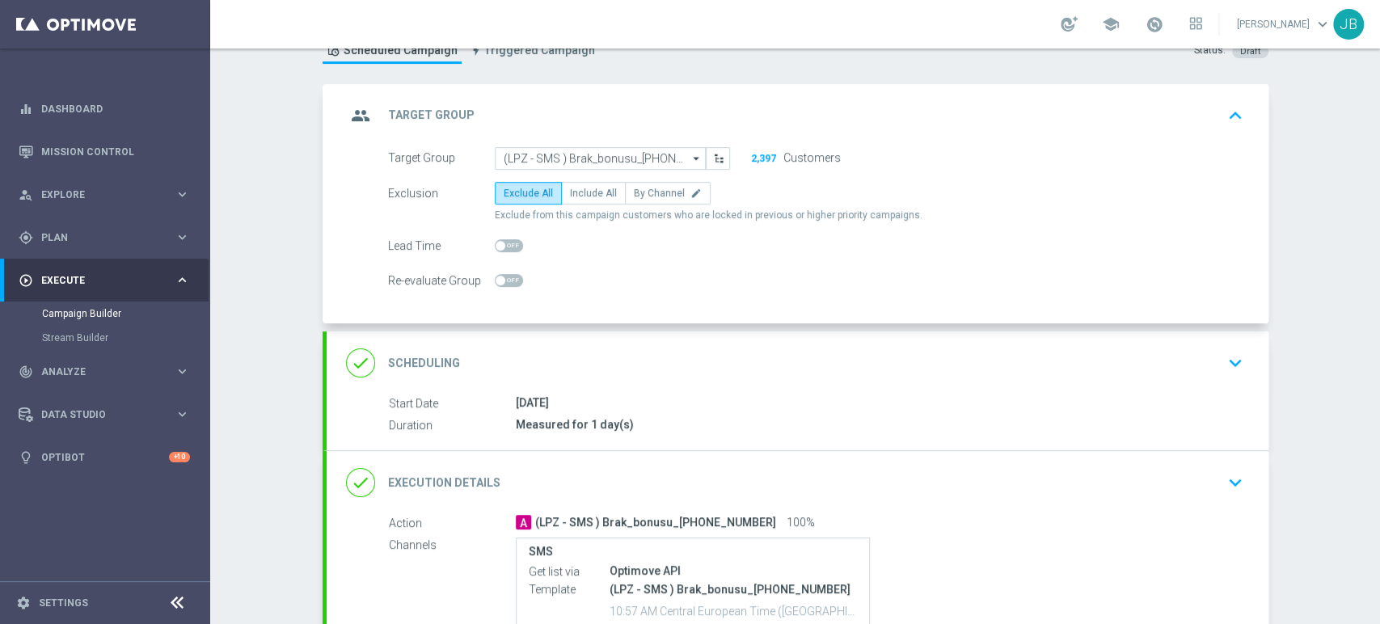
click at [1223, 356] on icon "keyboard_arrow_down" at bounding box center [1235, 363] width 24 height 24
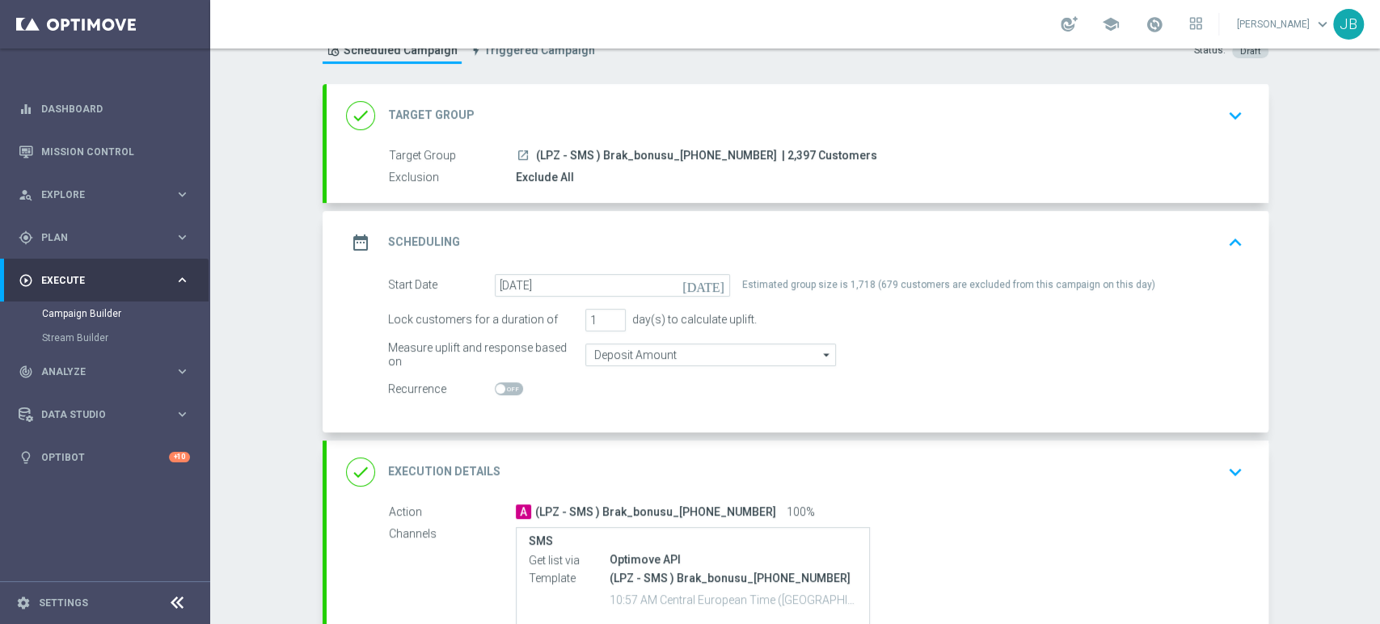
scroll to position [186, 0]
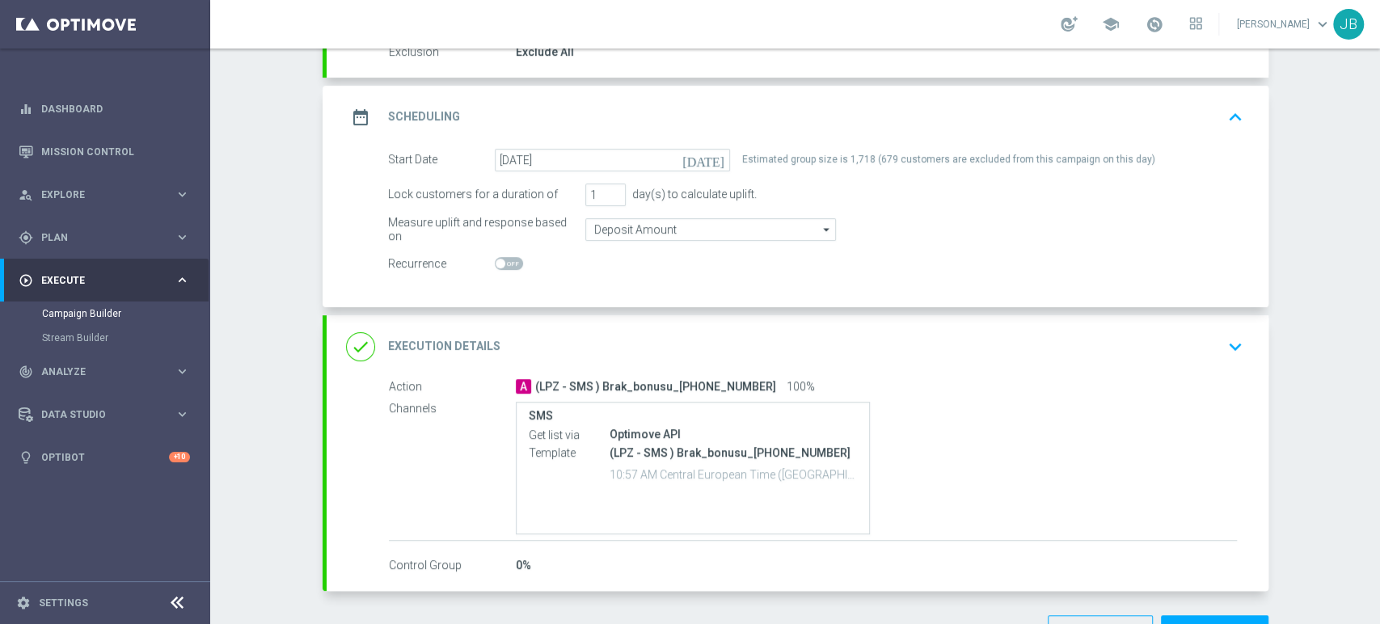
click at [1174, 338] on div "done Execution Details keyboard_arrow_down" at bounding box center [797, 346] width 903 height 31
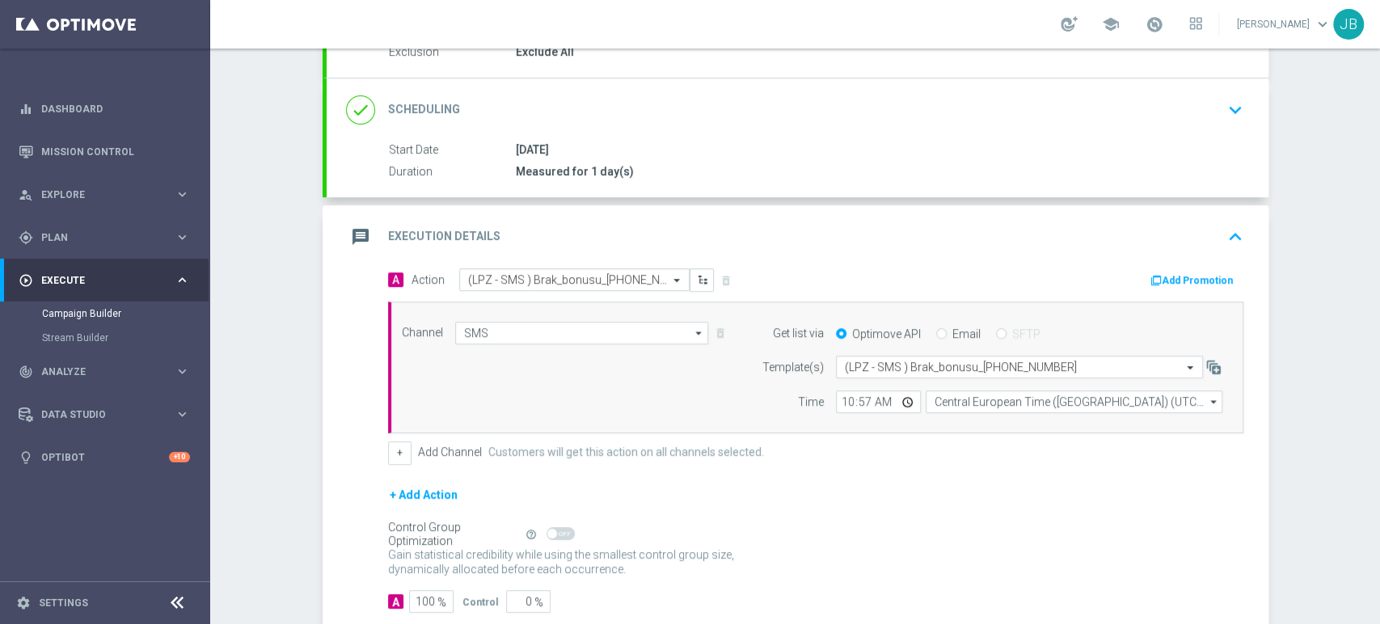
click at [1378, 101] on div "Campaign Builder Scheduled Campaign Triggered Campaign Status: Draft done Targe…" at bounding box center [795, 335] width 1170 height 575
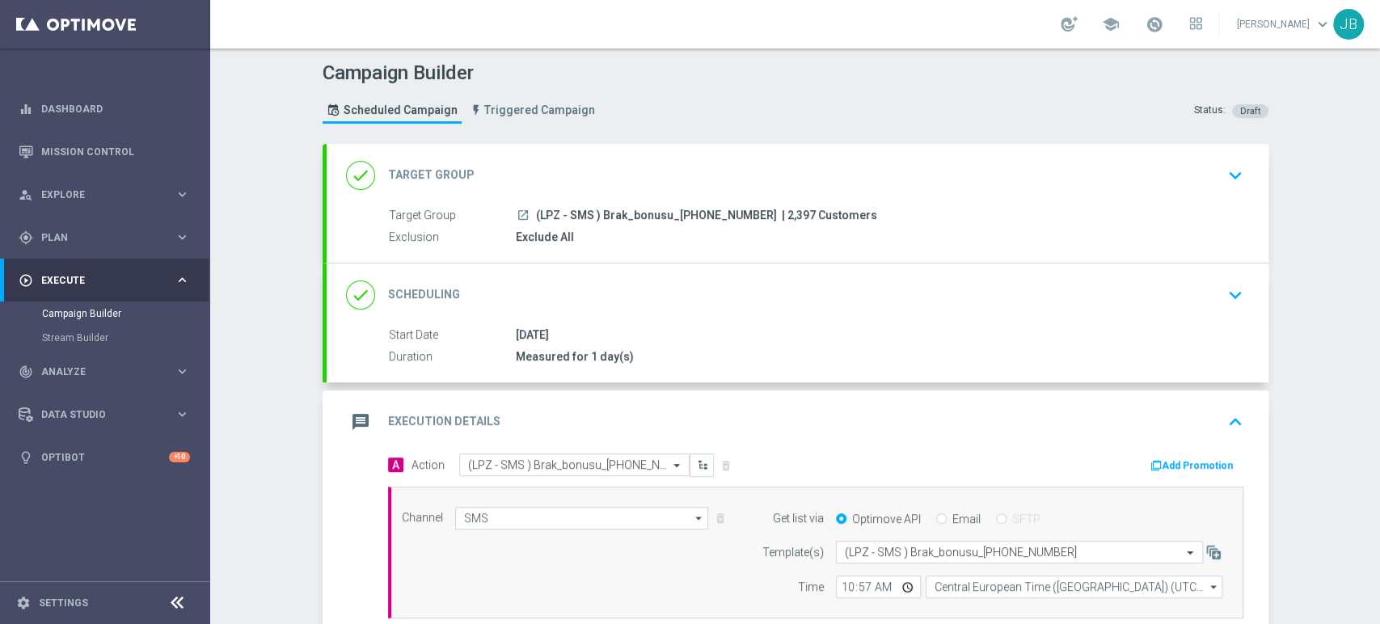
click at [1378, 101] on div "Campaign Builder Scheduled Campaign Triggered Campaign Status: Draft done Targe…" at bounding box center [795, 335] width 1170 height 575
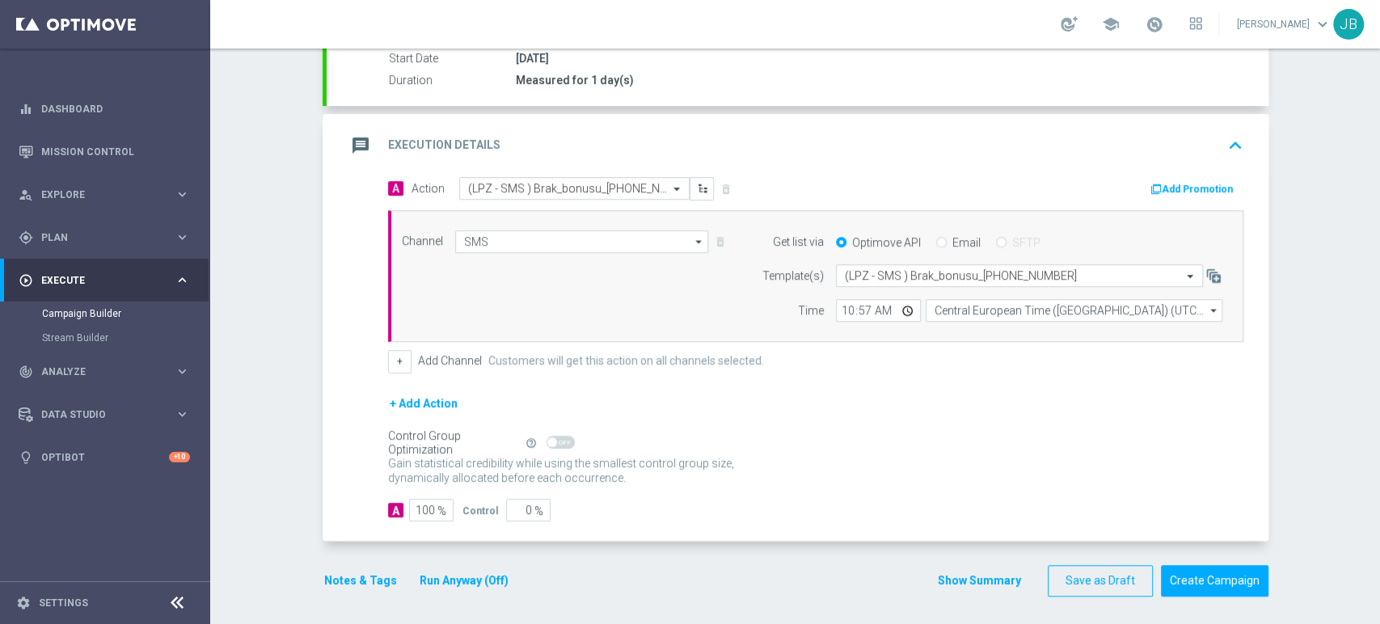
scroll to position [279, 0]
click at [1378, 505] on div "Campaign Builder Scheduled Campaign Triggered Campaign Status: Draft done Targe…" at bounding box center [795, 335] width 1170 height 575
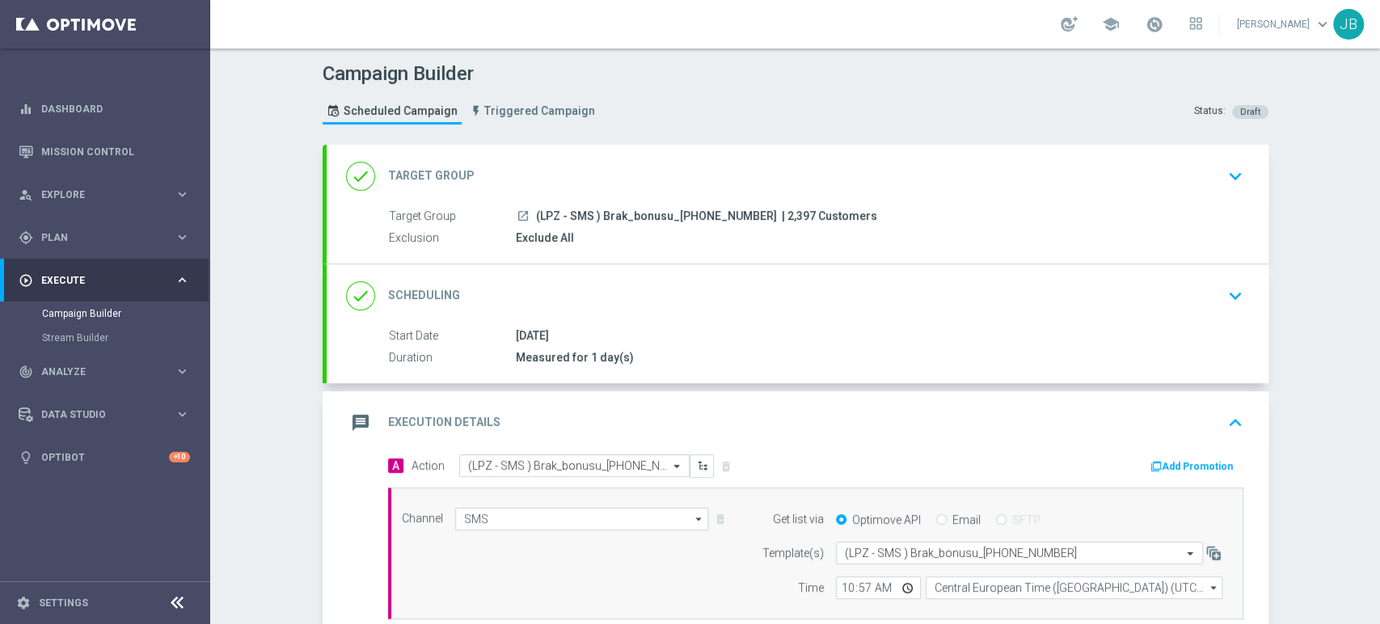
click at [1378, 112] on div "Campaign Builder Scheduled Campaign Triggered Campaign Status: Draft done Targe…" at bounding box center [795, 335] width 1170 height 575
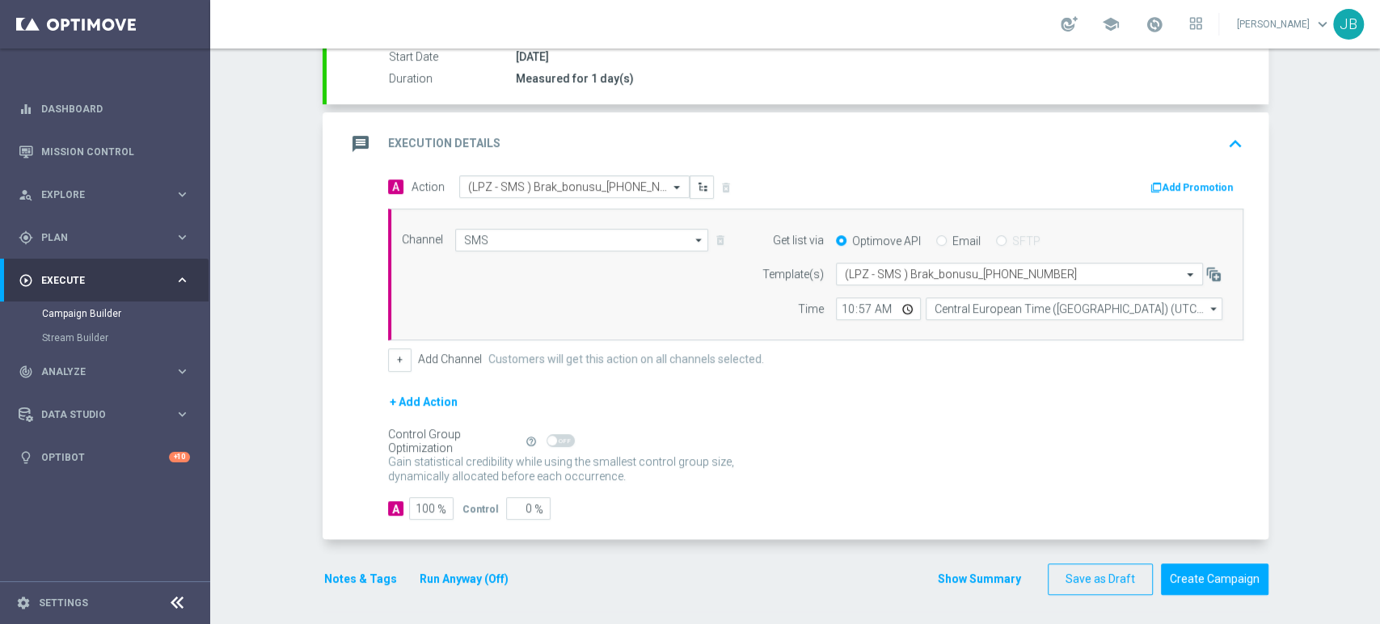
click at [1378, 500] on div "Campaign Builder Scheduled Campaign Triggered Campaign Status: Draft done Targe…" at bounding box center [795, 335] width 1170 height 575
click at [1254, 573] on button "Create Campaign" at bounding box center [1214, 579] width 107 height 32
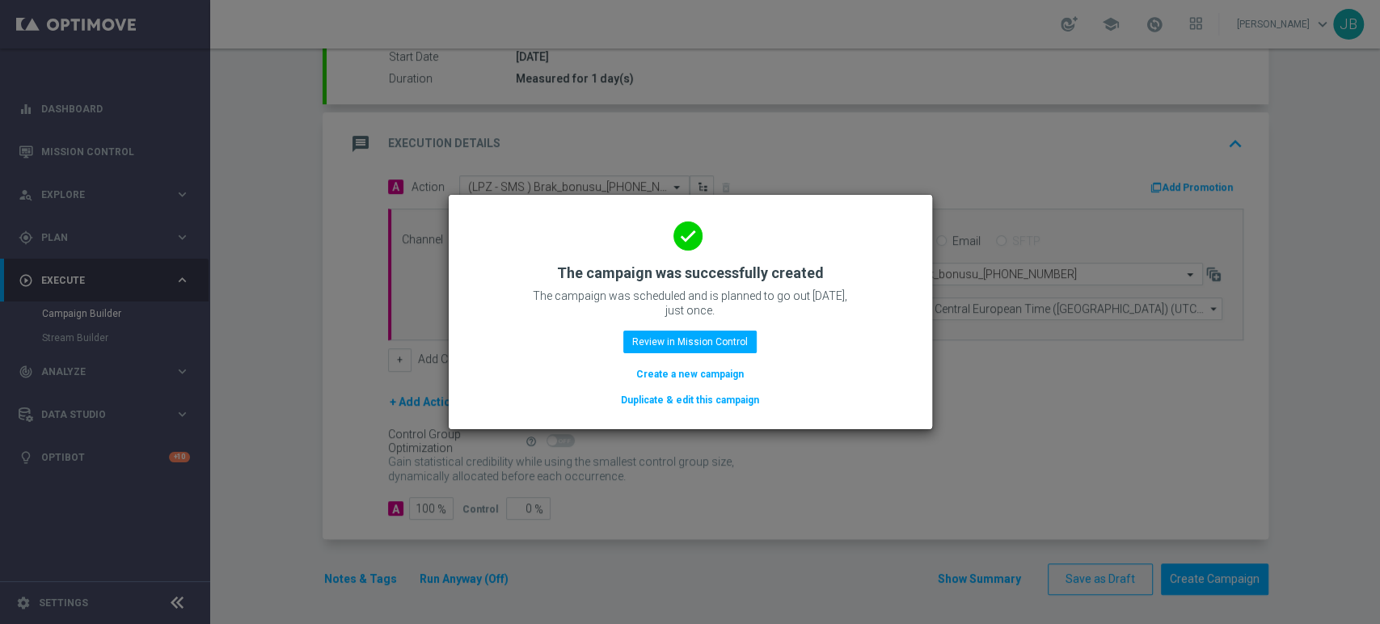
click at [683, 379] on button "Create a new campaign" at bounding box center [689, 374] width 111 height 18
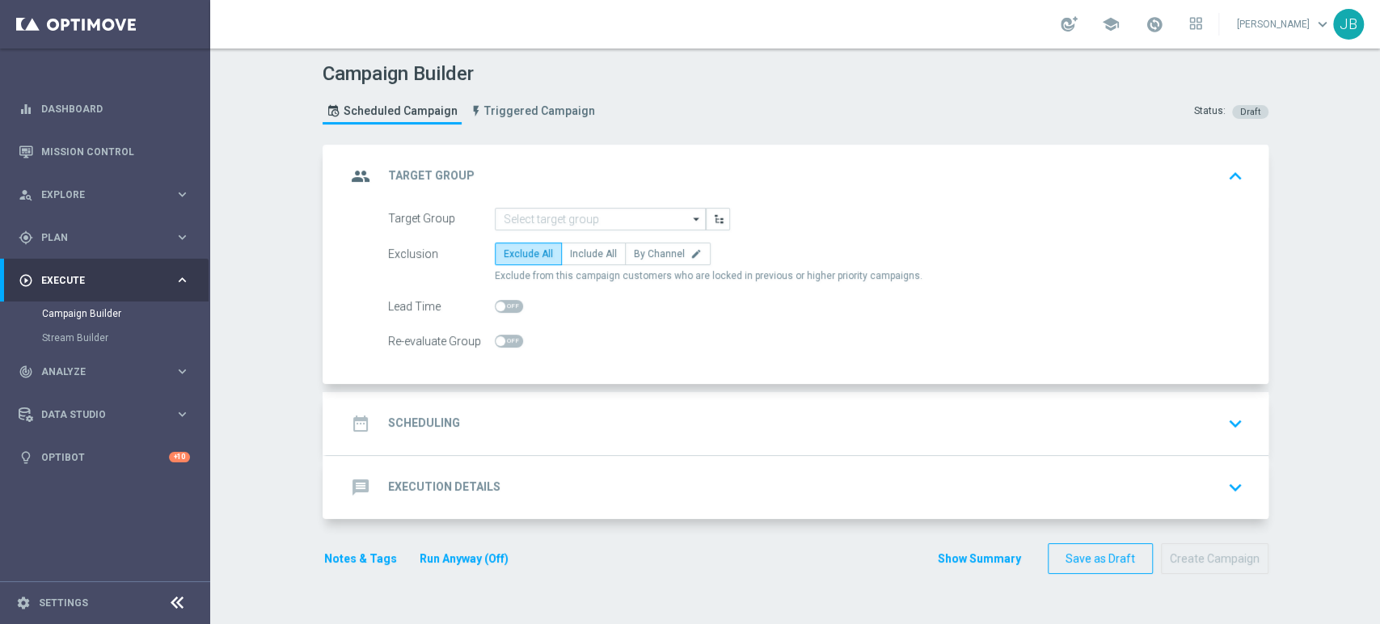
scroll to position [0, 0]
click at [95, 234] on span "Plan" at bounding box center [107, 238] width 133 height 10
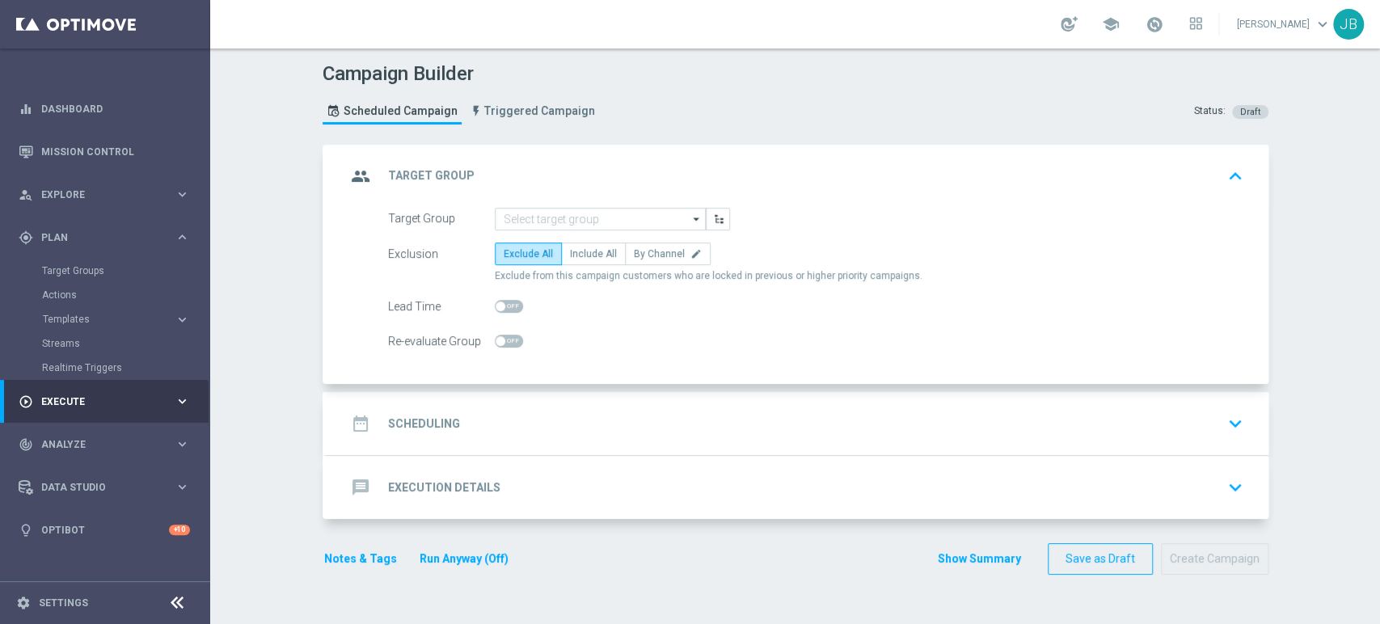
click at [95, 263] on div "Target Groups" at bounding box center [125, 271] width 167 height 24
click at [95, 268] on link "Target Groups" at bounding box center [105, 270] width 126 height 13
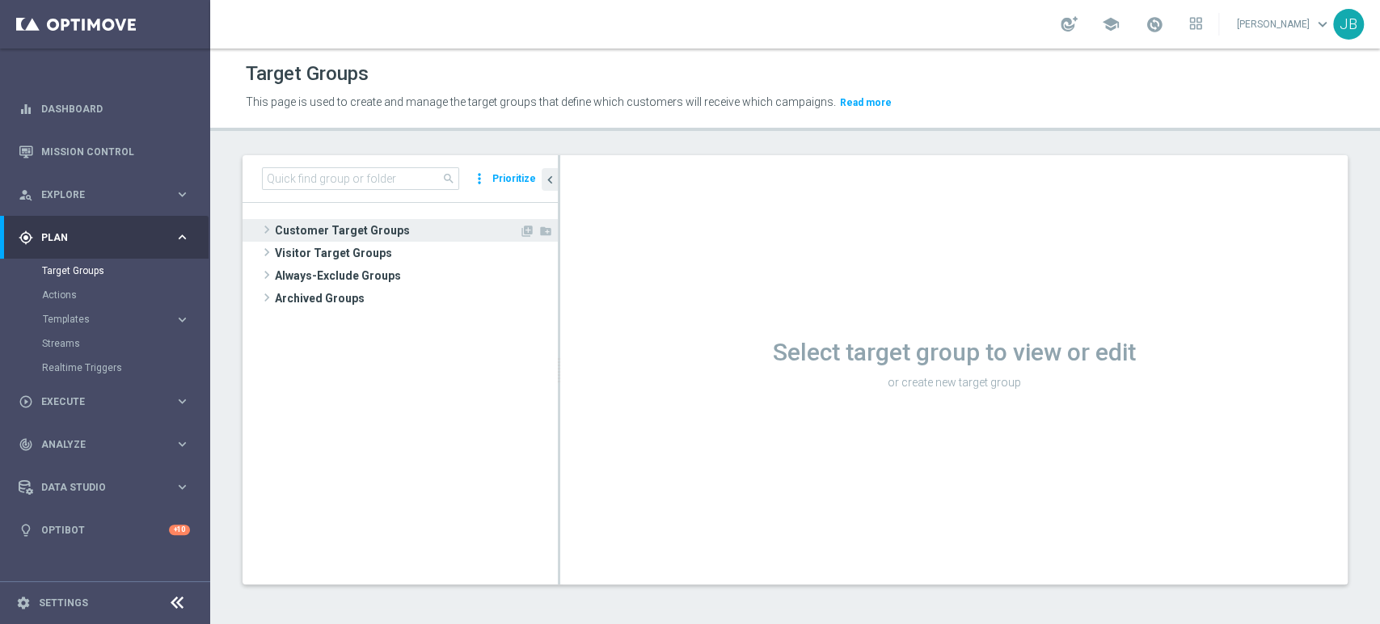
click at [267, 225] on span at bounding box center [267, 229] width 16 height 19
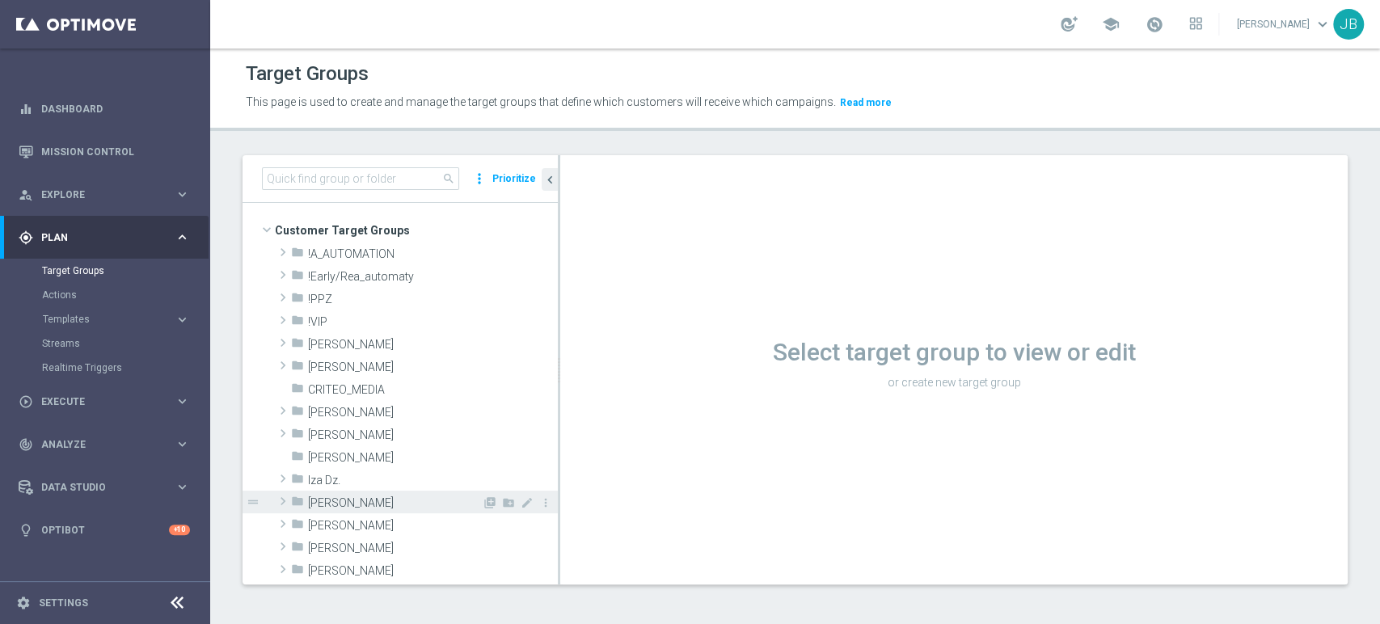
click at [282, 500] on span at bounding box center [283, 500] width 16 height 19
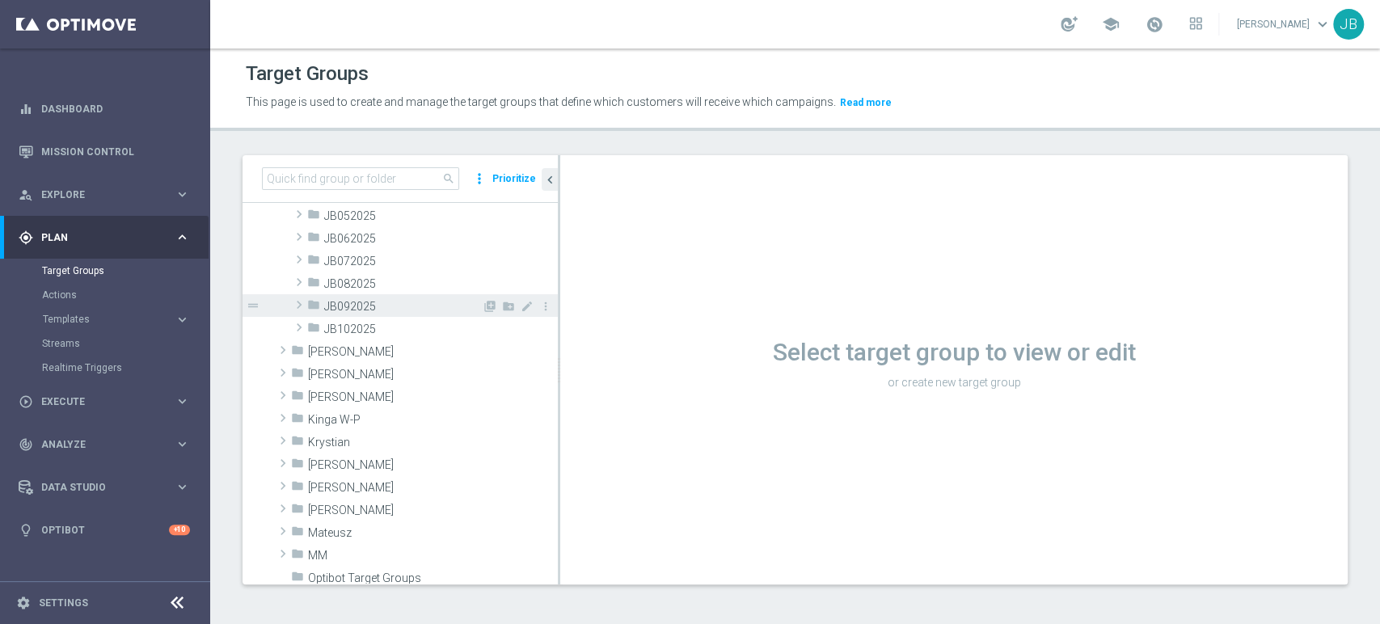
click at [369, 310] on span "JB092025" at bounding box center [403, 307] width 158 height 14
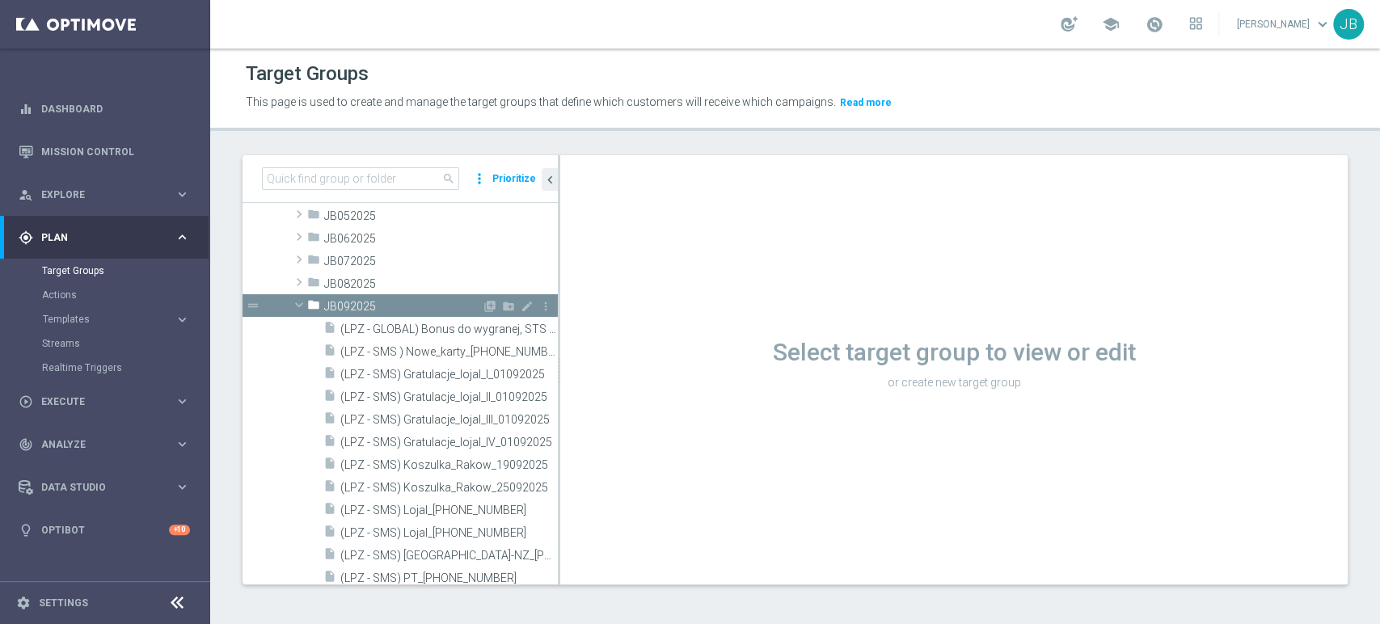
click at [298, 302] on span at bounding box center [298, 305] width 19 height 16
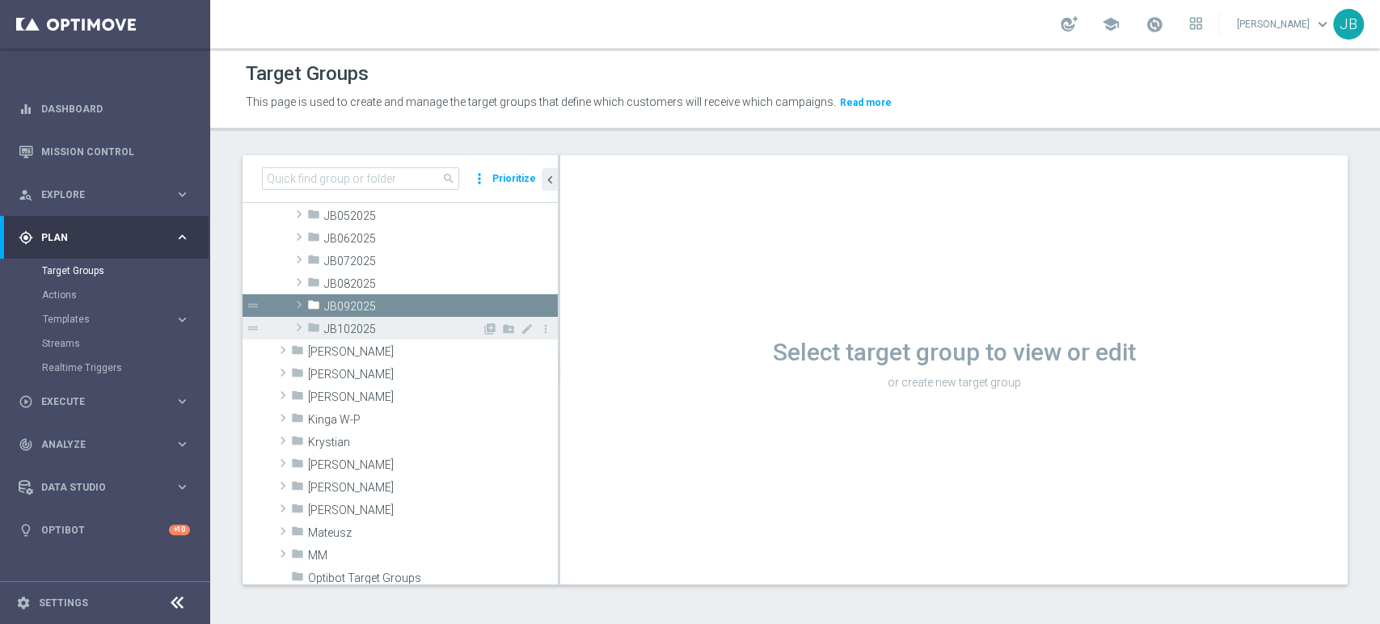
click at [301, 326] on span at bounding box center [299, 327] width 16 height 19
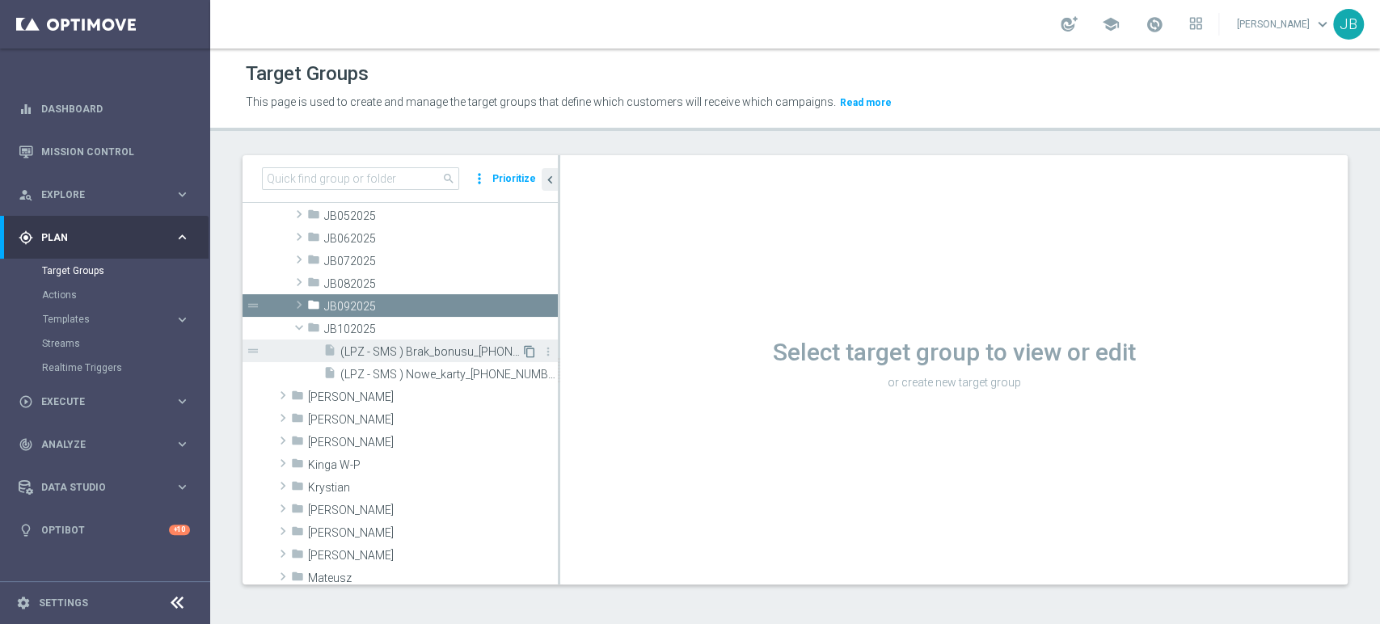
click at [523, 350] on icon "content_copy" at bounding box center [529, 351] width 13 height 13
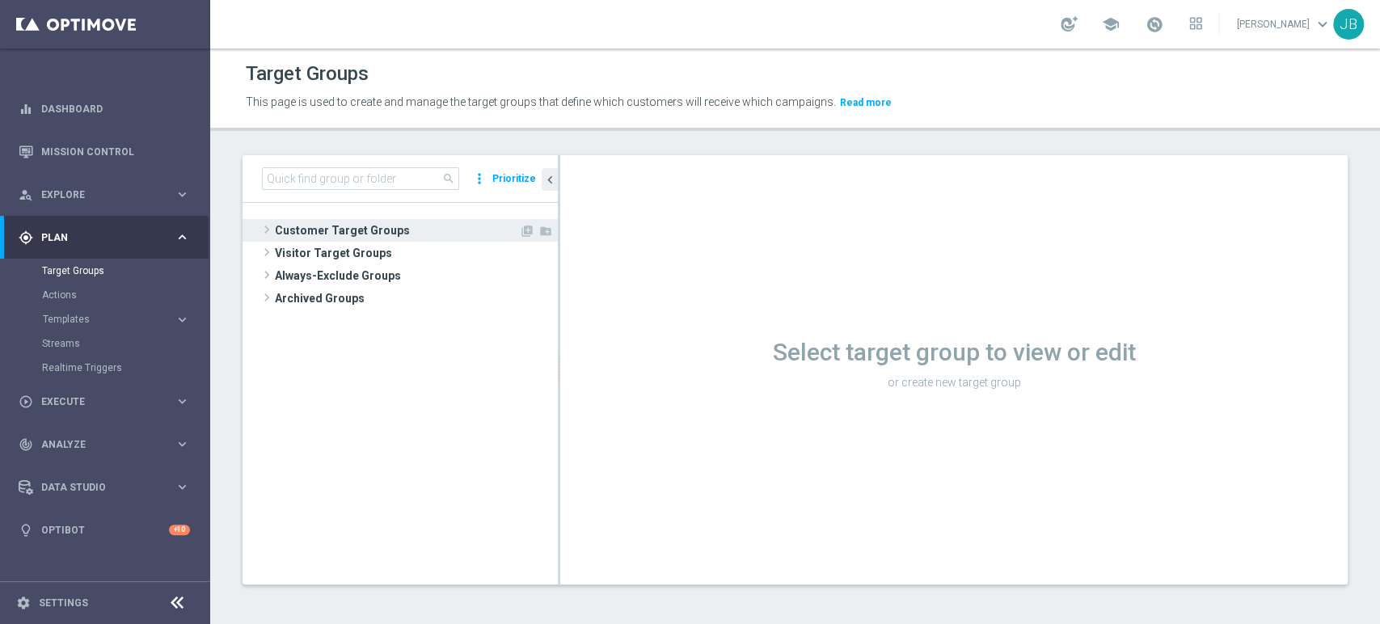
click at [265, 226] on span at bounding box center [267, 229] width 16 height 19
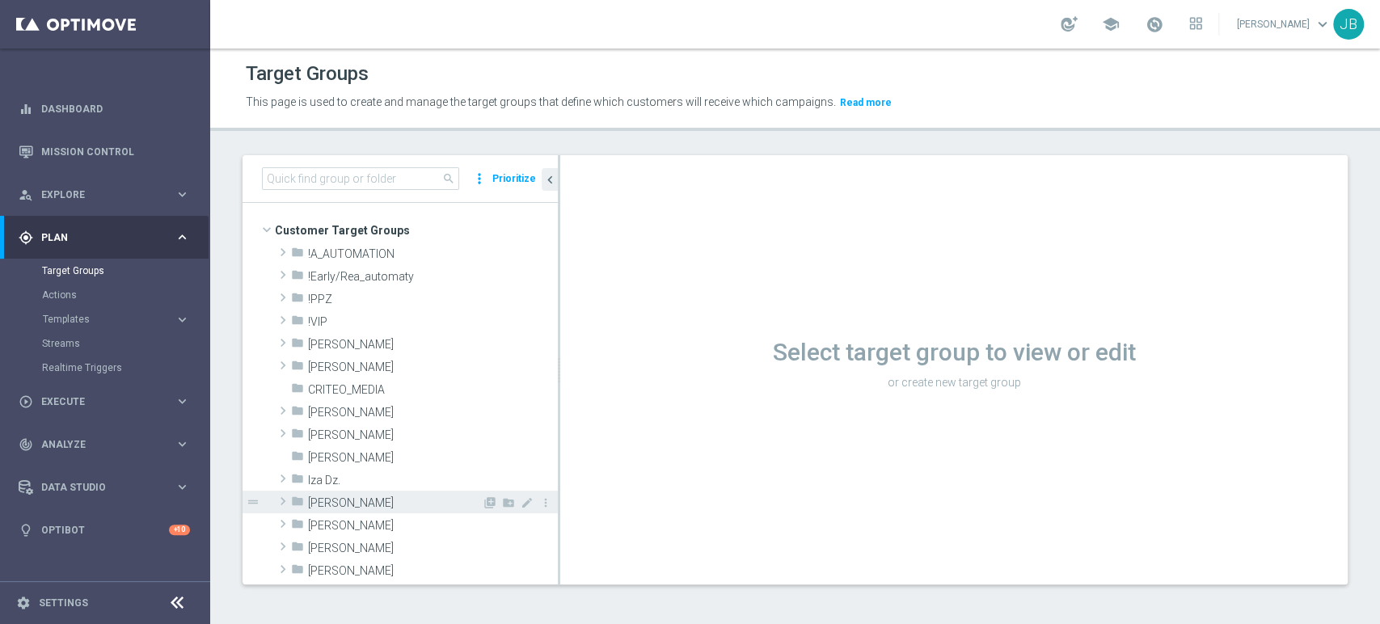
click at [285, 495] on span at bounding box center [283, 500] width 16 height 19
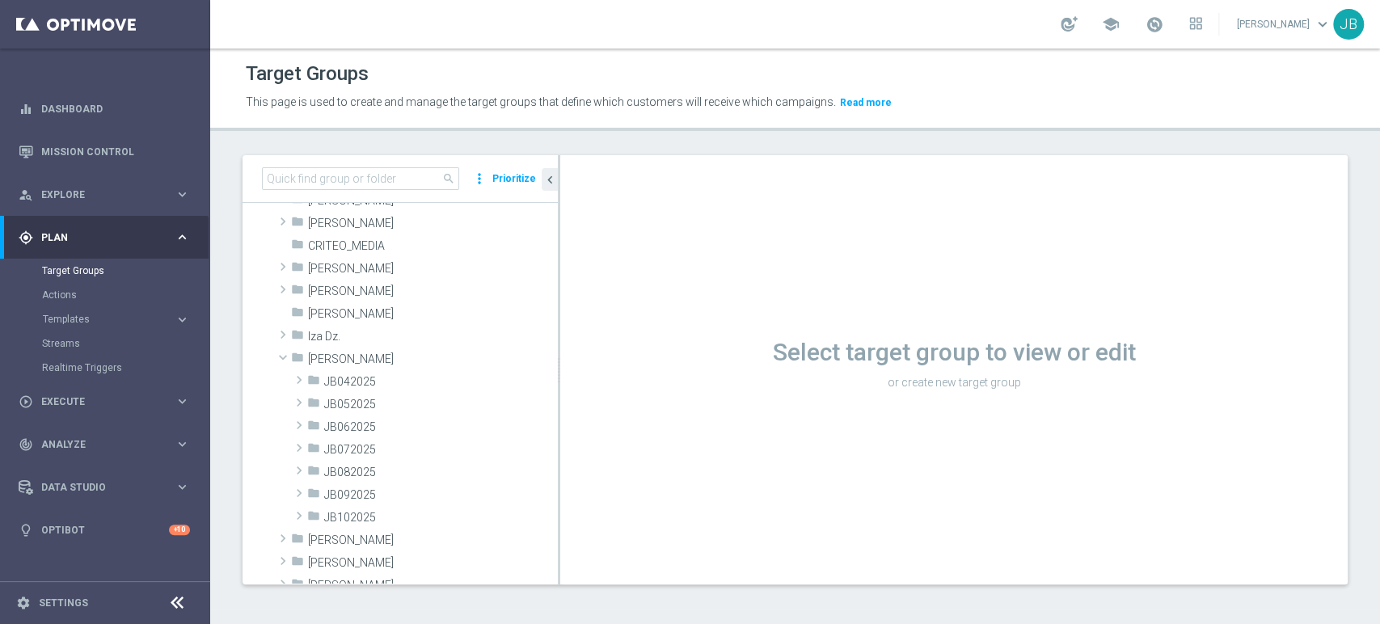
scroll to position [155, 0]
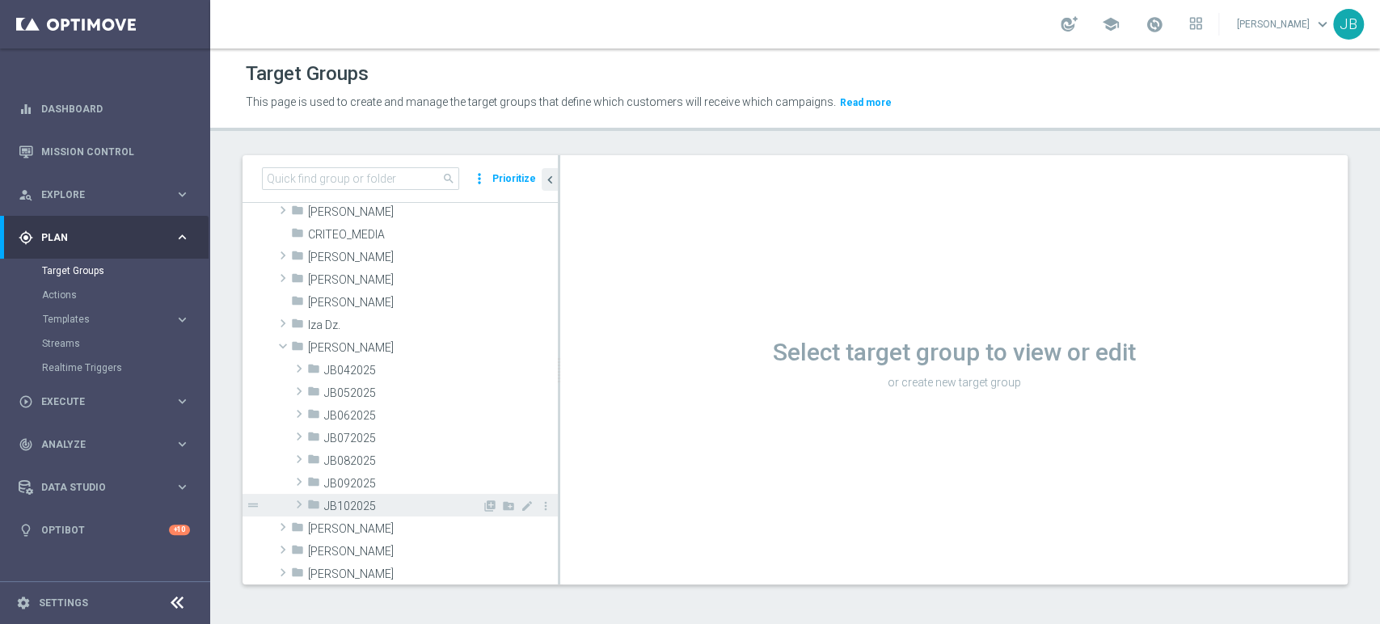
click at [369, 503] on span "JB102025" at bounding box center [403, 507] width 158 height 14
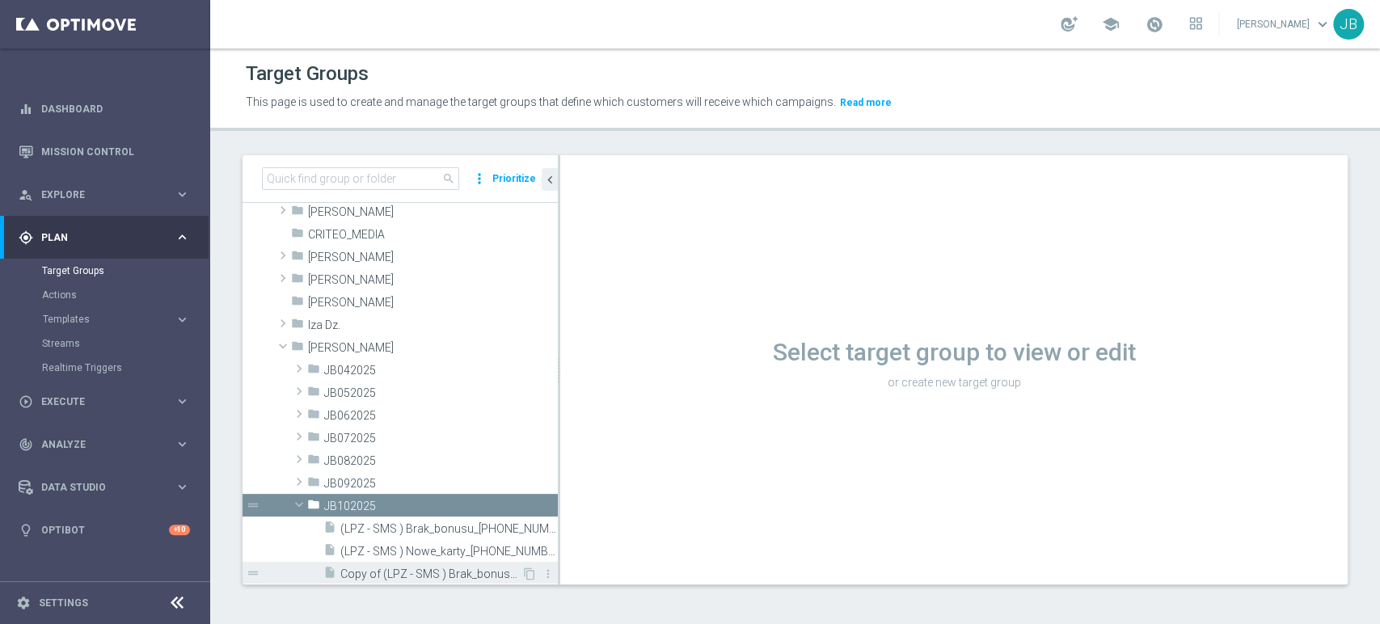
click at [486, 580] on div "insert_drive_file Copy of (LPZ - SMS ) Brak_bonusu_01102025" at bounding box center [422, 573] width 198 height 23
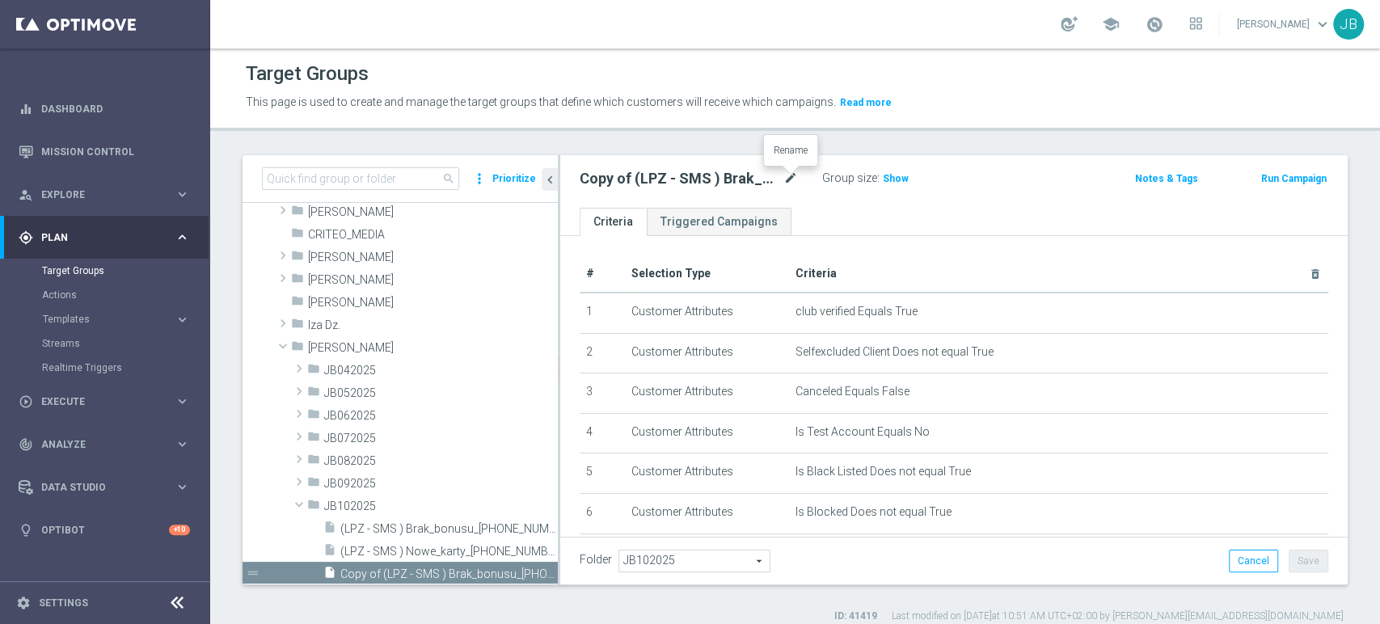
click at [785, 177] on icon "mode_edit" at bounding box center [790, 178] width 15 height 19
type input "(LPZ - TARGET) Rocznica_01102025"
click at [837, 216] on ul "Criteria Triggered Campaigns" at bounding box center [953, 222] width 787 height 28
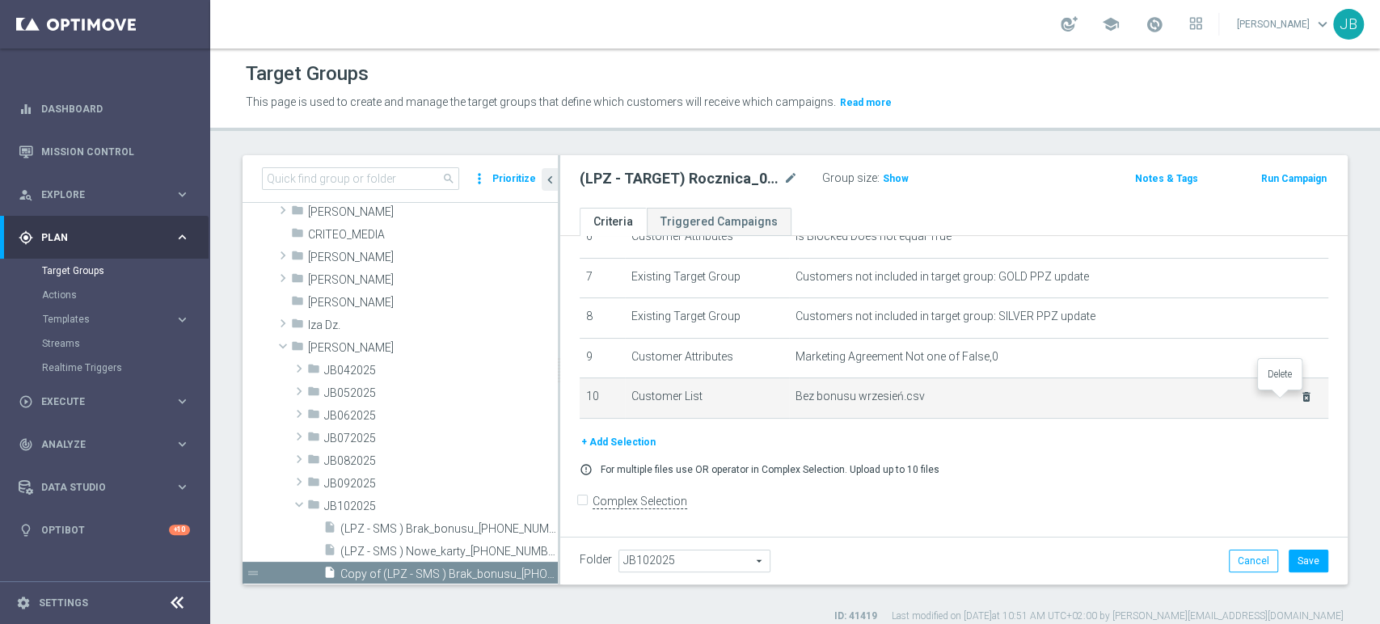
click at [1300, 400] on icon "delete_forever" at bounding box center [1306, 396] width 13 height 13
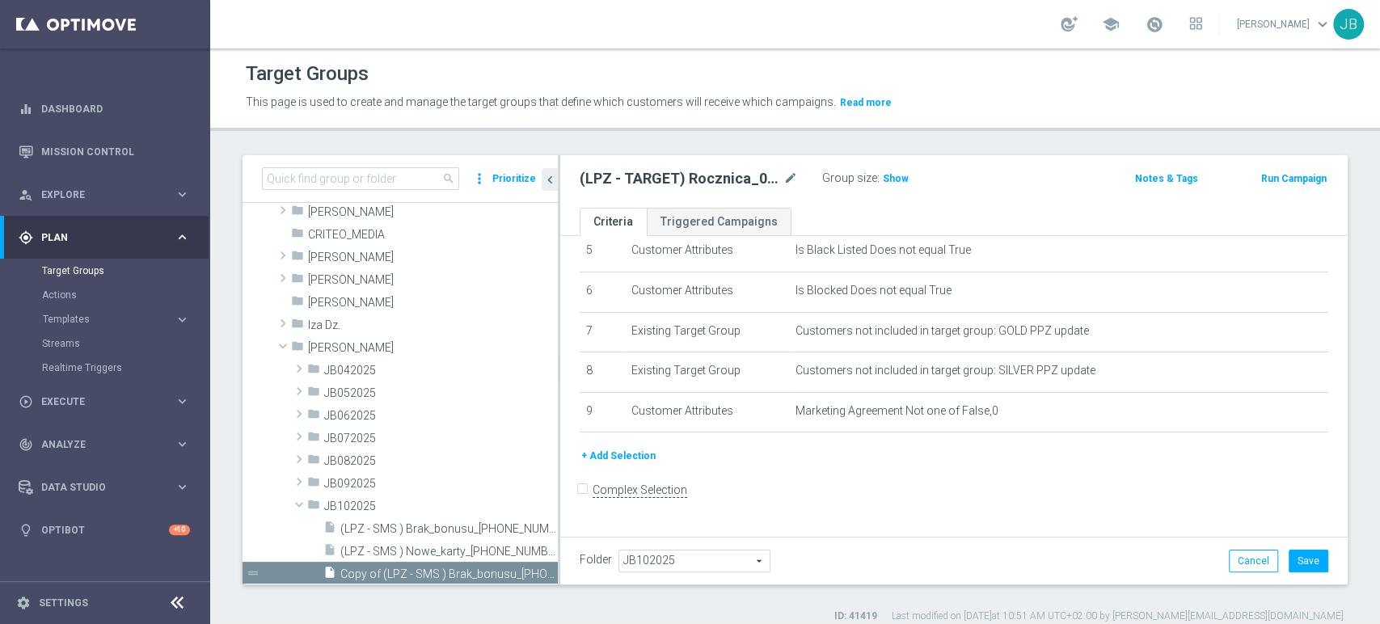
scroll to position [210, 0]
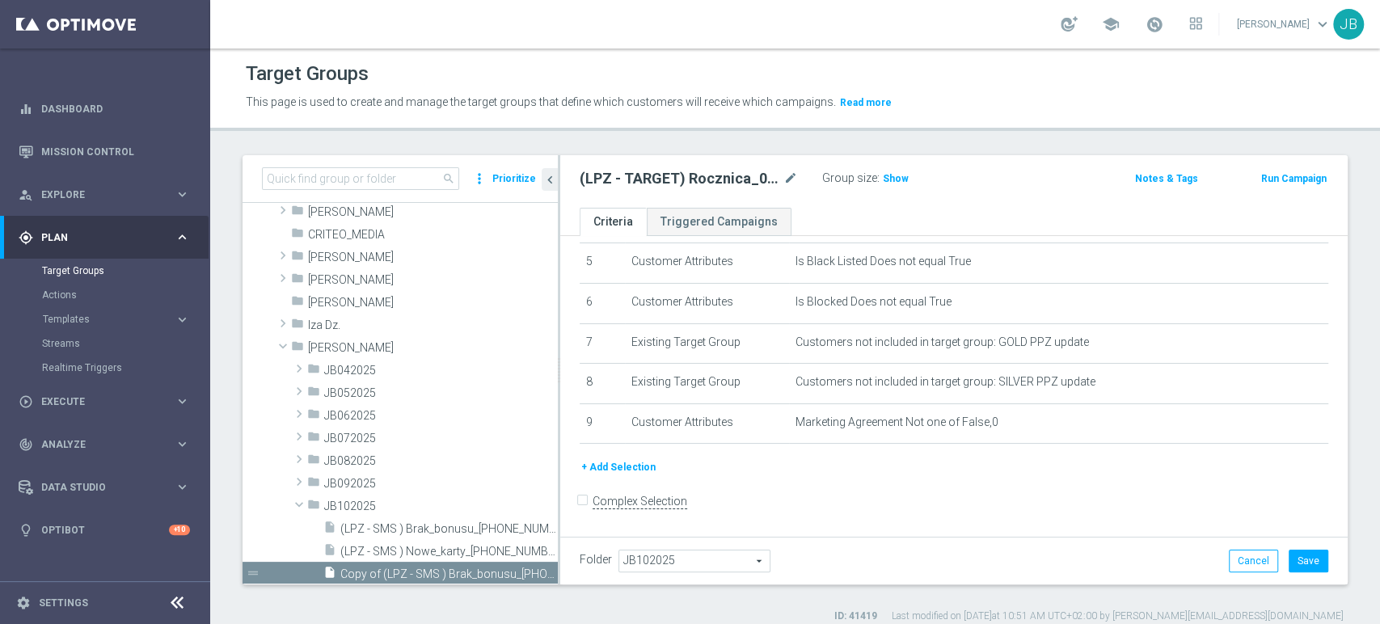
click at [637, 467] on button "+ Add Selection" at bounding box center [619, 467] width 78 height 18
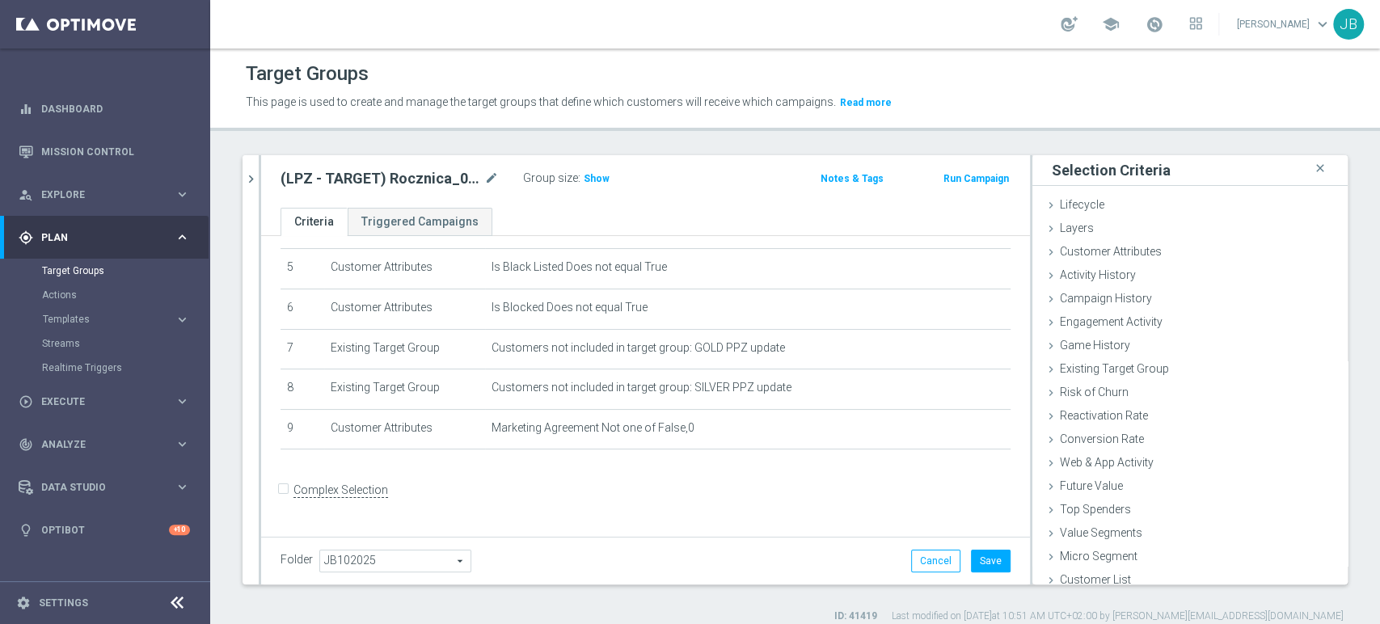
scroll to position [193, 0]
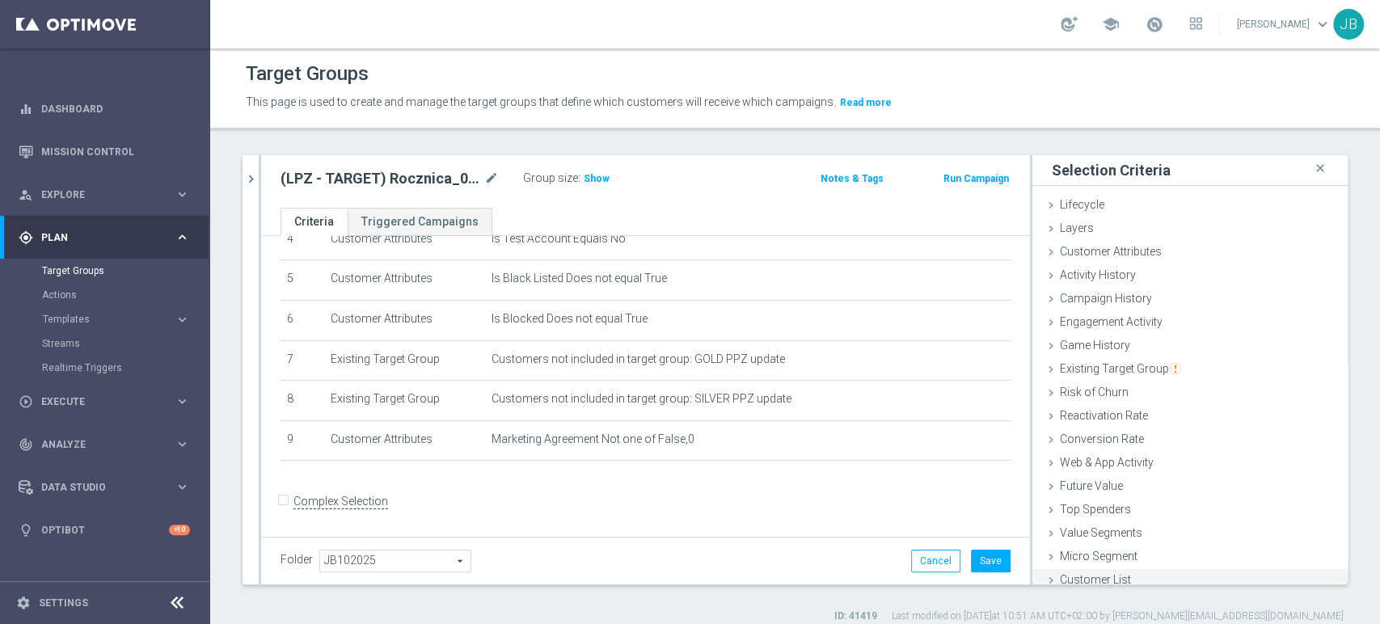
click at [1166, 574] on div "Customer List done" at bounding box center [1189, 581] width 315 height 24
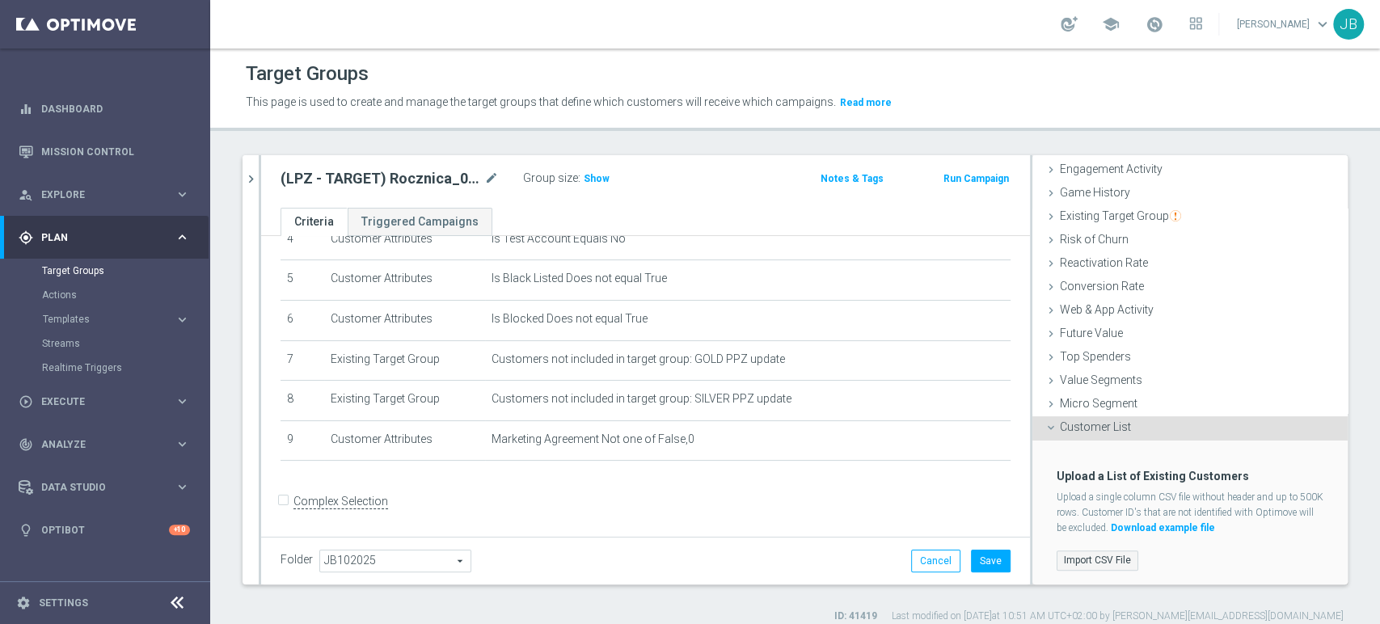
click at [1080, 554] on label "Import CSV File" at bounding box center [1097, 560] width 82 height 20
click at [0, 0] on input "Import CSV File" at bounding box center [0, 0] width 0 height 0
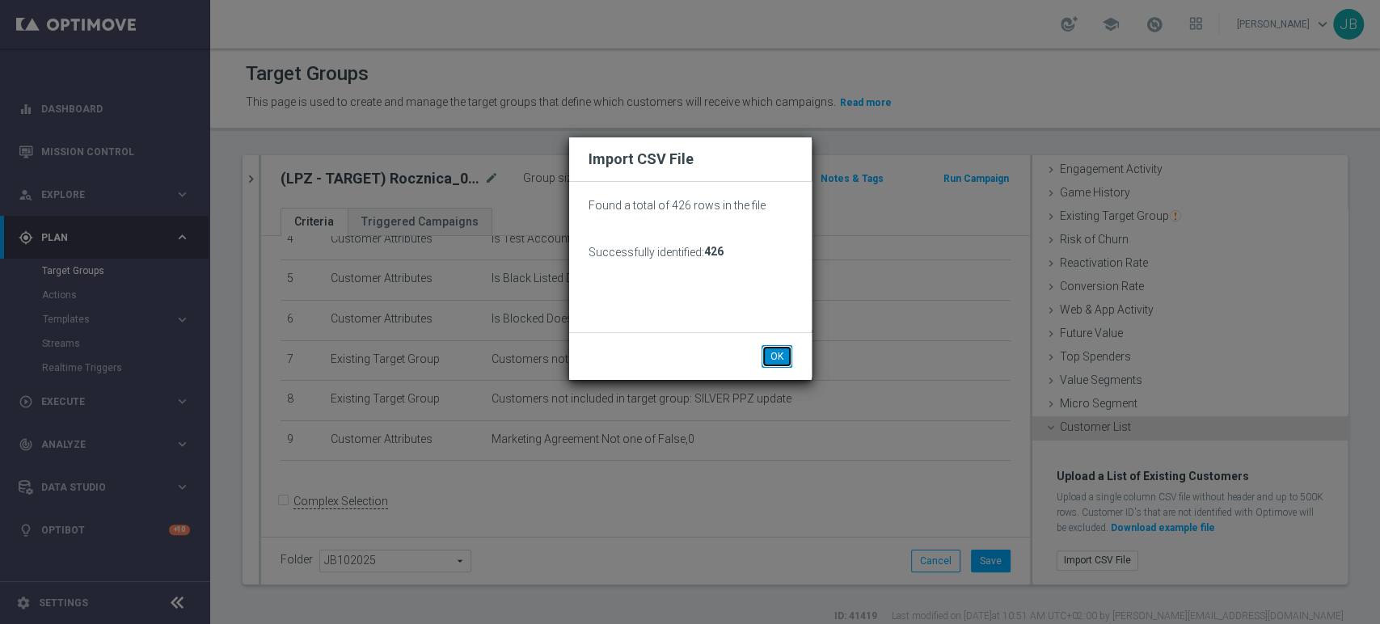
click at [778, 347] on button "OK" at bounding box center [776, 356] width 31 height 23
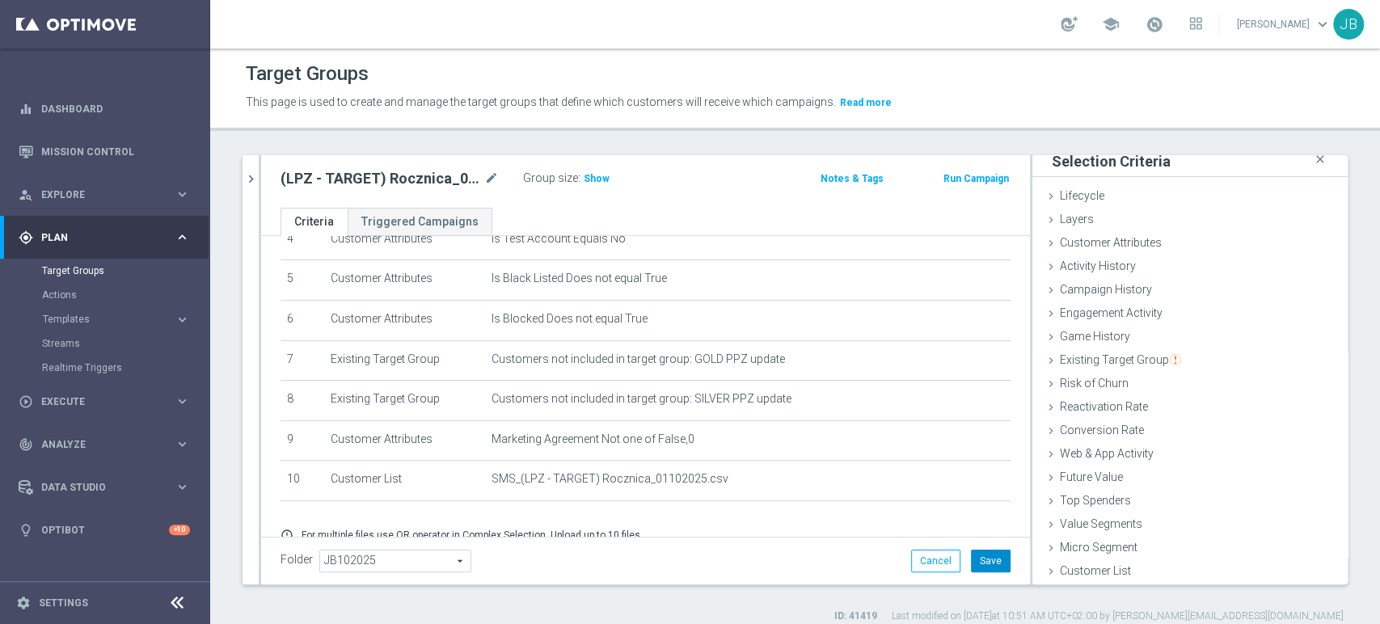
scroll to position [8, 0]
click at [971, 564] on button "Save" at bounding box center [991, 561] width 40 height 23
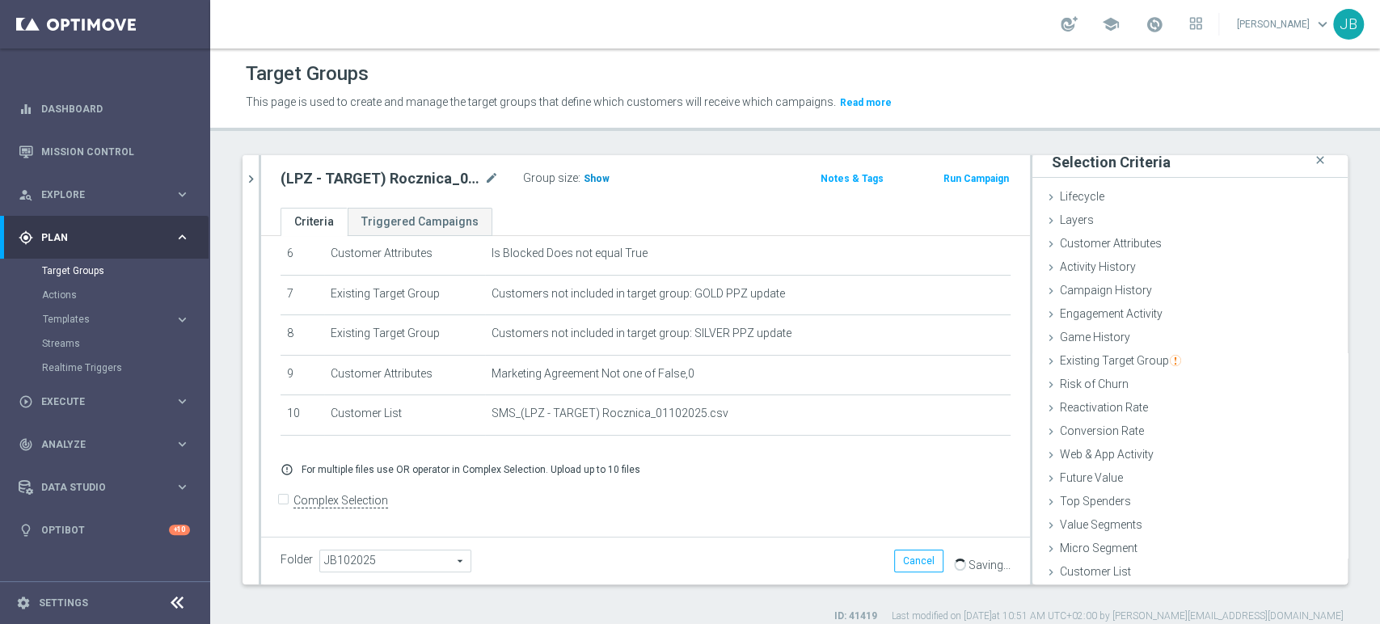
click at [586, 179] on span "Show" at bounding box center [597, 178] width 26 height 11
click at [74, 413] on div "play_circle_outline Execute keyboard_arrow_right" at bounding box center [104, 401] width 209 height 43
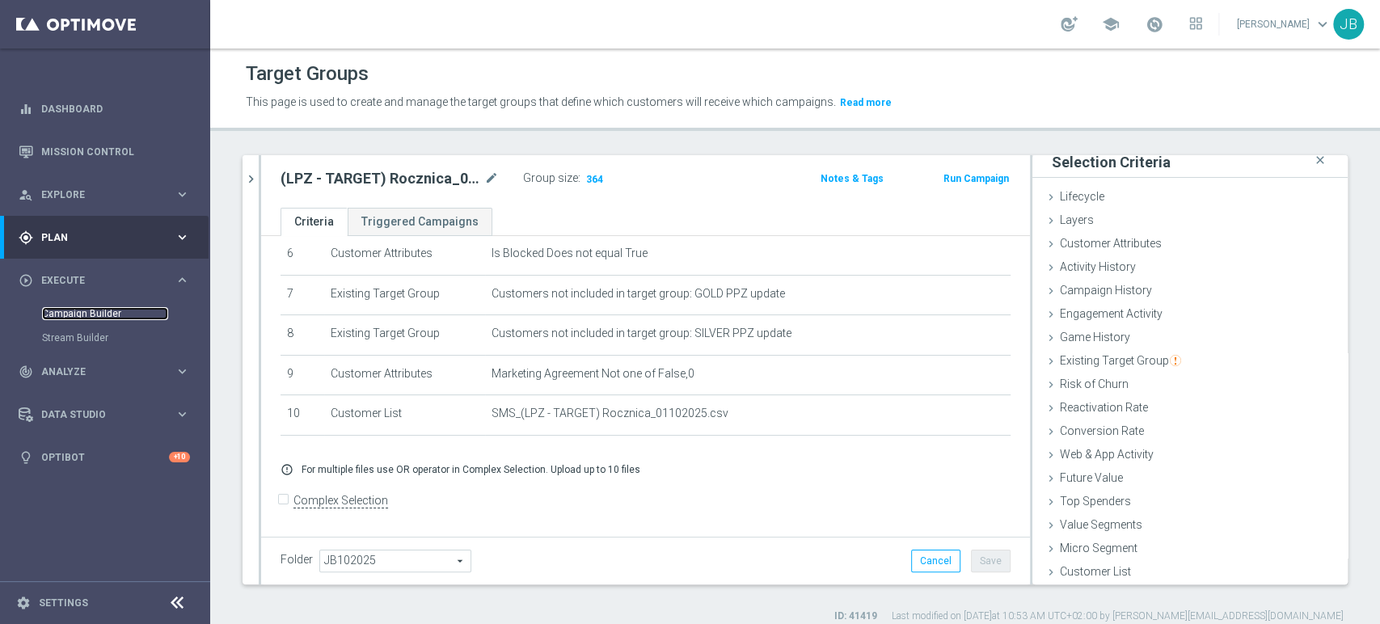
click at [102, 318] on link "Campaign Builder" at bounding box center [105, 313] width 126 height 13
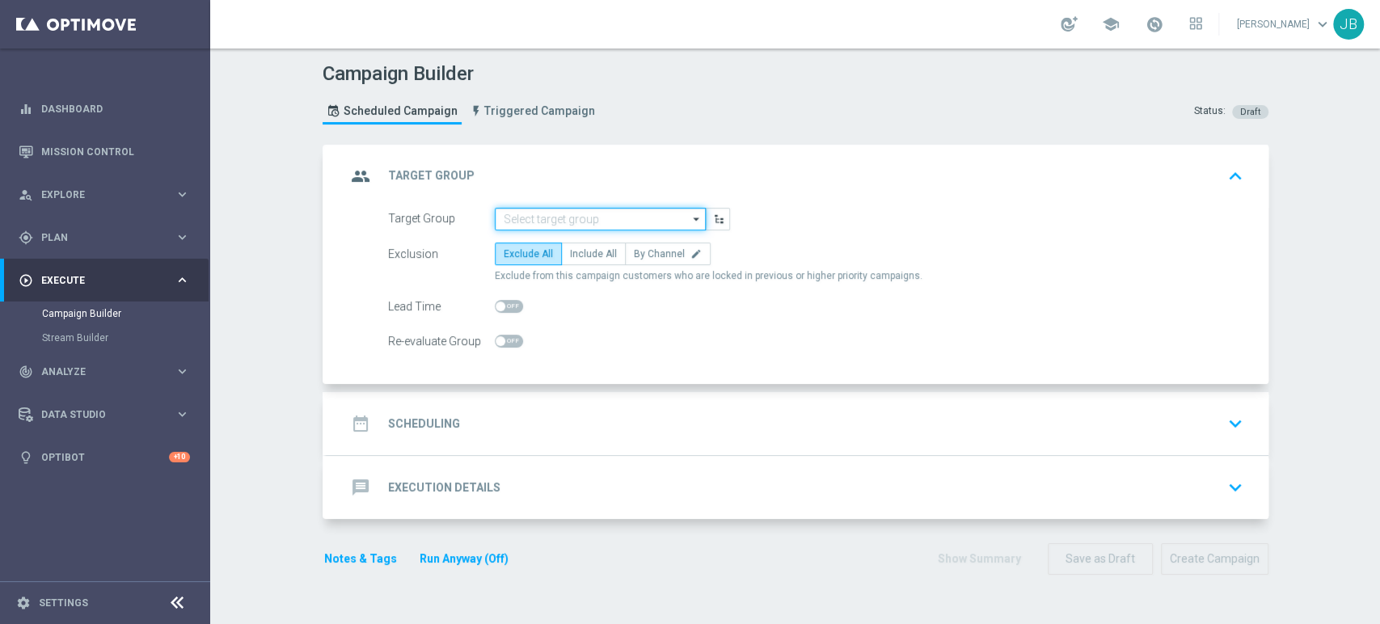
click at [571, 212] on input at bounding box center [600, 219] width 211 height 23
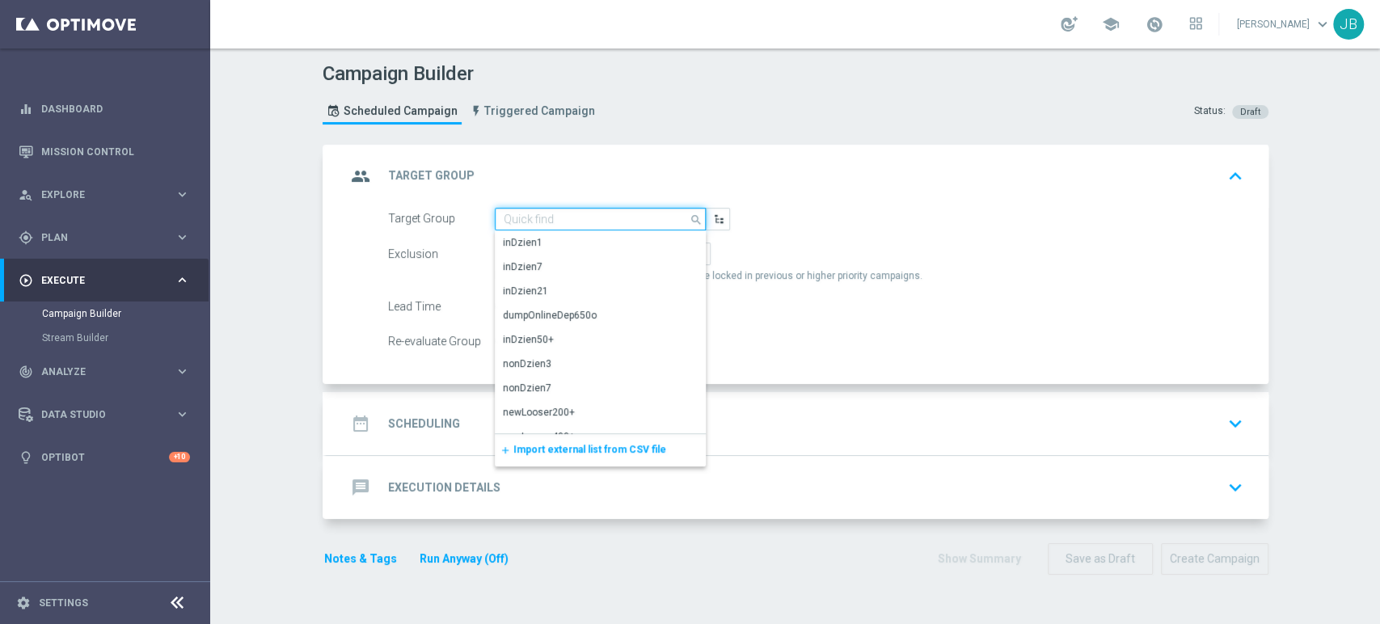
paste input "(LPZ - TARGET) Rocznica_01102025"
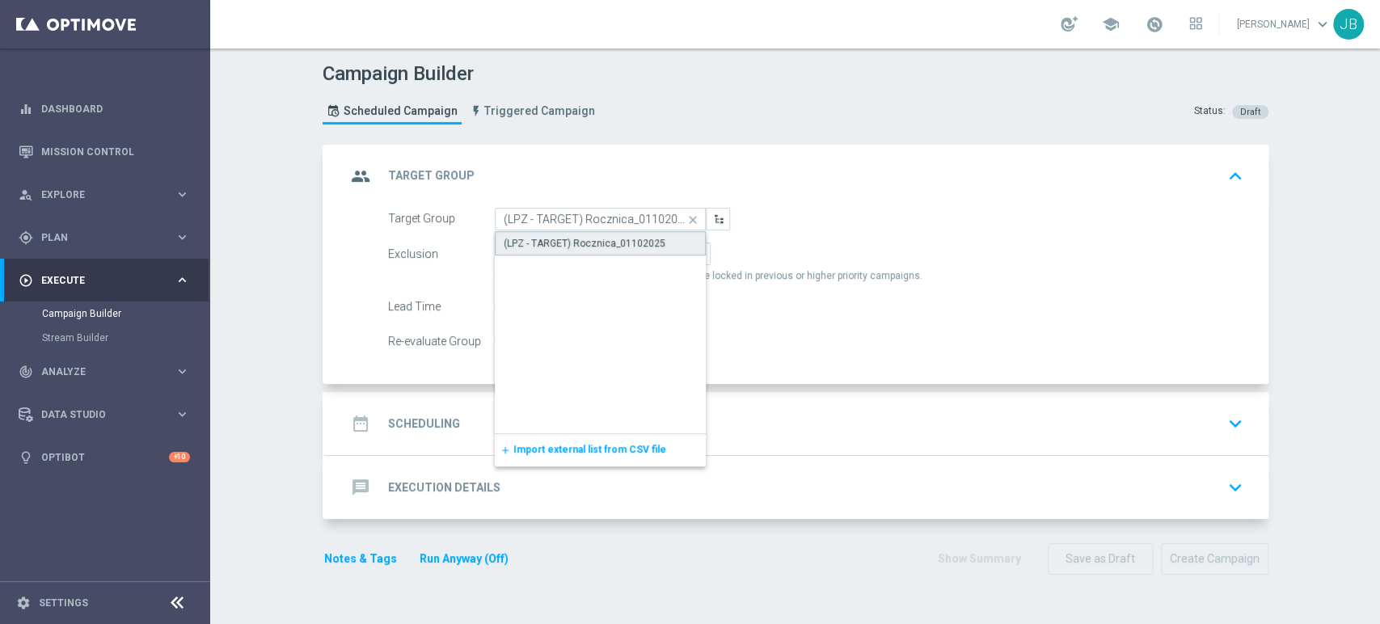
click at [568, 238] on div "(LPZ - TARGET) Rocznica_01102025" at bounding box center [585, 243] width 162 height 15
type input "(LPZ - TARGET) Rocznica_01102025"
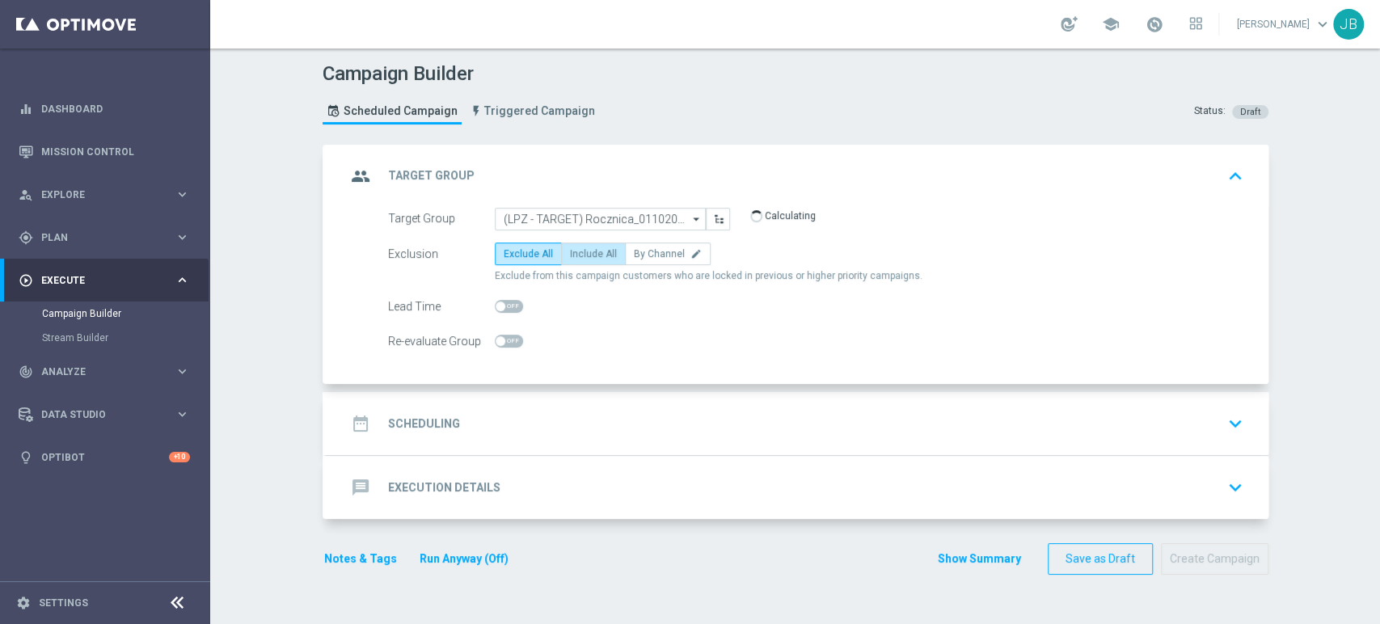
click at [570, 251] on span "Include All" at bounding box center [593, 253] width 47 height 11
click at [570, 251] on input "Include All" at bounding box center [575, 256] width 11 height 11
radio input "true"
click at [514, 409] on div "date_range Scheduling keyboard_arrow_down" at bounding box center [797, 423] width 903 height 31
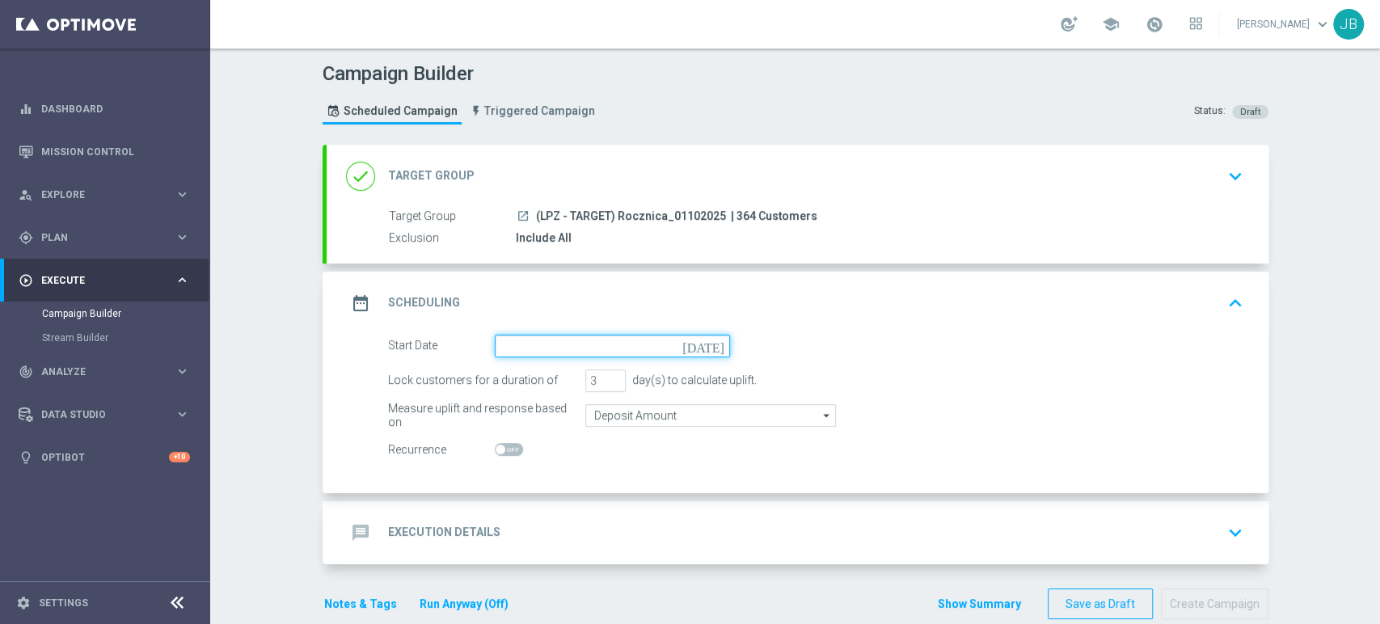
click at [518, 351] on input at bounding box center [612, 346] width 235 height 23
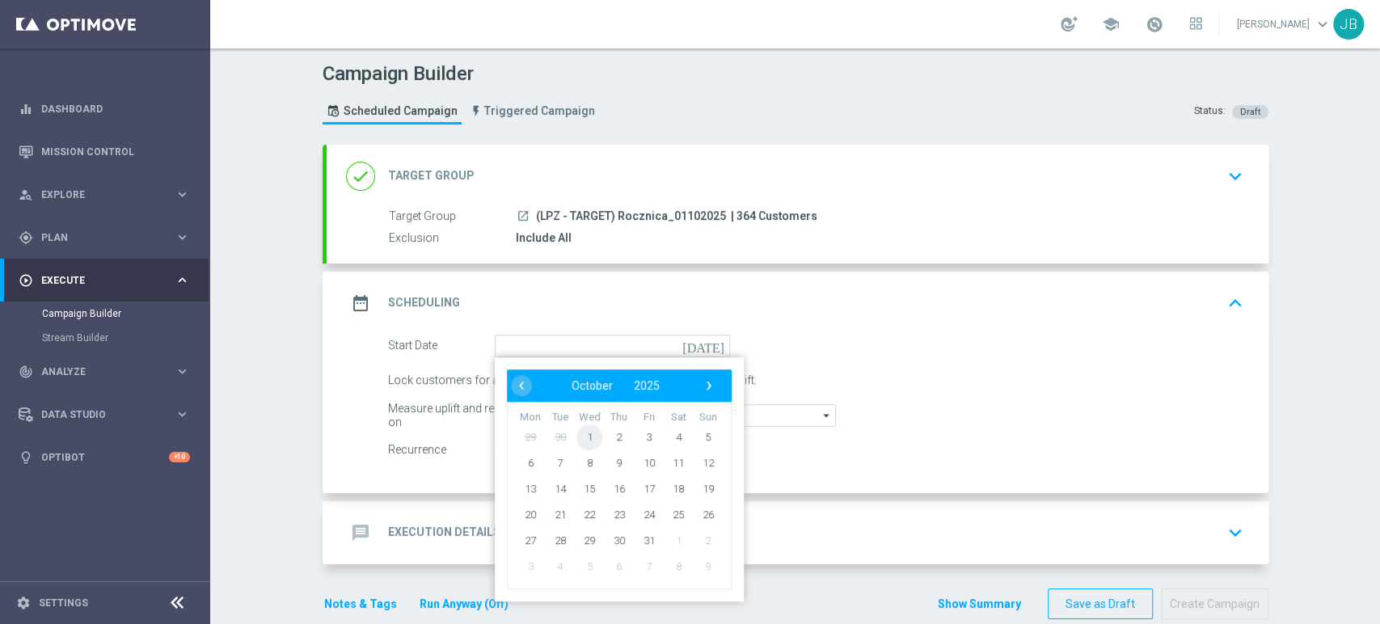
click at [581, 444] on span "1" at bounding box center [589, 437] width 26 height 26
type input "[DATE]"
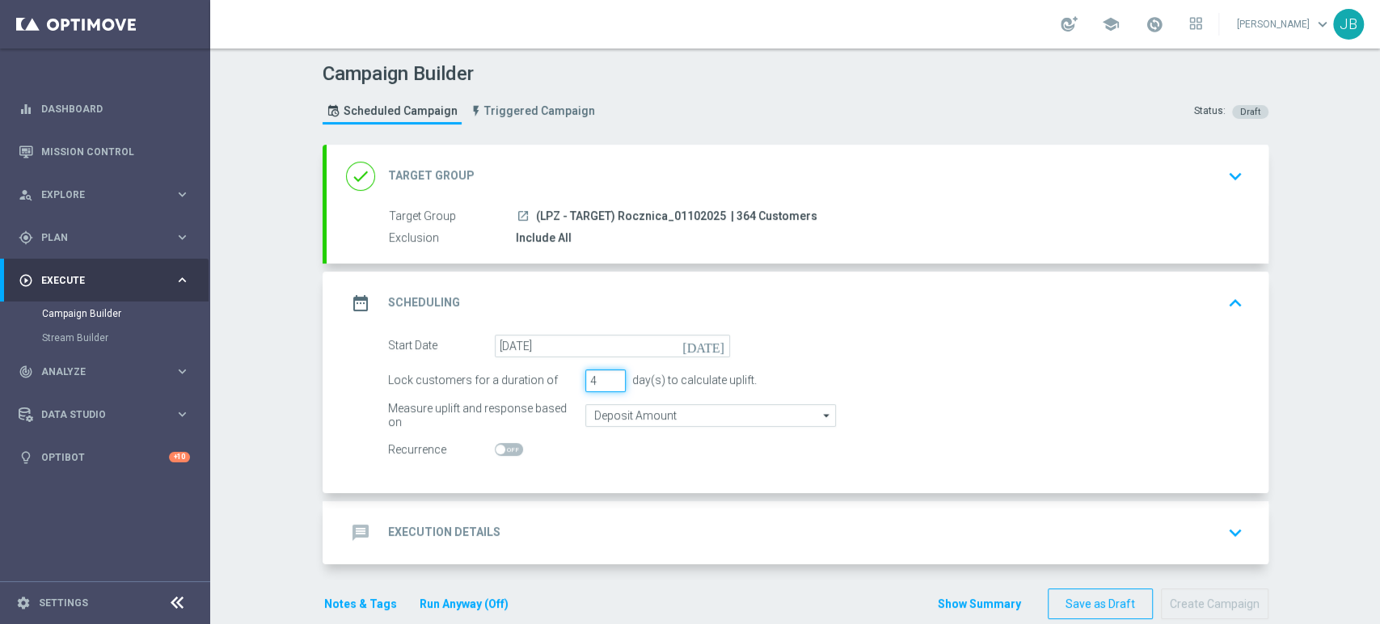
click at [609, 374] on input "4" at bounding box center [605, 380] width 40 height 23
type input "5"
click at [609, 374] on input "5" at bounding box center [605, 380] width 40 height 23
click at [549, 517] on div "message Execution Details keyboard_arrow_down" at bounding box center [797, 532] width 903 height 31
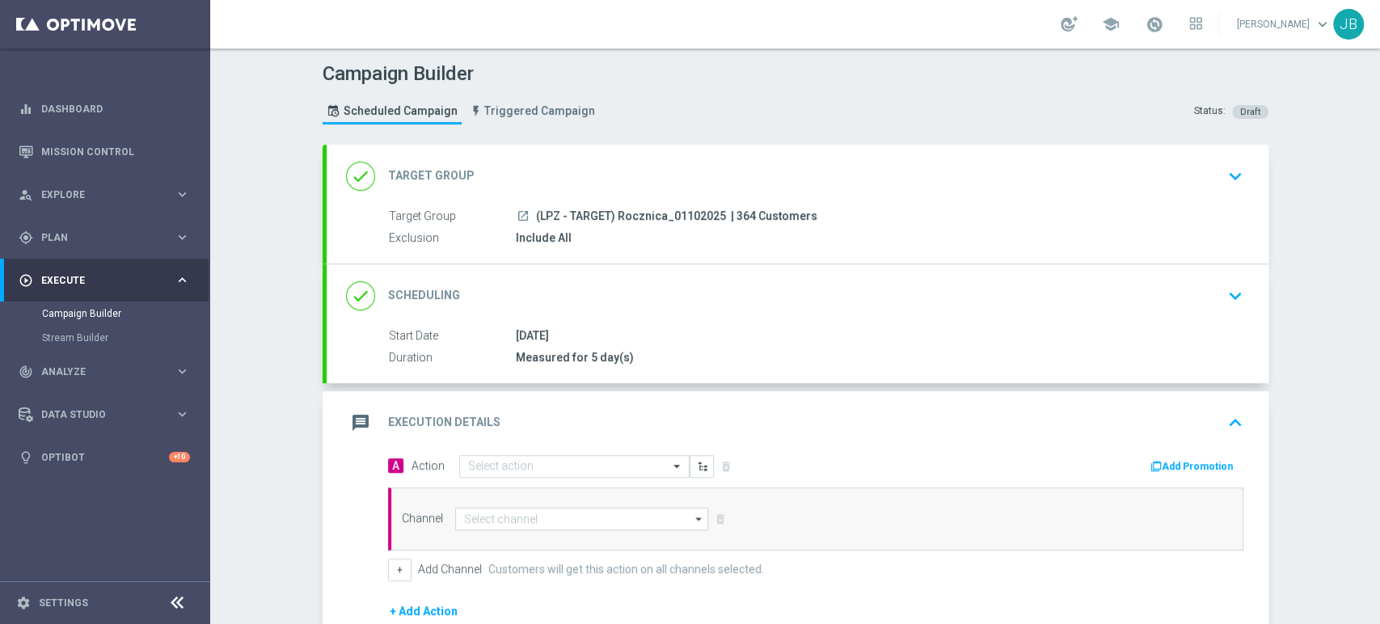
click at [526, 454] on div "A Action Select action delete_forever" at bounding box center [596, 465] width 440 height 23
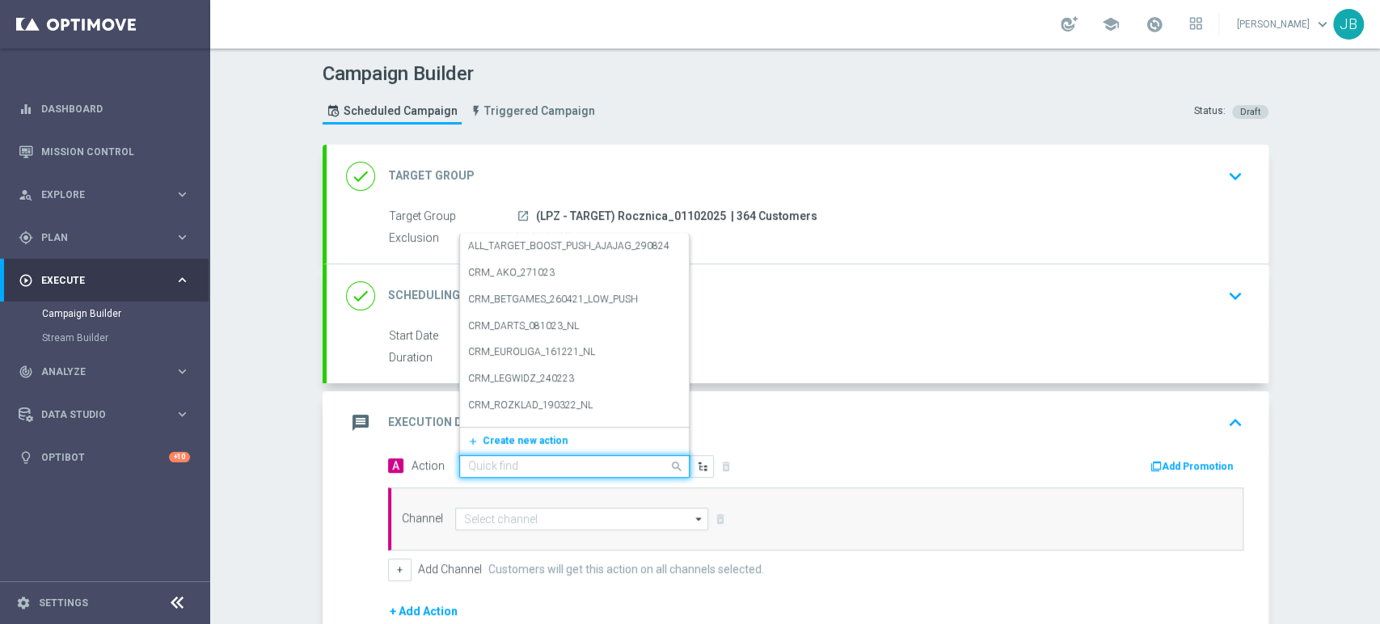
click at [516, 463] on input "text" at bounding box center [558, 467] width 180 height 14
click at [516, 444] on span "Create new action" at bounding box center [525, 440] width 85 height 11
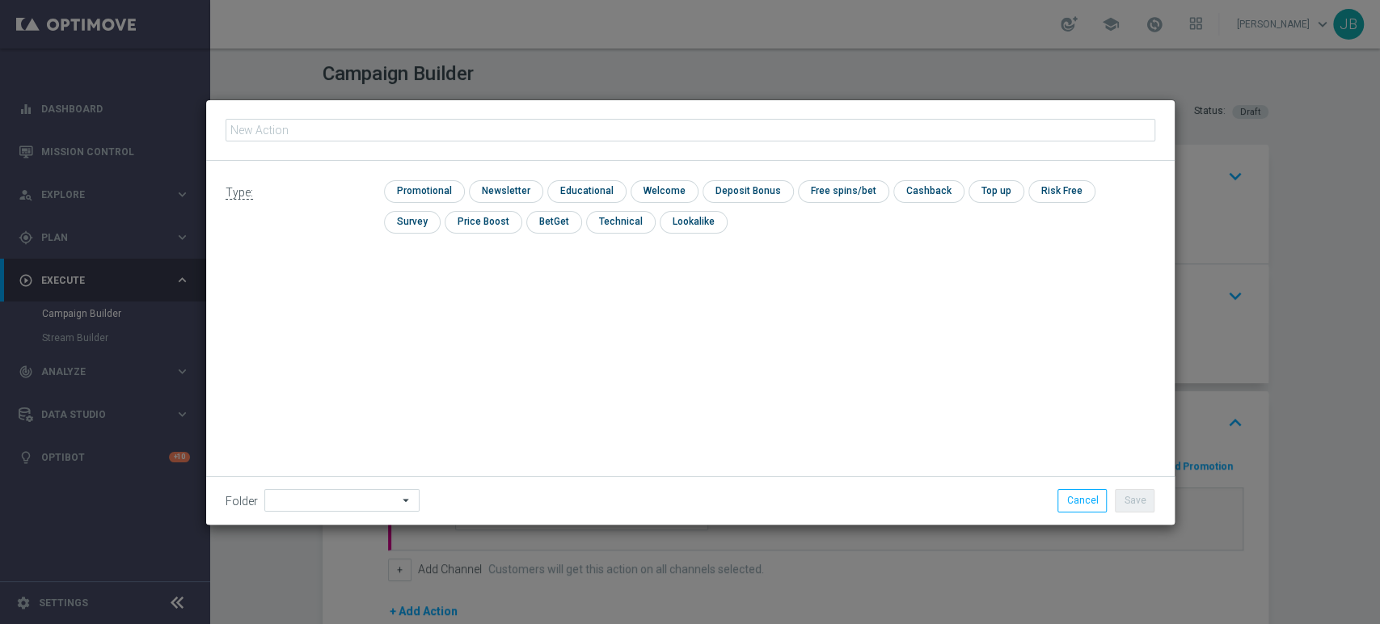
type input "(LPZ - TARGET) Rocznica_01102025"
click at [485, 188] on input "checkbox" at bounding box center [504, 191] width 70 height 22
checkbox input "true"
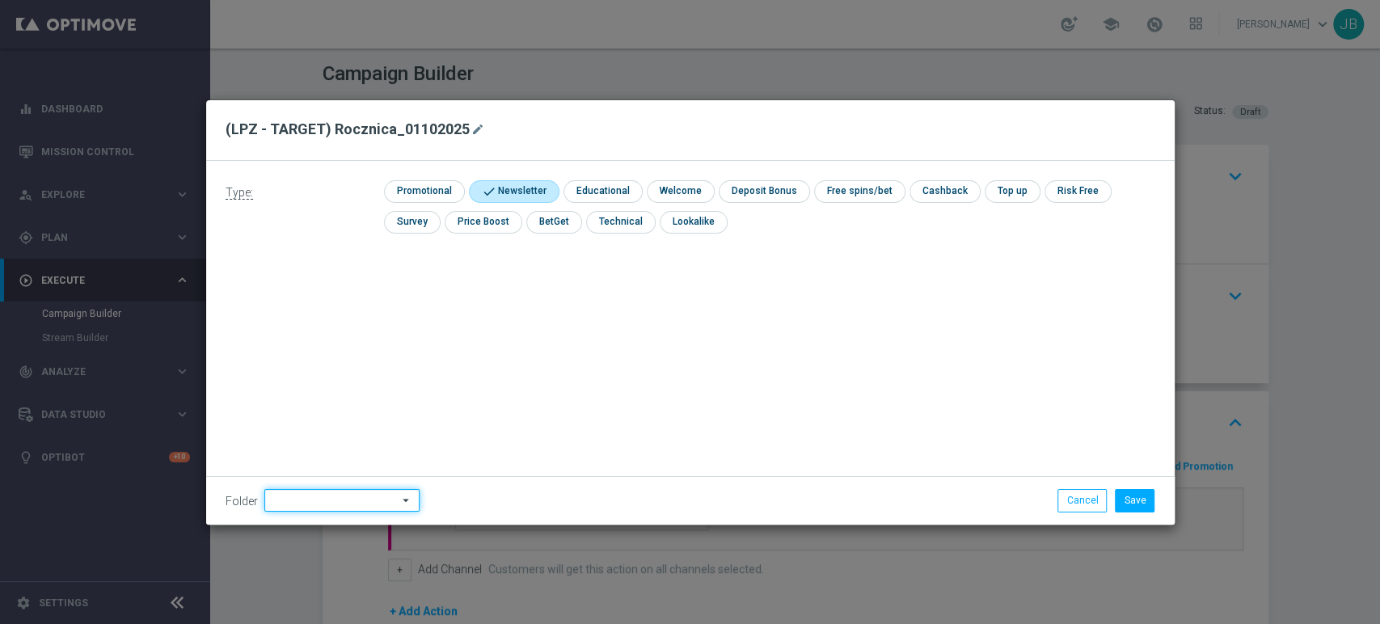
click at [342, 496] on input at bounding box center [341, 500] width 155 height 23
click at [344, 339] on div "[PERSON_NAME]" at bounding box center [339, 336] width 150 height 23
type input "[PERSON_NAME]"
click at [1129, 508] on button "Save" at bounding box center [1135, 500] width 40 height 23
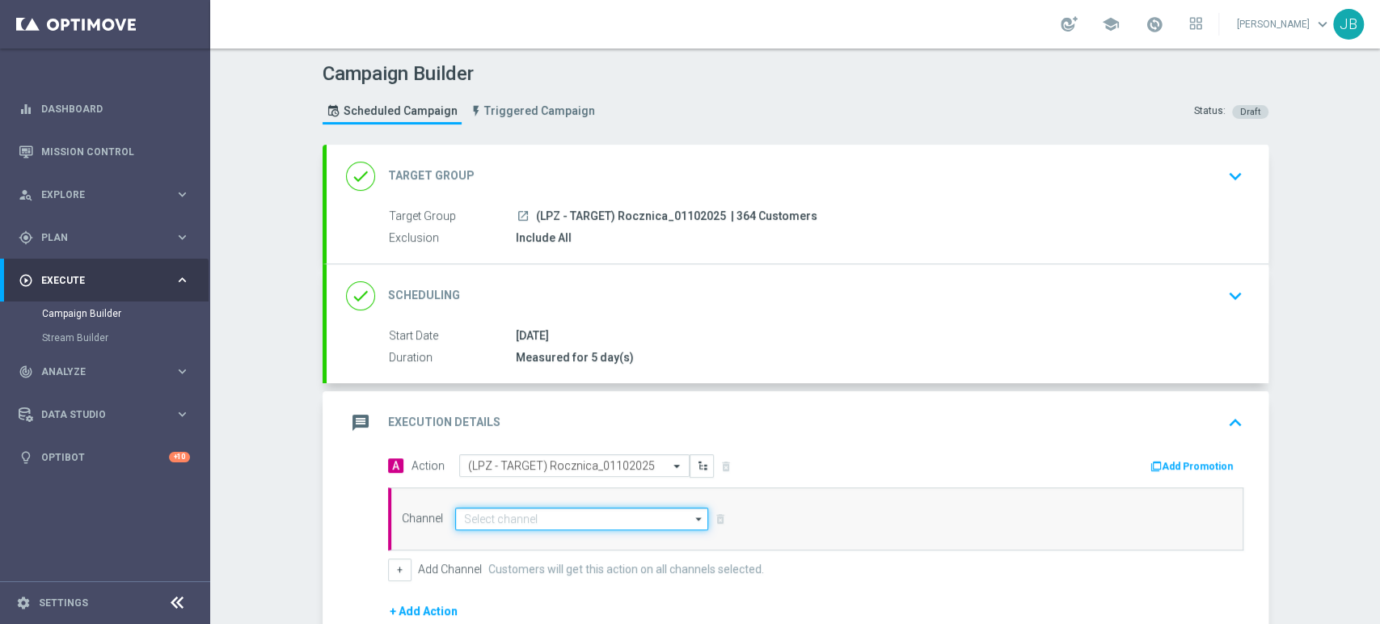
click at [658, 517] on input at bounding box center [582, 519] width 254 height 23
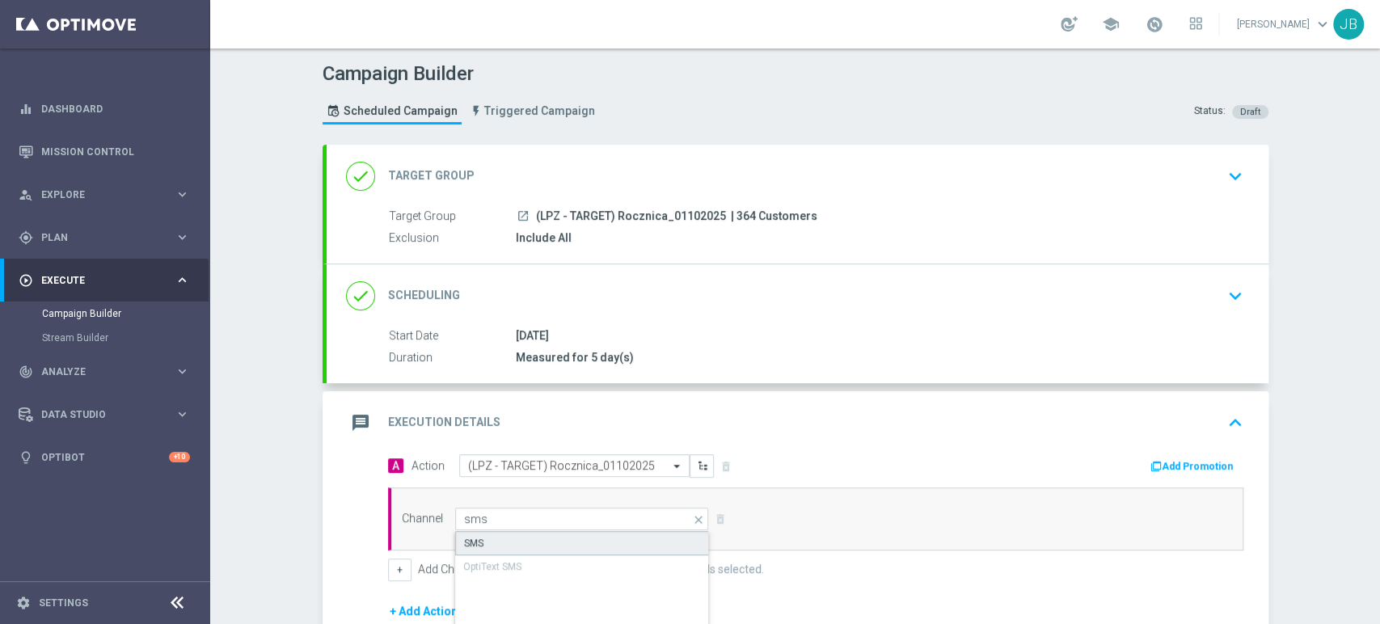
click at [655, 537] on div "SMS" at bounding box center [582, 543] width 255 height 24
type input "SMS"
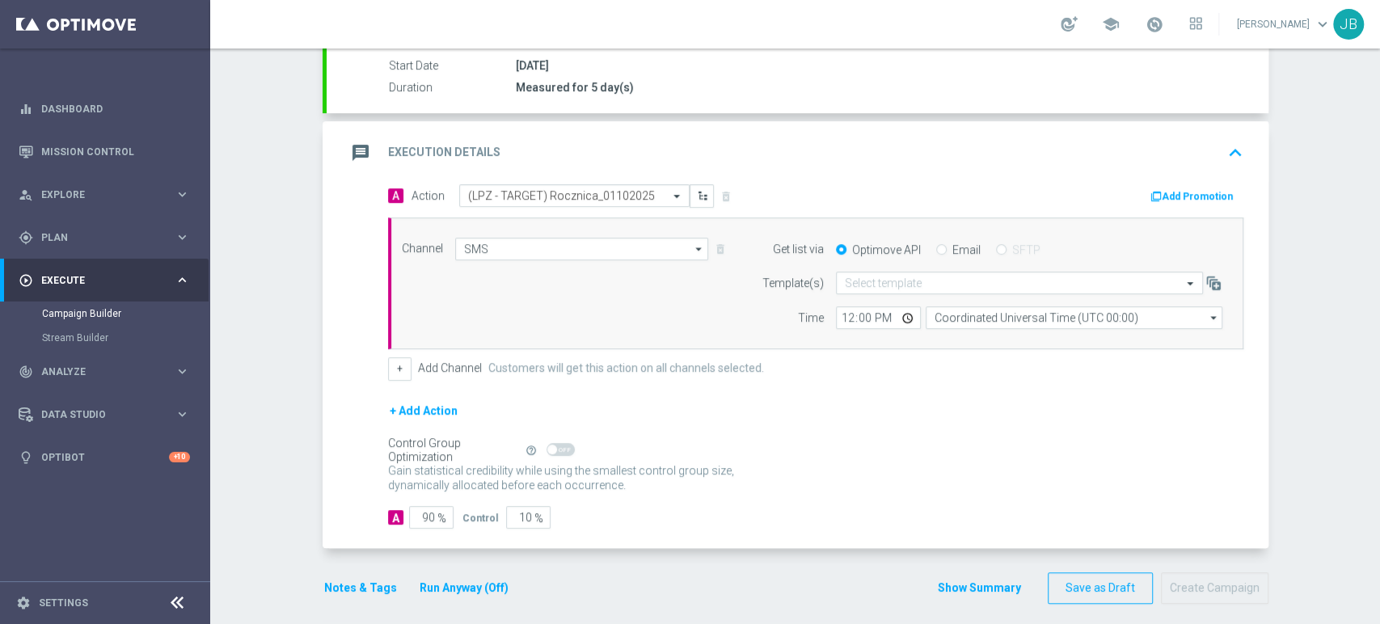
scroll to position [279, 0]
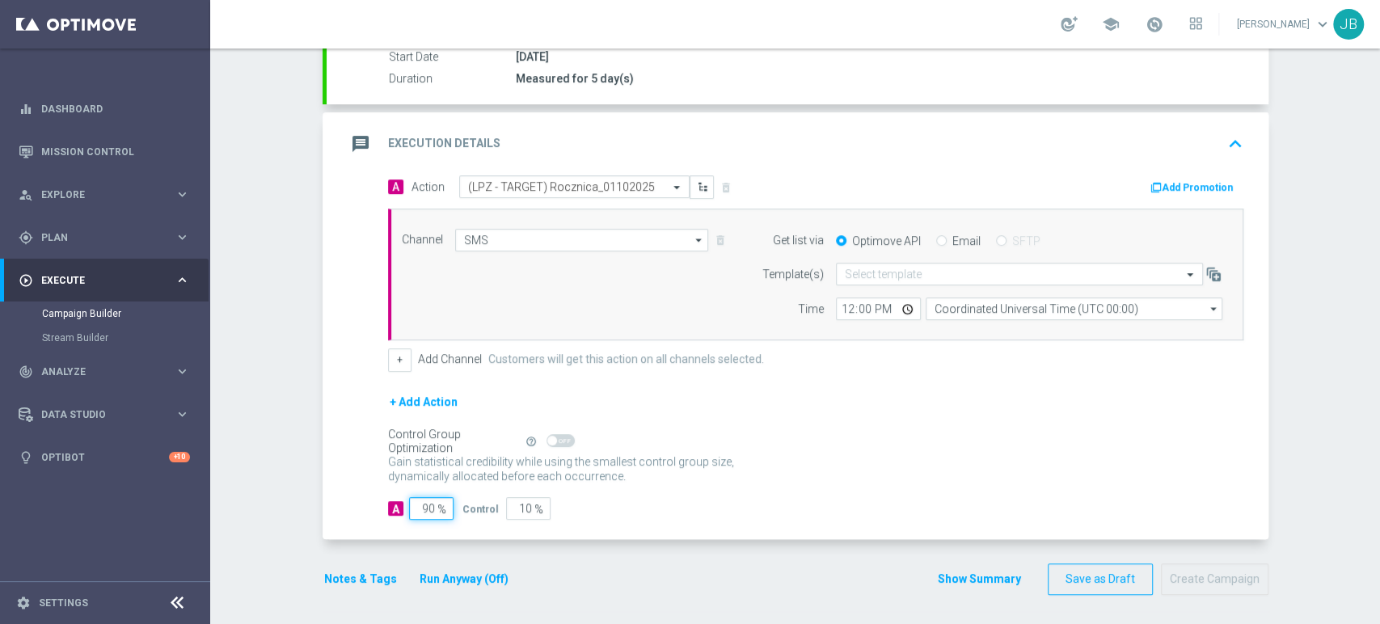
click at [422, 509] on input "90" at bounding box center [431, 508] width 44 height 23
type input "0"
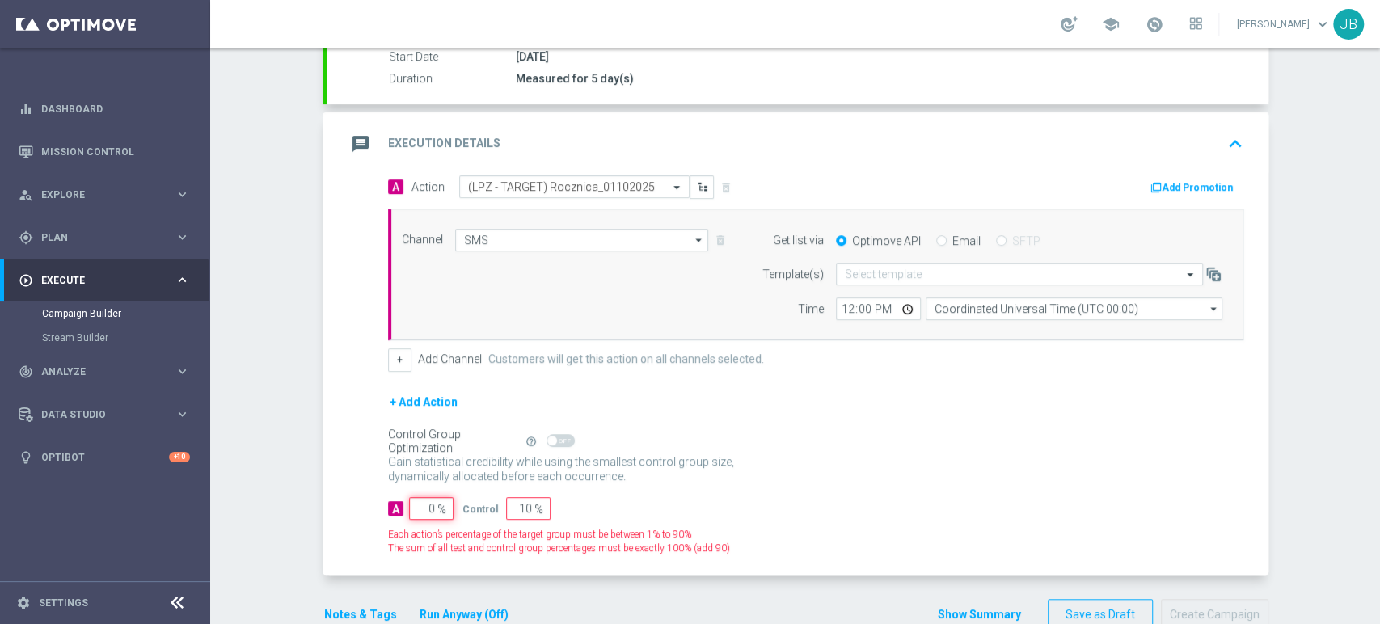
type input "100"
type input "0"
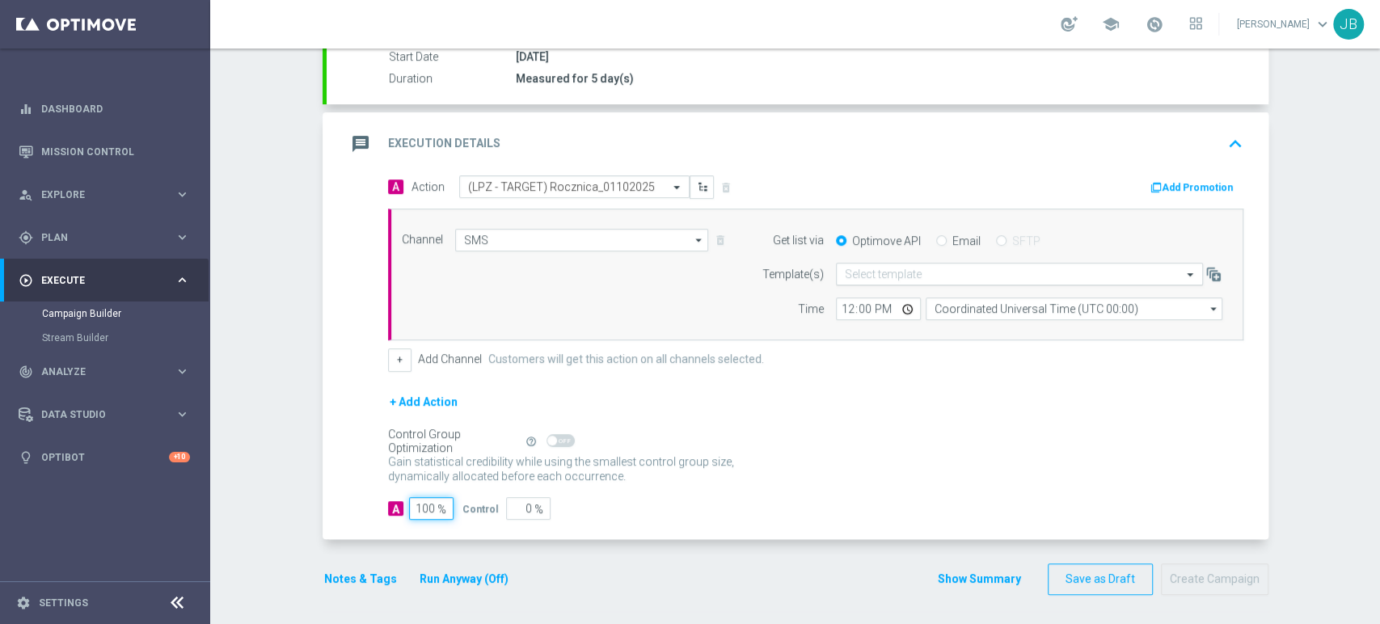
type input "100"
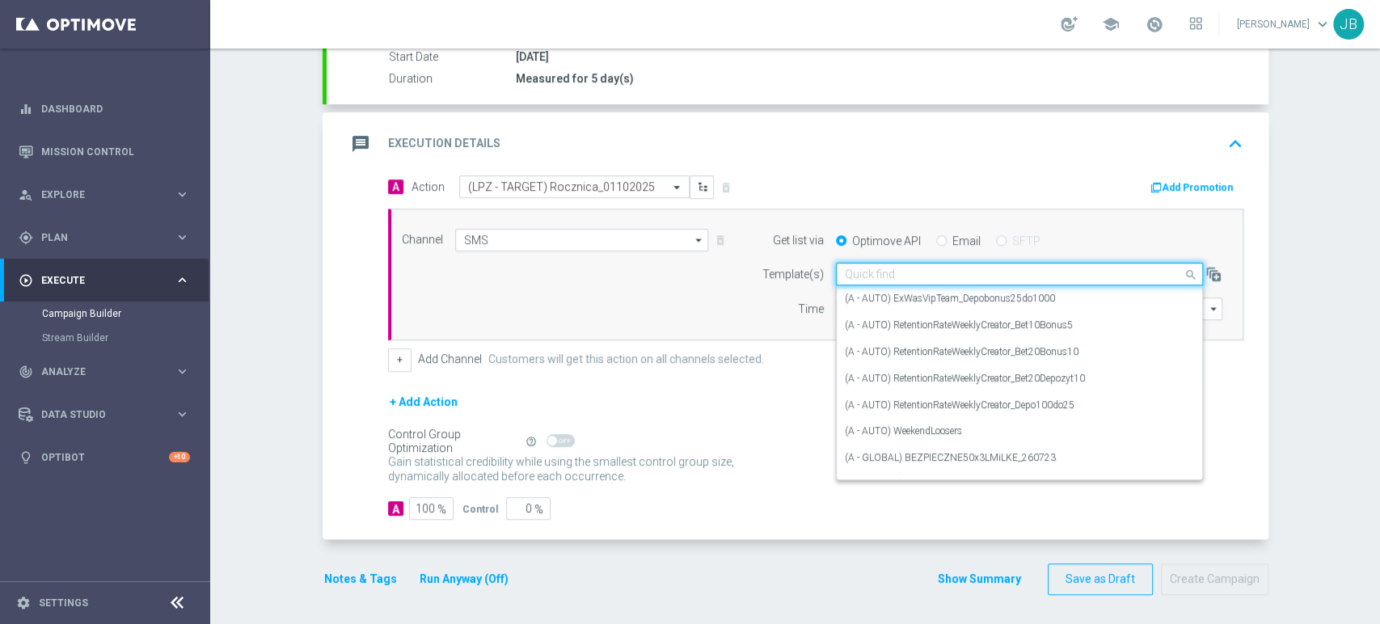
click at [948, 278] on input "text" at bounding box center [1003, 275] width 317 height 14
paste input "(LPZ - TARGET) Rocznica_01102025"
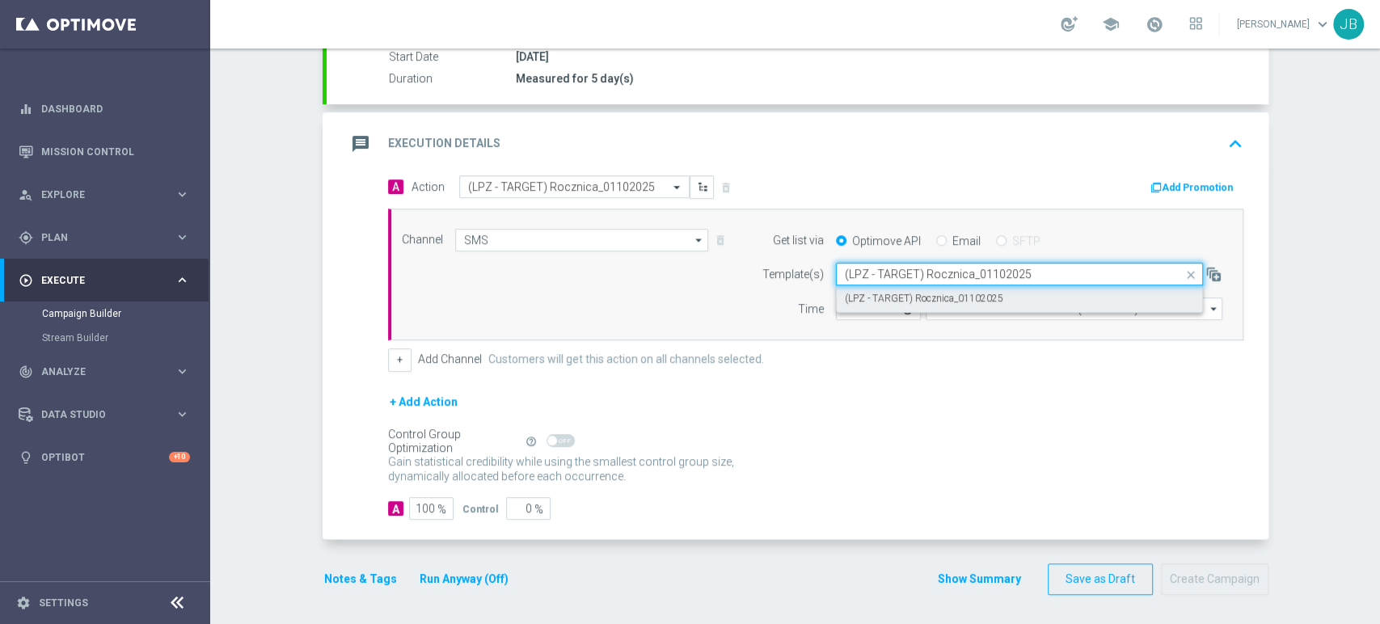
click at [908, 295] on label "(LPZ - TARGET) Rocznica_01102025" at bounding box center [924, 299] width 158 height 14
type input "(LPZ - TARGET) Rocznica_01102025"
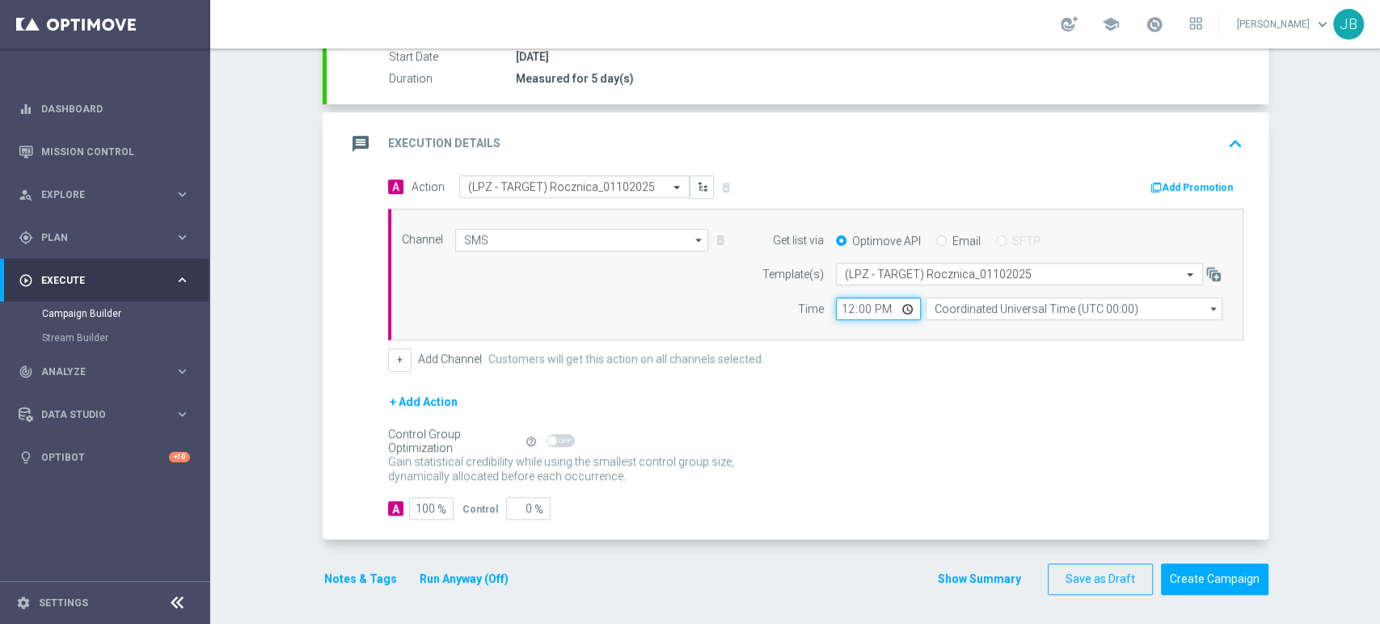
click at [839, 311] on input "12:00" at bounding box center [878, 308] width 85 height 23
type input "11:03"
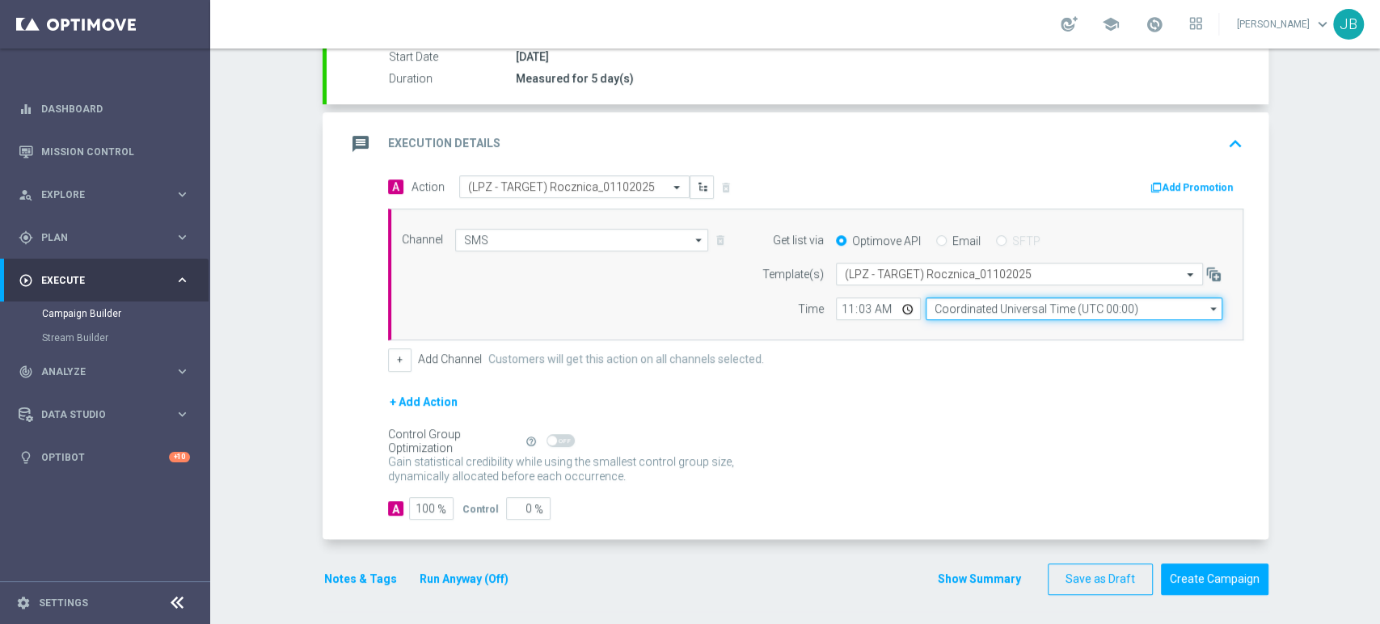
click at [954, 305] on input "Coordinated Universal Time (UTC 00:00)" at bounding box center [1073, 308] width 297 height 23
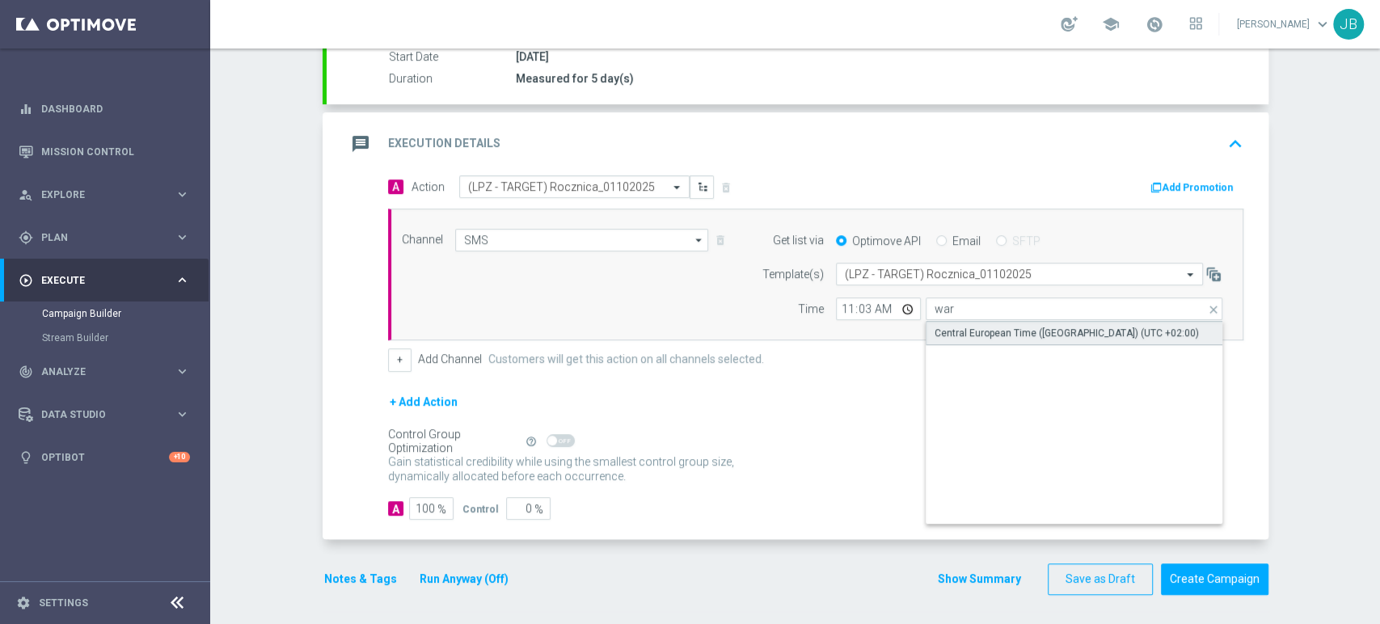
click at [953, 326] on div "Central European Time ([GEOGRAPHIC_DATA]) (UTC +02:00)" at bounding box center [1066, 333] width 264 height 15
type input "Central European Time ([GEOGRAPHIC_DATA]) (UTC +02:00)"
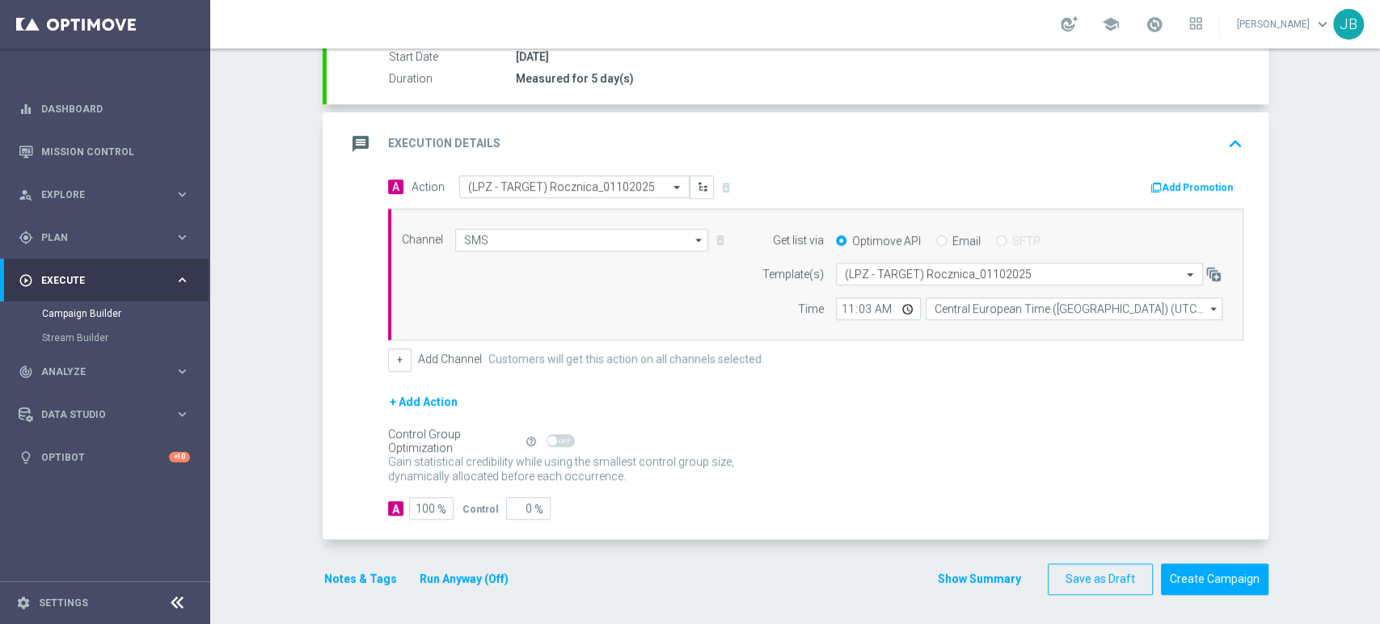
scroll to position [0, 0]
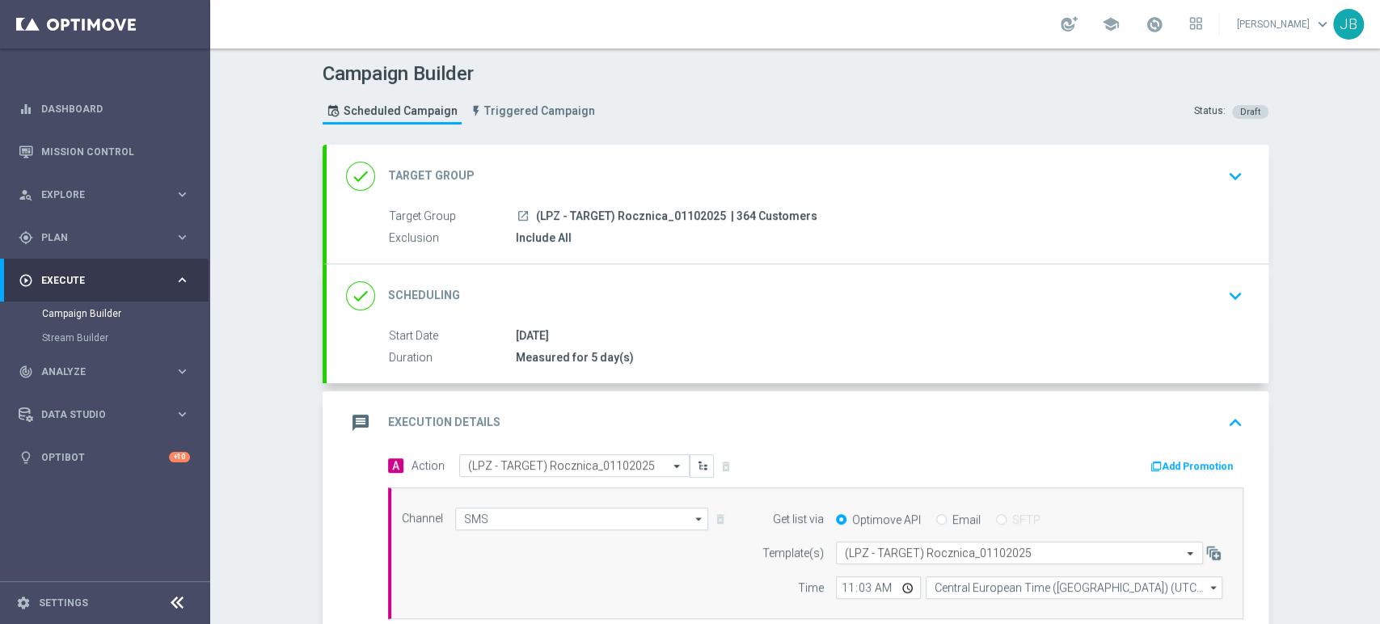
click at [1378, 129] on div "Campaign Builder Scheduled Campaign Triggered Campaign Status: Draft done Targe…" at bounding box center [795, 335] width 1170 height 575
click at [778, 170] on div "done Target Group keyboard_arrow_down" at bounding box center [797, 176] width 903 height 31
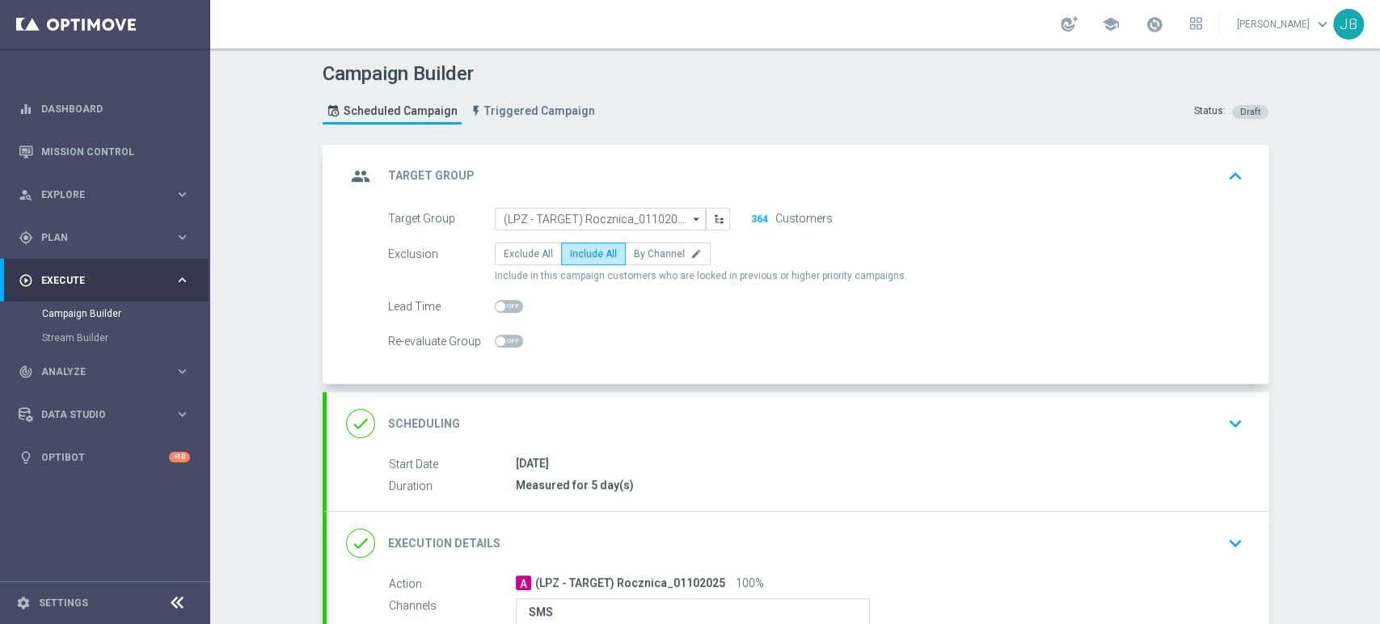
click at [750, 220] on button "364" at bounding box center [759, 219] width 19 height 13
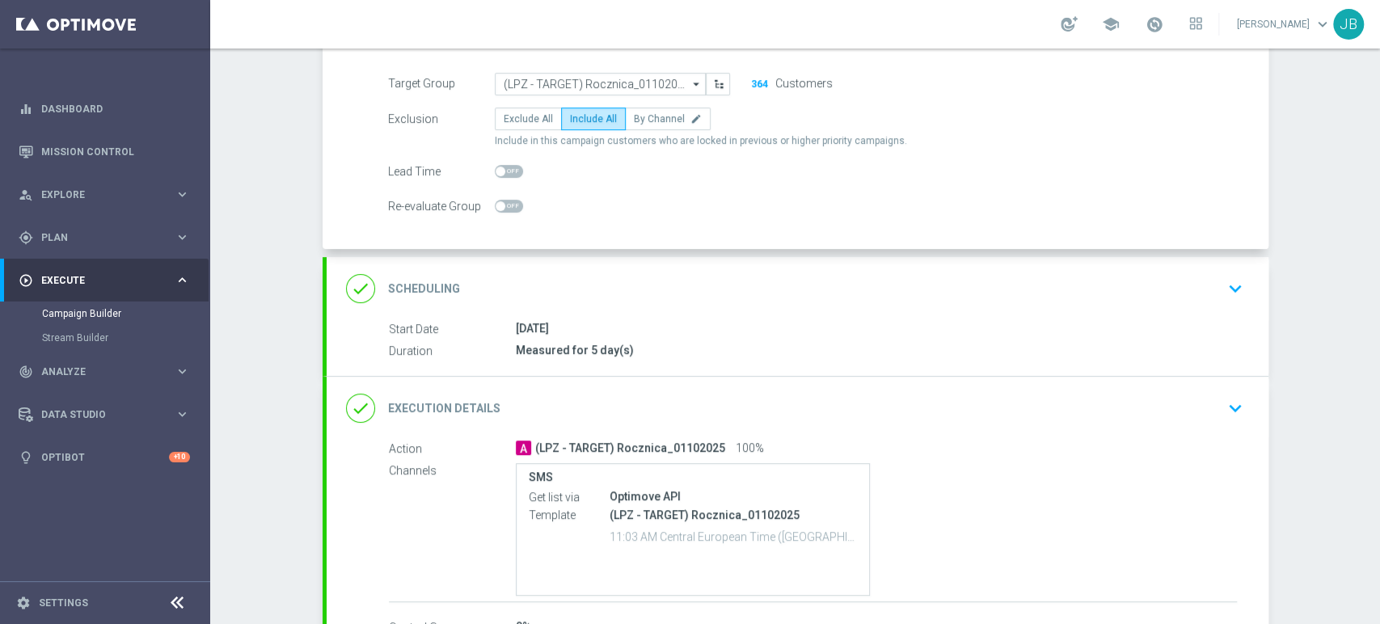
click at [1140, 294] on div "done Scheduling keyboard_arrow_down" at bounding box center [797, 288] width 903 height 31
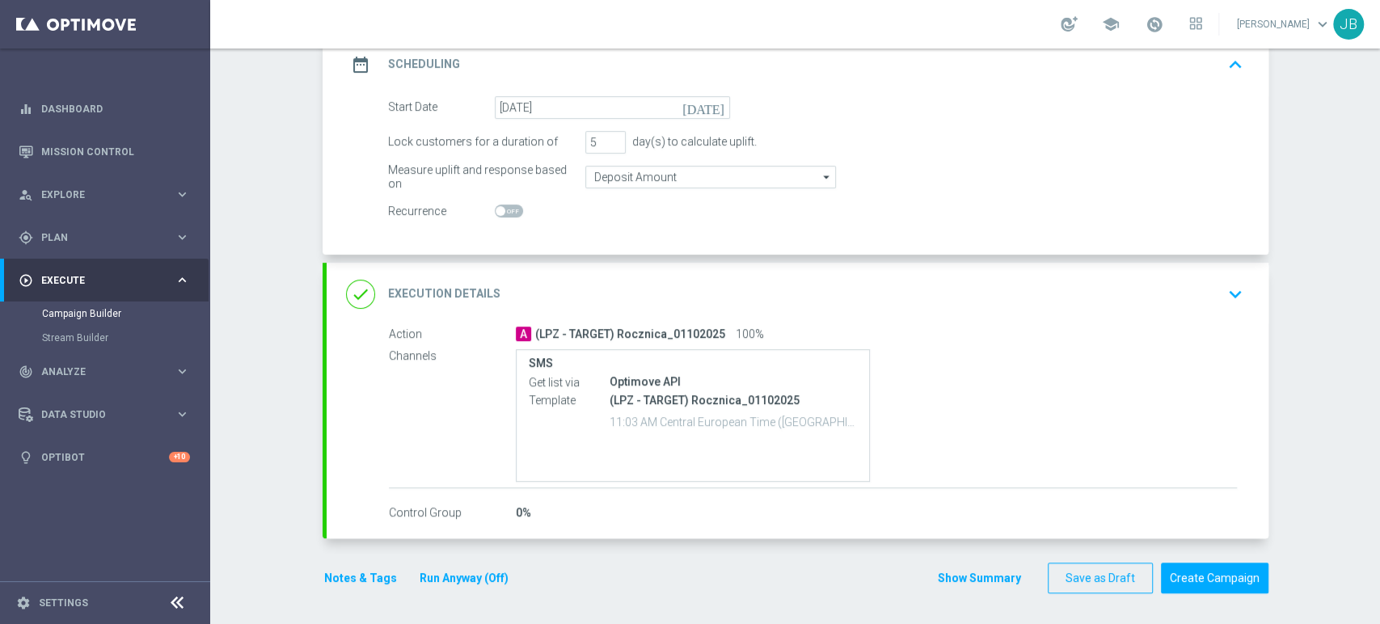
click at [1199, 296] on div "done Execution Details keyboard_arrow_down" at bounding box center [797, 294] width 903 height 31
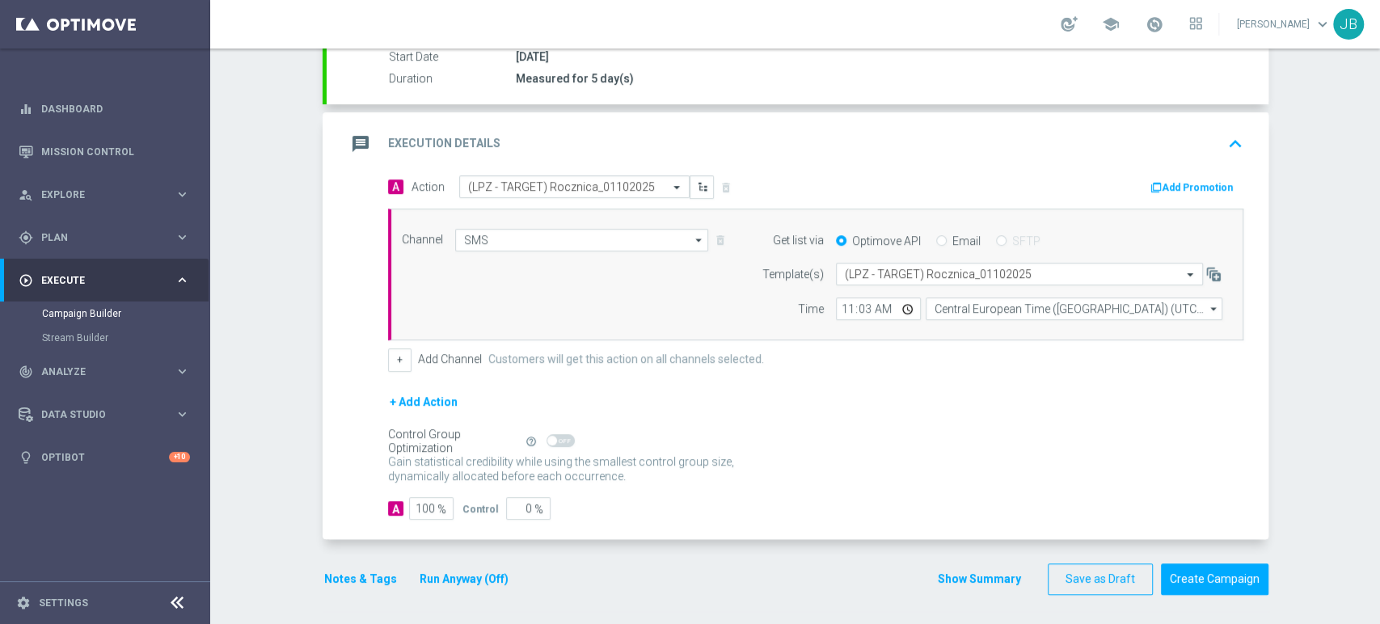
scroll to position [0, 0]
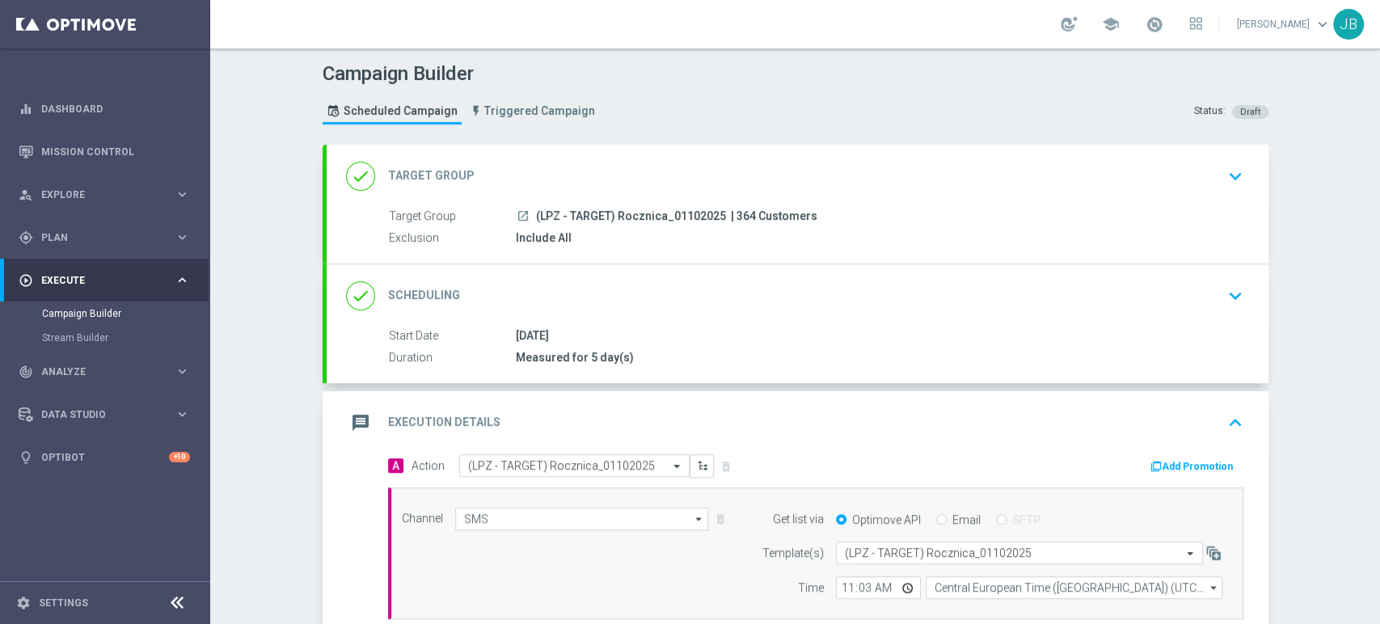
click at [1378, 142] on div "Campaign Builder Scheduled Campaign Triggered Campaign Status: Draft done Targe…" at bounding box center [795, 335] width 1170 height 575
click at [1182, 297] on div "done Scheduling keyboard_arrow_down" at bounding box center [797, 295] width 903 height 31
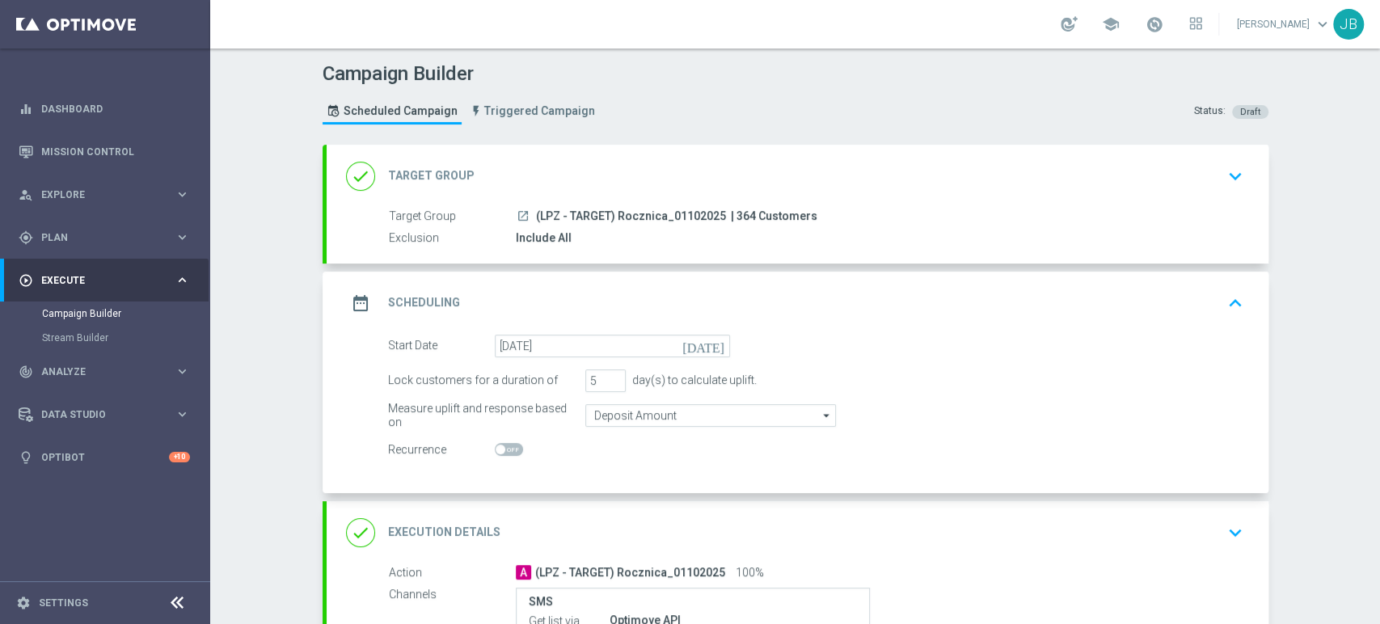
scroll to position [238, 0]
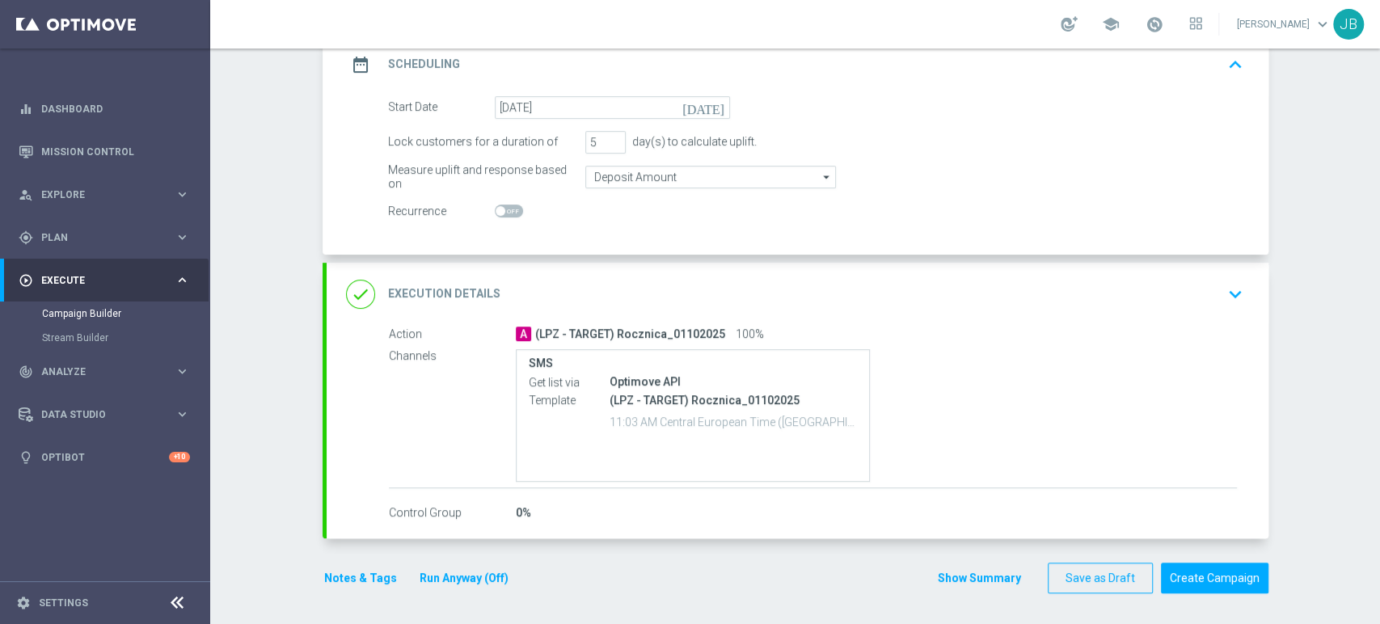
click at [1378, 529] on div "Campaign Builder Scheduled Campaign Triggered Campaign Status: Draft done Targe…" at bounding box center [795, 335] width 1170 height 575
click at [1164, 290] on div "done Execution Details keyboard_arrow_down" at bounding box center [797, 294] width 903 height 31
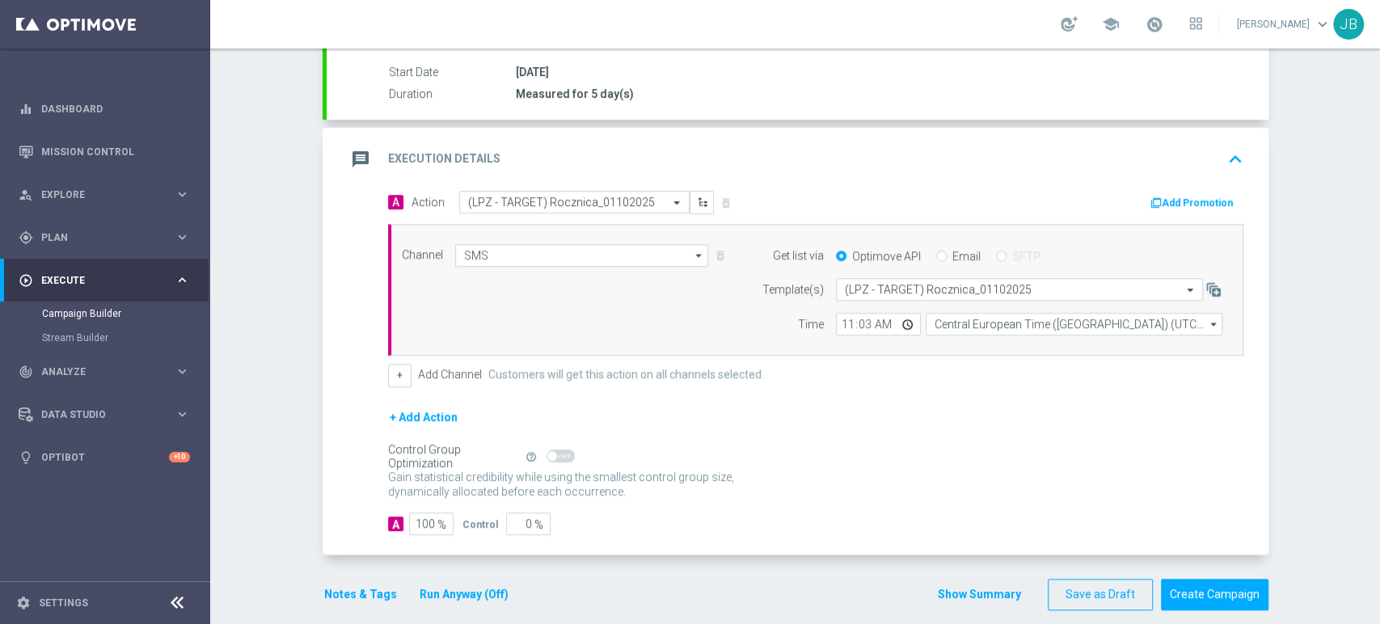
scroll to position [279, 0]
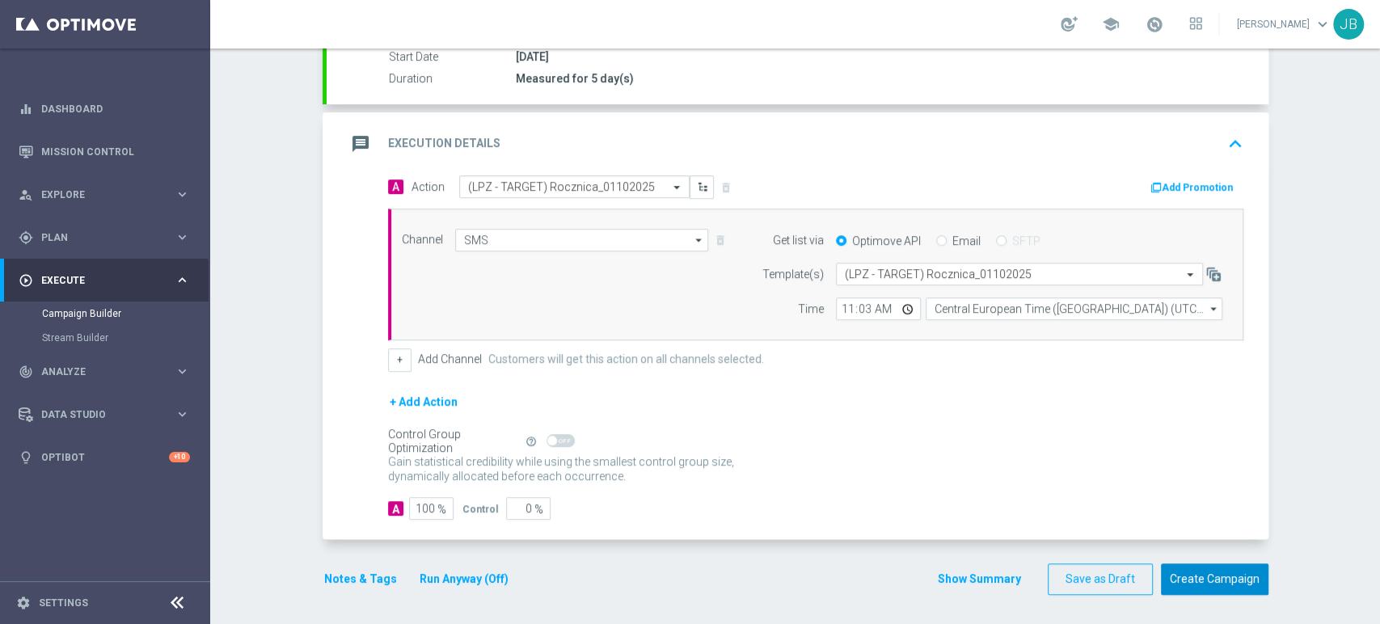
click at [1229, 583] on button "Create Campaign" at bounding box center [1214, 579] width 107 height 32
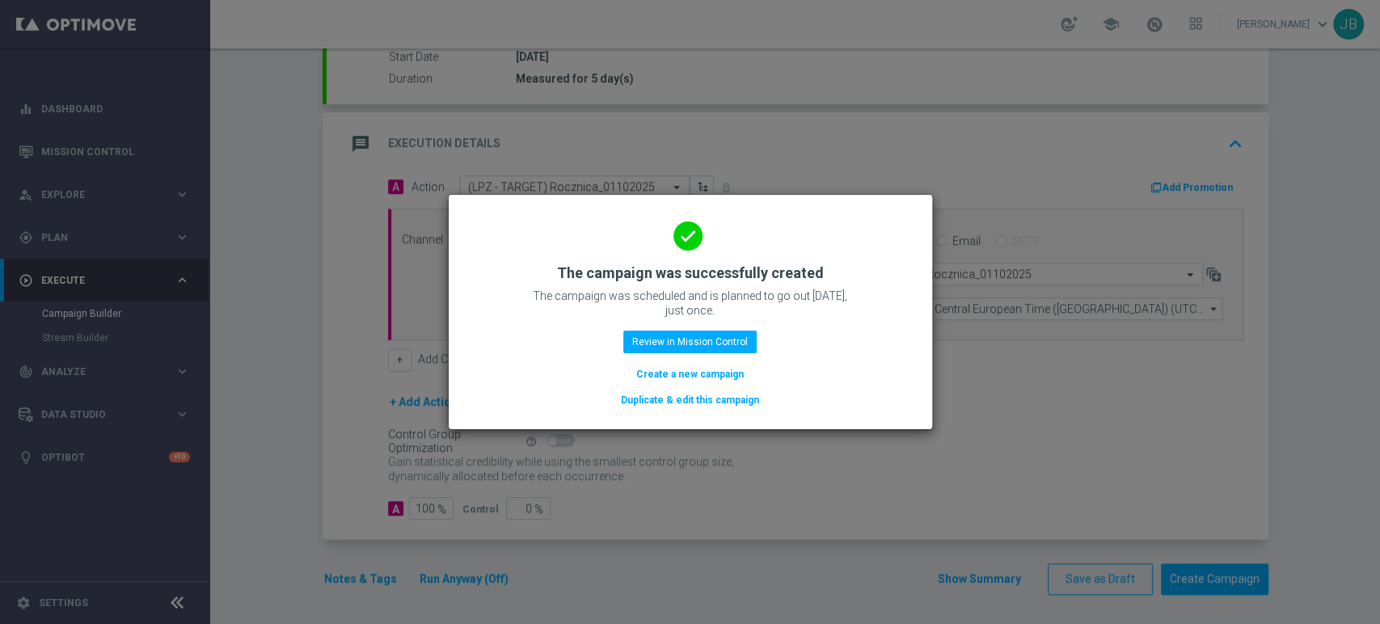
click at [665, 373] on button "Create a new campaign" at bounding box center [689, 374] width 111 height 18
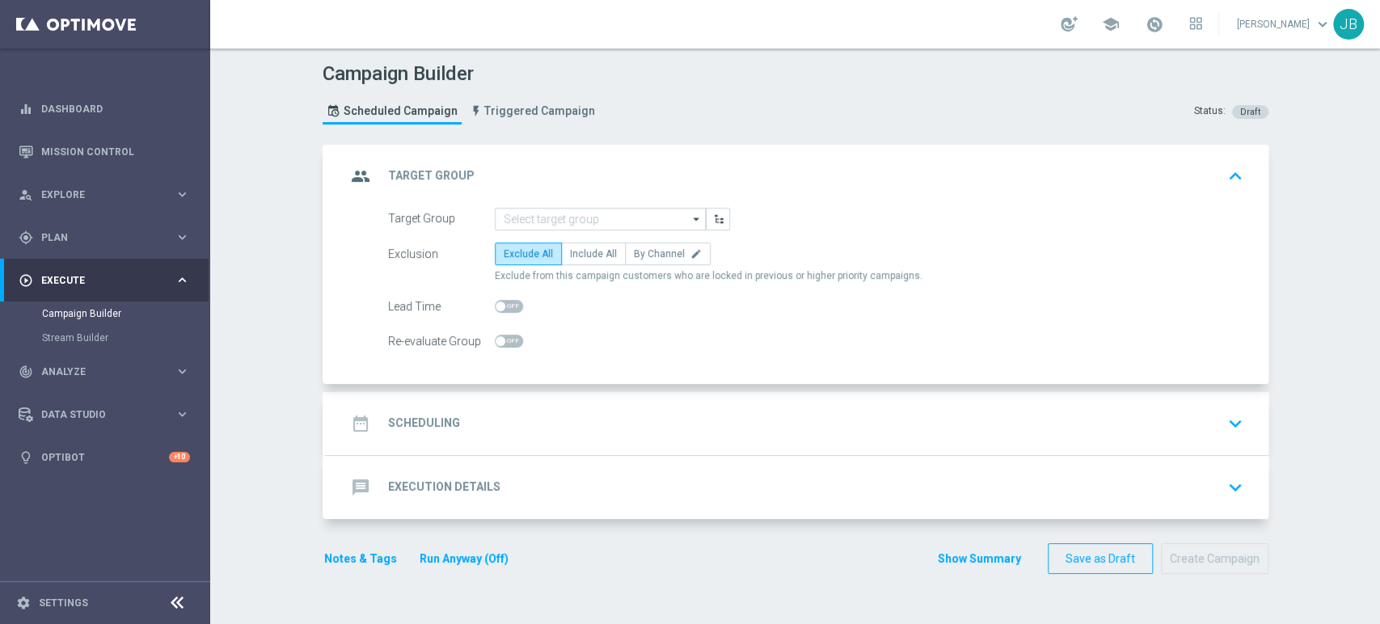
scroll to position [0, 0]
click at [550, 209] on input at bounding box center [600, 219] width 211 height 23
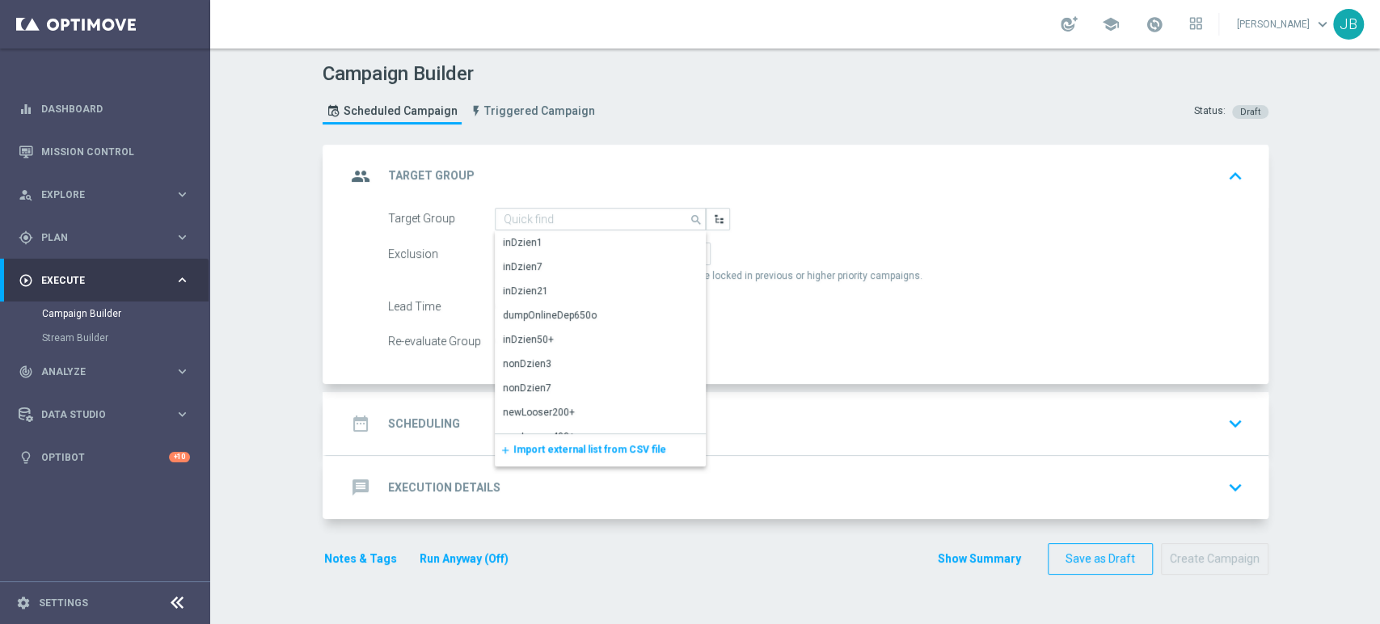
click at [215, 190] on div "Campaign Builder Scheduled Campaign Triggered Campaign Status: Draft group Targ…" at bounding box center [795, 335] width 1170 height 575
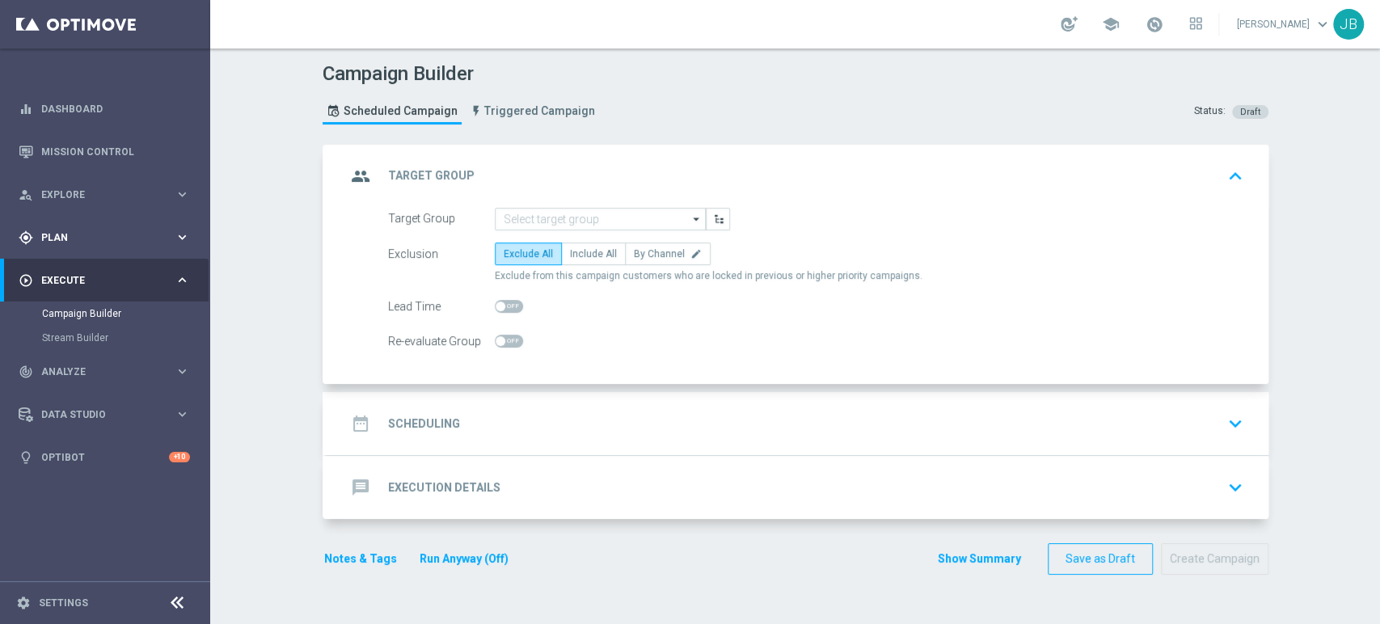
click at [82, 217] on div "gps_fixed Plan keyboard_arrow_right" at bounding box center [104, 237] width 209 height 43
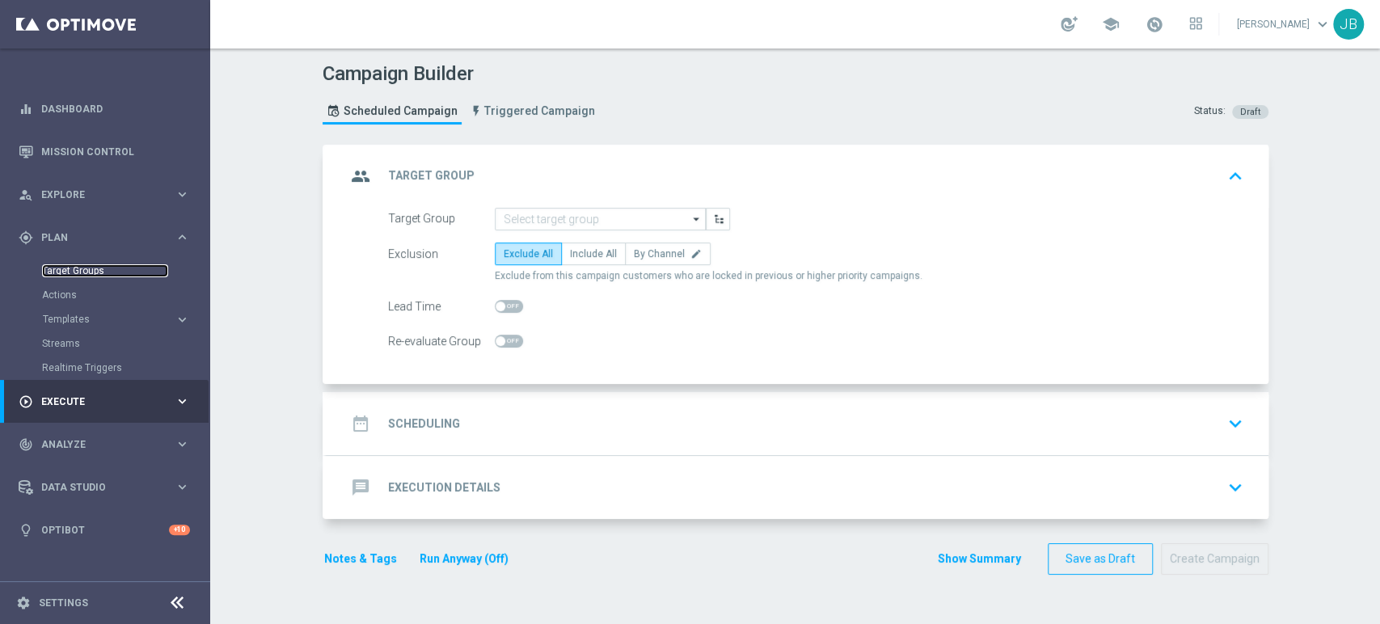
click at [78, 272] on link "Target Groups" at bounding box center [105, 270] width 126 height 13
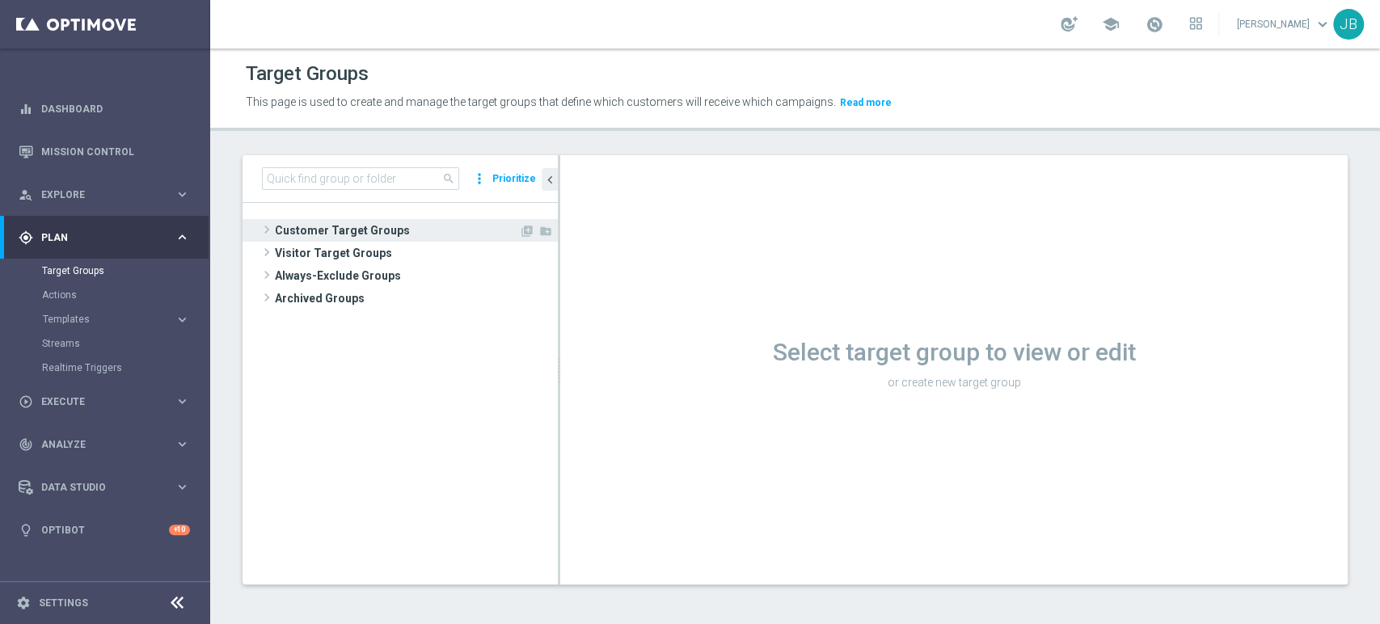
click at [276, 235] on span "Customer Target Groups" at bounding box center [397, 230] width 244 height 23
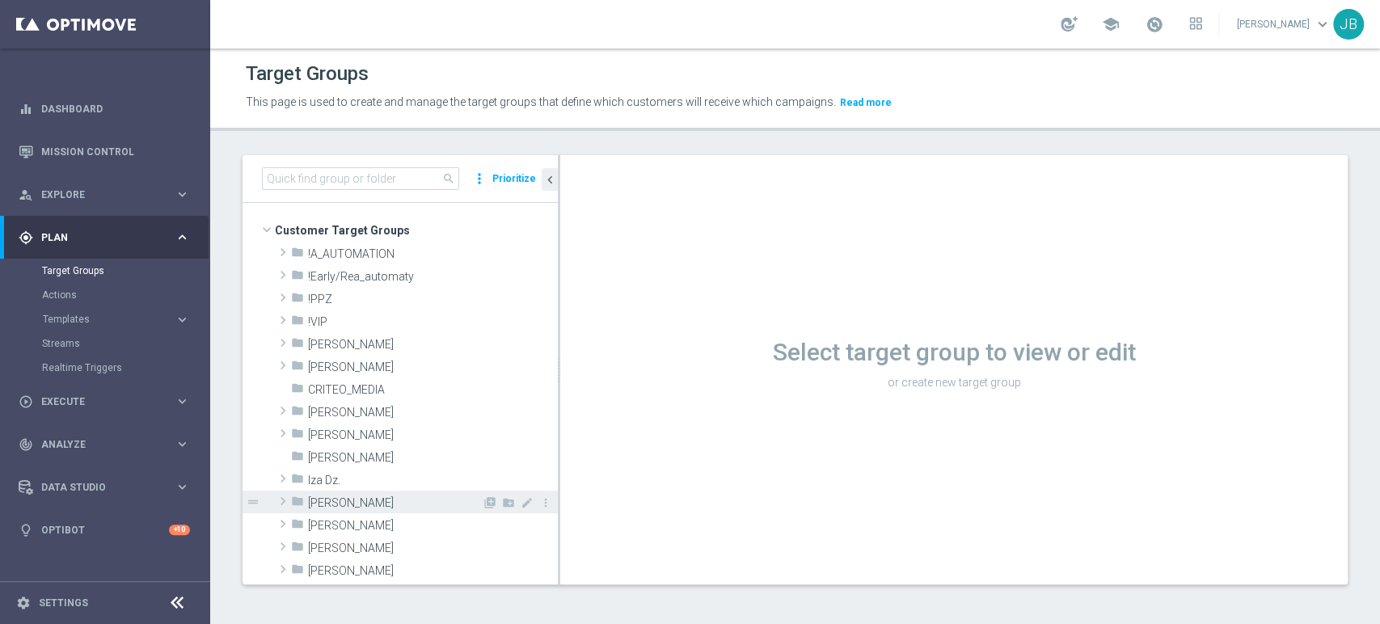
click at [280, 496] on span at bounding box center [283, 500] width 16 height 19
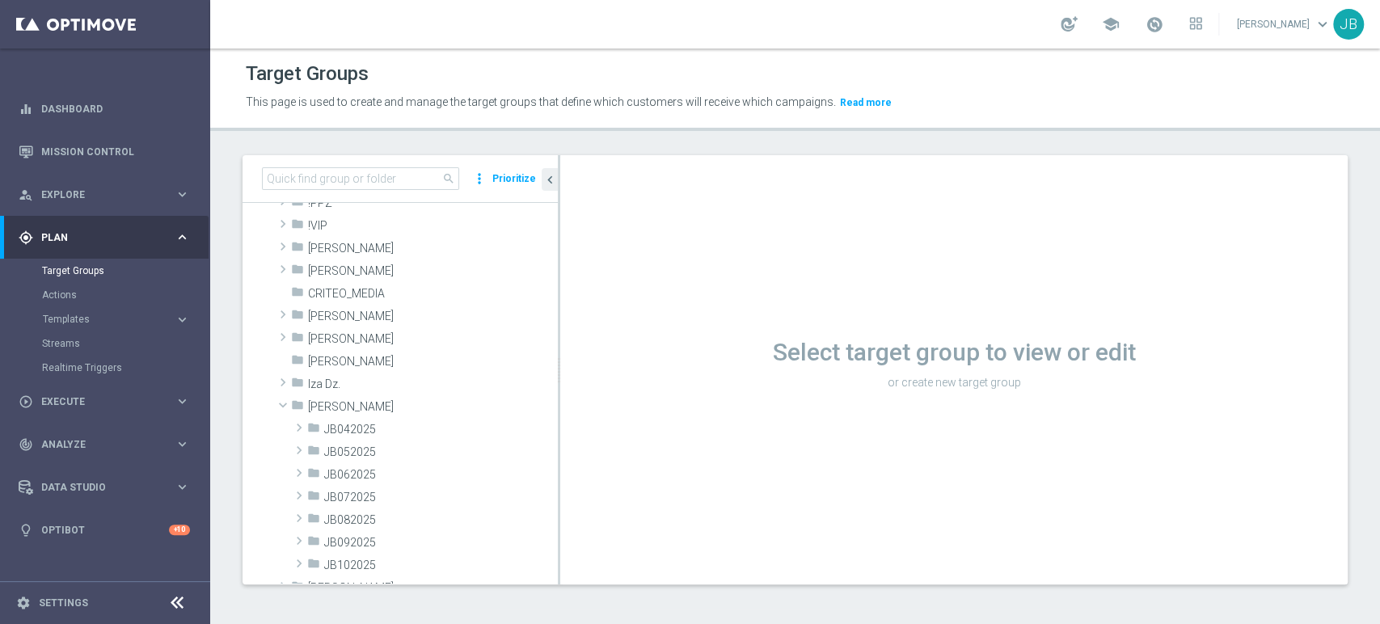
scroll to position [107, 0]
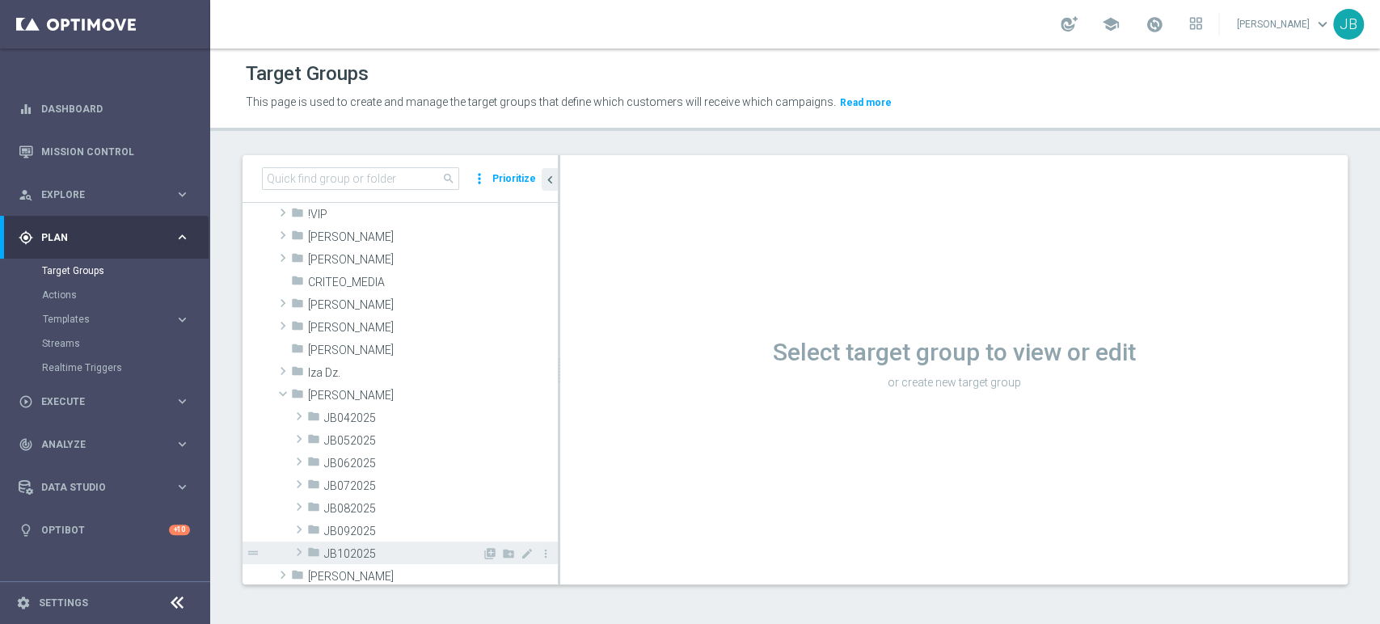
click at [293, 547] on span at bounding box center [299, 551] width 16 height 19
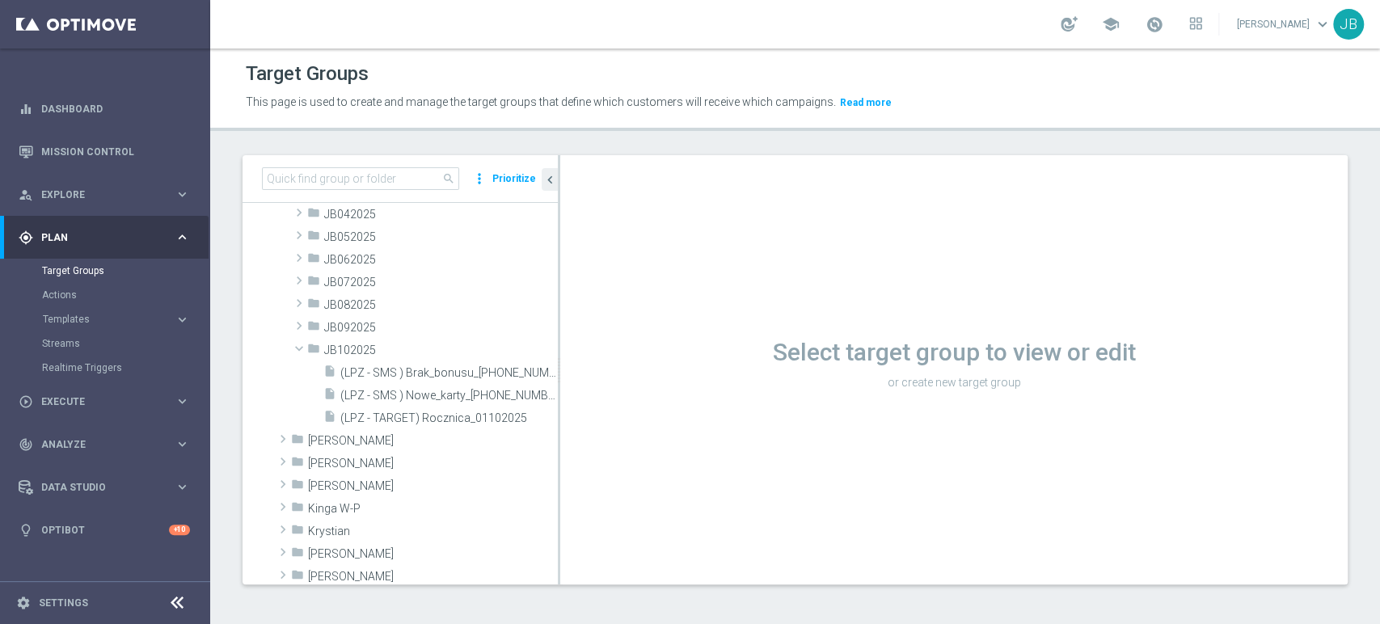
scroll to position [371, 0]
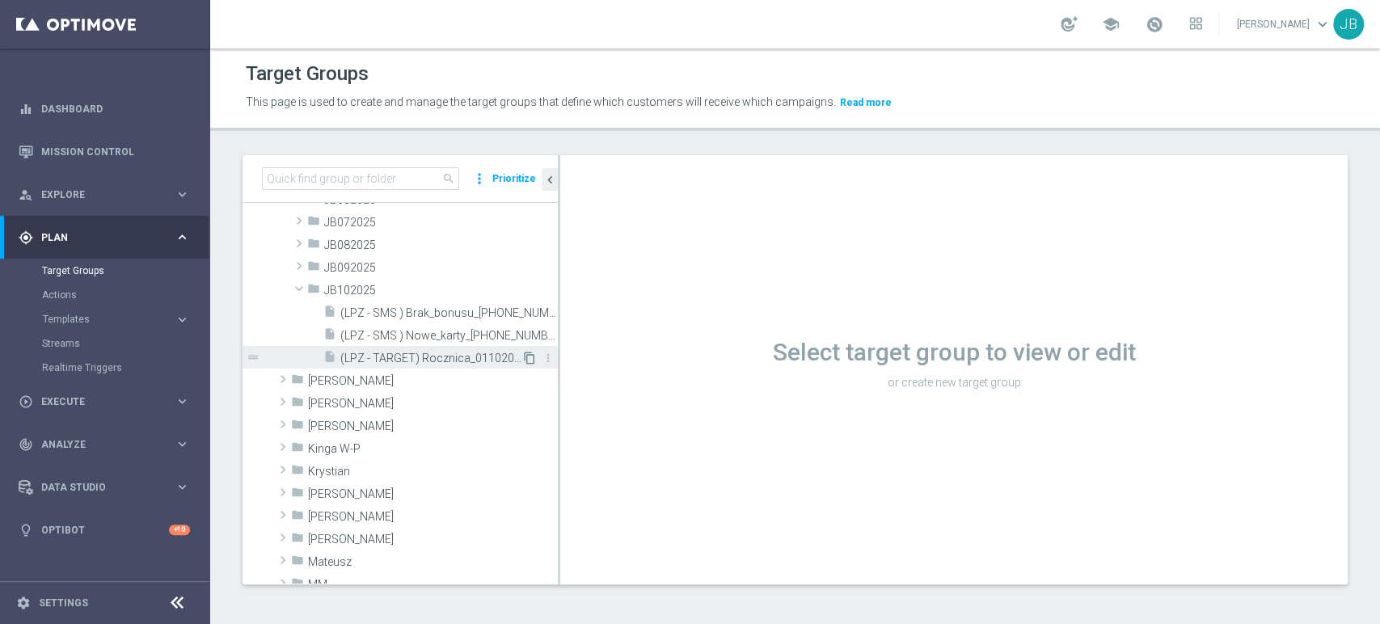
click at [523, 358] on icon "content_copy" at bounding box center [529, 358] width 13 height 13
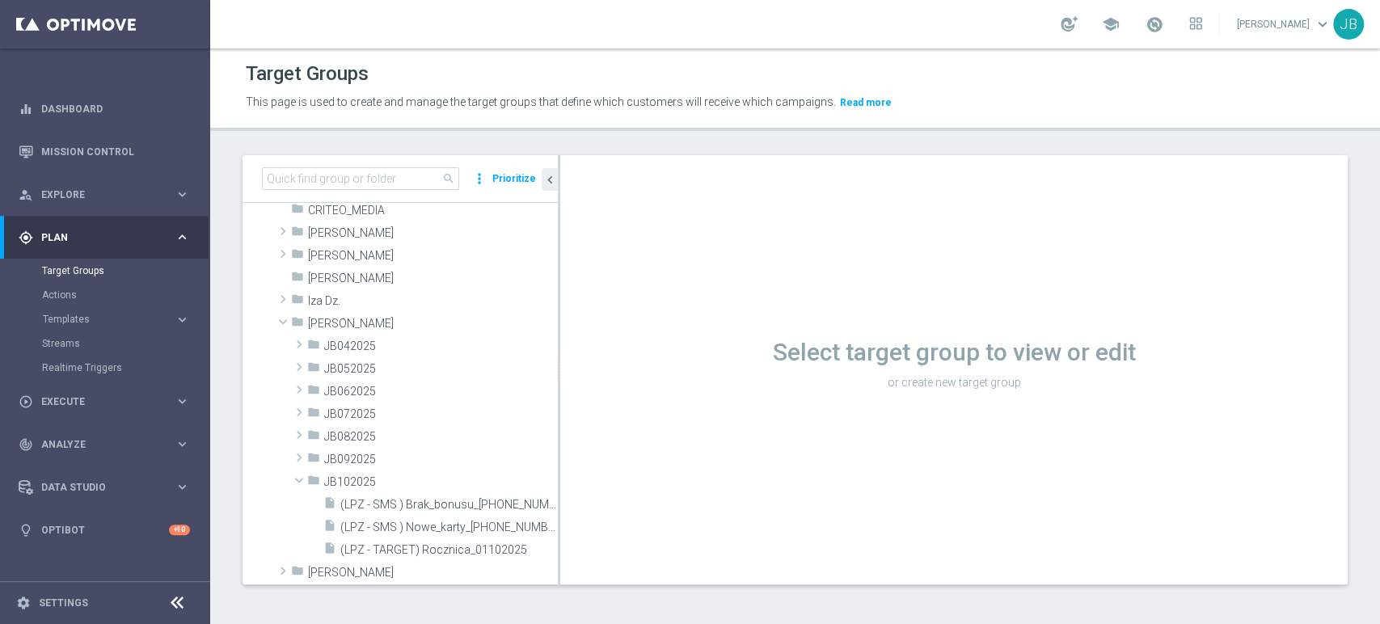
scroll to position [335, 0]
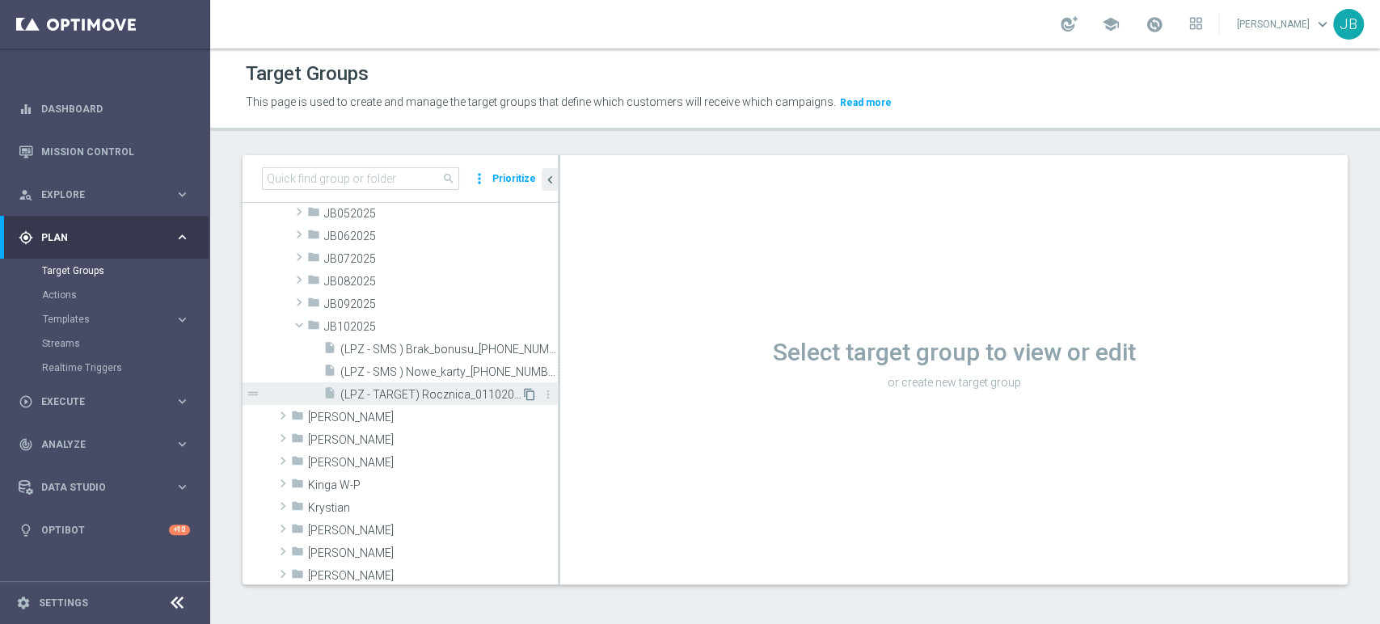
click at [523, 397] on icon "content_copy" at bounding box center [529, 394] width 13 height 13
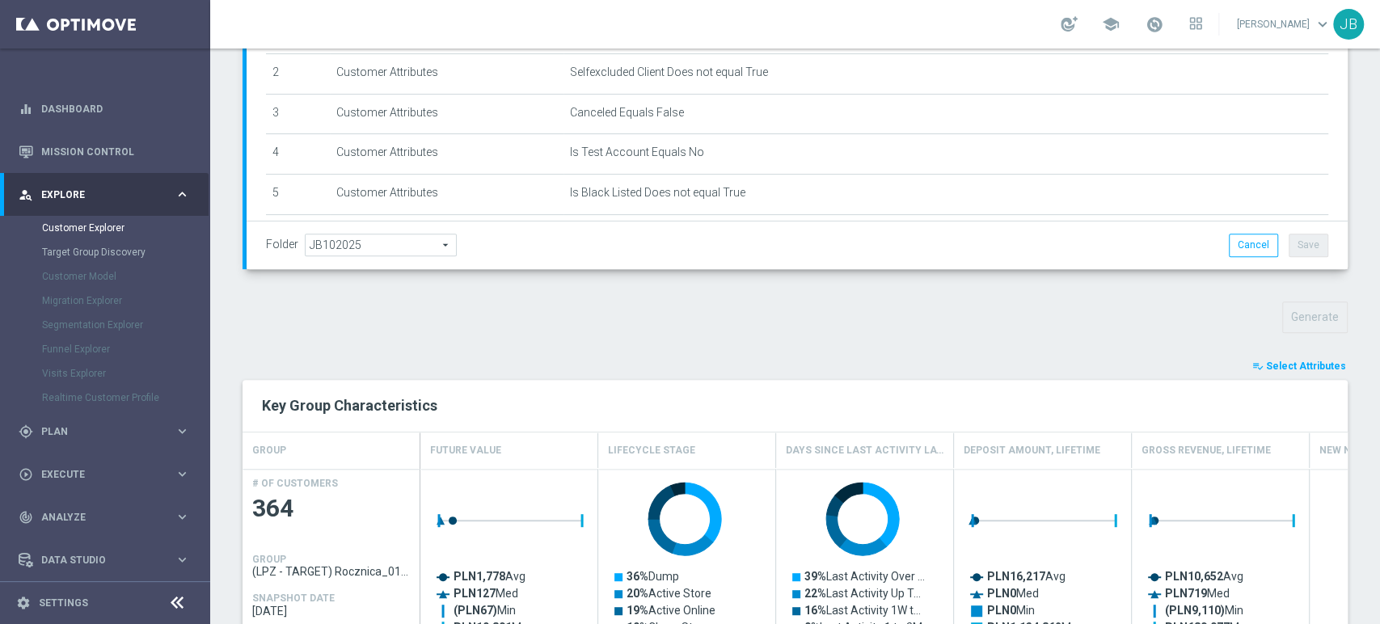
scroll to position [543, 0]
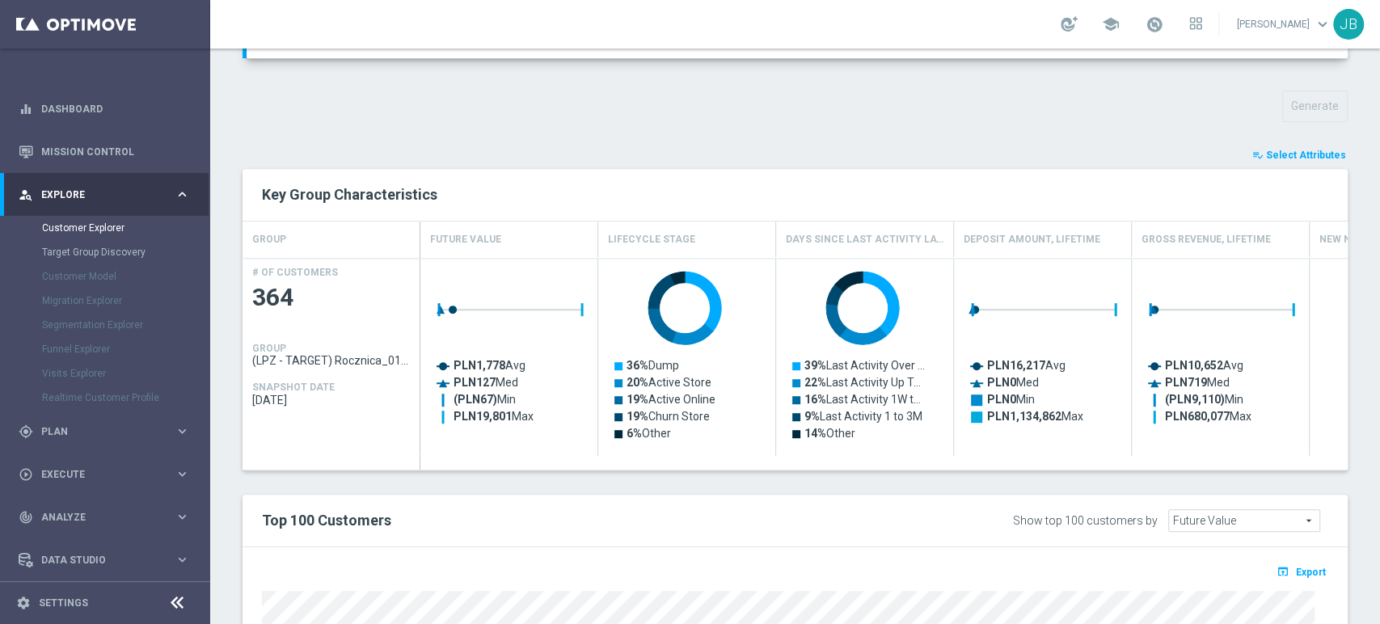
click at [1378, 494] on div "Customer Explorer Explore Group Compare Groups Group Migrations TARGET GROUP (L…" at bounding box center [795, 335] width 1170 height 575
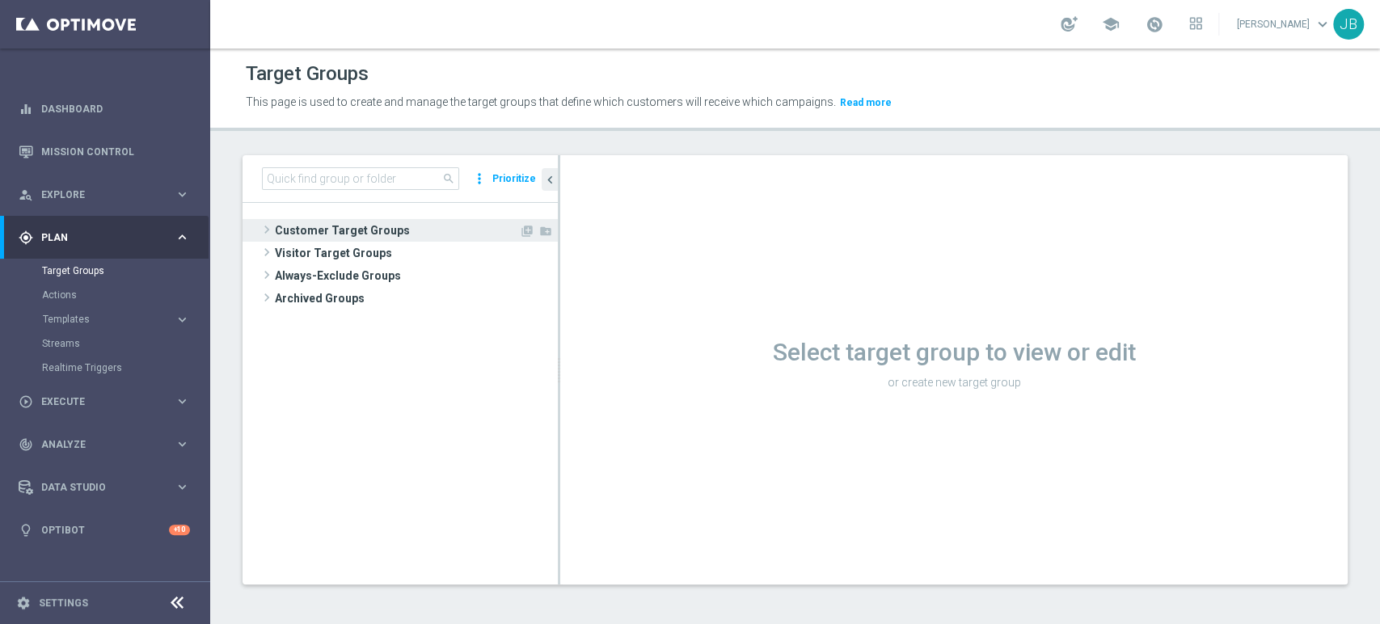
click at [268, 226] on span at bounding box center [267, 229] width 16 height 19
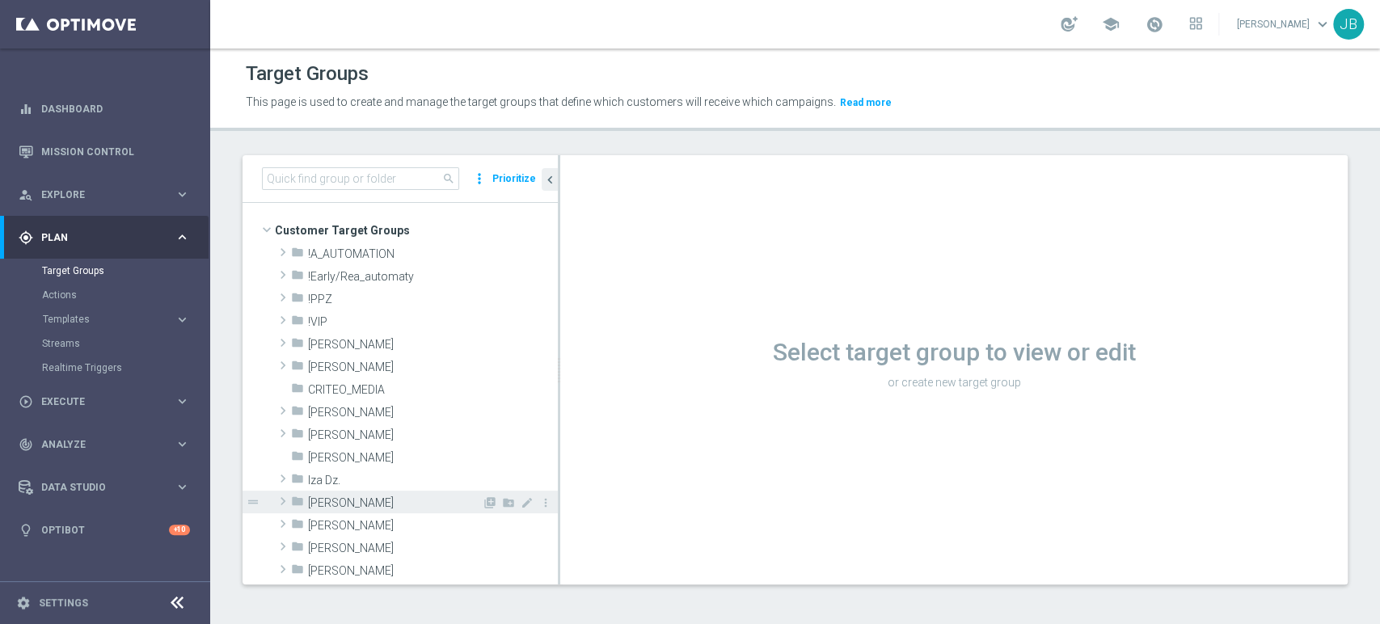
click at [285, 504] on span at bounding box center [283, 500] width 16 height 19
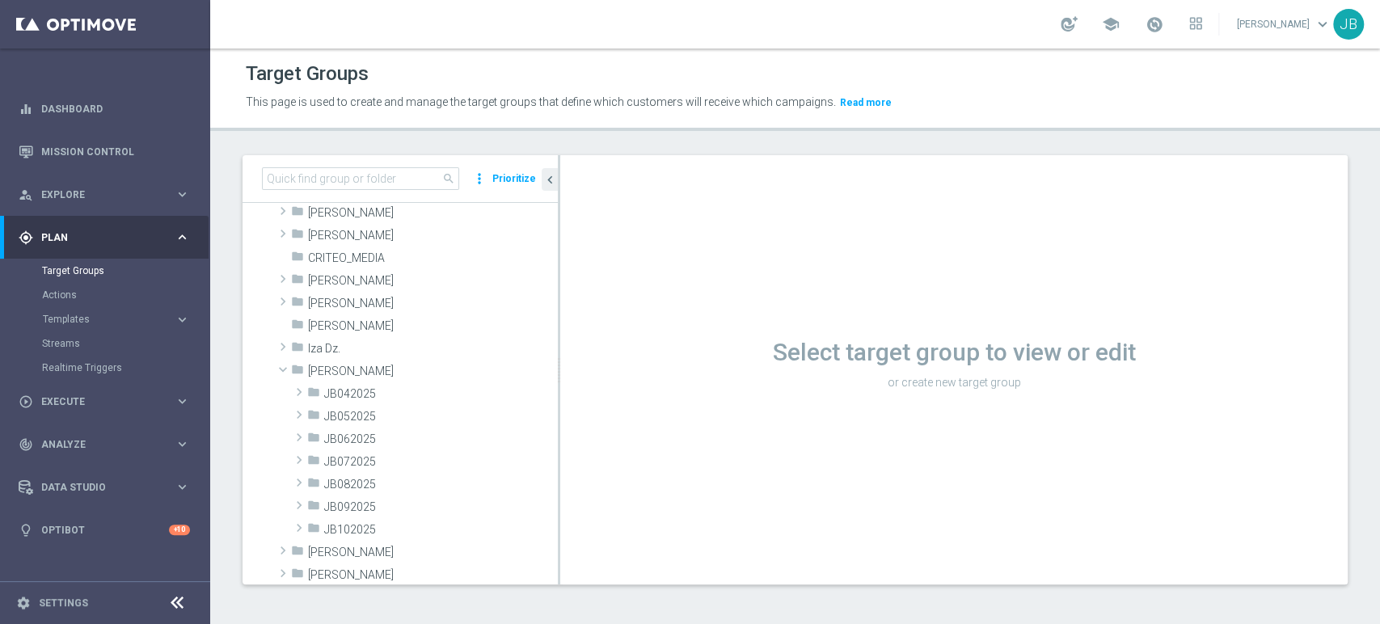
scroll to position [143, 0]
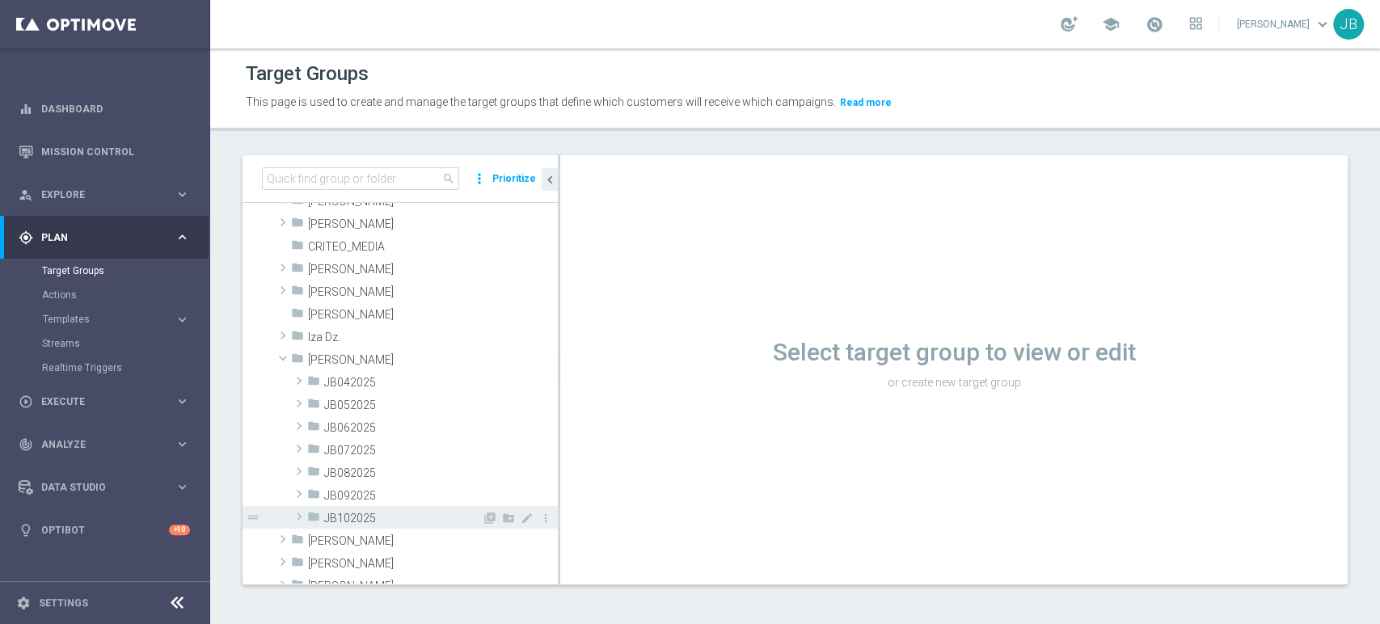
click at [301, 523] on span at bounding box center [299, 516] width 16 height 19
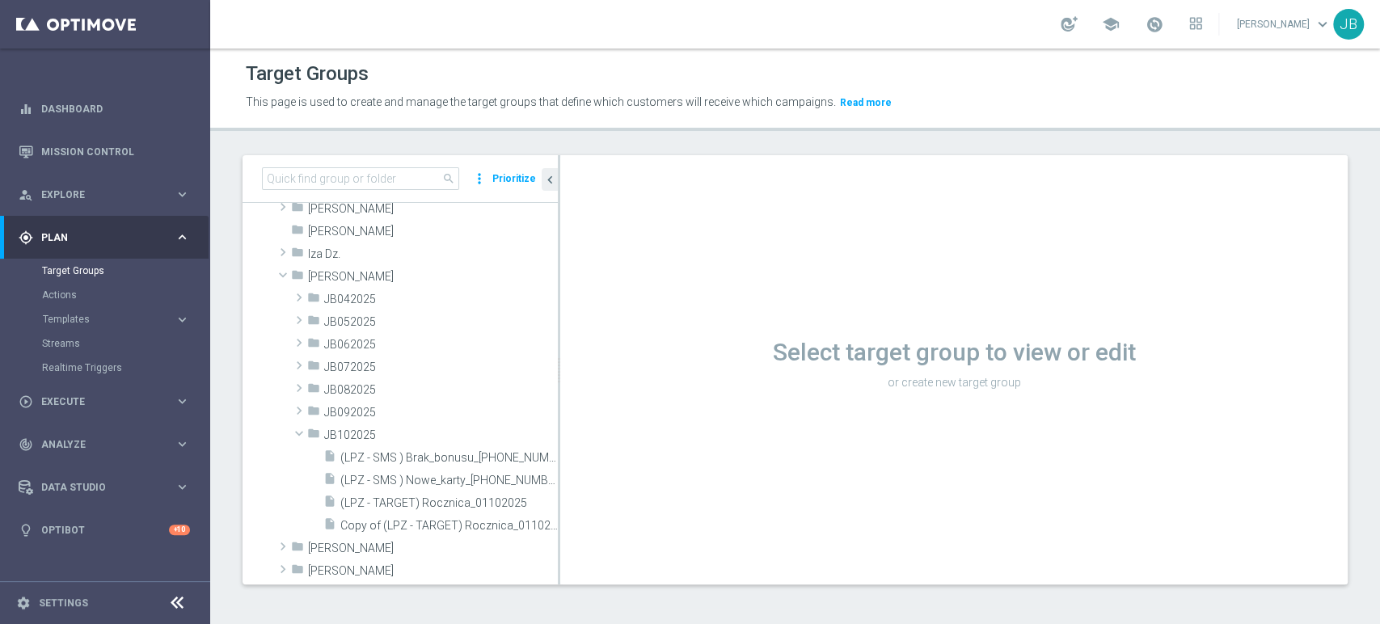
scroll to position [251, 0]
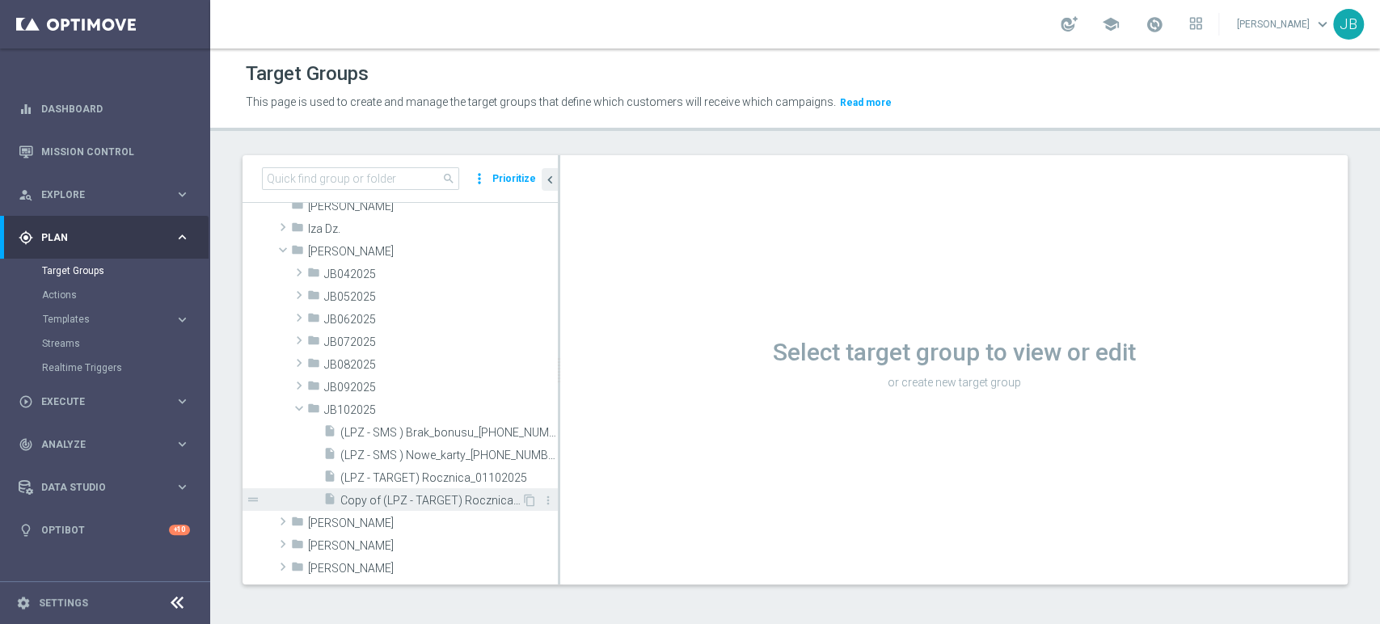
click at [506, 503] on span "Copy of (LPZ - TARGET) Rocznica_01102025" at bounding box center [430, 501] width 181 height 14
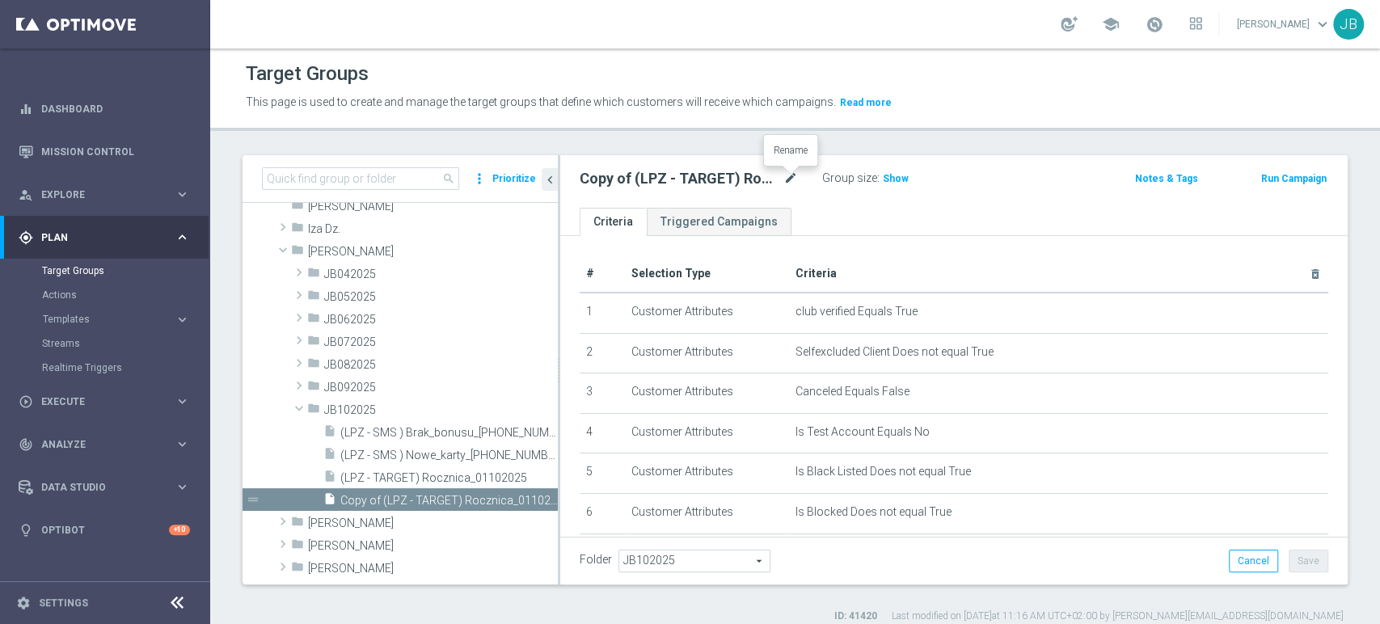
click at [788, 181] on icon "mode_edit" at bounding box center [790, 178] width 15 height 19
type input "(LPZ - TARGET) Lojal_regular_01102025"
click at [873, 226] on ul "Criteria Triggered Campaigns" at bounding box center [953, 222] width 787 height 28
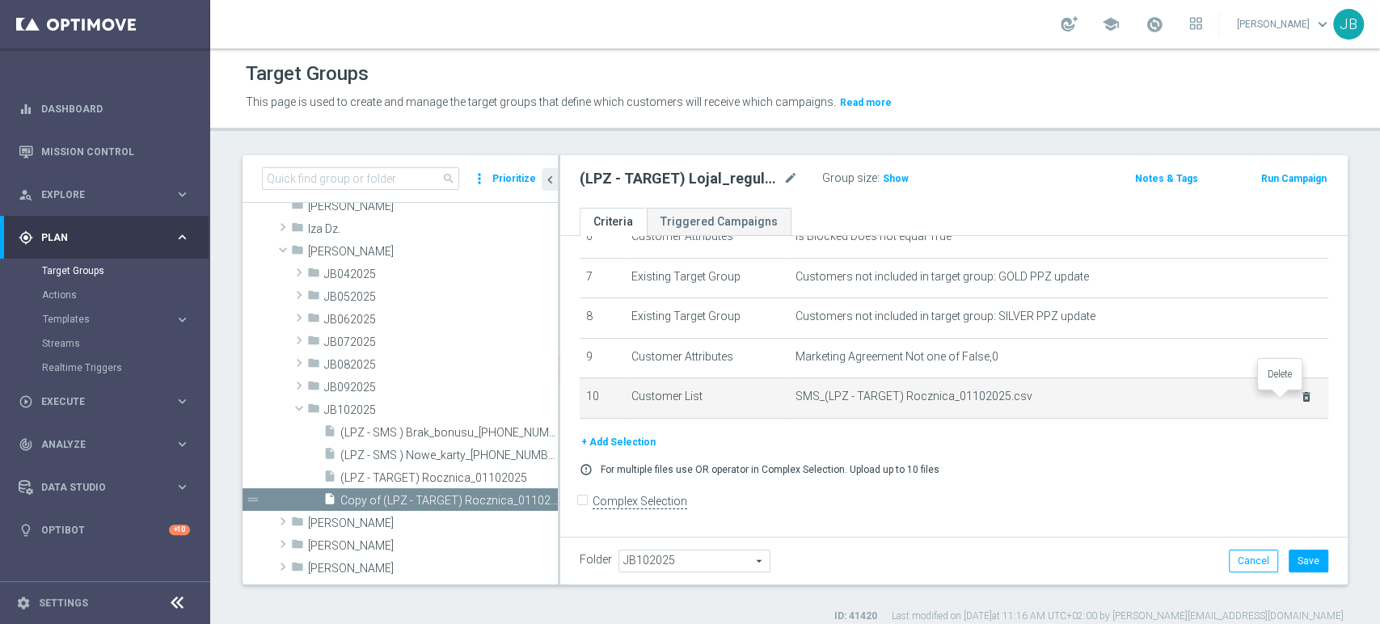
click at [1300, 403] on icon "delete_forever" at bounding box center [1306, 396] width 13 height 13
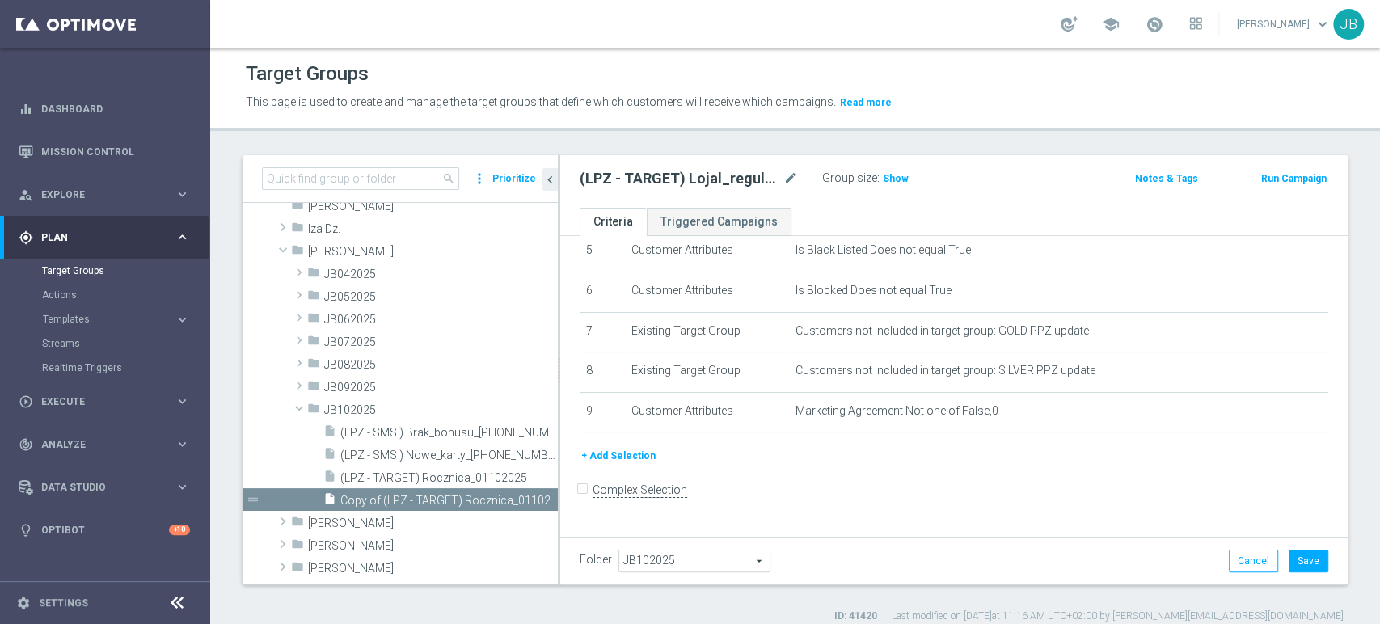
scroll to position [210, 0]
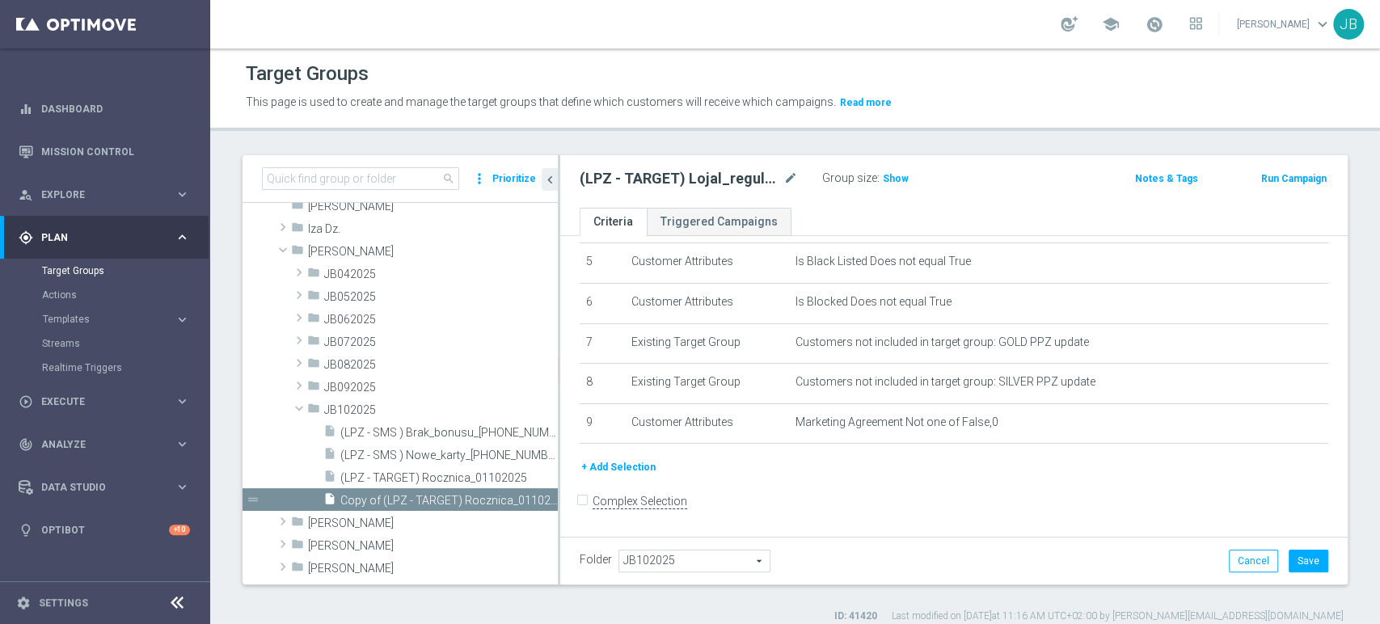
click at [627, 475] on button "+ Add Selection" at bounding box center [619, 467] width 78 height 18
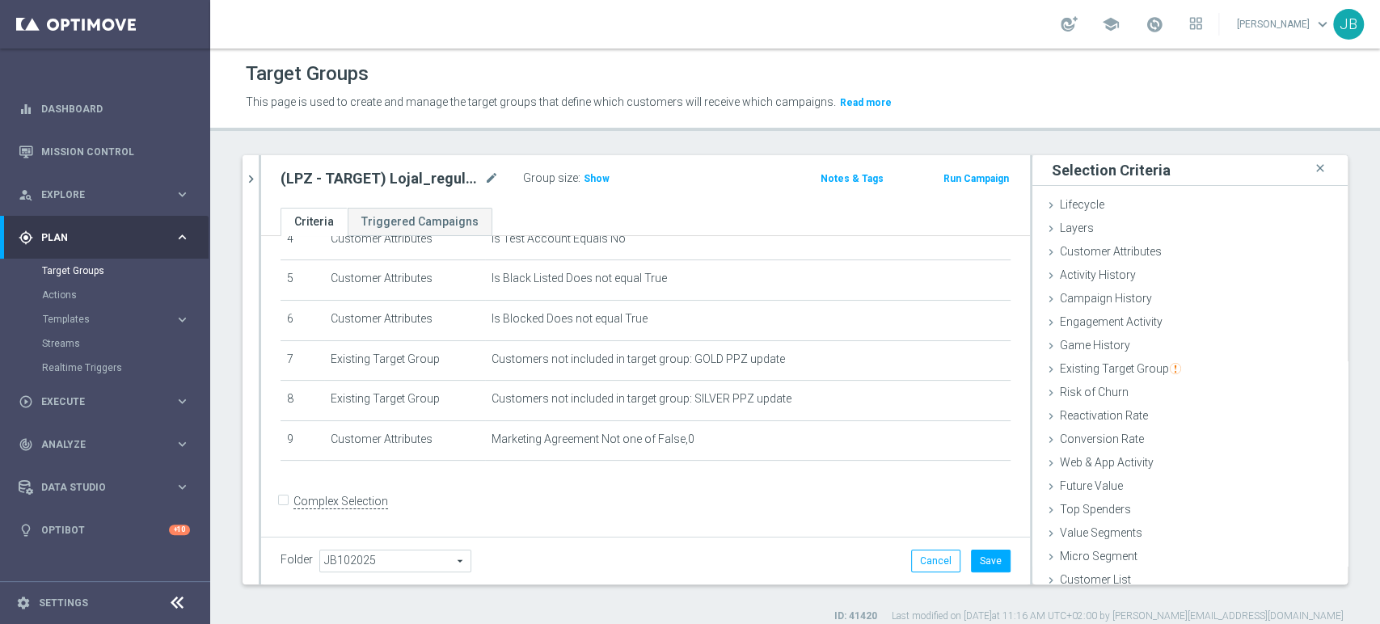
scroll to position [8, 0]
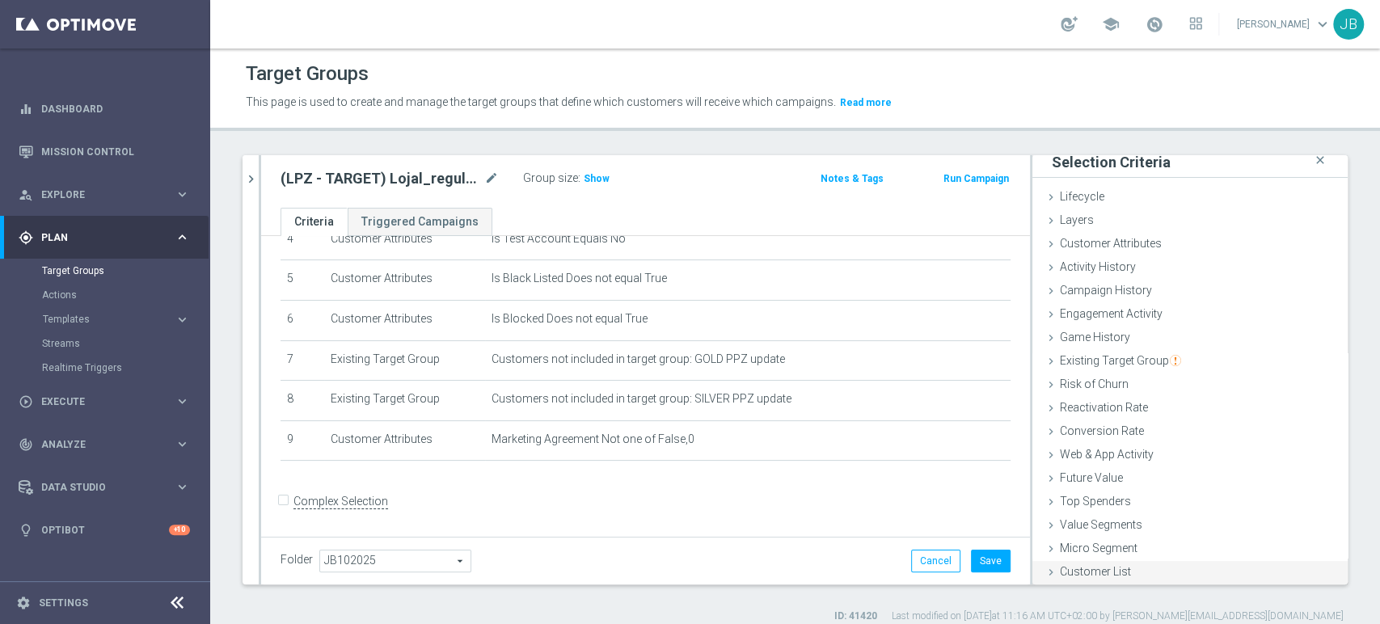
click at [1044, 570] on icon at bounding box center [1050, 572] width 13 height 13
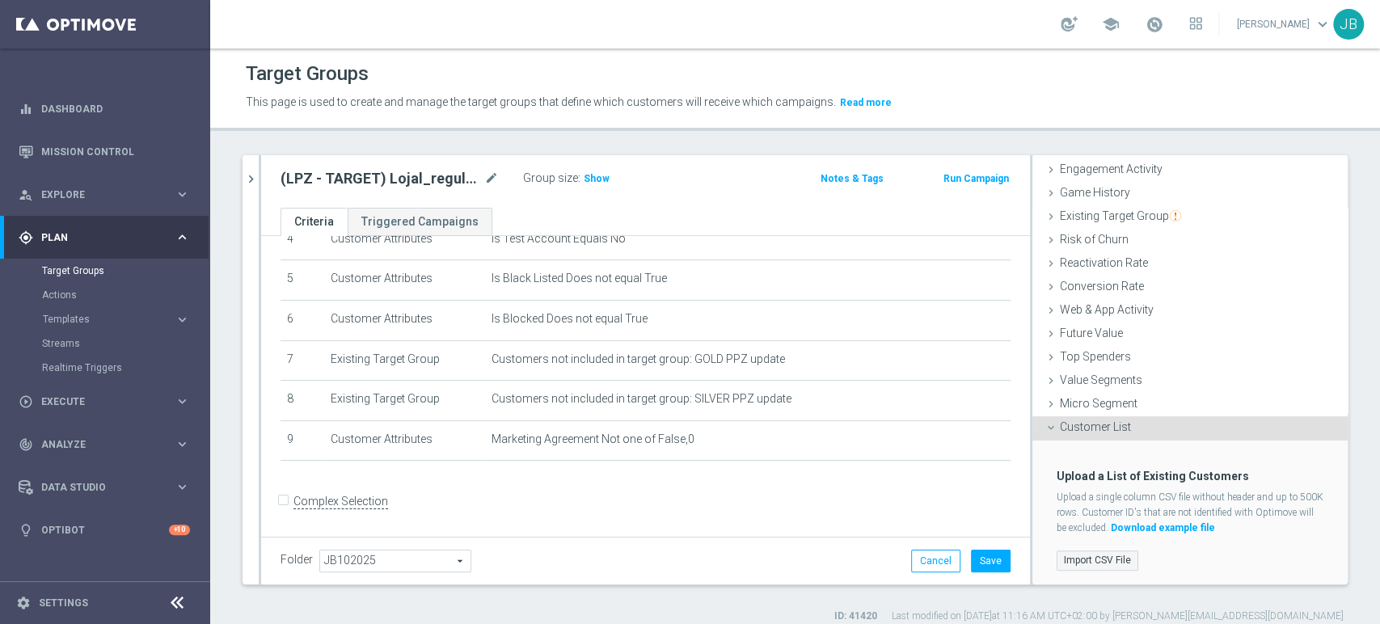
click at [1078, 564] on label "Import CSV File" at bounding box center [1097, 560] width 82 height 20
click at [0, 0] on input "Import CSV File" at bounding box center [0, 0] width 0 height 0
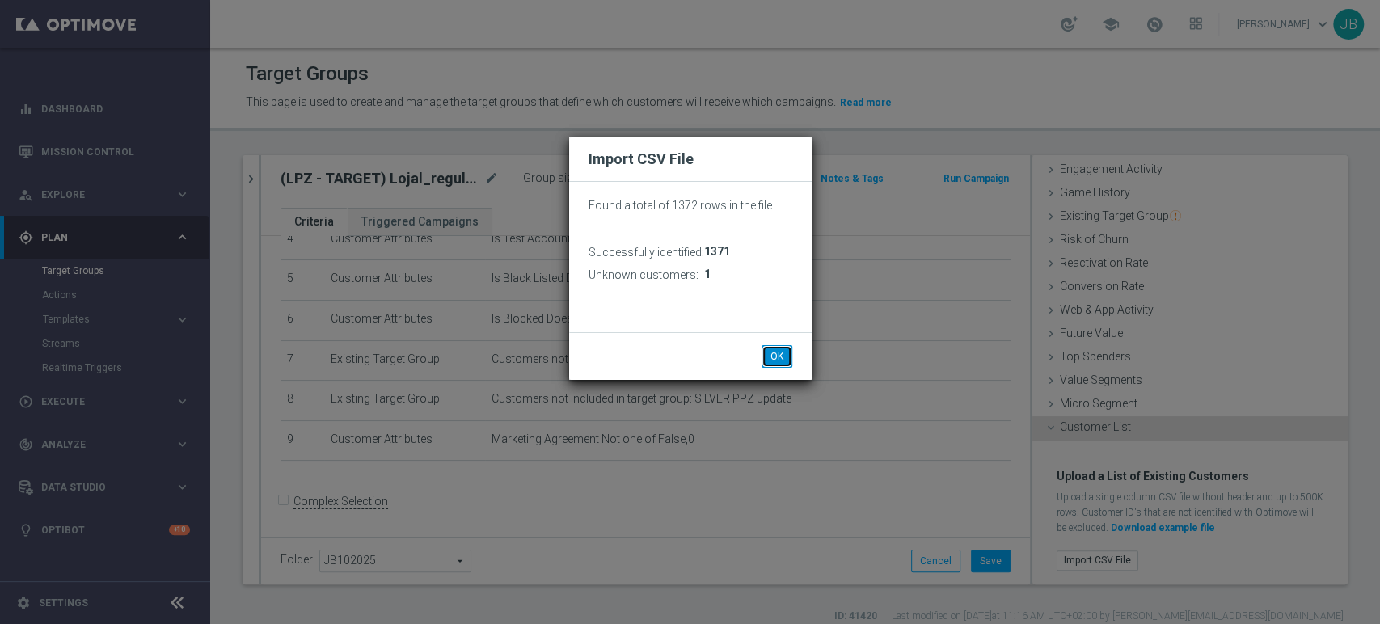
click at [774, 356] on button "OK" at bounding box center [776, 356] width 31 height 23
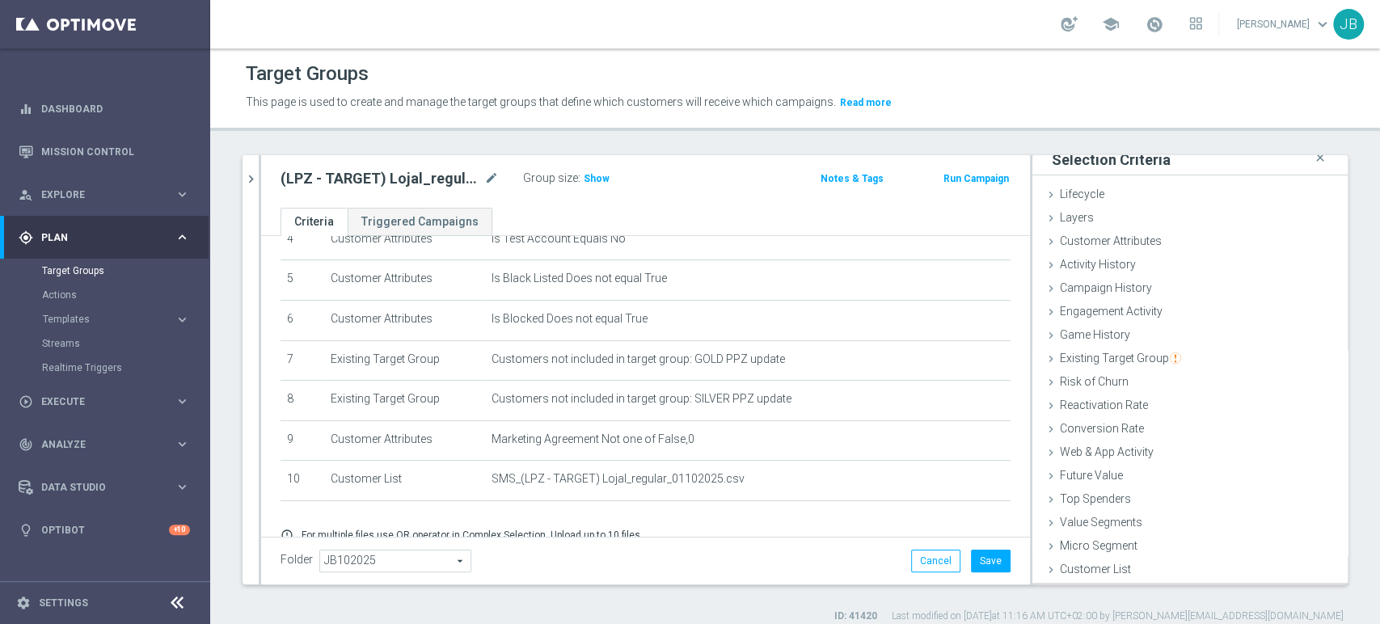
scroll to position [8, 0]
click at [989, 563] on button "Save" at bounding box center [991, 561] width 40 height 23
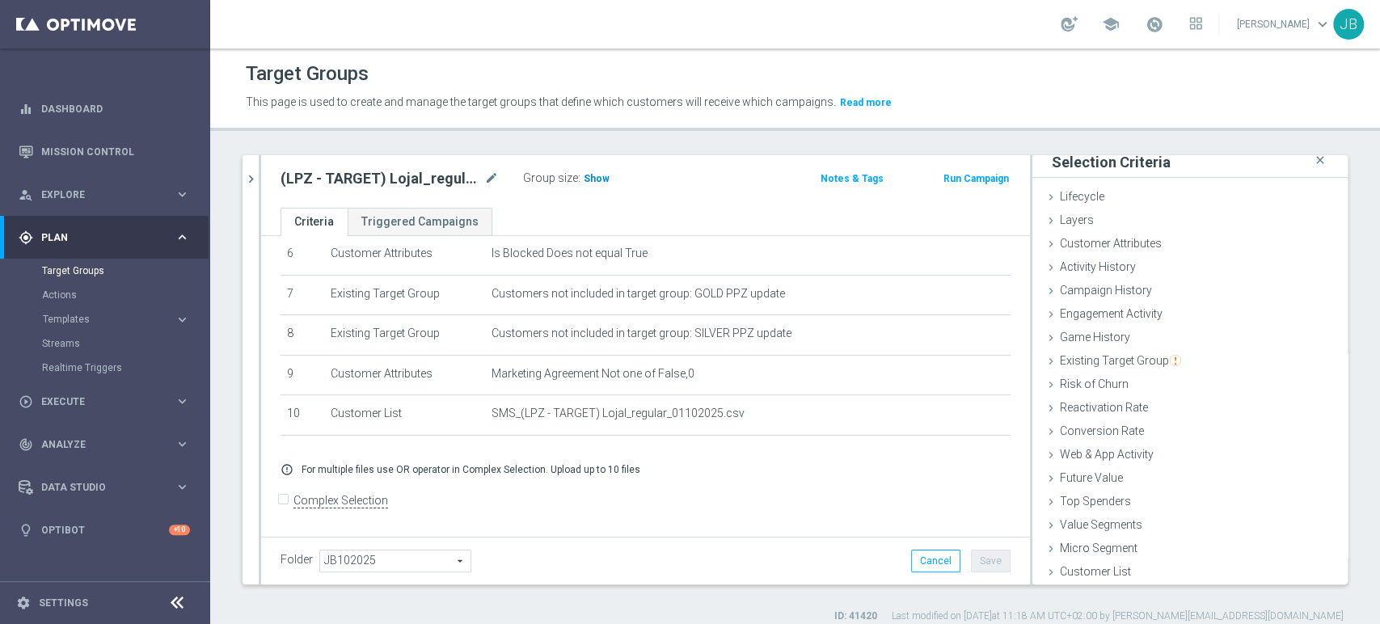
click at [587, 179] on span "Show" at bounding box center [597, 178] width 26 height 11
click at [605, 184] on span "1,207" at bounding box center [598, 180] width 28 height 15
click at [490, 175] on icon "mode_edit" at bounding box center [491, 178] width 15 height 19
click at [58, 389] on div "play_circle_outline Execute keyboard_arrow_right" at bounding box center [104, 401] width 209 height 43
click at [103, 317] on link "Campaign Builder" at bounding box center [105, 313] width 126 height 13
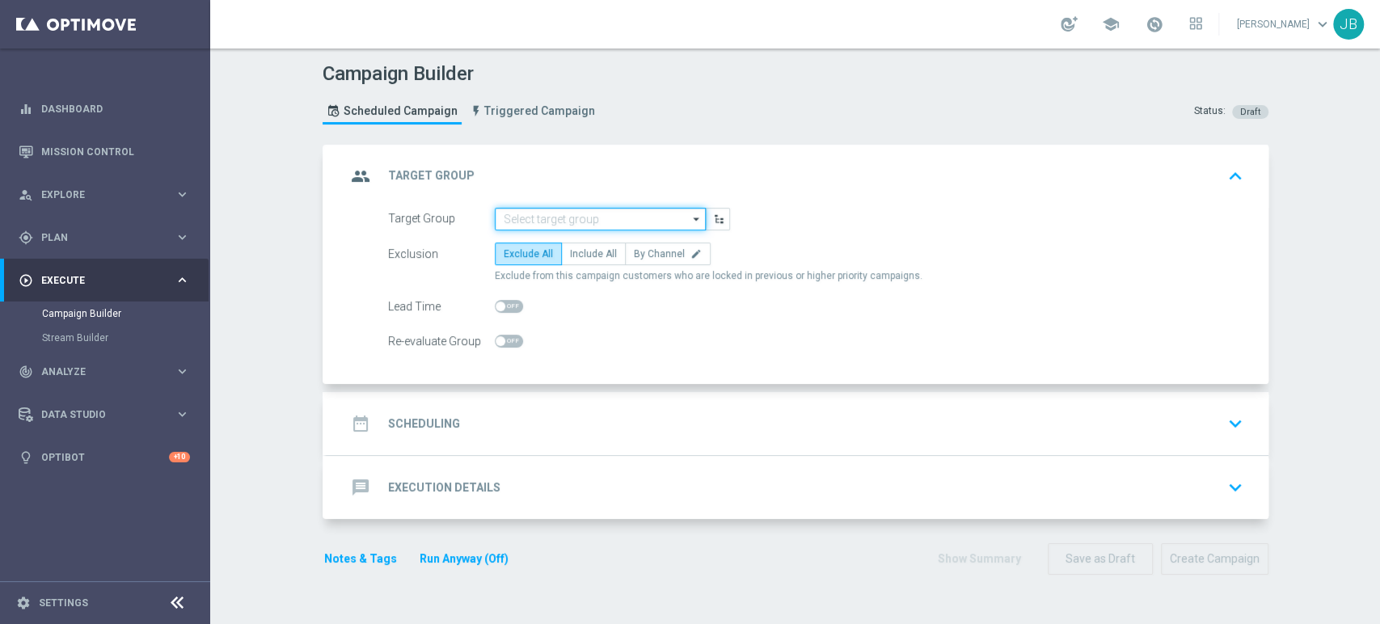
click at [536, 216] on input at bounding box center [600, 219] width 211 height 23
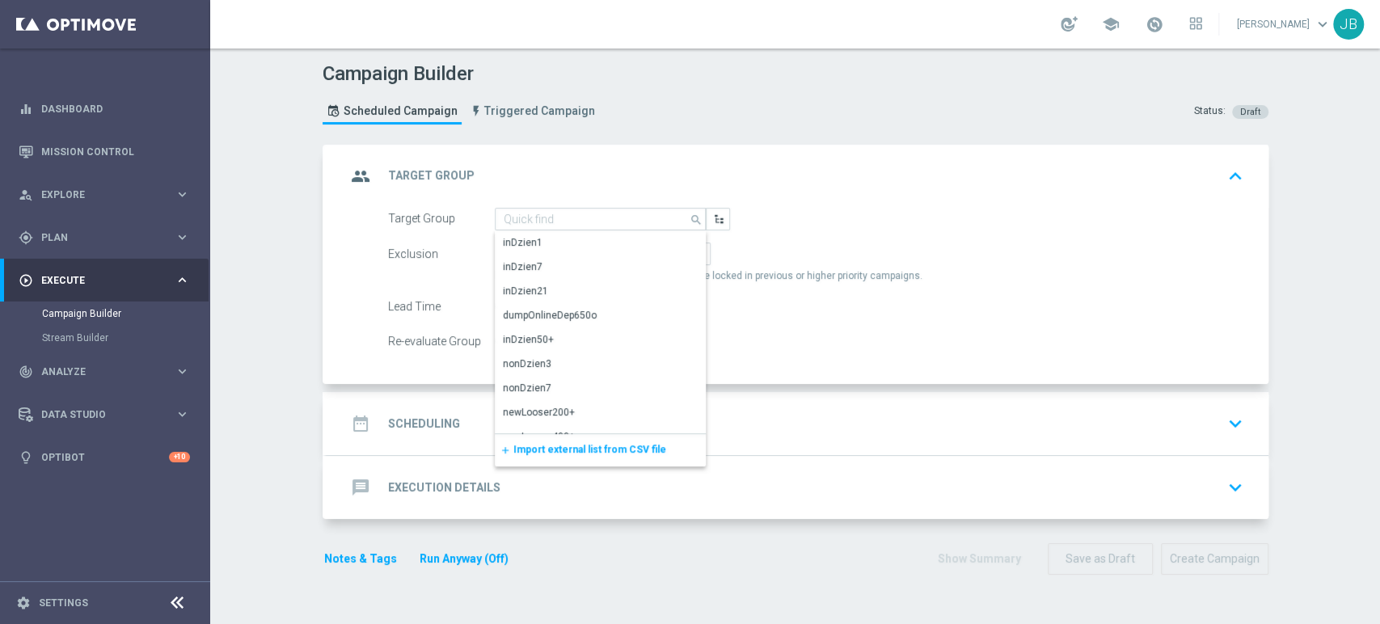
click at [522, 453] on span "Import external list from CSV file" at bounding box center [589, 449] width 153 height 11
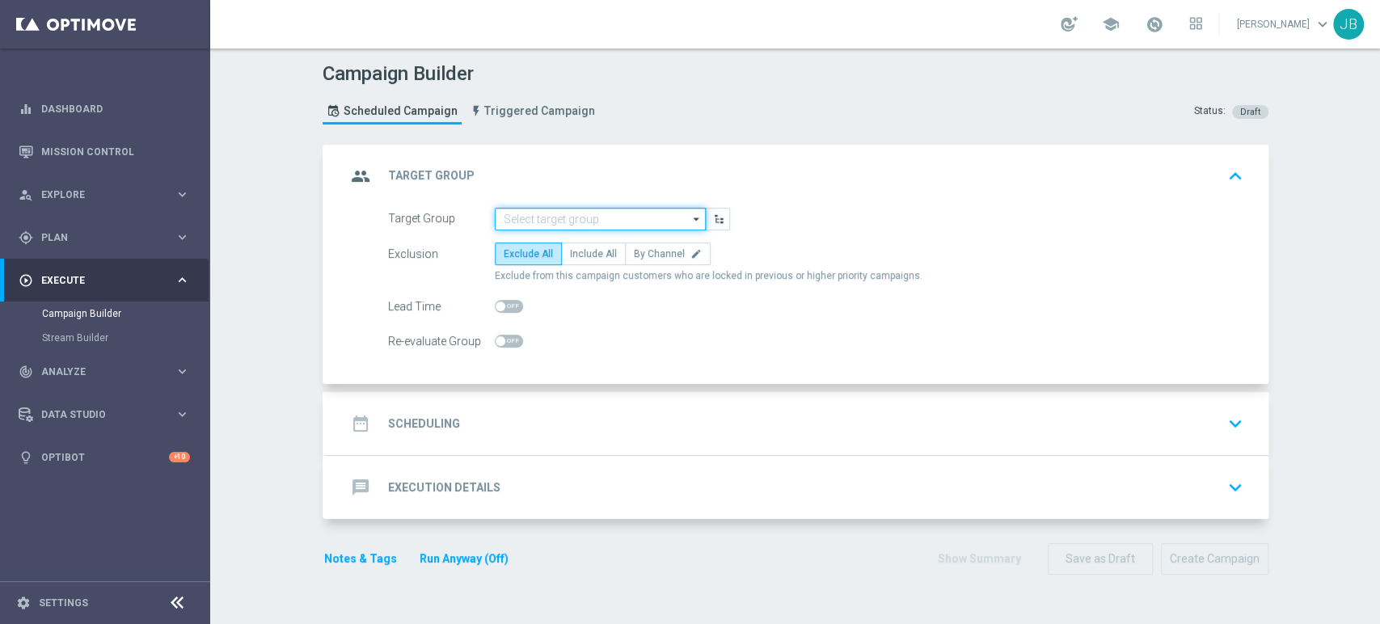
click at [601, 209] on input at bounding box center [600, 219] width 211 height 23
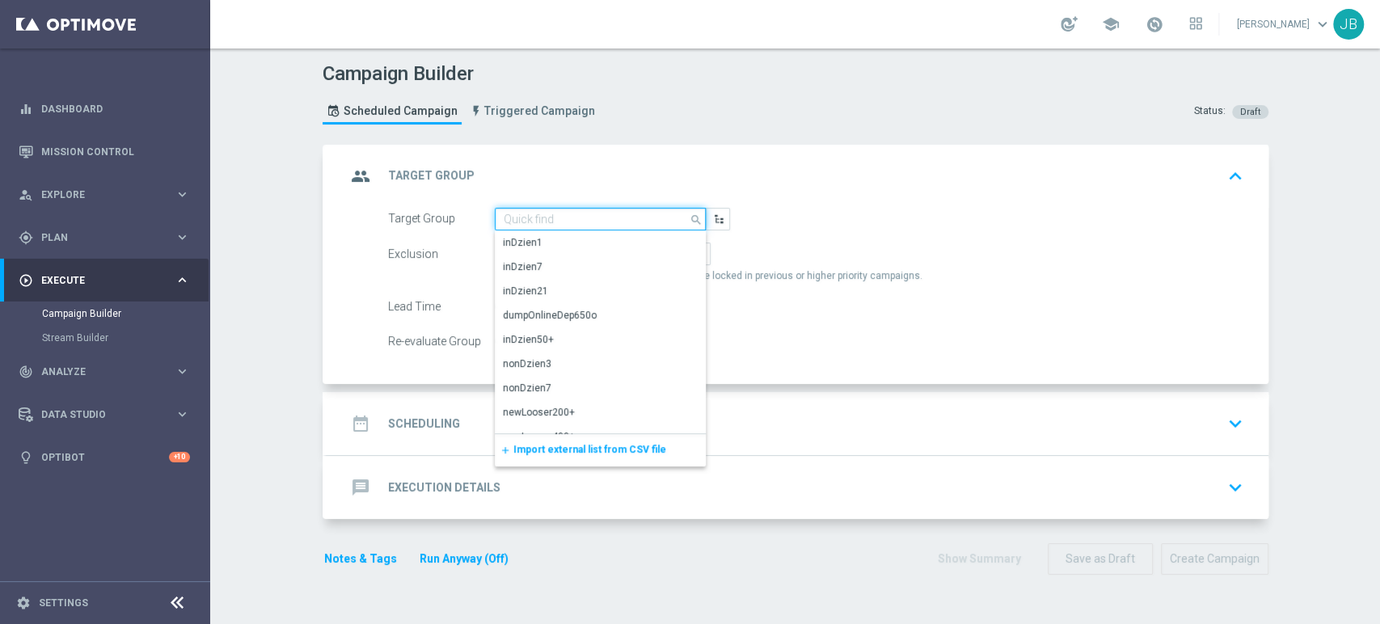
paste input "(LPZ - TARGET) Lojal_regular_01102025"
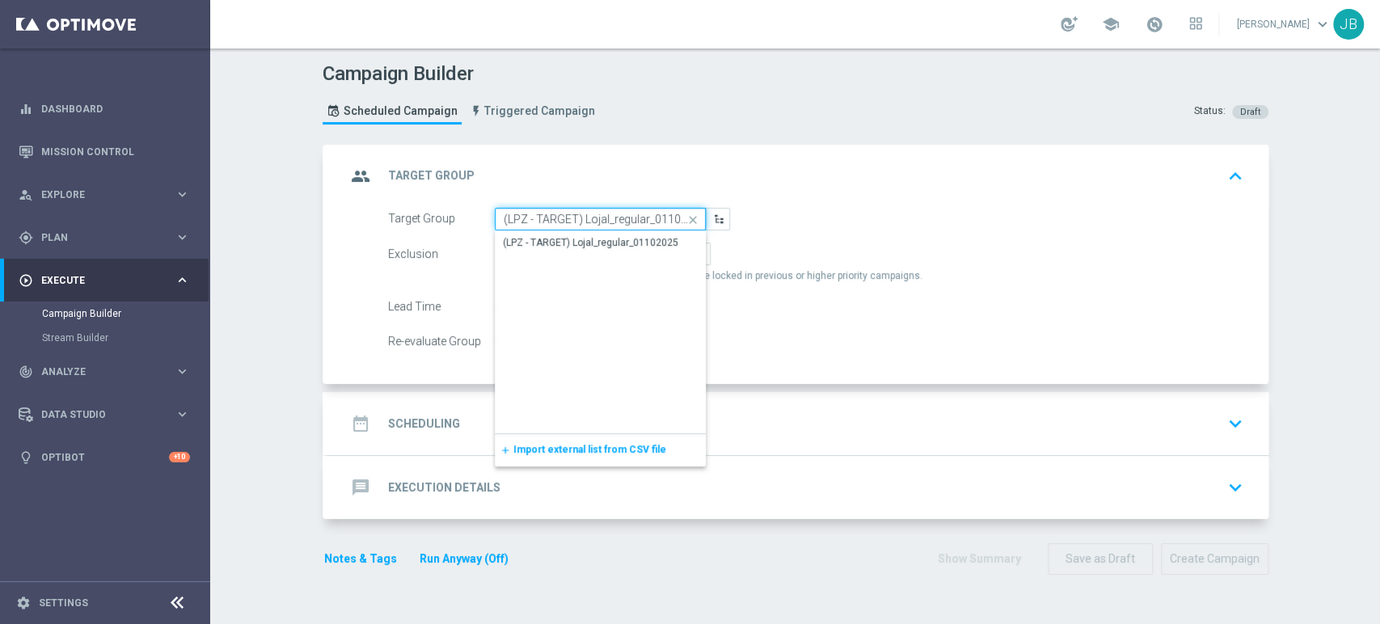
scroll to position [0, 11]
click at [601, 244] on div "(LPZ - TARGET) Lojal_regular_01102025" at bounding box center [591, 243] width 175 height 15
type input "(LPZ - TARGET) Lojal_regular_01102025"
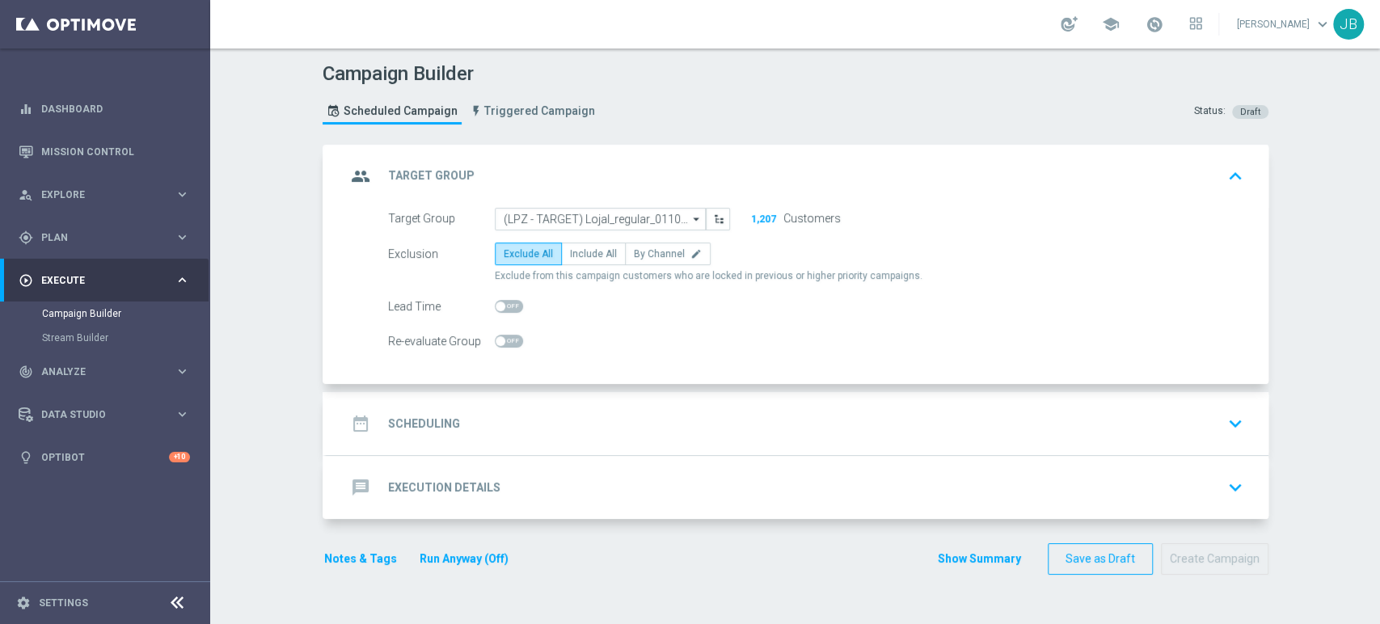
click at [601, 244] on label "Include All" at bounding box center [593, 253] width 65 height 23
click at [580, 251] on input "Include All" at bounding box center [575, 256] width 11 height 11
radio input "true"
click at [515, 419] on div "date_range Scheduling keyboard_arrow_down" at bounding box center [797, 423] width 903 height 31
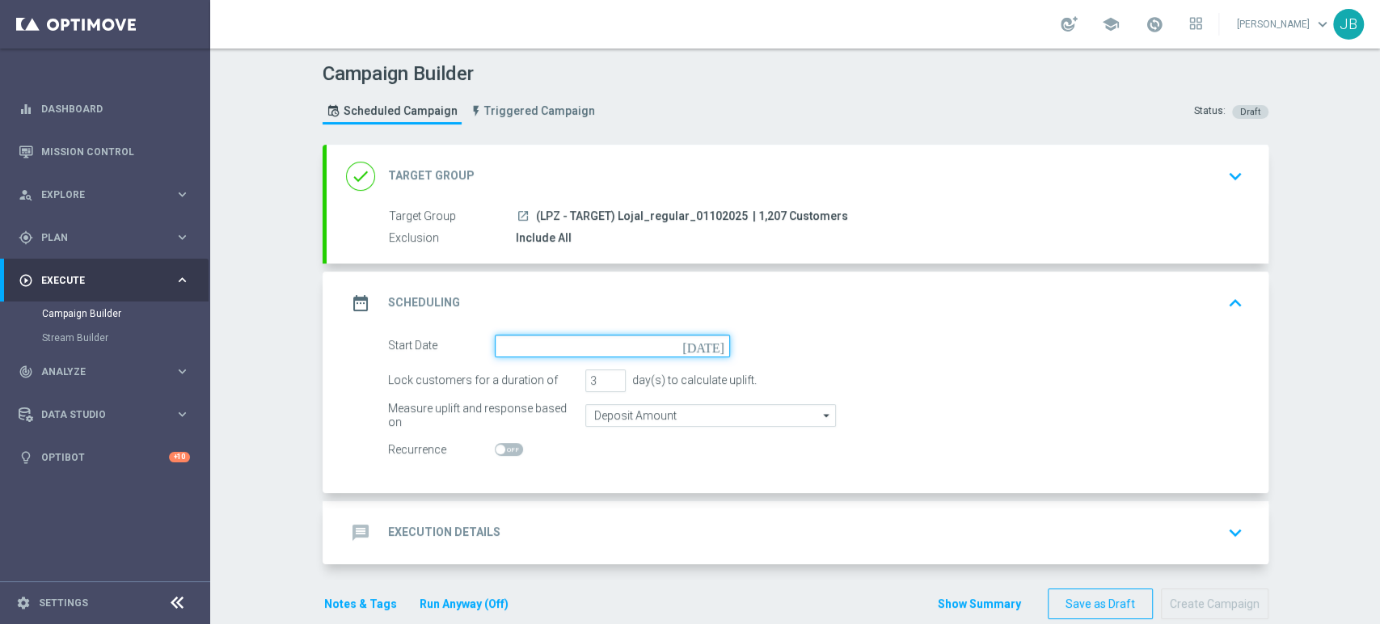
click at [579, 350] on input at bounding box center [612, 346] width 235 height 23
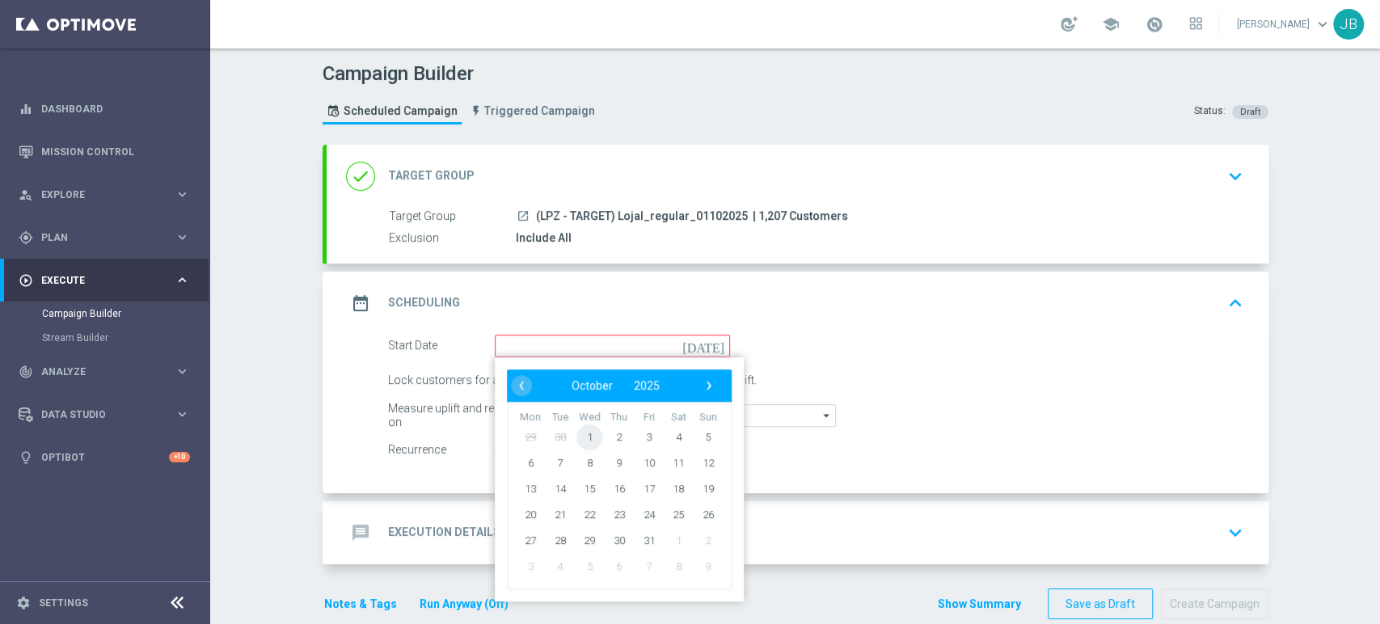
click at [581, 430] on span "1" at bounding box center [589, 437] width 26 height 26
type input "01 Oct 2025"
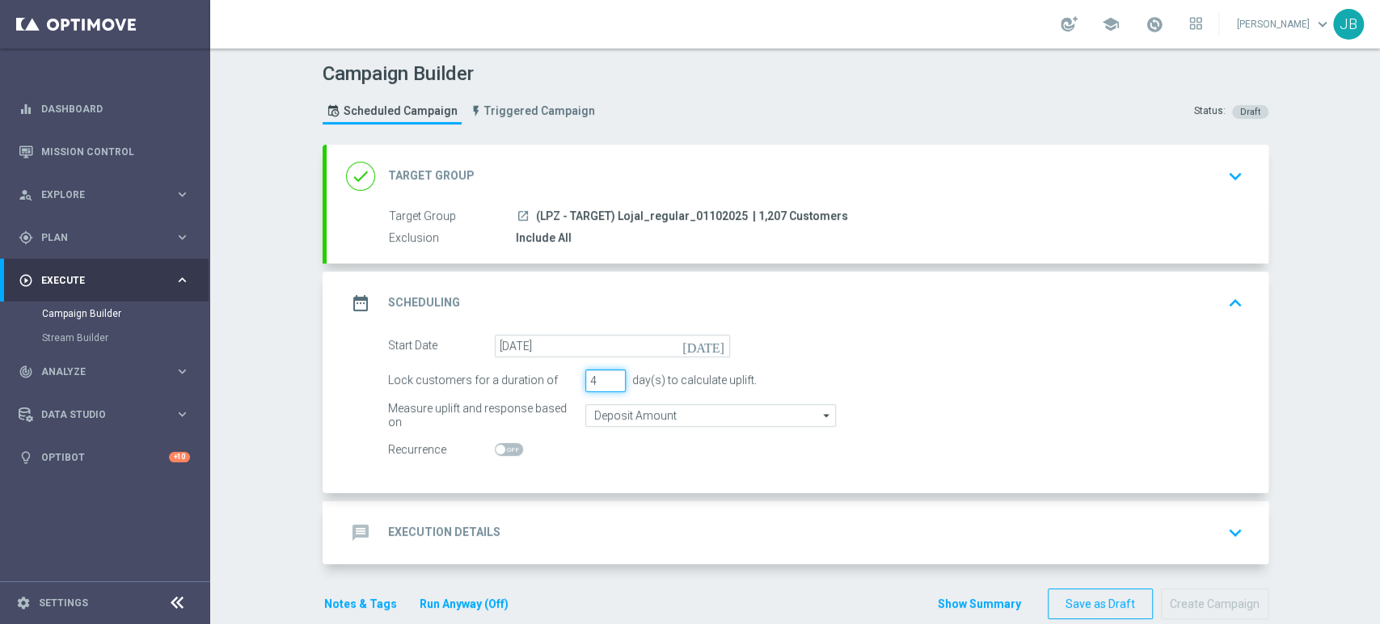
click at [604, 373] on input "4" at bounding box center [605, 380] width 40 height 23
click at [604, 373] on input "5" at bounding box center [605, 380] width 40 height 23
click at [604, 373] on input "6" at bounding box center [605, 380] width 40 height 23
type input "7"
click at [604, 373] on input "7" at bounding box center [605, 380] width 40 height 23
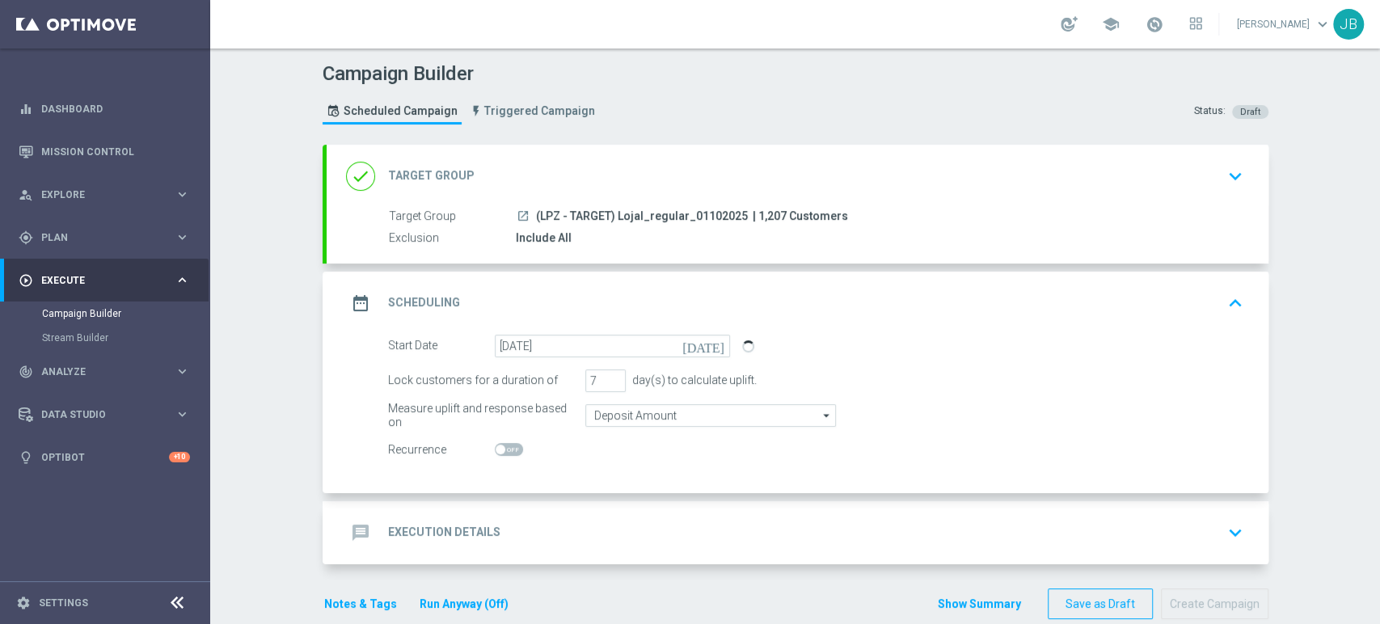
scroll to position [26, 0]
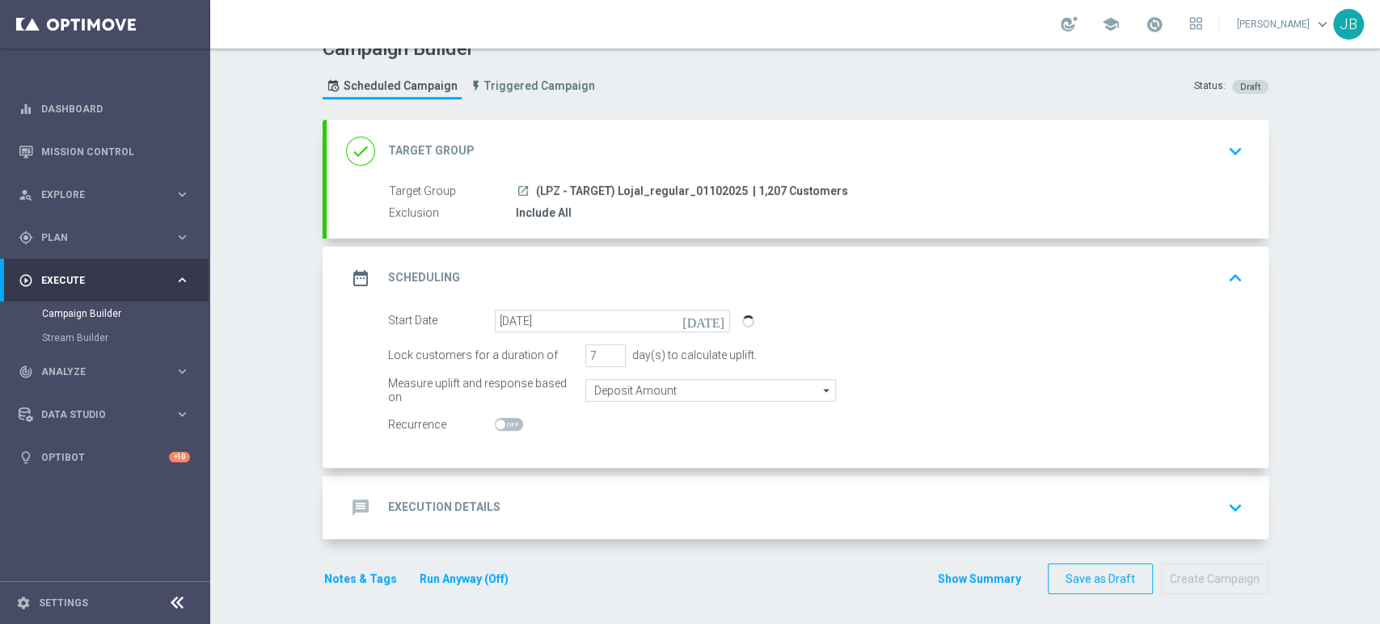
click at [1378, 587] on div "Campaign Builder Scheduled Campaign Triggered Campaign Status: Draft done Targe…" at bounding box center [795, 335] width 1170 height 575
click at [1211, 491] on div "message Execution Details keyboard_arrow_down" at bounding box center [797, 506] width 903 height 31
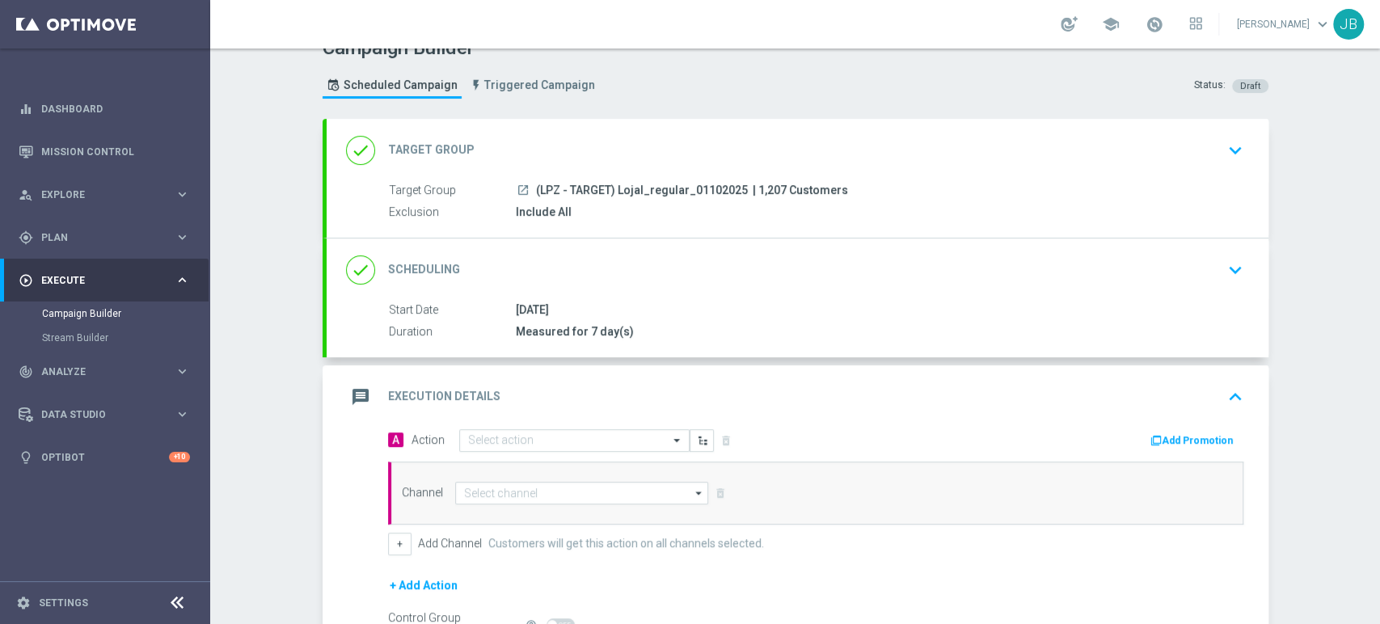
click at [537, 451] on div "A Action Select action delete_forever Add Promotion" at bounding box center [815, 440] width 879 height 25
click at [522, 428] on div "A Action Select action delete_forever" at bounding box center [596, 439] width 440 height 23
click at [511, 436] on input "text" at bounding box center [558, 441] width 180 height 14
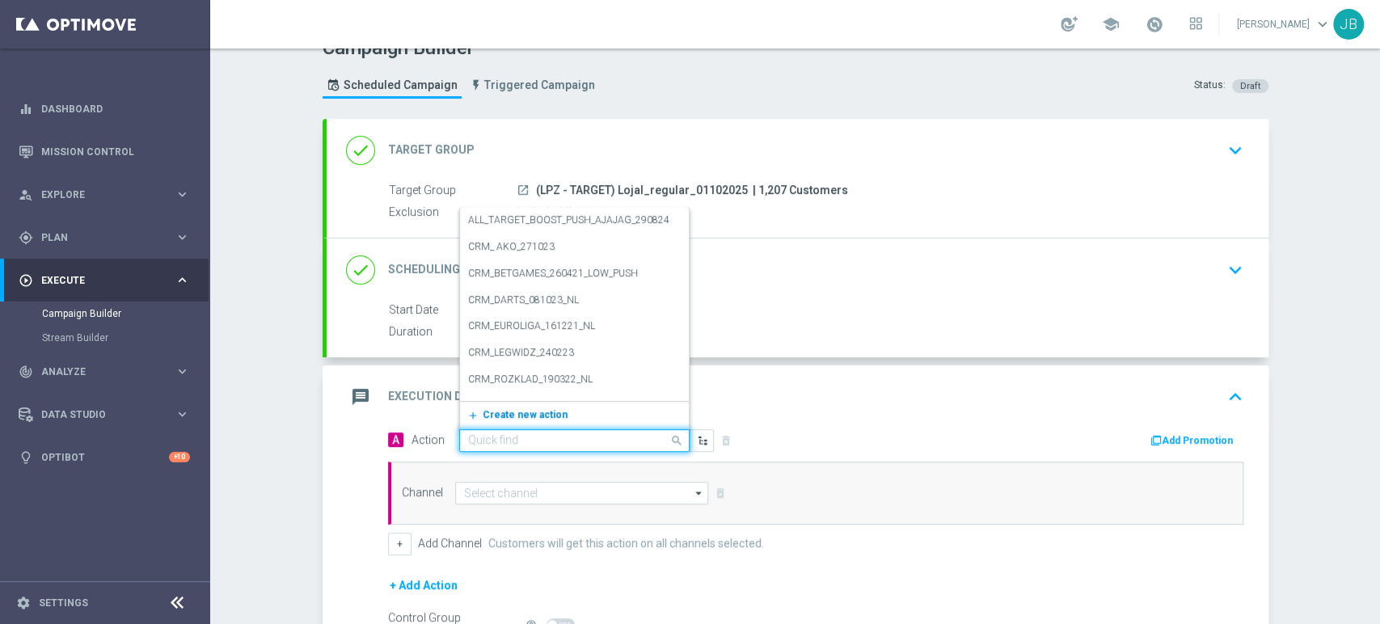
click at [508, 412] on span "Create new action" at bounding box center [525, 414] width 85 height 11
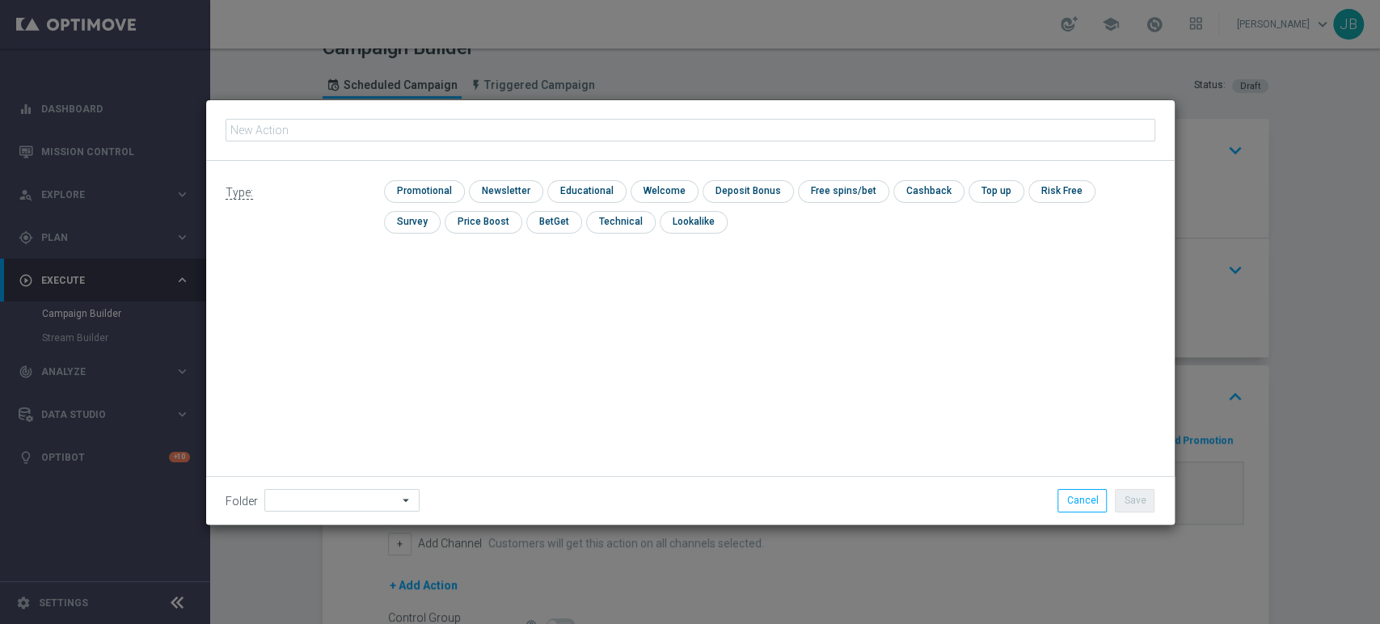
type input "(LPZ - TARGET) Lojal_regular_01102025"
click at [504, 182] on input "checkbox" at bounding box center [504, 191] width 70 height 22
checkbox input "true"
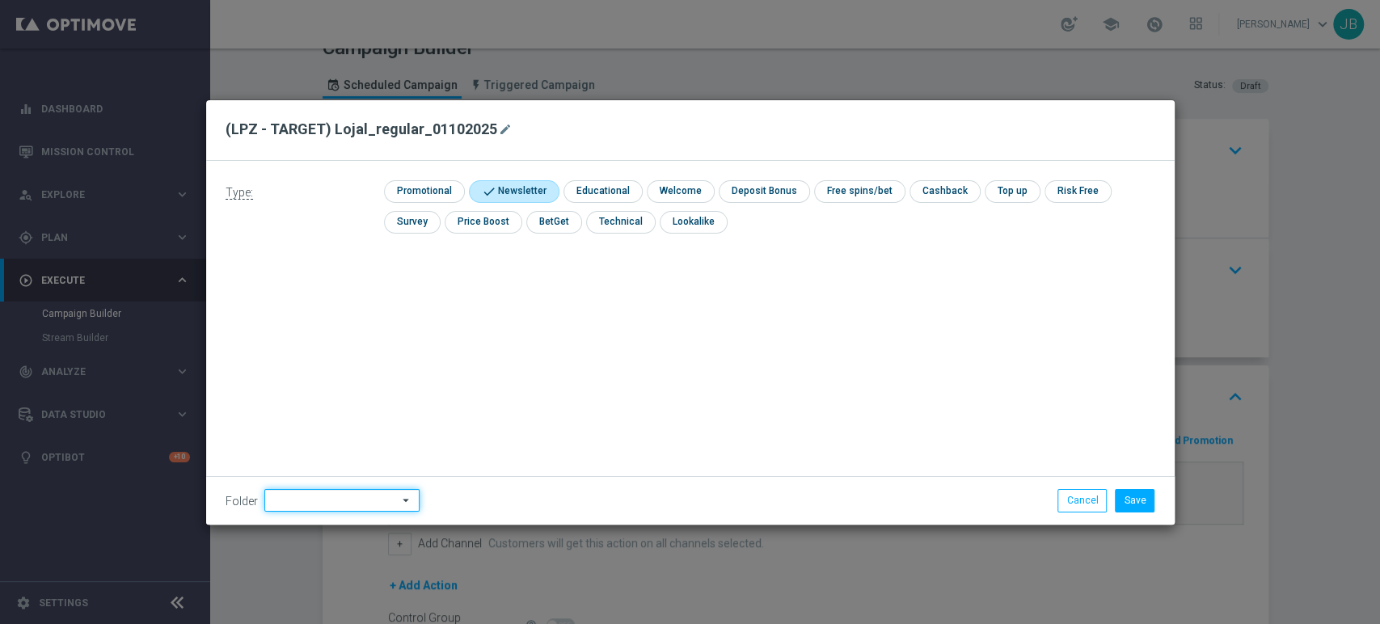
click at [315, 496] on input at bounding box center [341, 500] width 155 height 23
click at [341, 344] on div "Justyna B." at bounding box center [339, 336] width 150 height 23
type input "Justyna B."
click at [1129, 505] on button "Save" at bounding box center [1135, 500] width 40 height 23
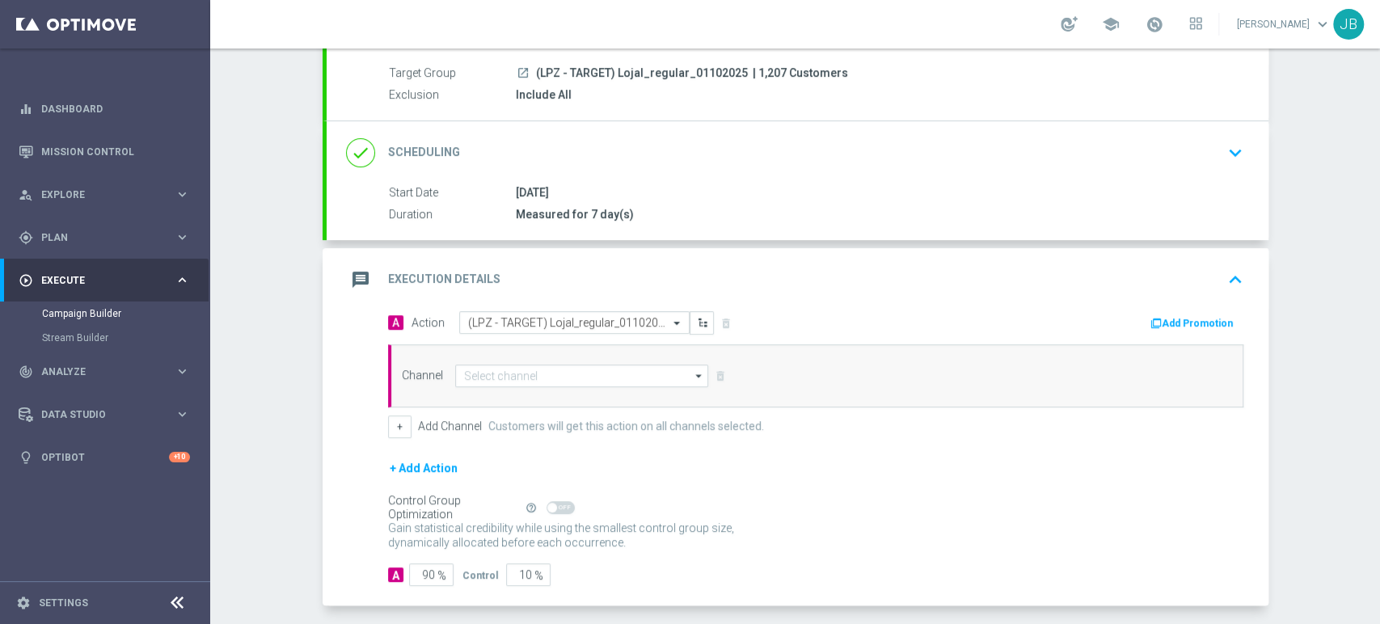
drag, startPoint x: 1378, startPoint y: 409, endPoint x: 1378, endPoint y: 511, distance: 101.8
click at [1378, 511] on div "Campaign Builder Scheduled Campaign Triggered Campaign Status: Draft done Targe…" at bounding box center [795, 335] width 1170 height 575
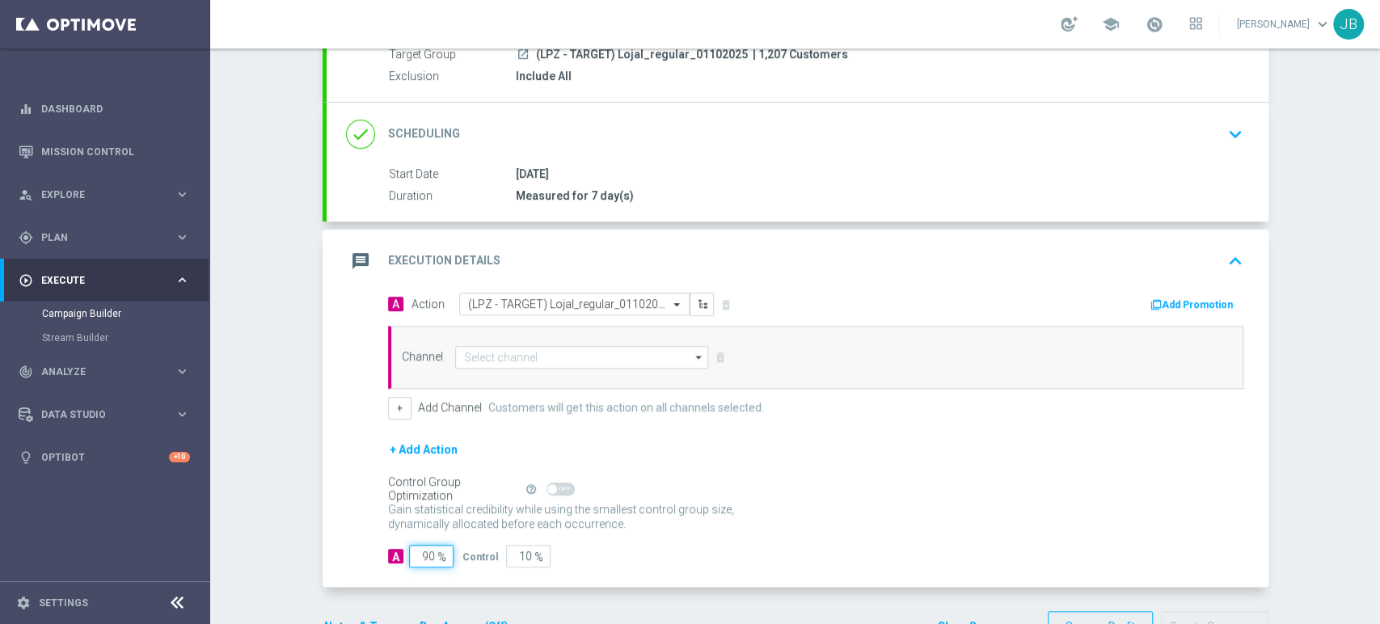
click at [419, 555] on input "90" at bounding box center [431, 556] width 44 height 23
type input "0"
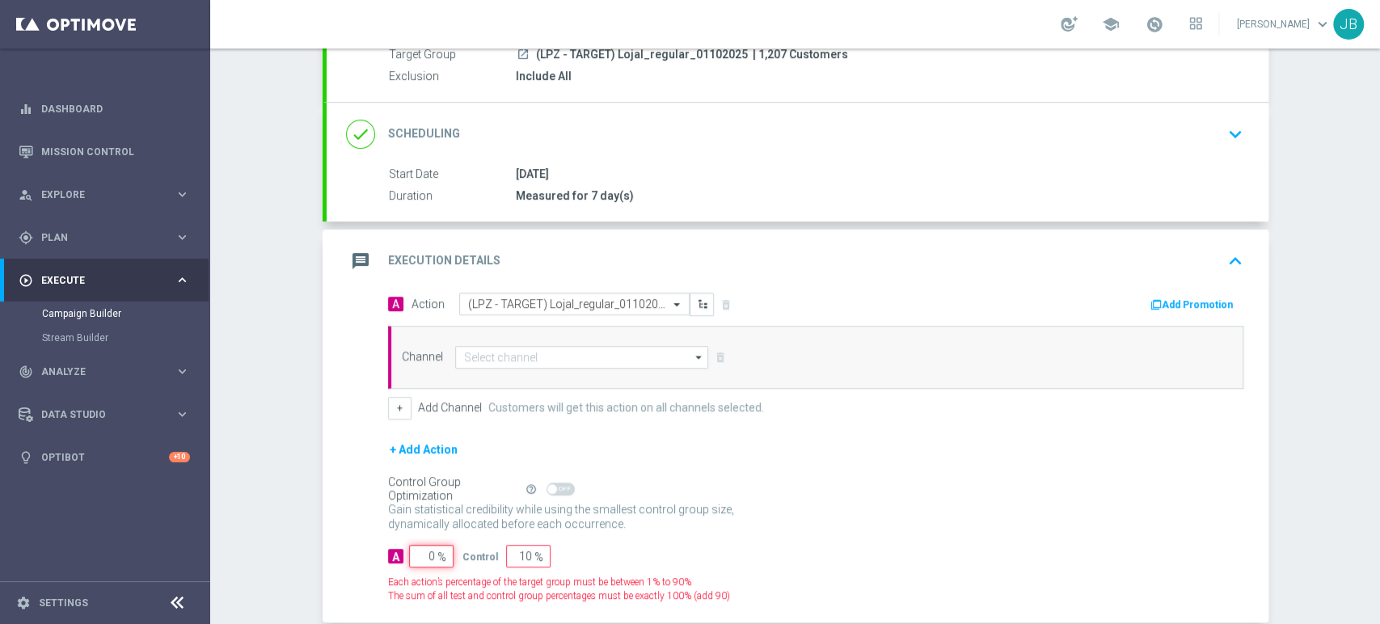
type input "100"
type input "10"
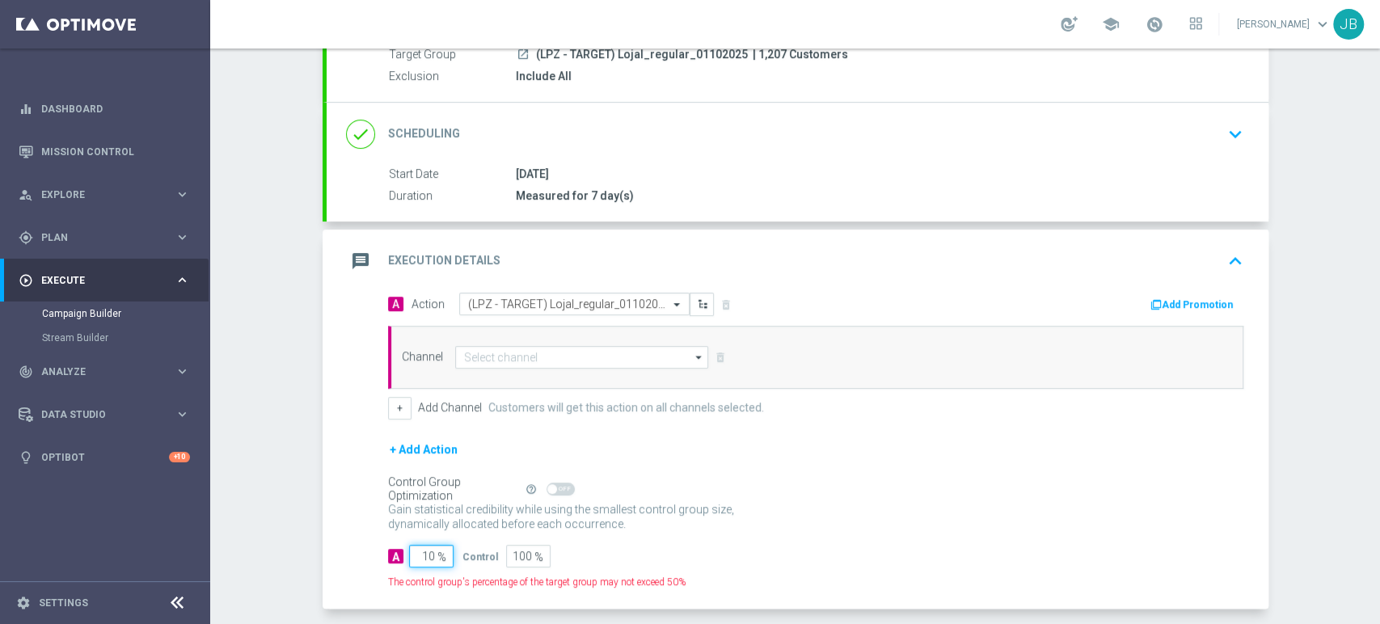
type input "90"
type input "100"
type input "0"
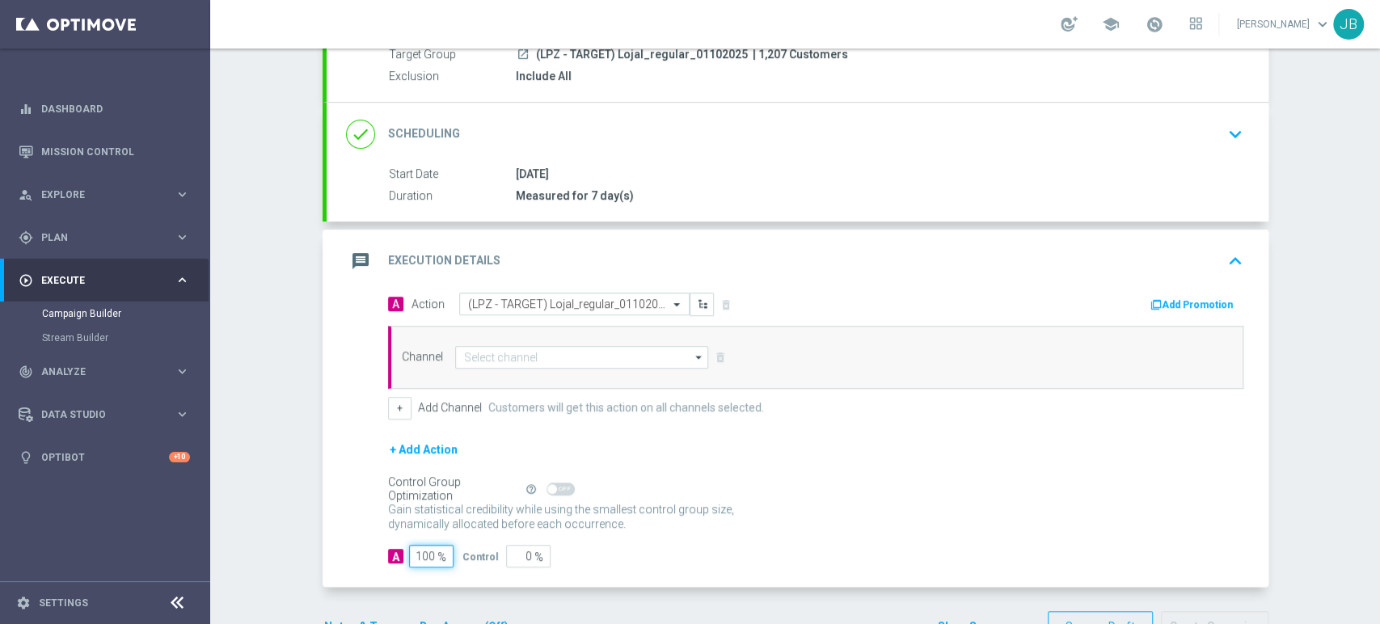
type input "100"
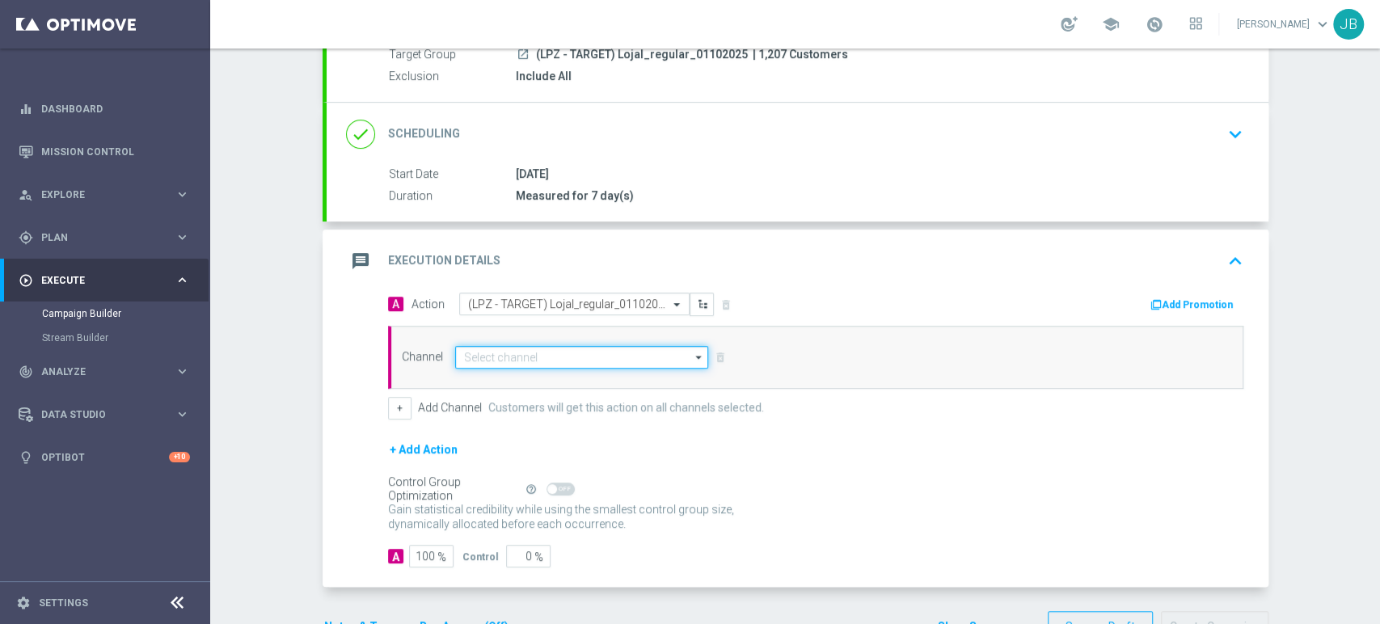
click at [504, 354] on input at bounding box center [582, 357] width 254 height 23
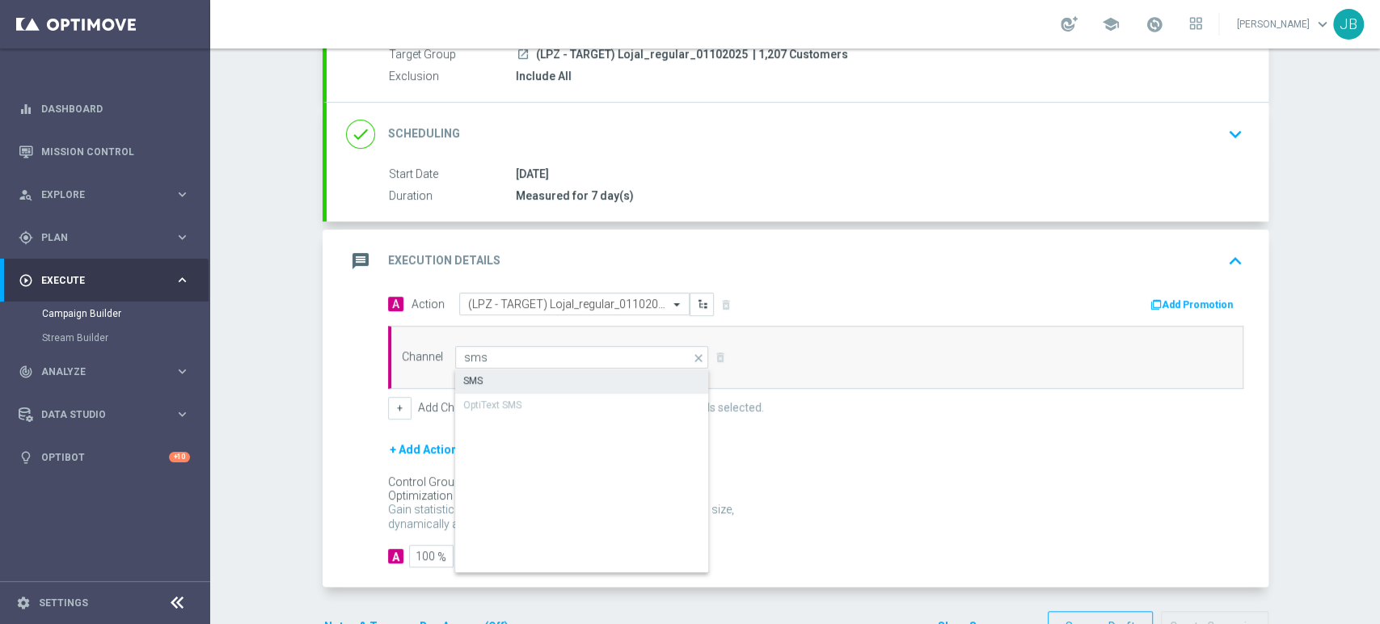
click at [506, 373] on div "SMS" at bounding box center [582, 380] width 255 height 23
type input "SMS"
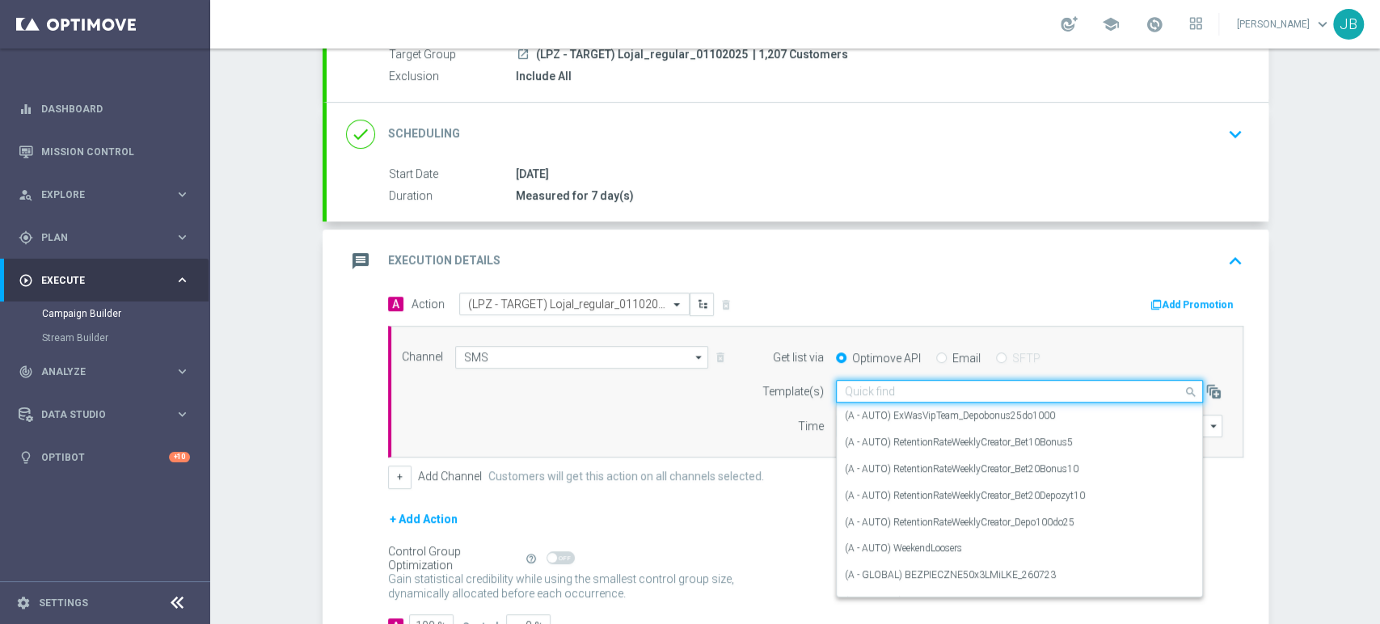
click at [906, 397] on input "text" at bounding box center [1003, 392] width 317 height 14
paste input "(LPZ - TARGET) Lojal_regular_01102025"
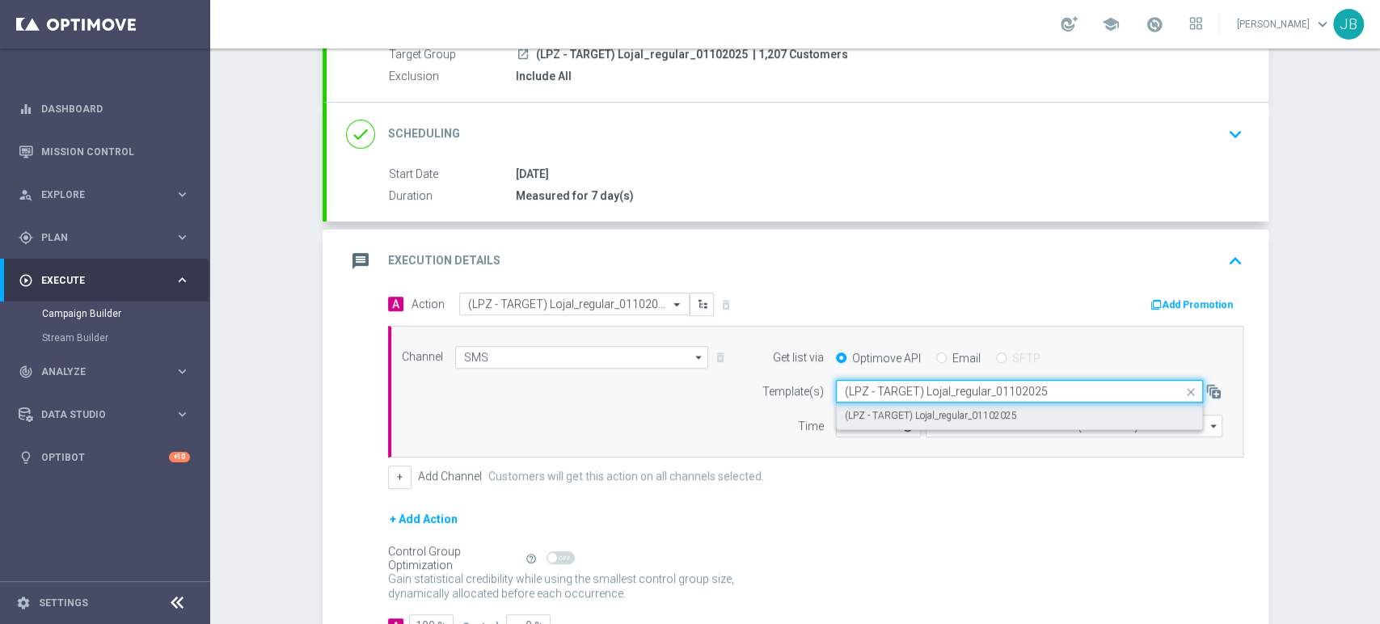
click at [899, 411] on label "(LPZ - TARGET) Lojal_regular_01102025" at bounding box center [931, 416] width 172 height 14
type input "(LPZ - TARGET) Lojal_regular_01102025"
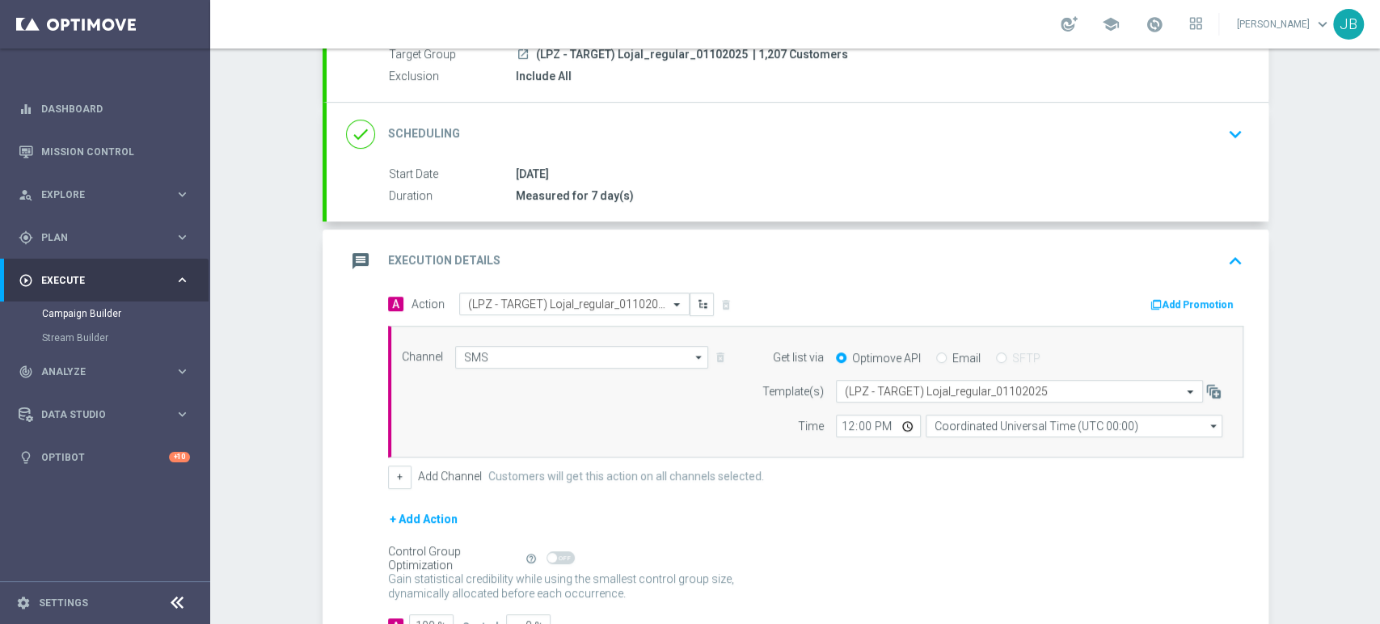
click at [1378, 95] on div "Campaign Builder Scheduled Campaign Triggered Campaign Status: Draft done Targe…" at bounding box center [795, 335] width 1170 height 575
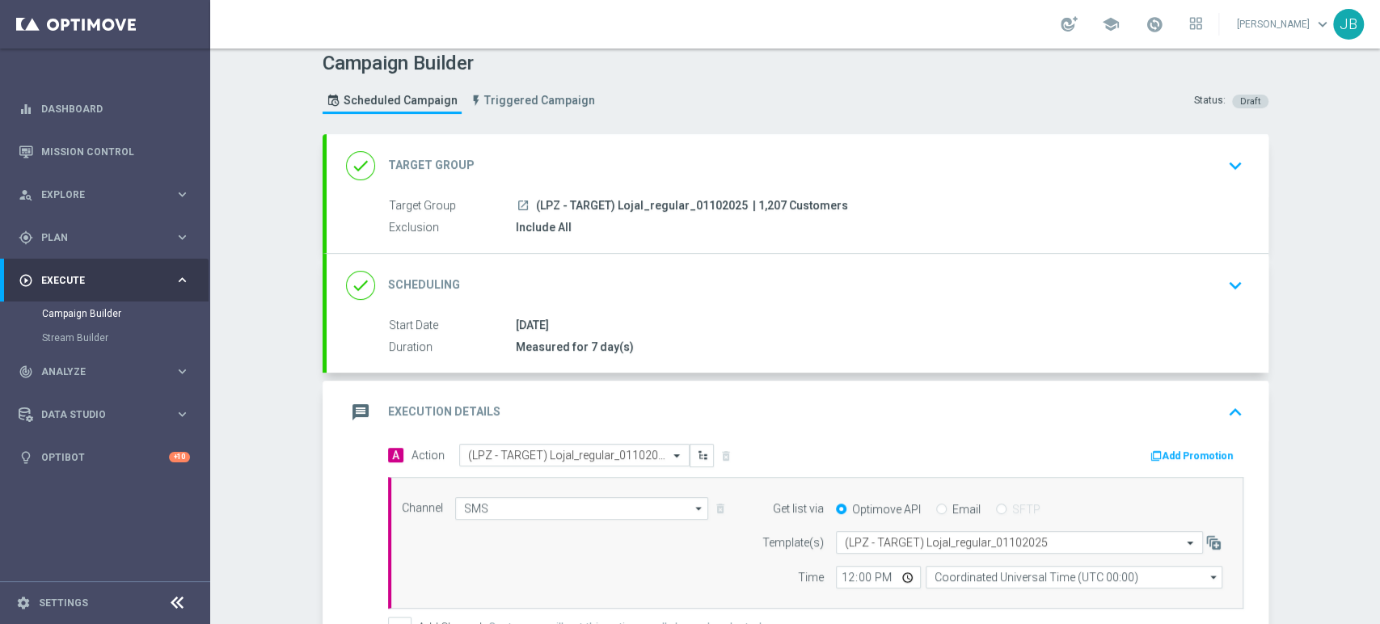
scroll to position [0, 0]
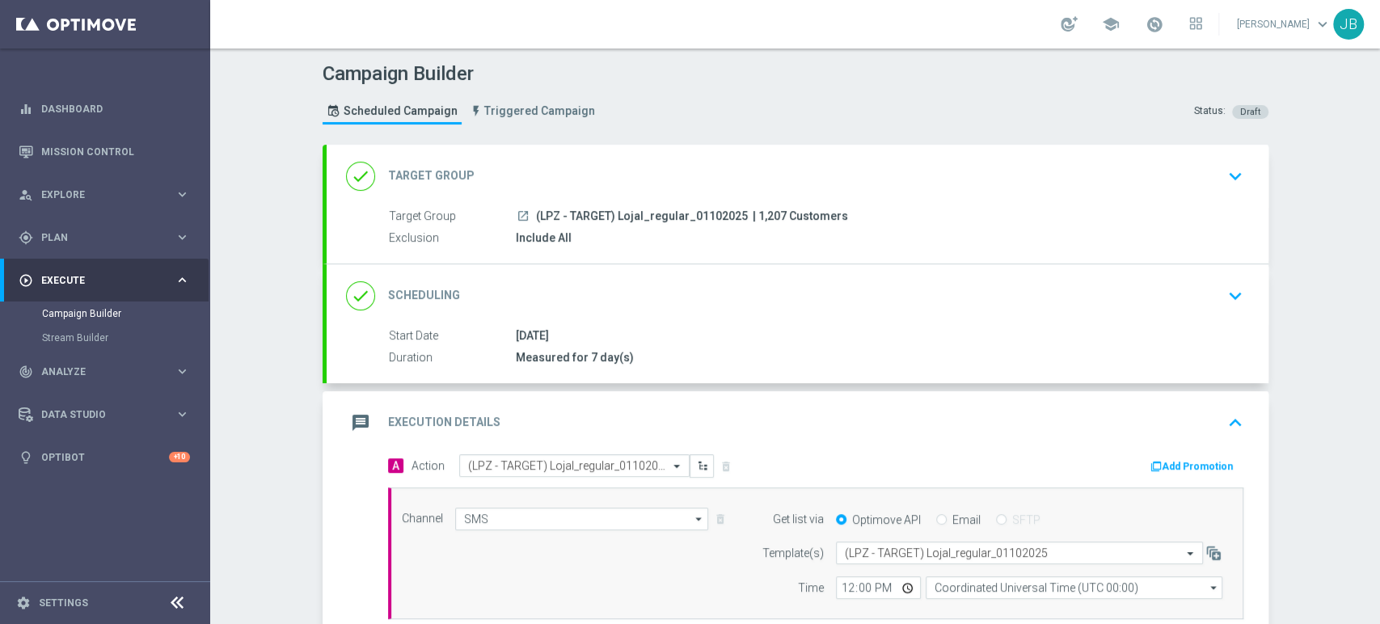
click at [1166, 290] on div "done Scheduling keyboard_arrow_down" at bounding box center [797, 295] width 903 height 31
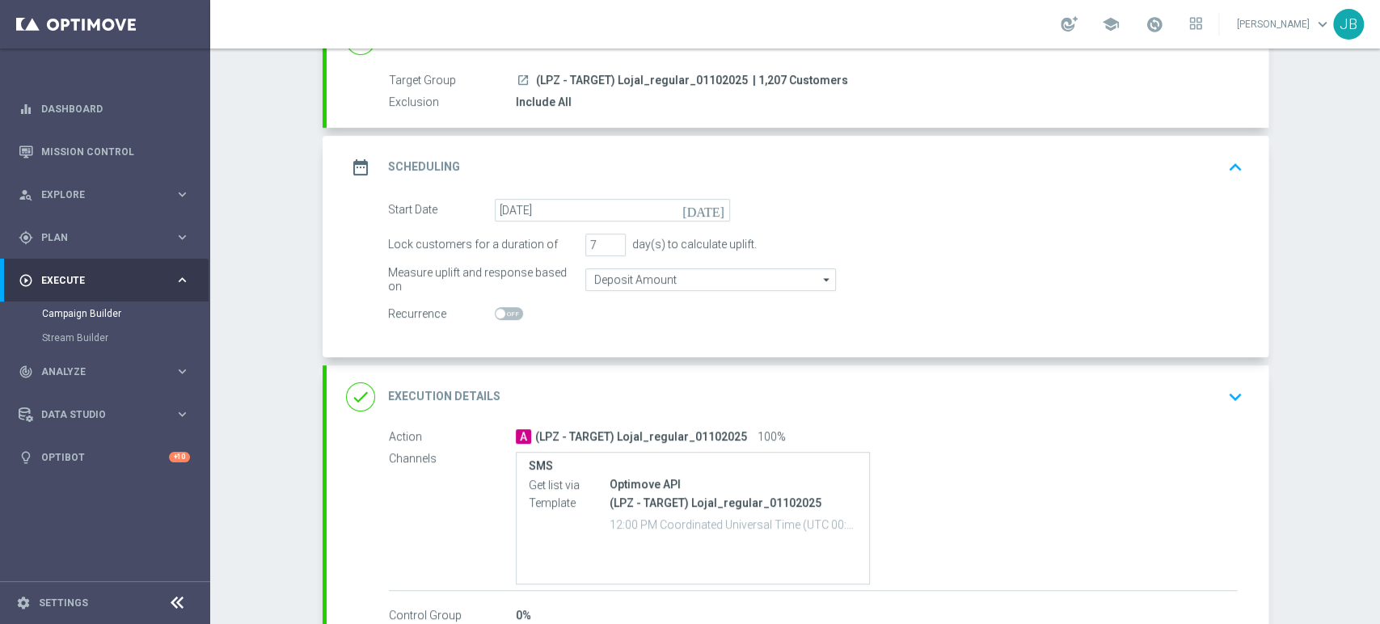
scroll to position [137, 0]
click at [1221, 390] on button "keyboard_arrow_down" at bounding box center [1234, 396] width 27 height 31
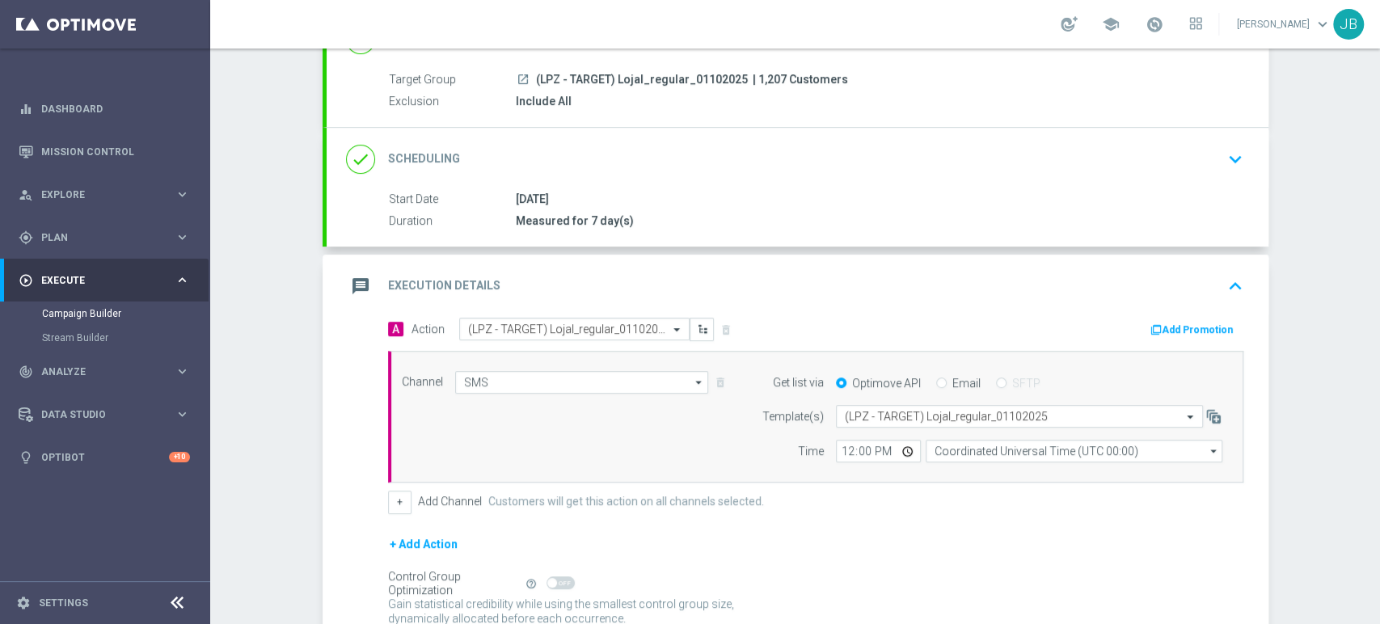
scroll to position [248, 0]
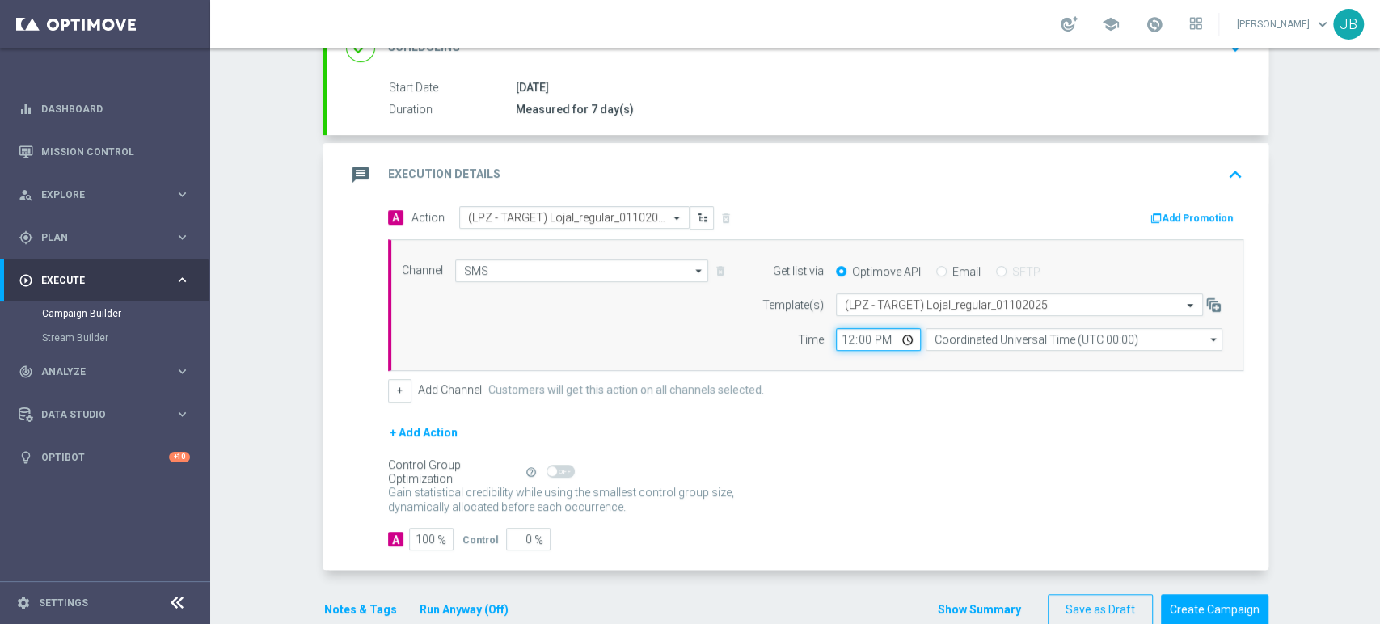
click at [841, 338] on input "12:00" at bounding box center [878, 339] width 85 height 23
type input "11:31"
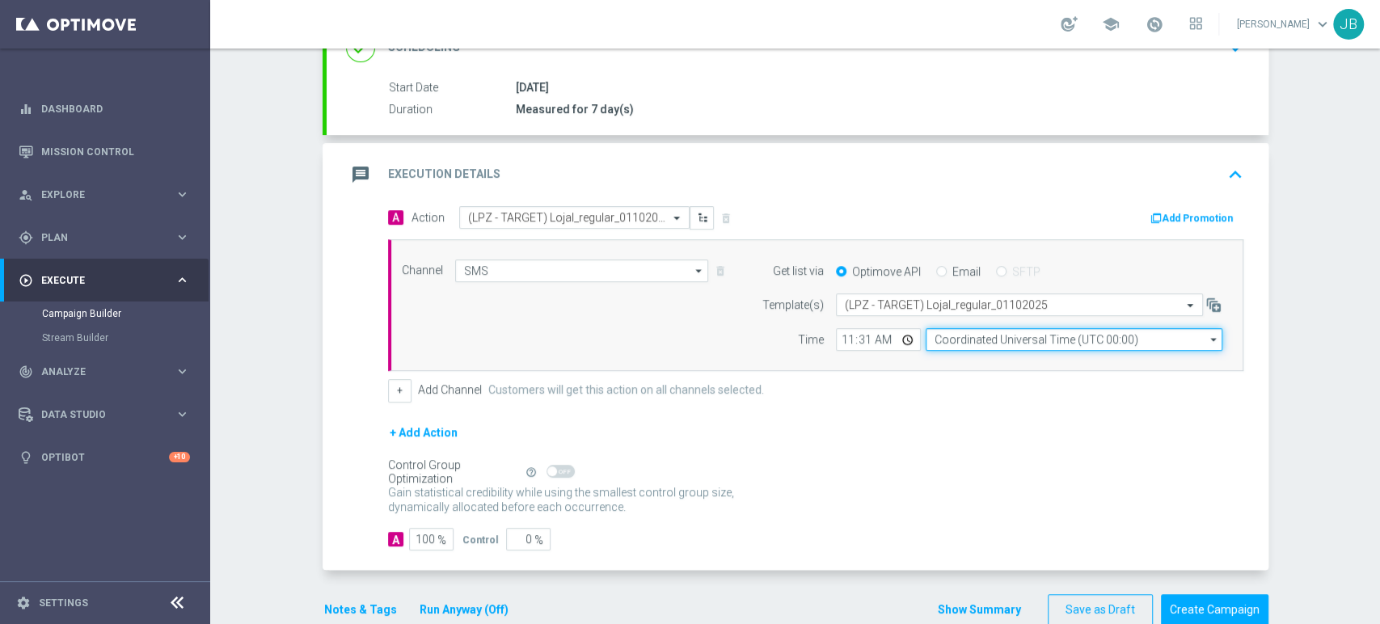
click at [1083, 343] on input "Coordinated Universal Time (UTC 00:00)" at bounding box center [1073, 339] width 297 height 23
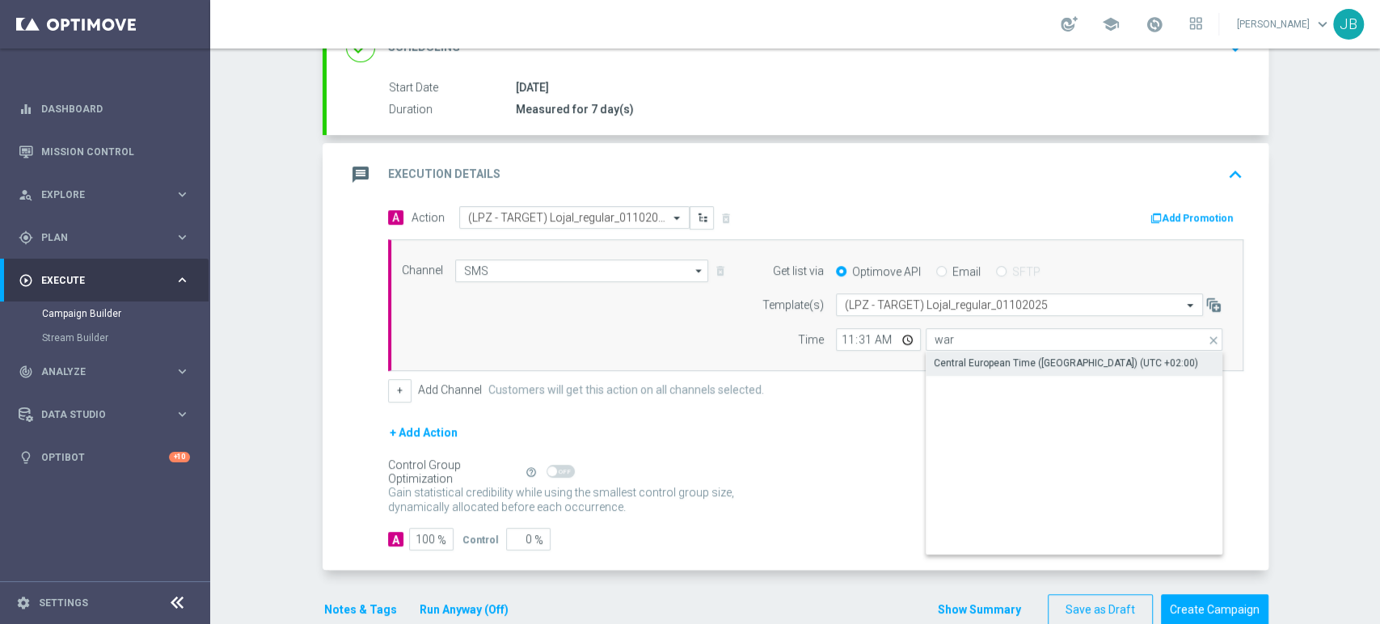
click at [1082, 356] on div "Central European Time (Warsaw) (UTC +02:00)" at bounding box center [1066, 363] width 264 height 15
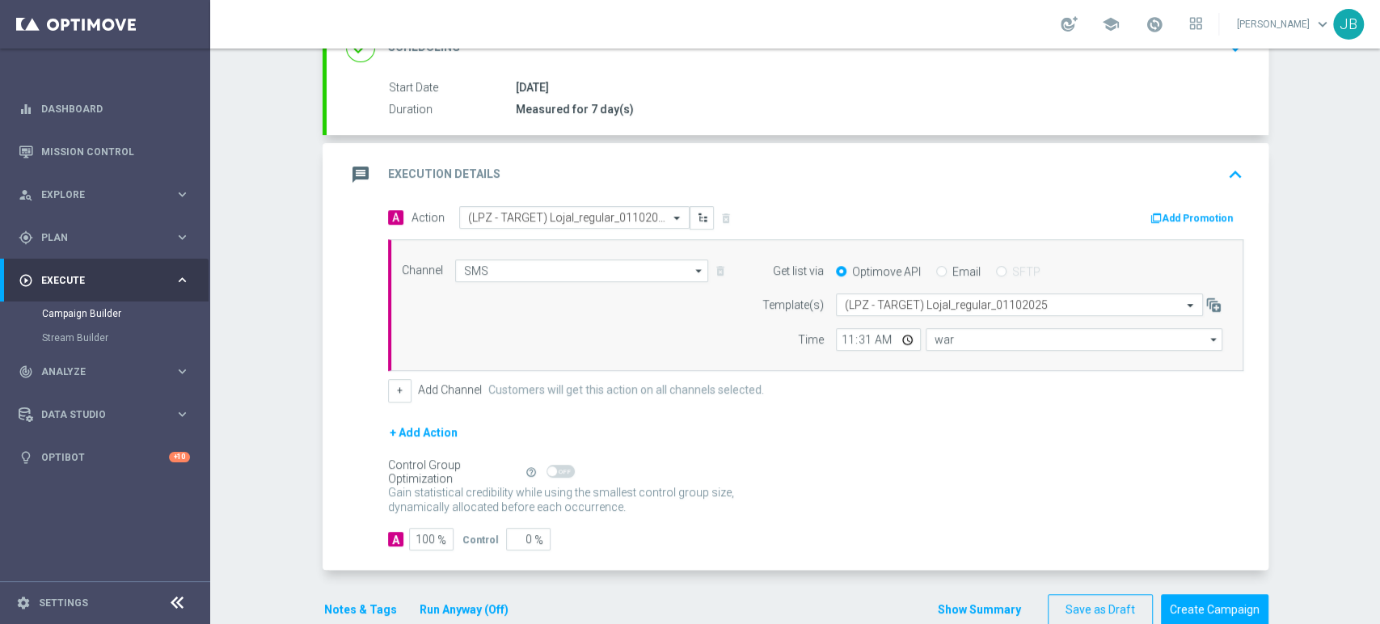
type input "Central European Time (Warsaw) (UTC +02:00)"
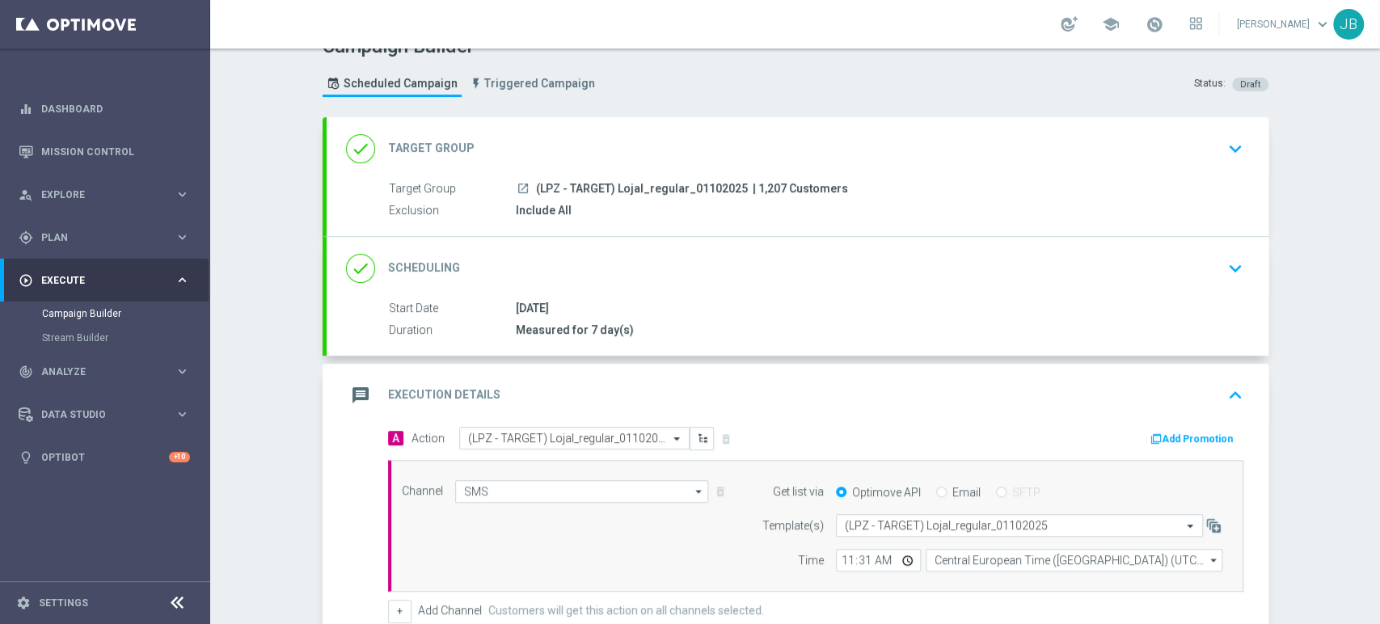
click at [1378, 107] on div "Campaign Builder Scheduled Campaign Triggered Campaign Status: Draft done Targe…" at bounding box center [795, 335] width 1170 height 575
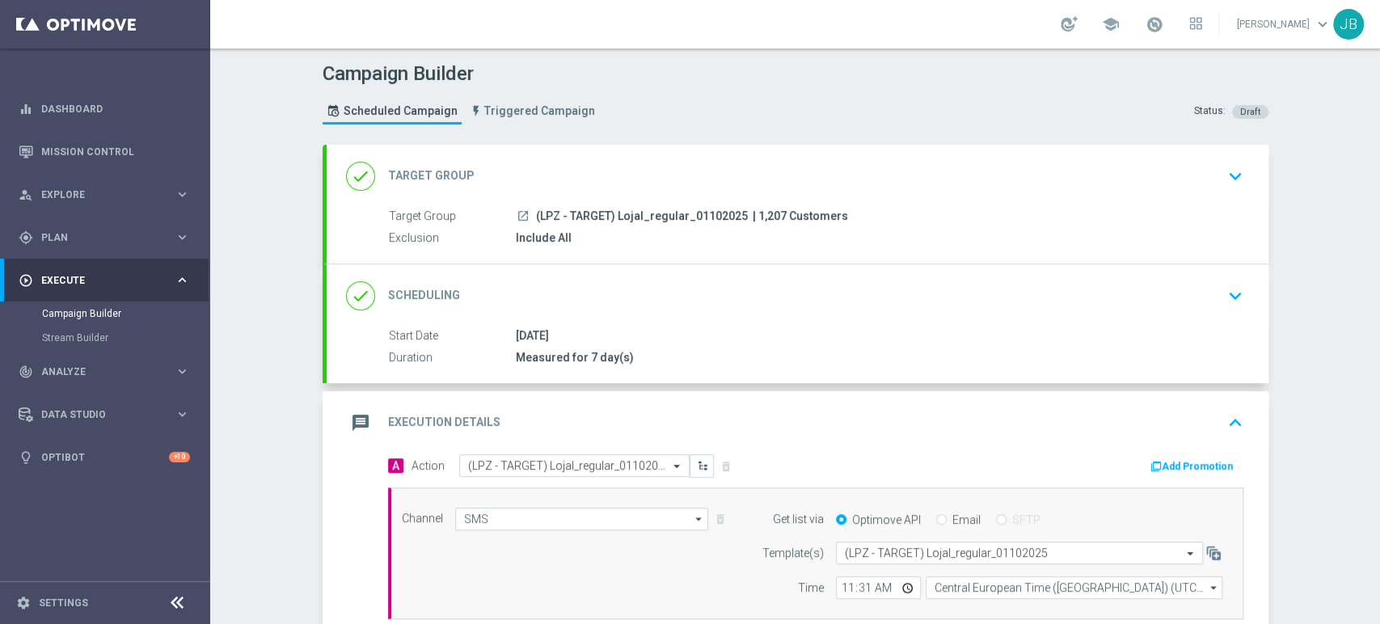
click at [1217, 275] on div "done Scheduling keyboard_arrow_down" at bounding box center [798, 295] width 942 height 63
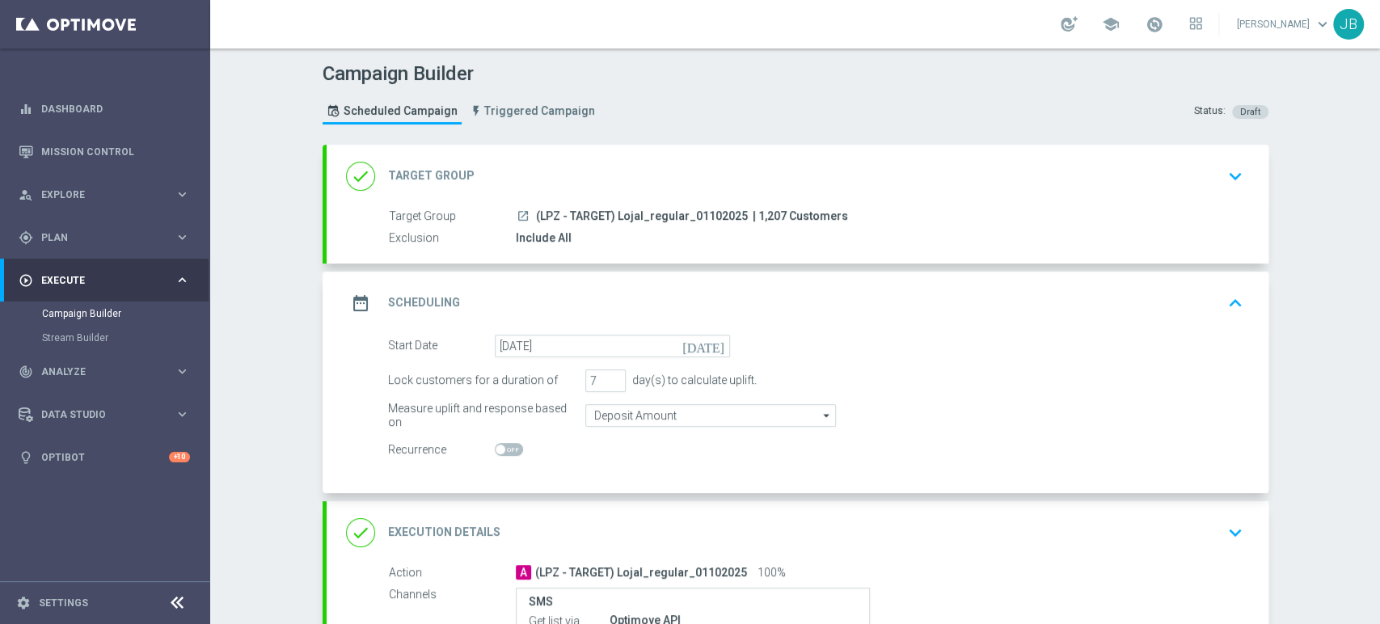
scroll to position [203, 0]
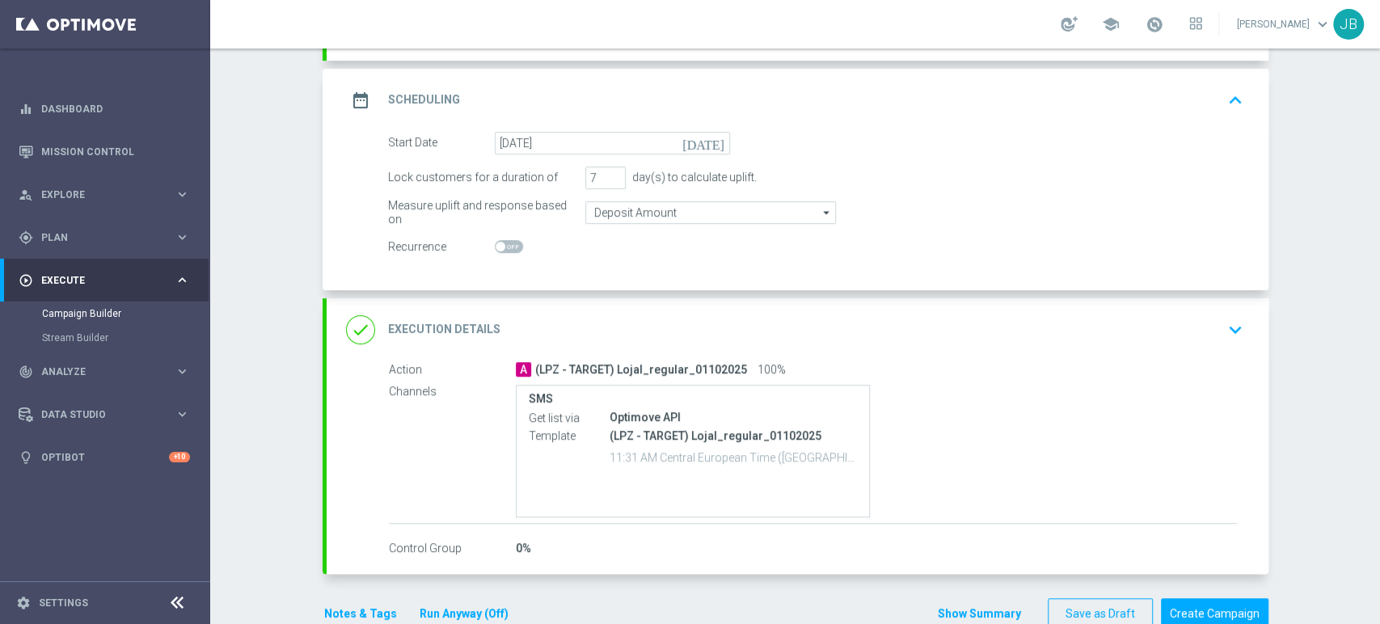
click at [1221, 327] on button "keyboard_arrow_down" at bounding box center [1234, 329] width 27 height 31
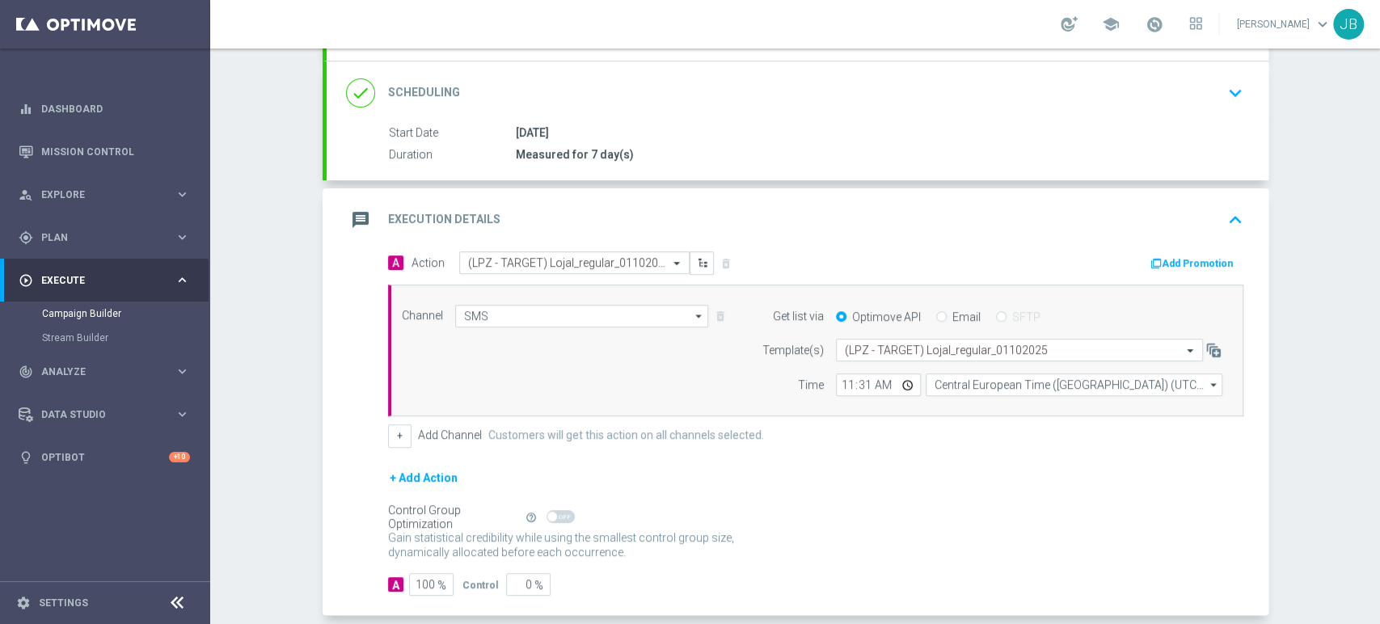
scroll to position [279, 0]
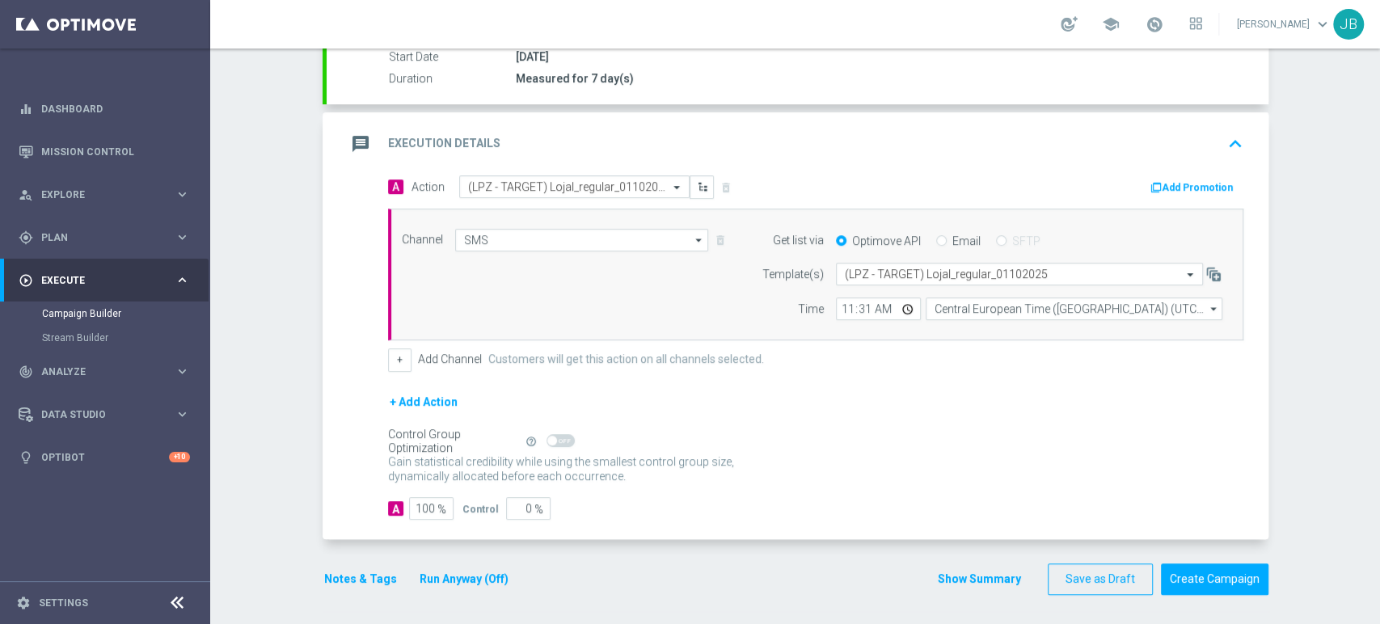
click at [1345, 490] on div "Campaign Builder Scheduled Campaign Triggered Campaign Status: Draft done Targe…" at bounding box center [795, 335] width 1170 height 575
click at [1254, 574] on button "Create Campaign" at bounding box center [1214, 579] width 107 height 32
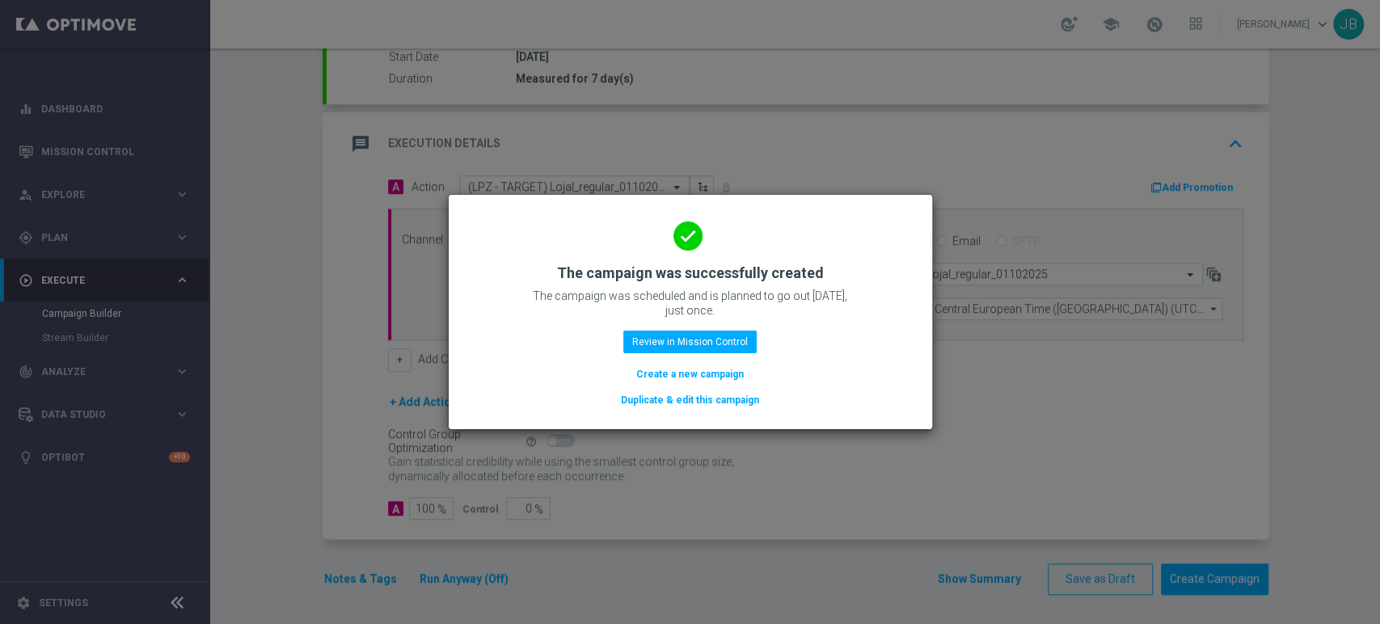
click at [703, 380] on button "Create a new campaign" at bounding box center [689, 374] width 111 height 18
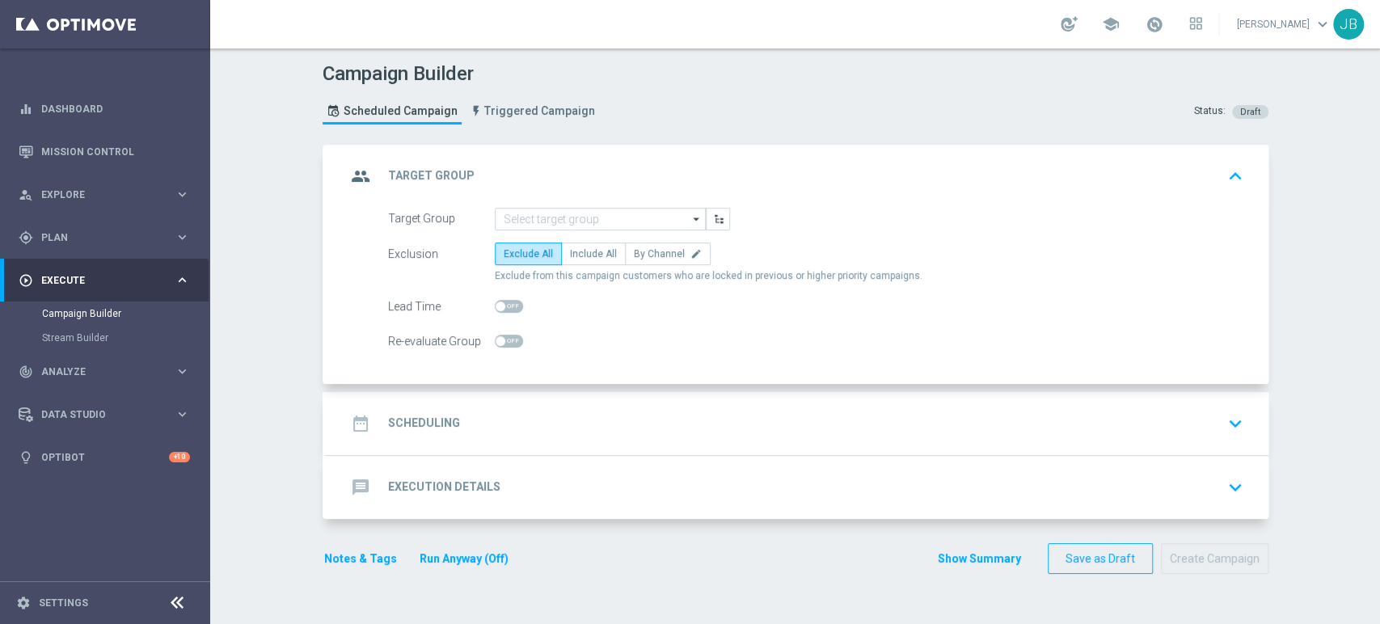
scroll to position [0, 0]
click at [49, 250] on div "gps_fixed Plan keyboard_arrow_right" at bounding box center [104, 237] width 209 height 43
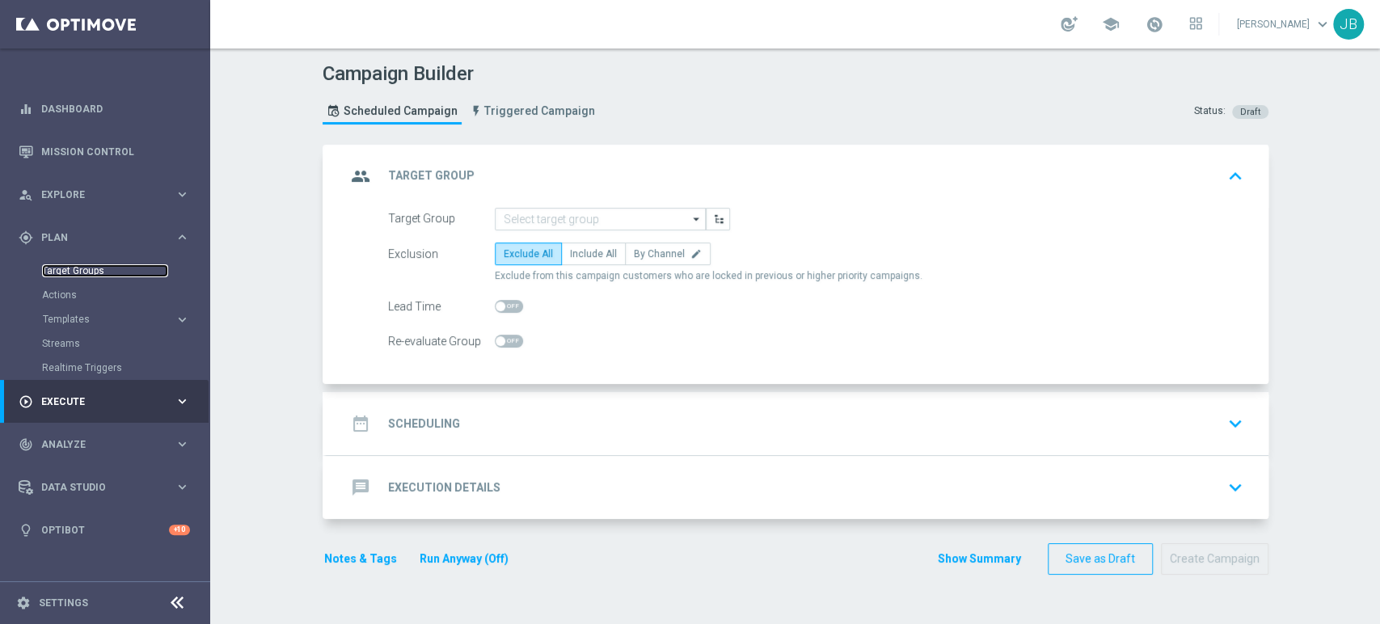
click at [84, 272] on link "Target Groups" at bounding box center [105, 270] width 126 height 13
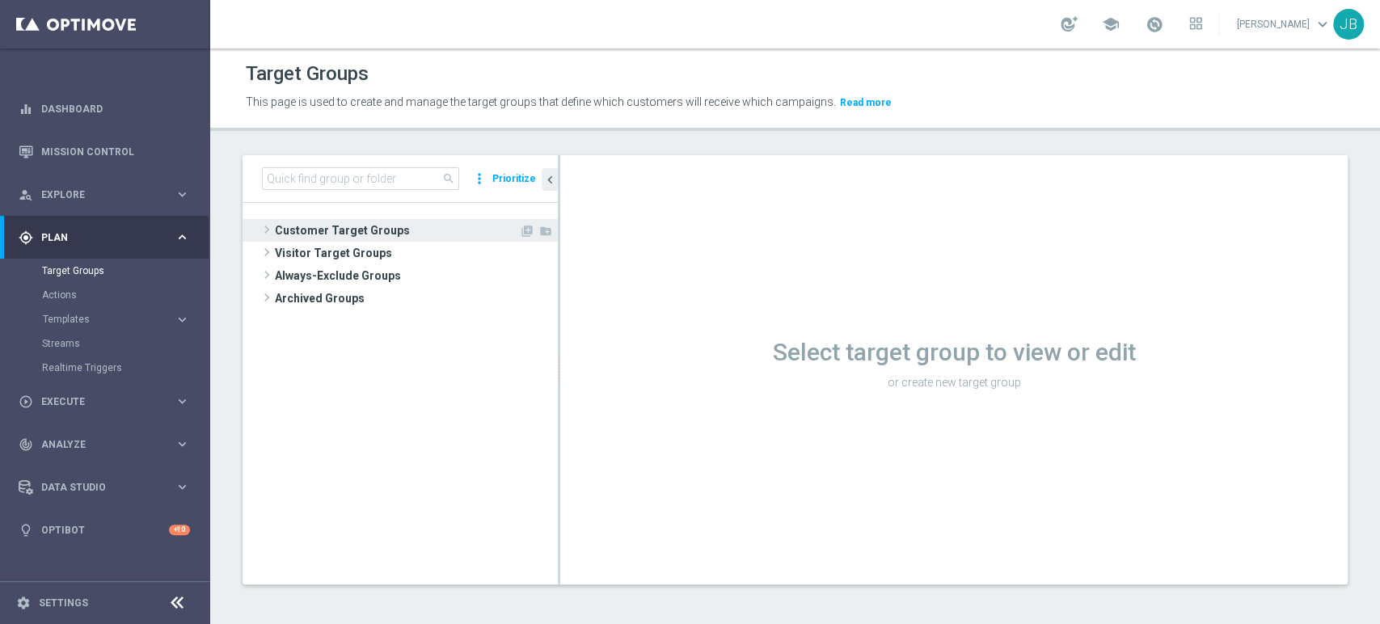
click at [260, 220] on span at bounding box center [267, 229] width 16 height 19
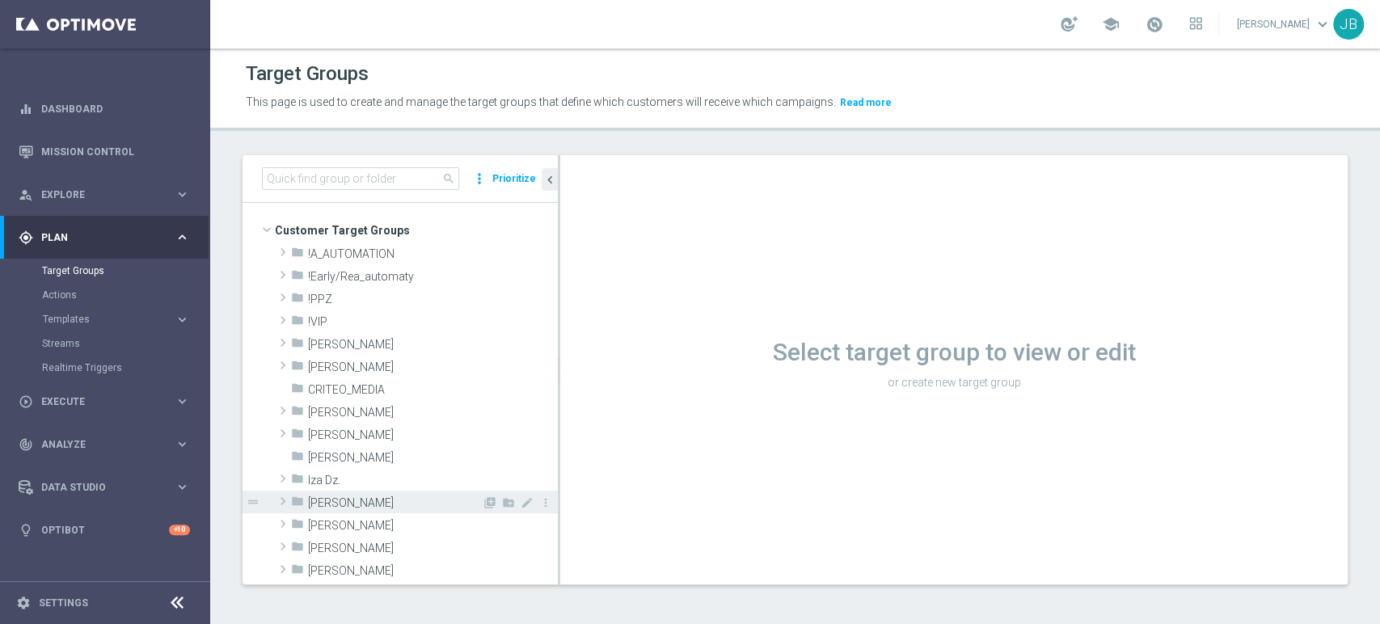
click at [285, 503] on span at bounding box center [283, 500] width 16 height 19
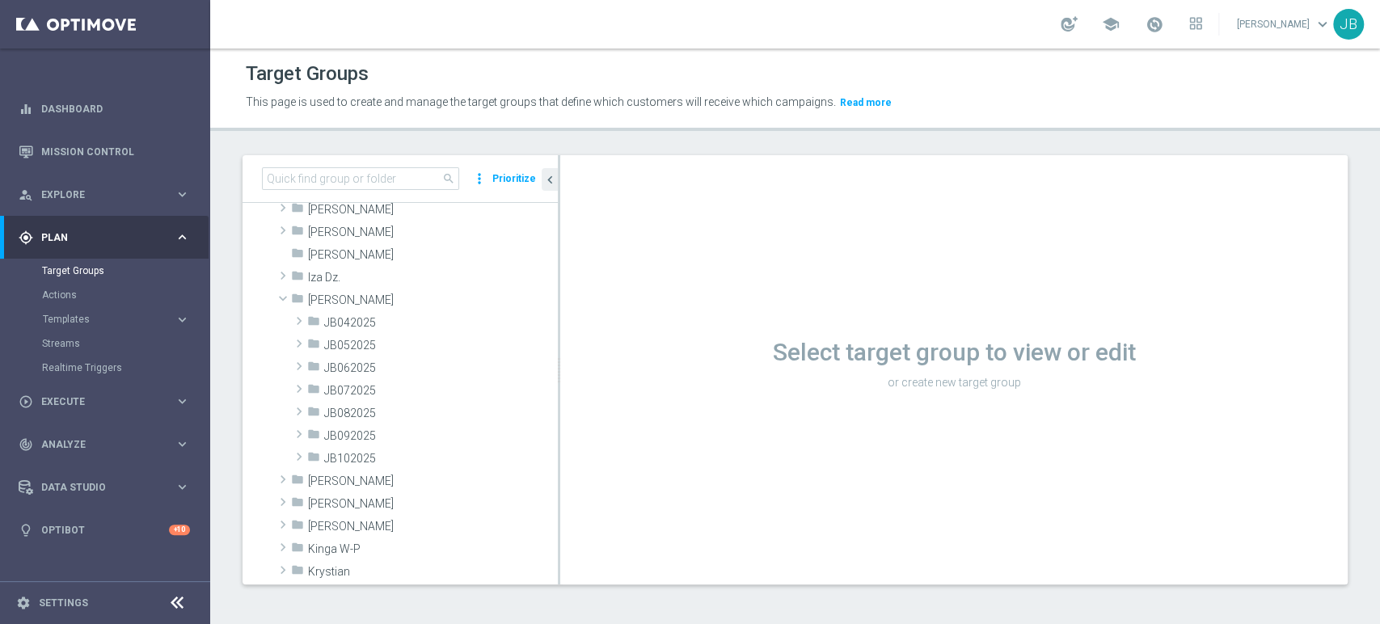
scroll to position [215, 0]
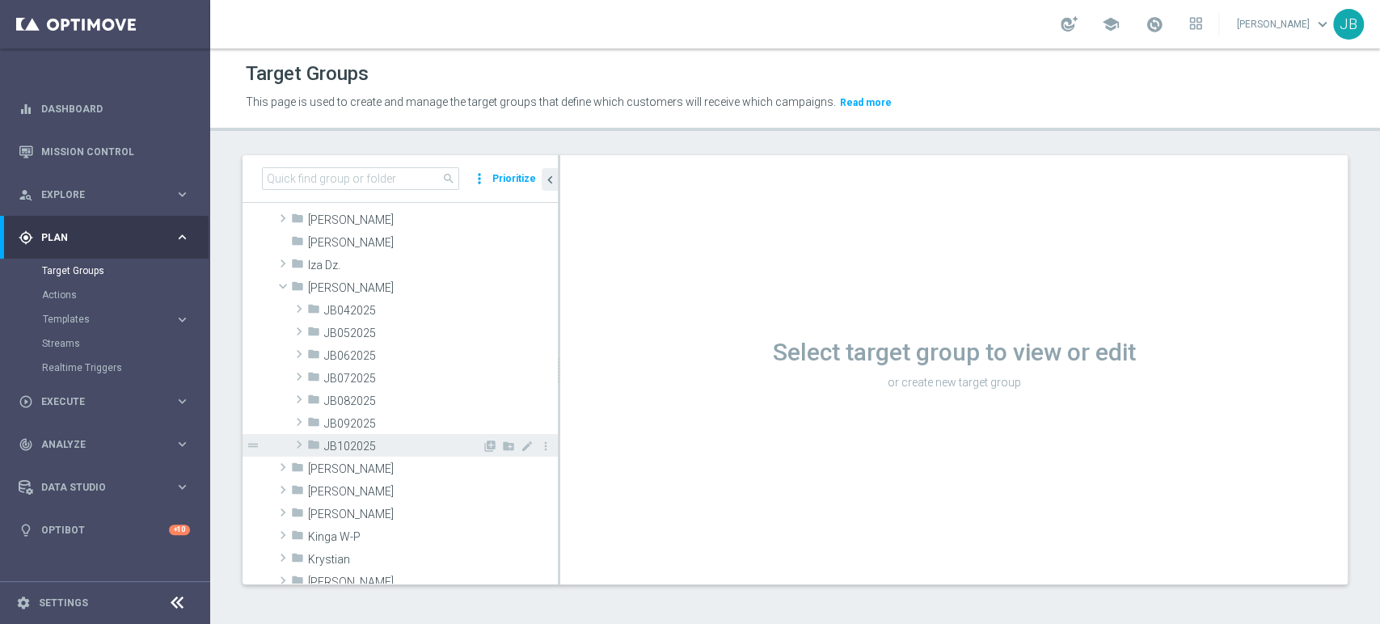
click at [297, 439] on span at bounding box center [299, 444] width 16 height 19
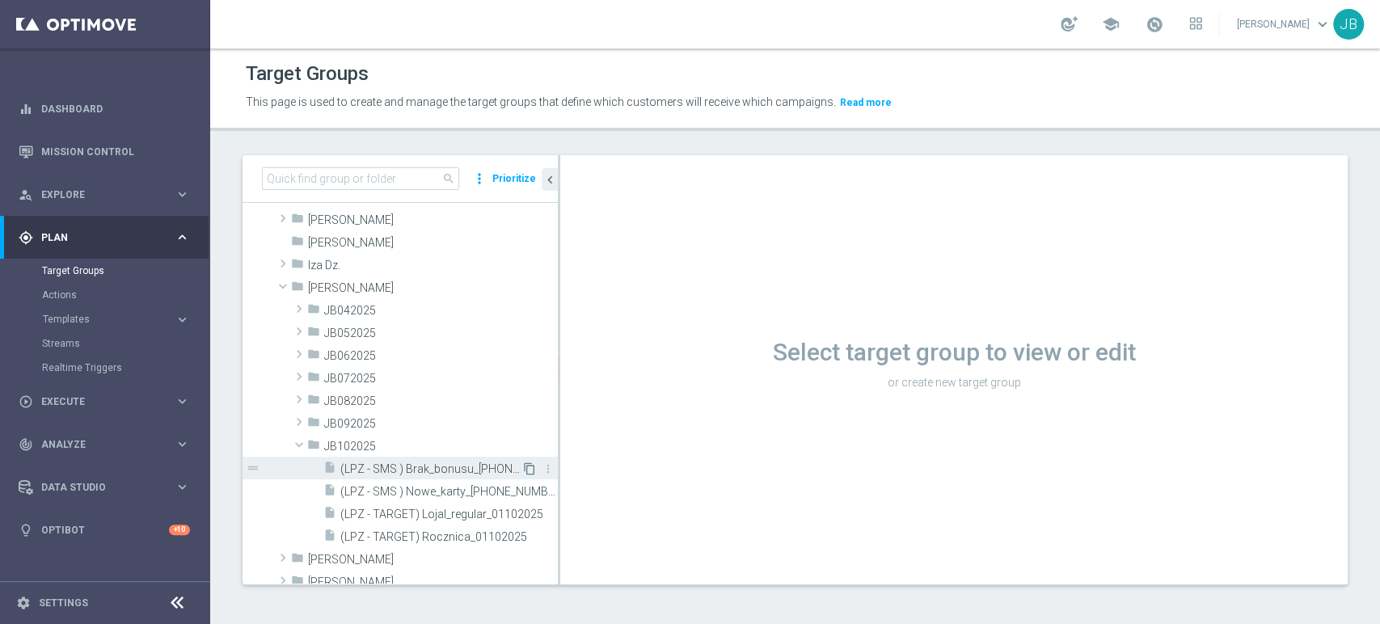
click at [523, 465] on icon "content_copy" at bounding box center [529, 468] width 13 height 13
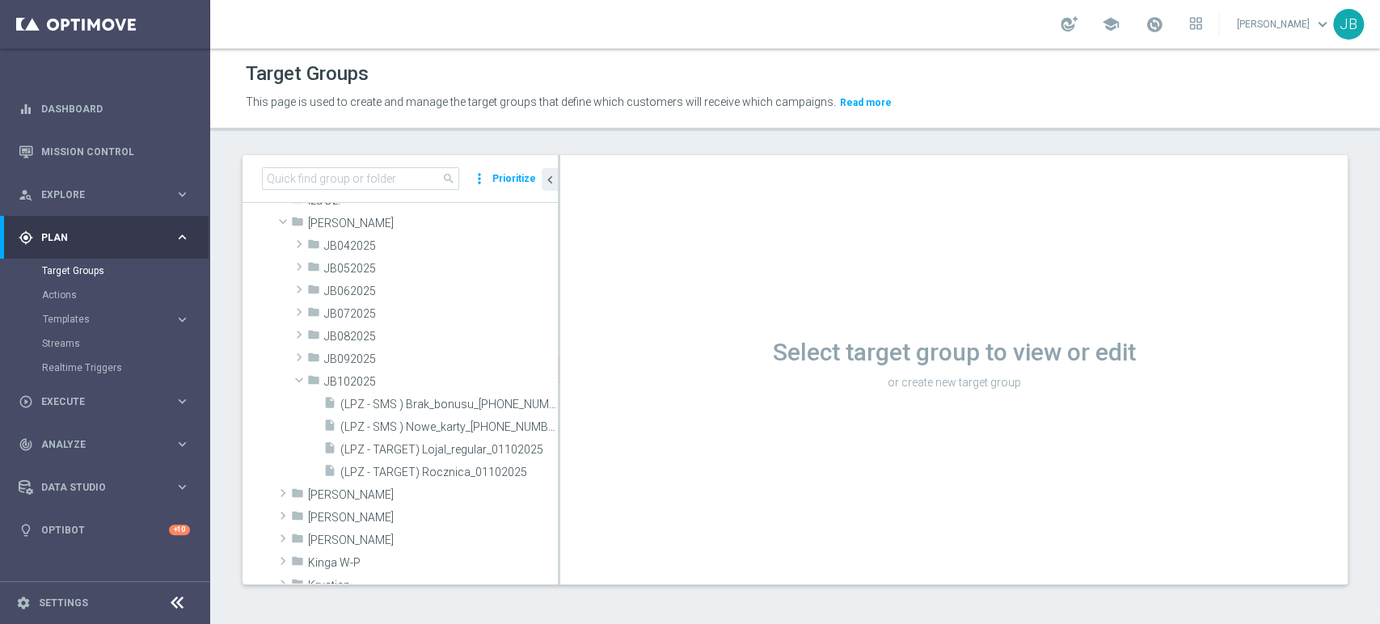
scroll to position [287, 0]
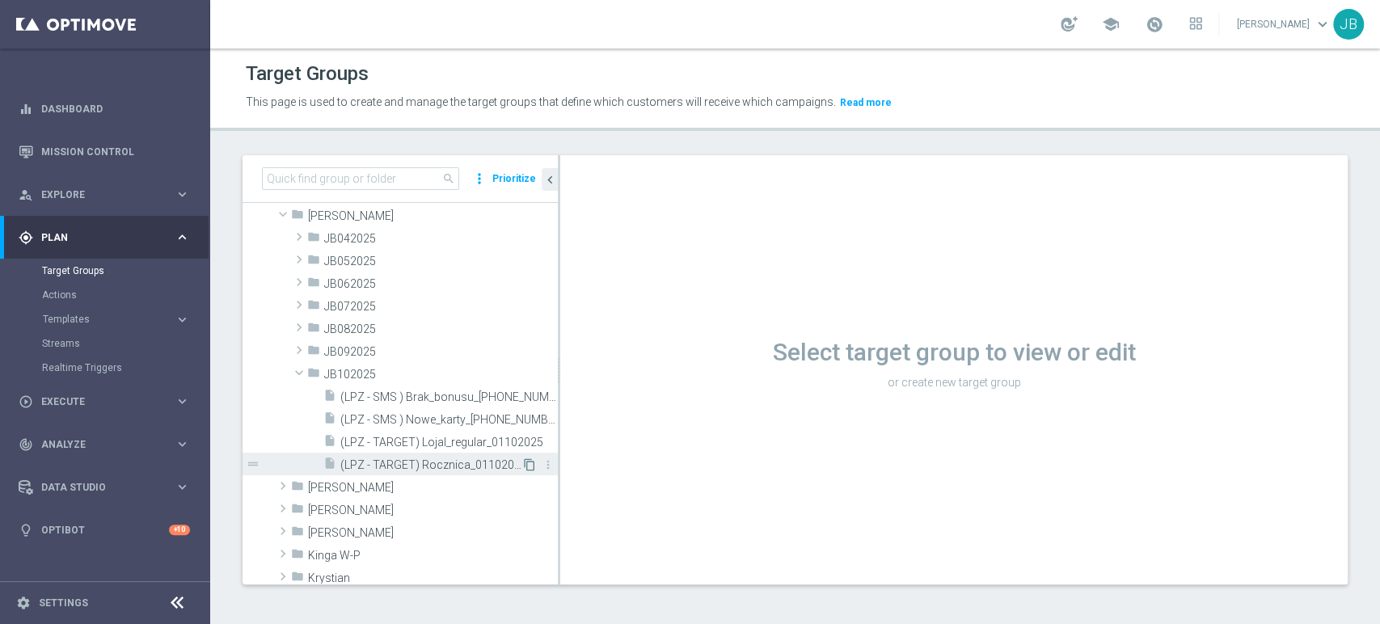
click at [523, 463] on icon "content_copy" at bounding box center [529, 464] width 13 height 13
click at [523, 465] on icon "content_copy" at bounding box center [529, 464] width 13 height 13
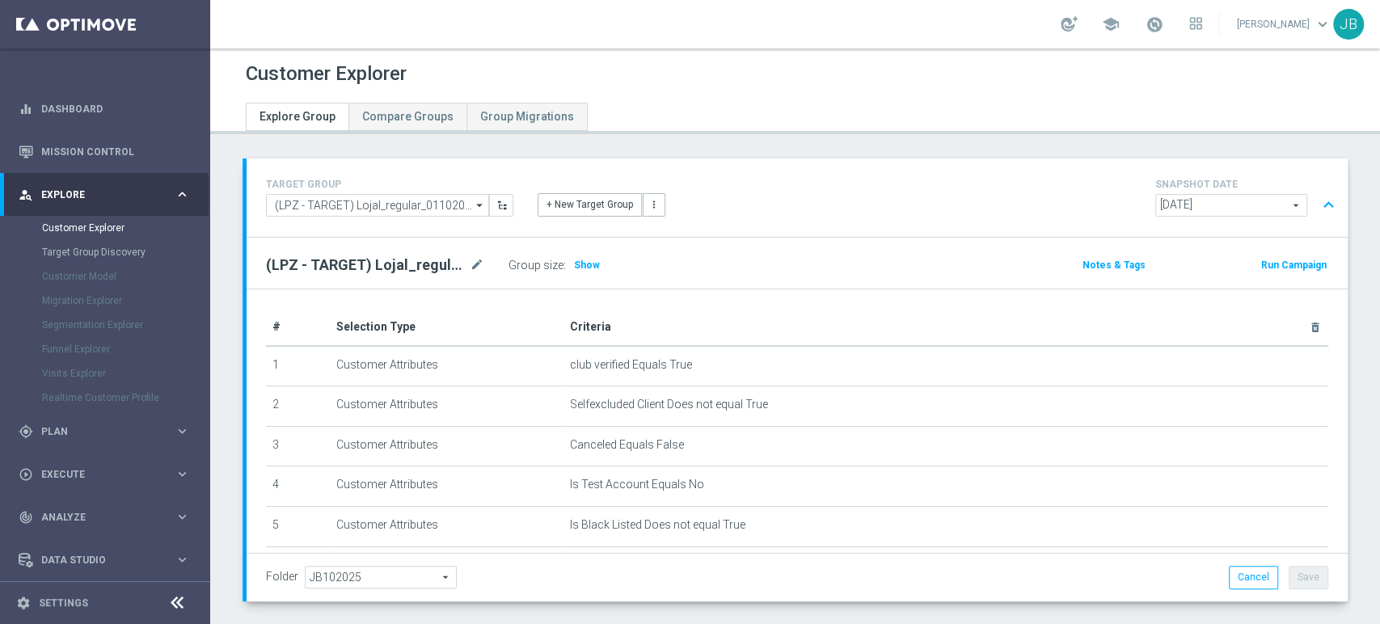
scroll to position [78, 0]
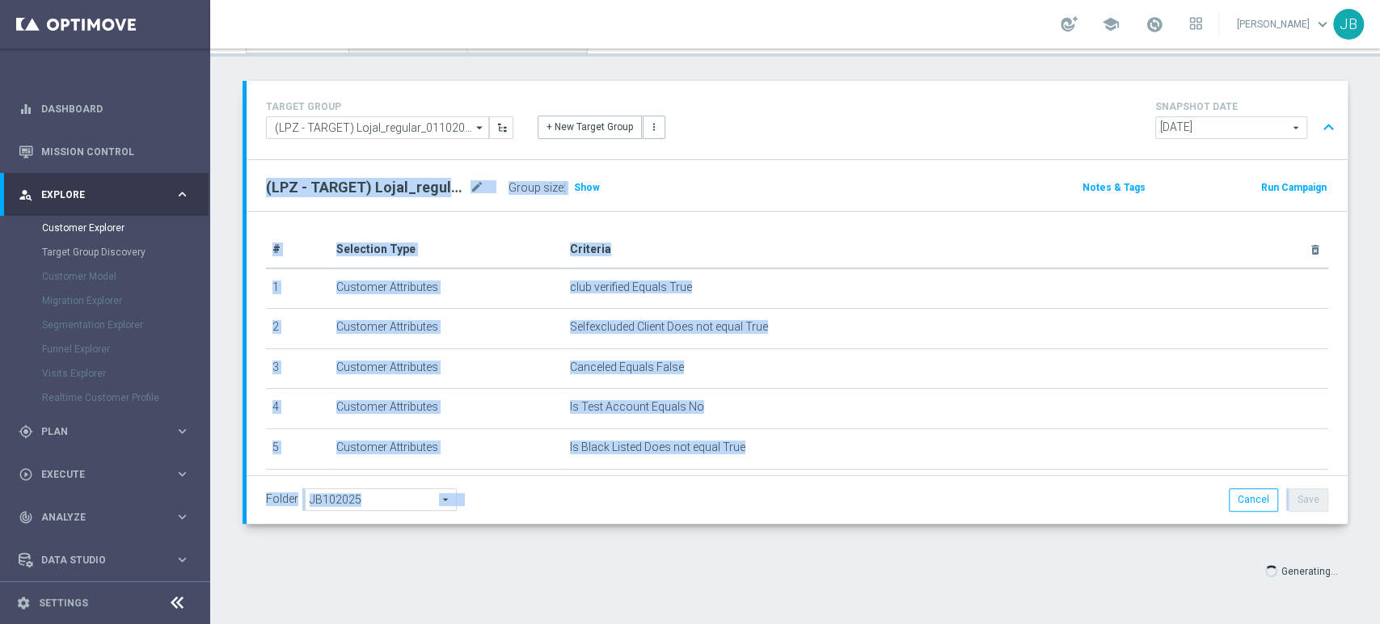
drag, startPoint x: 1378, startPoint y: 386, endPoint x: 1377, endPoint y: 588, distance: 201.3
click at [1377, 588] on div "Customer Explorer Explore Group Compare Groups Group Migrations TARGET GROUP (L…" at bounding box center [795, 335] width 1170 height 575
click at [1364, 555] on div "TARGET GROUP (LPZ - TARGET) Lojal_regular_01102025 (LPZ - TARGET) Lojal_regular…" at bounding box center [795, 345] width 1170 height 529
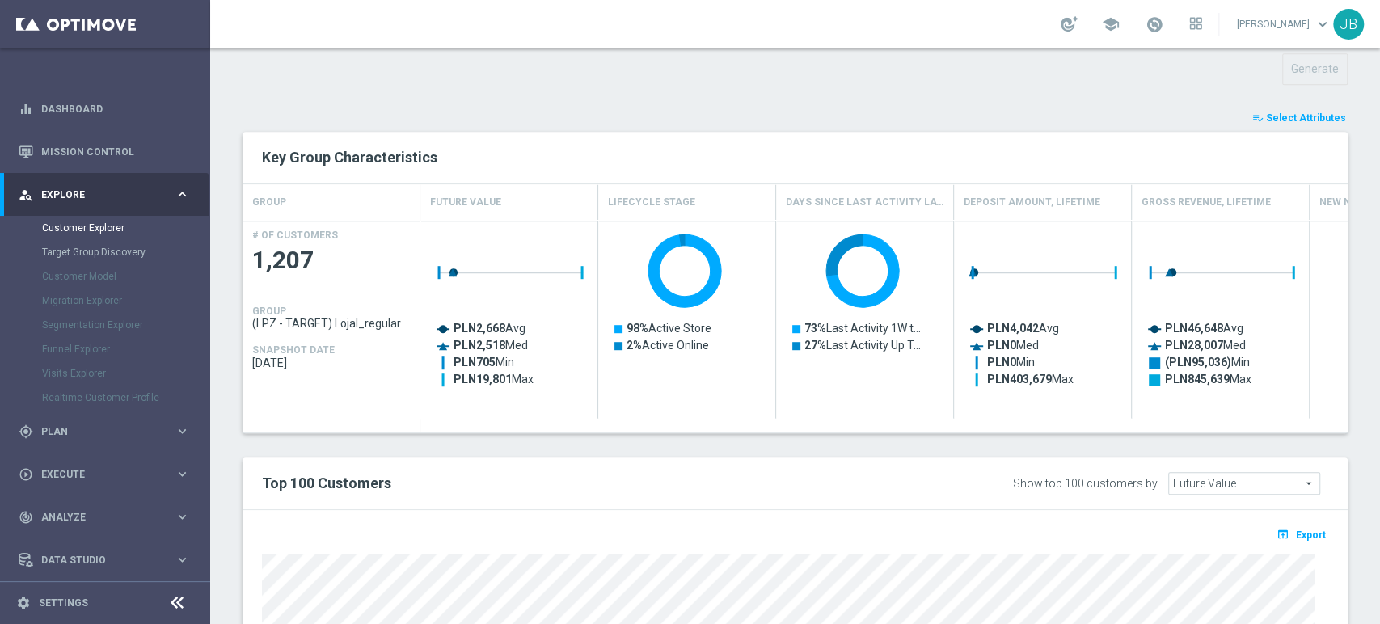
scroll to position [899, 0]
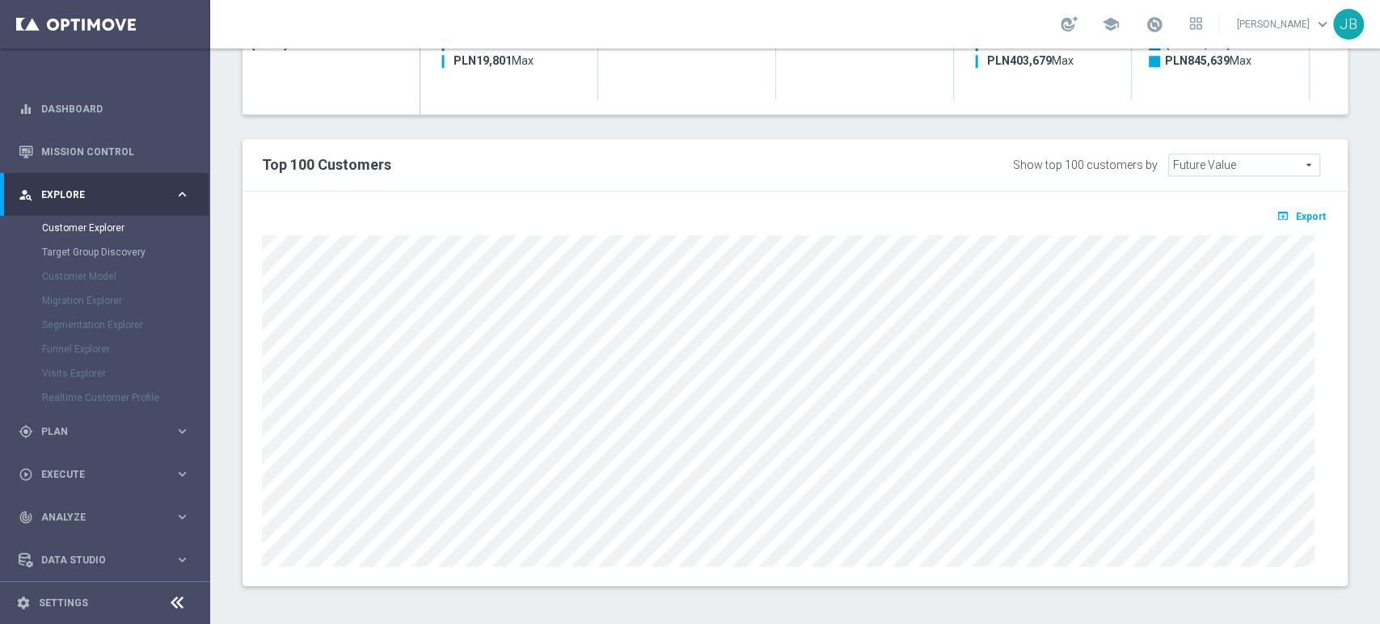
click at [1378, 170] on div "Customer Explorer Explore Group Compare Groups Group Migrations TARGET GROUP (L…" at bounding box center [795, 335] width 1170 height 575
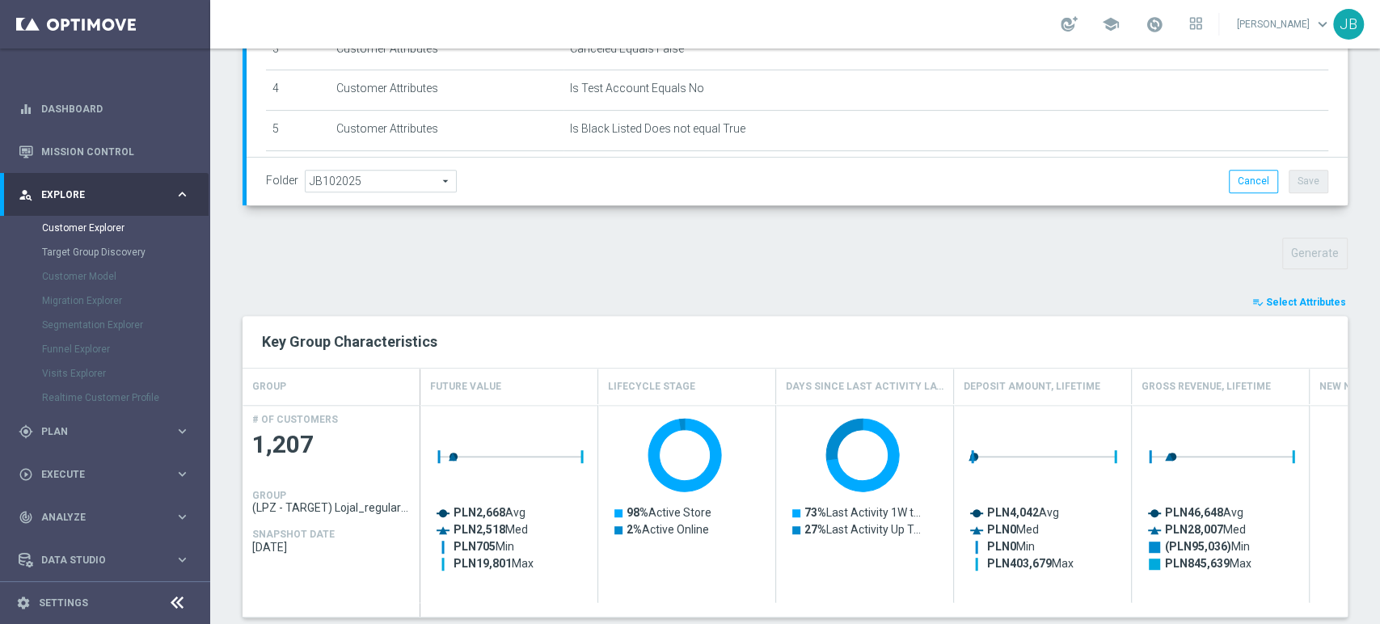
click at [1378, 170] on div "Customer Explorer Explore Group Compare Groups Group Migrations TARGET GROUP (L…" at bounding box center [795, 335] width 1170 height 575
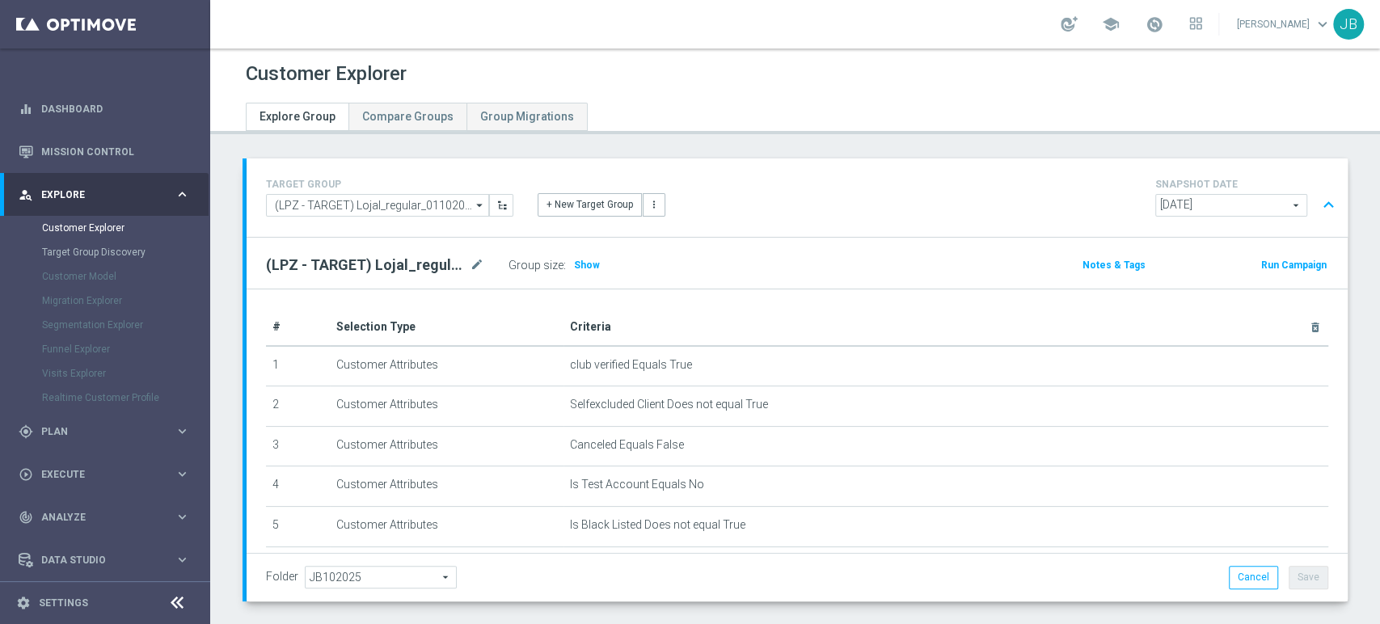
click at [1378, 170] on div "Customer Explorer Explore Group Compare Groups Group Migrations TARGET GROUP (L…" at bounding box center [795, 335] width 1170 height 575
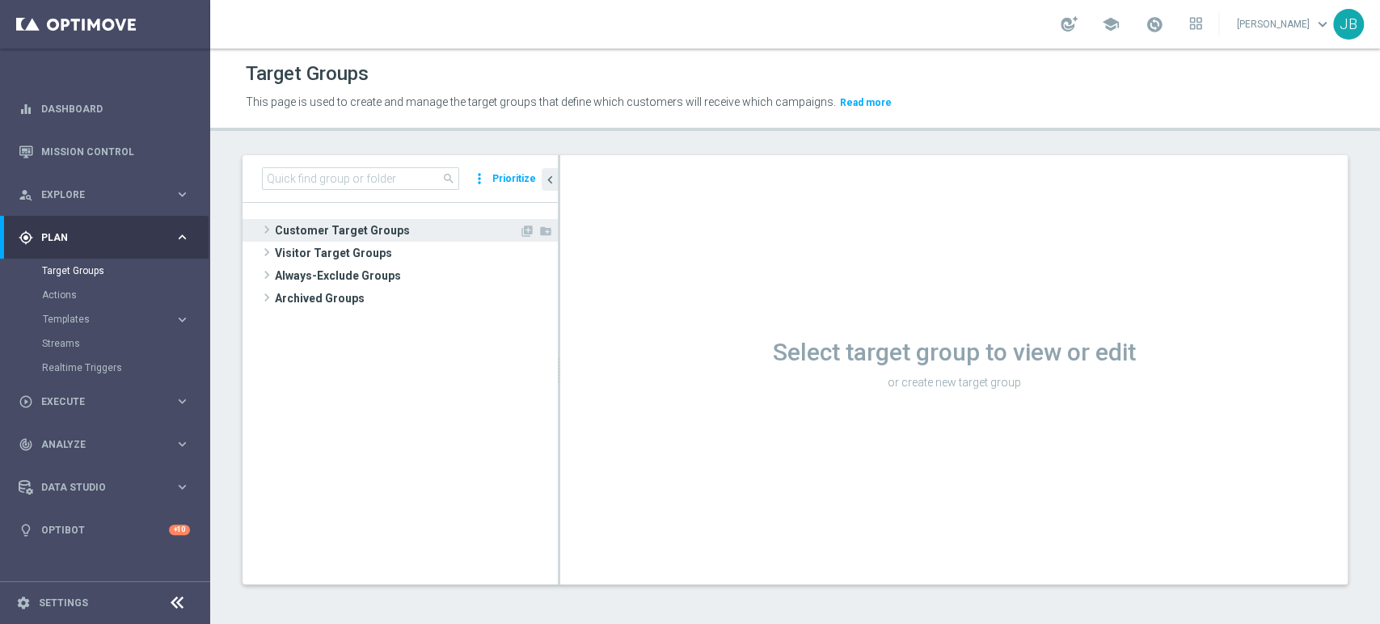
click at [268, 225] on span at bounding box center [267, 229] width 16 height 19
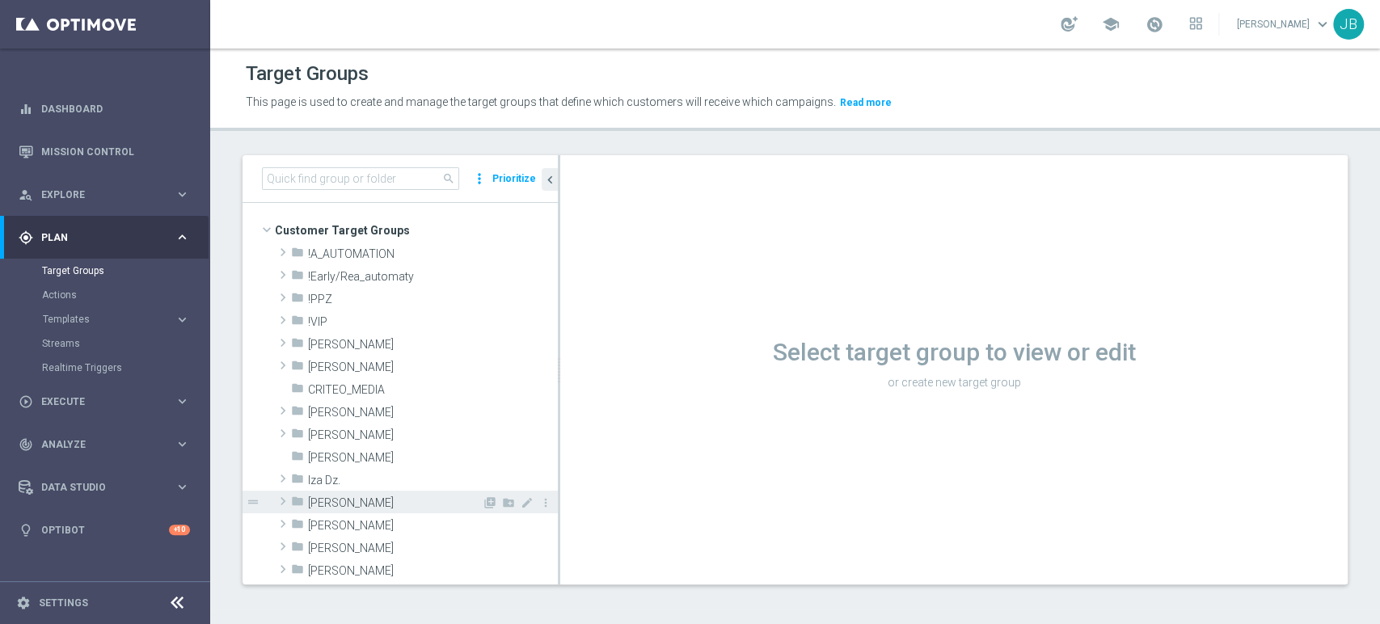
click at [283, 500] on span at bounding box center [283, 500] width 16 height 19
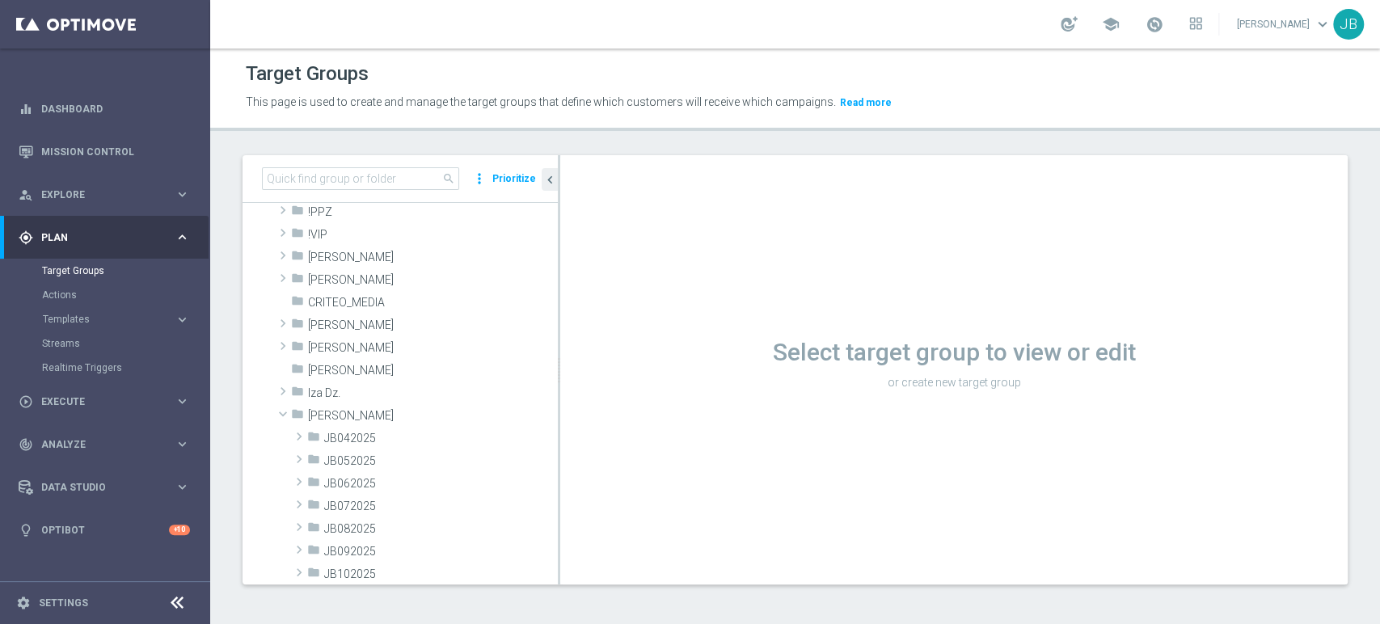
scroll to position [143, 0]
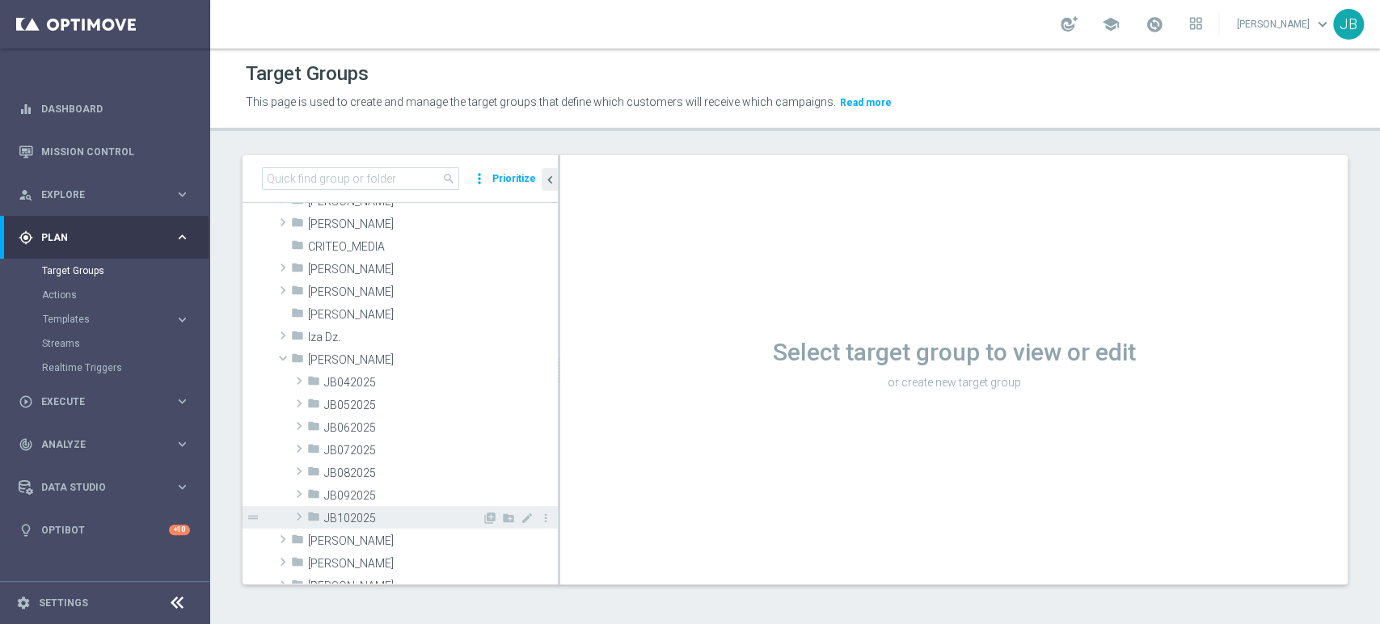
click at [293, 512] on span at bounding box center [299, 516] width 16 height 19
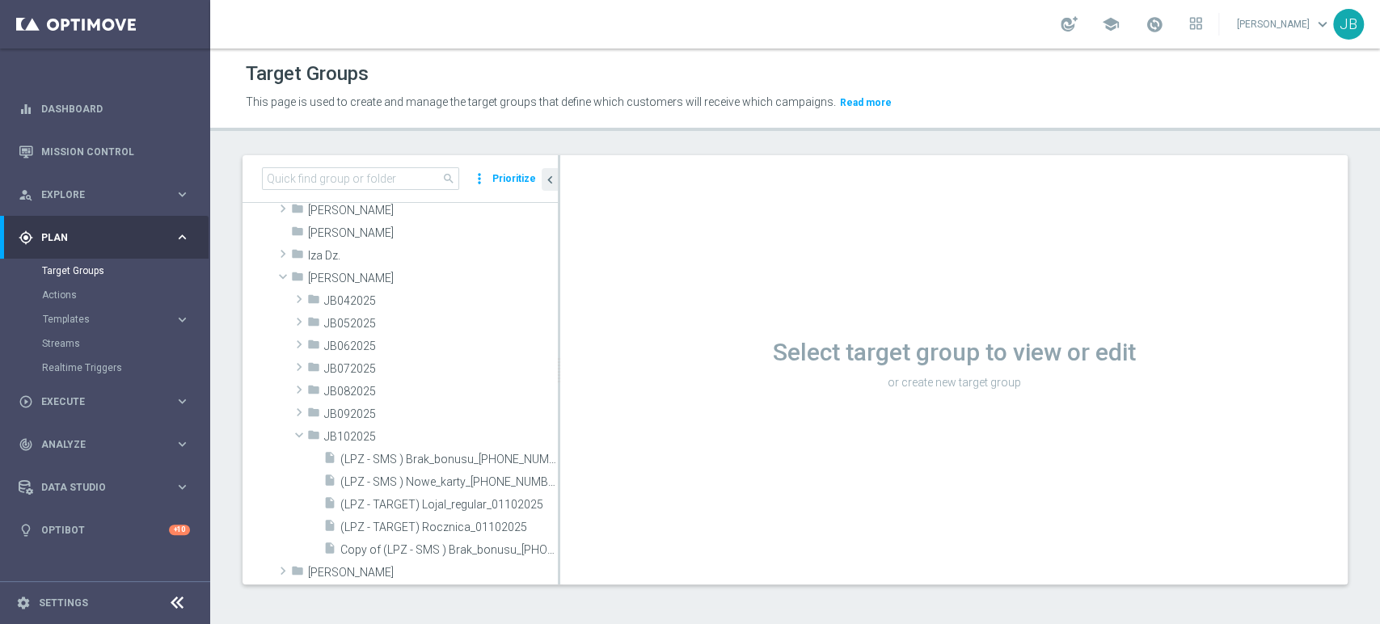
scroll to position [251, 0]
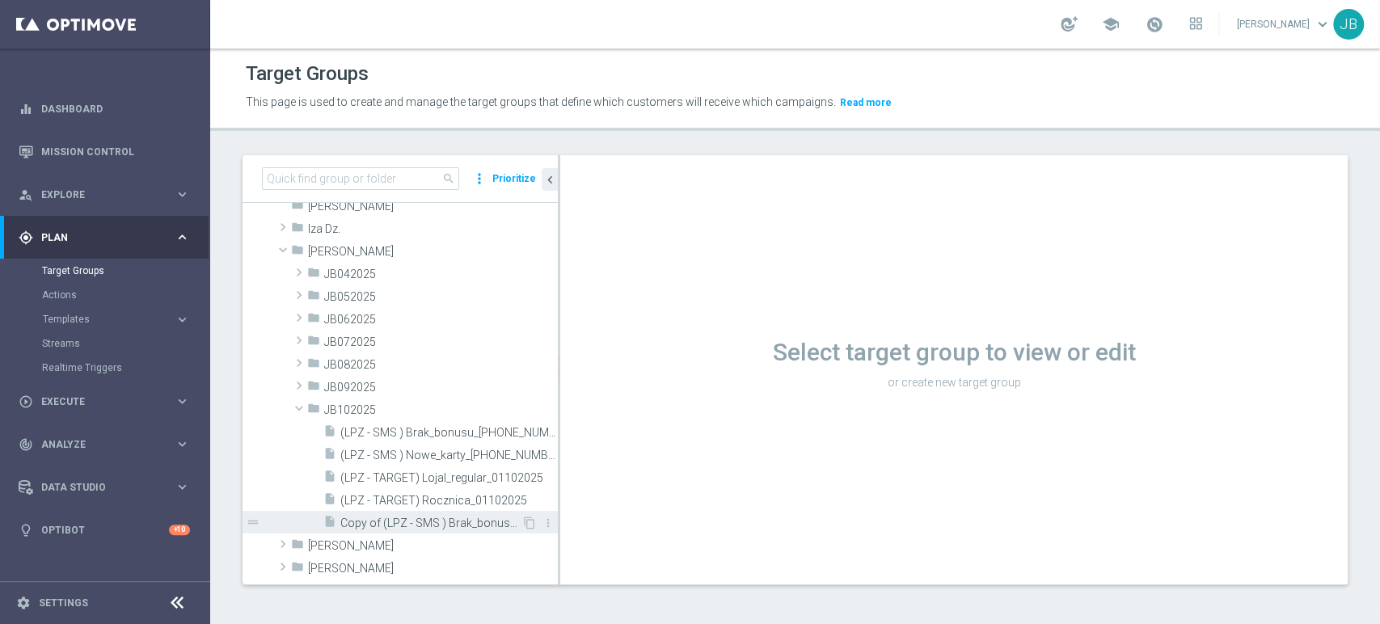
click at [487, 529] on span "Copy of (LPZ - SMS ) Brak_bonusu_[PHONE_NUMBER]" at bounding box center [430, 523] width 181 height 14
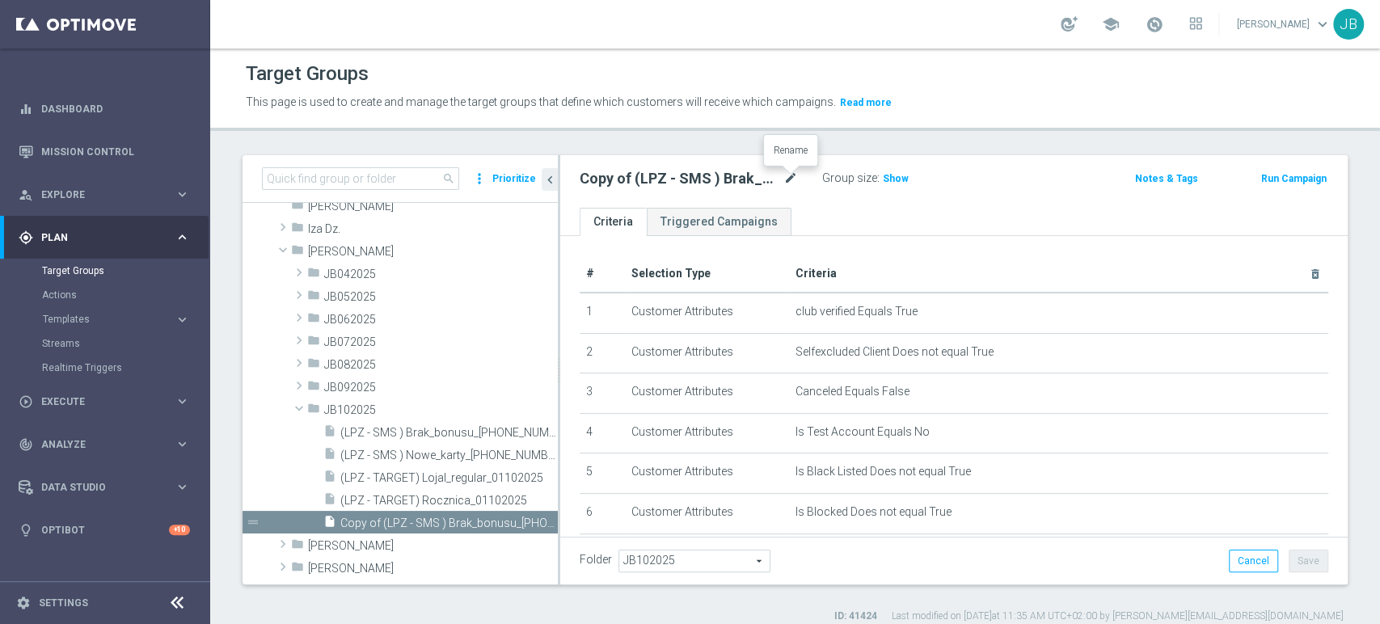
click at [793, 183] on icon "mode_edit" at bounding box center [790, 178] width 15 height 19
type input "(LPZ - TARGET) 25dni_wrzesien_01102025"
click at [849, 225] on ul "Criteria Triggered Campaigns" at bounding box center [953, 222] width 787 height 28
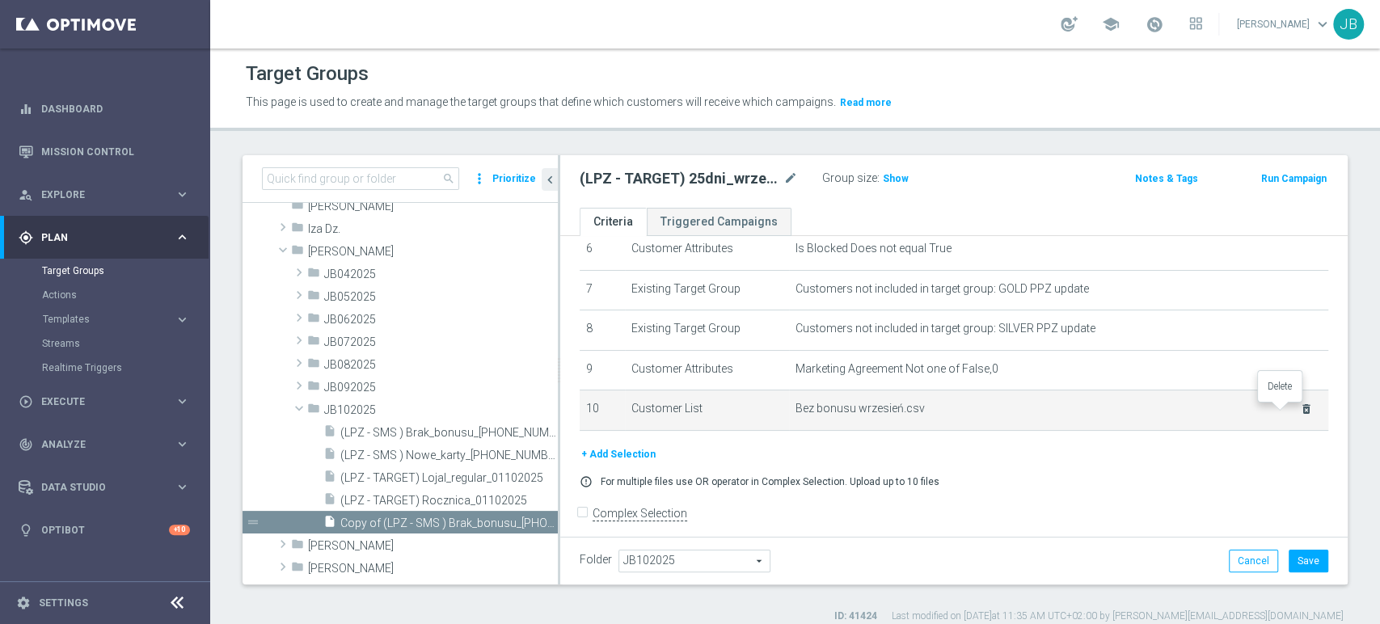
click at [1300, 412] on icon "delete_forever" at bounding box center [1306, 409] width 13 height 13
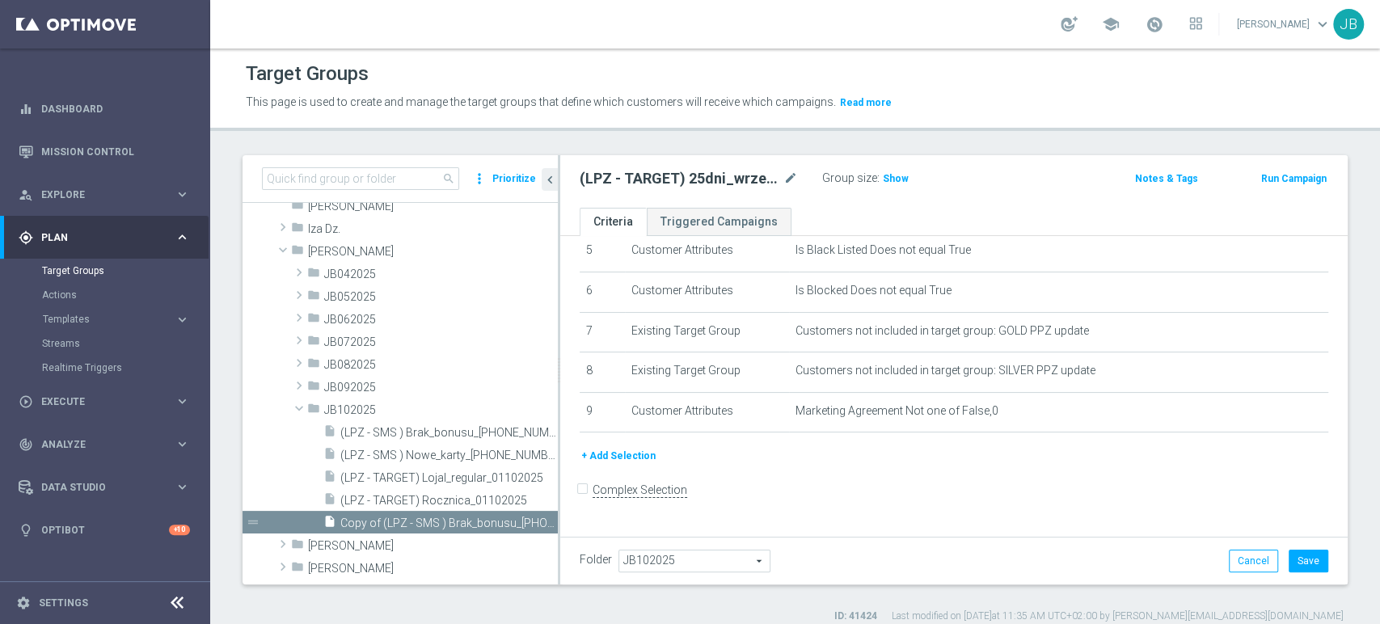
scroll to position [210, 0]
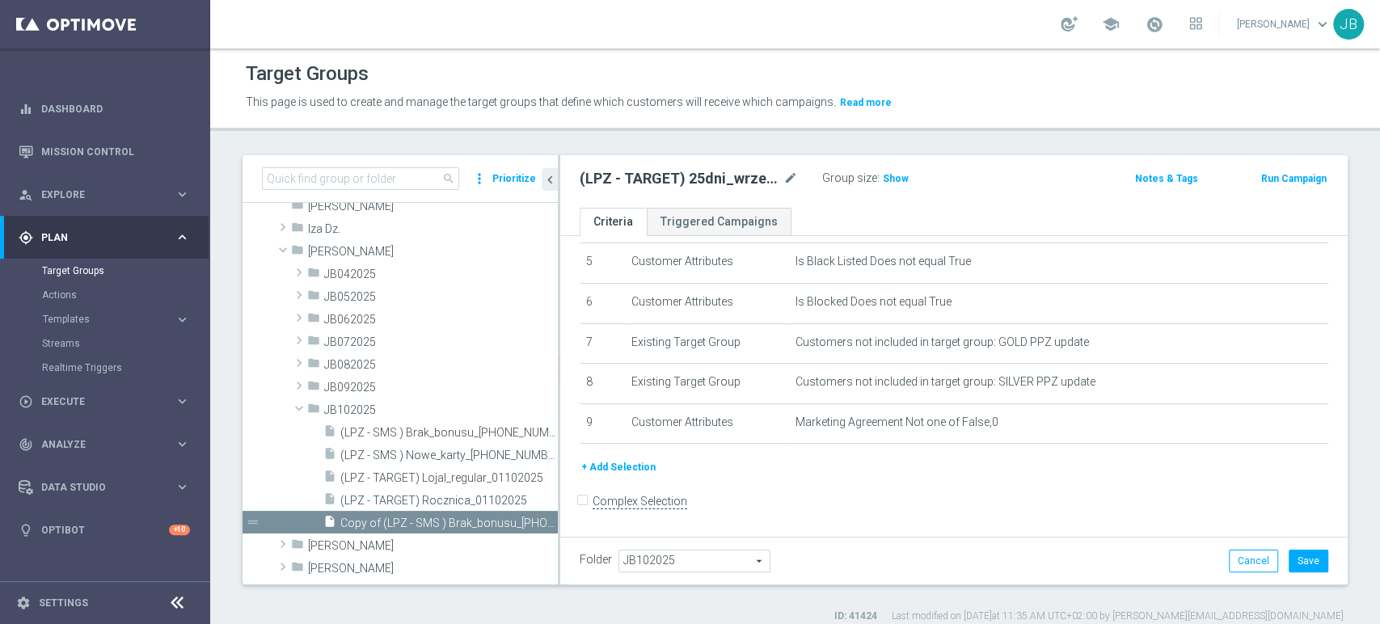
click at [627, 473] on button "+ Add Selection" at bounding box center [619, 467] width 78 height 18
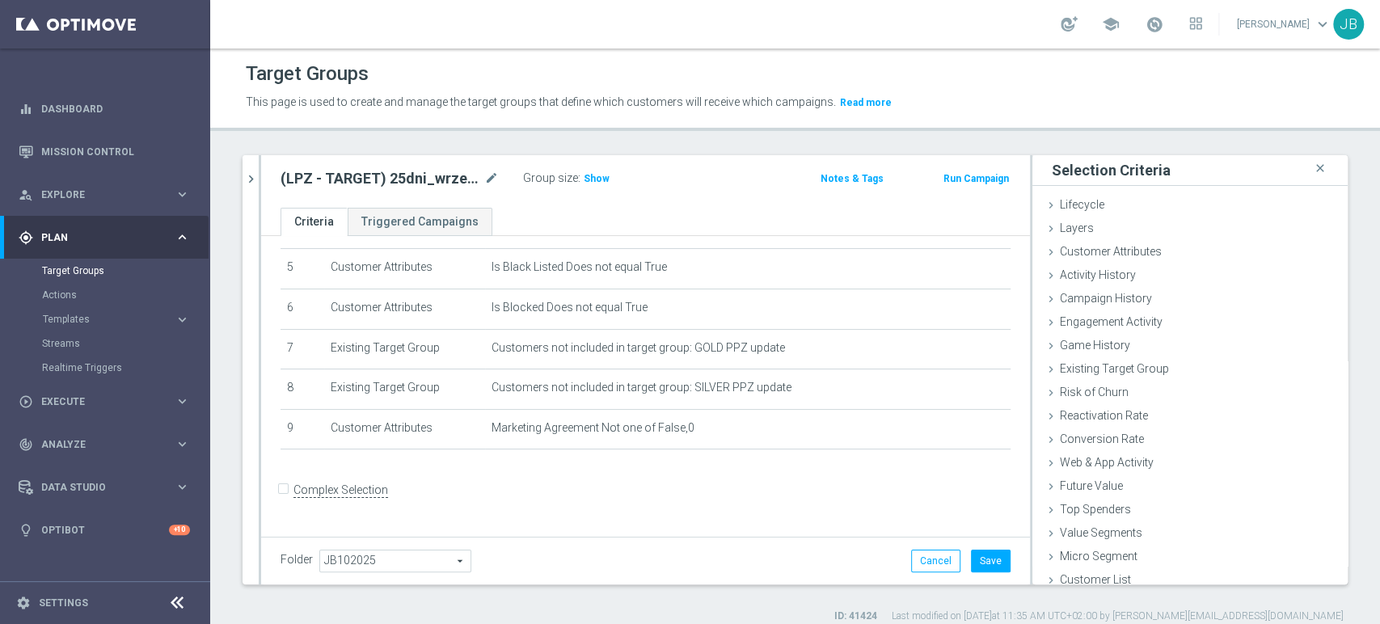
scroll to position [193, 0]
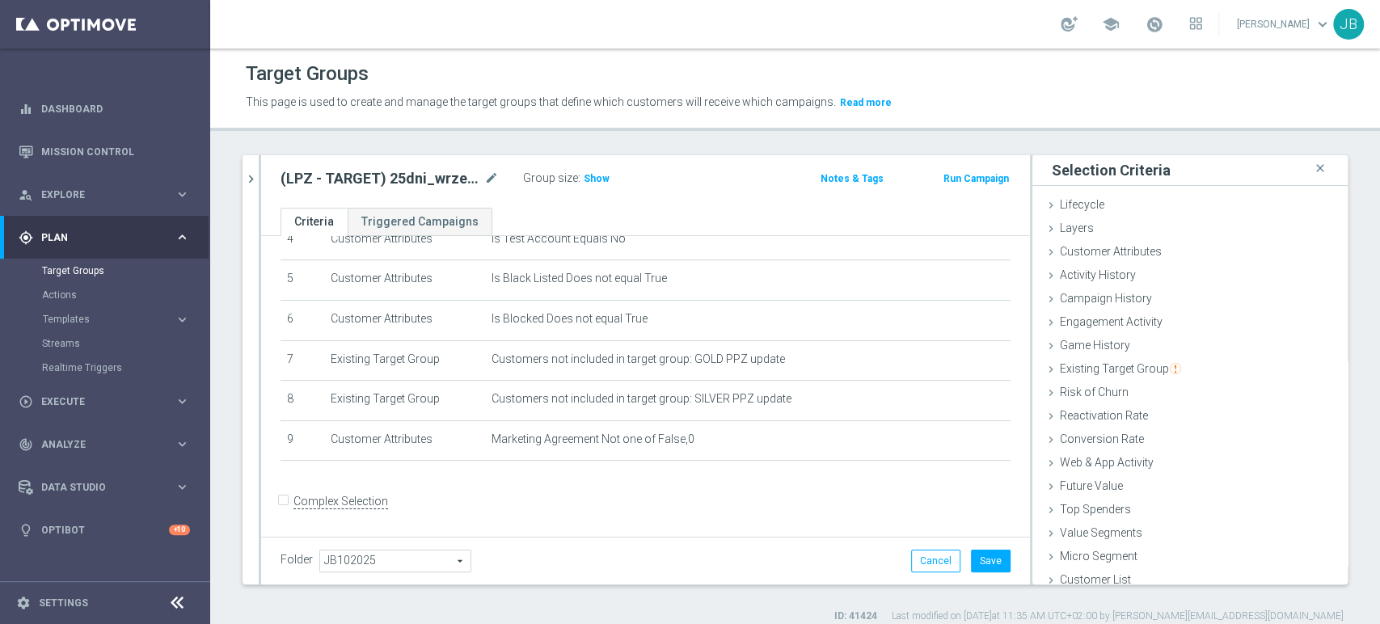
click at [1067, 584] on div "search more_vert Prioritize Customer Target Groups library_add create_new_folde…" at bounding box center [795, 389] width 1170 height 468
click at [1067, 584] on span "Customer List" at bounding box center [1095, 579] width 71 height 13
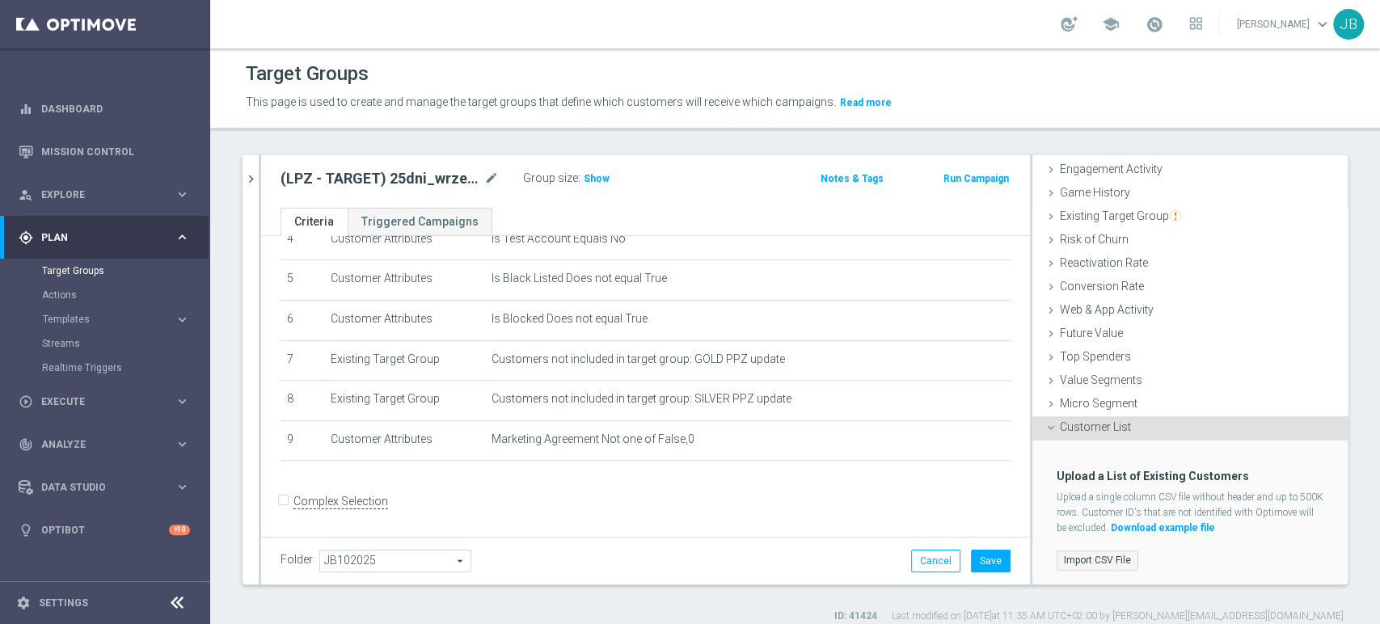
click at [1088, 559] on label "Import CSV File" at bounding box center [1097, 560] width 82 height 20
click at [0, 0] on input "Import CSV File" at bounding box center [0, 0] width 0 height 0
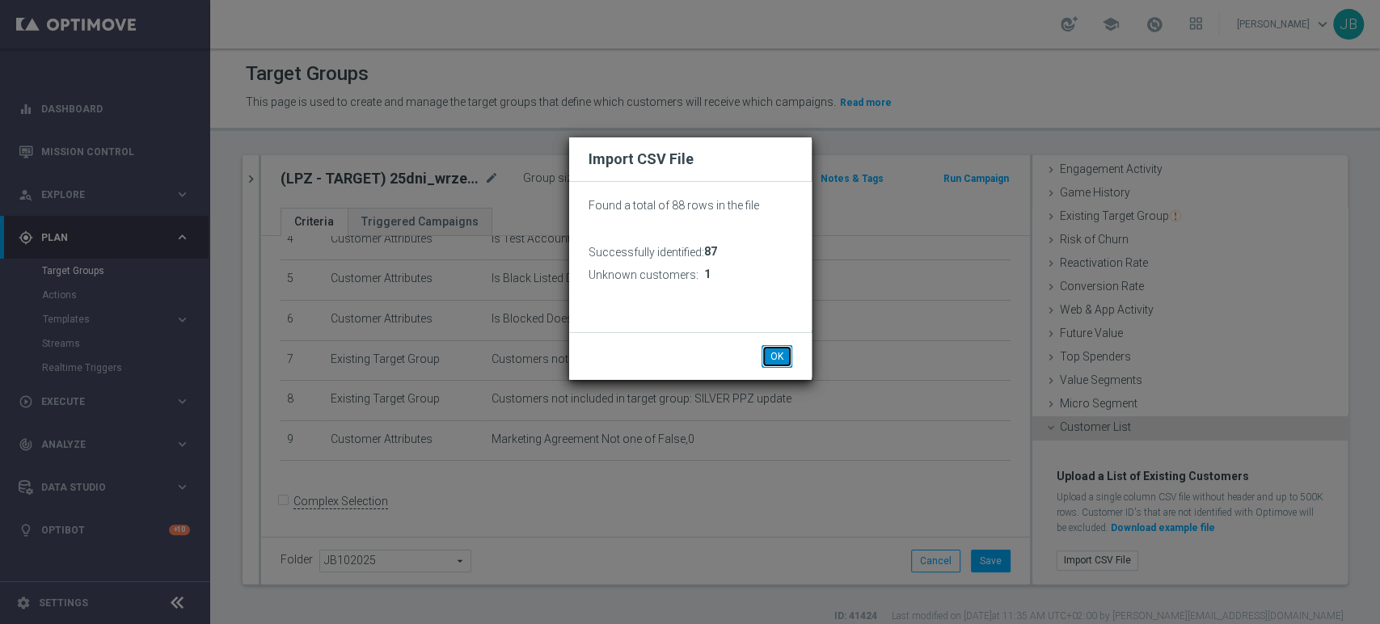
click at [778, 352] on button "OK" at bounding box center [776, 356] width 31 height 23
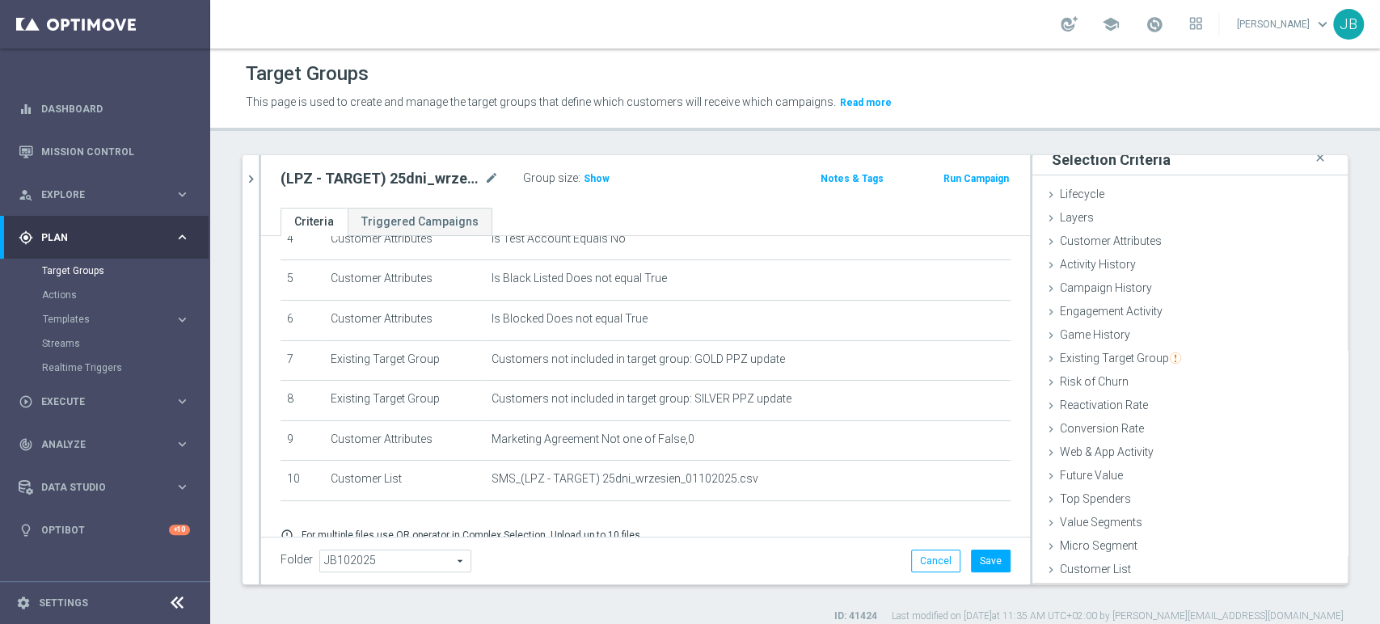
scroll to position [8, 0]
click at [972, 558] on button "Save" at bounding box center [991, 561] width 40 height 23
click at [595, 183] on span "Show" at bounding box center [597, 178] width 26 height 11
click at [595, 183] on span "77" at bounding box center [591, 180] width 15 height 15
click at [487, 174] on icon "mode_edit" at bounding box center [491, 178] width 15 height 19
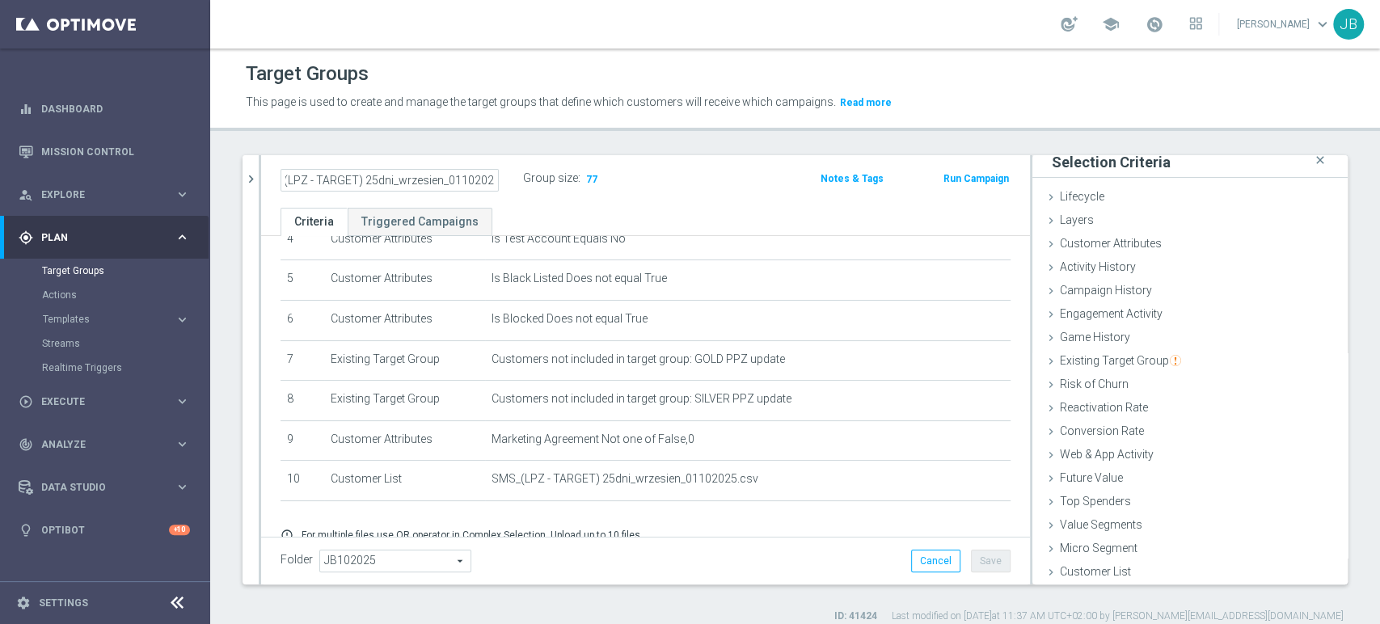
scroll to position [259, 0]
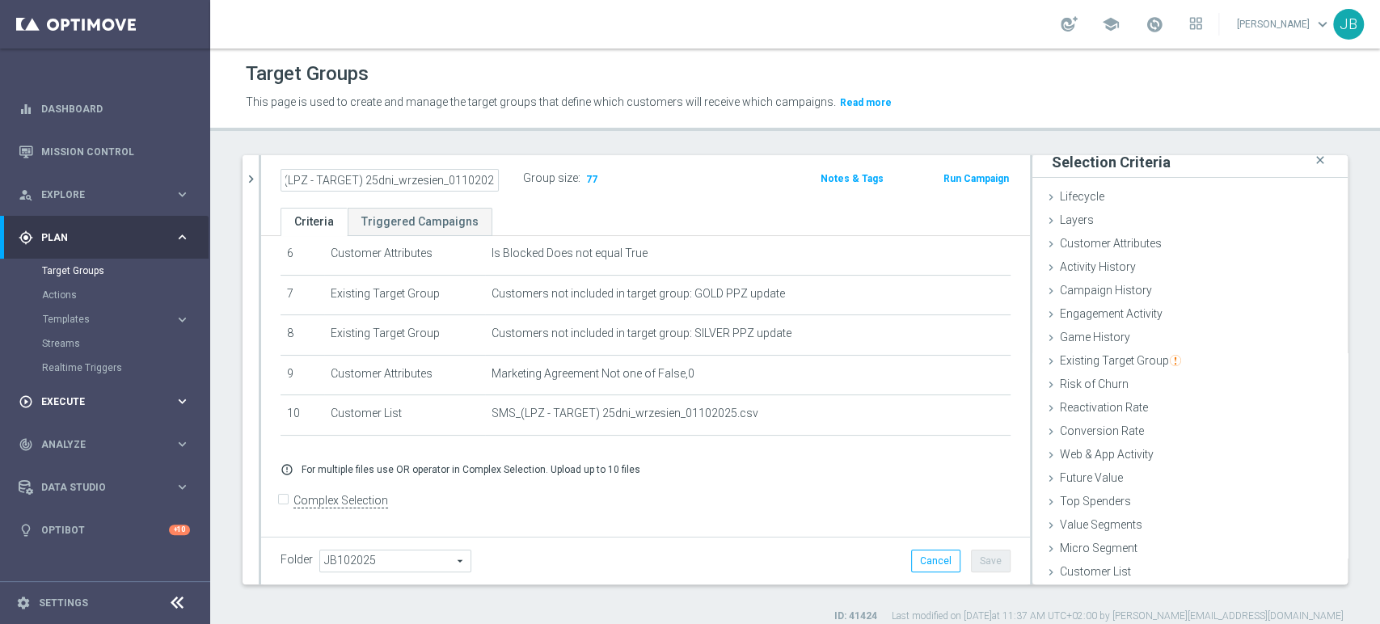
click at [82, 392] on div "play_circle_outline Execute keyboard_arrow_right" at bounding box center [104, 401] width 209 height 43
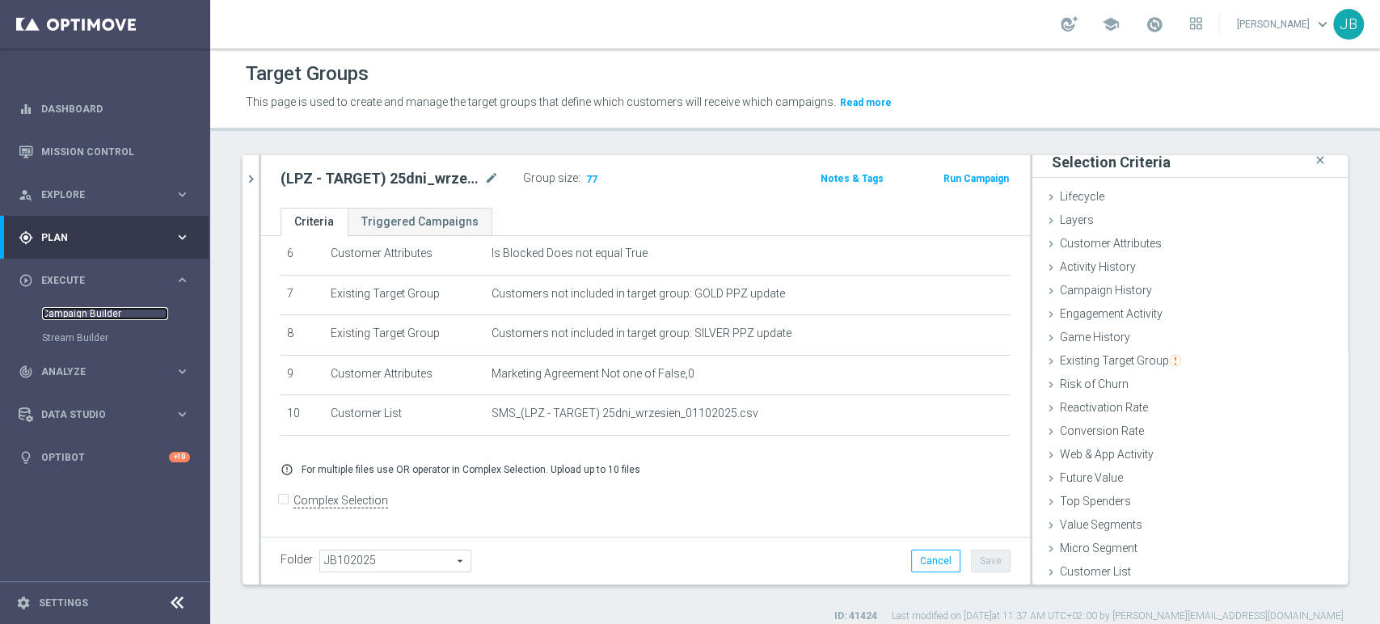
click at [95, 312] on link "Campaign Builder" at bounding box center [105, 313] width 126 height 13
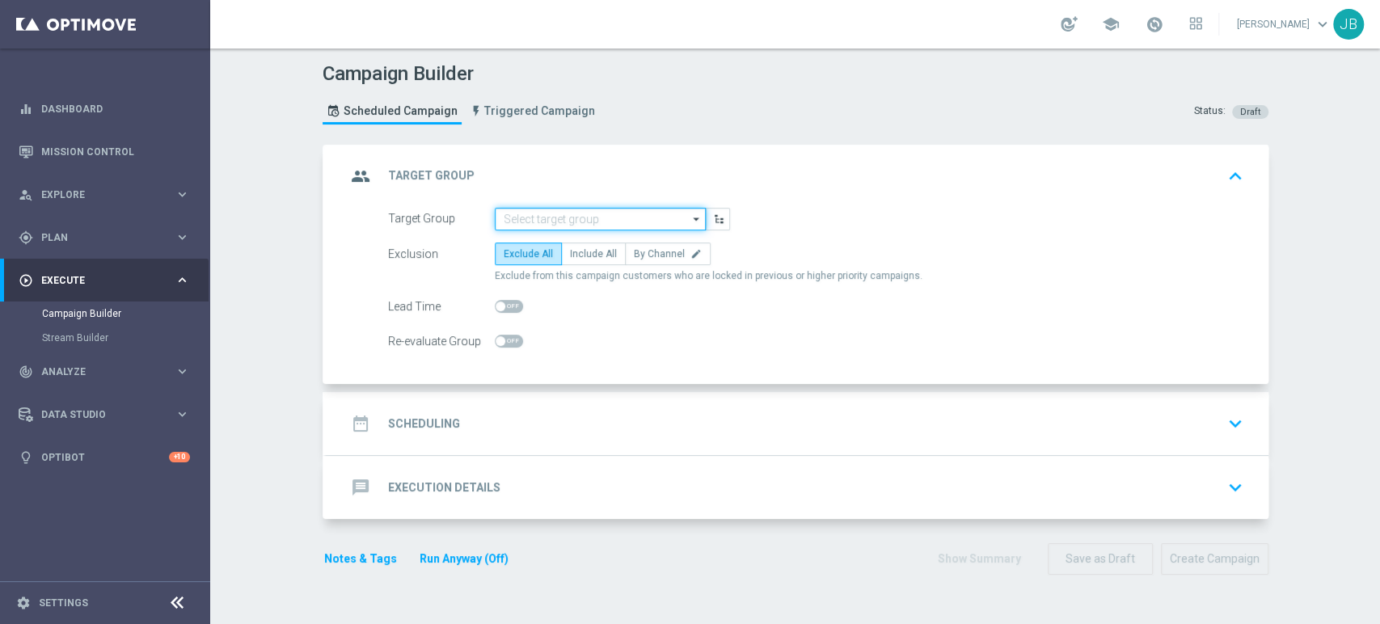
click at [538, 221] on input at bounding box center [600, 219] width 211 height 23
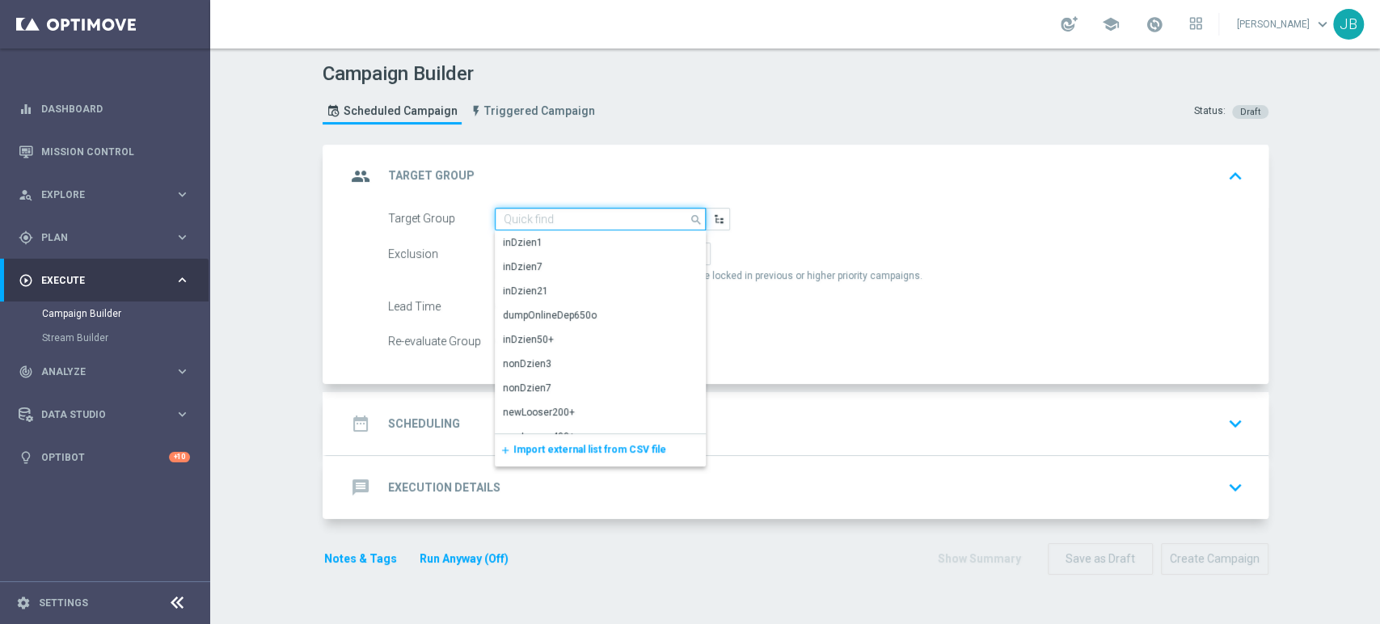
paste input "(LPZ - TARGET) 25dni_wrzesien_01102025"
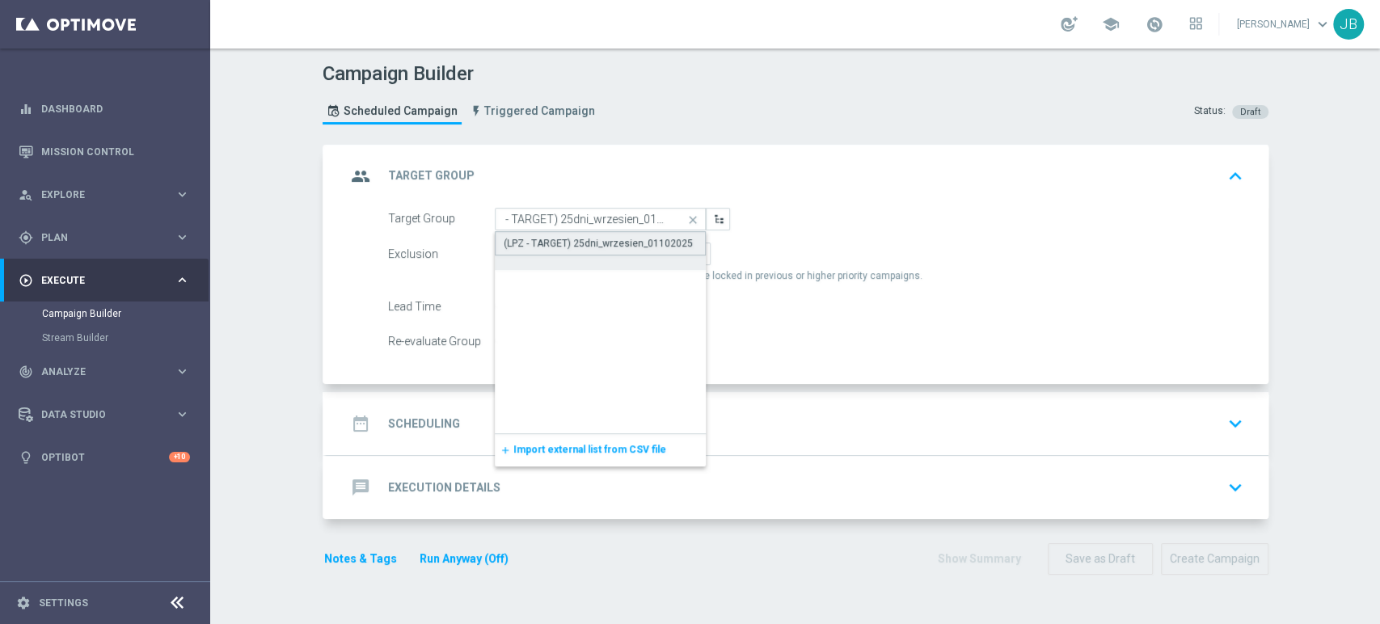
click at [540, 240] on div "(LPZ - TARGET) 25dni_wrzesien_01102025" at bounding box center [598, 243] width 189 height 15
type input "(LPZ - TARGET) 25dni_wrzesien_01102025"
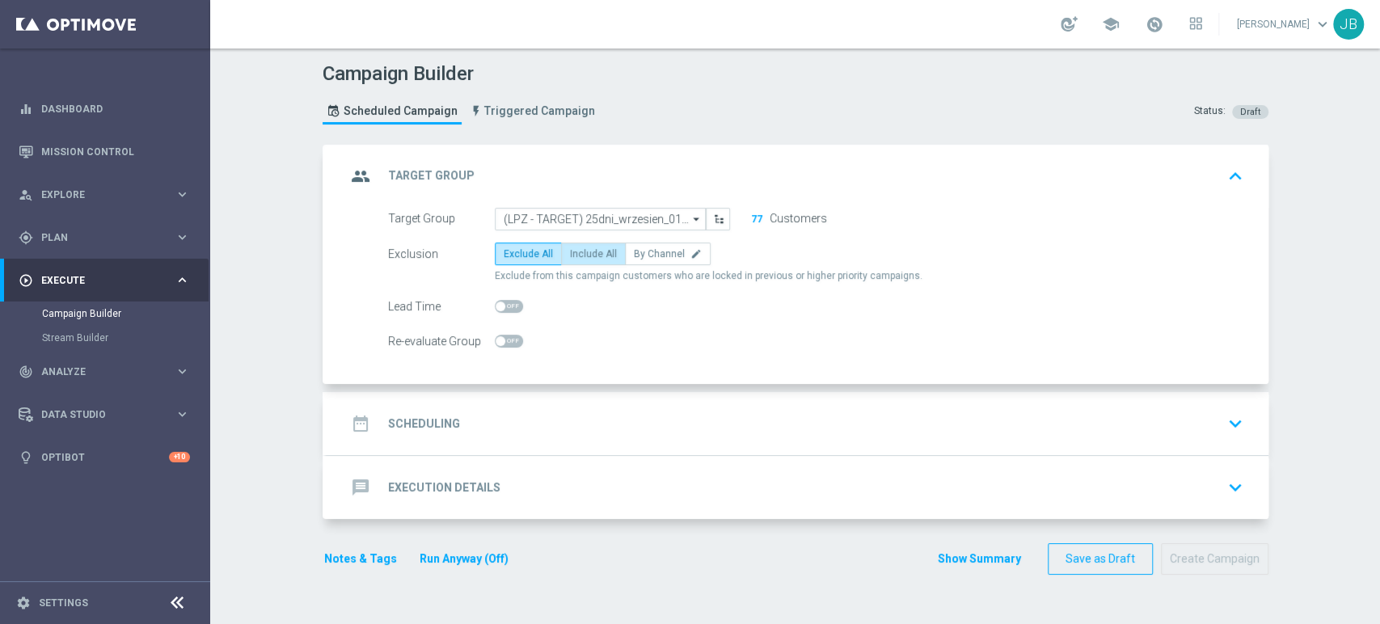
click at [605, 251] on label "Include All" at bounding box center [593, 253] width 65 height 23
click at [580, 251] on input "Include All" at bounding box center [575, 256] width 11 height 11
radio input "true"
click at [523, 410] on div "date_range Scheduling keyboard_arrow_down" at bounding box center [797, 423] width 903 height 31
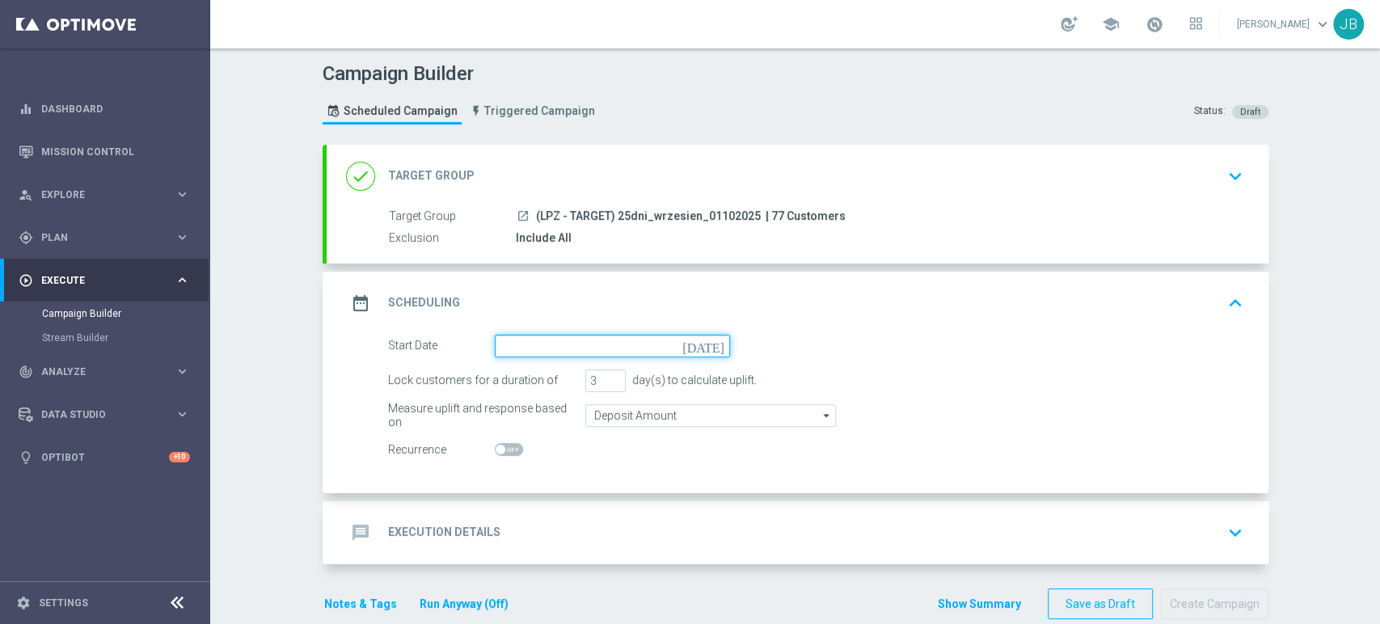
click at [557, 354] on input at bounding box center [612, 346] width 235 height 23
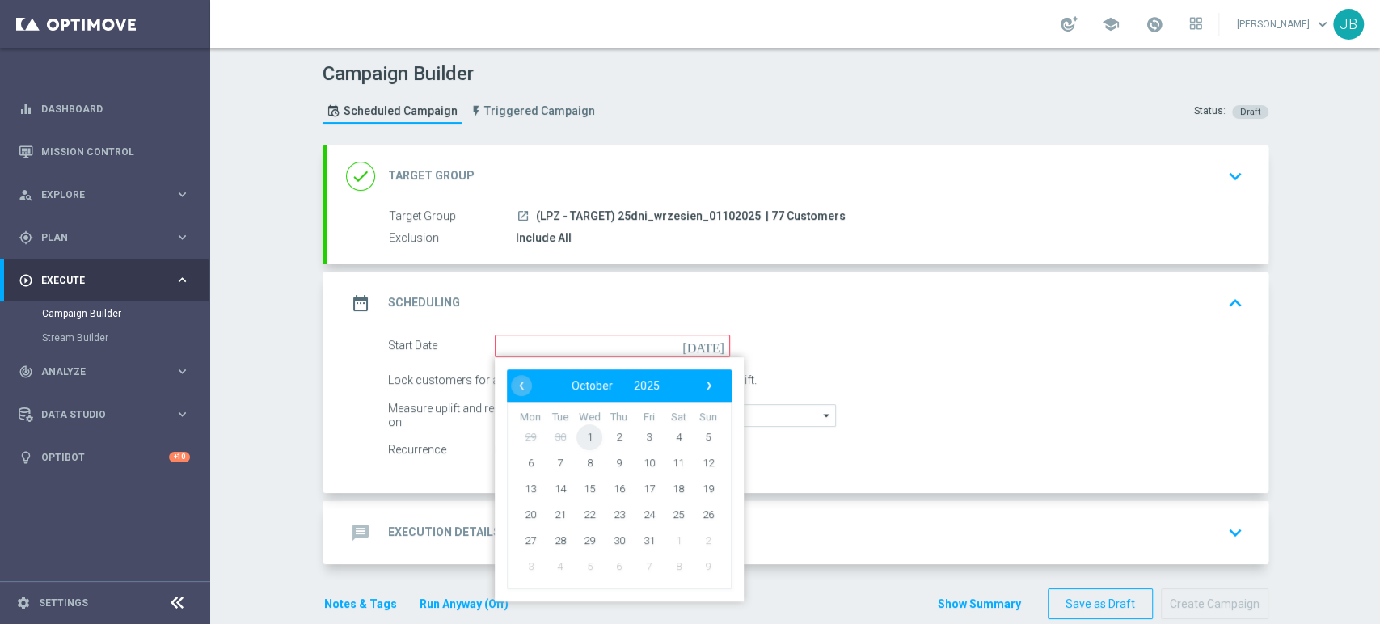
click at [584, 433] on span "1" at bounding box center [589, 437] width 26 height 26
type input "01 Oct 2025"
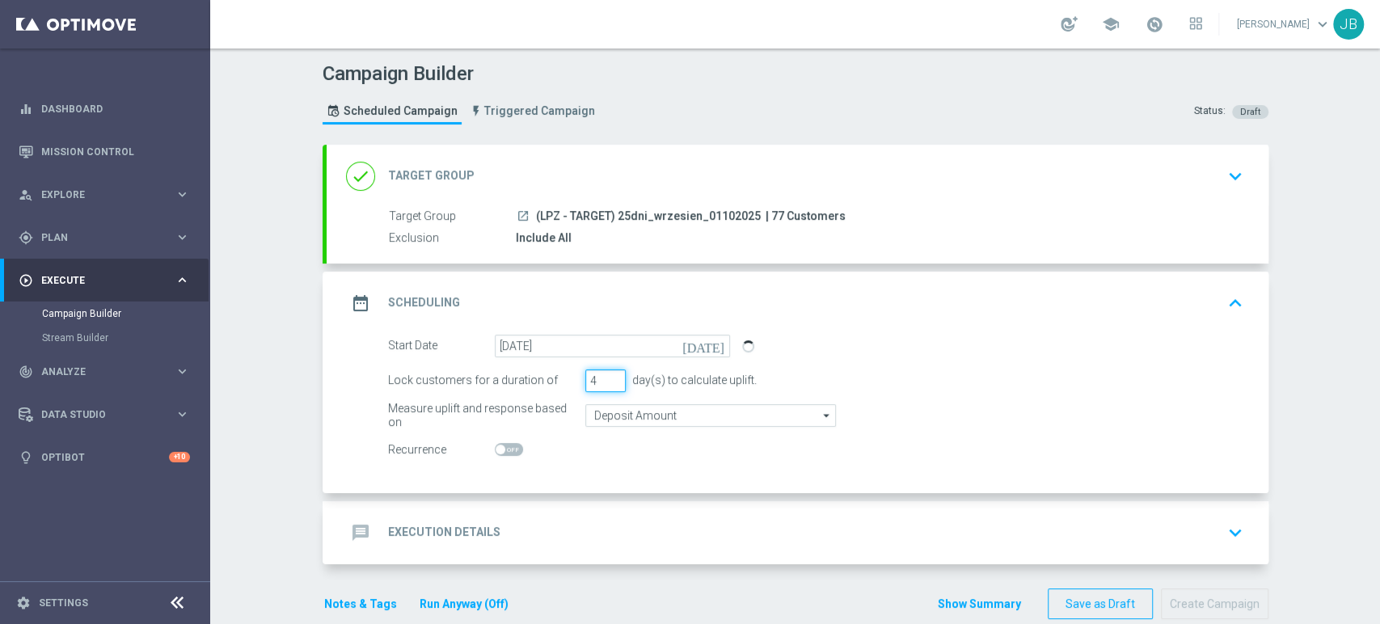
click at [607, 376] on input "4" at bounding box center [605, 380] width 40 height 23
type input "5"
click at [607, 376] on input "5" at bounding box center [605, 380] width 40 height 23
click at [596, 529] on div "message Execution Details keyboard_arrow_down" at bounding box center [797, 532] width 903 height 31
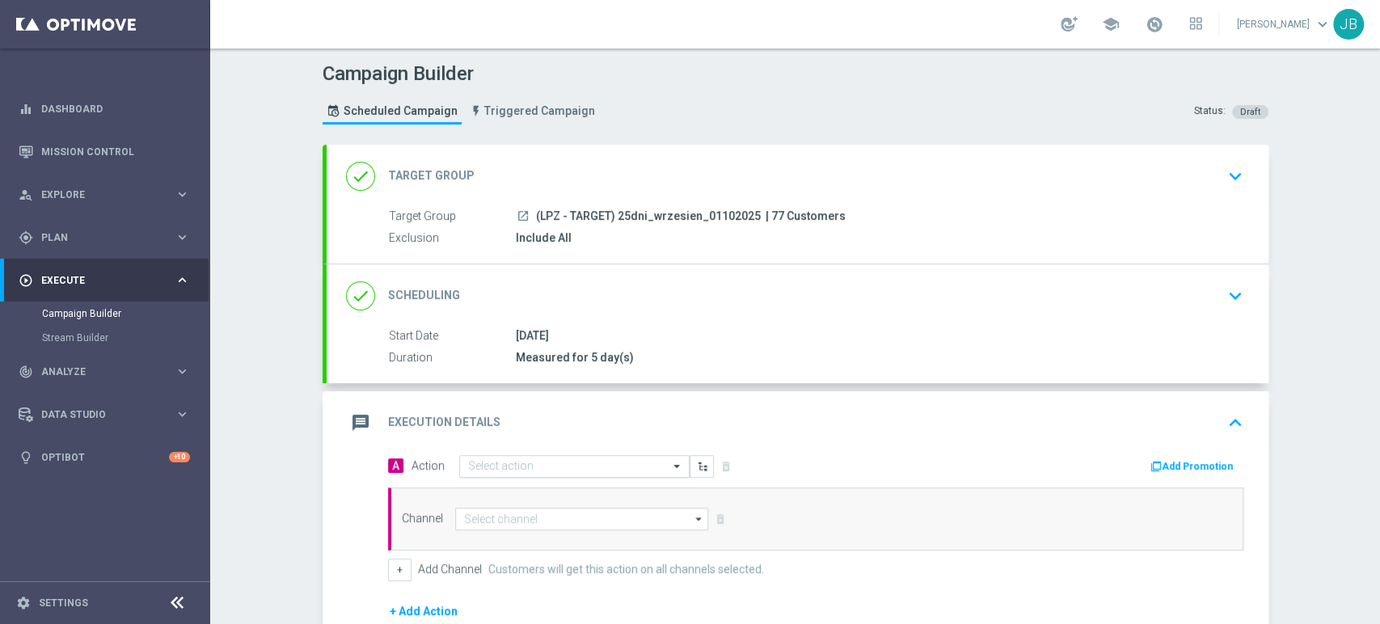
click at [513, 467] on input "text" at bounding box center [558, 467] width 180 height 14
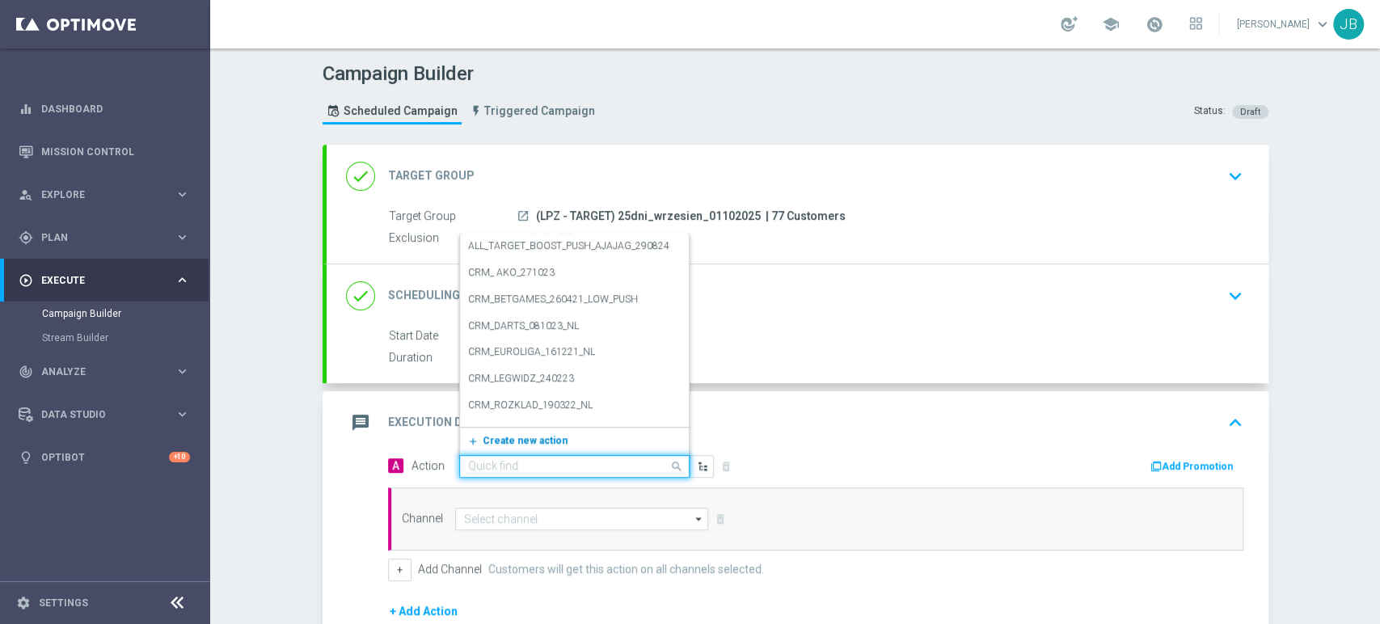
click at [506, 437] on span "Create new action" at bounding box center [525, 440] width 85 height 11
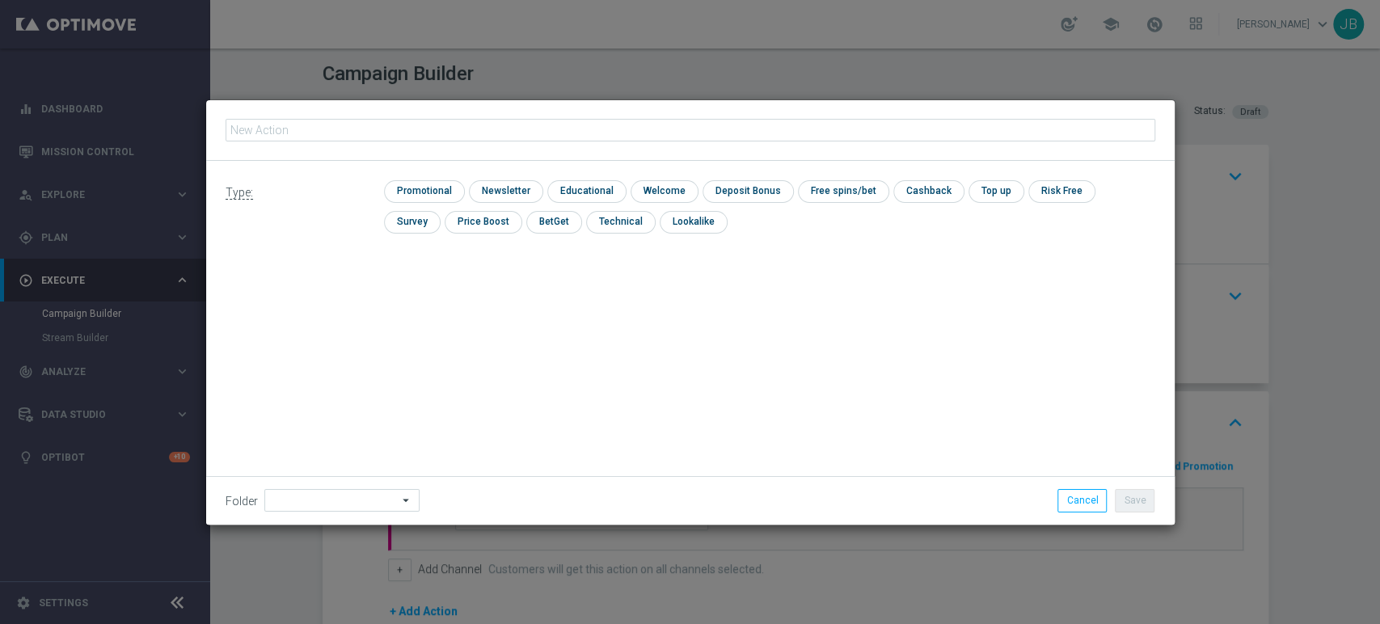
type input "(LPZ - TARGET) 25dni_wrzesien_01102025"
click at [488, 192] on input "checkbox" at bounding box center [504, 191] width 70 height 22
checkbox input "true"
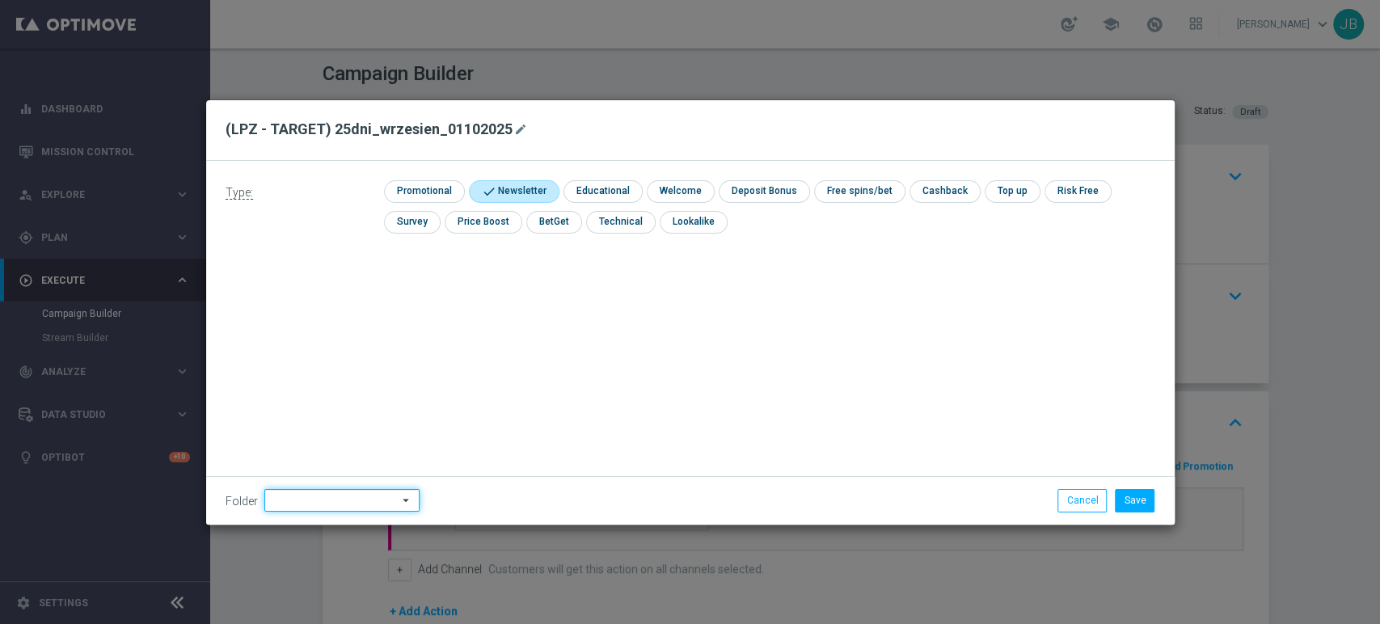
click at [339, 499] on input at bounding box center [341, 500] width 155 height 23
click at [345, 334] on div "Justyna B." at bounding box center [339, 337] width 150 height 24
type input "Justyna B."
click at [1128, 501] on button "Save" at bounding box center [1135, 500] width 40 height 23
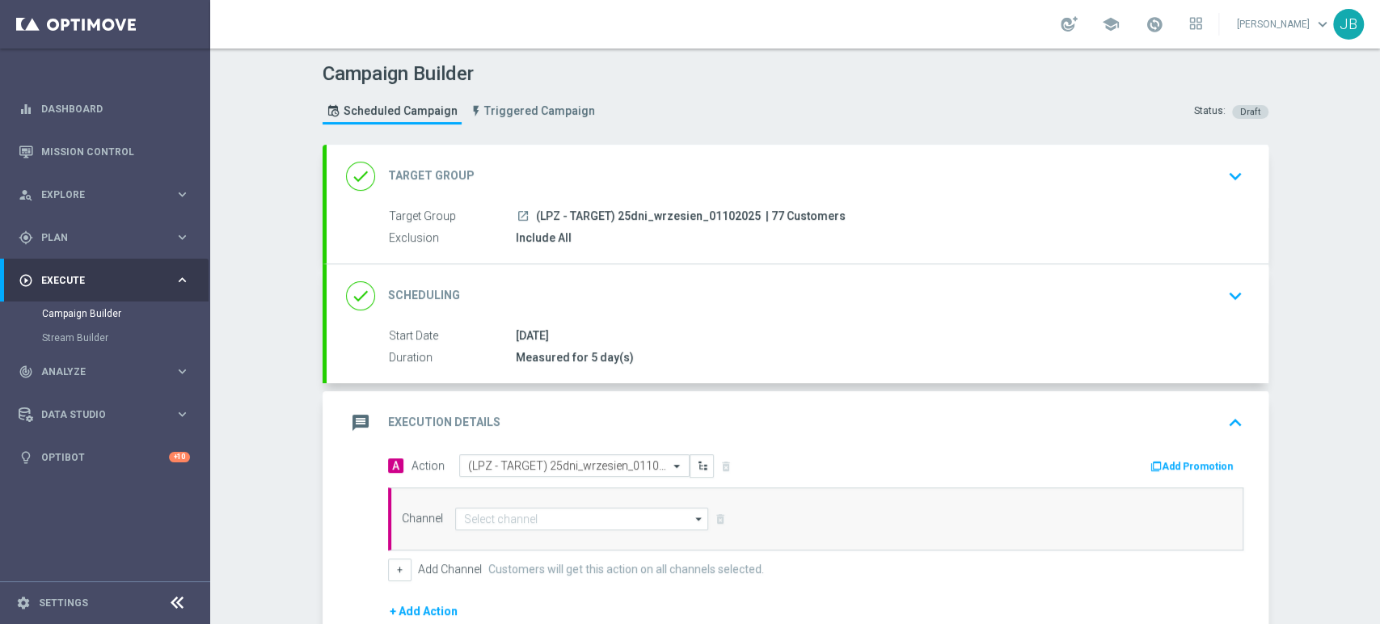
click at [750, 192] on div "done Target Group keyboard_arrow_down" at bounding box center [798, 176] width 942 height 63
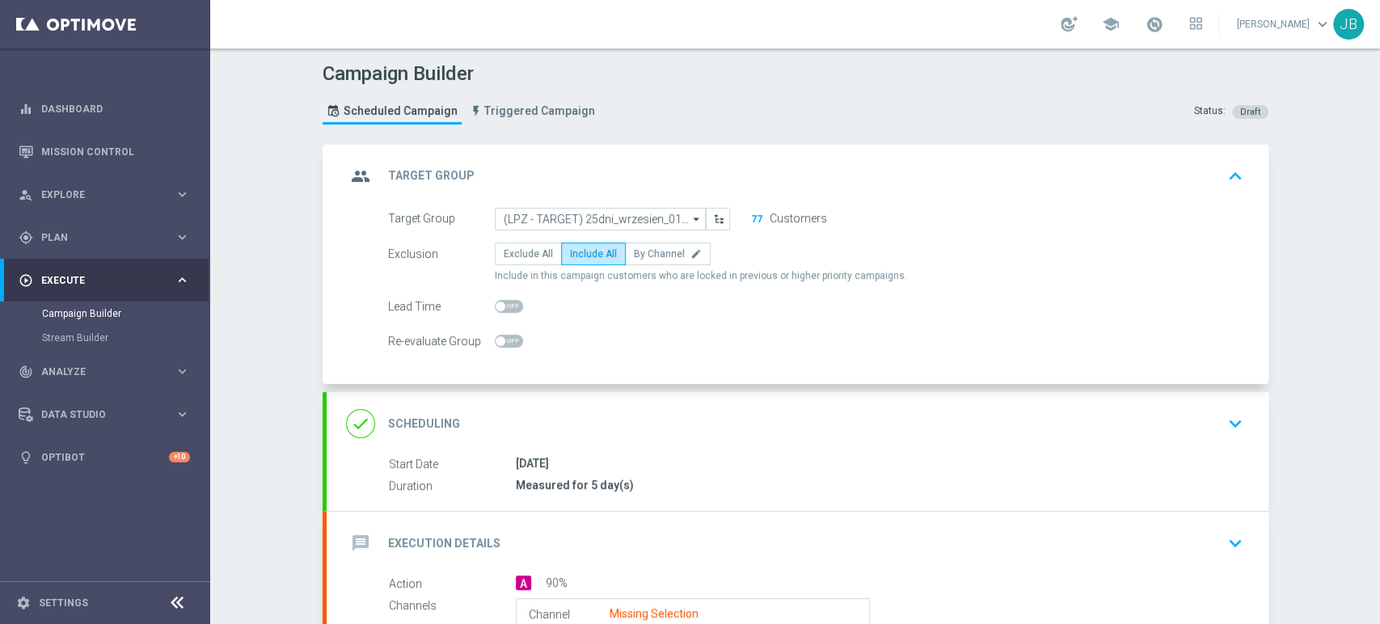
scroll to position [248, 0]
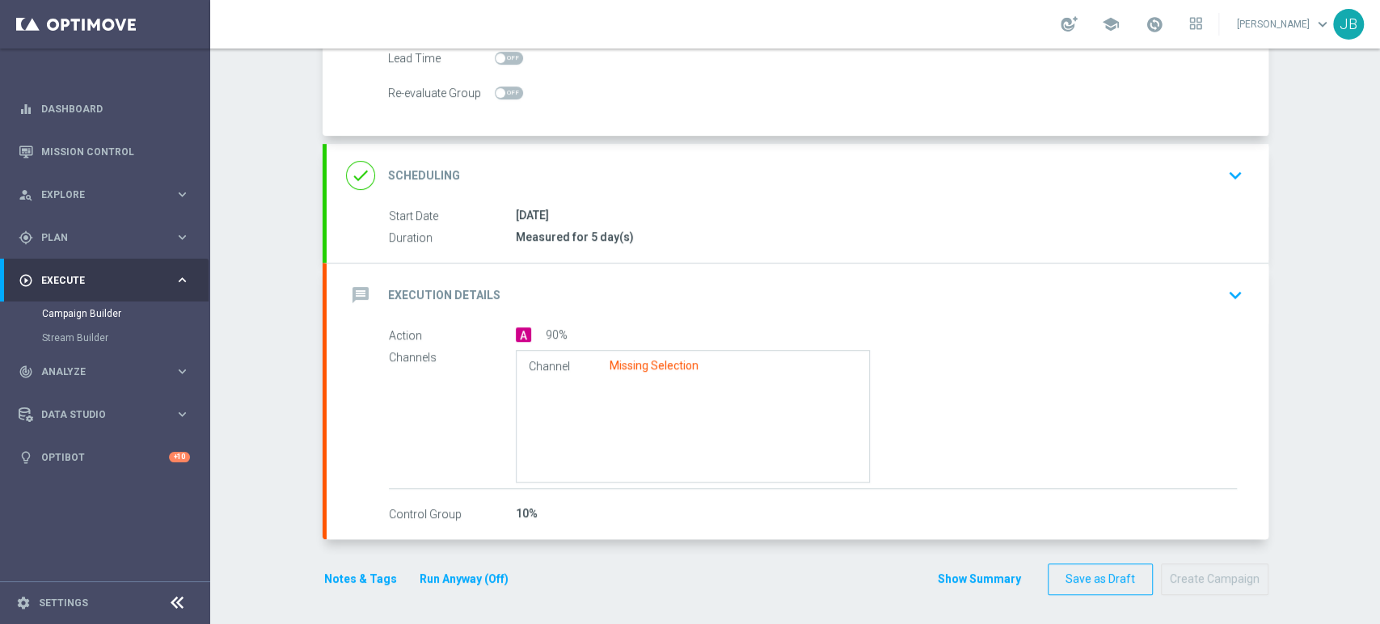
click at [1195, 300] on div "message Execution Details keyboard_arrow_down" at bounding box center [797, 295] width 903 height 31
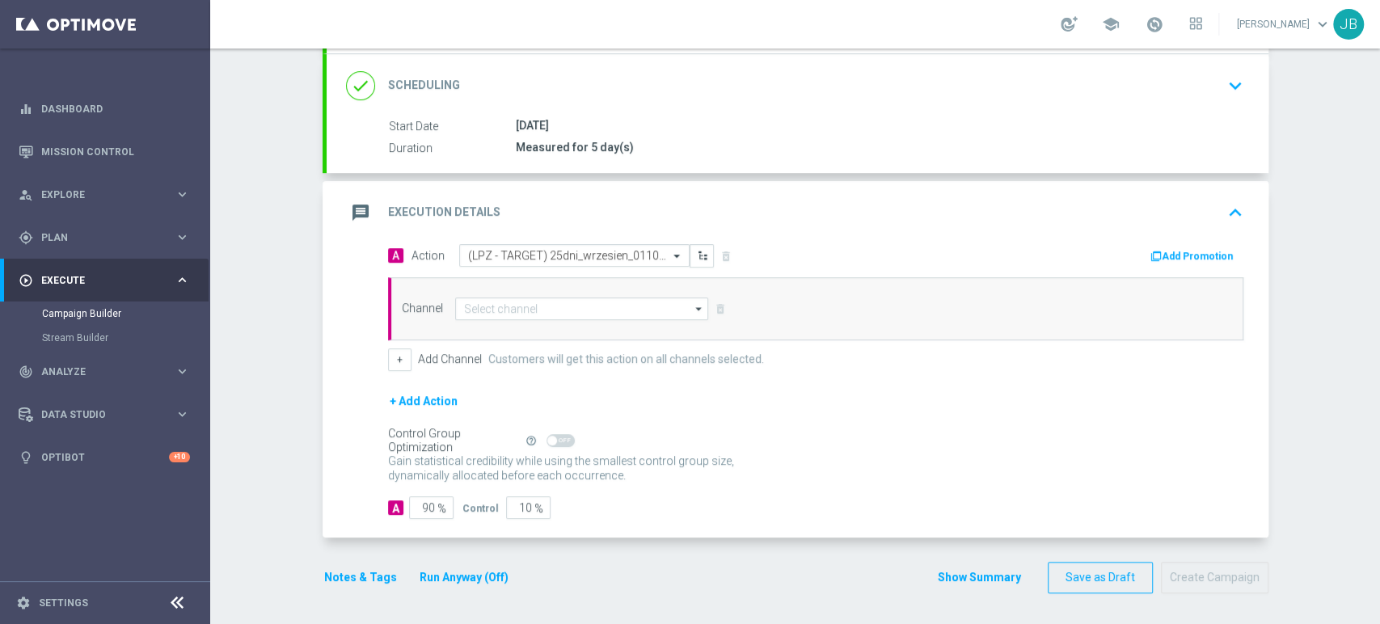
scroll to position [209, 0]
click at [420, 499] on input "90" at bounding box center [431, 508] width 44 height 23
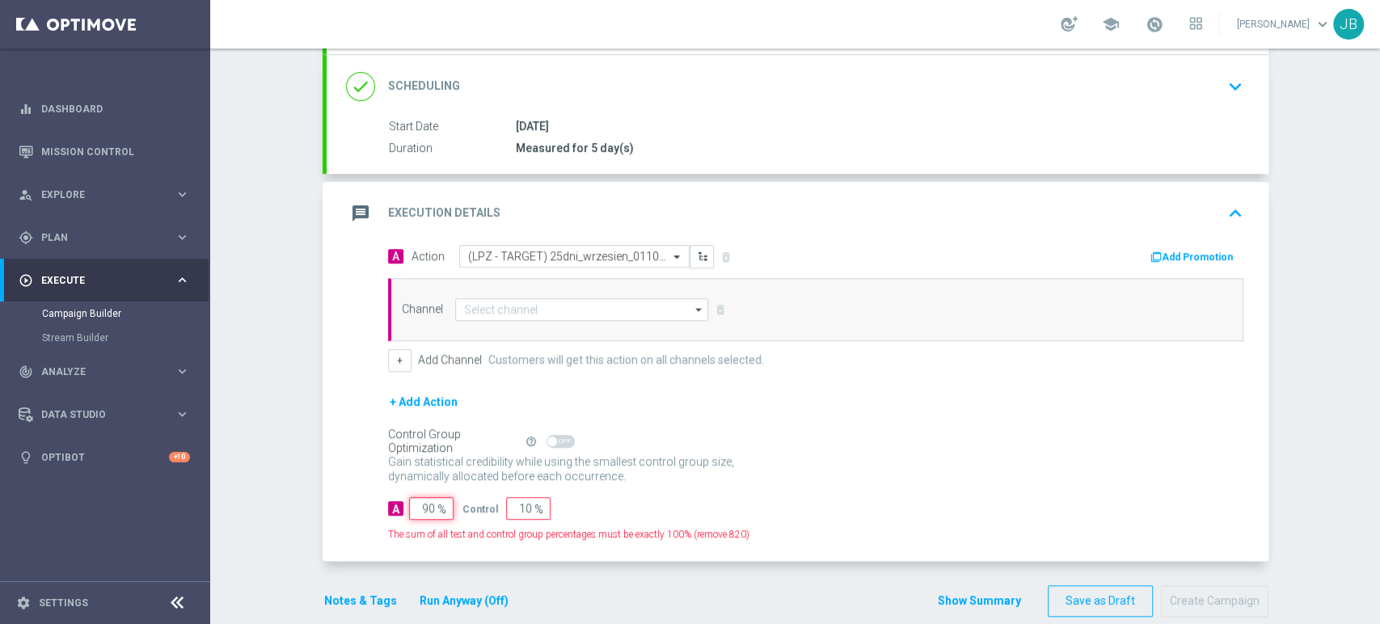
type input "0"
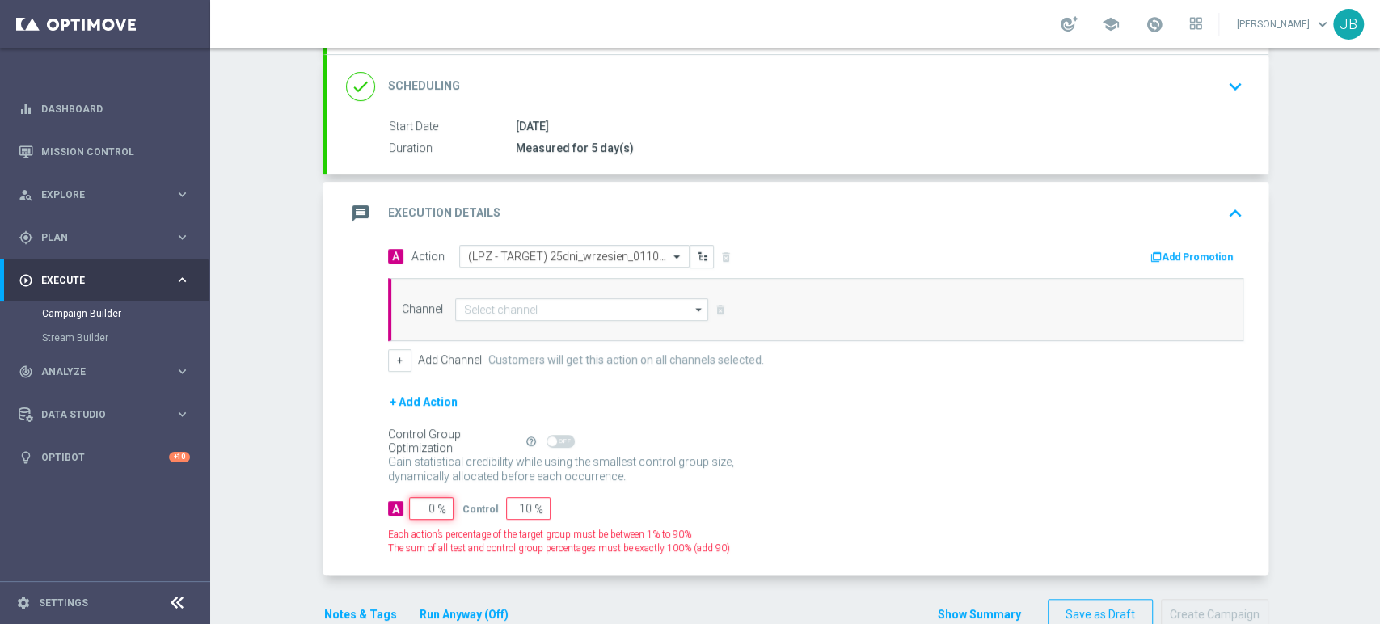
type input "100"
type input "10"
type input "90"
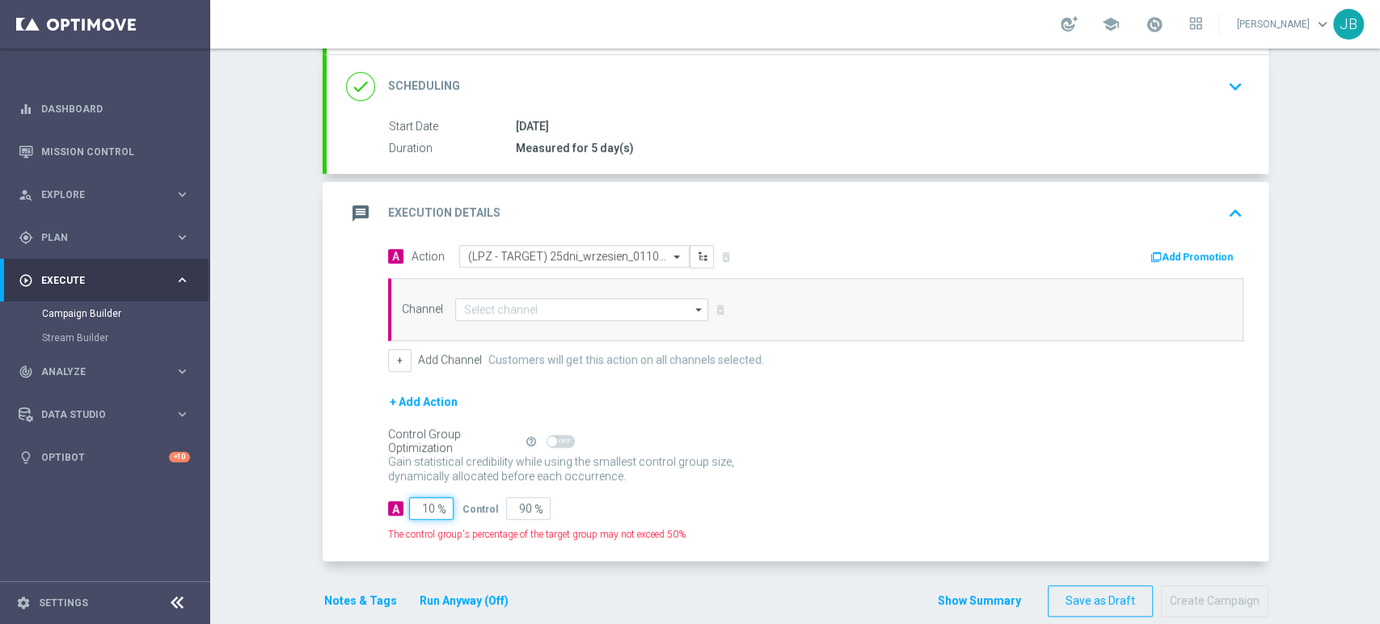
type input "100"
type input "0"
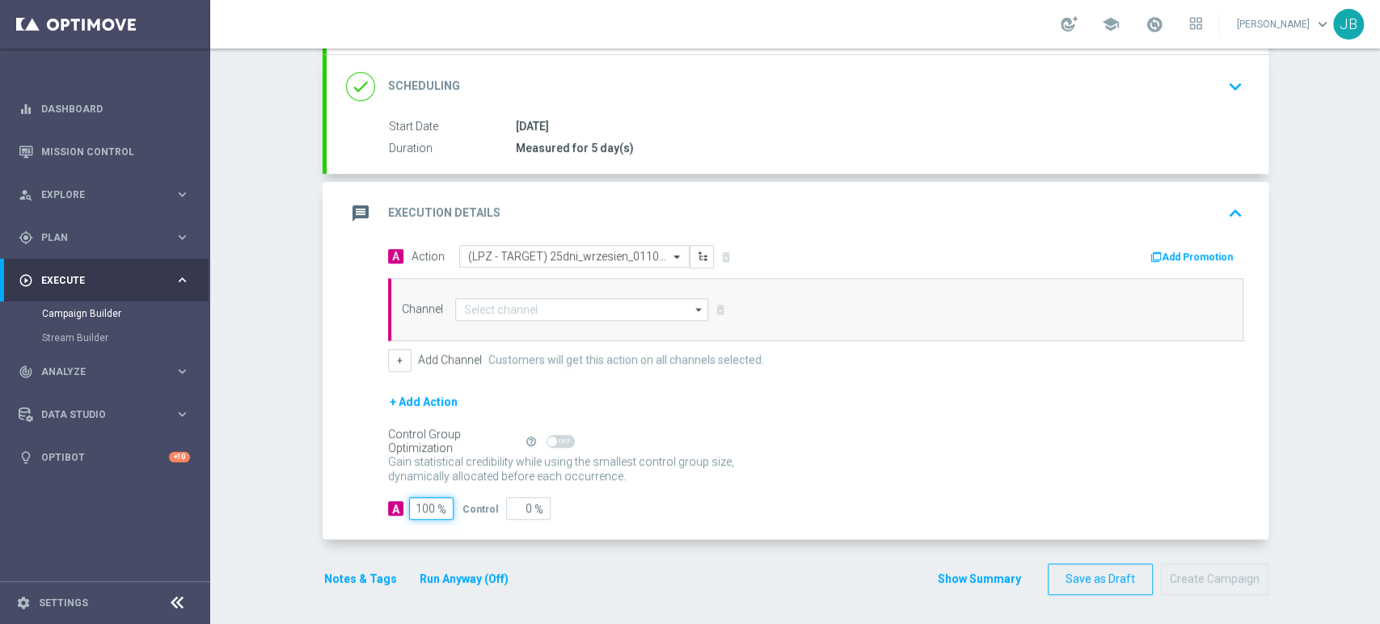
type input "100"
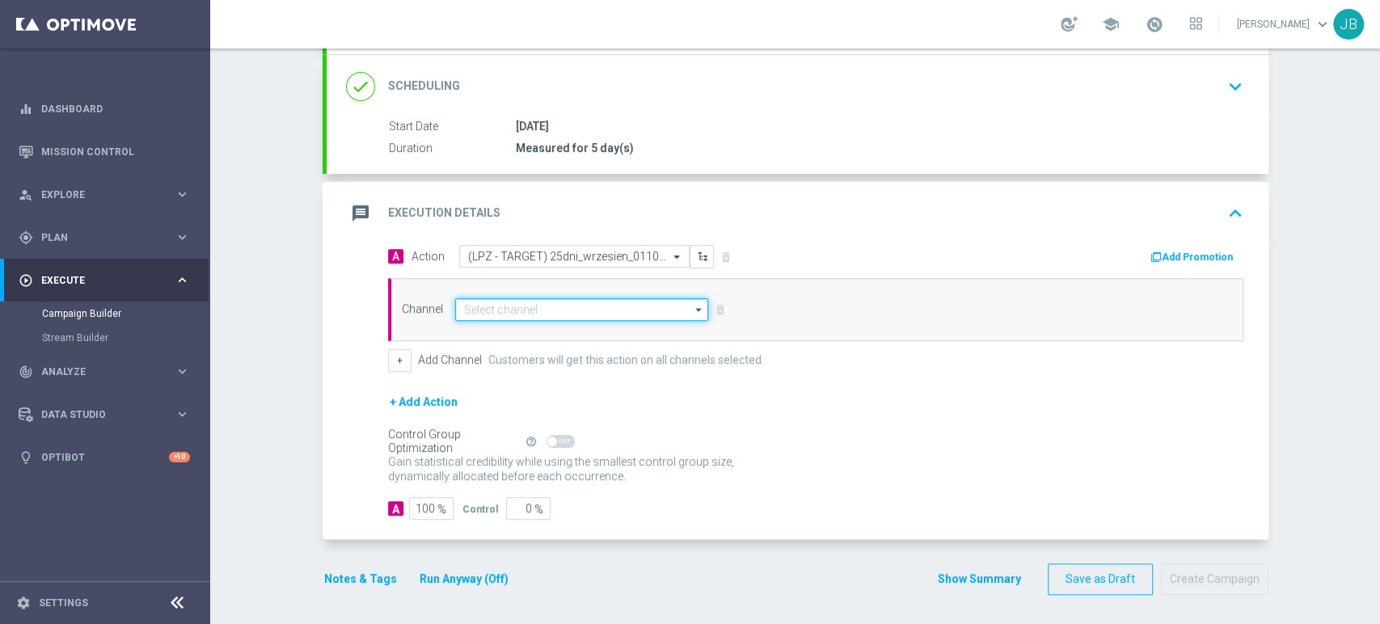
click at [604, 303] on input at bounding box center [582, 309] width 254 height 23
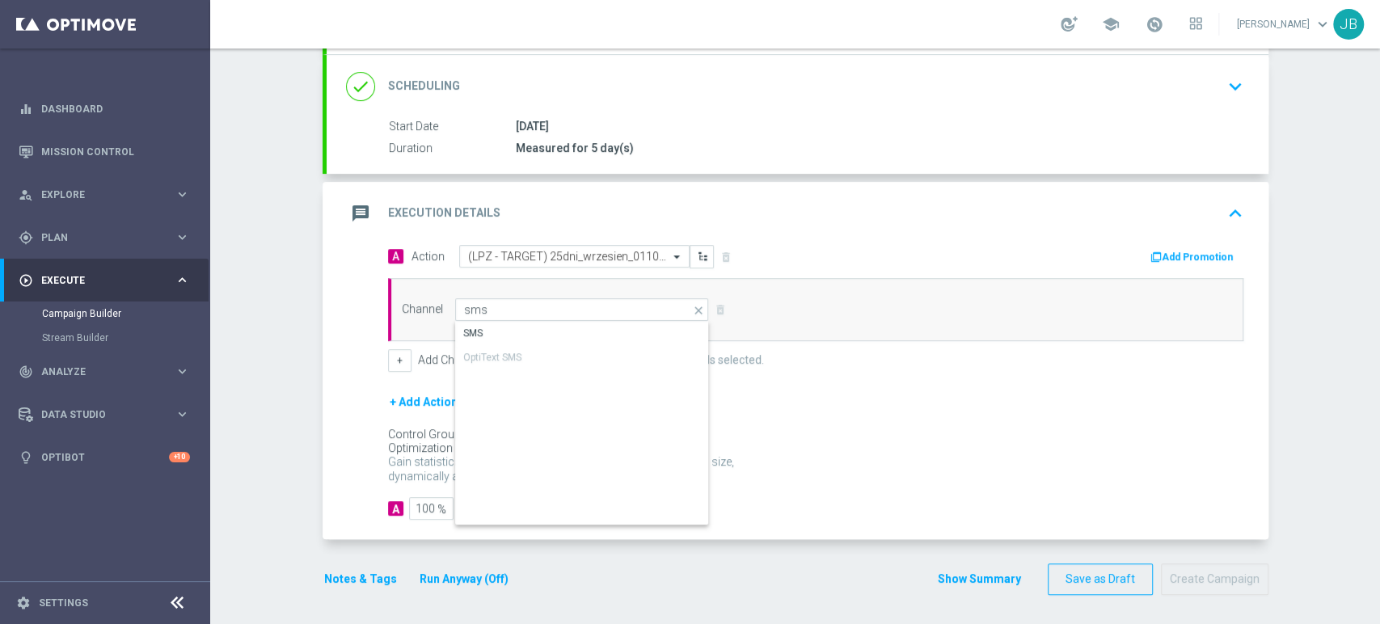
click at [601, 322] on div "SMS" at bounding box center [582, 333] width 255 height 23
type input "SMS"
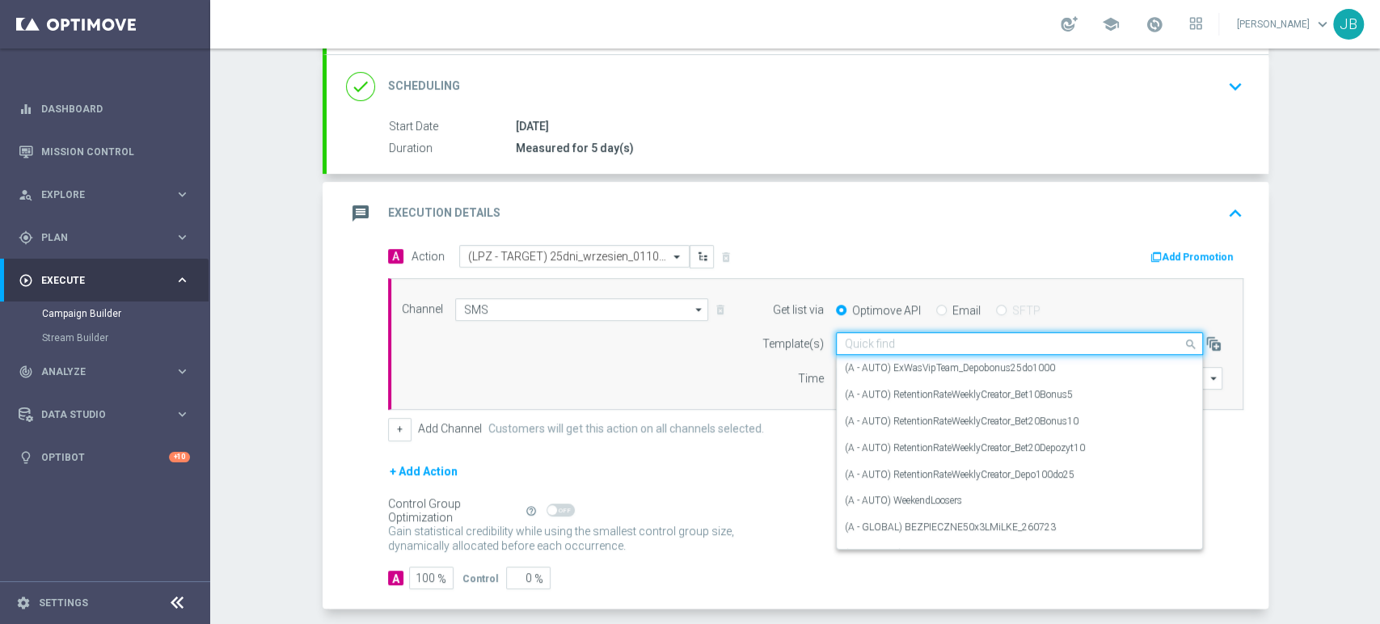
click at [901, 337] on input "text" at bounding box center [1003, 344] width 317 height 14
paste input "(LPZ - TARGET) 25dni_wrzesien_01102025"
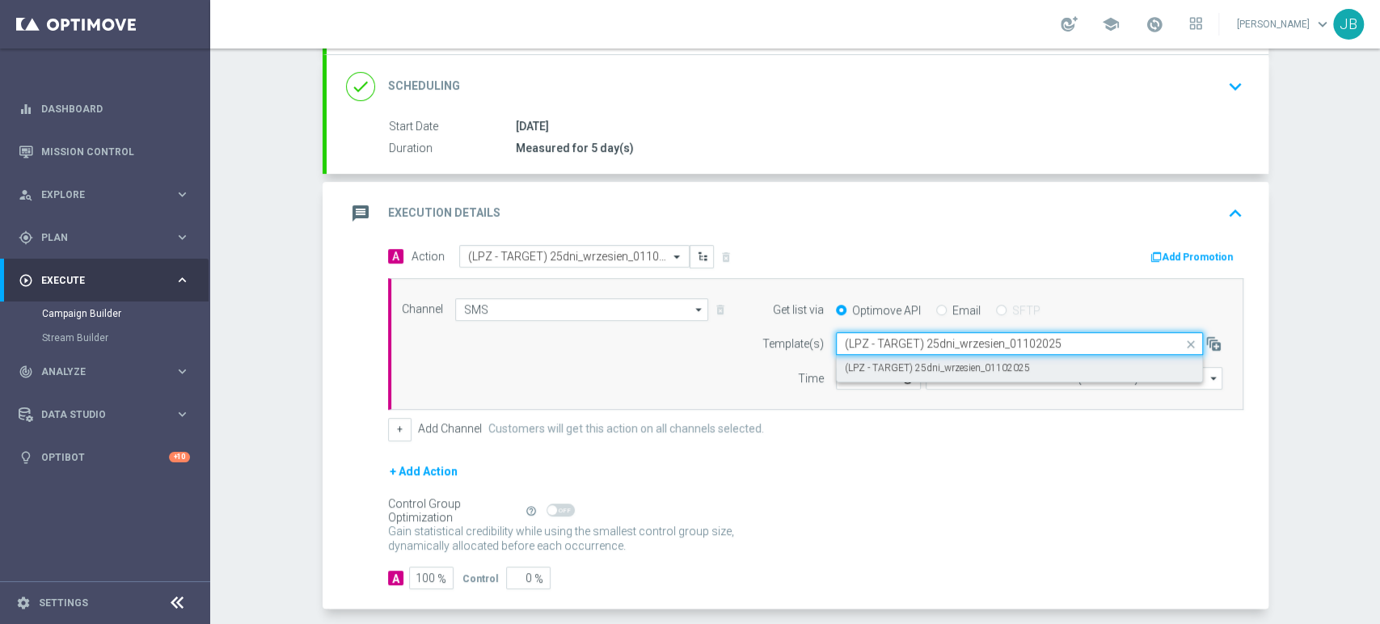
click at [884, 364] on label "(LPZ - TARGET) 25dni_wrzesien_01102025" at bounding box center [937, 368] width 185 height 14
type input "(LPZ - TARGET) 25dni_wrzesien_01102025"
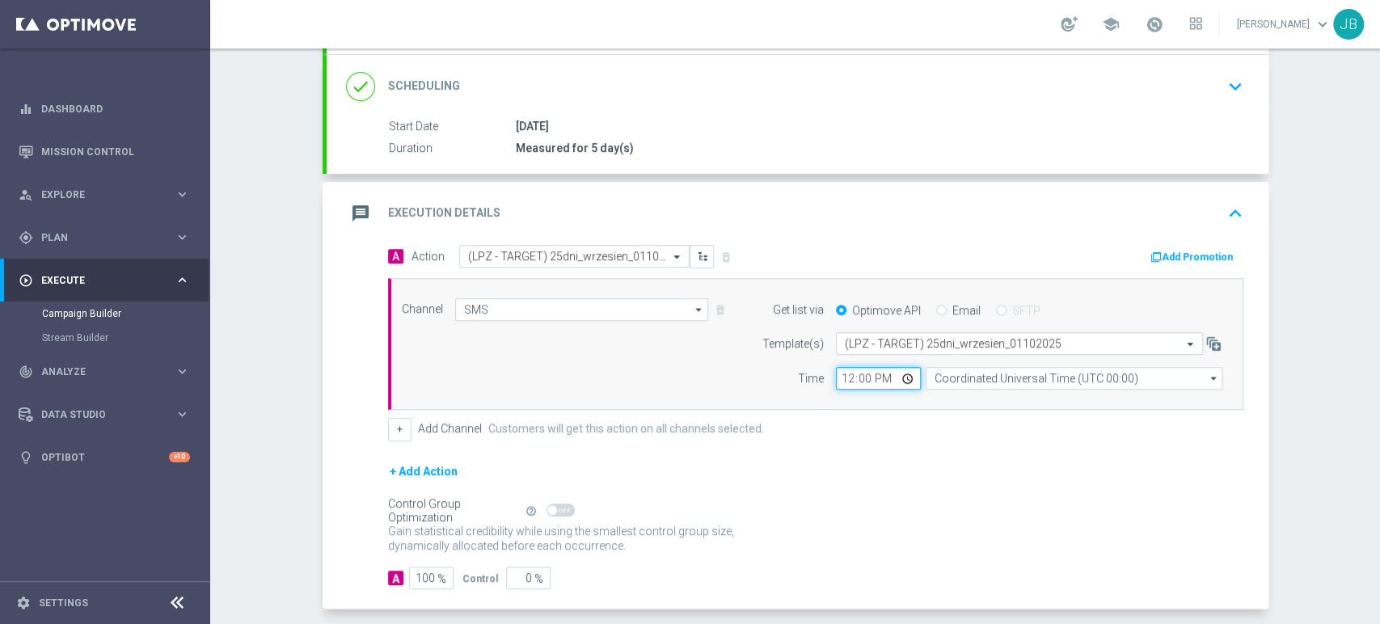
click at [842, 378] on input "12:00" at bounding box center [878, 378] width 85 height 23
type input "11:51"
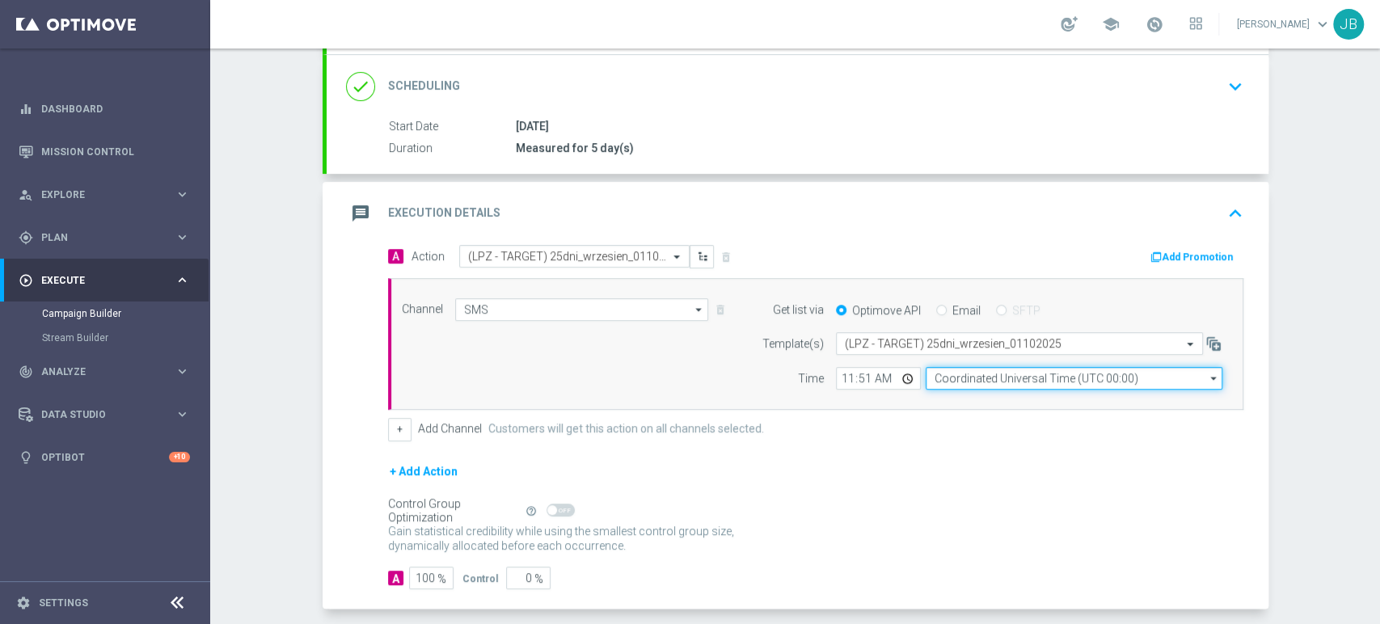
click at [928, 373] on input "Coordinated Universal Time (UTC 00:00)" at bounding box center [1073, 378] width 297 height 23
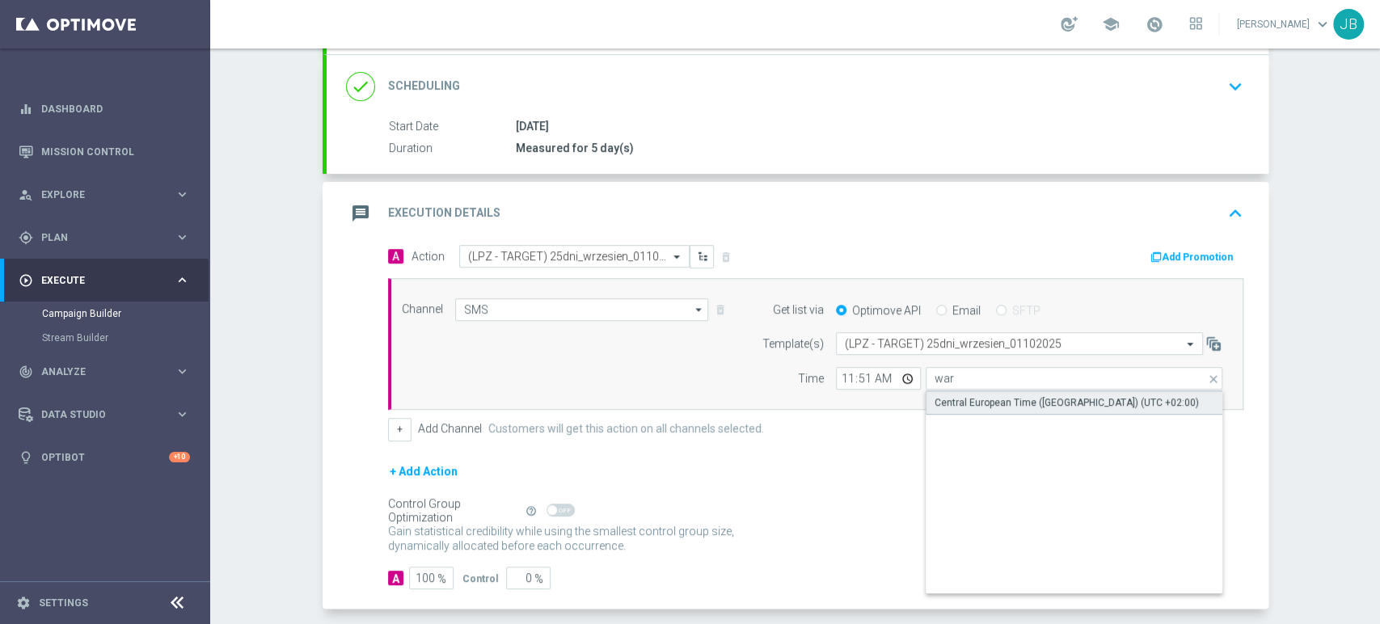
click at [941, 395] on div "Central European Time (Warsaw) (UTC +02:00)" at bounding box center [1066, 402] width 264 height 15
type input "Central European Time (Warsaw) (UTC +02:00)"
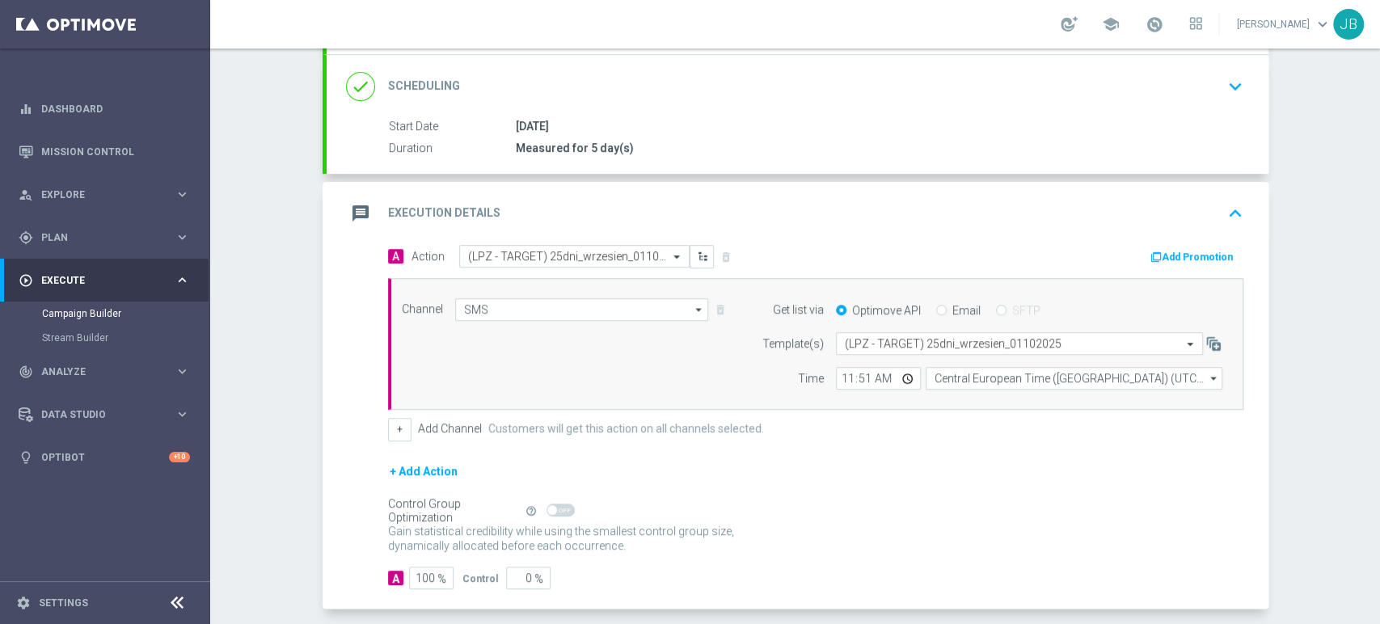
scroll to position [0, 0]
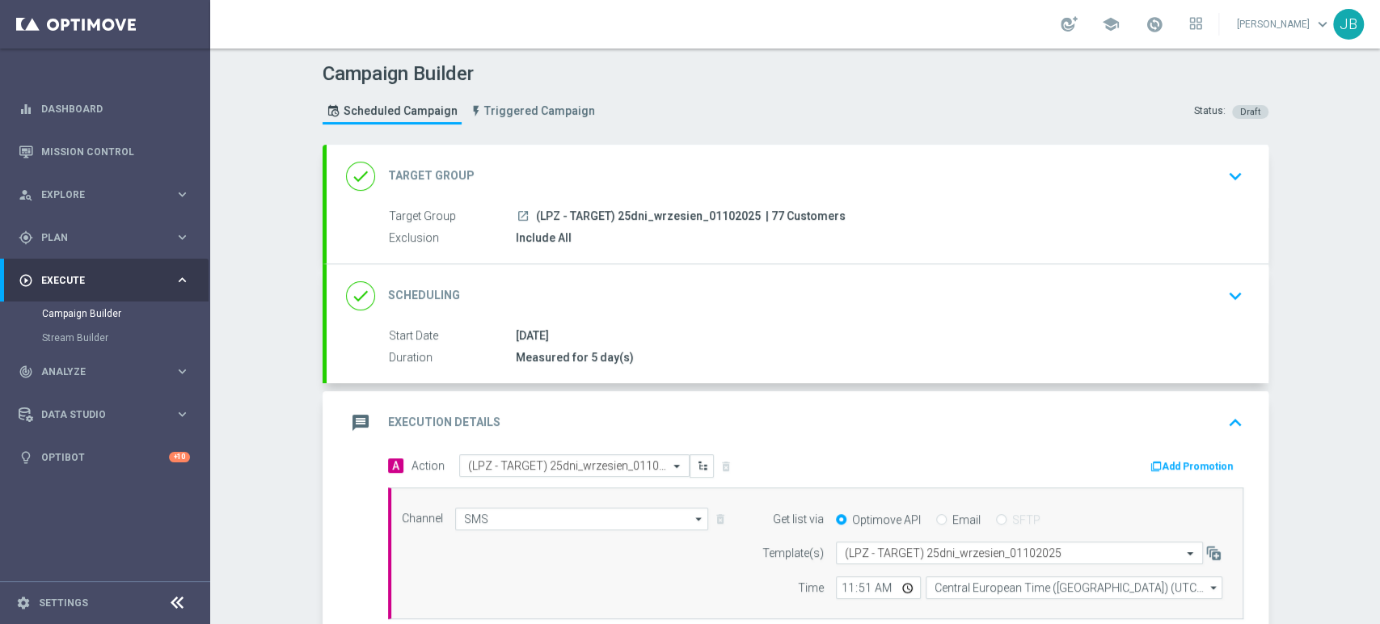
click at [1378, 148] on div "Campaign Builder Scheduled Campaign Triggered Campaign Status: Draft done Targe…" at bounding box center [795, 335] width 1170 height 575
click at [1235, 158] on div "done Target Group keyboard_arrow_down" at bounding box center [798, 176] width 942 height 63
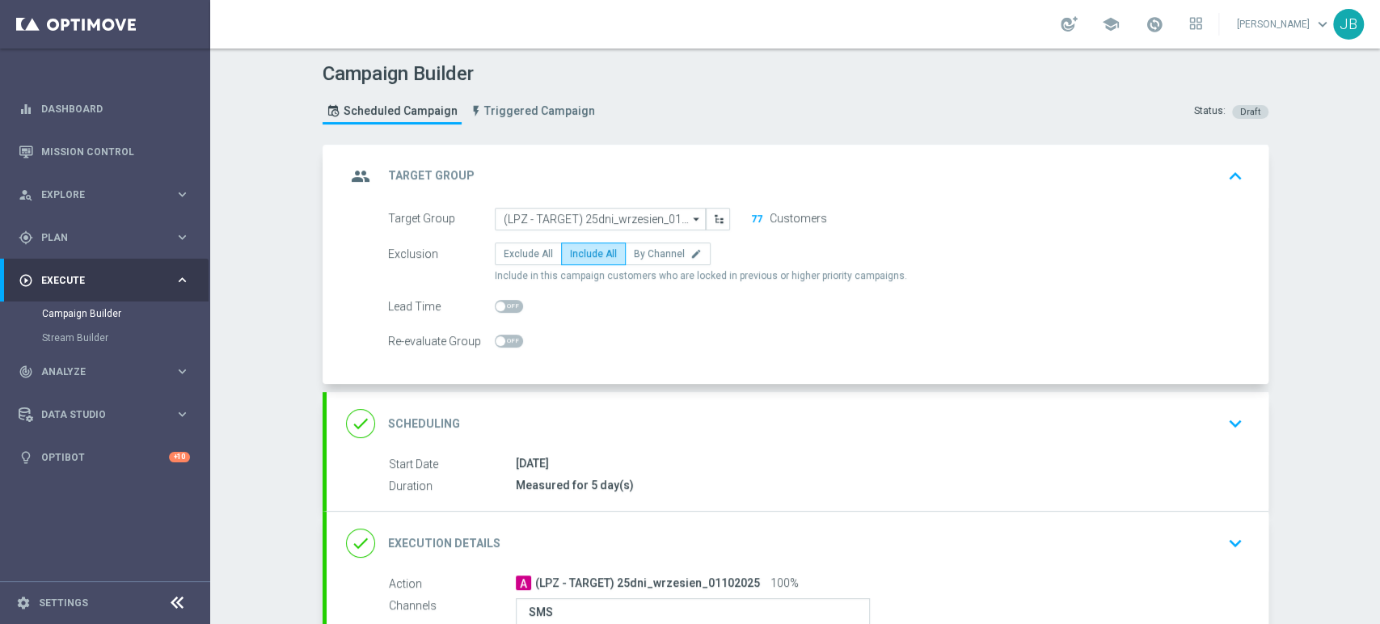
click at [1181, 418] on div "done Scheduling keyboard_arrow_down" at bounding box center [797, 423] width 903 height 31
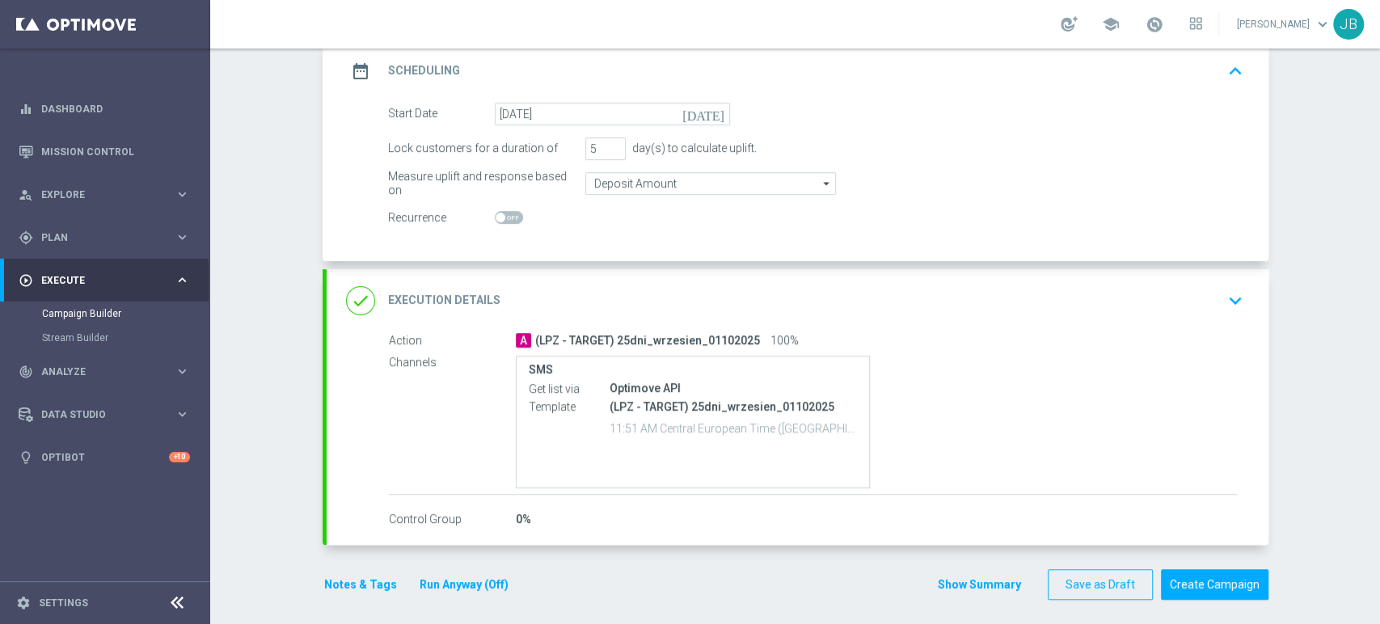
scroll to position [238, 0]
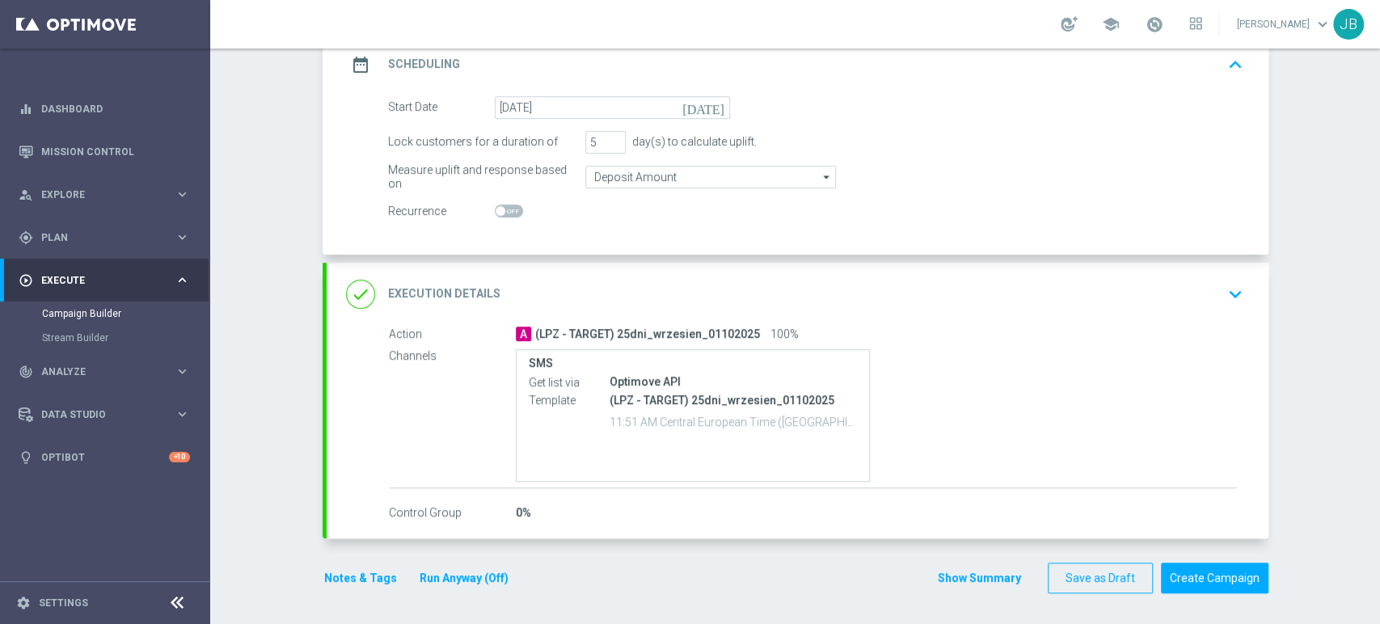
click at [1378, 511] on div "Campaign Builder Scheduled Campaign Triggered Campaign Status: Draft done Targe…" at bounding box center [795, 335] width 1170 height 575
click at [1183, 283] on div "done Execution Details keyboard_arrow_down" at bounding box center [797, 294] width 903 height 31
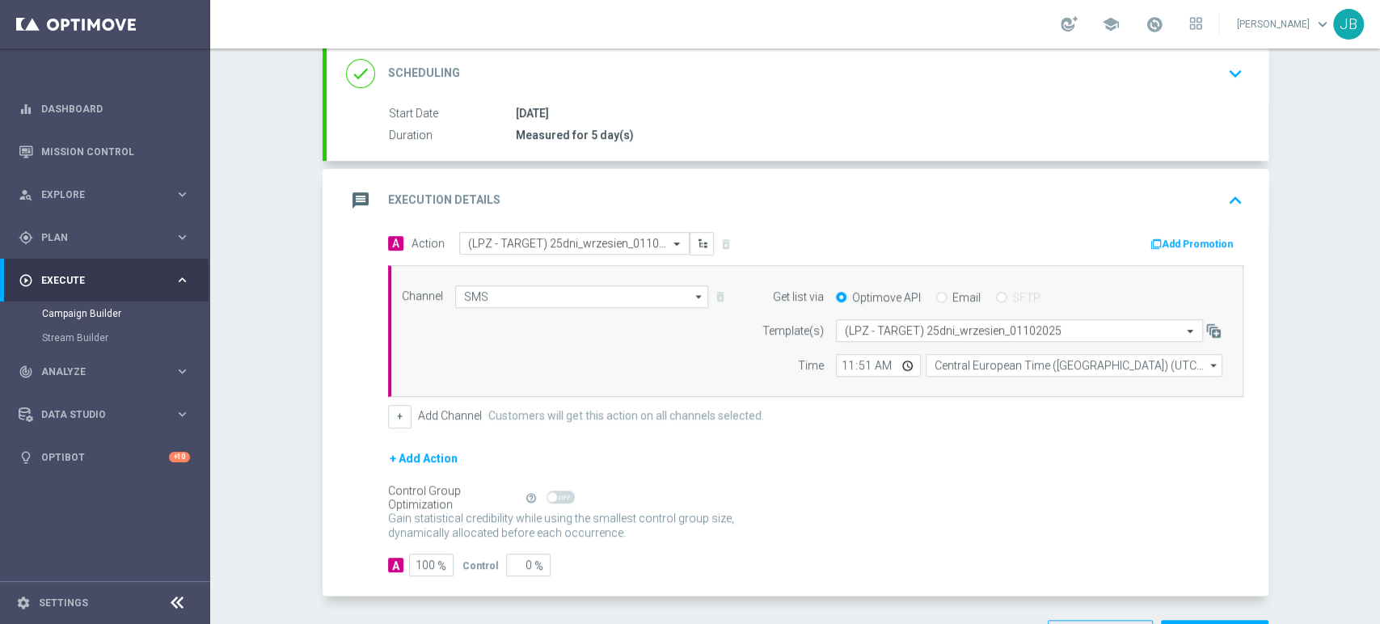
scroll to position [15, 0]
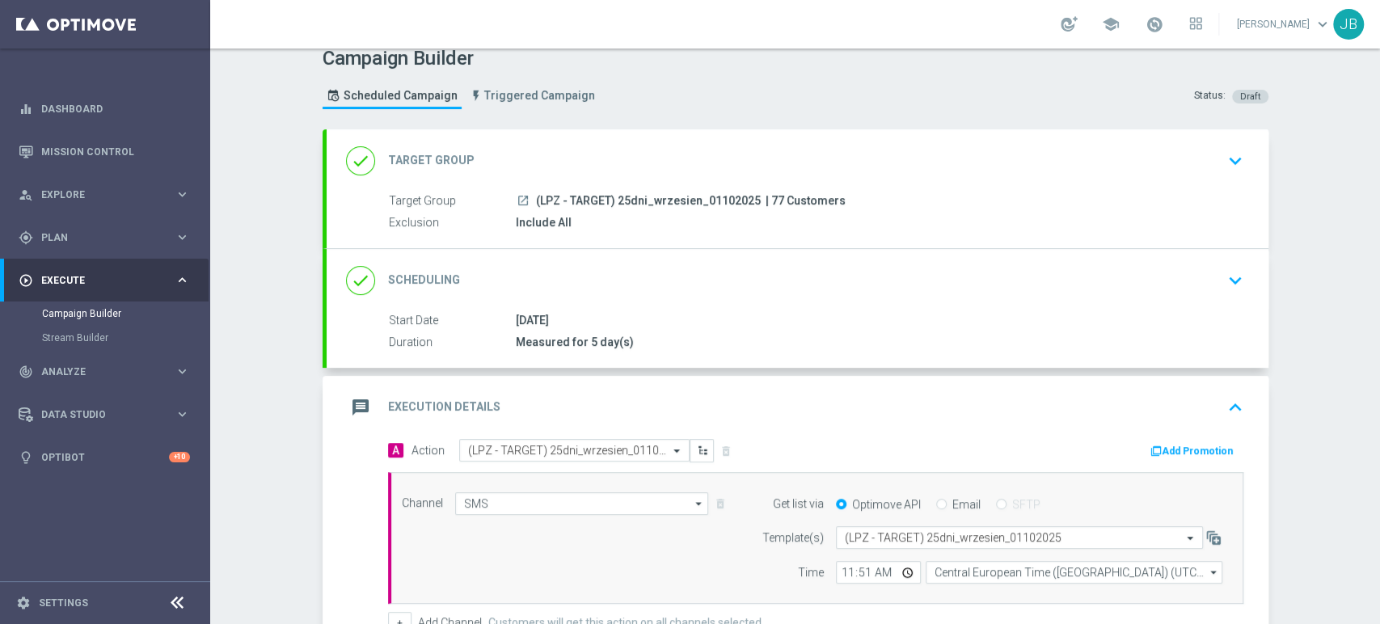
click at [1378, 164] on div "Campaign Builder Scheduled Campaign Triggered Campaign Status: Draft done Targe…" at bounding box center [795, 335] width 1170 height 575
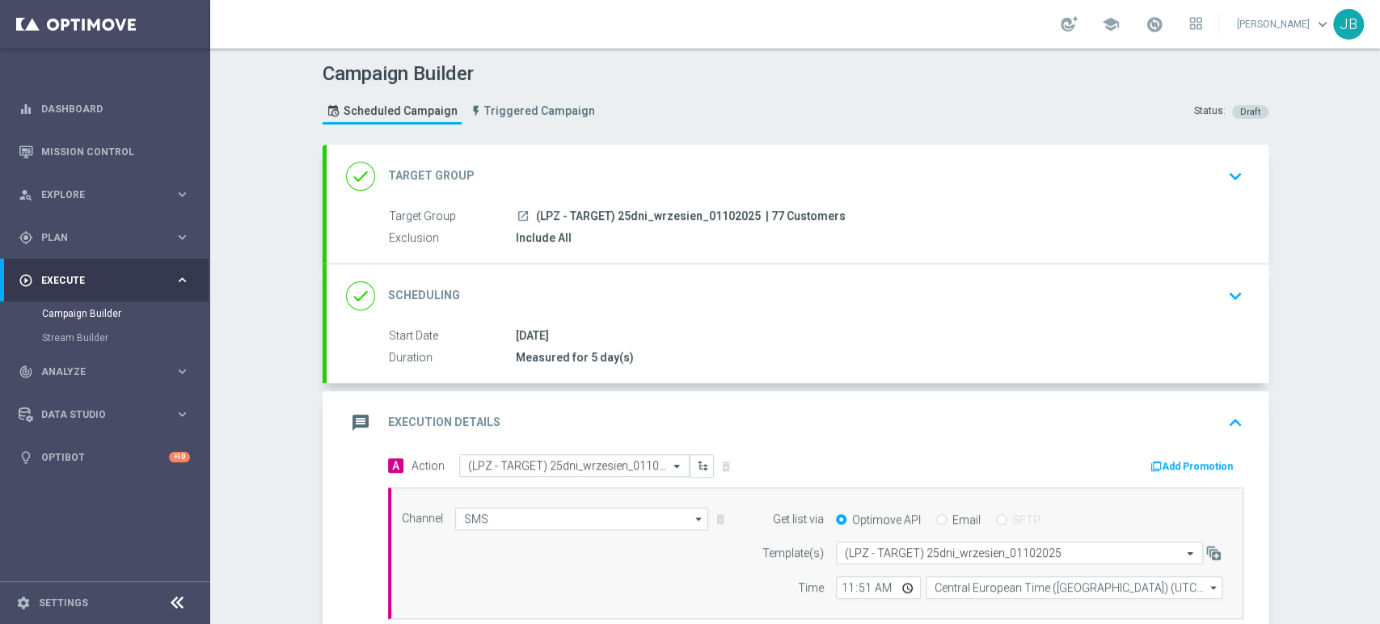
click at [1221, 158] on div "done Target Group keyboard_arrow_down" at bounding box center [798, 176] width 942 height 63
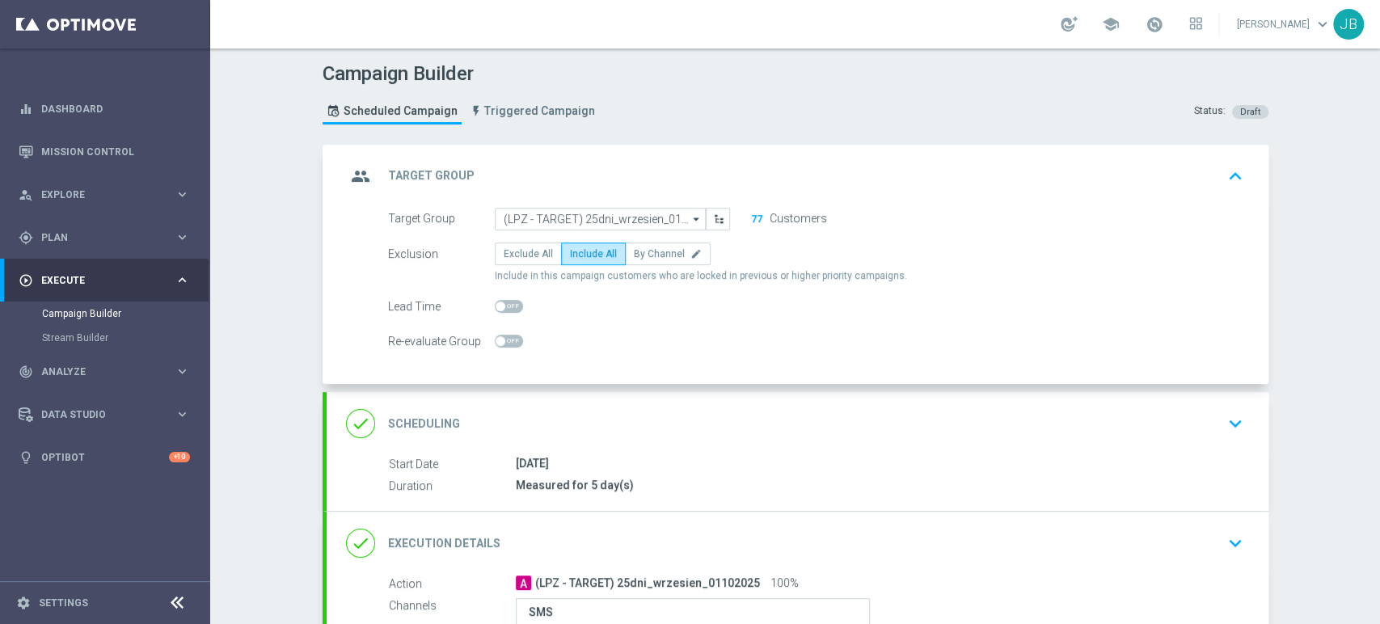
click at [1188, 423] on div "done Scheduling keyboard_arrow_down" at bounding box center [797, 423] width 903 height 31
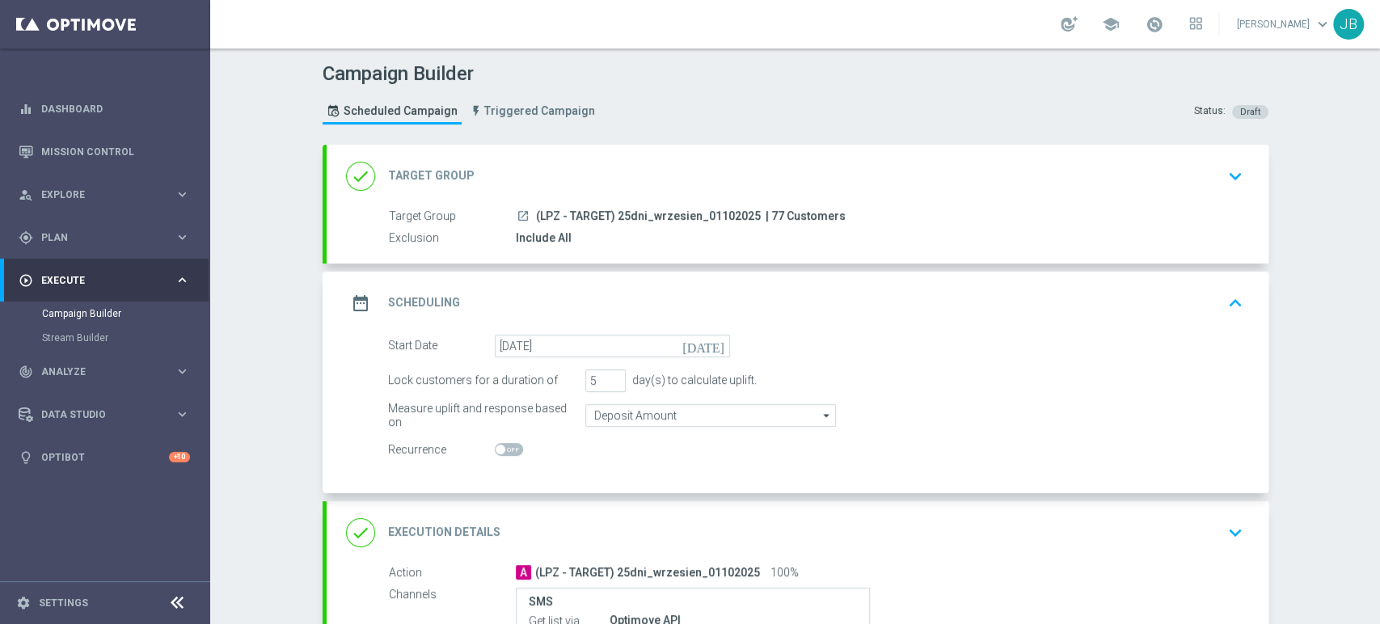
scroll to position [238, 0]
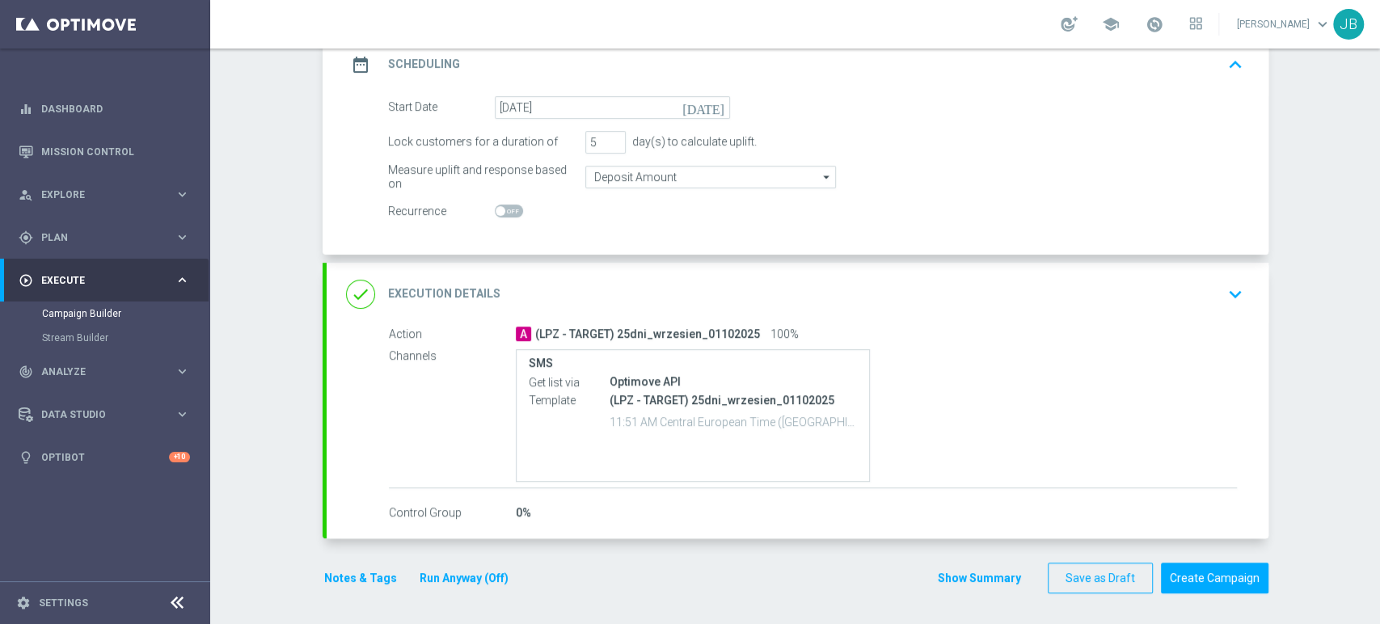
click at [1378, 516] on div "Campaign Builder Scheduled Campaign Triggered Campaign Status: Draft done Targe…" at bounding box center [795, 335] width 1170 height 575
click at [1221, 279] on button "keyboard_arrow_down" at bounding box center [1234, 294] width 27 height 31
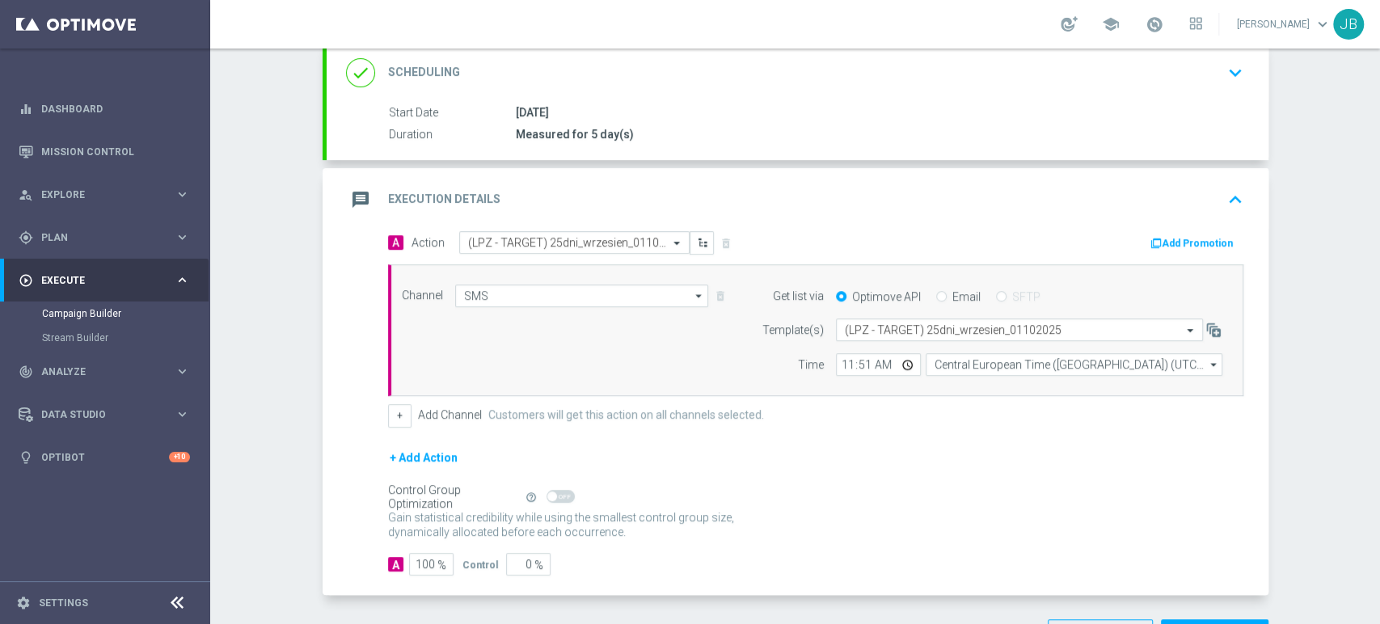
scroll to position [0, 0]
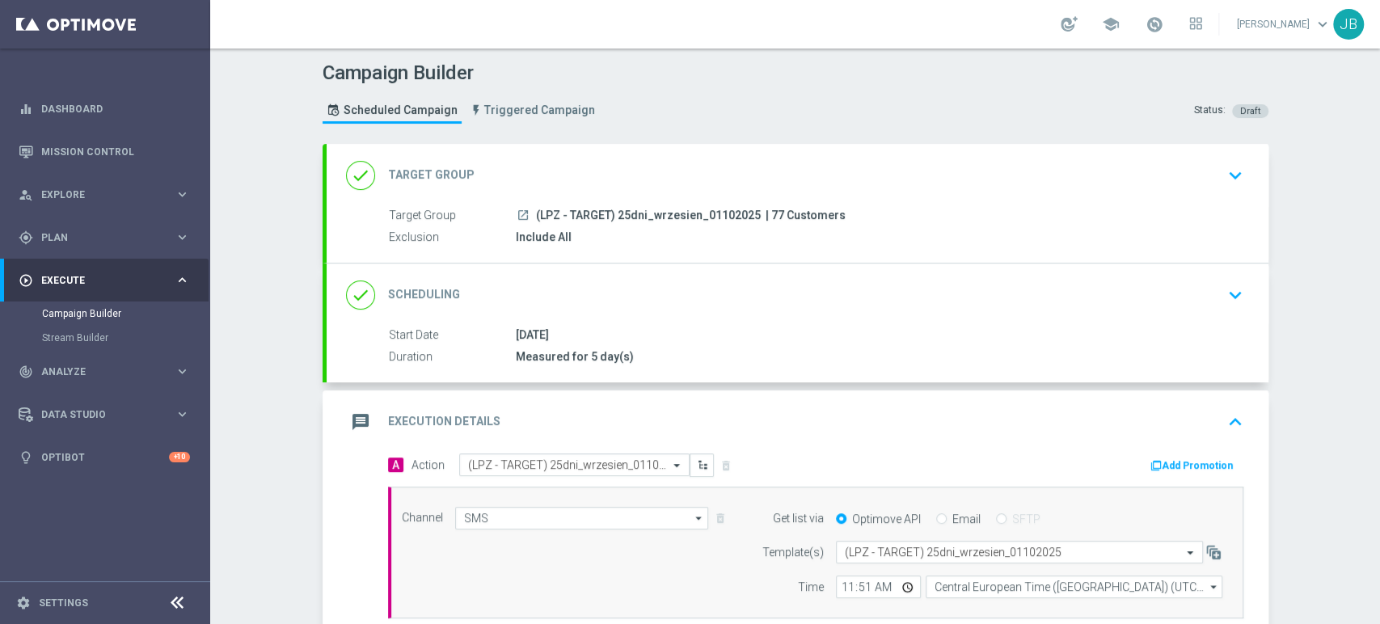
click at [1378, 120] on div "Campaign Builder Scheduled Campaign Triggered Campaign Status: Draft done Targe…" at bounding box center [795, 335] width 1170 height 575
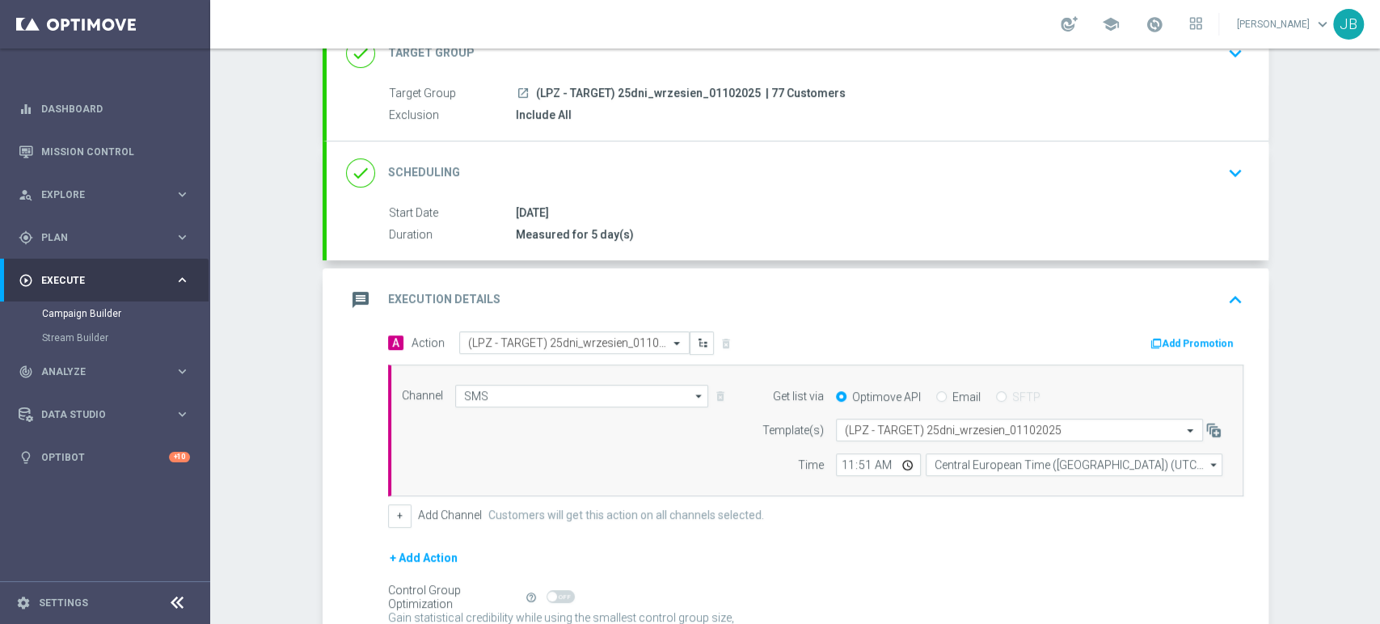
drag, startPoint x: 1378, startPoint y: 152, endPoint x: 1378, endPoint y: 239, distance: 87.3
click at [1378, 239] on div "Campaign Builder Scheduled Campaign Triggered Campaign Status: Draft done Targe…" at bounding box center [795, 335] width 1170 height 575
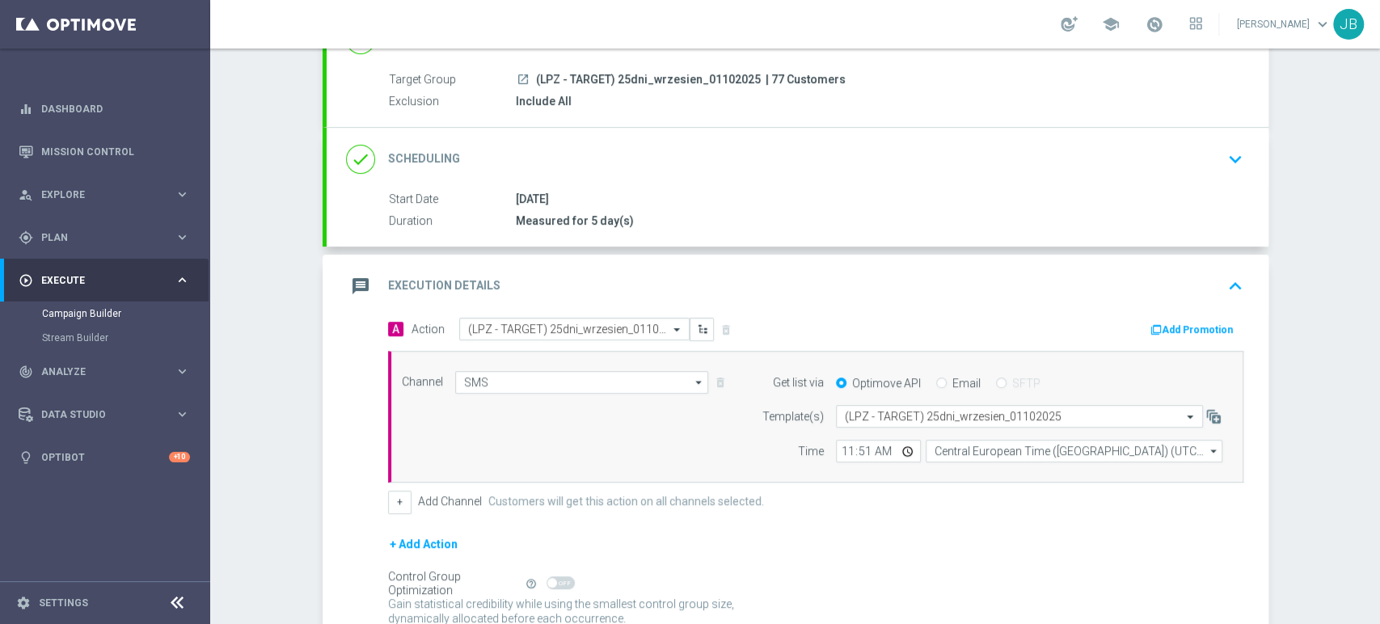
click at [1194, 145] on div "done Scheduling keyboard_arrow_down" at bounding box center [797, 159] width 903 height 31
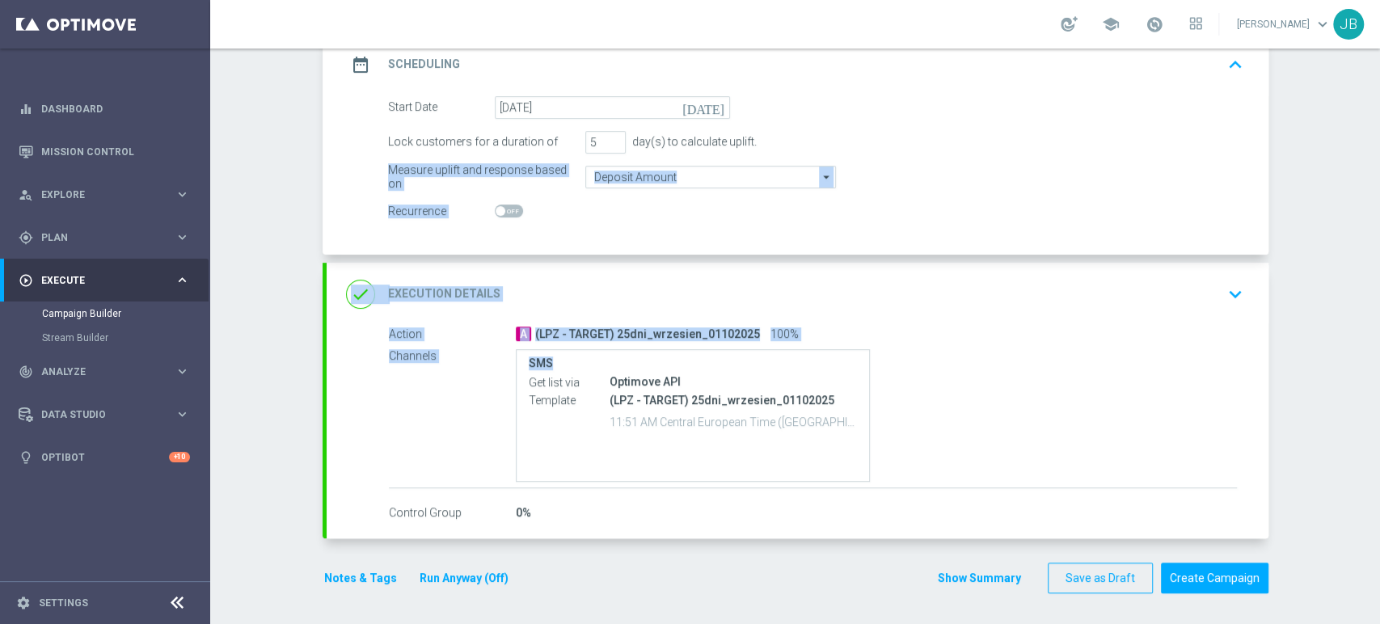
drag, startPoint x: 1378, startPoint y: 261, endPoint x: 1378, endPoint y: 366, distance: 105.1
click at [1378, 366] on div "Campaign Builder Scheduled Campaign Triggered Campaign Status: Draft done Targe…" at bounding box center [795, 335] width 1170 height 575
click at [1194, 272] on div "done Execution Details keyboard_arrow_down" at bounding box center [798, 294] width 942 height 63
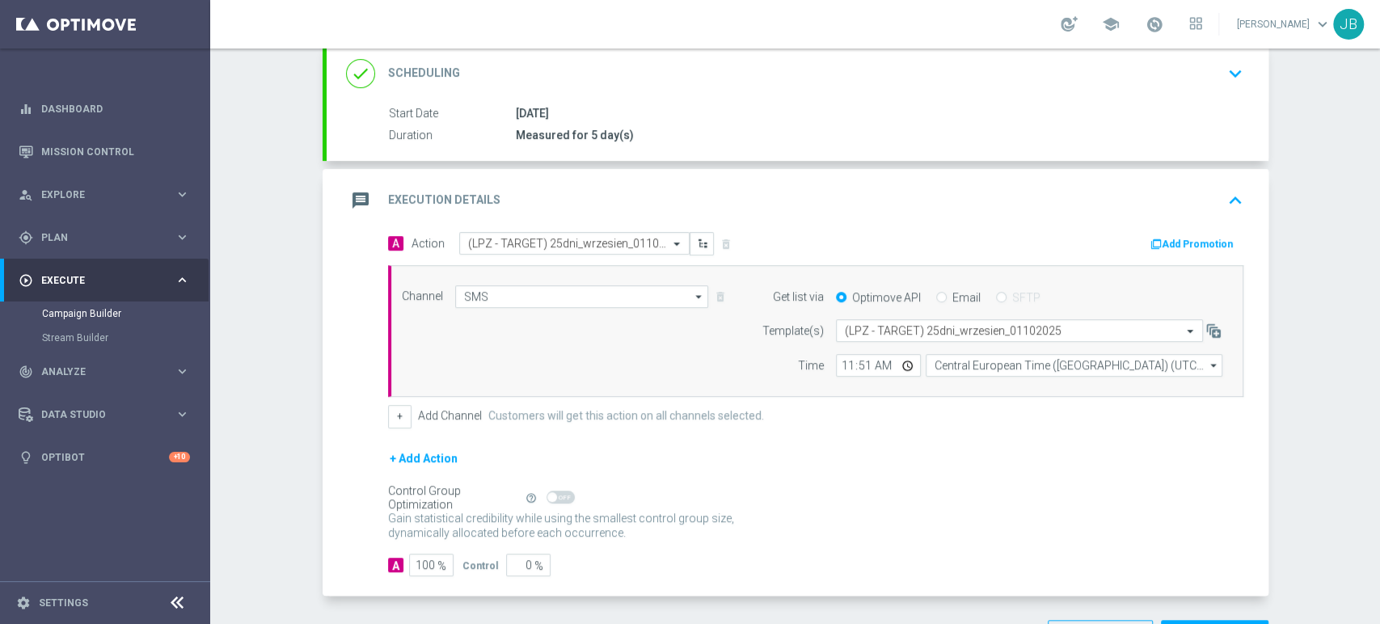
scroll to position [258, 0]
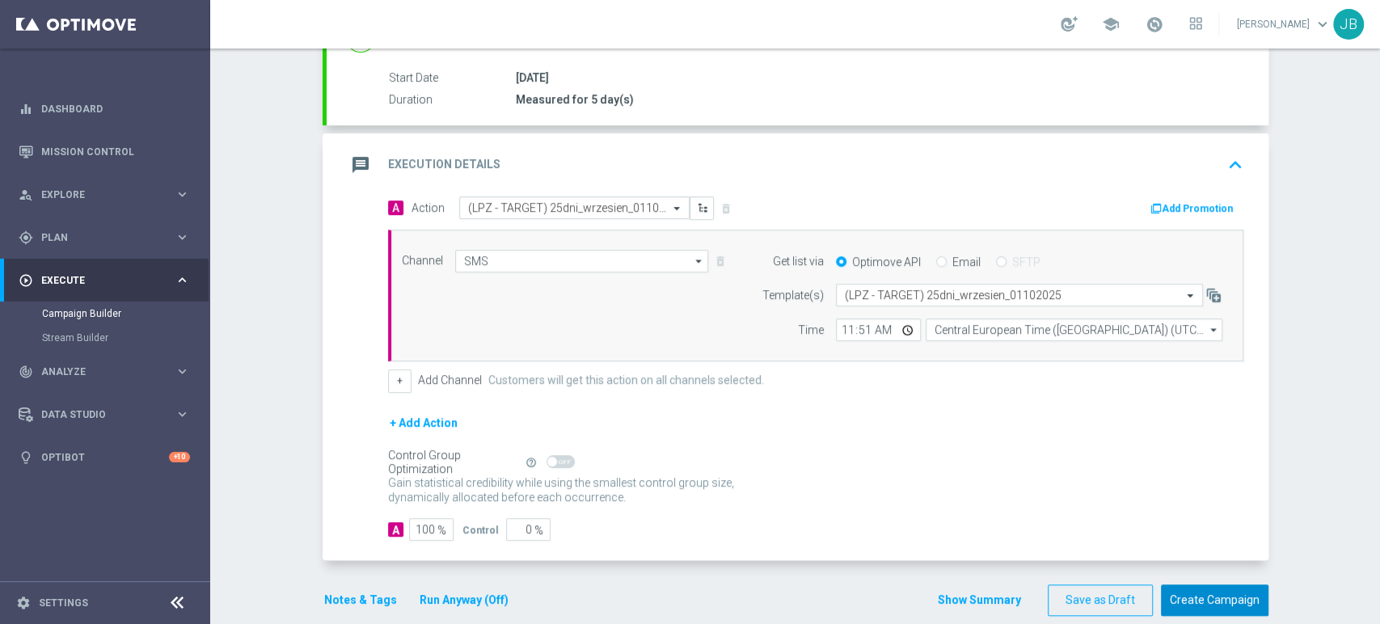
click at [1256, 594] on button "Create Campaign" at bounding box center [1214, 600] width 107 height 32
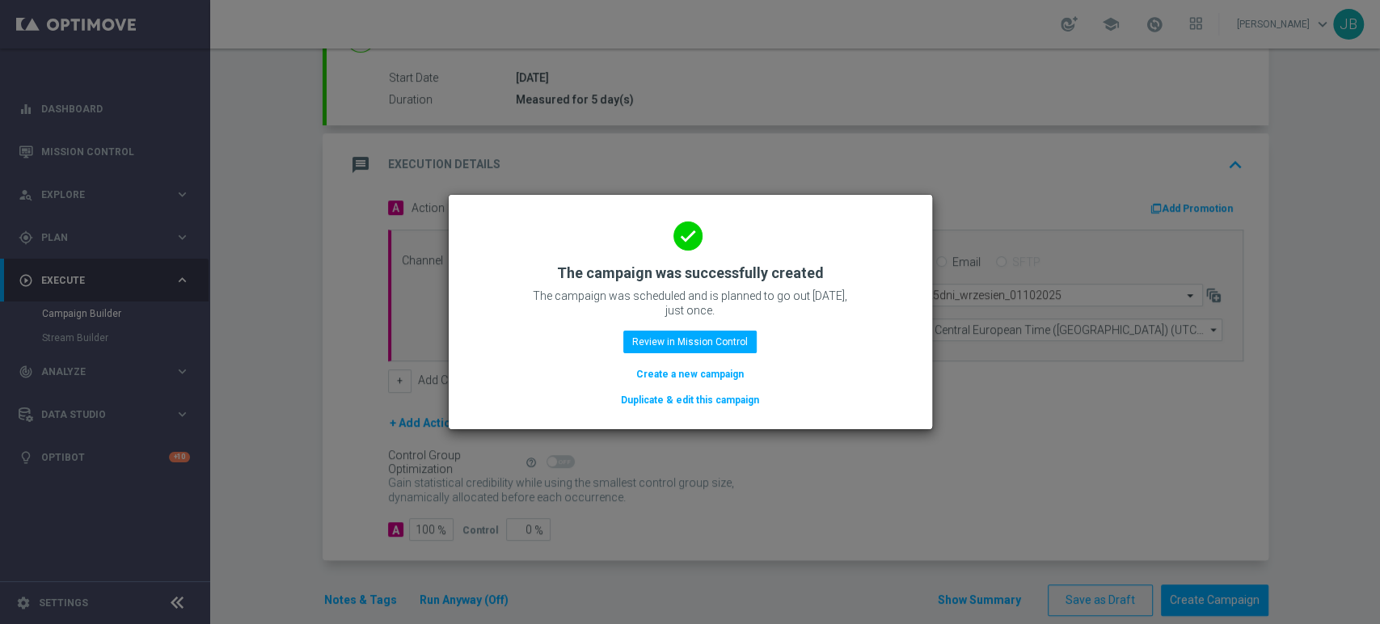
click at [664, 367] on button "Create a new campaign" at bounding box center [689, 374] width 111 height 18
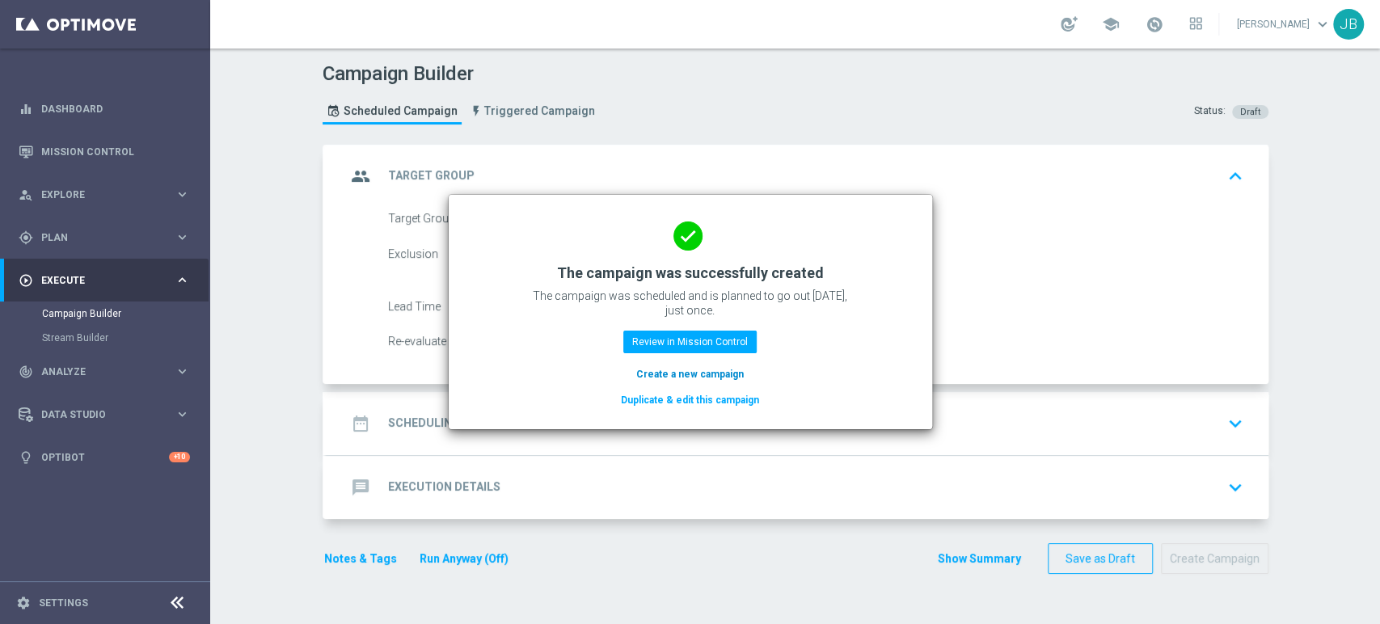
scroll to position [0, 0]
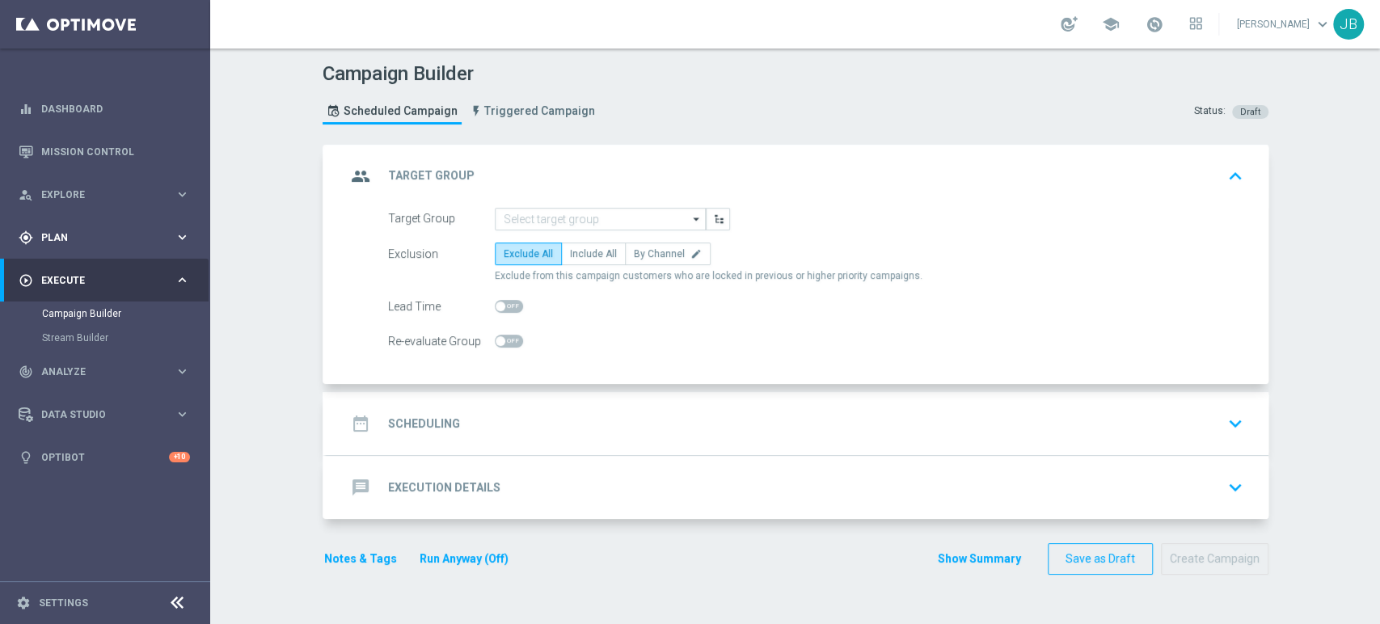
click at [59, 251] on div "gps_fixed Plan keyboard_arrow_right" at bounding box center [104, 237] width 209 height 43
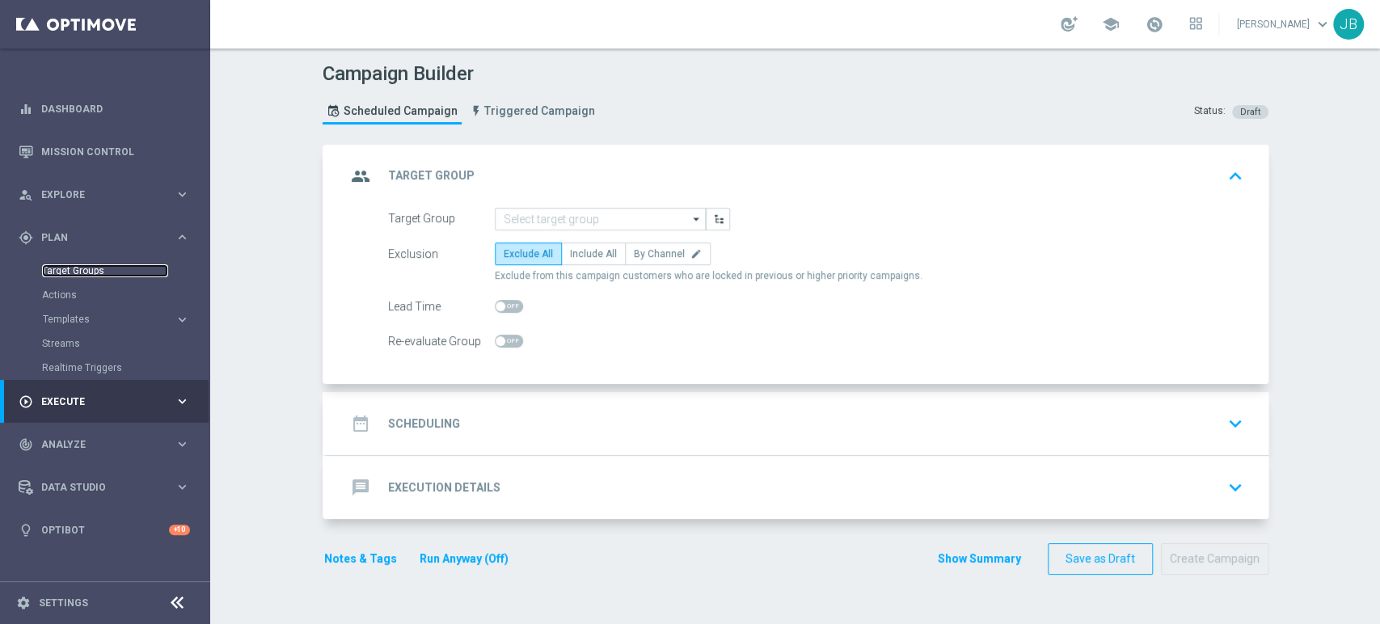
click at [76, 264] on link "Target Groups" at bounding box center [105, 270] width 126 height 13
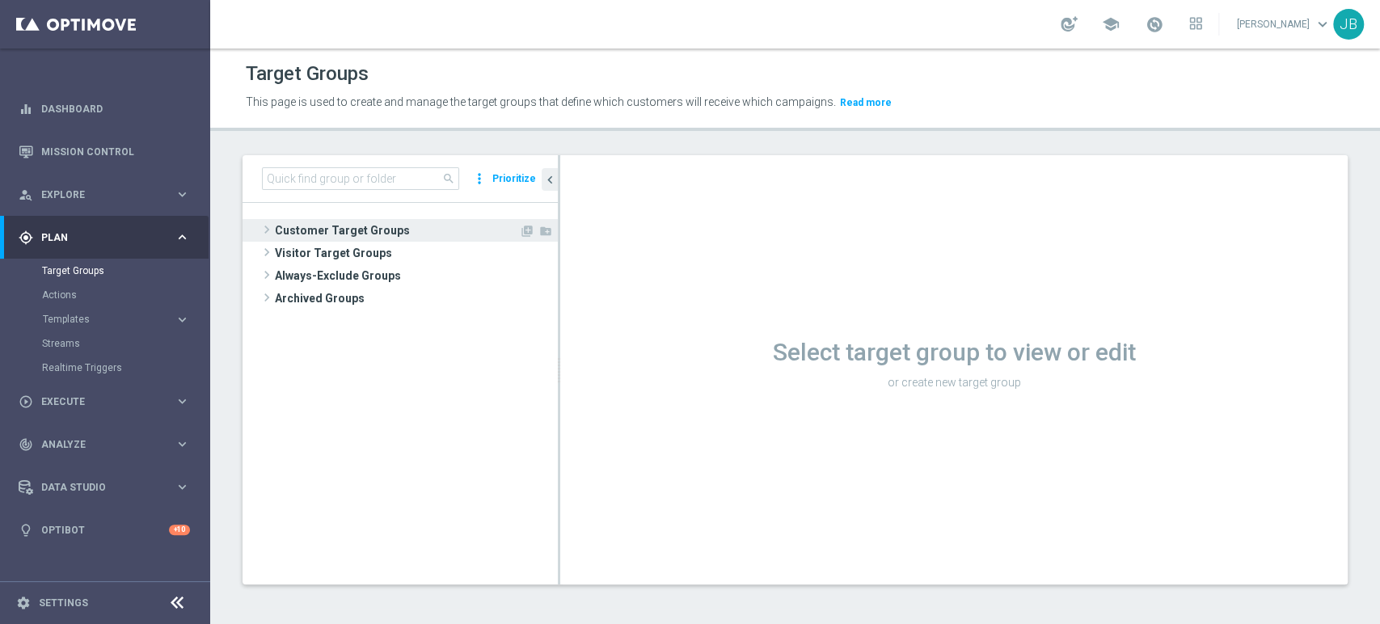
click at [267, 223] on span at bounding box center [267, 229] width 16 height 19
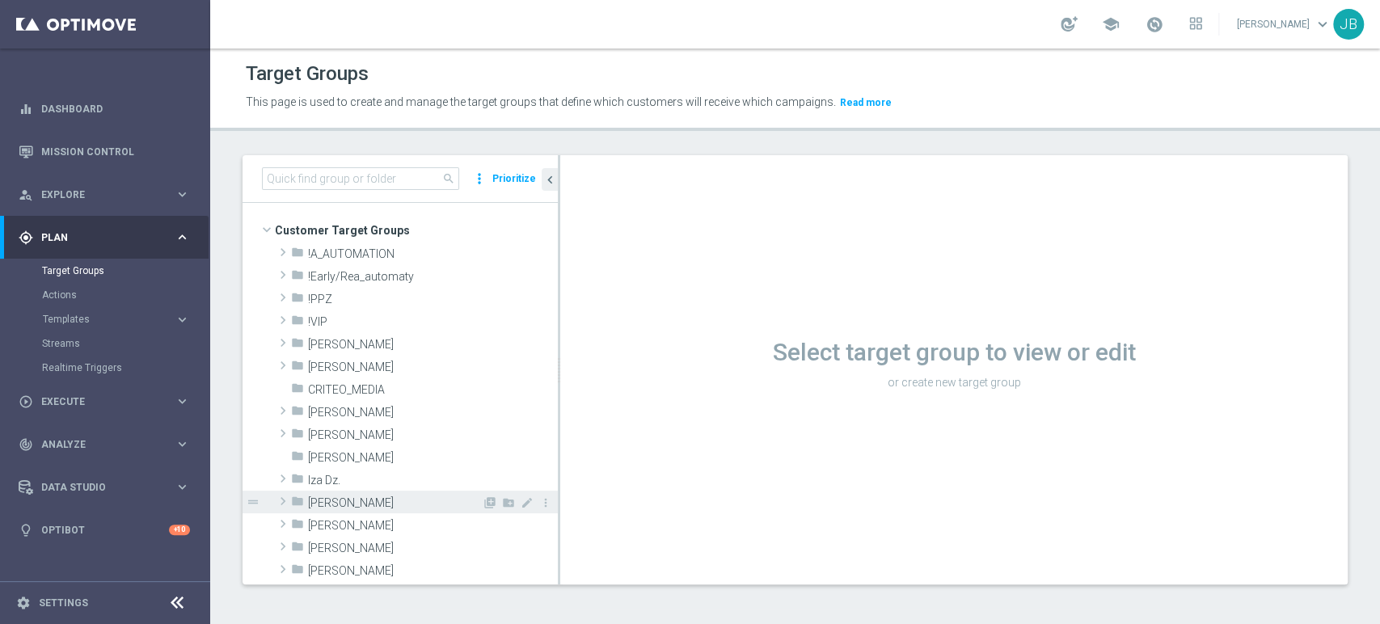
click at [360, 501] on span "Justyna B." at bounding box center [395, 503] width 174 height 14
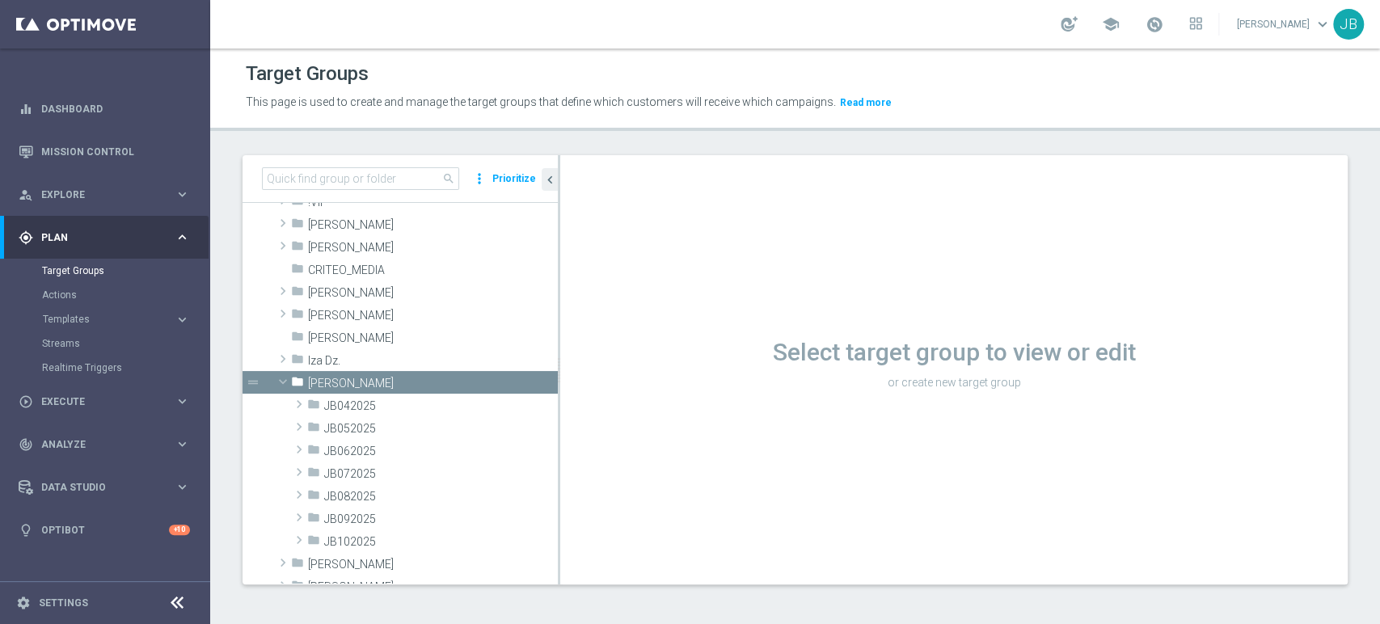
scroll to position [143, 0]
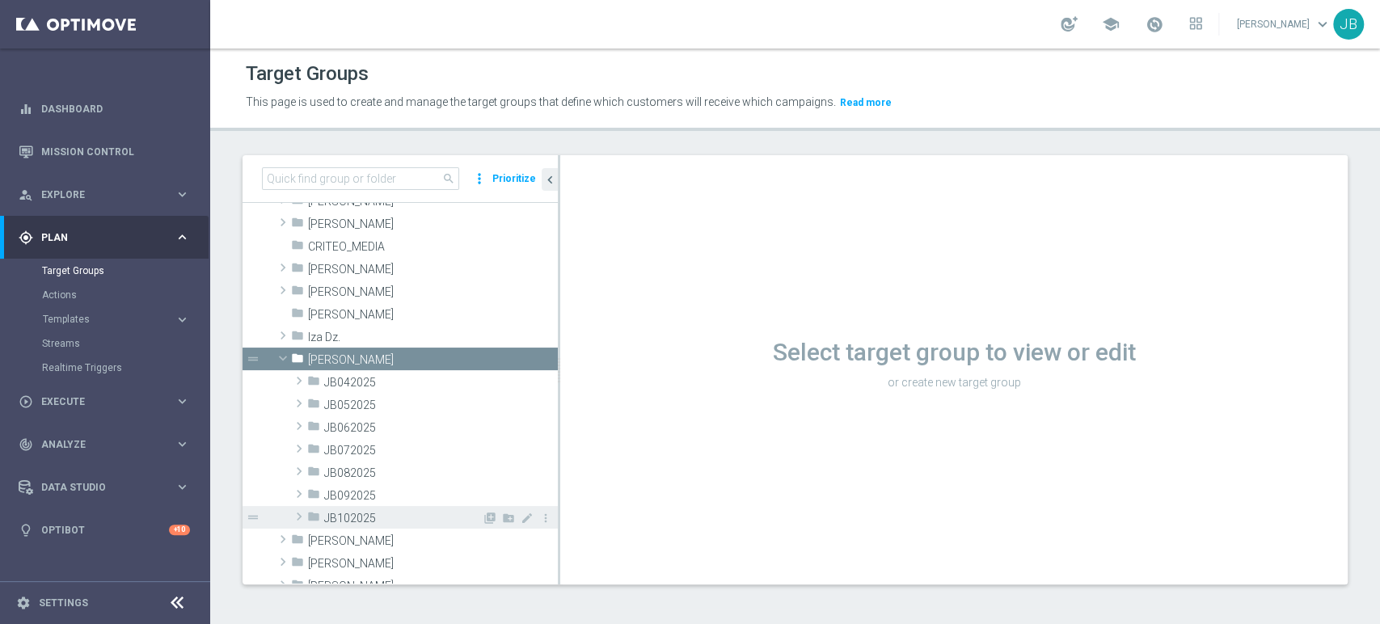
click at [299, 517] on span at bounding box center [299, 516] width 16 height 19
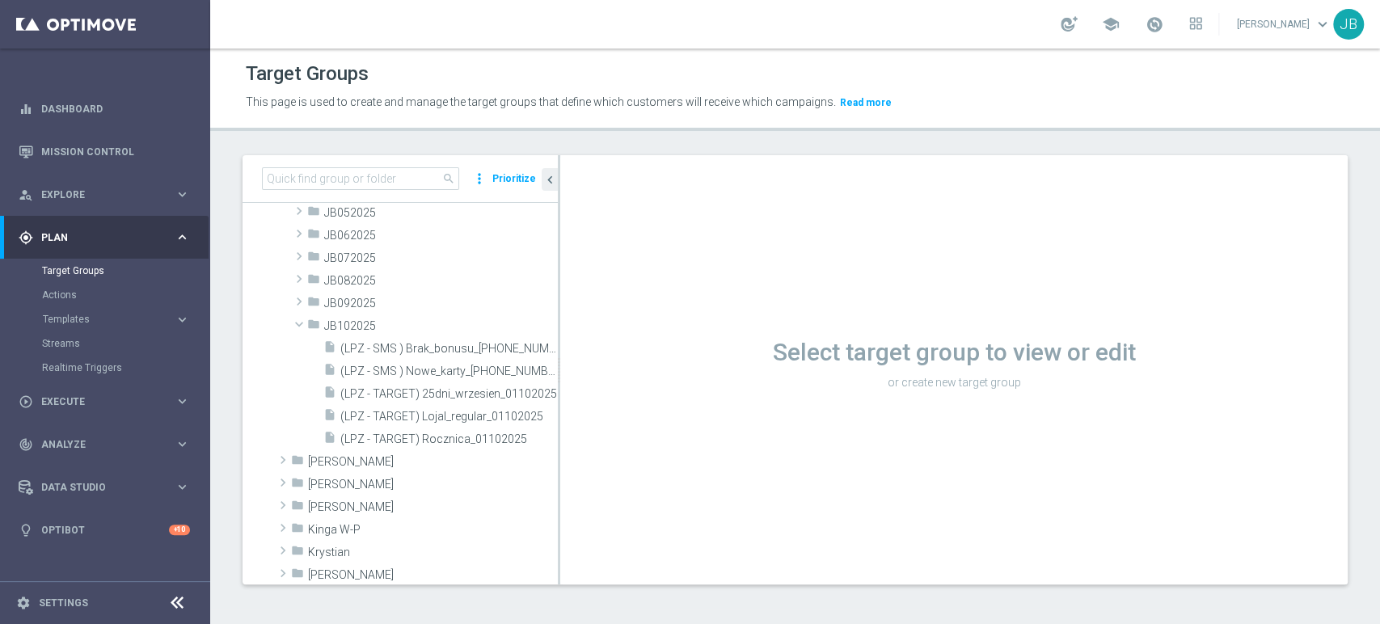
scroll to position [395, 0]
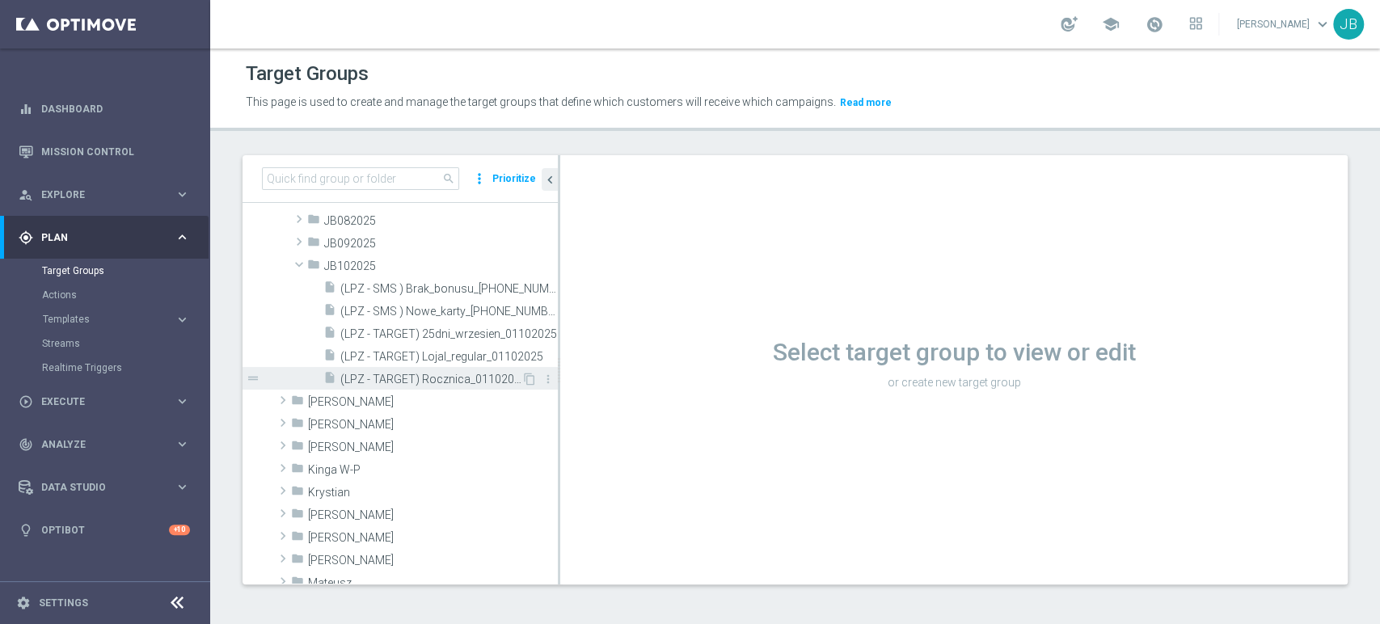
click at [500, 386] on div "insert_drive_file (LPZ - TARGET) Rocznica_01102025" at bounding box center [422, 378] width 198 height 23
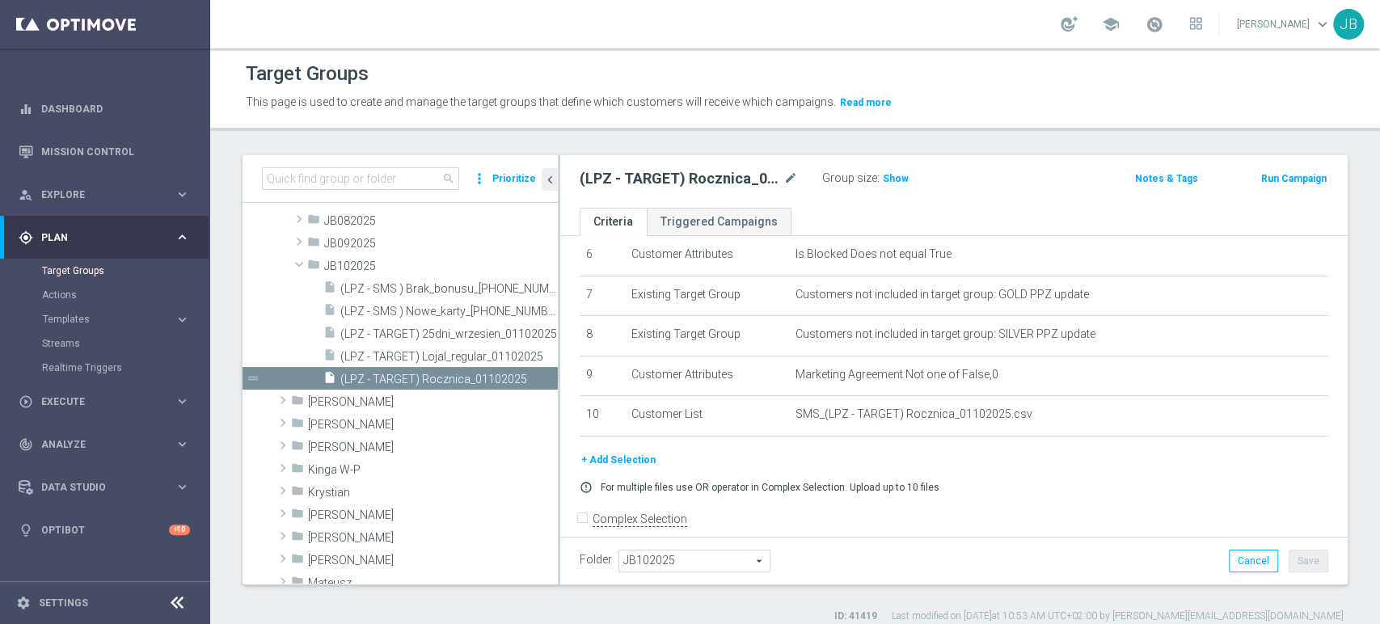
scroll to position [263, 0]
click at [523, 380] on icon "content_copy" at bounding box center [529, 379] width 13 height 13
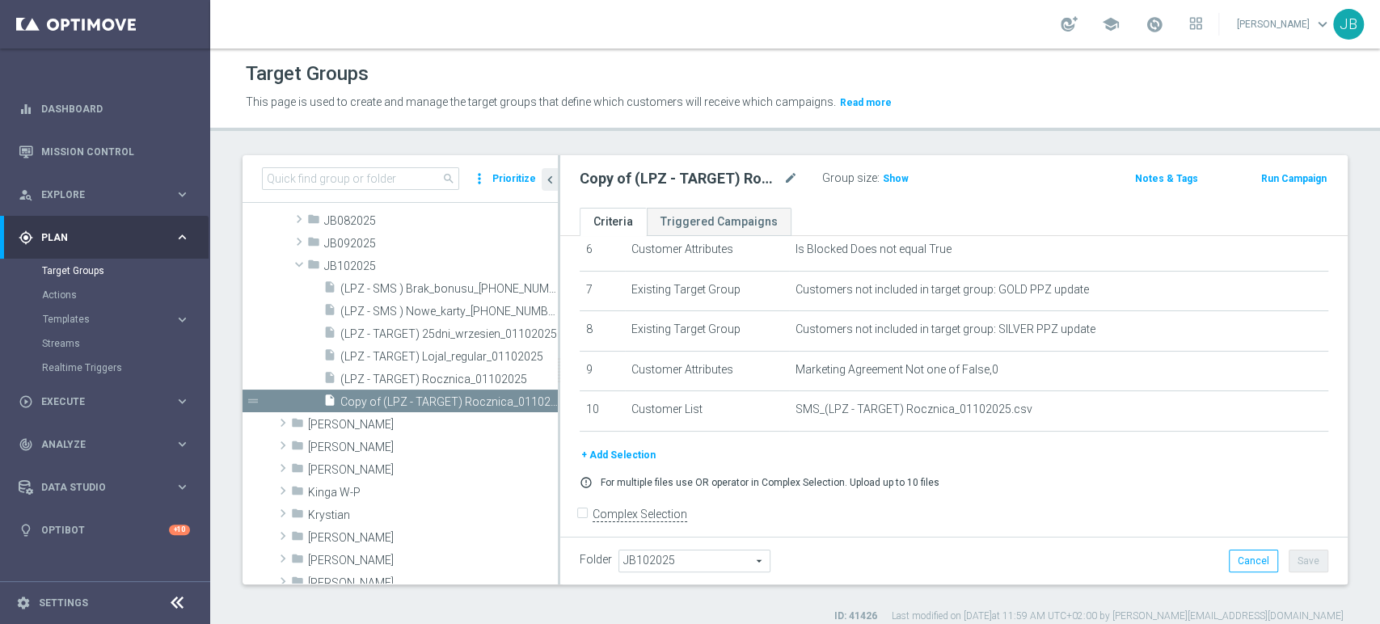
scroll to position [335, 0]
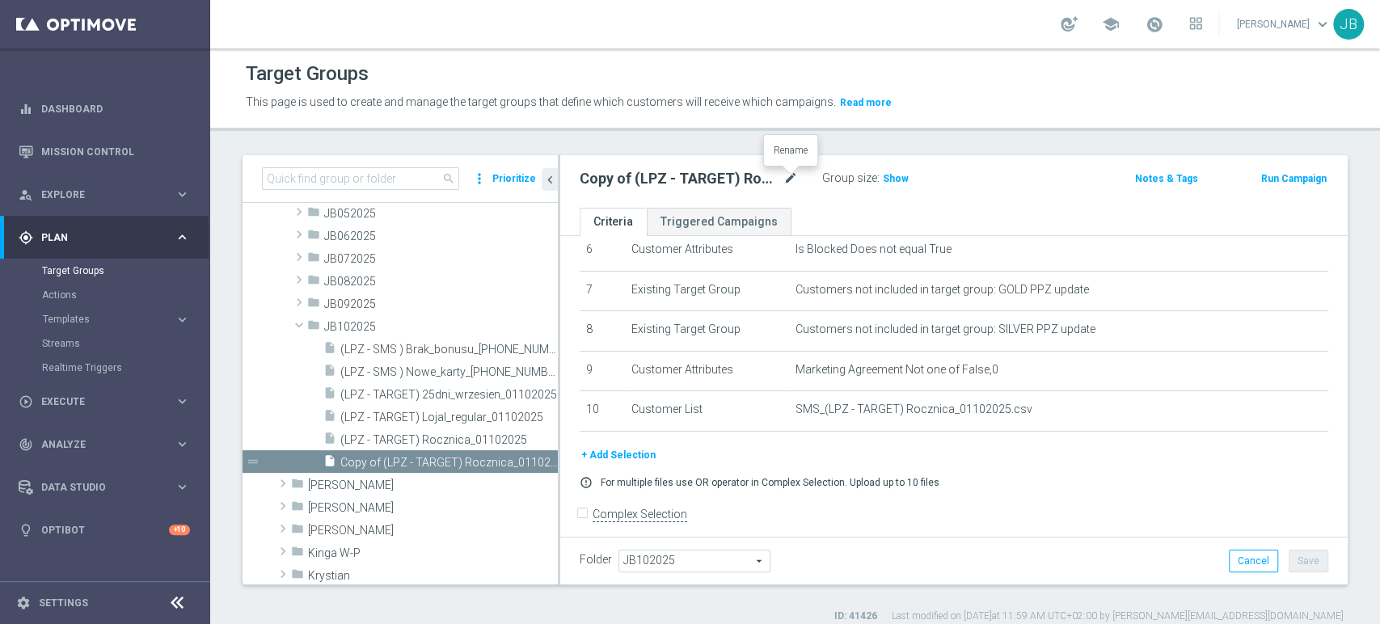
click at [786, 179] on icon "mode_edit" at bounding box center [790, 178] width 15 height 19
type input "(LPZ - TARGET) 100dni_pazdziernik_01102025"
click at [825, 216] on ul "Criteria Triggered Campaigns" at bounding box center [953, 222] width 787 height 28
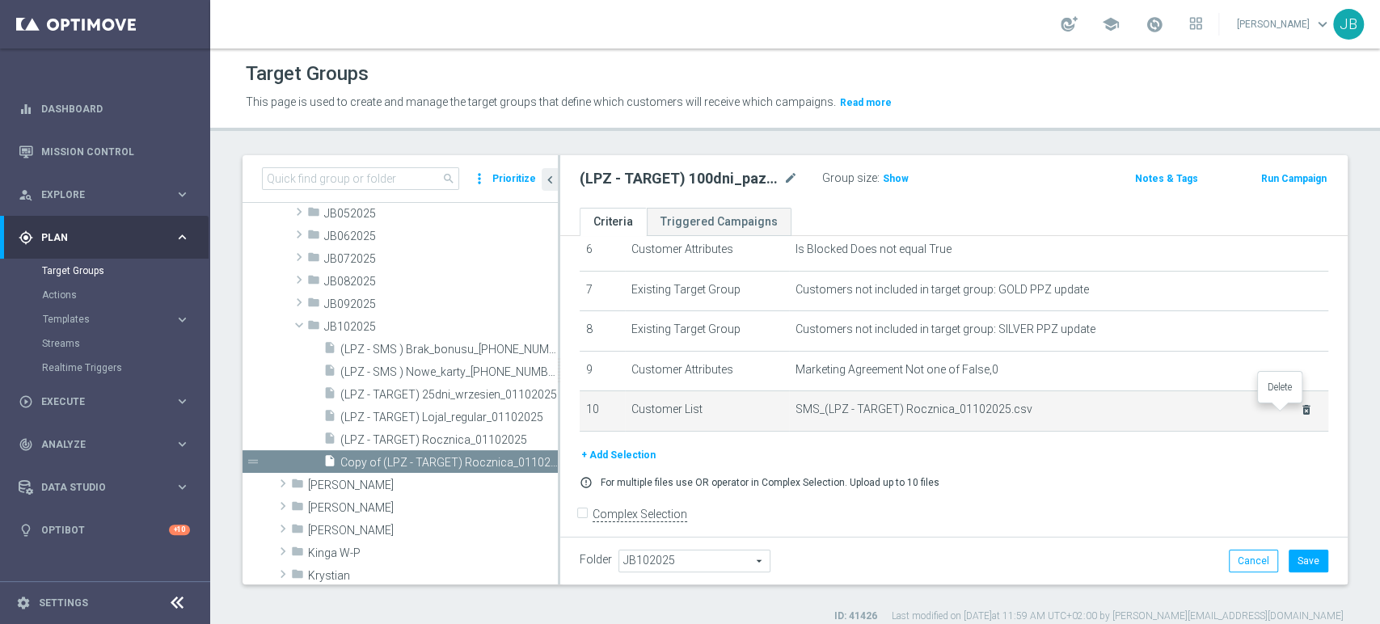
click at [1300, 410] on icon "delete_forever" at bounding box center [1306, 409] width 13 height 13
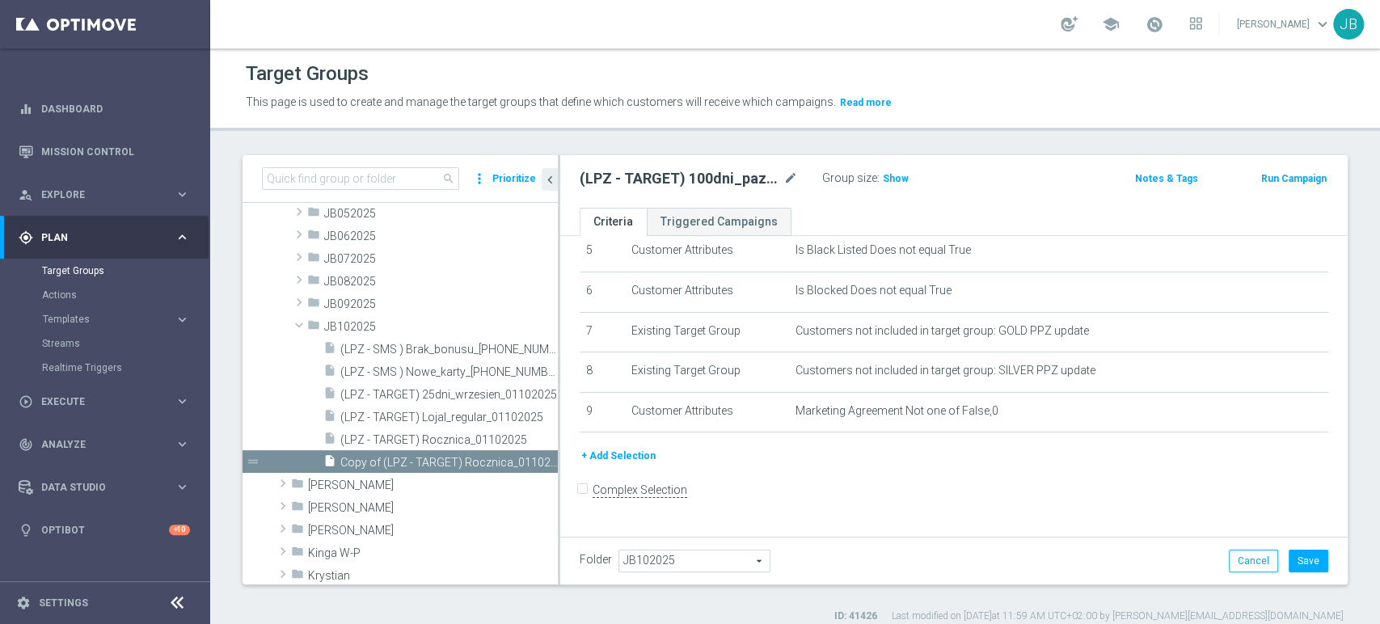
scroll to position [210, 0]
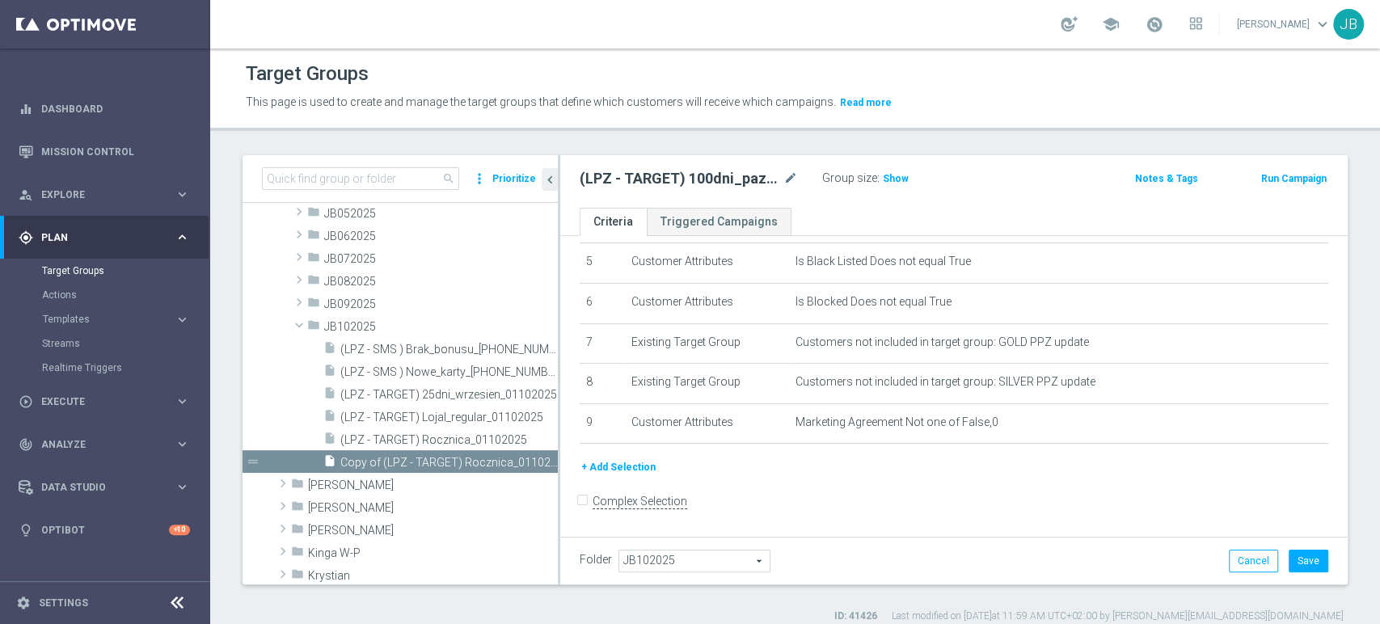
click at [646, 468] on button "+ Add Selection" at bounding box center [619, 467] width 78 height 18
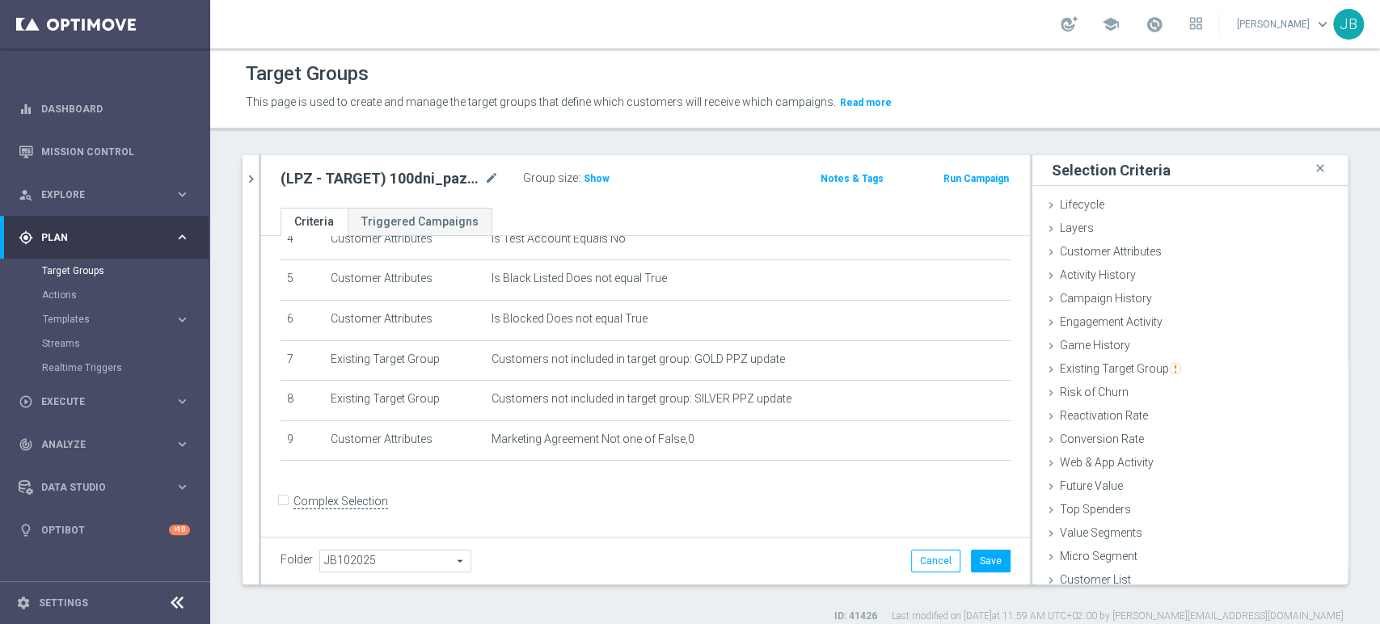
scroll to position [8, 0]
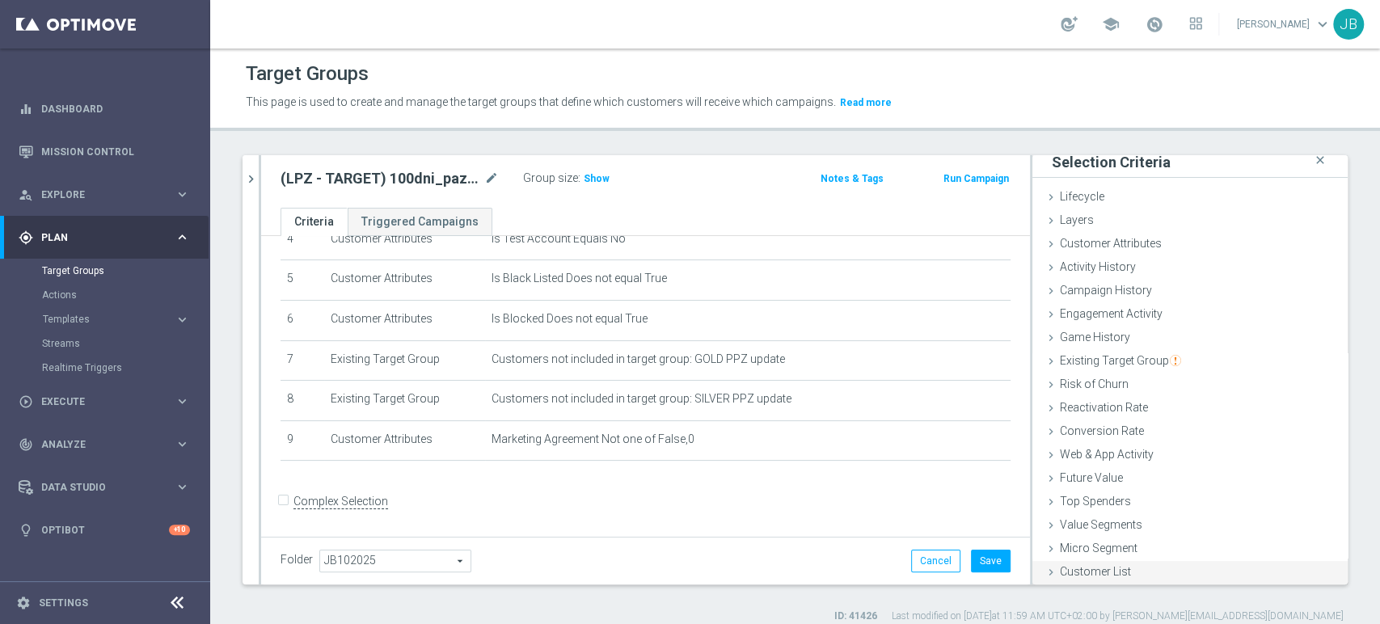
click at [1120, 571] on div "Customer List done" at bounding box center [1189, 573] width 315 height 24
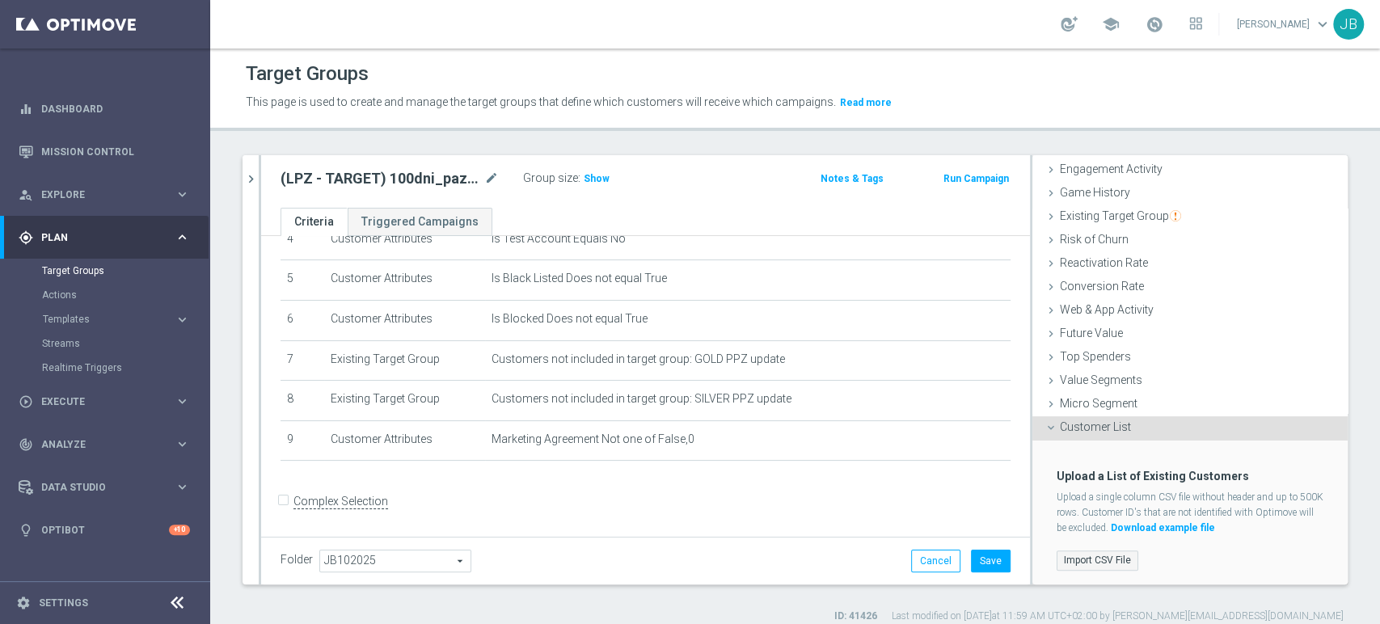
click at [1102, 554] on label "Import CSV File" at bounding box center [1097, 560] width 82 height 20
click at [0, 0] on input "Import CSV File" at bounding box center [0, 0] width 0 height 0
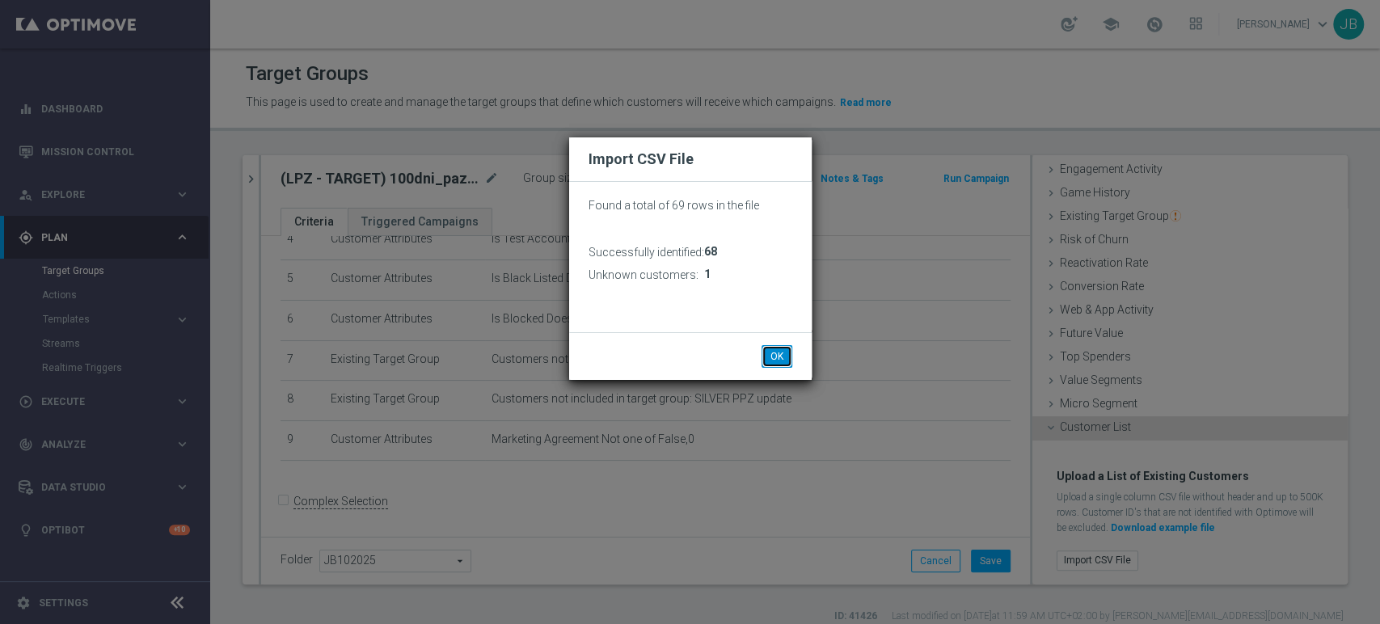
click at [787, 354] on button "OK" at bounding box center [776, 356] width 31 height 23
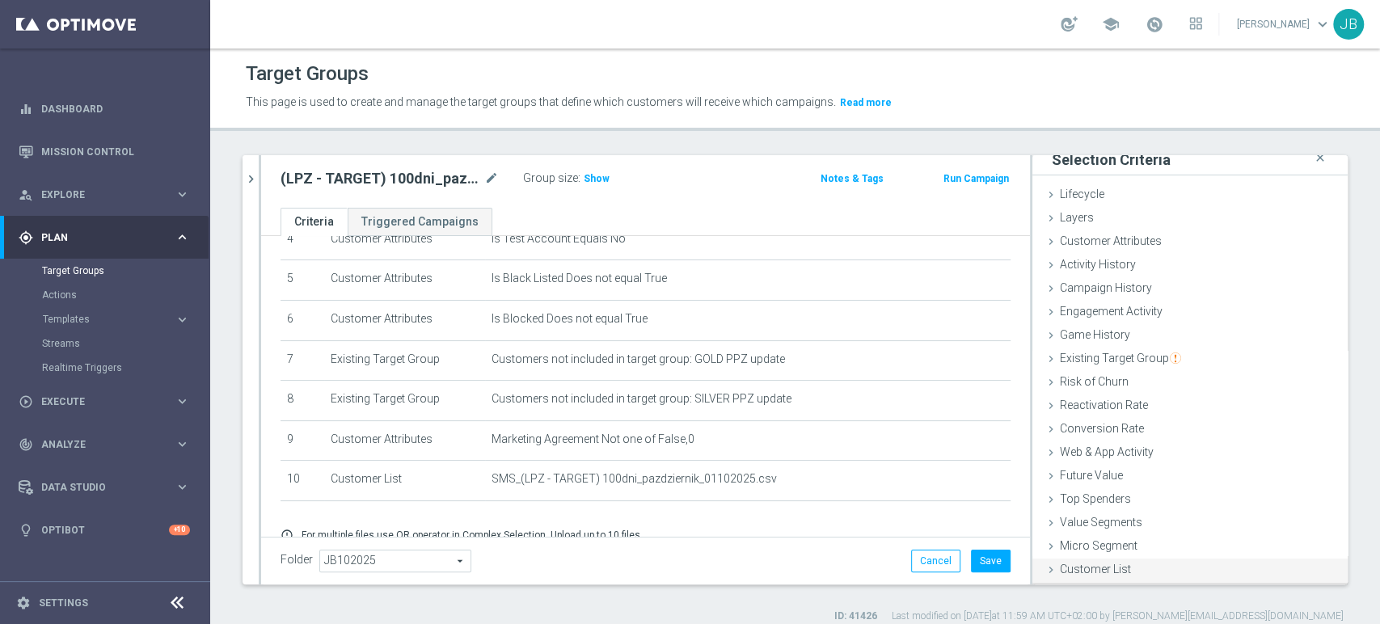
scroll to position [8, 0]
click at [983, 560] on button "Save" at bounding box center [991, 561] width 40 height 23
click at [594, 173] on span "Show" at bounding box center [597, 178] width 26 height 11
click at [86, 392] on div "play_circle_outline Execute keyboard_arrow_right" at bounding box center [104, 401] width 209 height 43
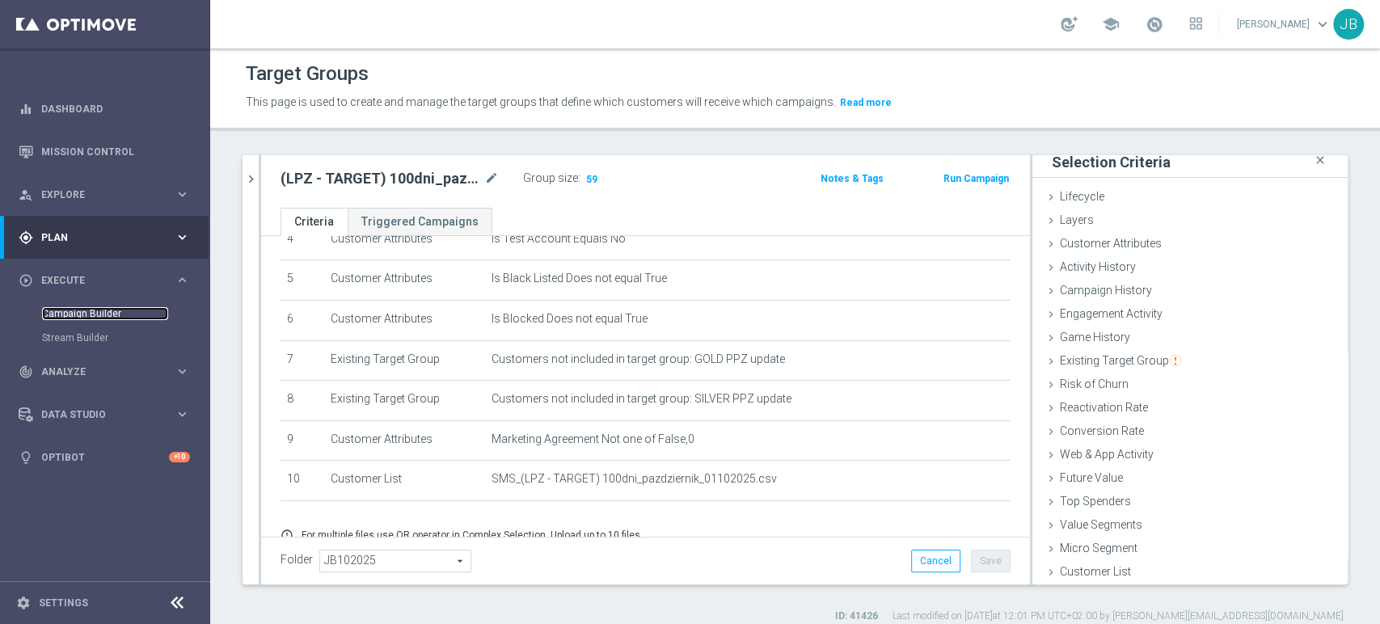
click at [119, 313] on link "Campaign Builder" at bounding box center [105, 313] width 126 height 13
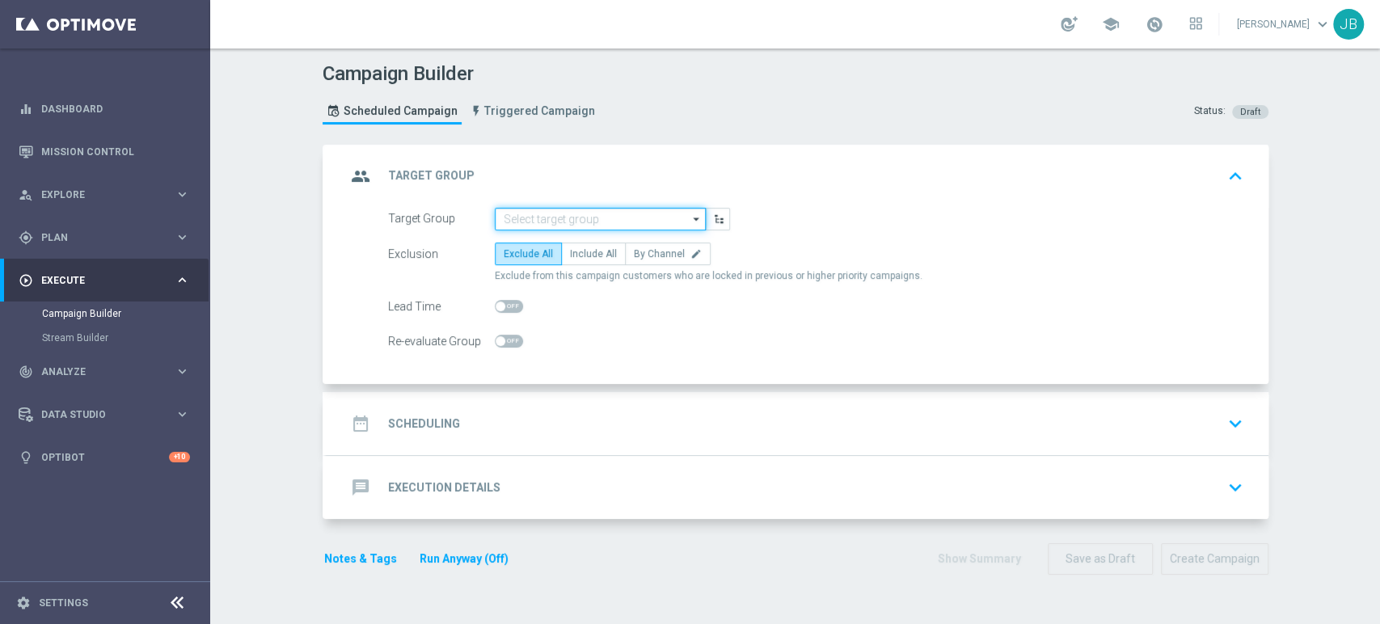
click at [548, 215] on input at bounding box center [600, 219] width 211 height 23
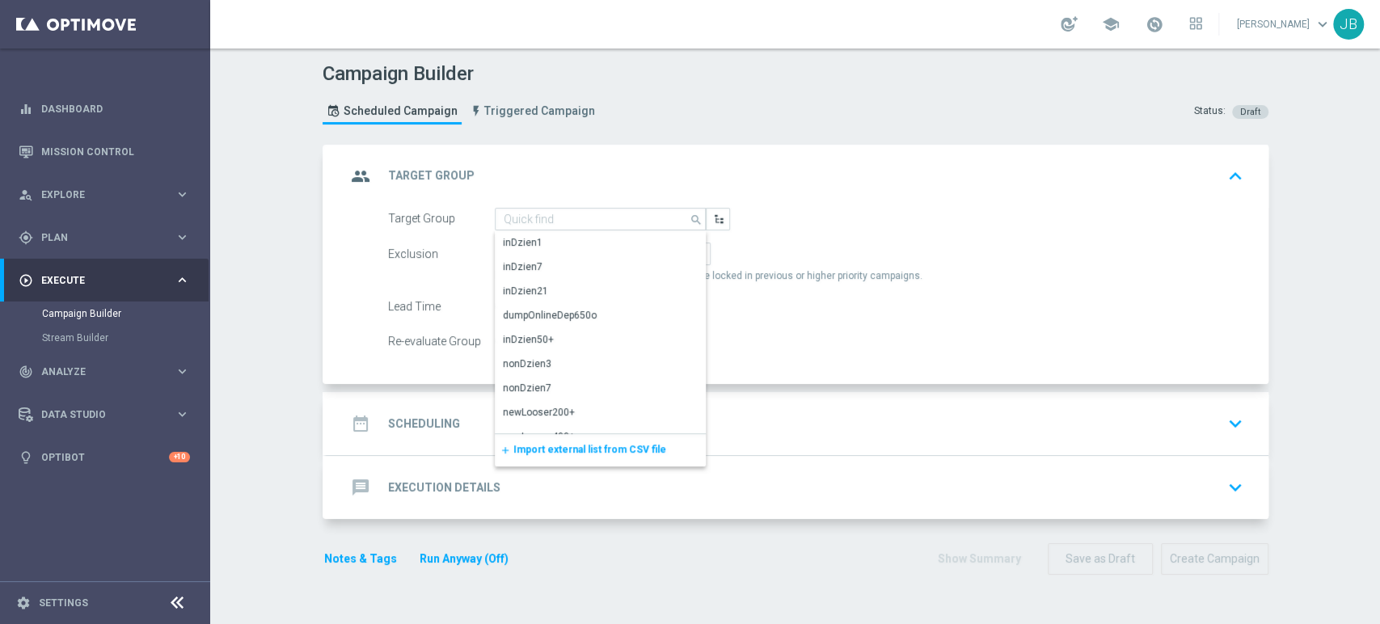
click at [543, 446] on span "Import external list from CSV file" at bounding box center [589, 449] width 153 height 11
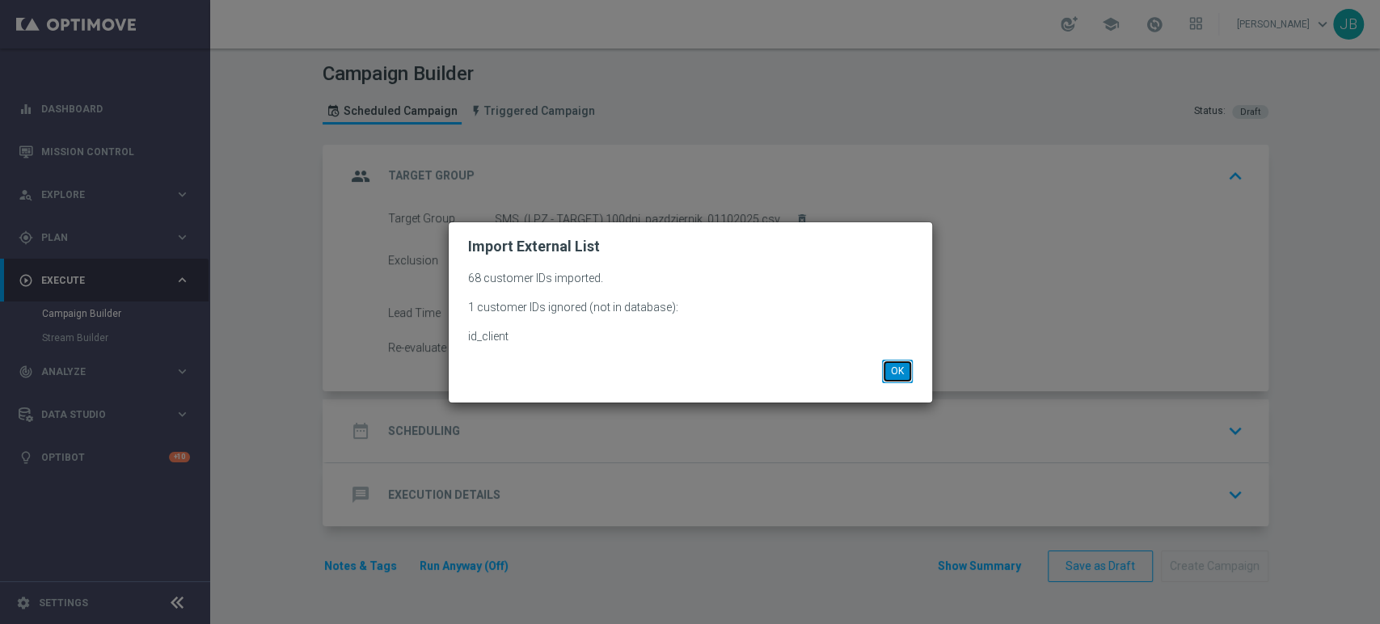
click at [894, 365] on button "OK" at bounding box center [897, 371] width 31 height 23
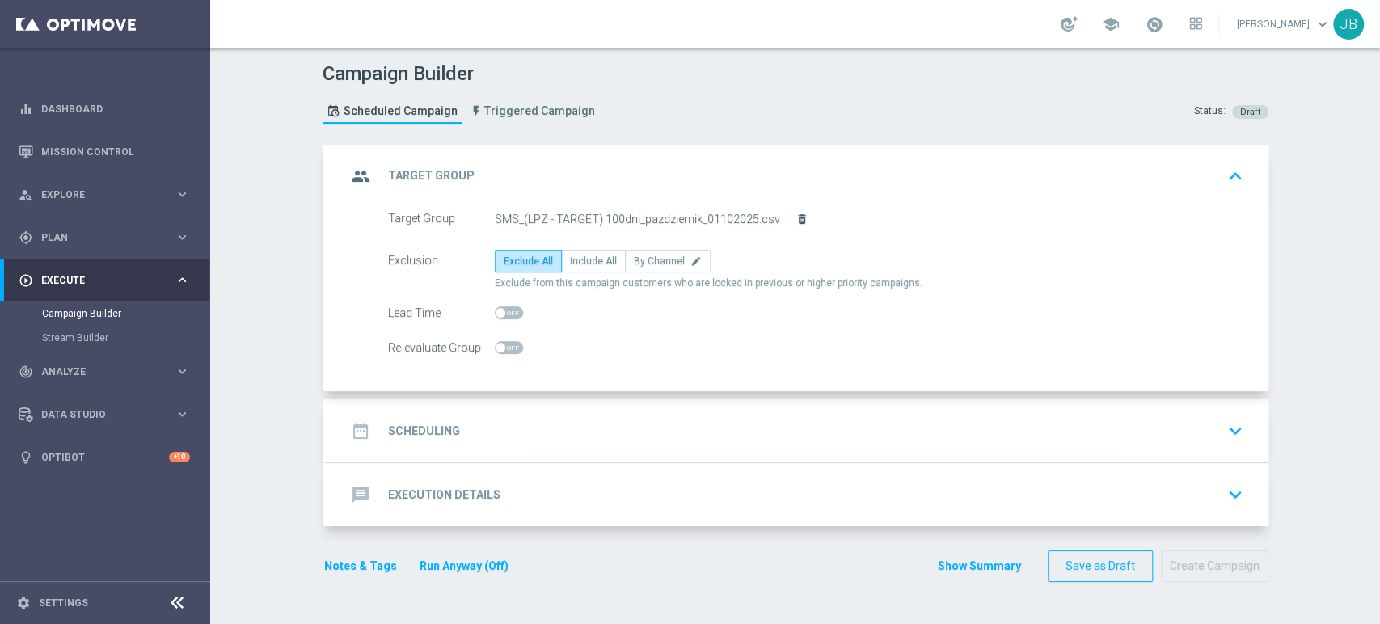
click at [795, 221] on icon "delete_forever" at bounding box center [801, 219] width 13 height 13
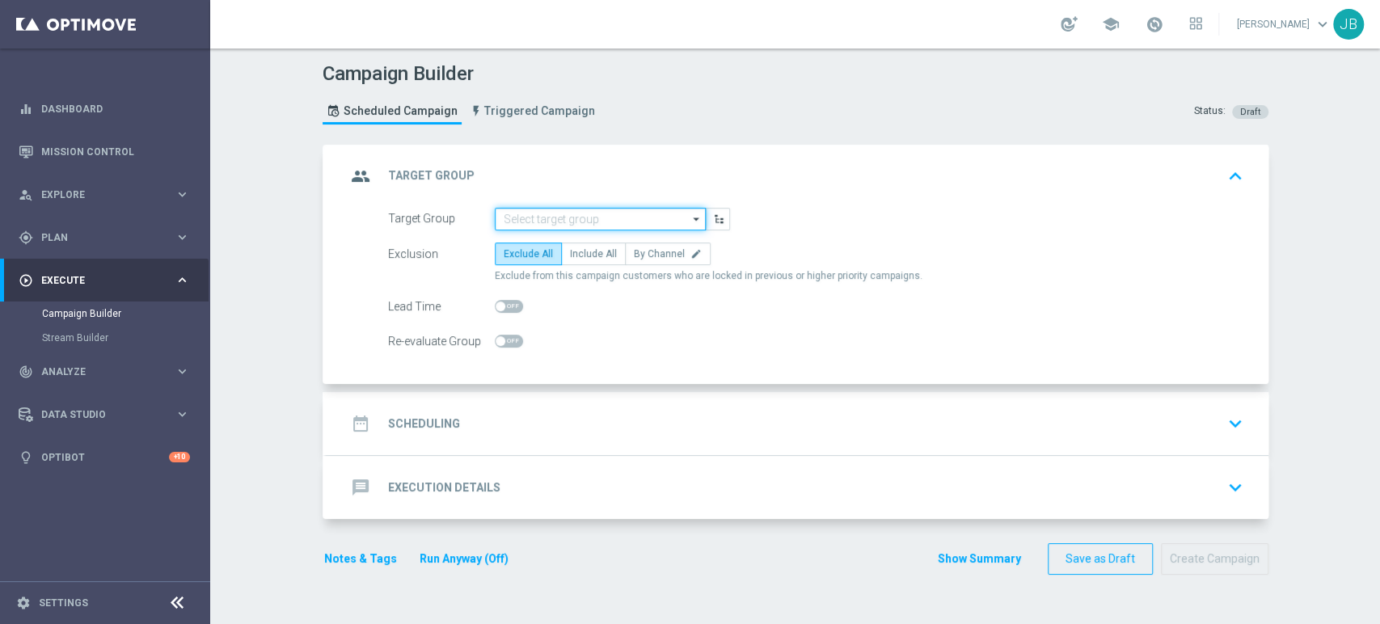
click at [657, 223] on input at bounding box center [600, 219] width 211 height 23
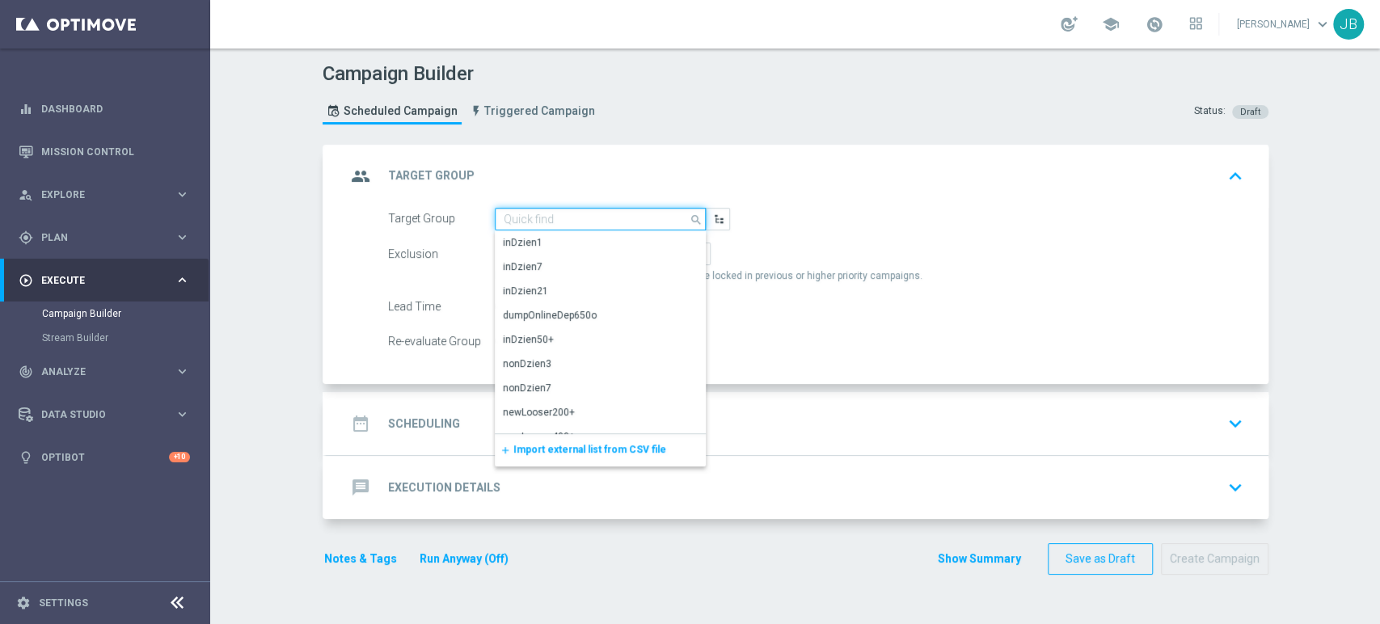
paste input "(LPZ - TARGET) 100dni_pazdziernik_01102025"
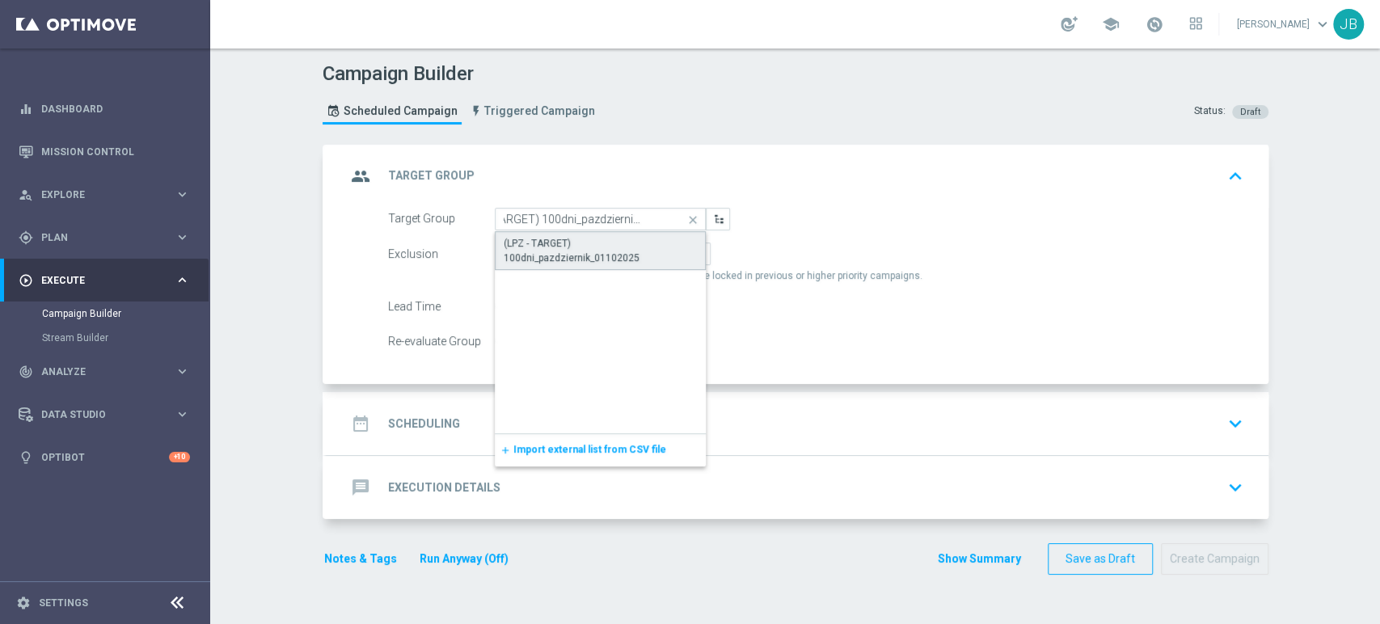
click at [617, 251] on div "(LPZ - TARGET) 100dni_pazdziernik_01102025" at bounding box center [601, 250] width 194 height 29
type input "(LPZ - TARGET) 100dni_pazdziernik_01102025"
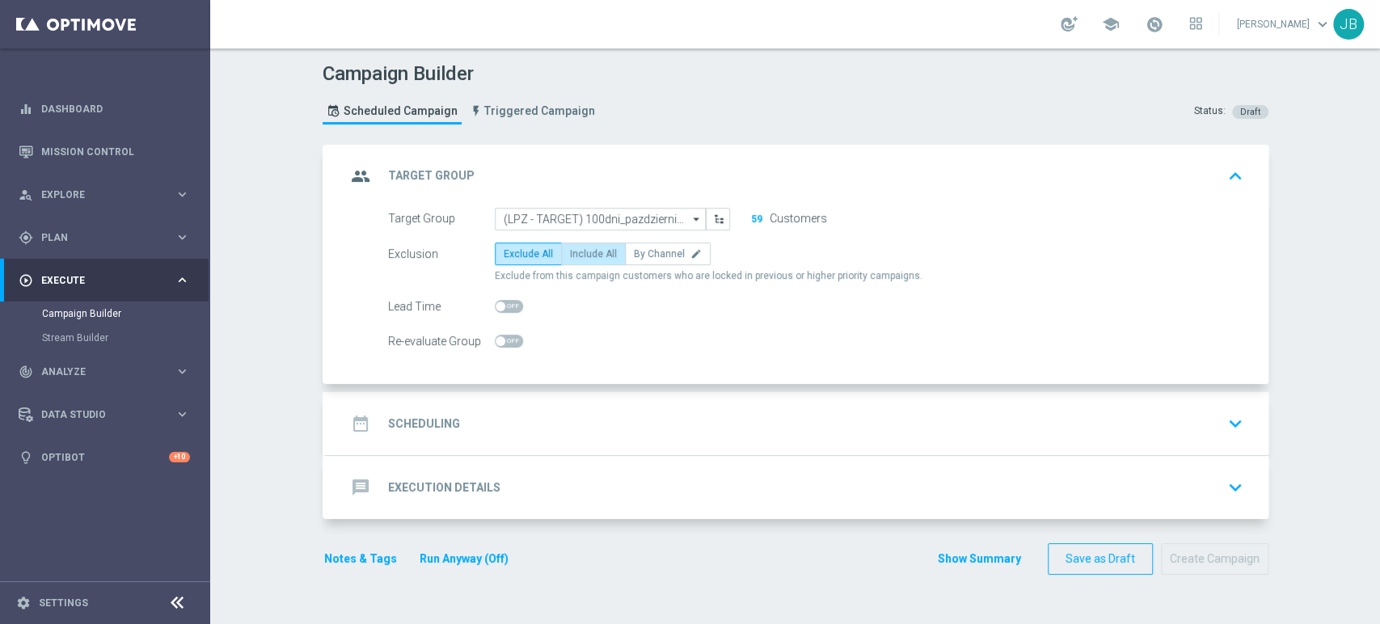
click at [598, 251] on span "Include All" at bounding box center [593, 253] width 47 height 11
click at [580, 251] on input "Include All" at bounding box center [575, 256] width 11 height 11
radio input "true"
click at [543, 416] on div "date_range Scheduling keyboard_arrow_down" at bounding box center [797, 423] width 903 height 31
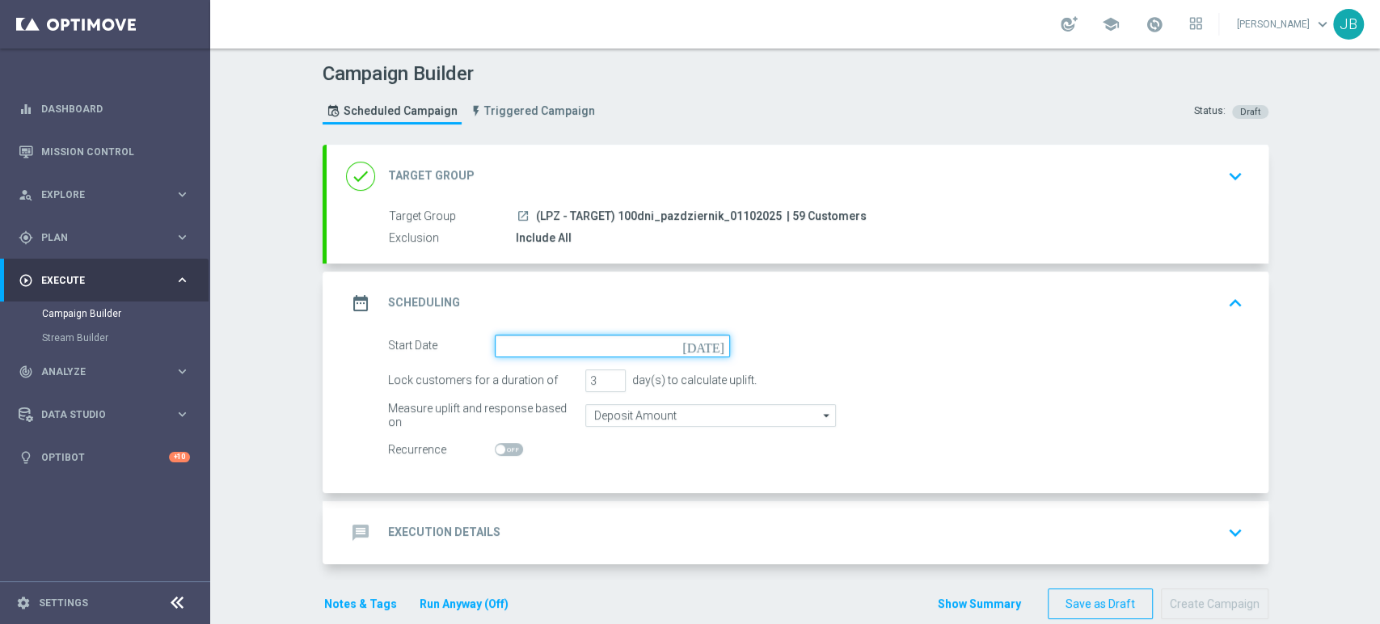
click at [558, 352] on input at bounding box center [612, 346] width 235 height 23
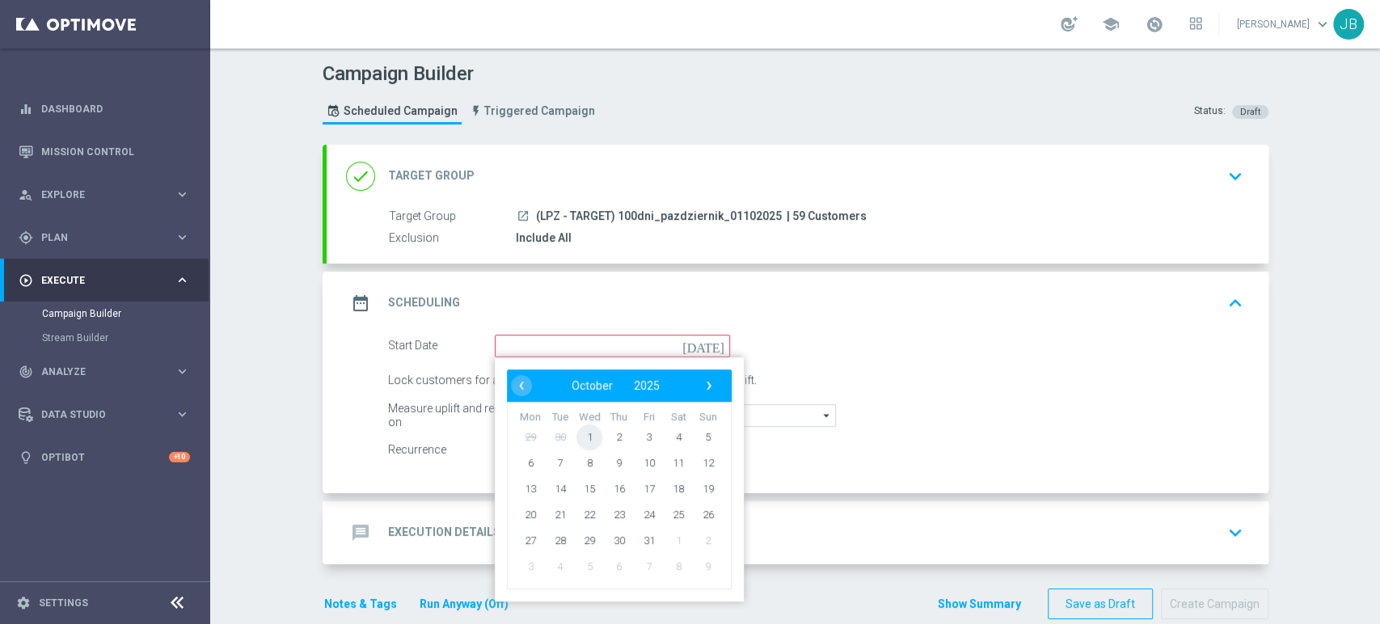
click at [576, 435] on span "1" at bounding box center [589, 437] width 26 height 26
type input "01 Oct 2025"
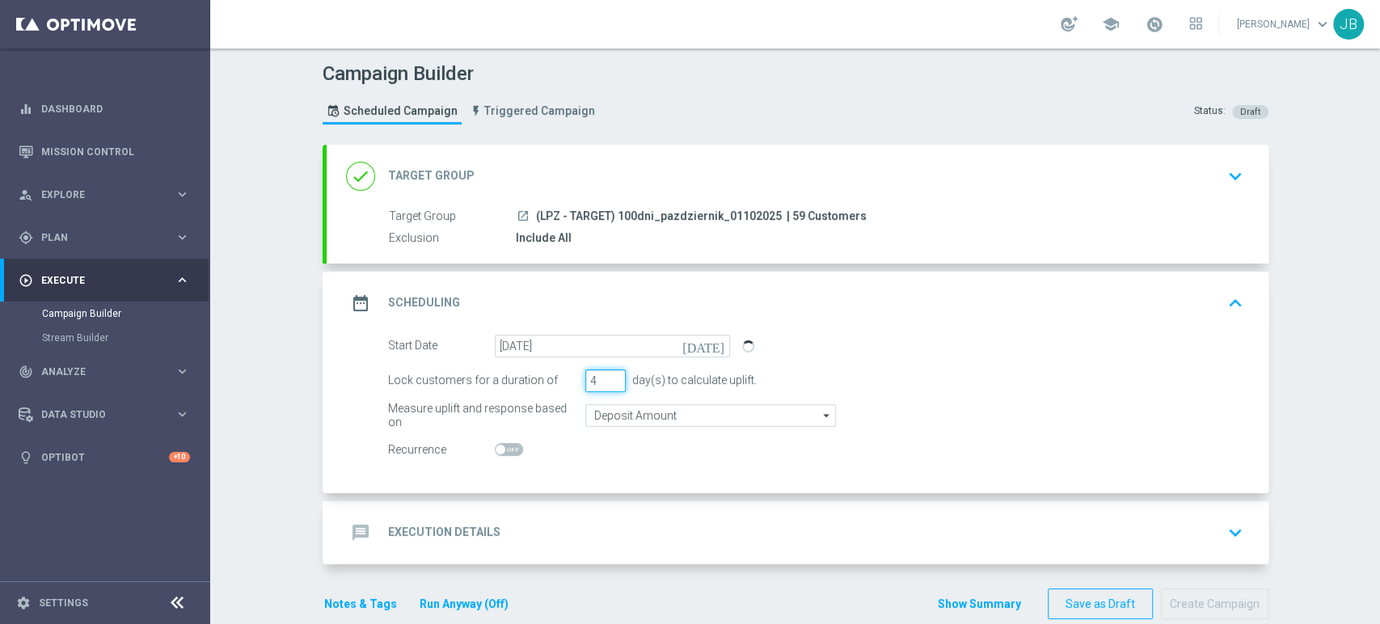
click at [605, 376] on input "4" at bounding box center [605, 380] width 40 height 23
click at [605, 376] on input "5" at bounding box center [605, 380] width 40 height 23
type input "6"
click at [605, 376] on input "6" at bounding box center [605, 380] width 40 height 23
click at [543, 511] on div "message Execution Details keyboard_arrow_down" at bounding box center [798, 532] width 942 height 63
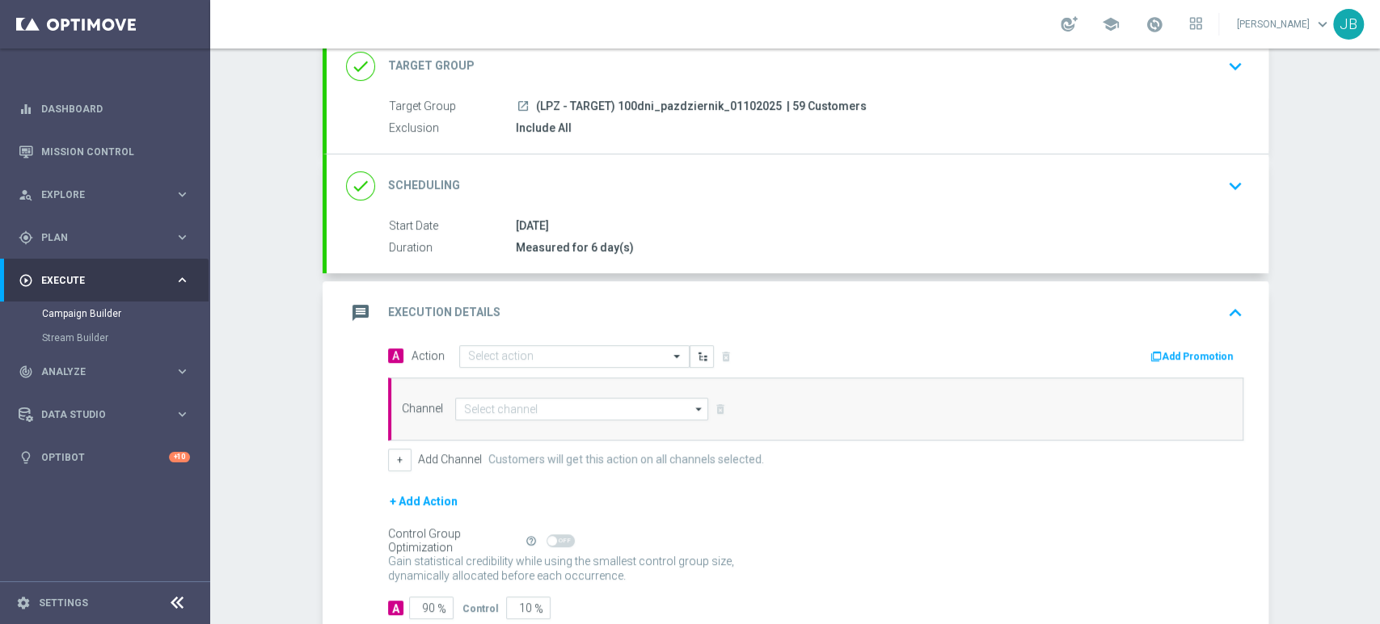
scroll to position [197, 0]
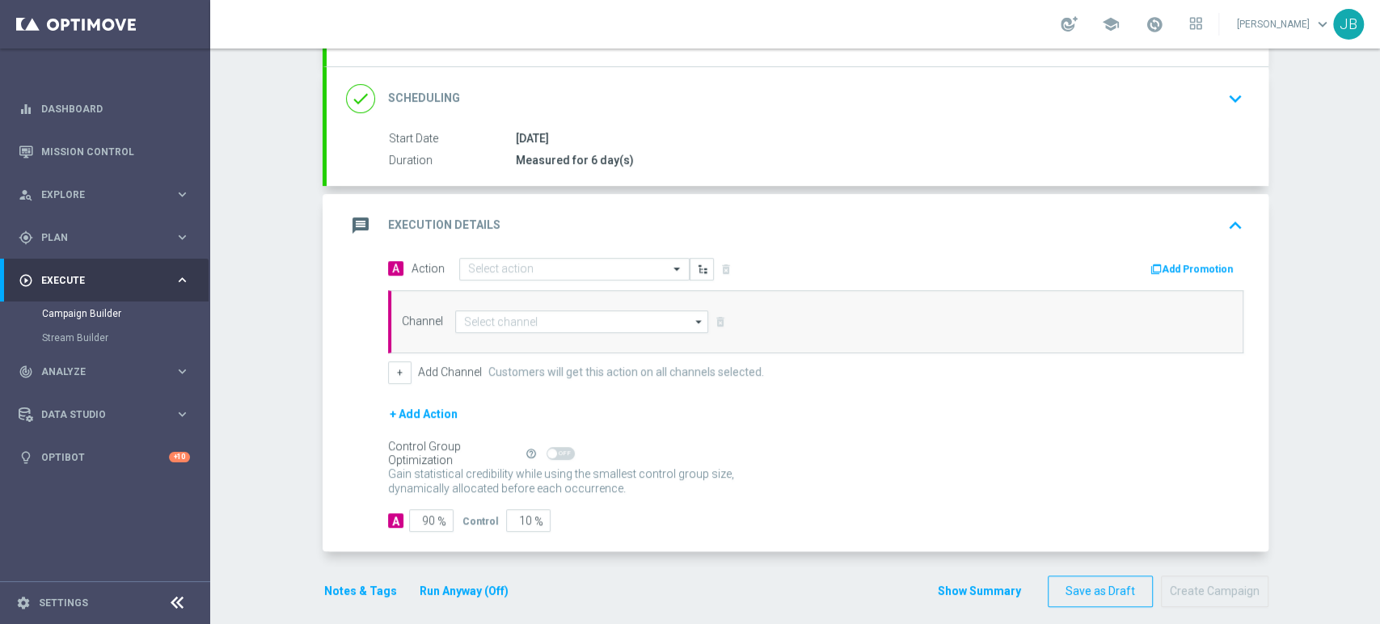
drag, startPoint x: 1378, startPoint y: 370, endPoint x: 1378, endPoint y: 512, distance: 142.3
click at [1378, 512] on div "Campaign Builder Scheduled Campaign Triggered Campaign Status: Draft done Targe…" at bounding box center [795, 335] width 1170 height 575
click at [987, 394] on form "A Action Select action delete_forever Add Promotion Channel arrow_drop_down" at bounding box center [815, 395] width 855 height 276
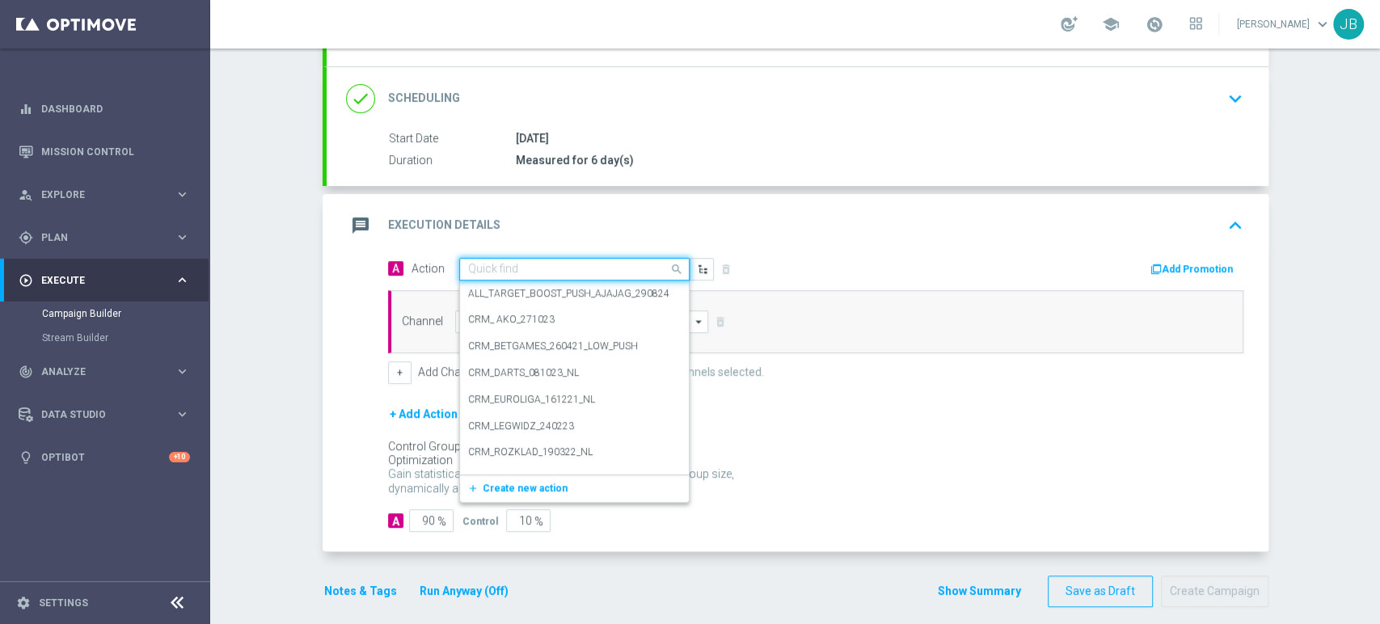
click at [567, 268] on input "text" at bounding box center [558, 270] width 180 height 14
click at [491, 487] on span "Create new action" at bounding box center [525, 488] width 85 height 11
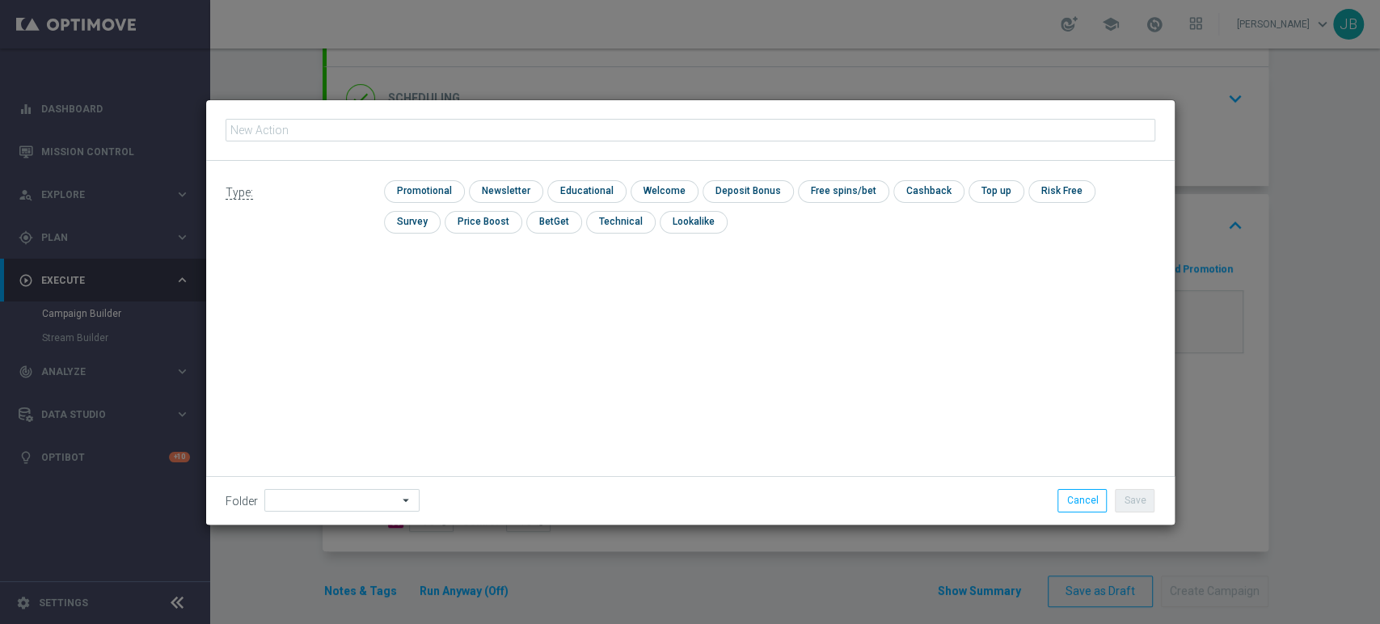
type input "(LPZ - TARGET) 100dni_pazdziernik_01102025"
click at [521, 199] on input "checkbox" at bounding box center [504, 191] width 70 height 22
checkbox input "true"
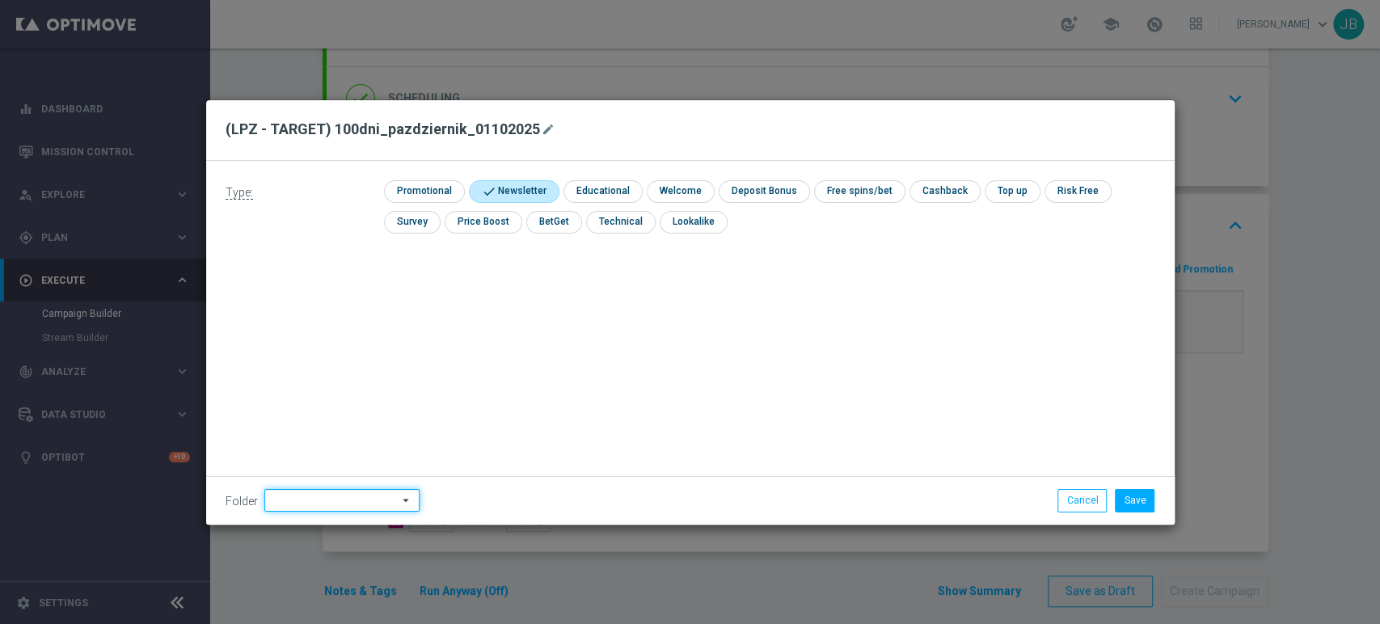
click at [335, 495] on input at bounding box center [341, 500] width 155 height 23
click at [354, 334] on div "Justyna B." at bounding box center [339, 337] width 150 height 24
type input "Justyna B."
click at [1136, 490] on button "Save" at bounding box center [1135, 500] width 40 height 23
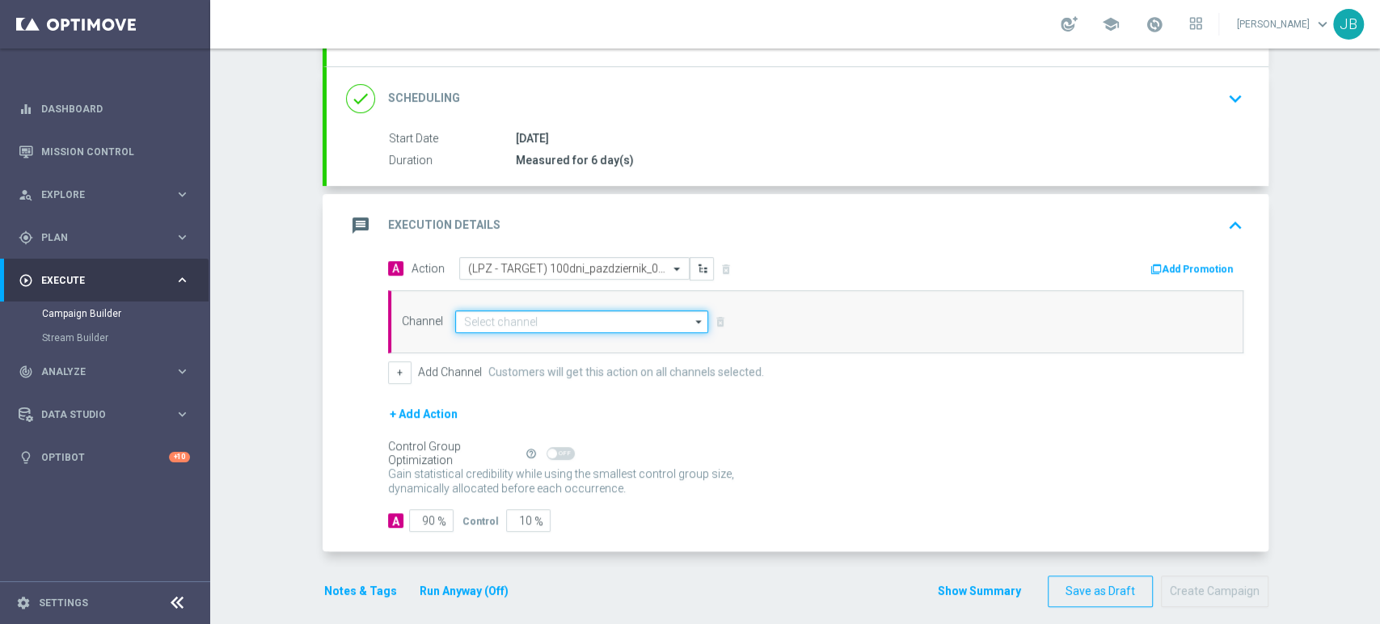
click at [521, 323] on input at bounding box center [582, 321] width 254 height 23
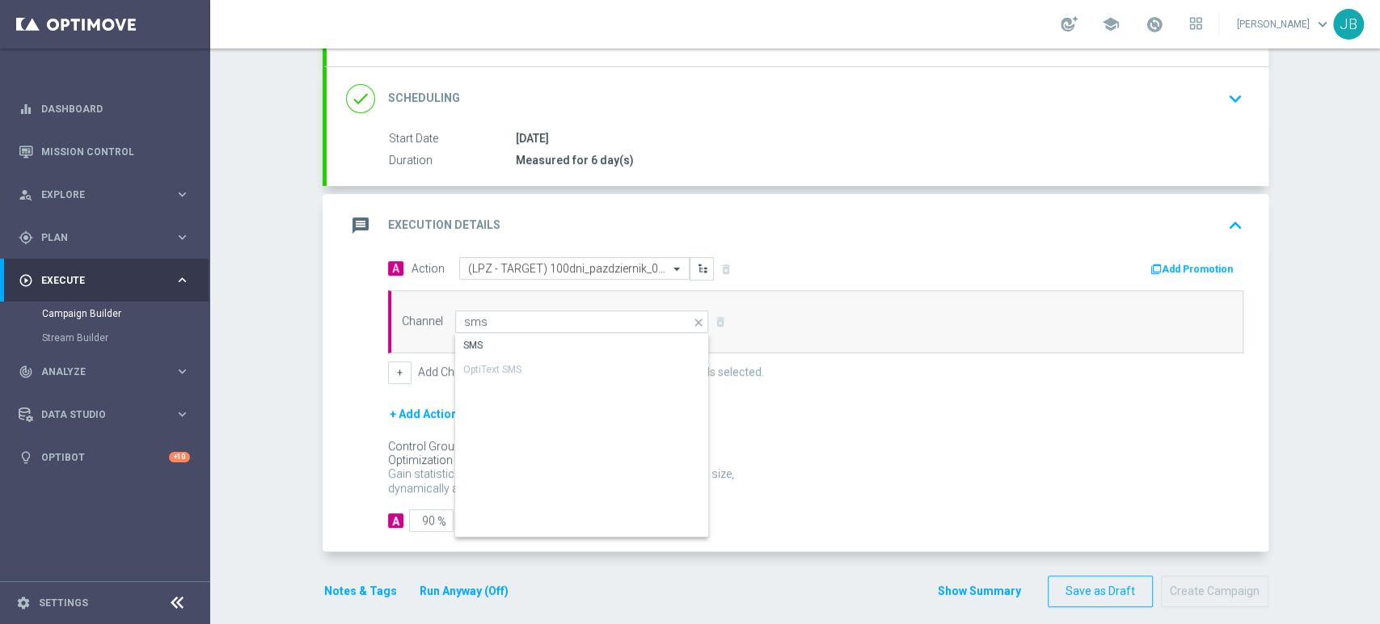
click at [507, 342] on div "SMS" at bounding box center [582, 345] width 255 height 23
type input "SMS"
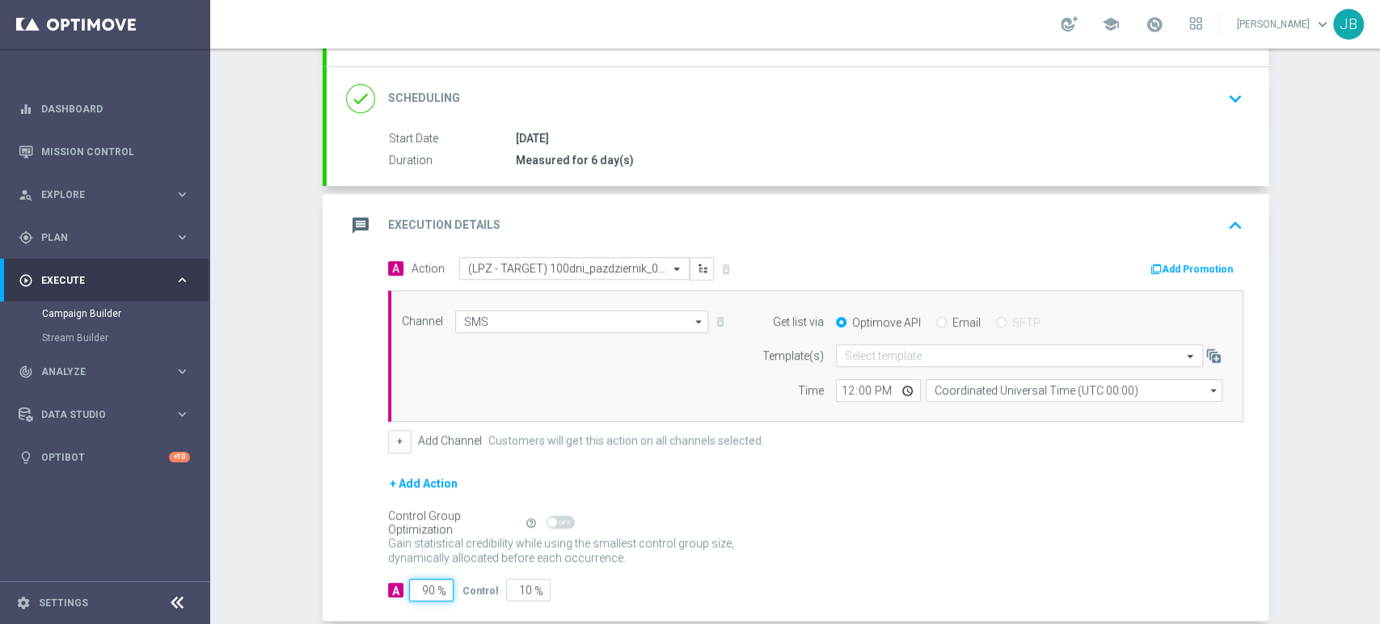
click at [421, 592] on input "90" at bounding box center [431, 590] width 44 height 23
type input "0"
type input "100"
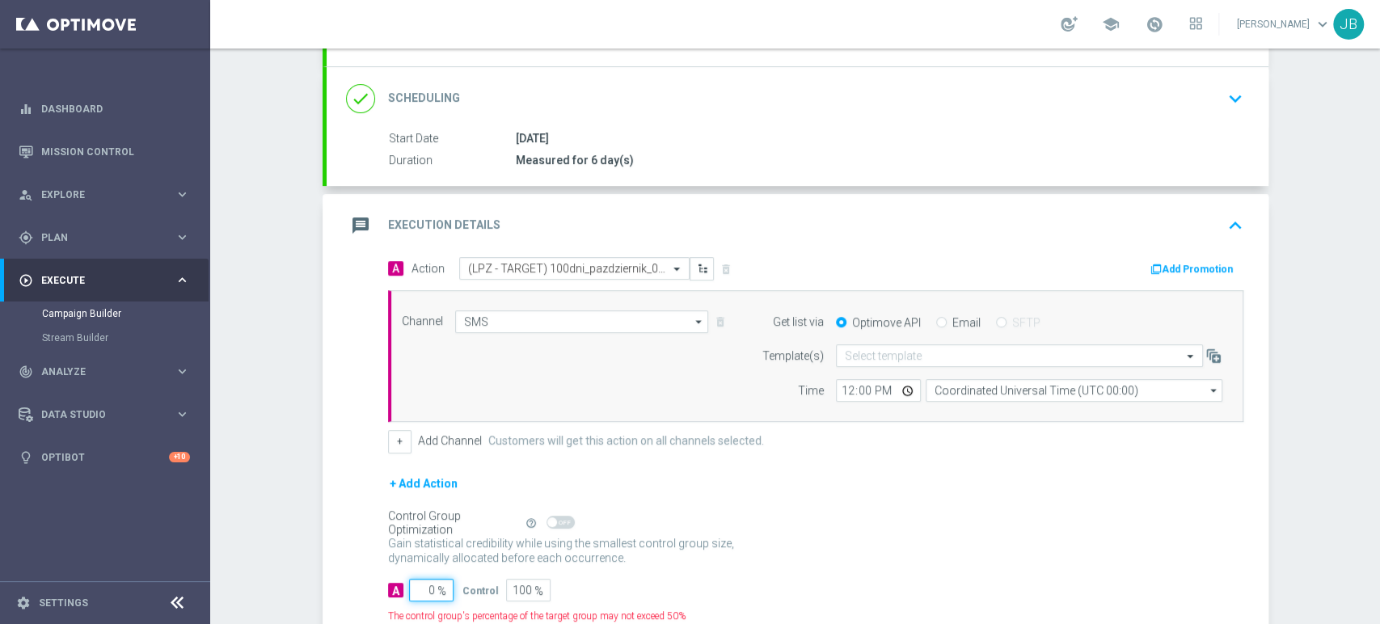
type input "10"
type input "90"
type input "100"
type input "0"
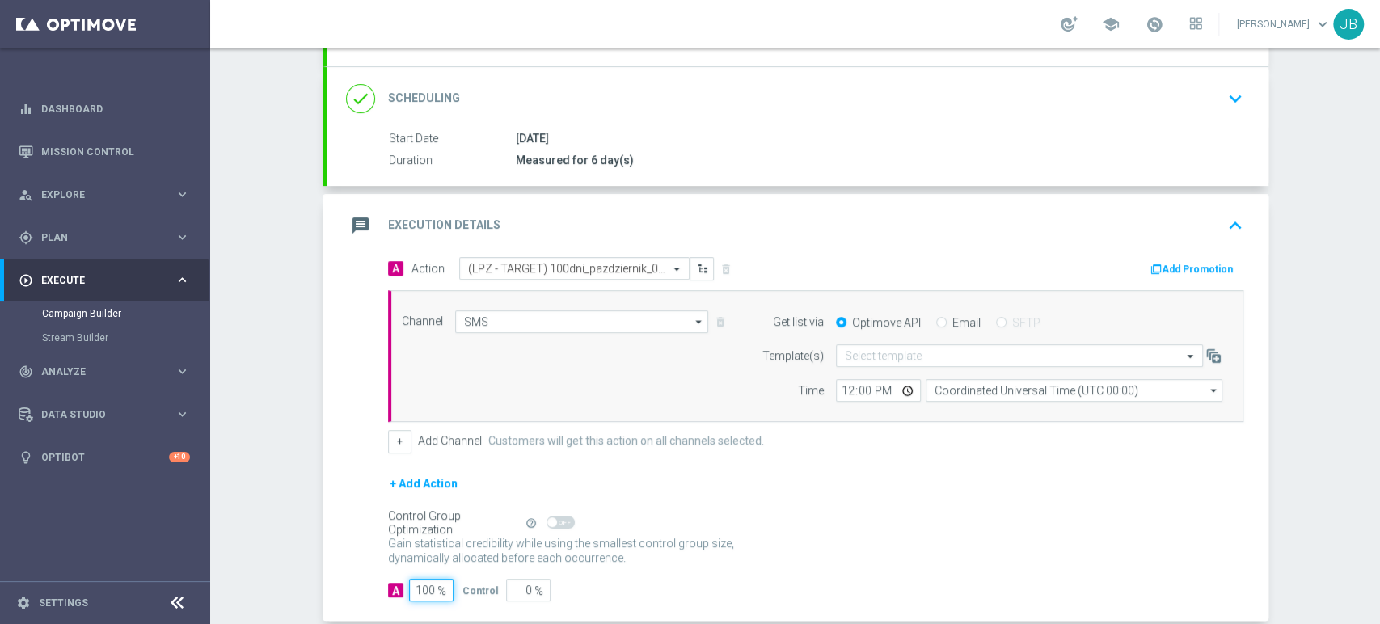
type input "100"
click at [1378, 55] on div "Campaign Builder Scheduled Campaign Triggered Campaign Status: Draft done Targe…" at bounding box center [795, 335] width 1170 height 575
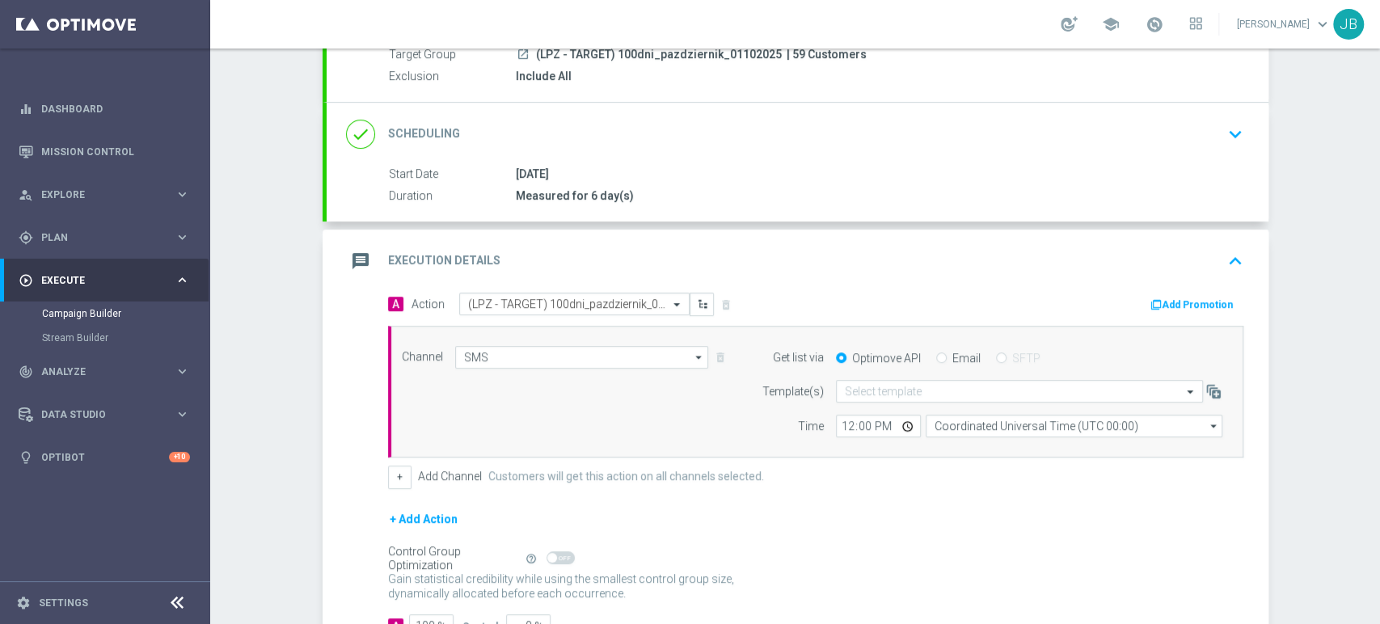
click at [1378, 55] on div "Campaign Builder Scheduled Campaign Triggered Campaign Status: Draft done Targe…" at bounding box center [795, 335] width 1170 height 575
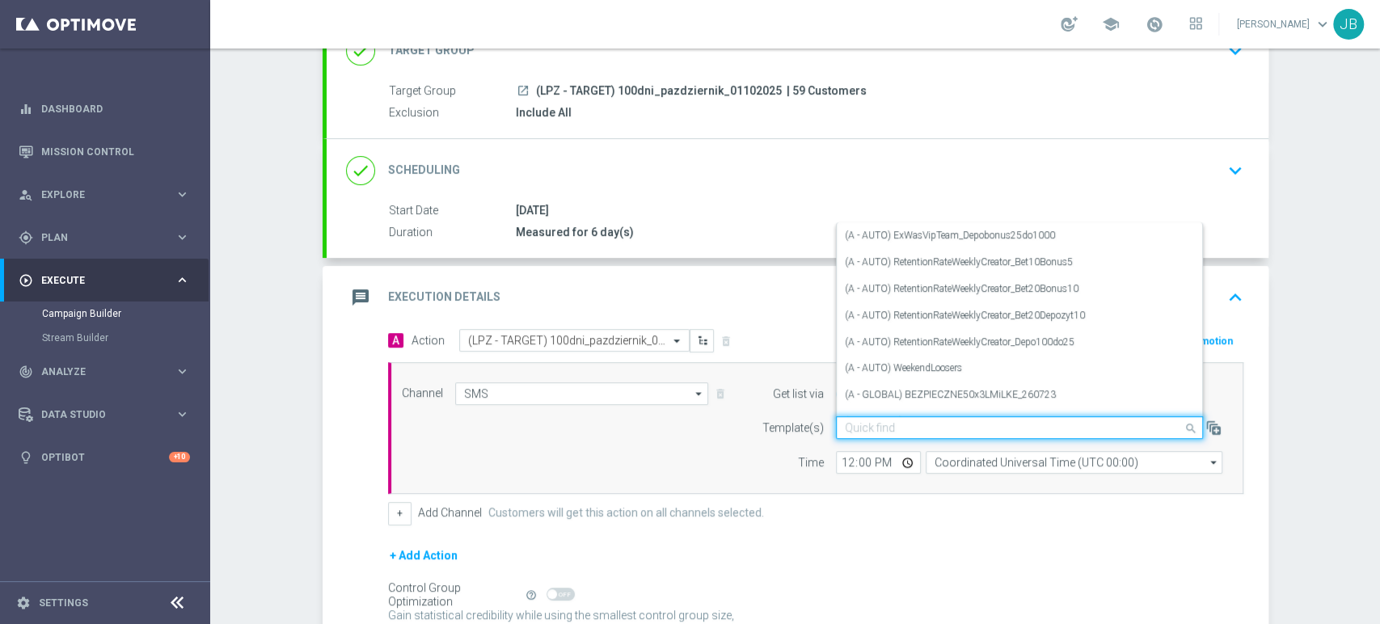
click at [896, 430] on input "text" at bounding box center [1003, 428] width 317 height 14
paste input "(LPZ - TARGET) 100dni_pazdziernik_01102025"
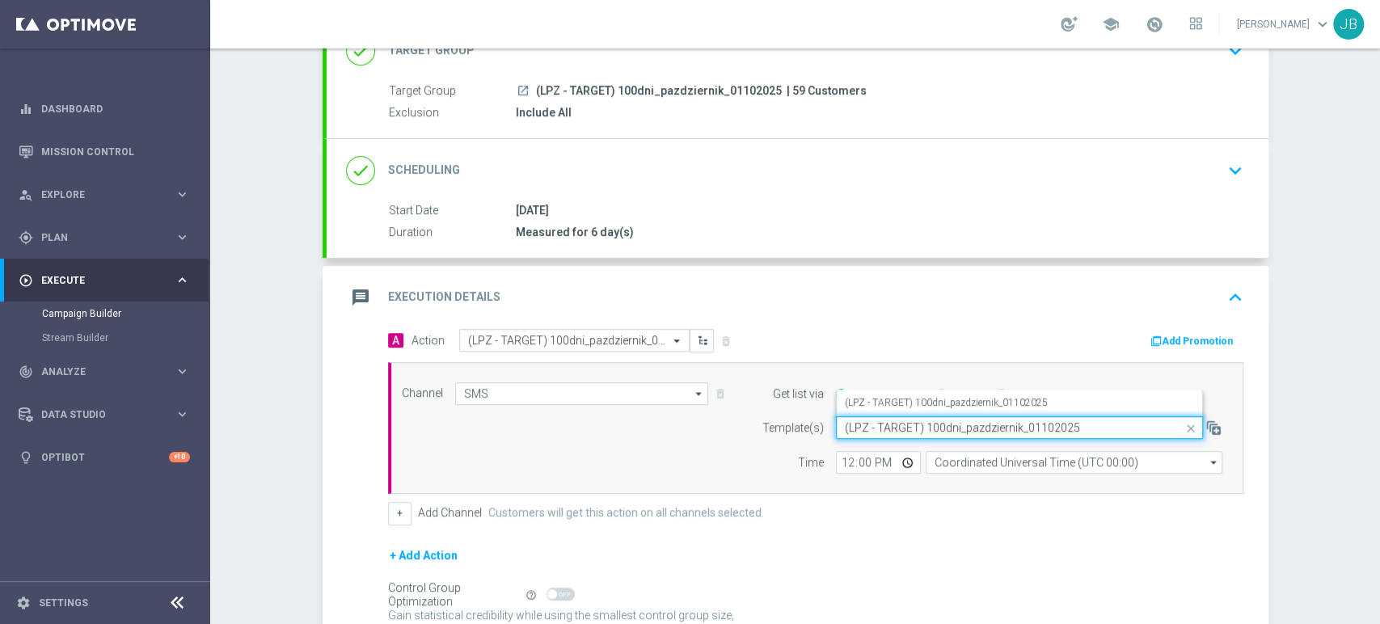
click at [896, 430] on input "(LPZ - TARGET) 100dni_pazdziernik_01102025" at bounding box center [1003, 428] width 317 height 14
click at [896, 390] on div "(LPZ - TARGET) 100dni_pazdziernik_01102025" at bounding box center [1019, 403] width 349 height 27
type input "(LPZ - TARGET) 100dni_pazdziernik_01102025"
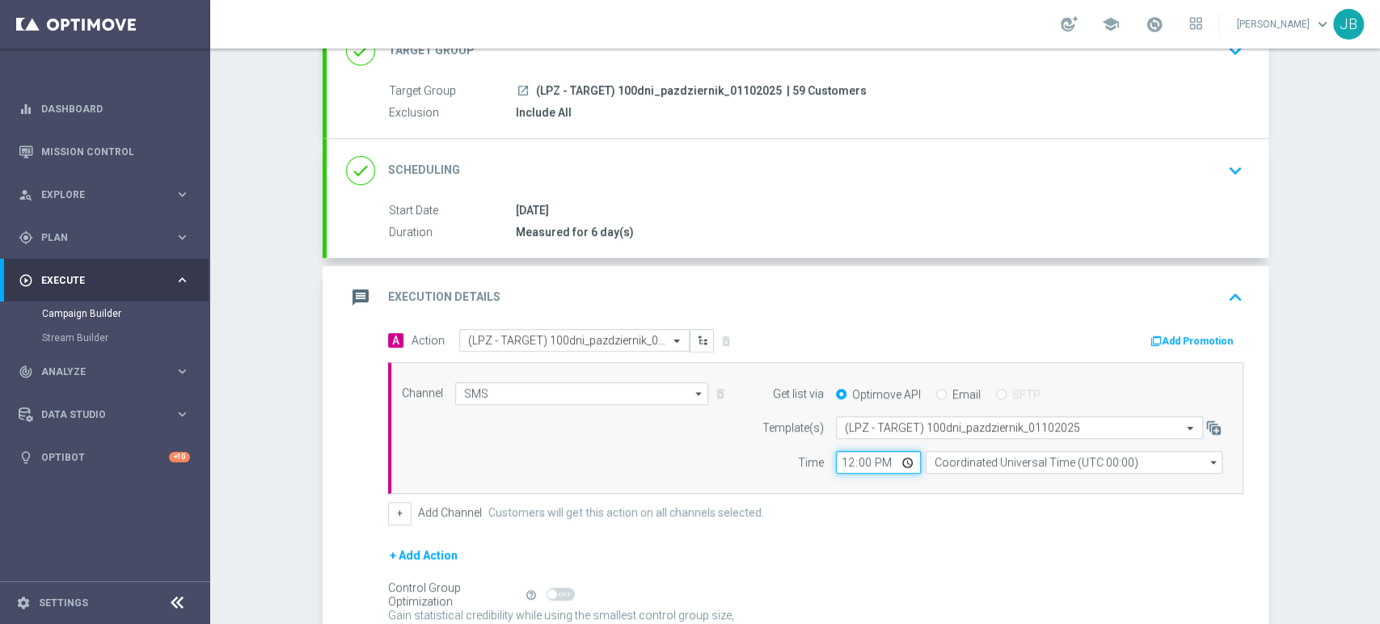
click at [845, 456] on input "12:00" at bounding box center [878, 462] width 85 height 23
type input "12:11"
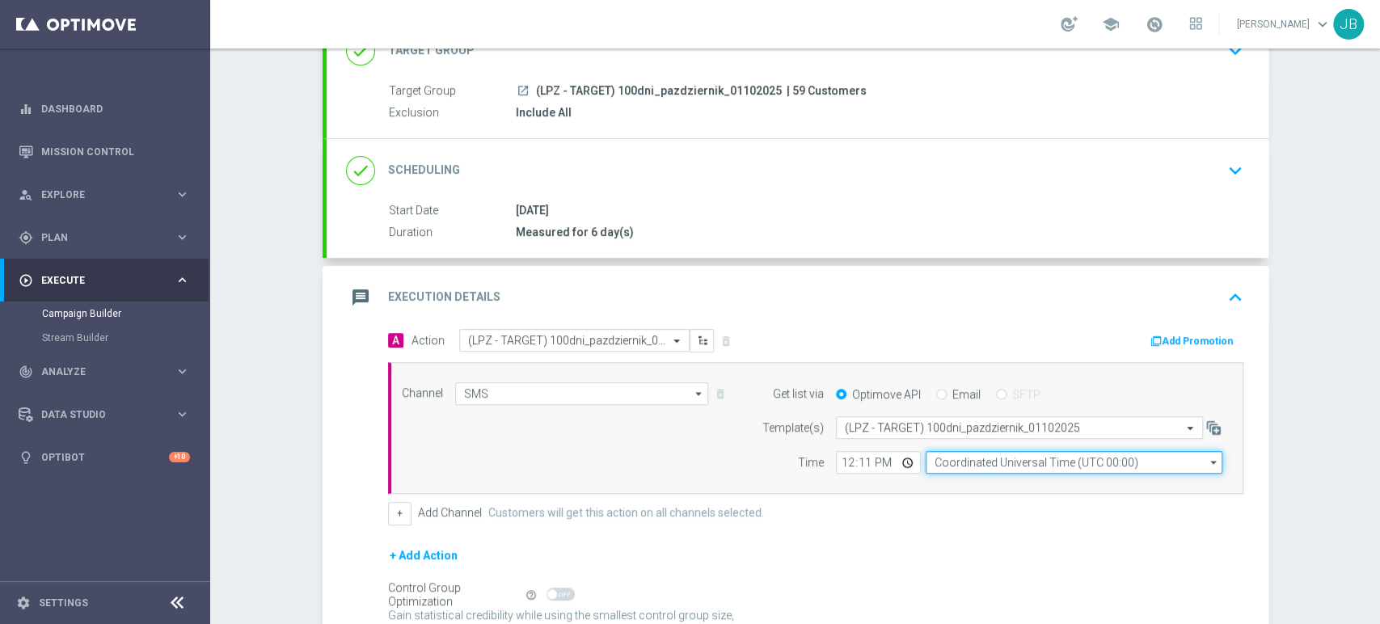
click at [956, 465] on input "Coordinated Universal Time (UTC 00:00)" at bounding box center [1073, 462] width 297 height 23
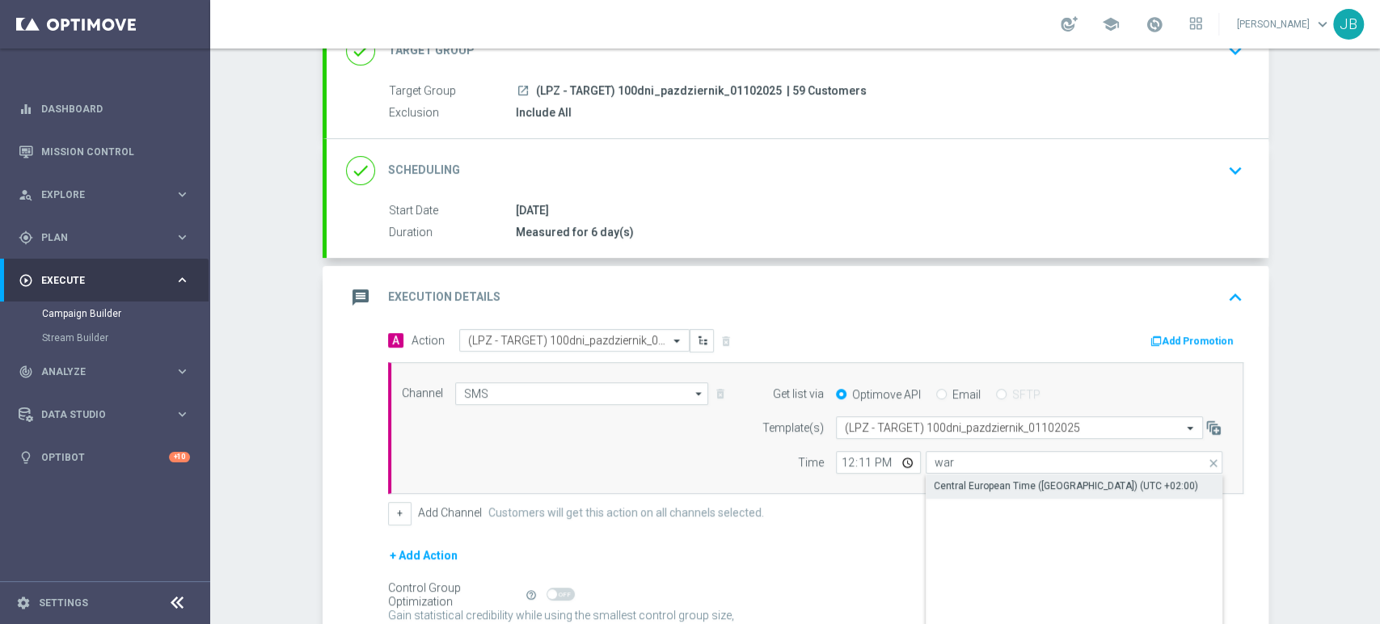
click at [956, 486] on div "Central European Time (Warsaw) (UTC +02:00)" at bounding box center [1066, 485] width 264 height 15
type input "Central European Time (Warsaw) (UTC +02:00)"
click at [1378, 128] on div "Campaign Builder Scheduled Campaign Triggered Campaign Status: Draft done Targe…" at bounding box center [795, 335] width 1170 height 575
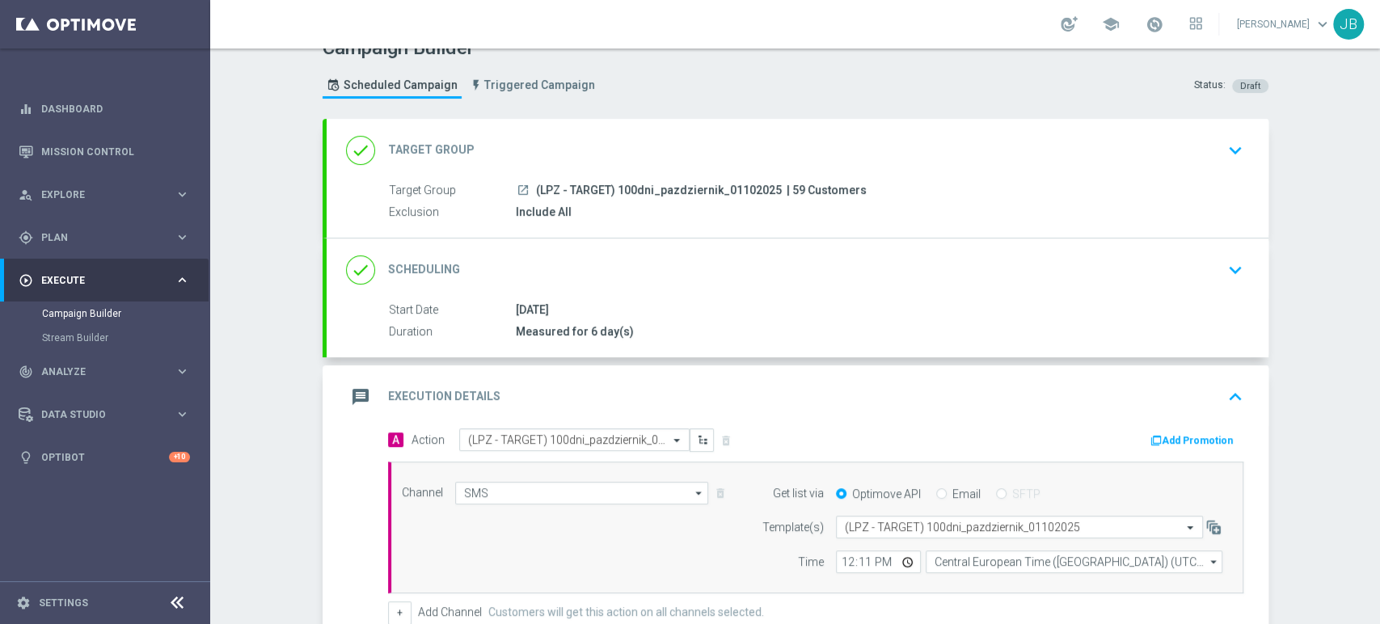
scroll to position [0, 0]
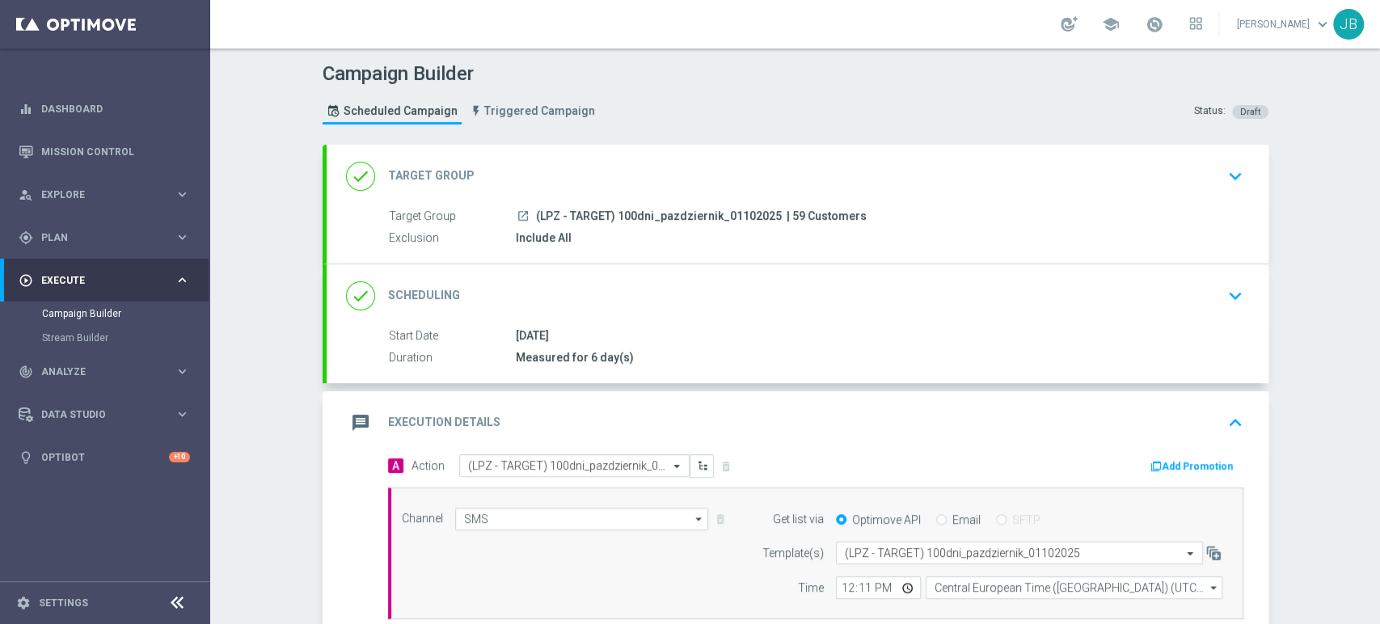
click at [611, 186] on div "done Target Group keyboard_arrow_down" at bounding box center [797, 176] width 903 height 31
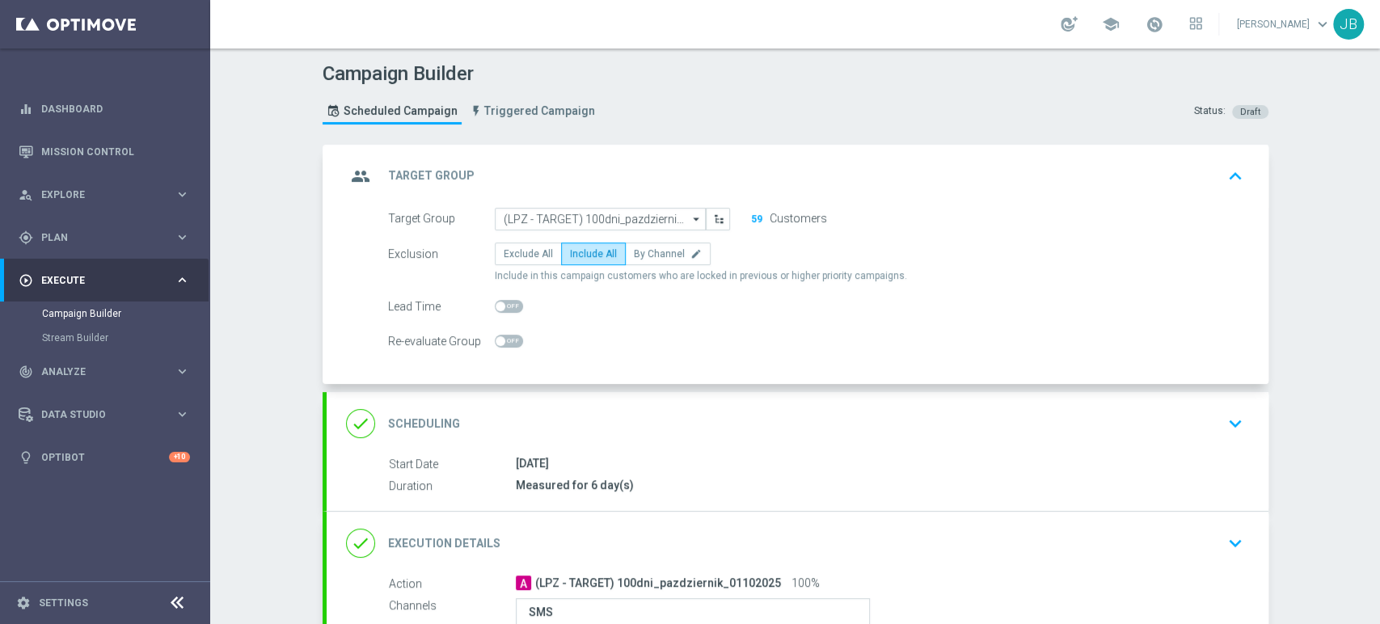
click at [750, 218] on button "59" at bounding box center [756, 219] width 13 height 13
click at [1056, 462] on div "01 Oct 2025" at bounding box center [876, 463] width 721 height 16
click at [1057, 442] on div "done Scheduling keyboard_arrow_down" at bounding box center [798, 423] width 942 height 63
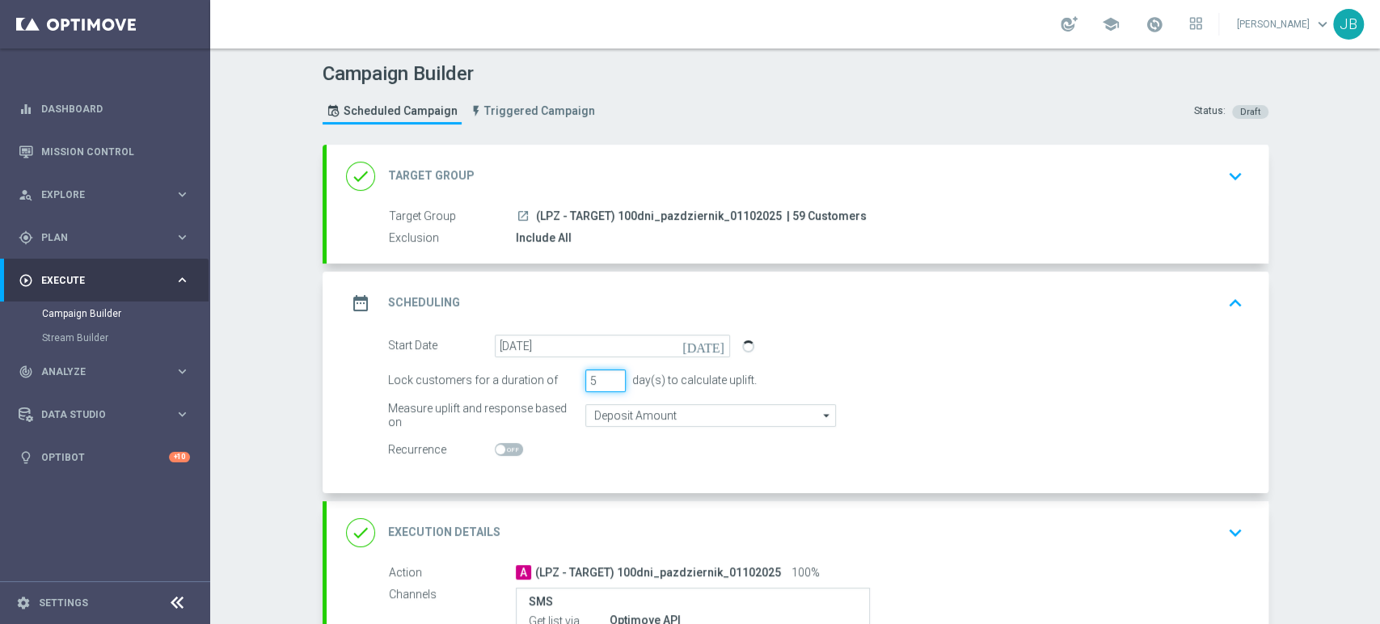
type input "5"
click at [601, 386] on input "5" at bounding box center [605, 380] width 40 height 23
type input "7"
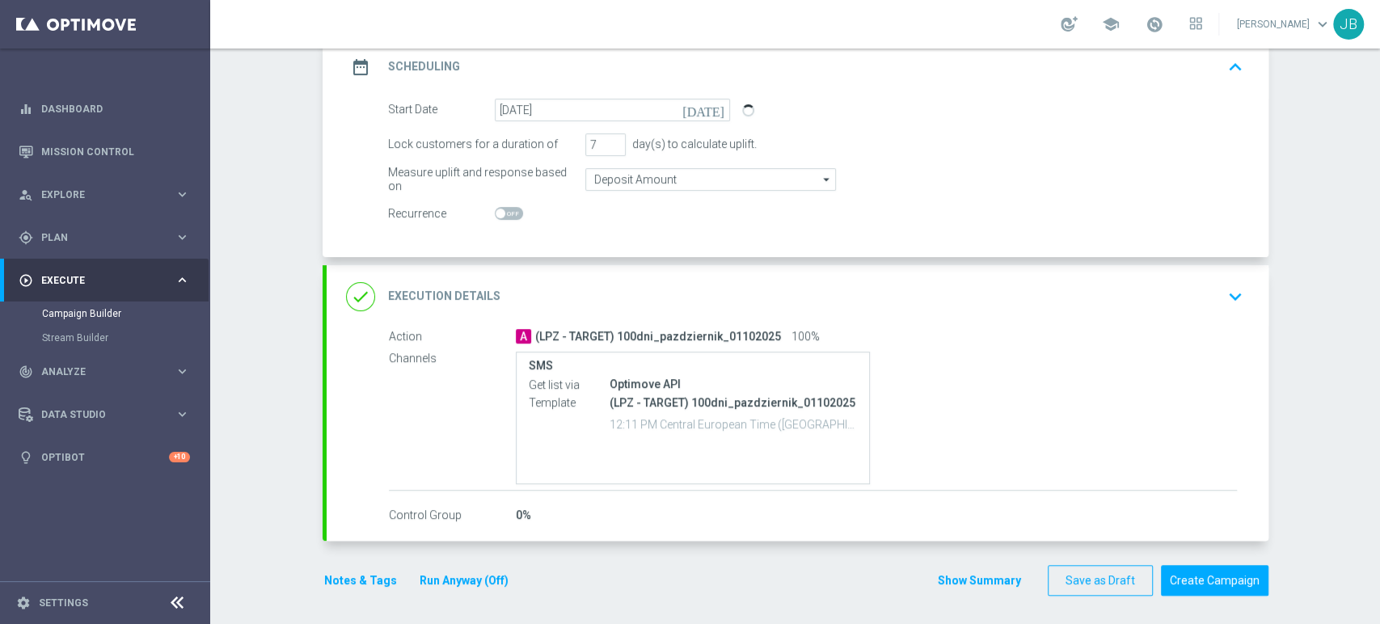
click at [1378, 540] on div "Campaign Builder Scheduled Campaign Triggered Campaign Status: Draft done Targe…" at bounding box center [795, 335] width 1170 height 575
click at [1198, 296] on div "done Execution Details keyboard_arrow_down" at bounding box center [797, 294] width 903 height 31
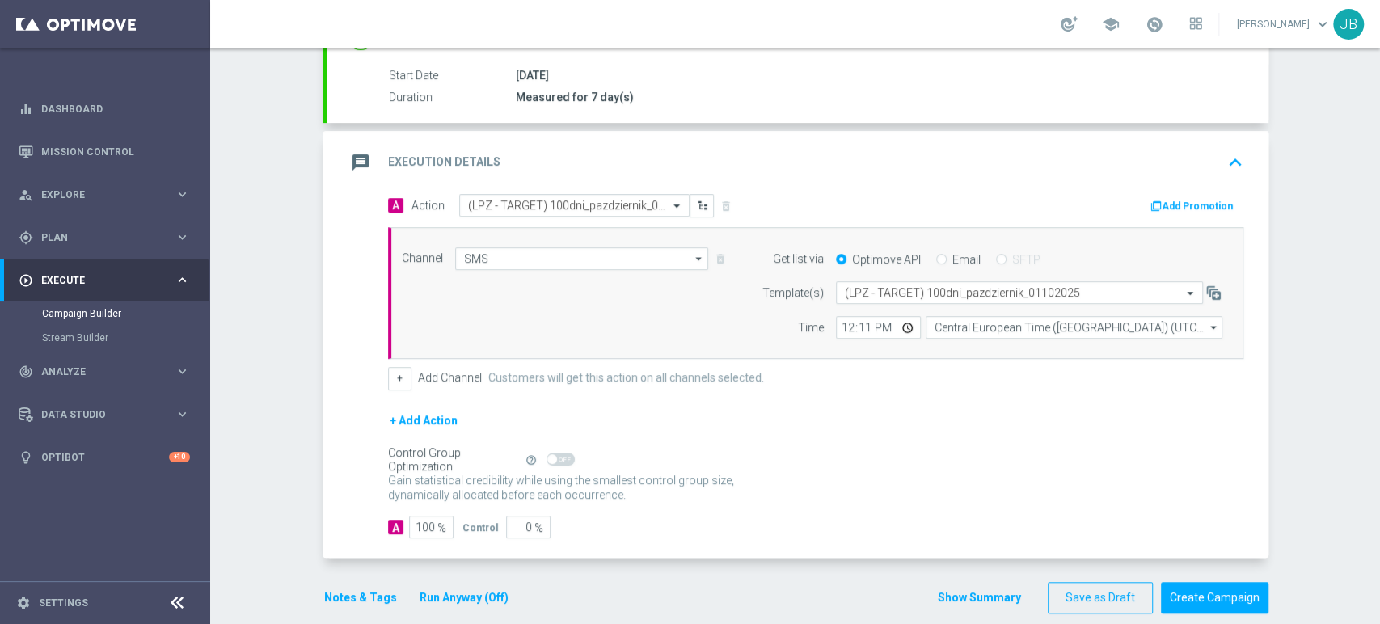
click at [1378, 580] on div "Campaign Builder Scheduled Campaign Triggered Campaign Status: Draft done Targe…" at bounding box center [795, 335] width 1170 height 575
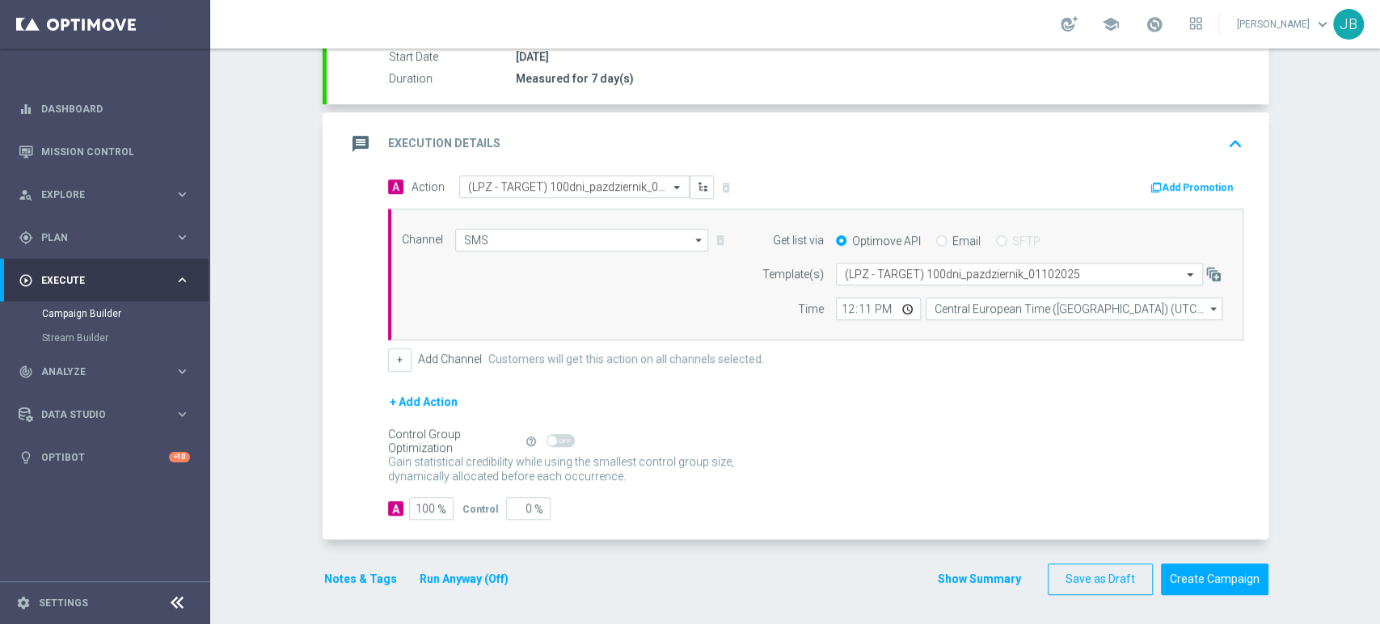
scroll to position [0, 0]
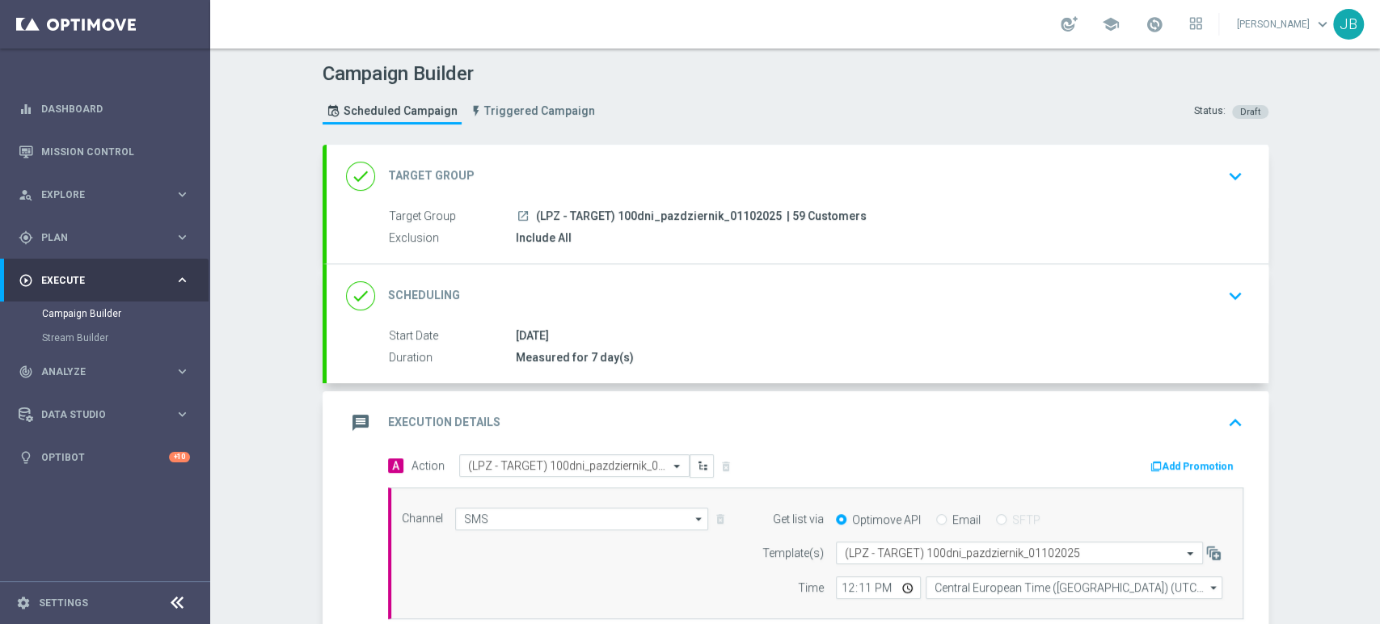
click at [1378, 168] on div "Campaign Builder Scheduled Campaign Triggered Campaign Status: Draft done Targe…" at bounding box center [795, 335] width 1170 height 575
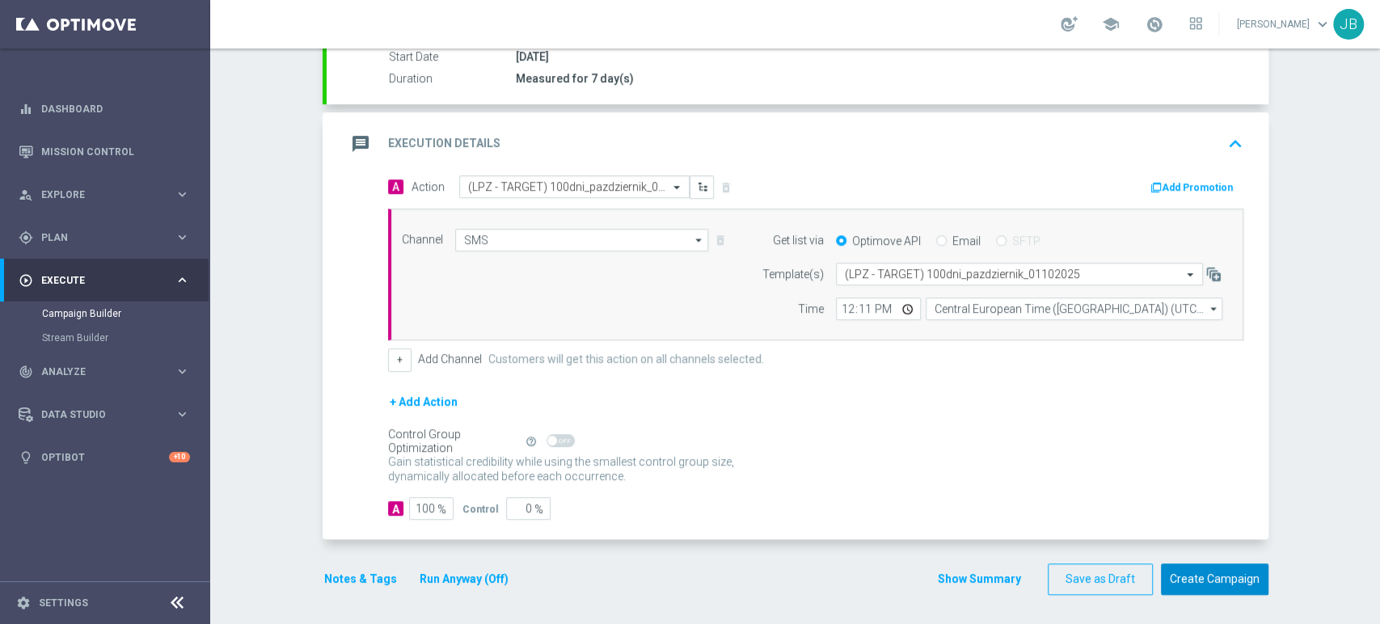
click at [1248, 569] on button "Create Campaign" at bounding box center [1214, 579] width 107 height 32
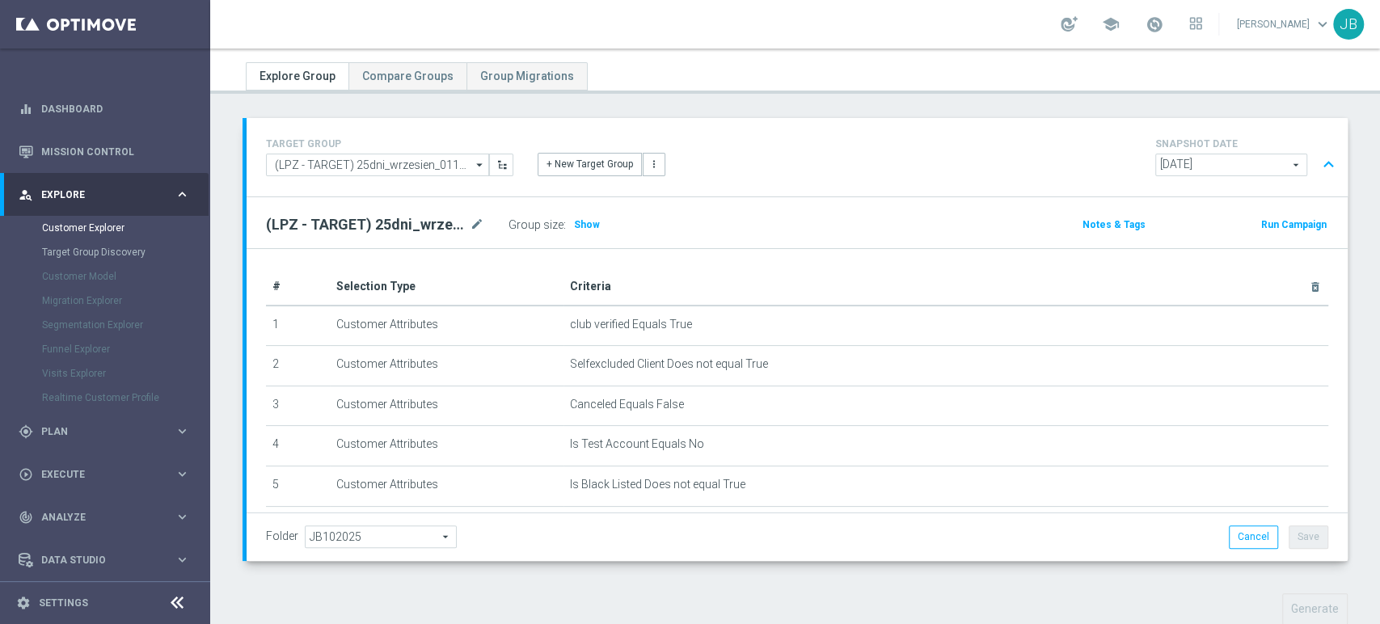
scroll to position [543, 0]
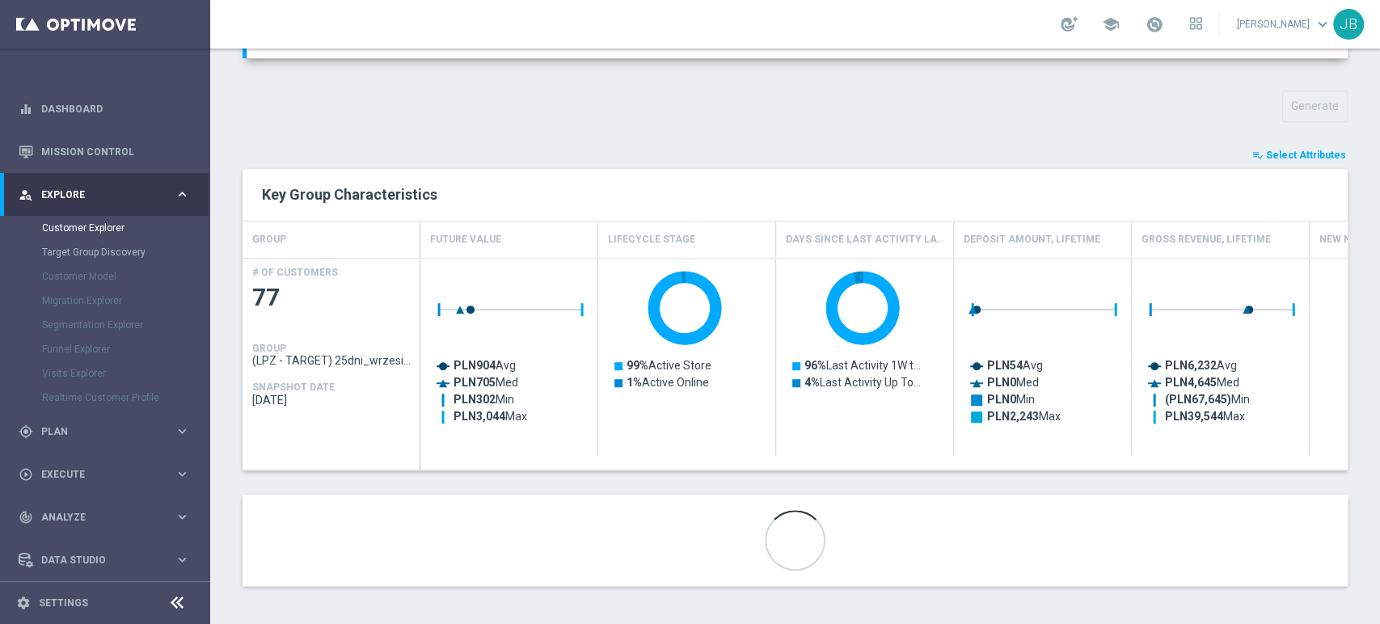
click at [1378, 502] on div "Customer Explorer Explore Group Compare Groups Group Migrations TARGET GROUP (L…" at bounding box center [795, 335] width 1170 height 575
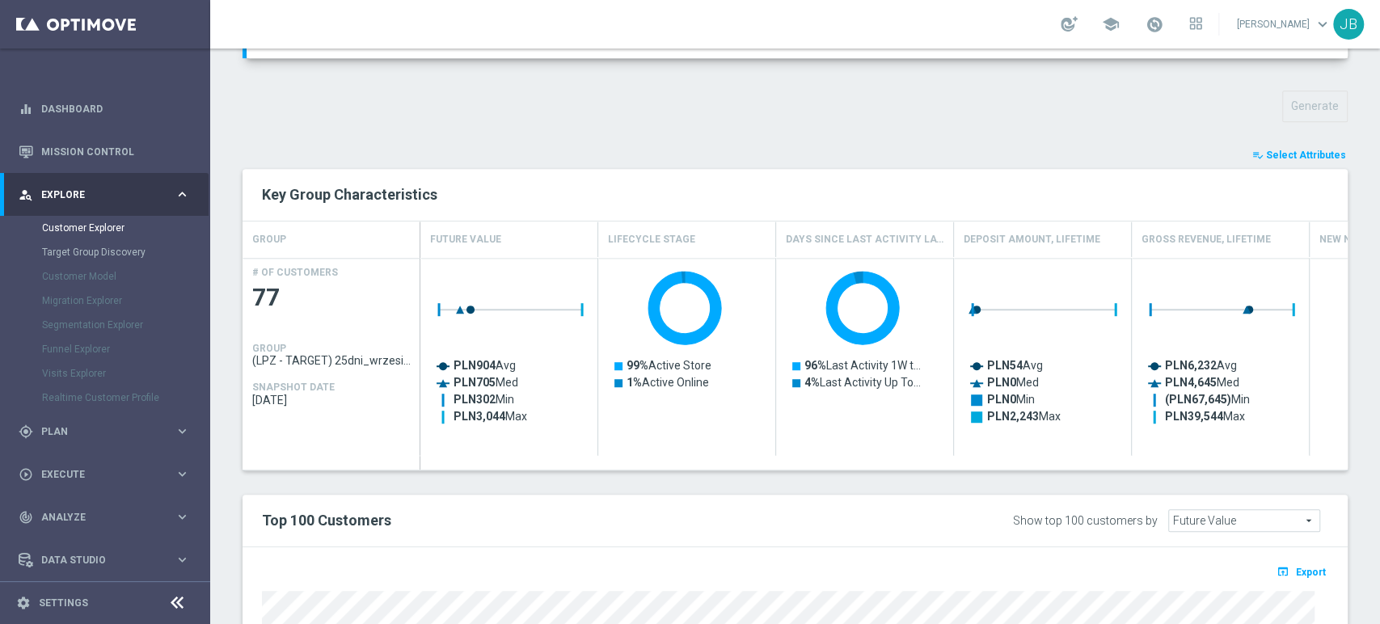
scroll to position [899, 0]
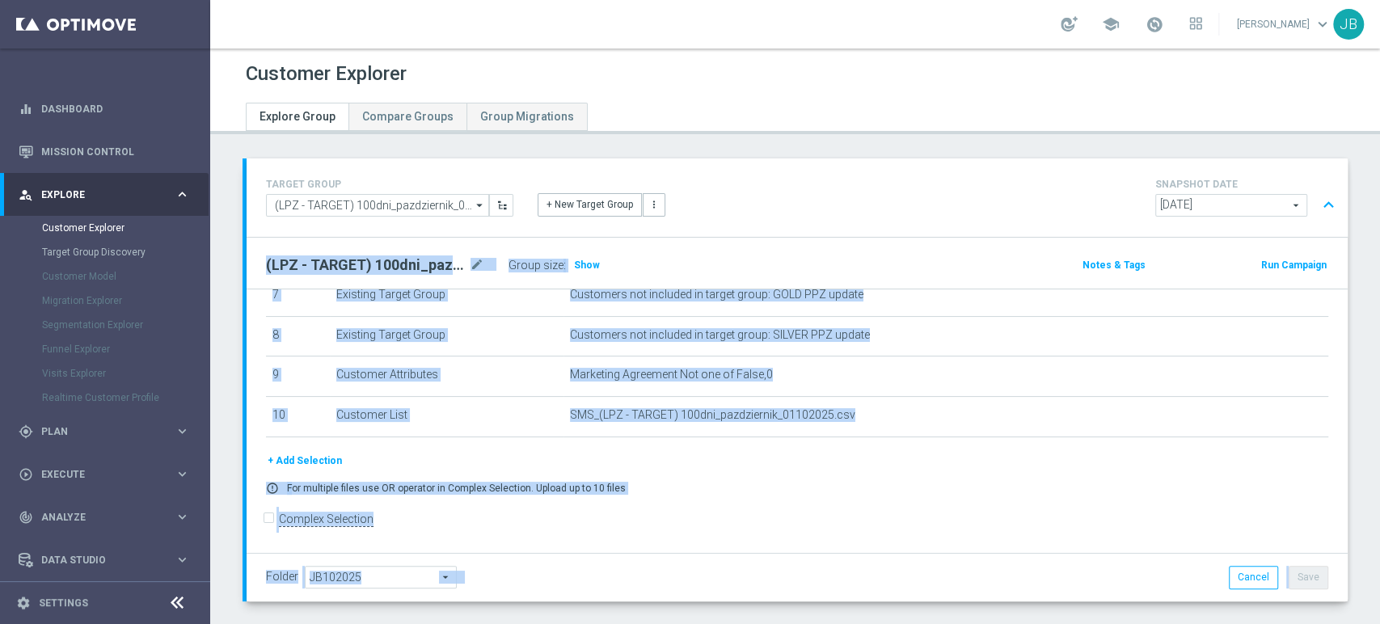
scroll to position [78, 0]
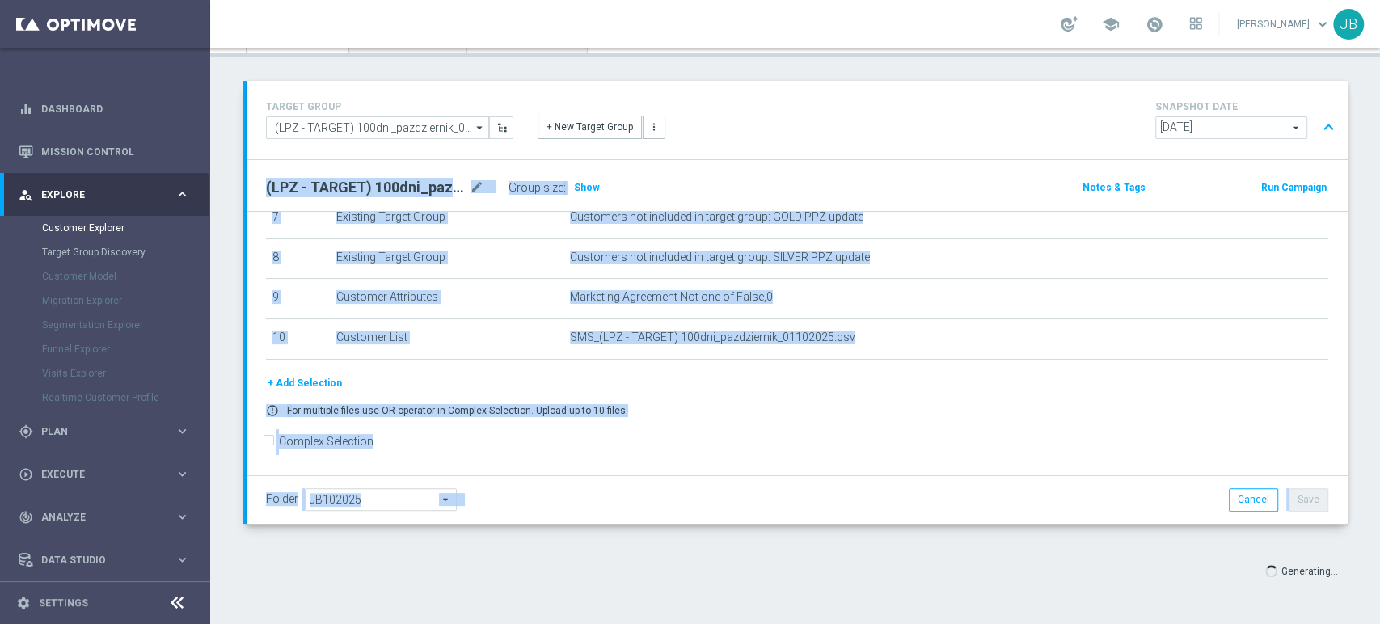
drag, startPoint x: 1378, startPoint y: 454, endPoint x: 1378, endPoint y: 621, distance: 166.5
click at [1378, 621] on div "Customer Explorer Explore Group Compare Groups Group Migrations TARGET GROUP (L…" at bounding box center [795, 335] width 1170 height 575
click at [1378, 574] on div "Customer Explorer Explore Group Compare Groups Group Migrations TARGET GROUP (L…" at bounding box center [795, 335] width 1170 height 575
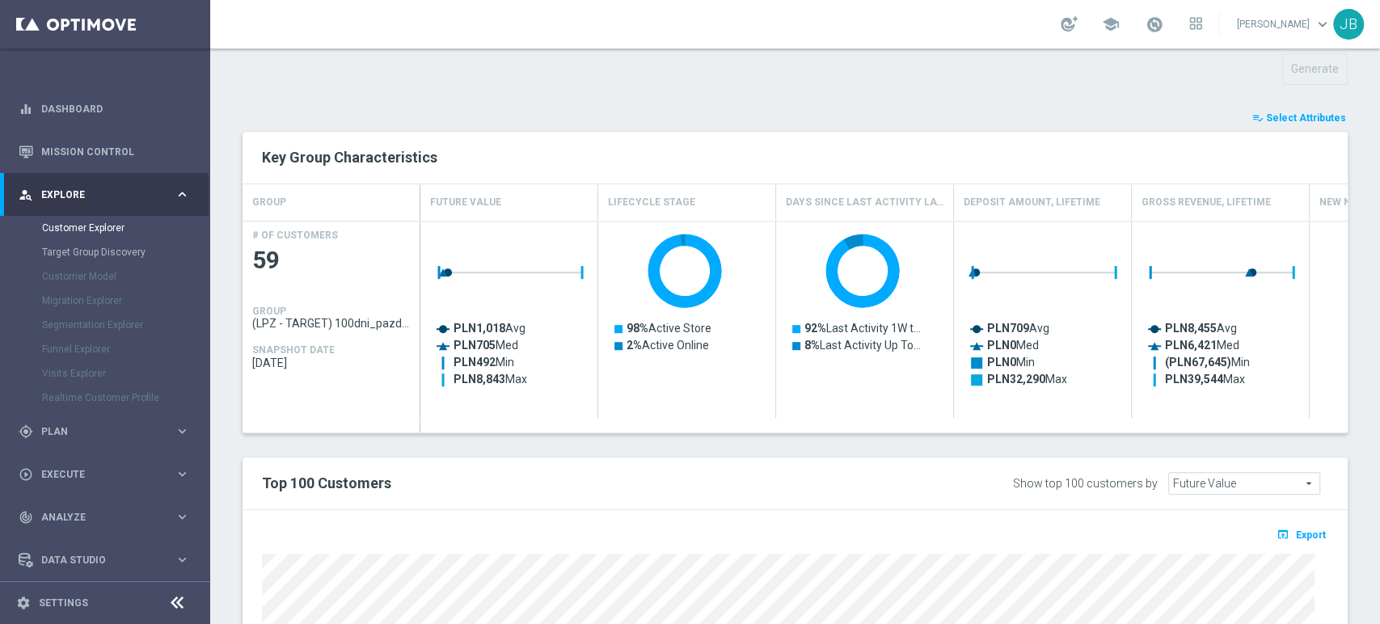
click at [1378, 574] on div "Customer Explorer Explore Group Compare Groups Group Migrations TARGET GROUP (L…" at bounding box center [795, 335] width 1170 height 575
